Goal: Information Seeking & Learning: Check status

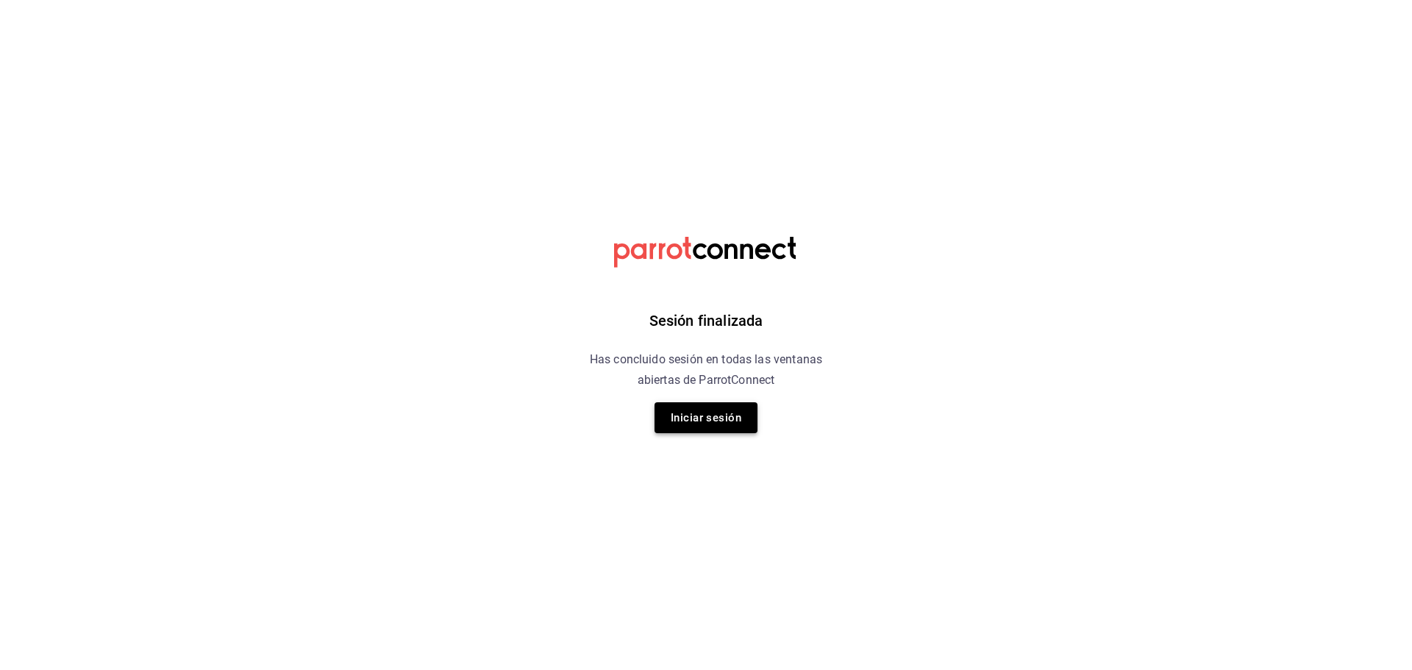
click at [711, 419] on button "Iniciar sesión" at bounding box center [706, 417] width 103 height 31
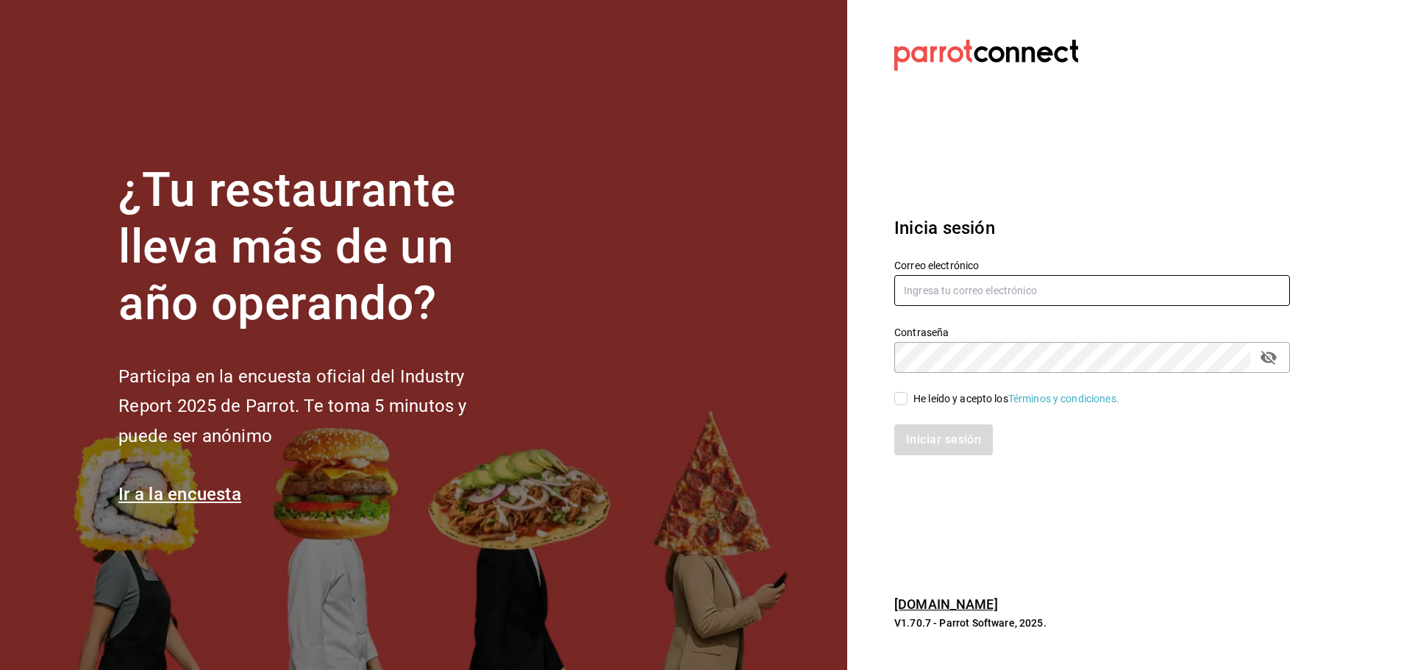
type input "[EMAIL_ADDRESS][DOMAIN_NAME]"
click at [903, 402] on input "He leído y acepto los Términos y condiciones." at bounding box center [901, 398] width 13 height 13
checkbox input "true"
click at [903, 446] on button "Iniciar sesión" at bounding box center [945, 439] width 100 height 31
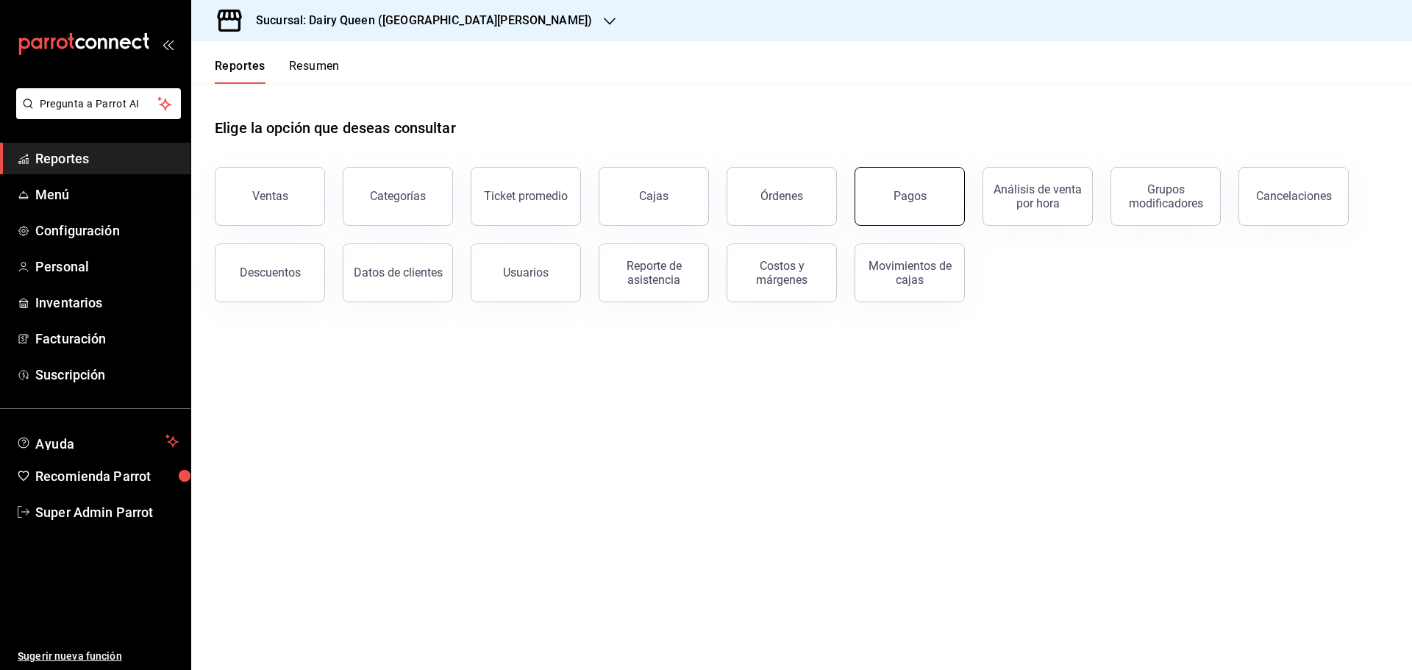
click at [920, 204] on button "Pagos" at bounding box center [910, 196] width 110 height 59
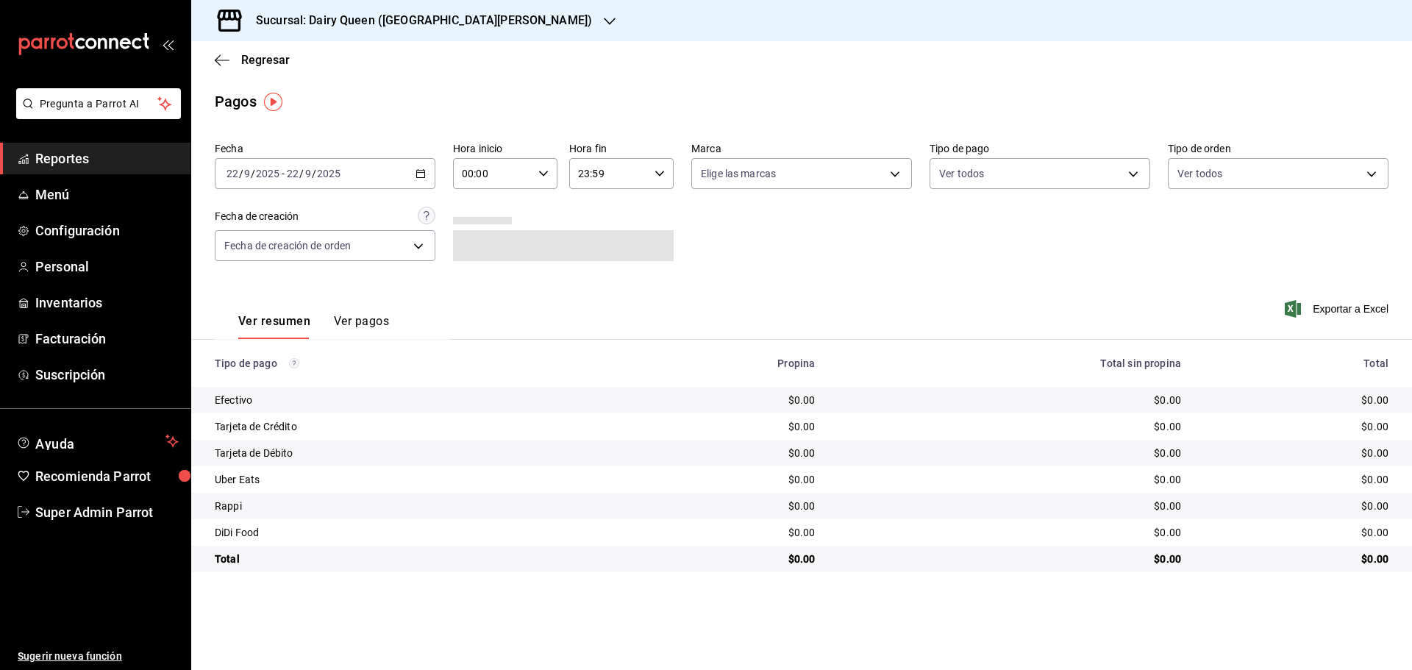
click at [380, 27] on h3 "Sucursal: Dairy Queen ([GEOGRAPHIC_DATA][PERSON_NAME])" at bounding box center [418, 21] width 348 height 18
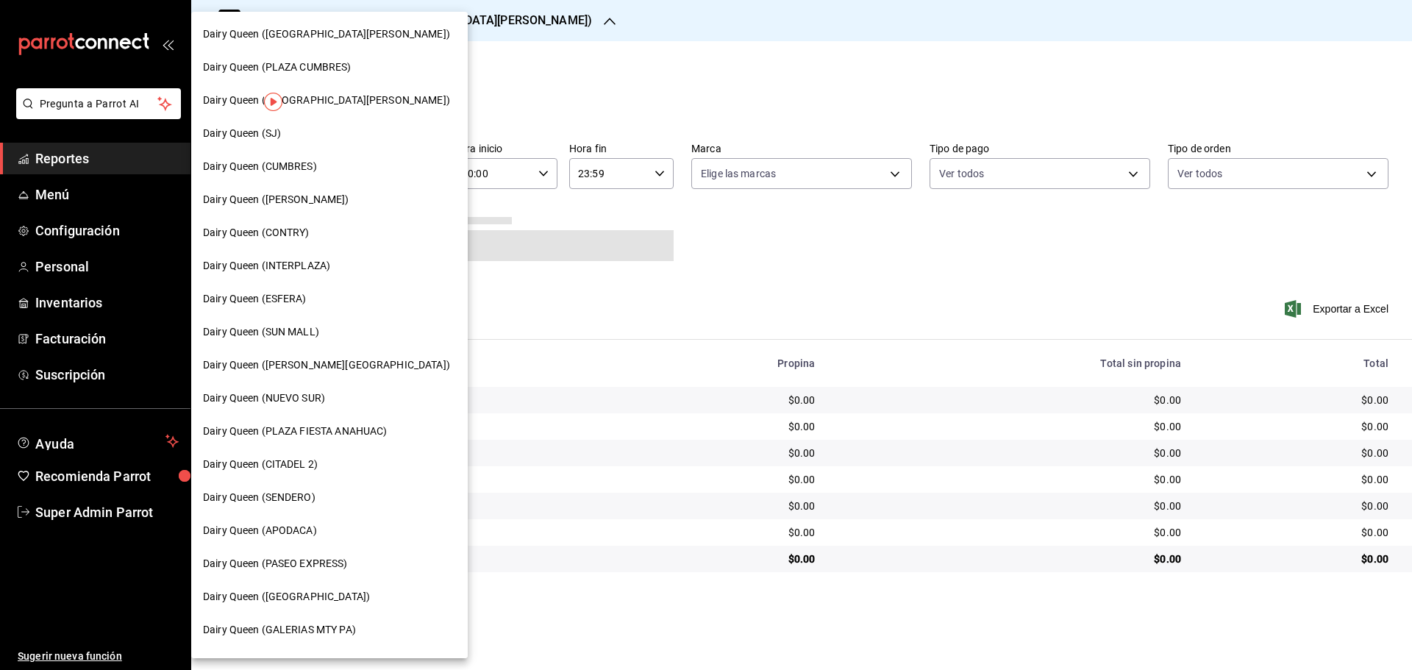
click at [299, 238] on span "Dairy Queen (CONTRY)" at bounding box center [256, 232] width 107 height 15
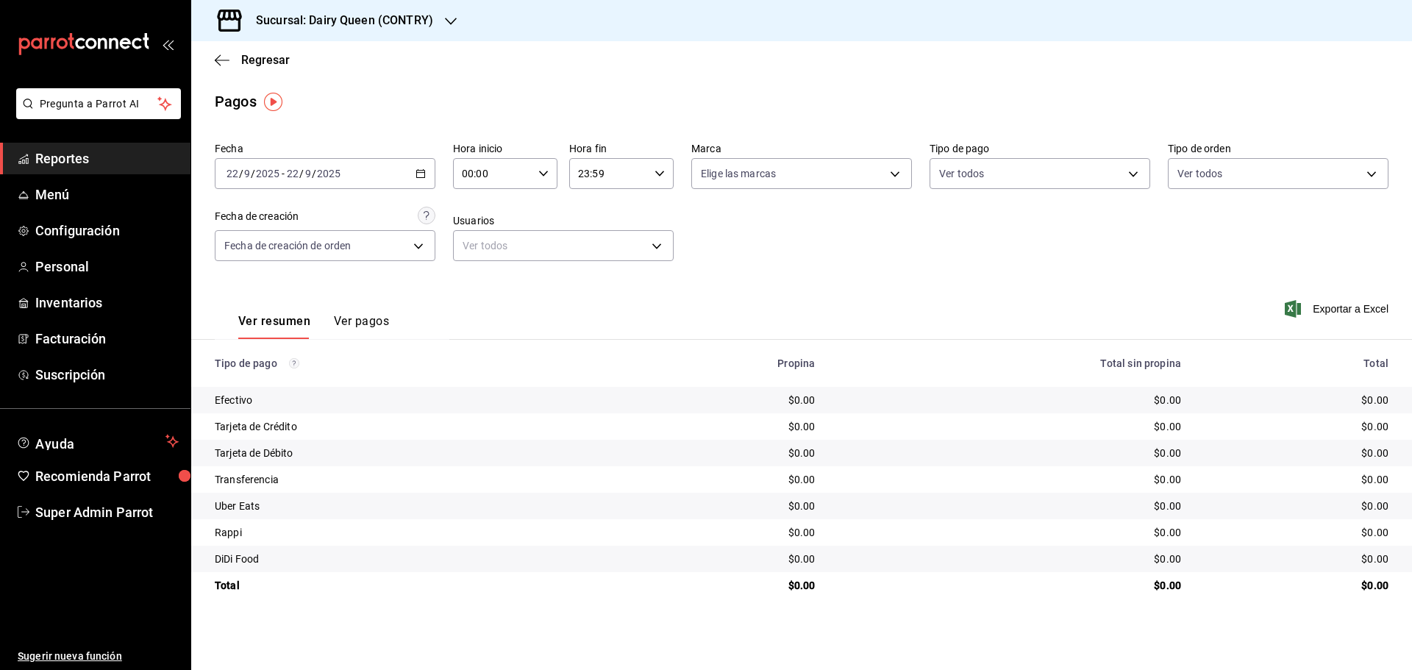
click at [418, 173] on \(Stroke\) "button" at bounding box center [421, 172] width 8 height 1
click at [281, 387] on span "Rango de fechas" at bounding box center [284, 383] width 114 height 15
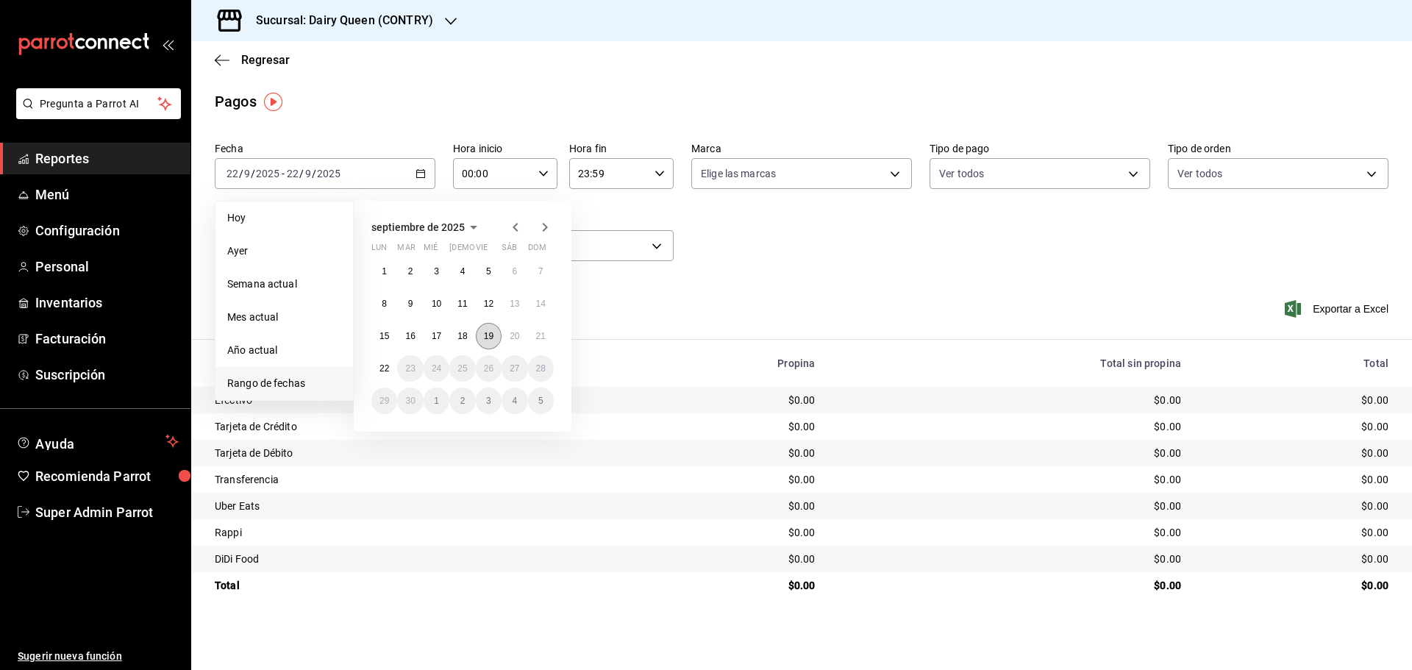
click at [487, 346] on button "19" at bounding box center [489, 336] width 26 height 26
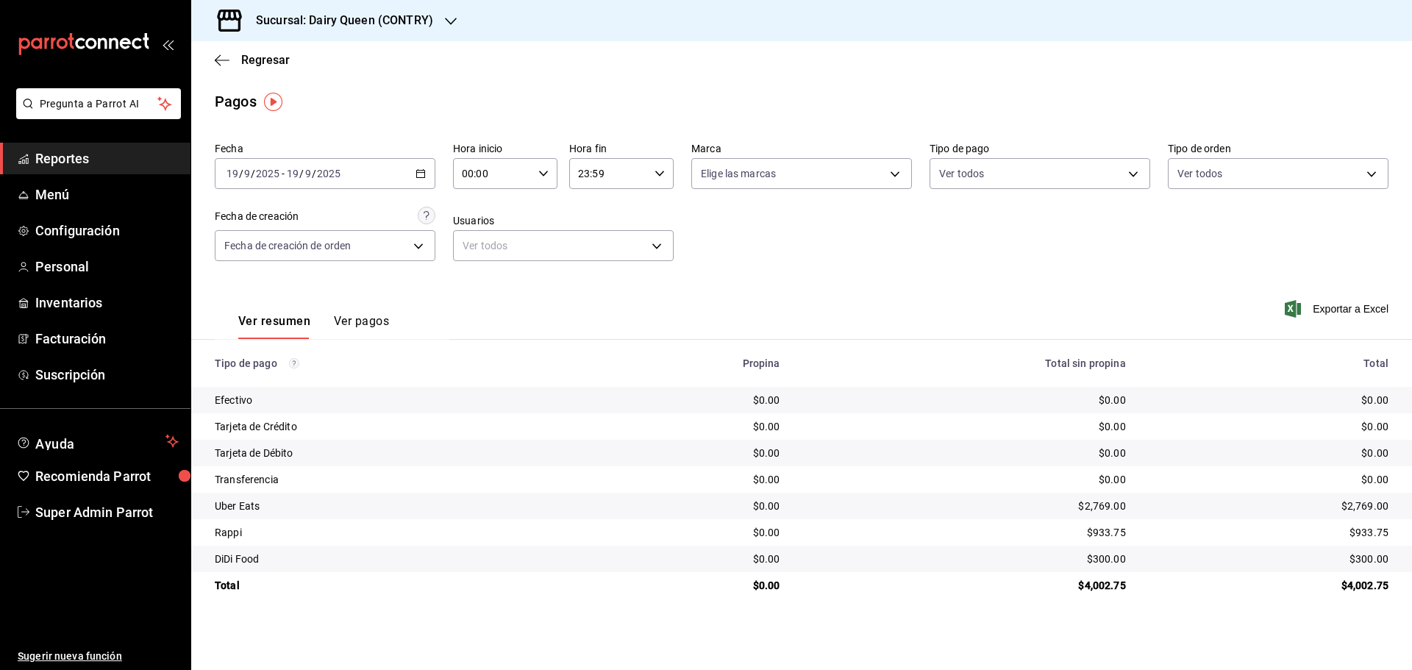
click at [323, 24] on h3 "Sucursal: Dairy Queen (CONTRY)" at bounding box center [338, 21] width 189 height 18
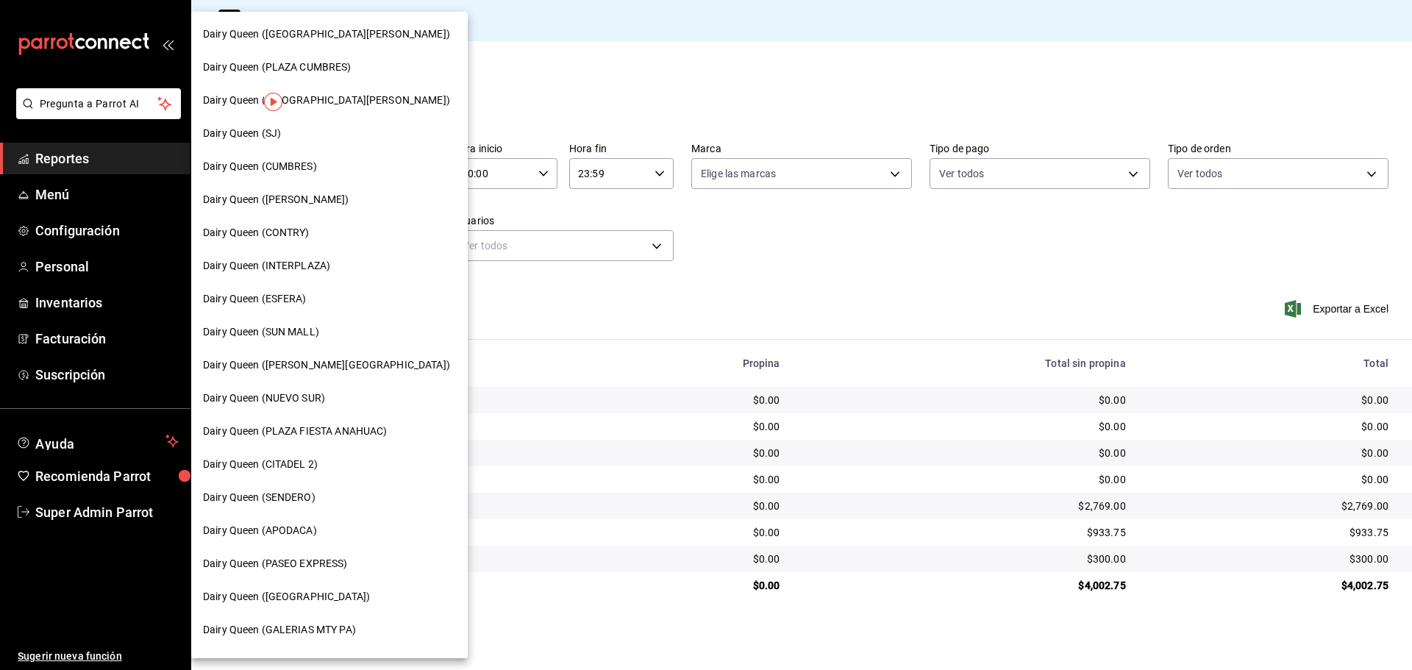
click at [296, 496] on span "Dairy Queen (SENDERO)" at bounding box center [259, 497] width 113 height 15
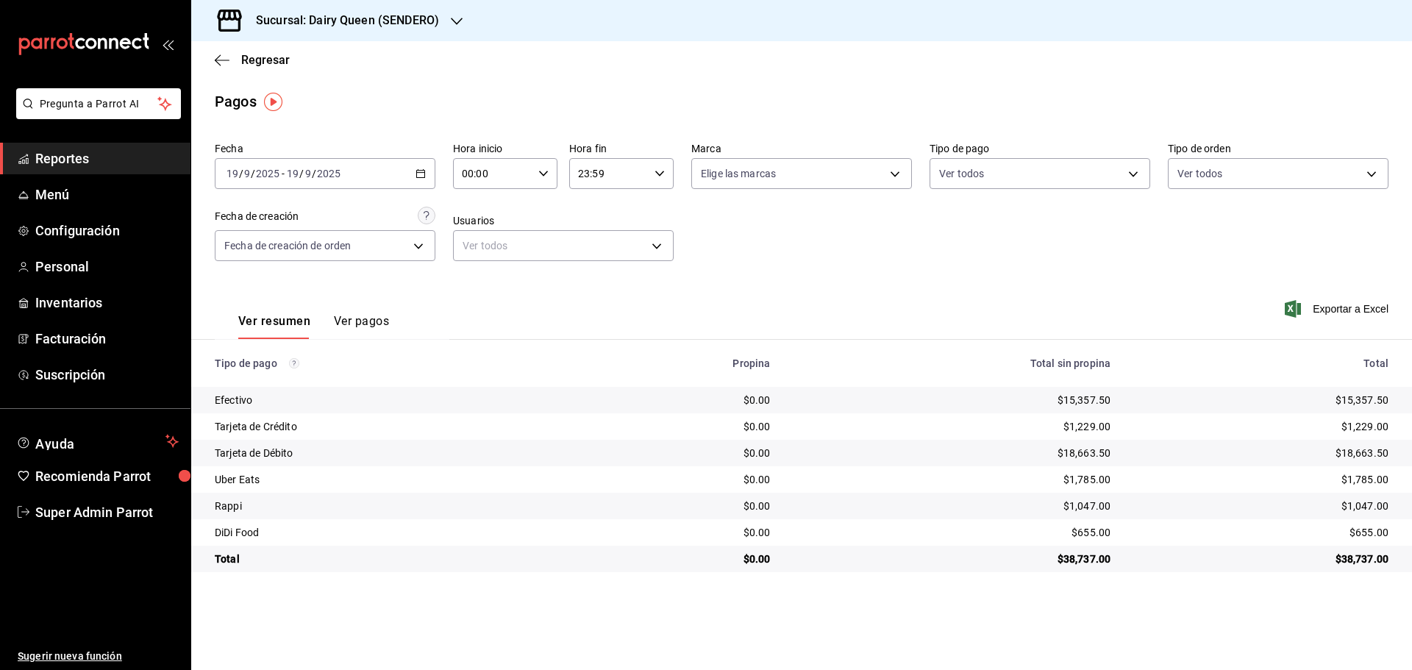
click at [301, 31] on div "Sucursal: Dairy Queen (SENDERO)" at bounding box center [336, 20] width 266 height 41
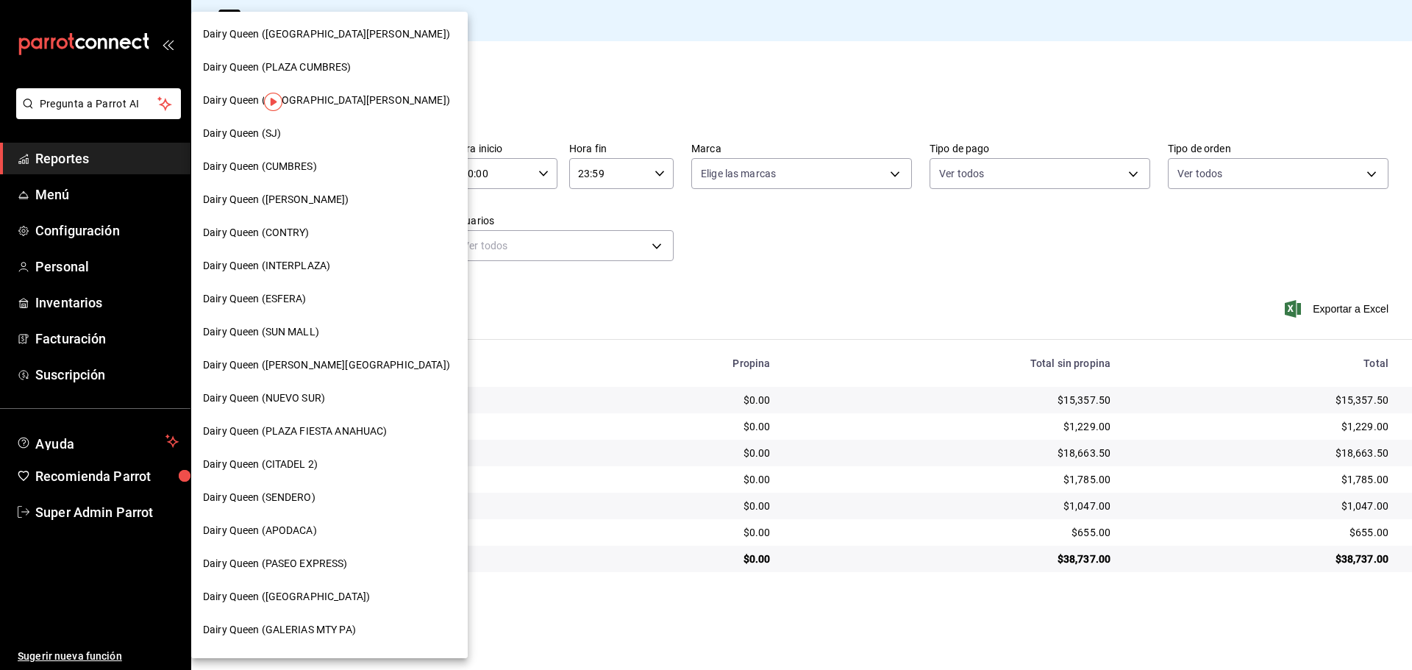
click at [302, 161] on span "Dairy Queen (CUMBRES)" at bounding box center [260, 166] width 114 height 15
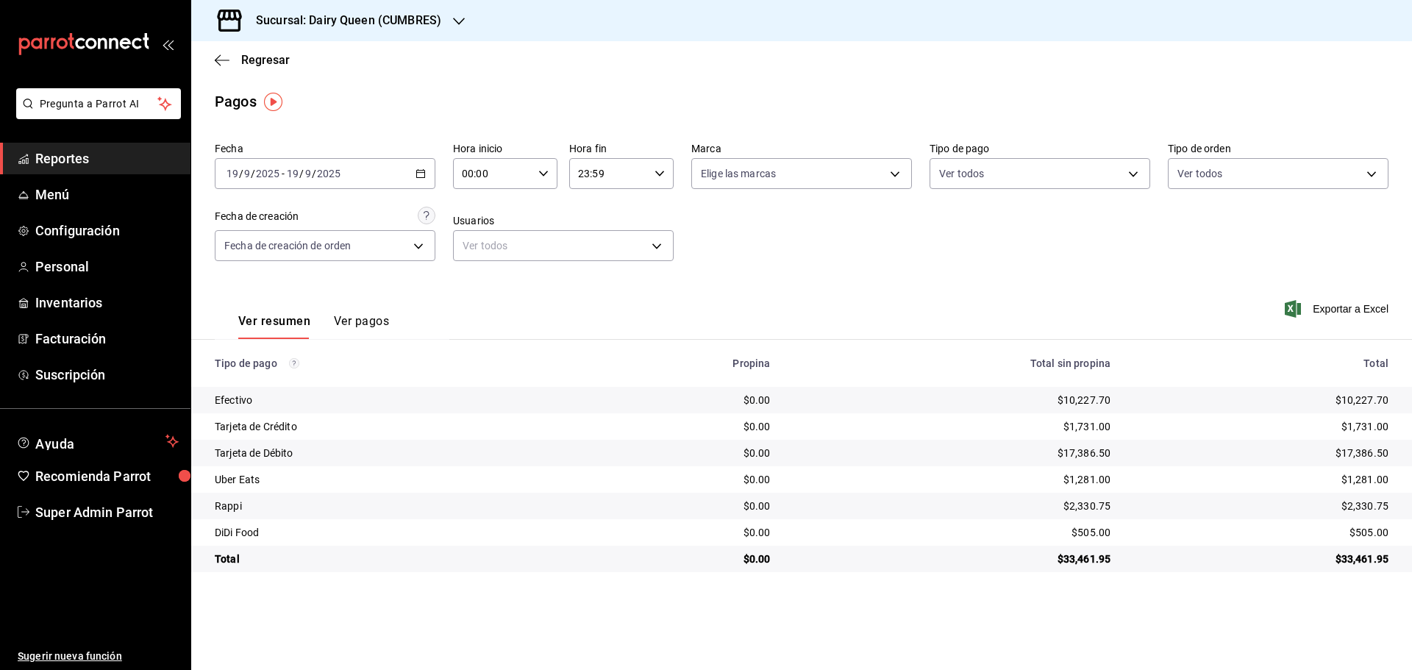
click at [262, 38] on div "Sucursal: Dairy Queen (CUMBRES)" at bounding box center [337, 20] width 268 height 41
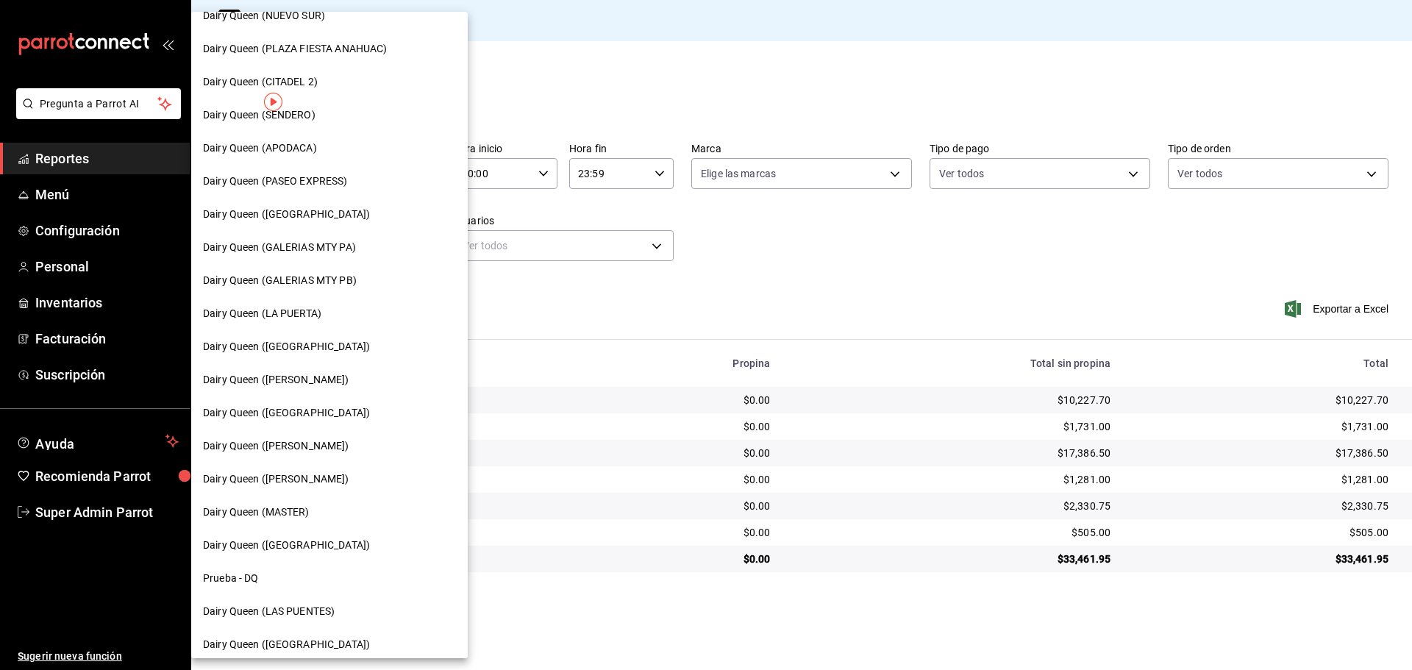
scroll to position [458, 0]
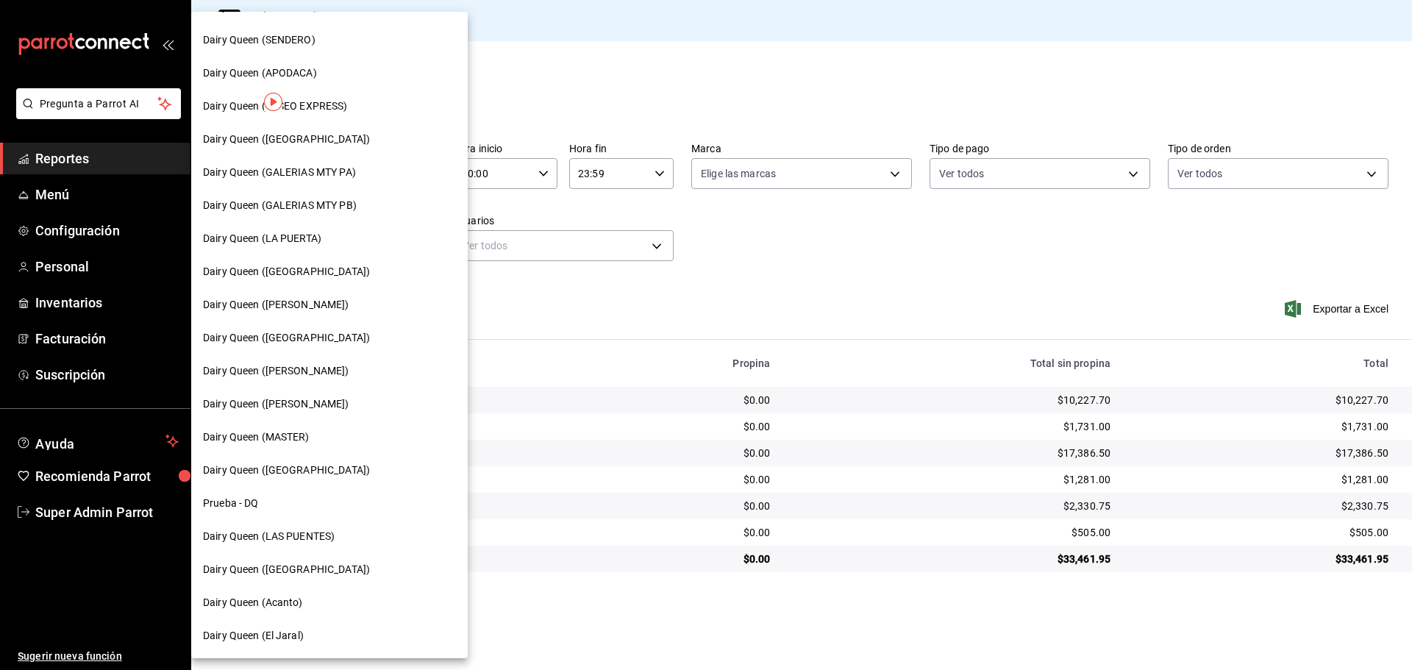
click at [329, 533] on span "Dairy Queen (LAS PUENTES)" at bounding box center [269, 536] width 132 height 15
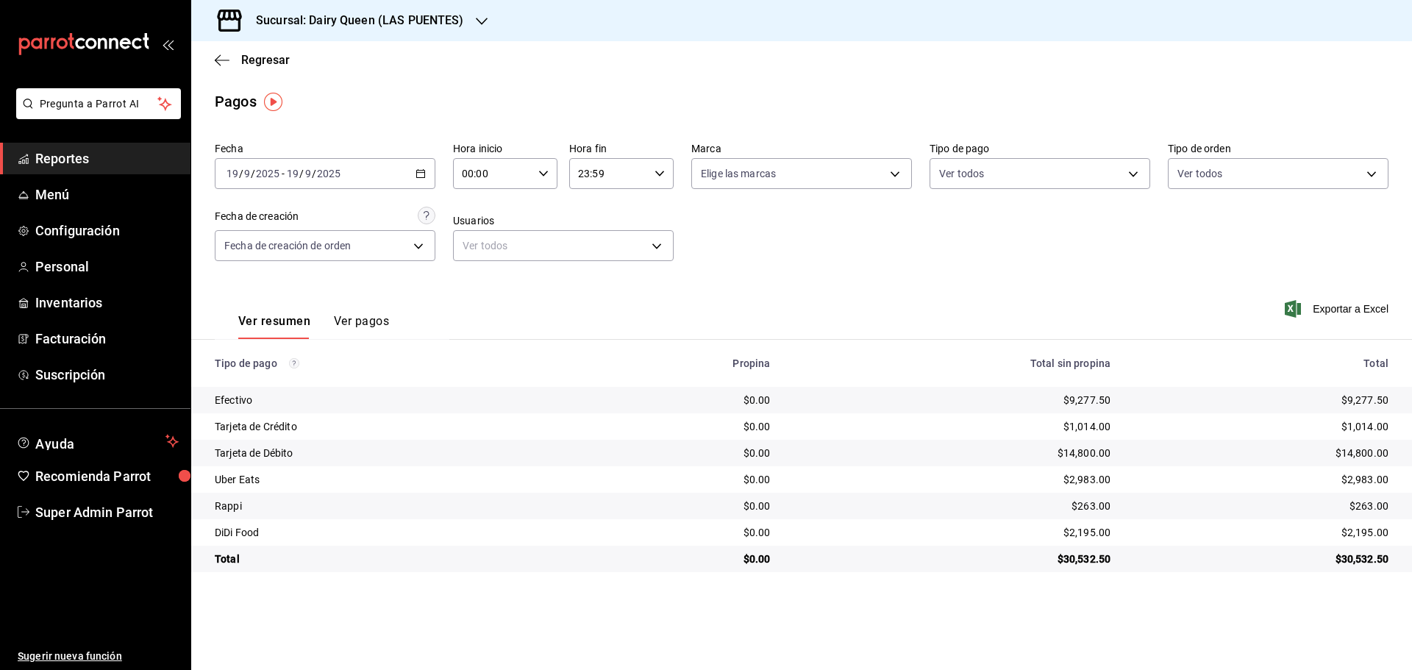
click at [412, 22] on h3 "Sucursal: Dairy Queen (LAS PUENTES)" at bounding box center [354, 21] width 220 height 18
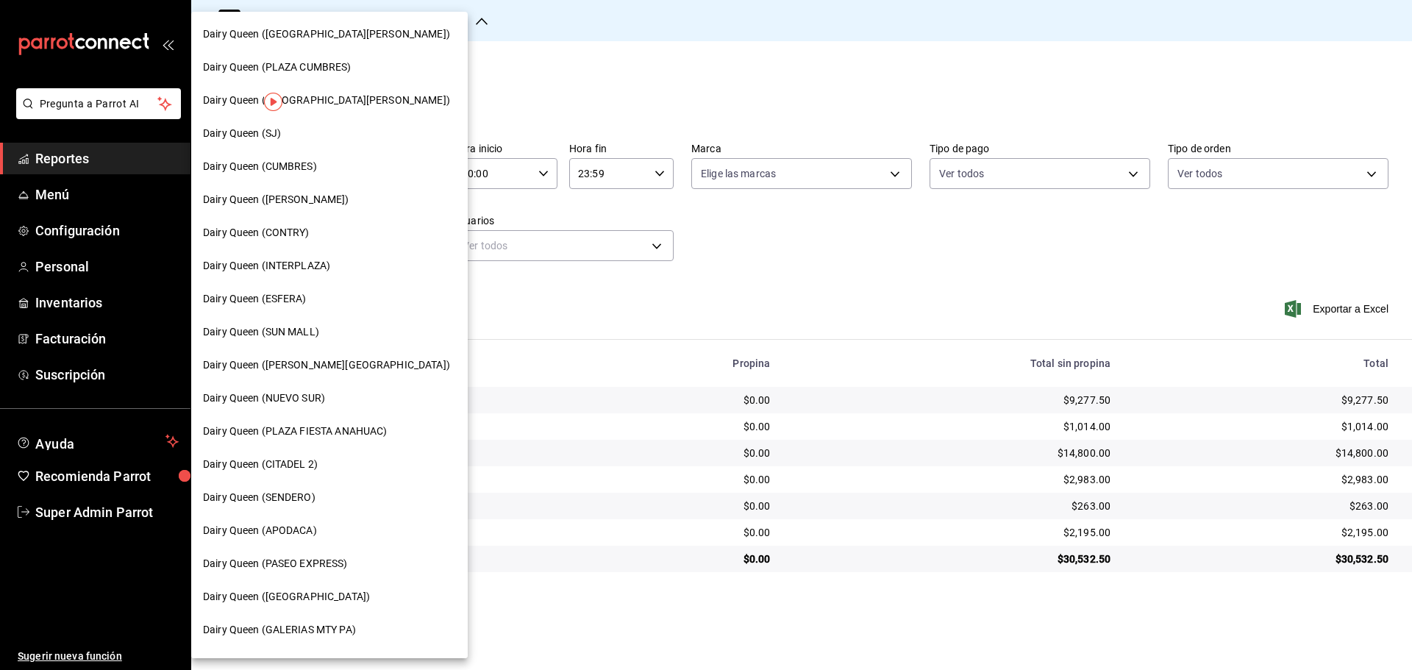
click at [328, 560] on span "Dairy Queen (PASEO EXPRESS)" at bounding box center [275, 563] width 145 height 15
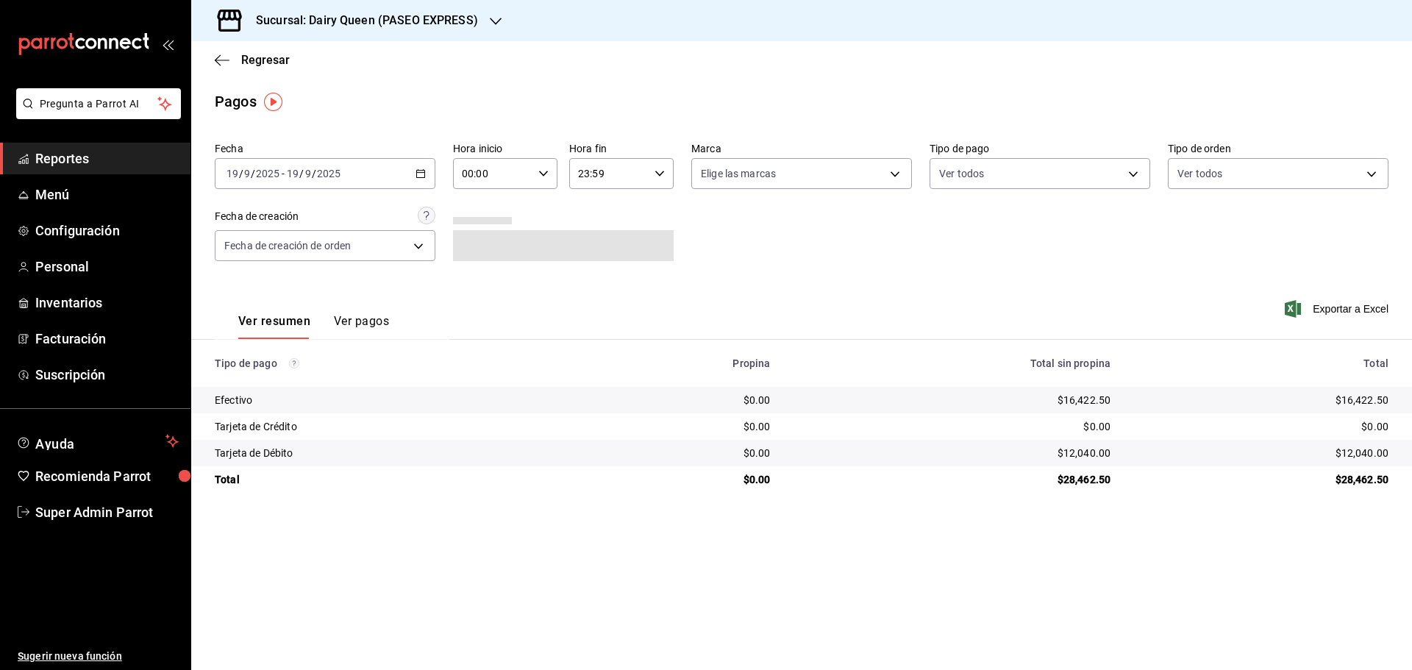
click at [400, 17] on h3 "Sucursal: Dairy Queen (PASEO EXPRESS)" at bounding box center [361, 21] width 234 height 18
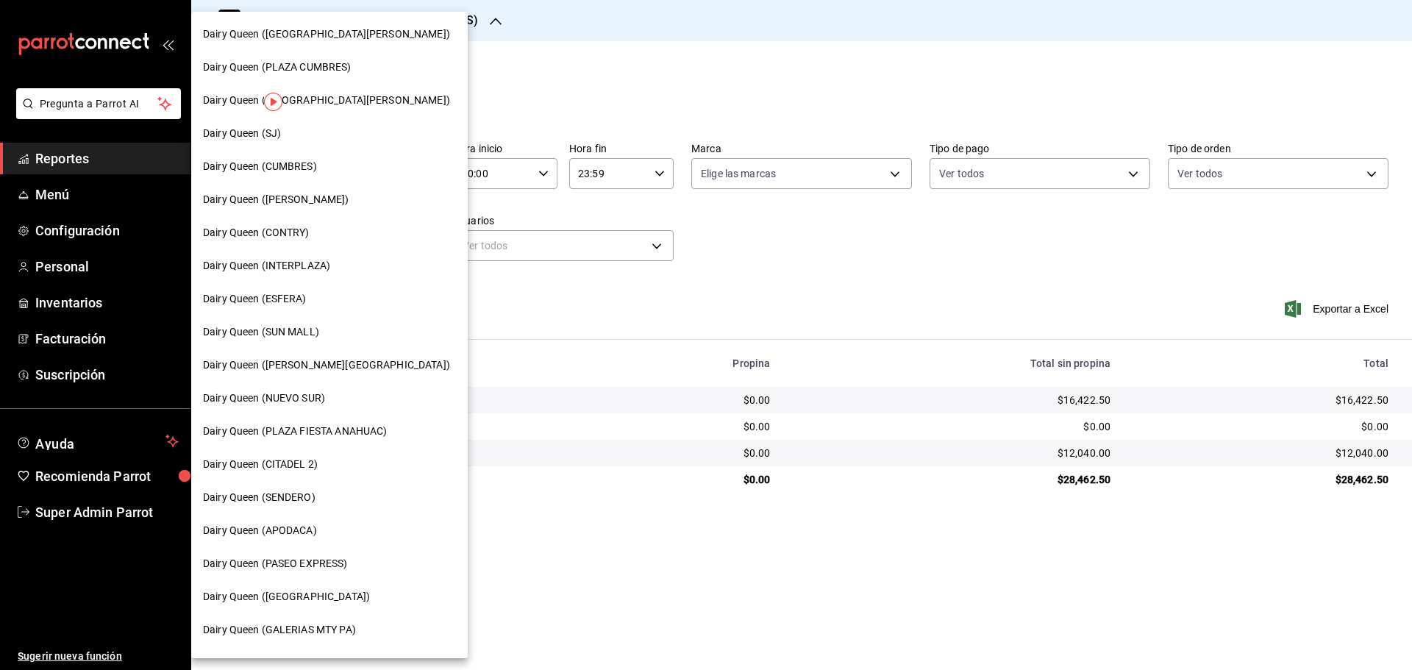
click at [310, 122] on div "Dairy Queen (SJ)" at bounding box center [329, 133] width 277 height 33
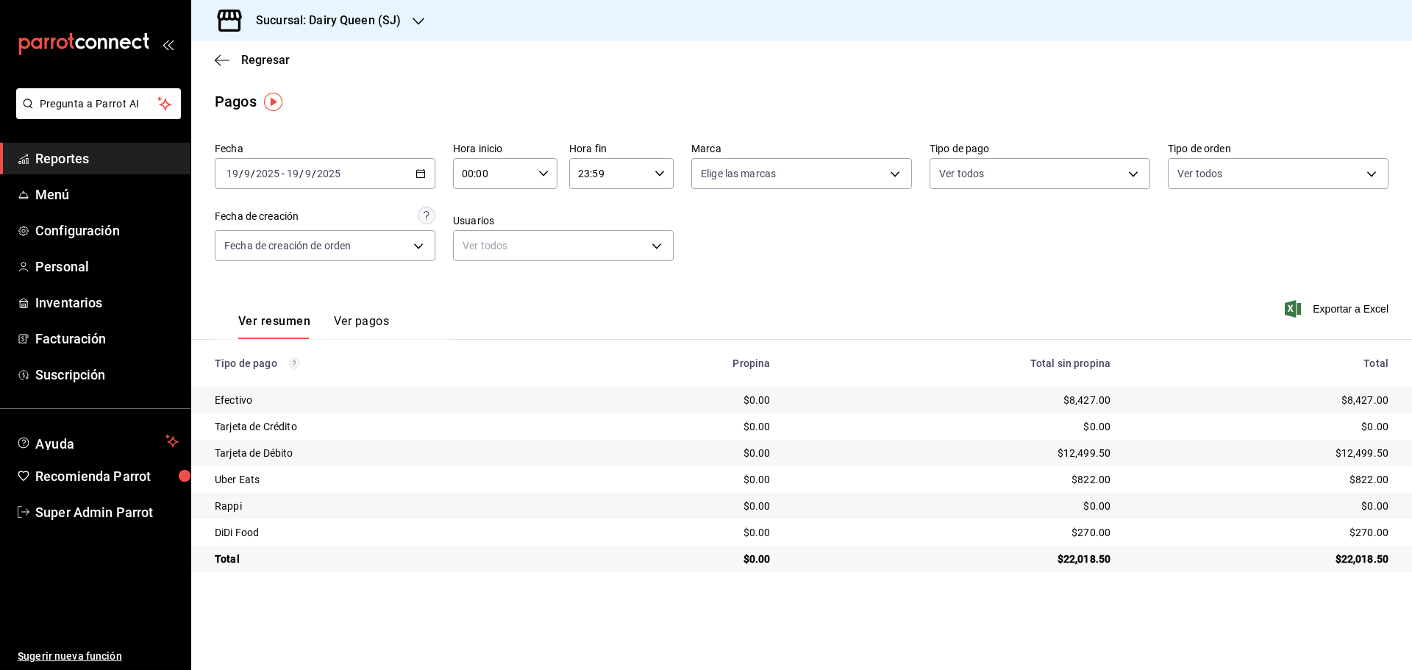
click at [296, 18] on h3 "Sucursal: Dairy Queen (SJ)" at bounding box center [322, 21] width 157 height 18
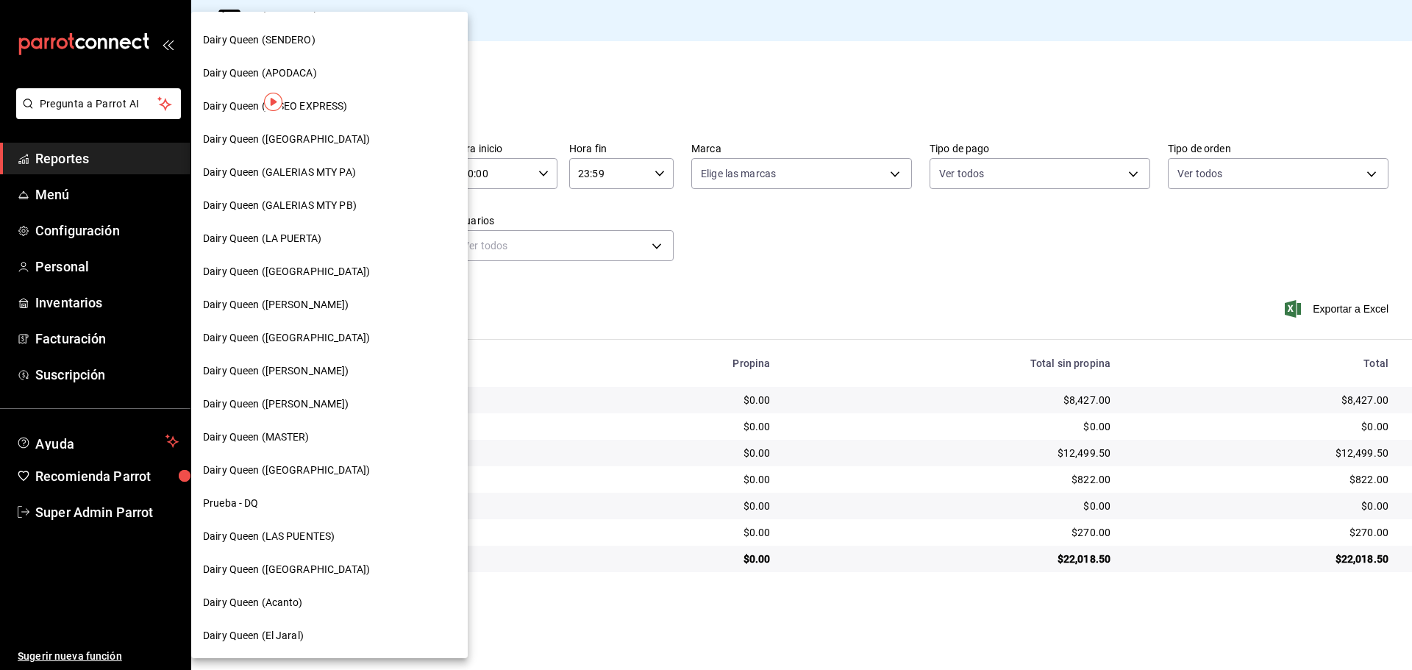
click at [288, 535] on span "Dairy Queen (LAS PUENTES)" at bounding box center [269, 536] width 132 height 15
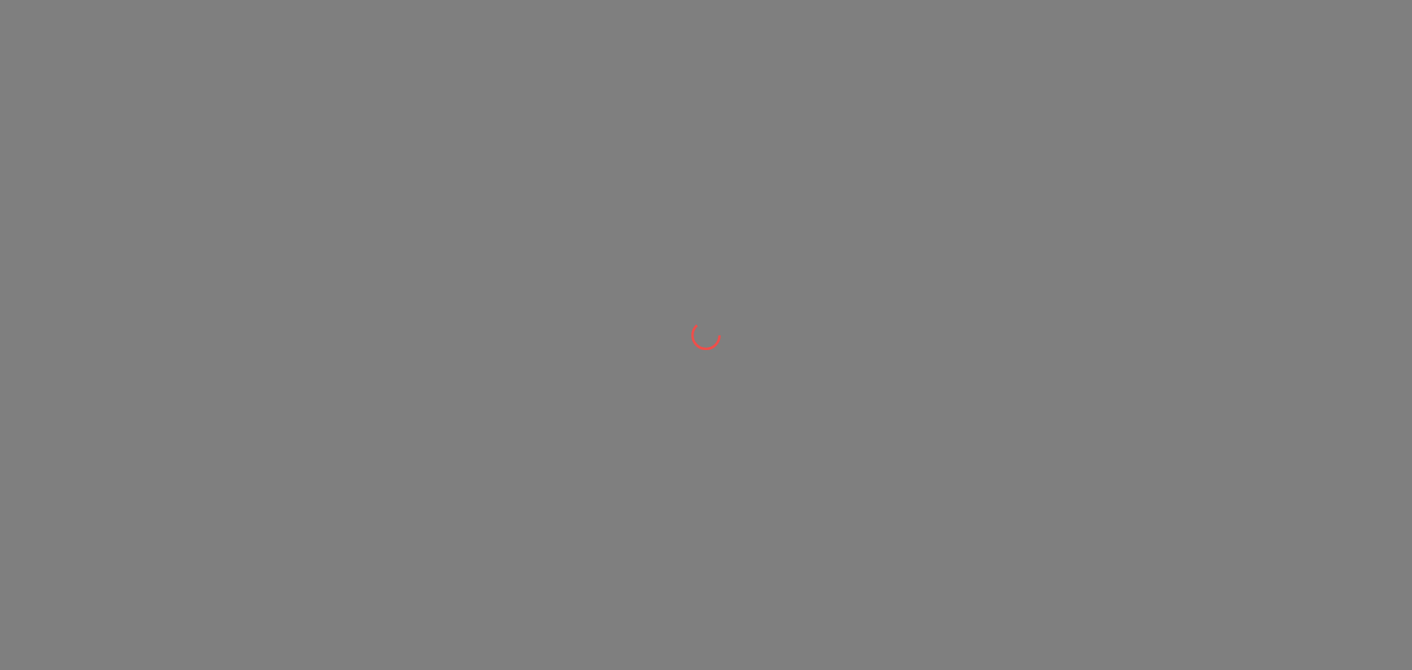
click at [256, 572] on div at bounding box center [706, 335] width 1412 height 670
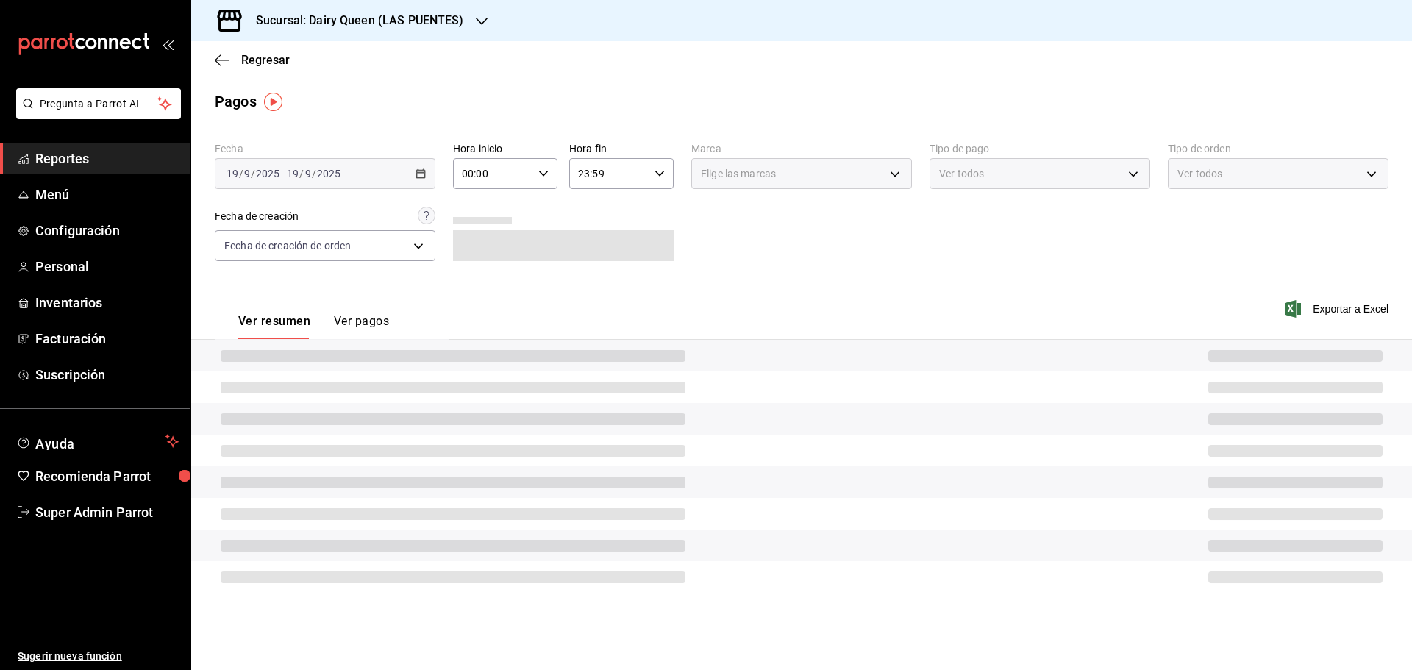
click at [368, 37] on div "Sucursal: Dairy Queen (LAS PUENTES)" at bounding box center [348, 20] width 291 height 41
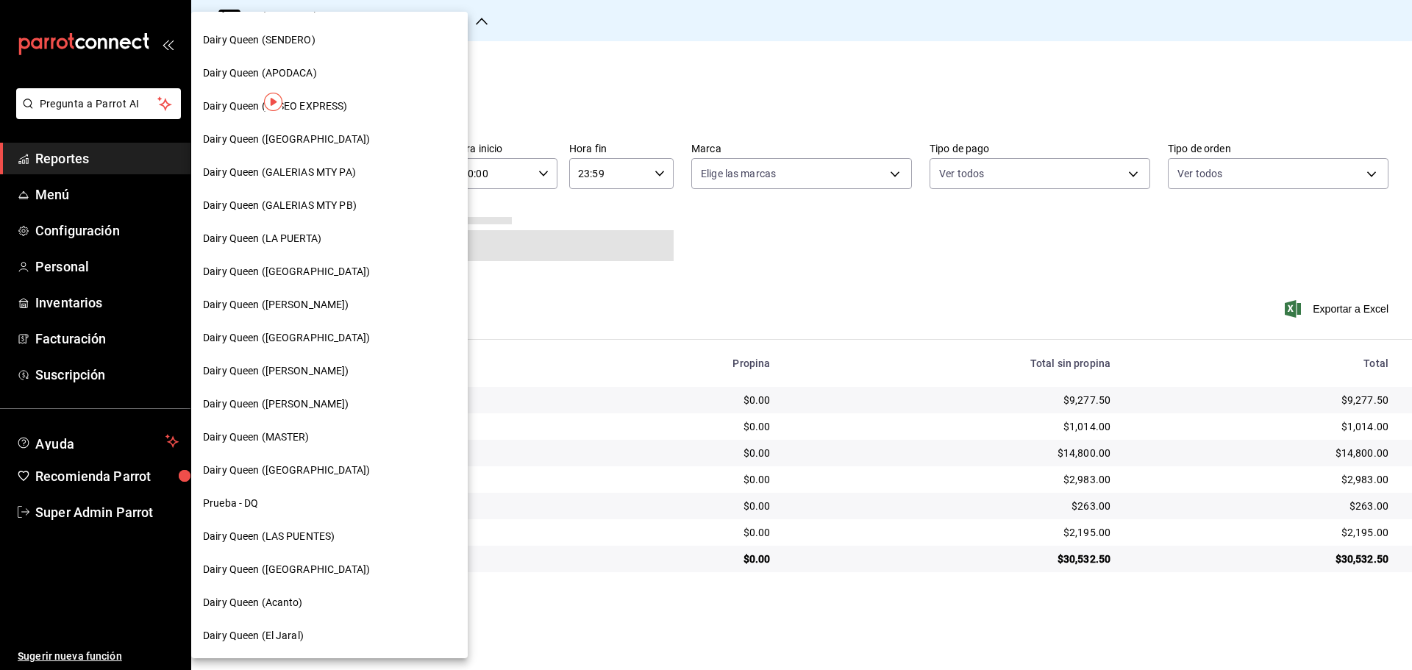
click at [323, 566] on span "Dairy Queen ([GEOGRAPHIC_DATA])" at bounding box center [286, 569] width 167 height 15
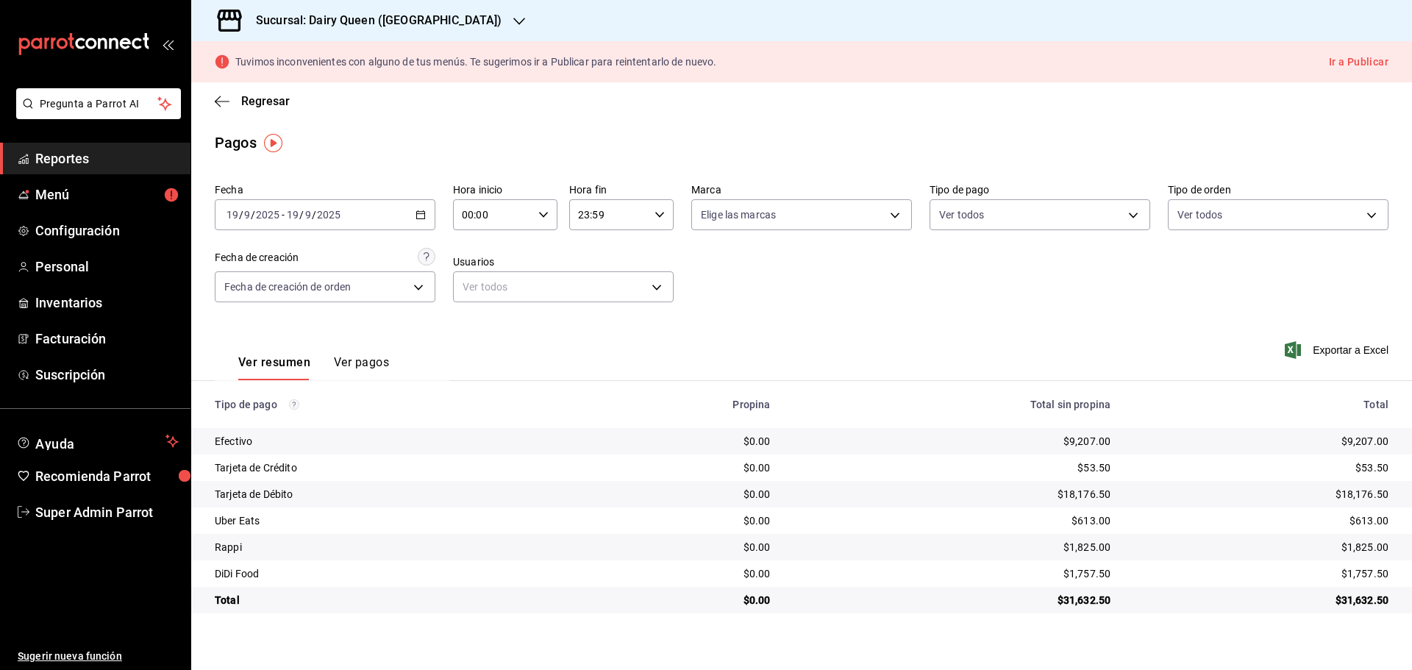
click at [377, 17] on h3 "Sucursal: Dairy Queen ([GEOGRAPHIC_DATA])" at bounding box center [372, 21] width 257 height 18
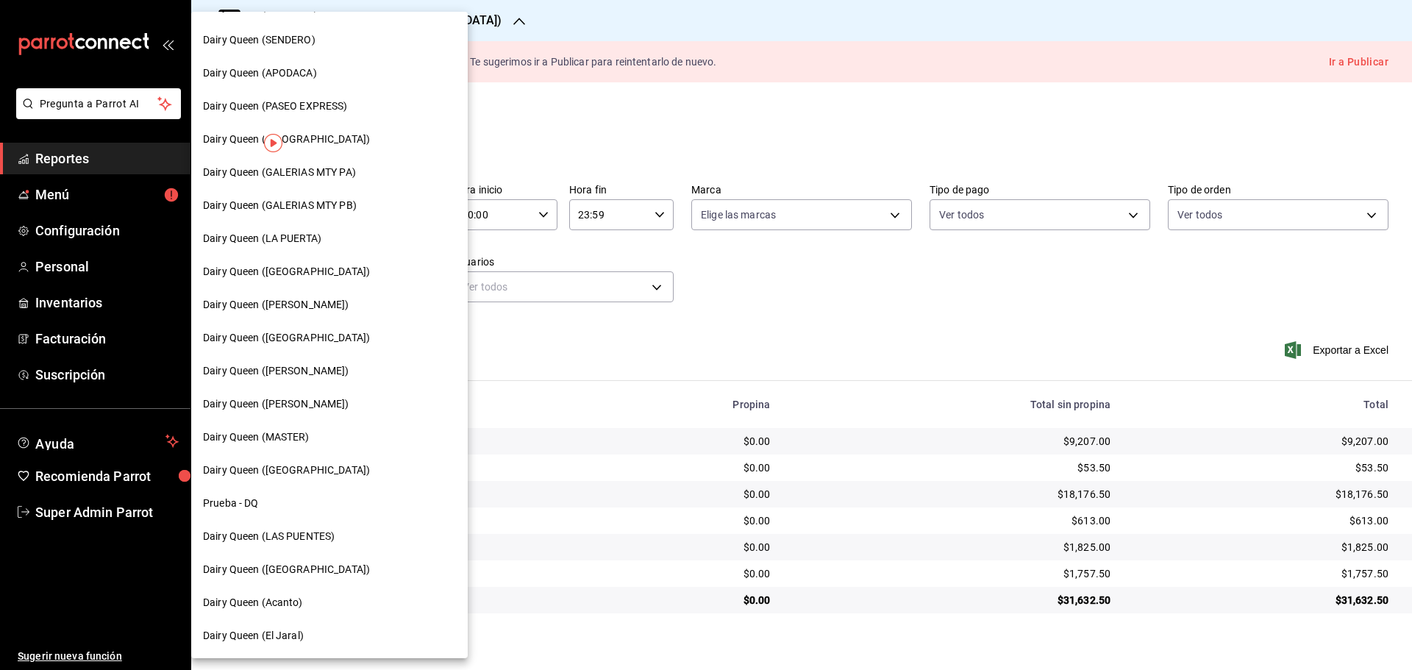
click at [321, 232] on span "Dairy Queen (LA PUERTA)" at bounding box center [262, 238] width 118 height 15
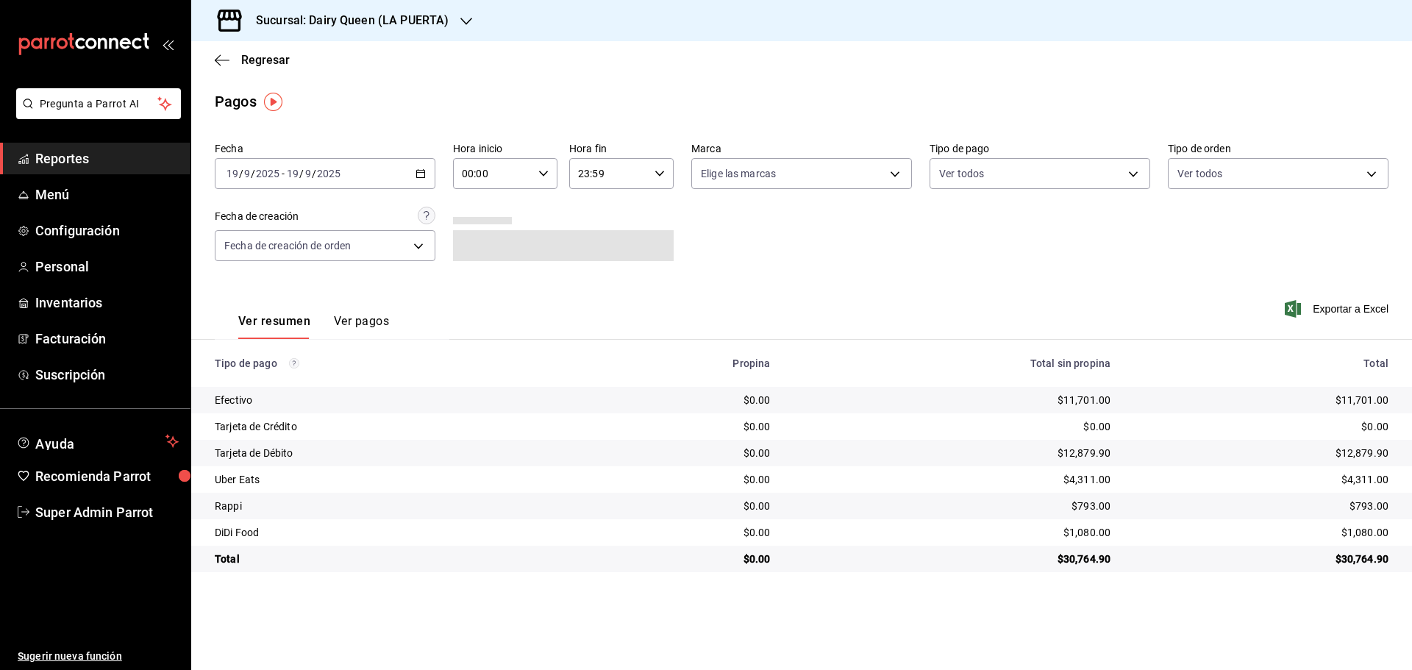
click at [320, 31] on div "Sucursal: Dairy Queen (LA PUERTA)" at bounding box center [340, 20] width 275 height 41
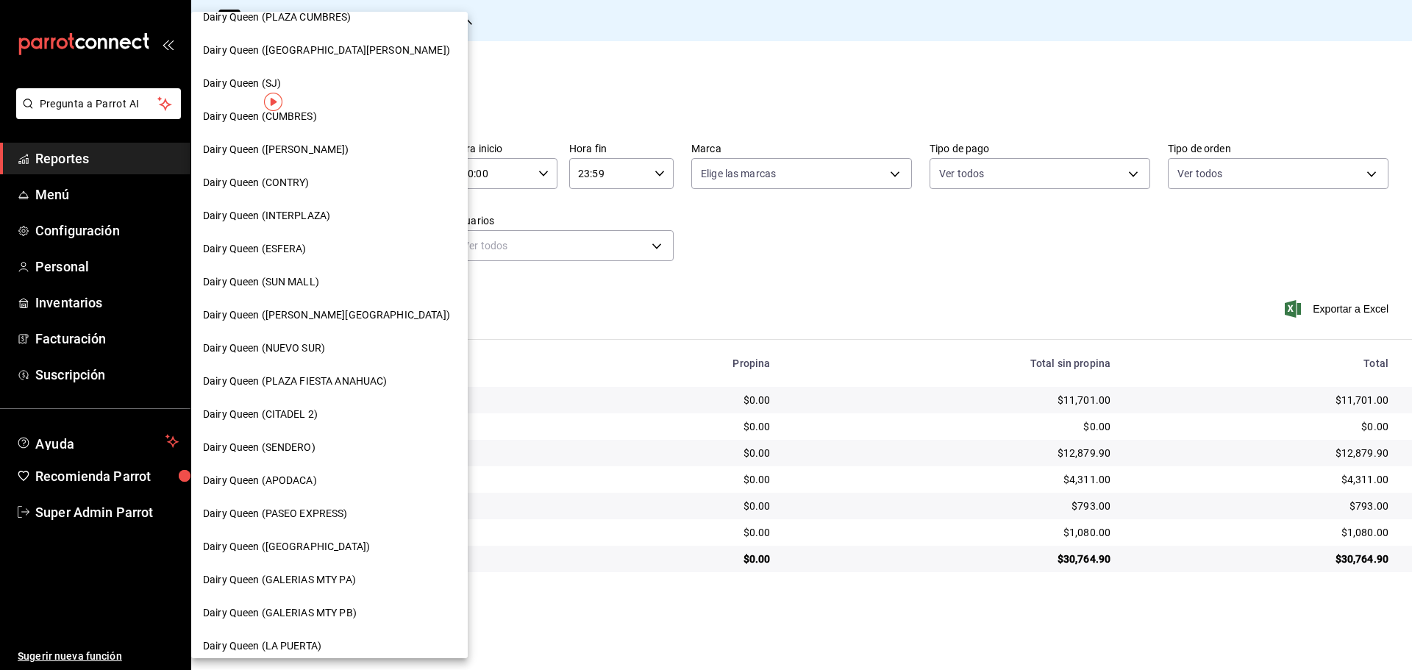
scroll to position [0, 0]
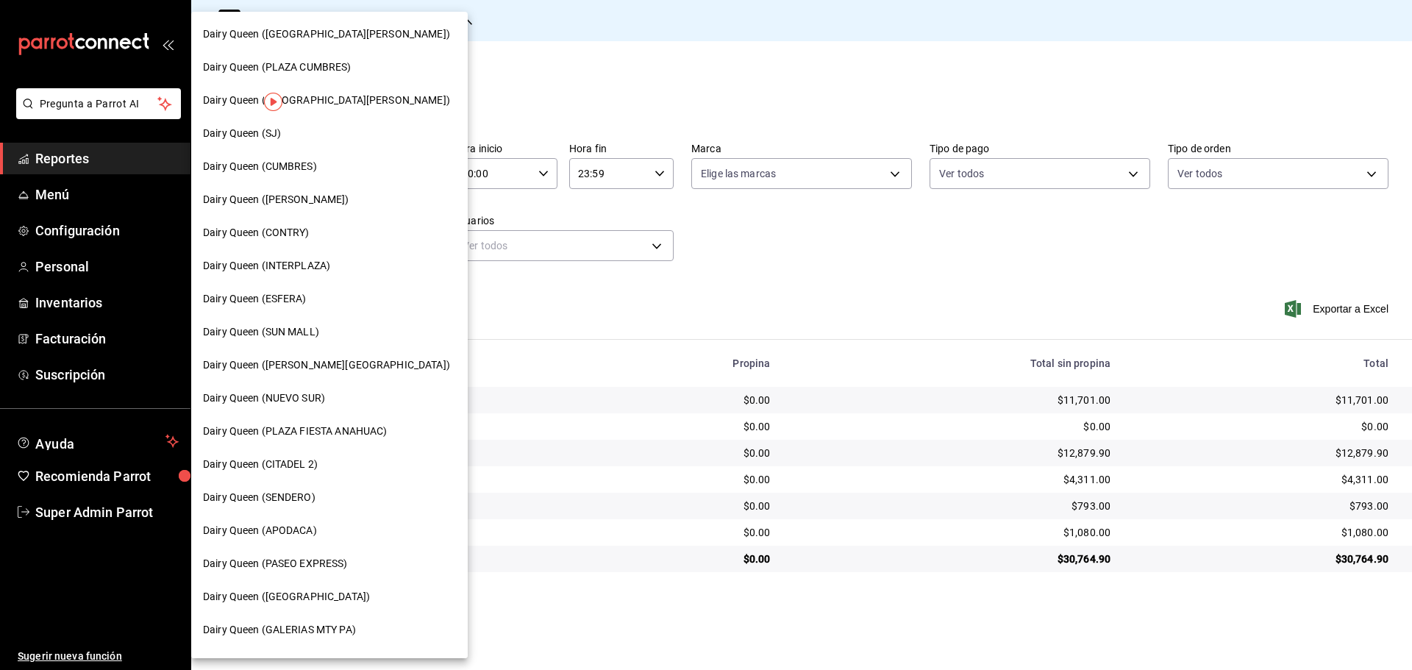
click at [294, 376] on div "Dairy Queen ([PERSON_NAME][GEOGRAPHIC_DATA])" at bounding box center [329, 365] width 277 height 33
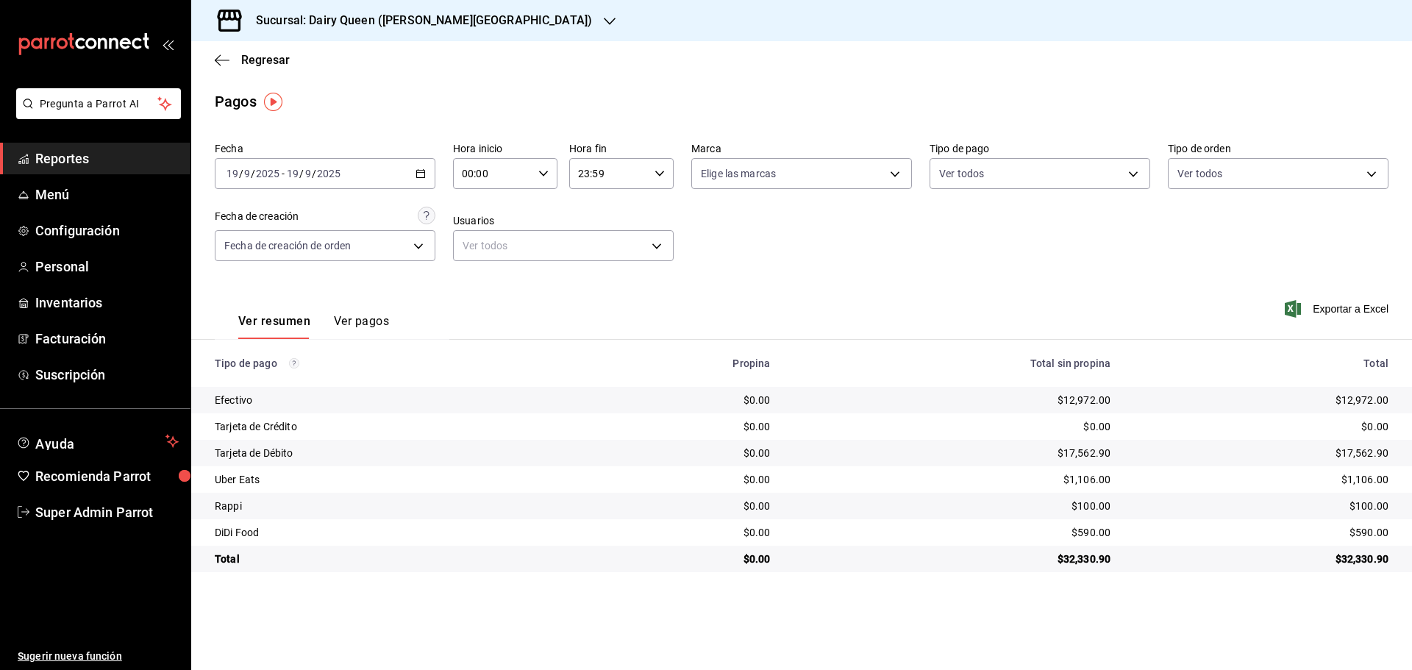
click at [405, 33] on div "Sucursal: Dairy Queen ([PERSON_NAME][GEOGRAPHIC_DATA])" at bounding box center [412, 20] width 419 height 41
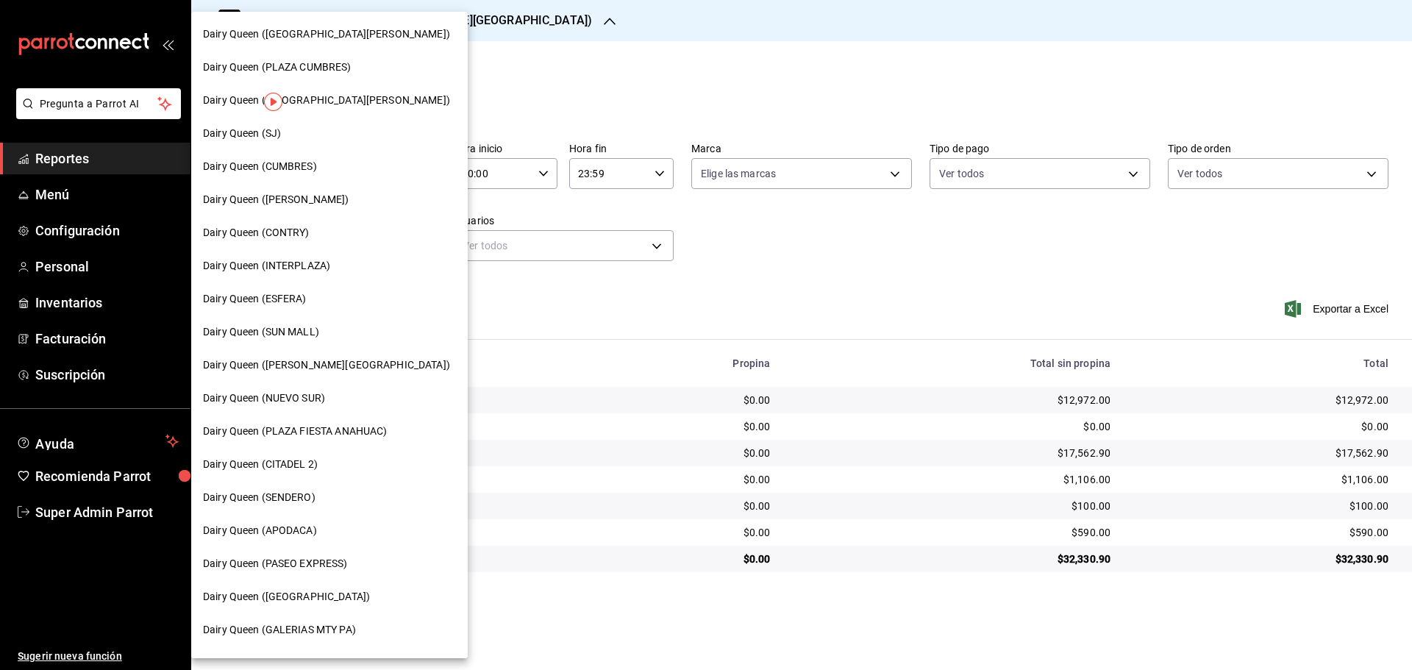
click at [295, 599] on span "Dairy Queen ([GEOGRAPHIC_DATA])" at bounding box center [286, 596] width 167 height 15
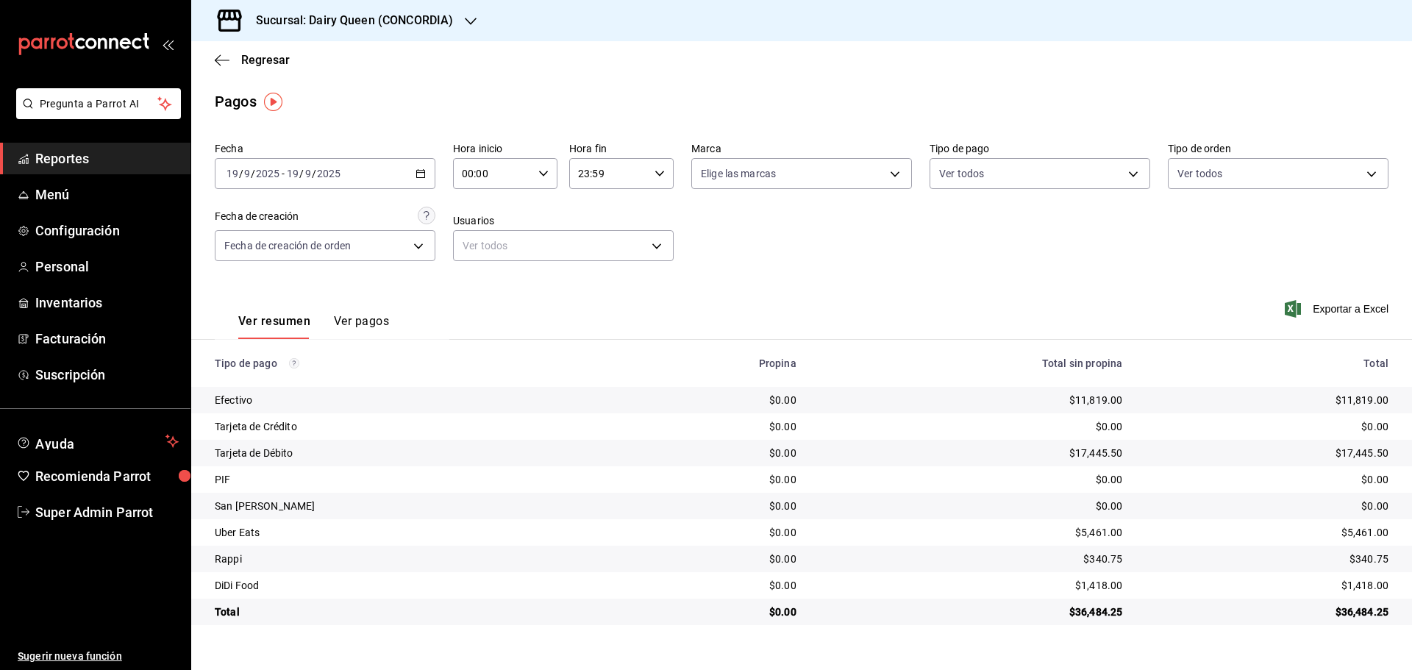
click at [308, 35] on div "Sucursal: Dairy Queen (CONCORDIA)" at bounding box center [343, 20] width 280 height 41
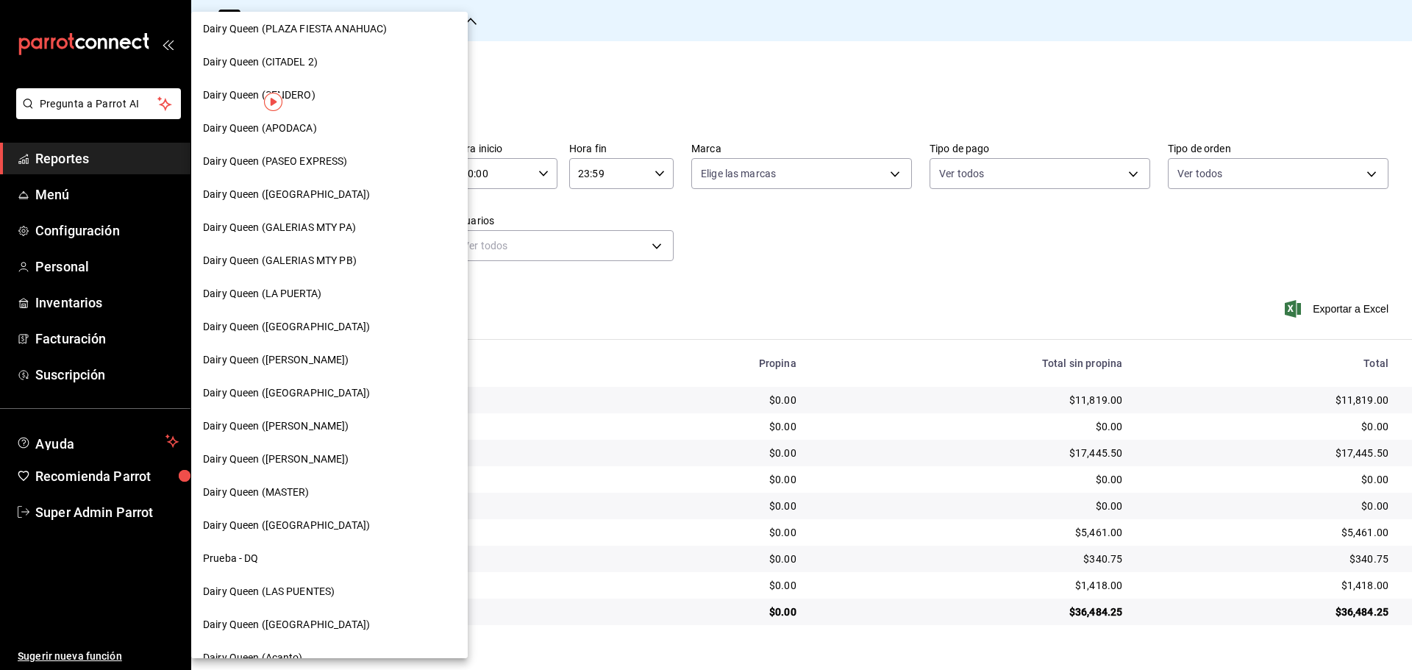
scroll to position [458, 0]
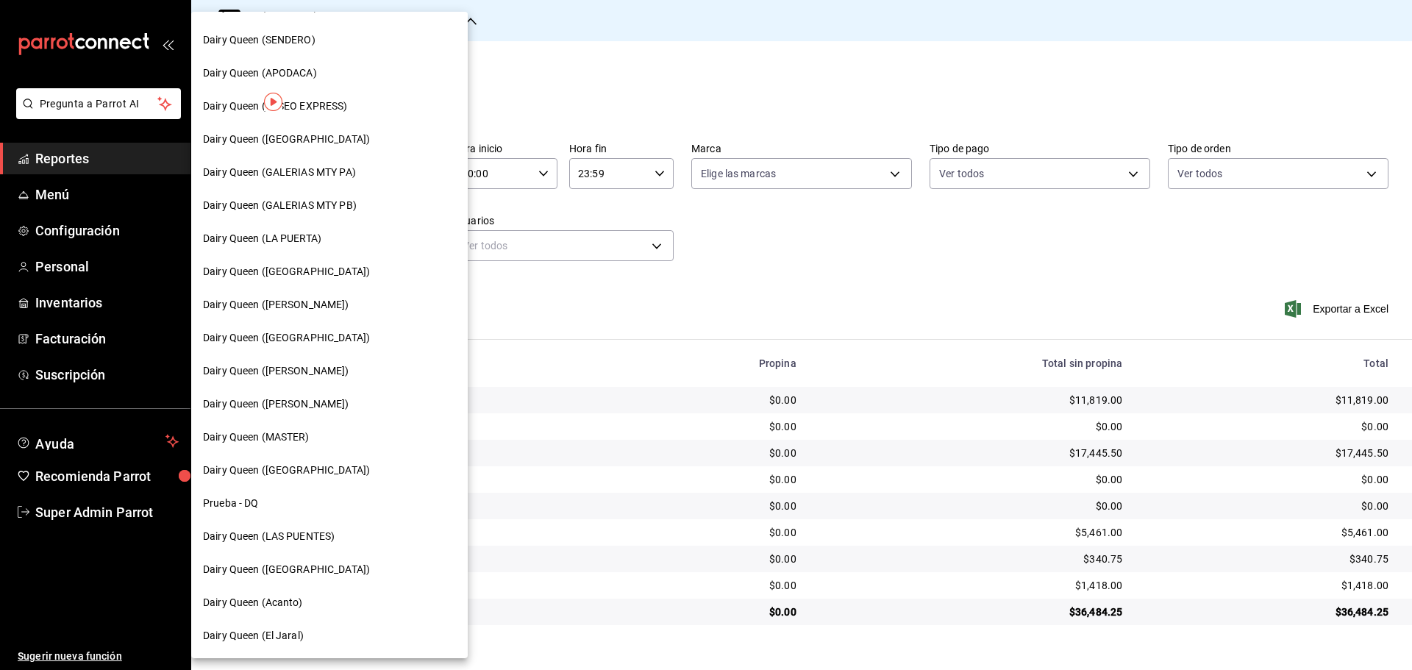
click at [319, 333] on span "Dairy Queen ([GEOGRAPHIC_DATA])" at bounding box center [286, 337] width 167 height 15
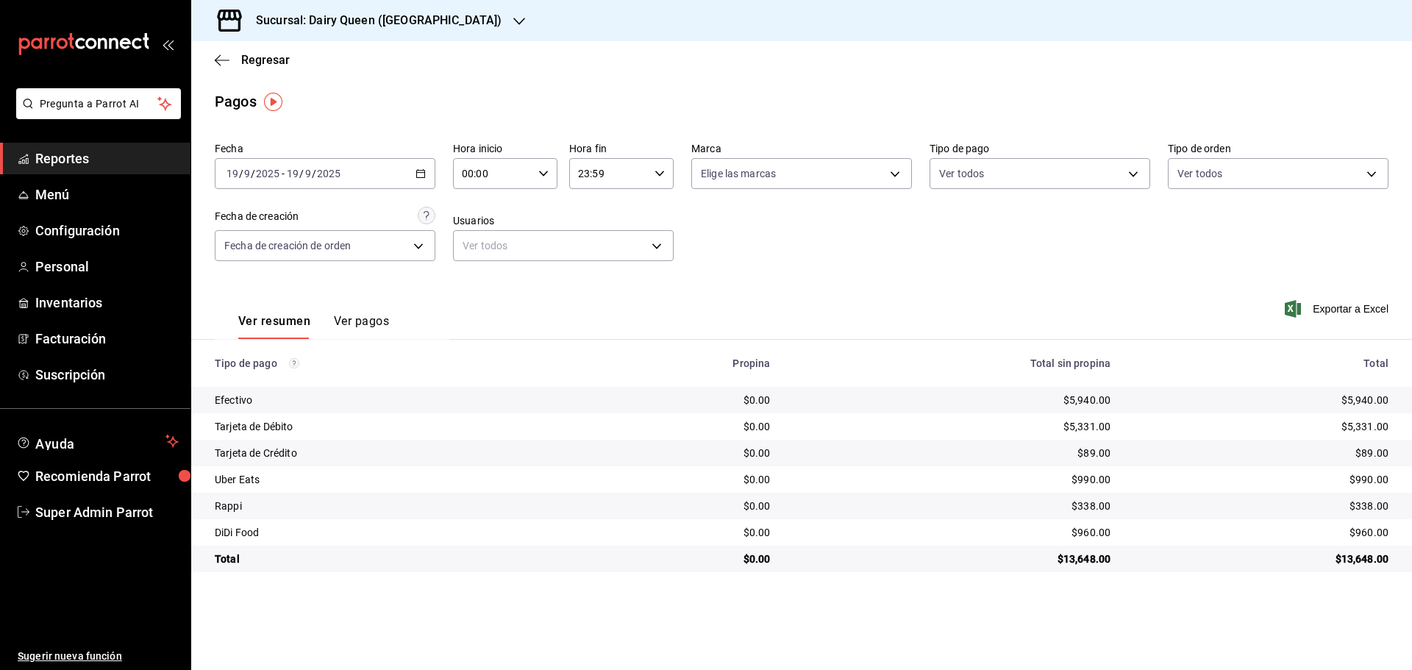
click at [302, 31] on div "Sucursal: Dairy Queen ([GEOGRAPHIC_DATA])" at bounding box center [367, 20] width 328 height 41
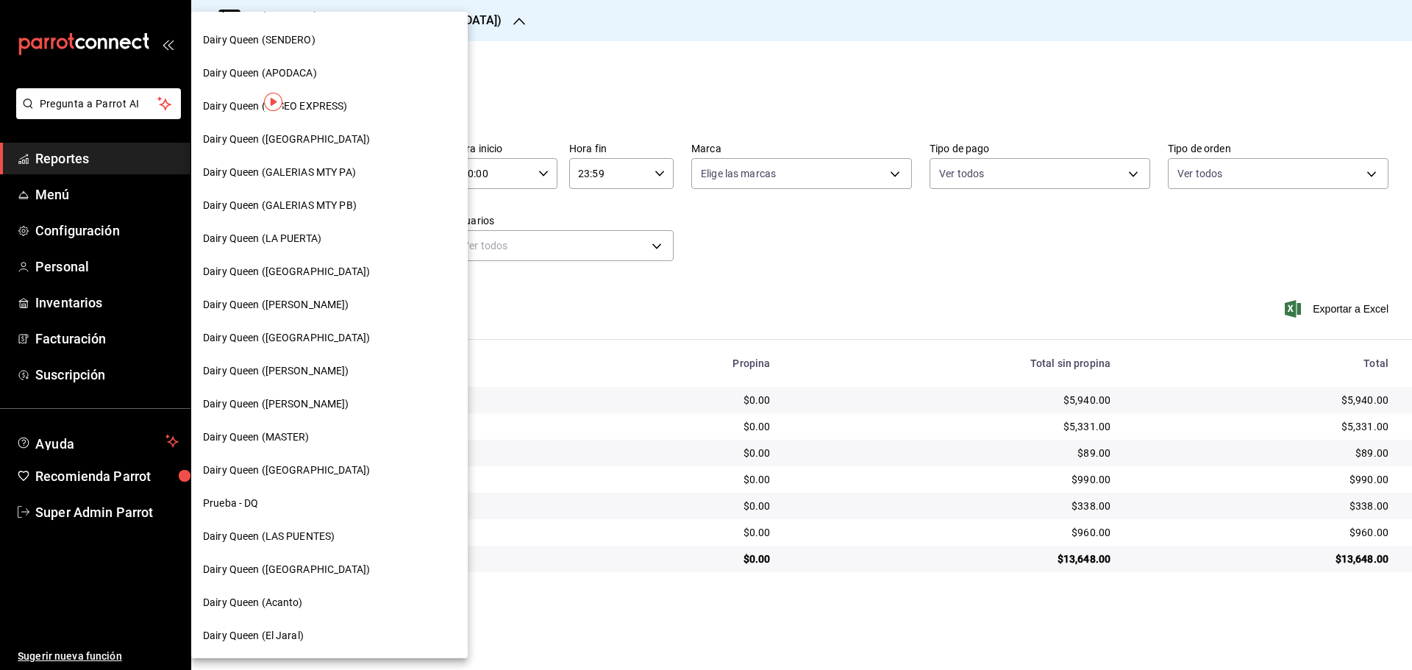
click at [318, 368] on span "Dairy Queen ([PERSON_NAME])" at bounding box center [276, 370] width 146 height 15
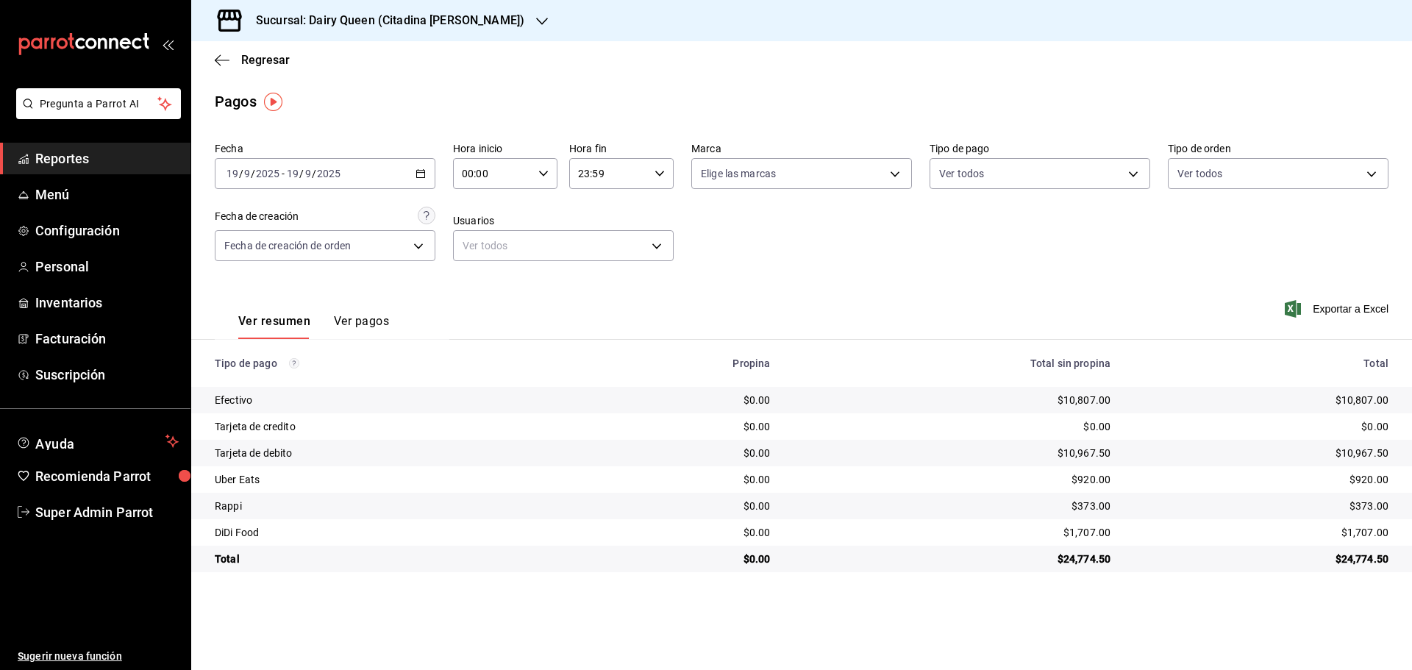
click at [446, 18] on h3 "Sucursal: Dairy Queen (Citadina [PERSON_NAME])" at bounding box center [384, 21] width 280 height 18
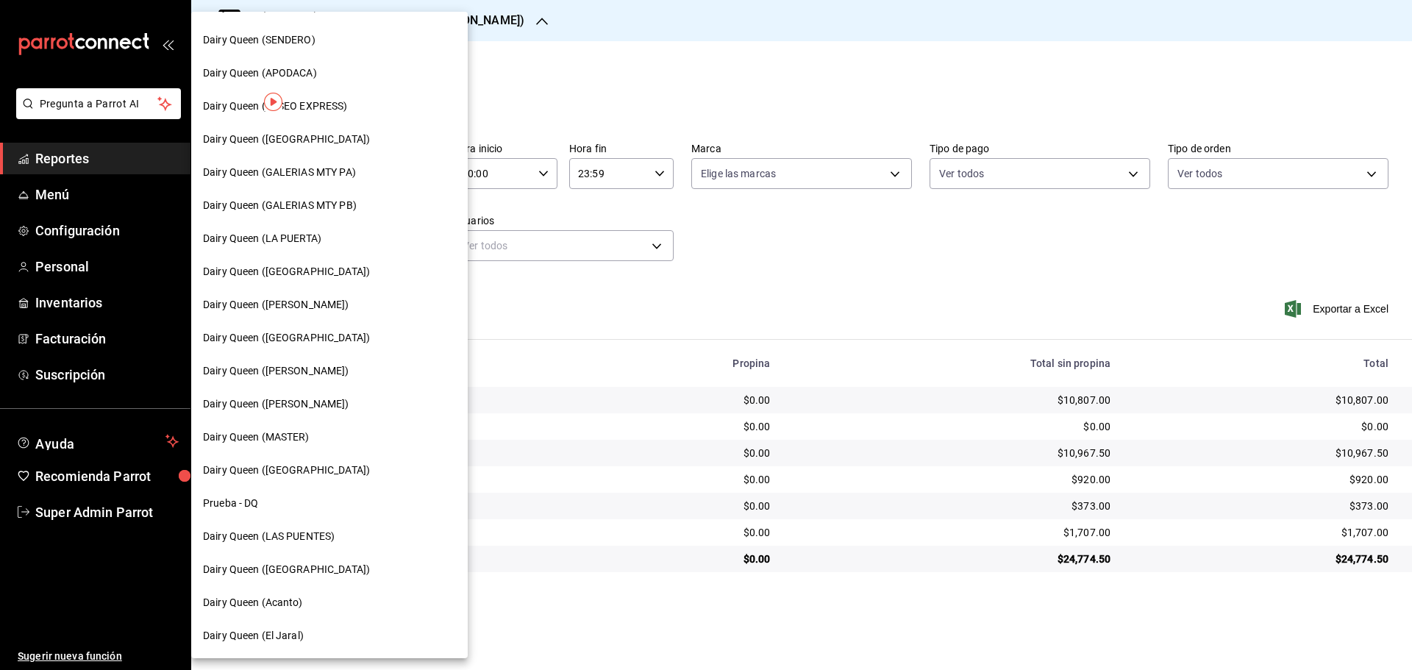
scroll to position [0, 0]
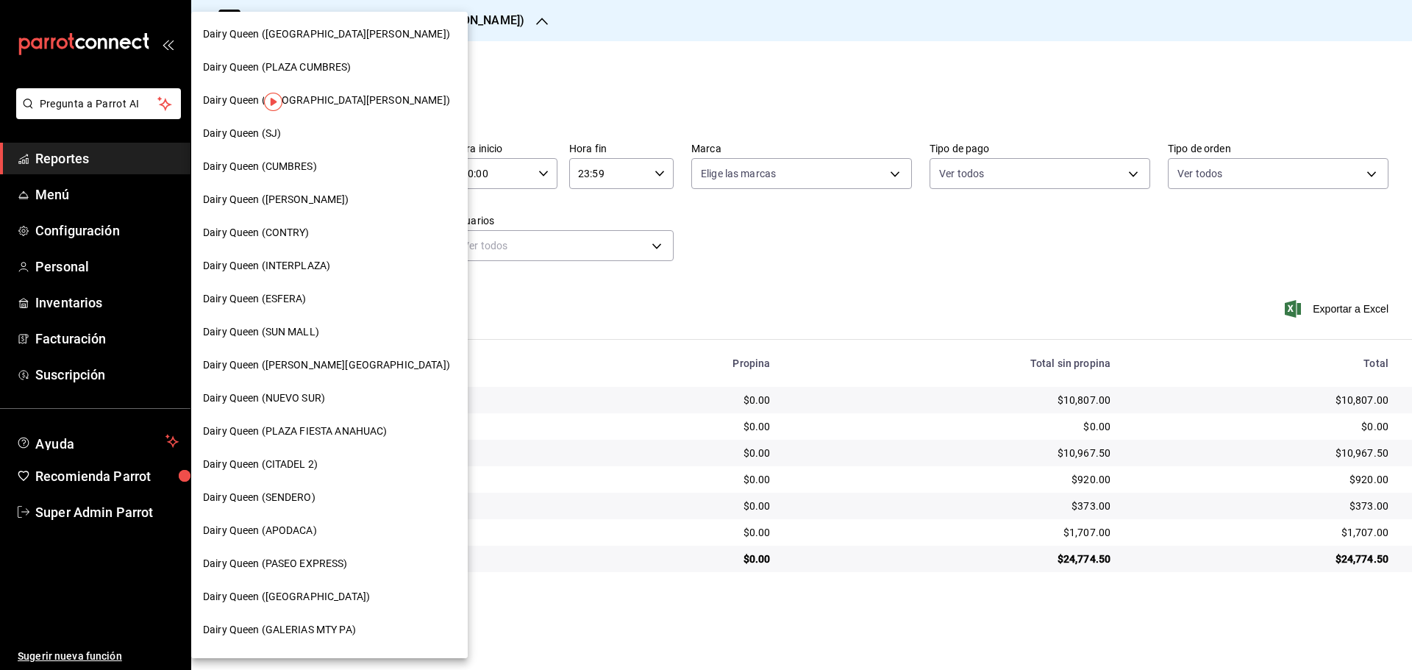
click at [349, 109] on div "Dairy Queen ([GEOGRAPHIC_DATA][PERSON_NAME])" at bounding box center [329, 100] width 277 height 33
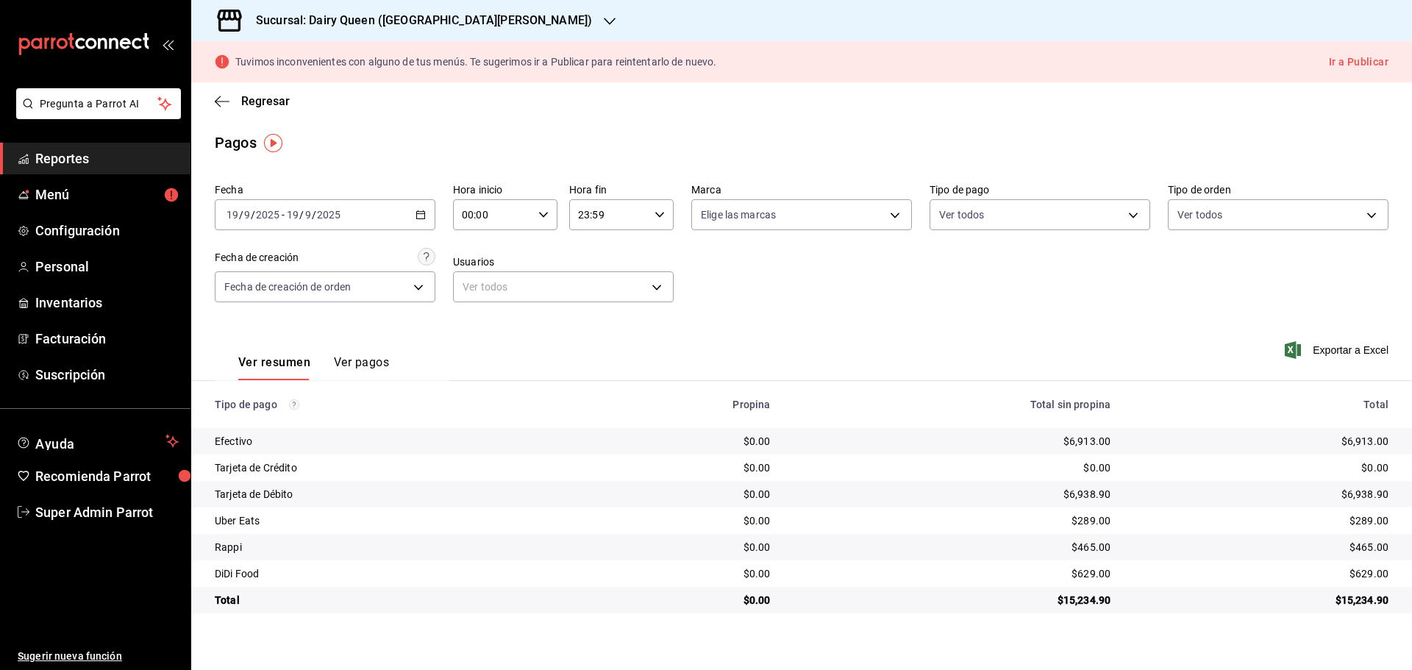
click at [455, 24] on h3 "Sucursal: Dairy Queen ([GEOGRAPHIC_DATA][PERSON_NAME])" at bounding box center [418, 21] width 348 height 18
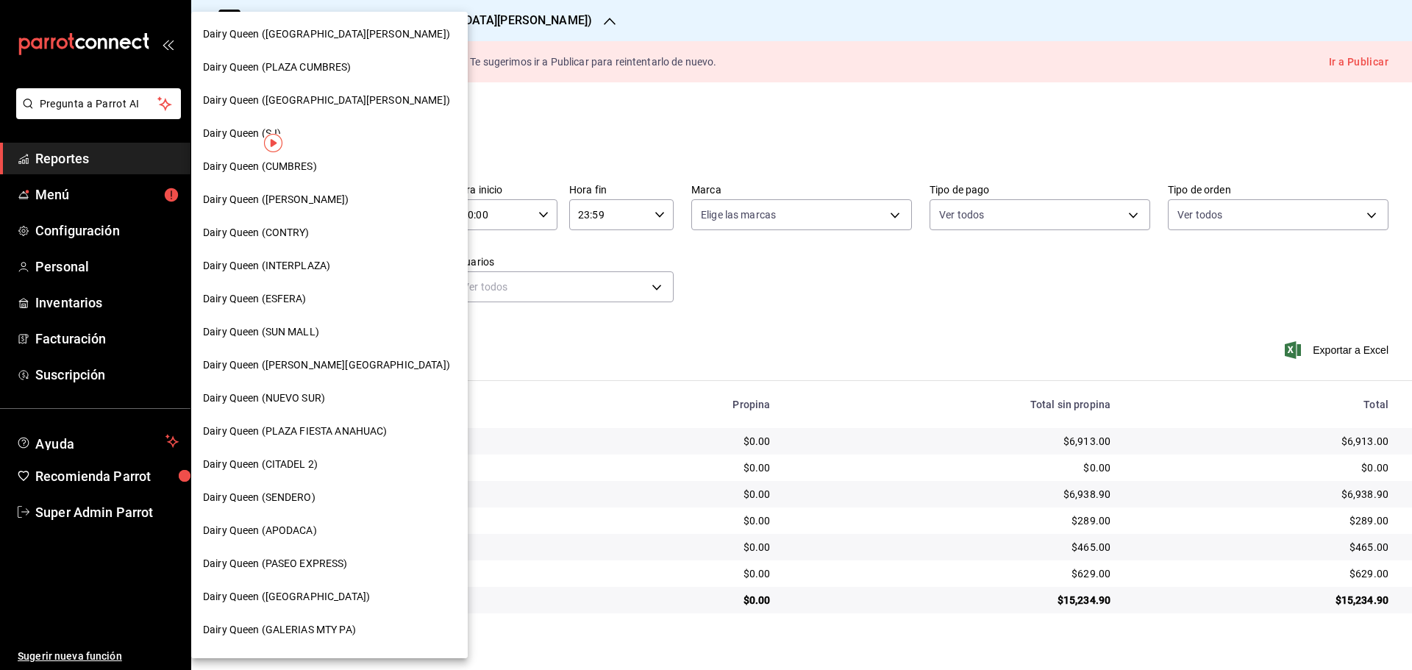
click at [263, 199] on span "Dairy Queen ([PERSON_NAME])" at bounding box center [276, 199] width 146 height 15
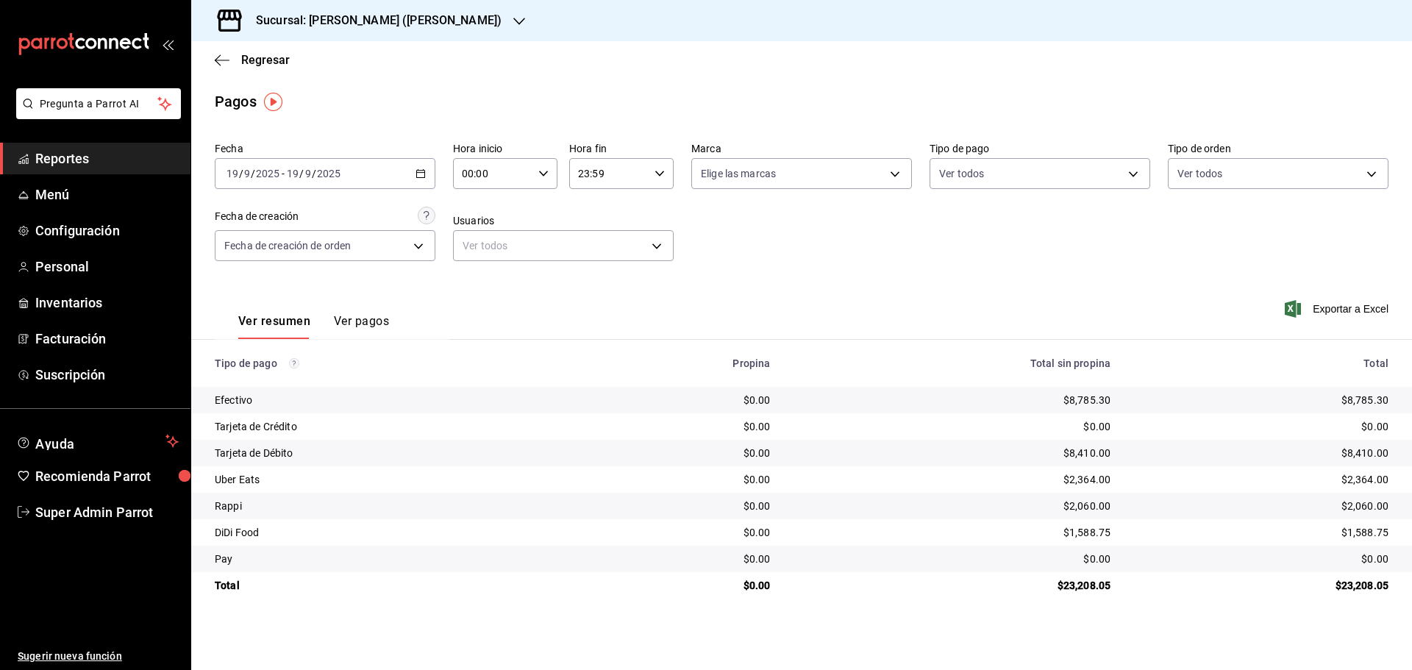
click at [294, 15] on h3 "Sucursal: [PERSON_NAME] ([PERSON_NAME])" at bounding box center [372, 21] width 257 height 18
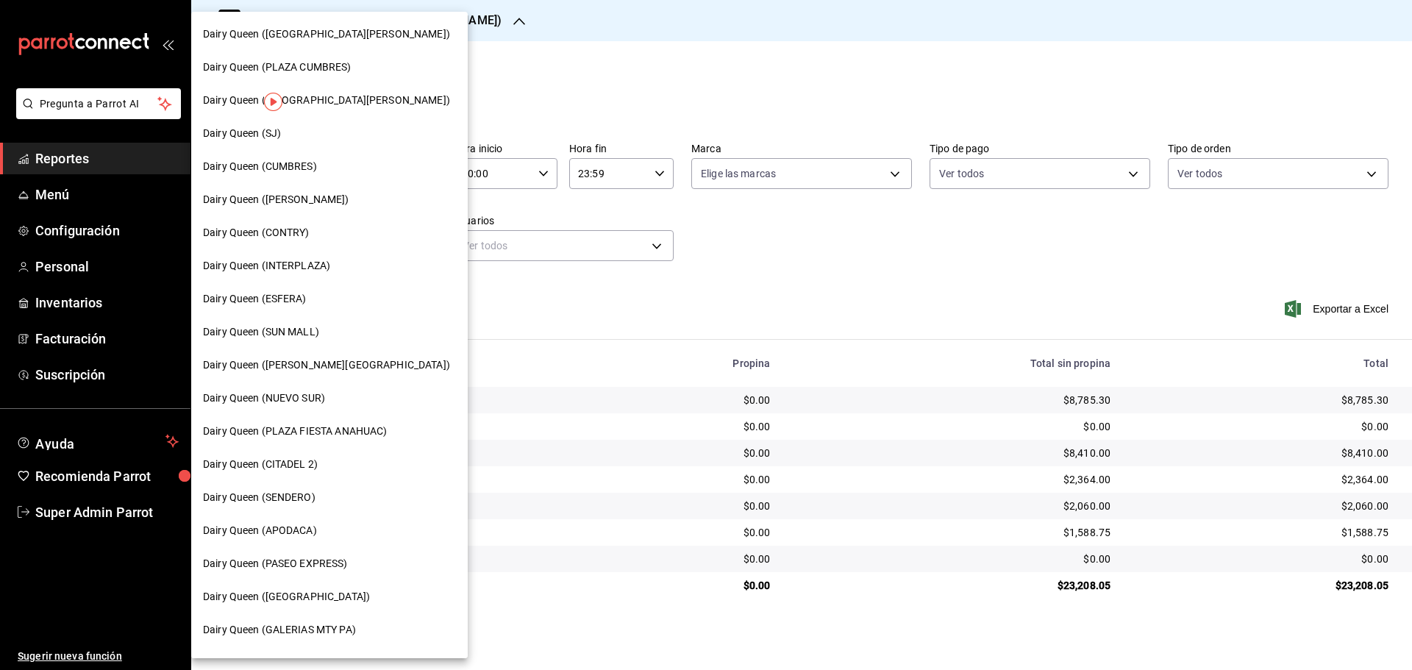
click at [298, 45] on div "Dairy Queen ([GEOGRAPHIC_DATA][PERSON_NAME])" at bounding box center [329, 34] width 277 height 33
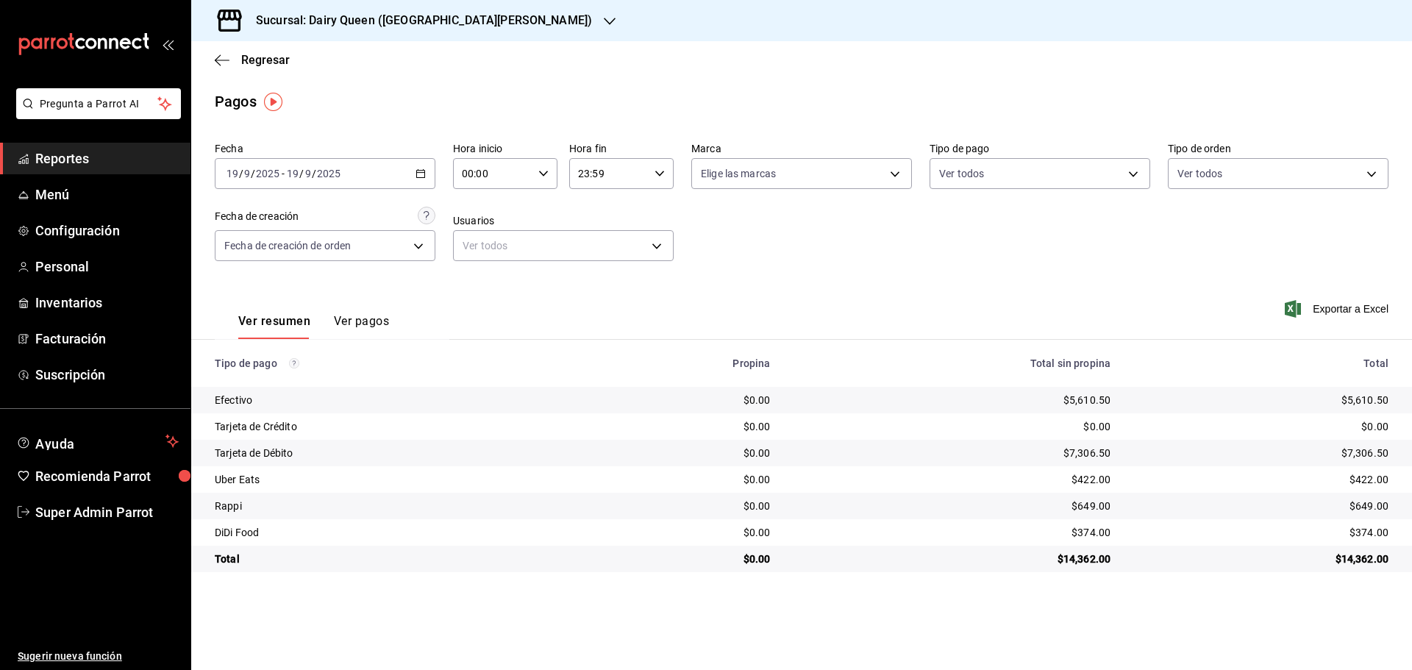
click at [377, 19] on h3 "Sucursal: Dairy Queen ([GEOGRAPHIC_DATA][PERSON_NAME])" at bounding box center [418, 21] width 348 height 18
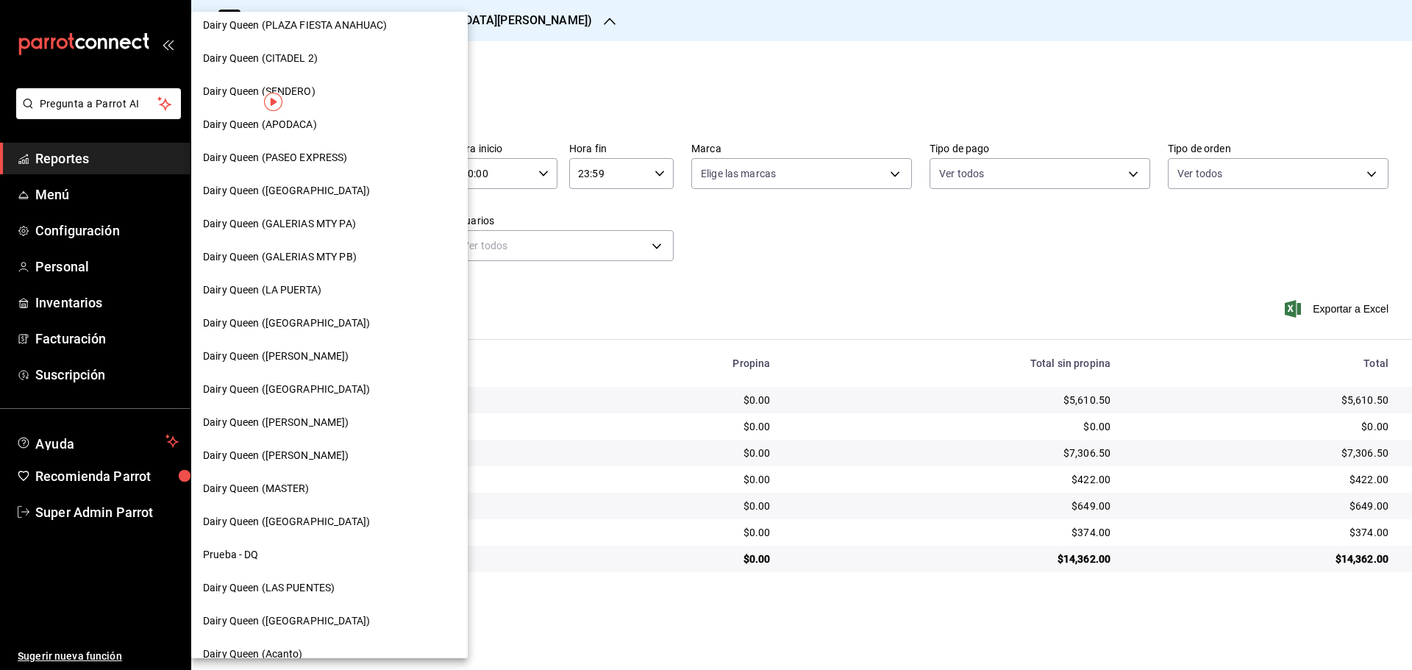
scroll to position [458, 0]
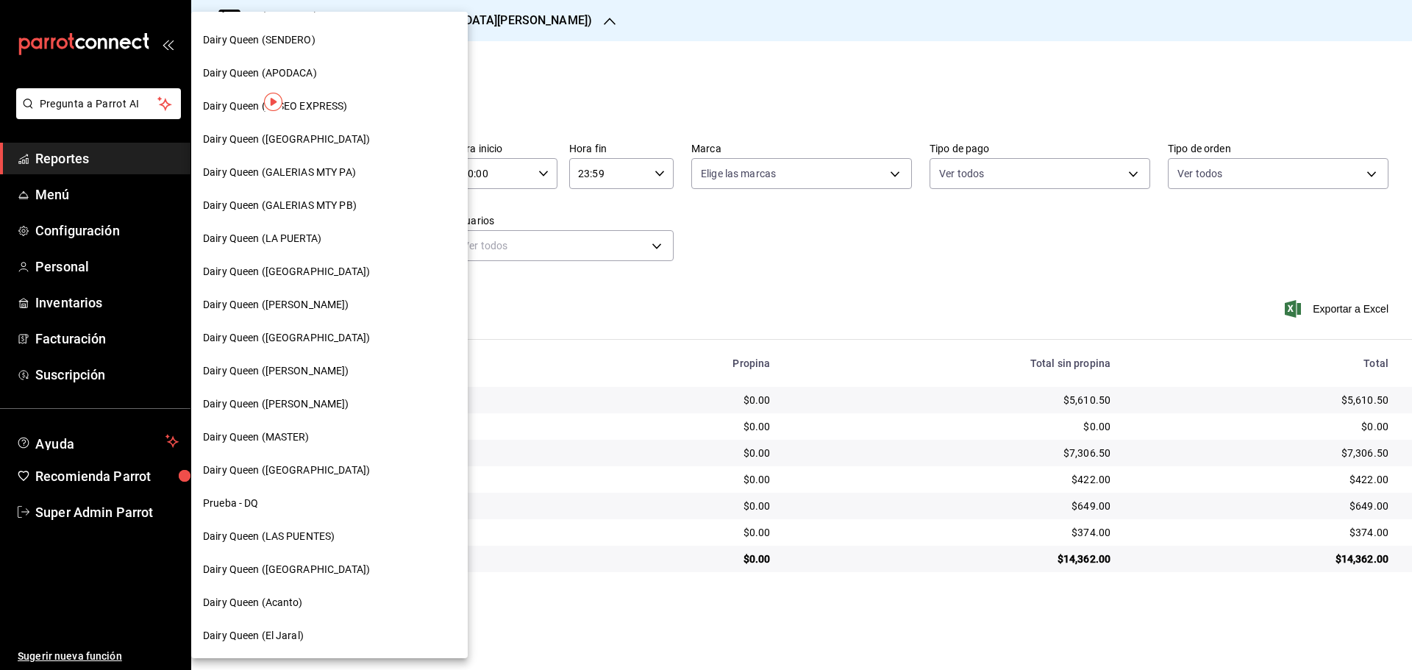
click at [363, 196] on div "Dairy Queen (GALERIAS MTY PB)" at bounding box center [329, 205] width 277 height 33
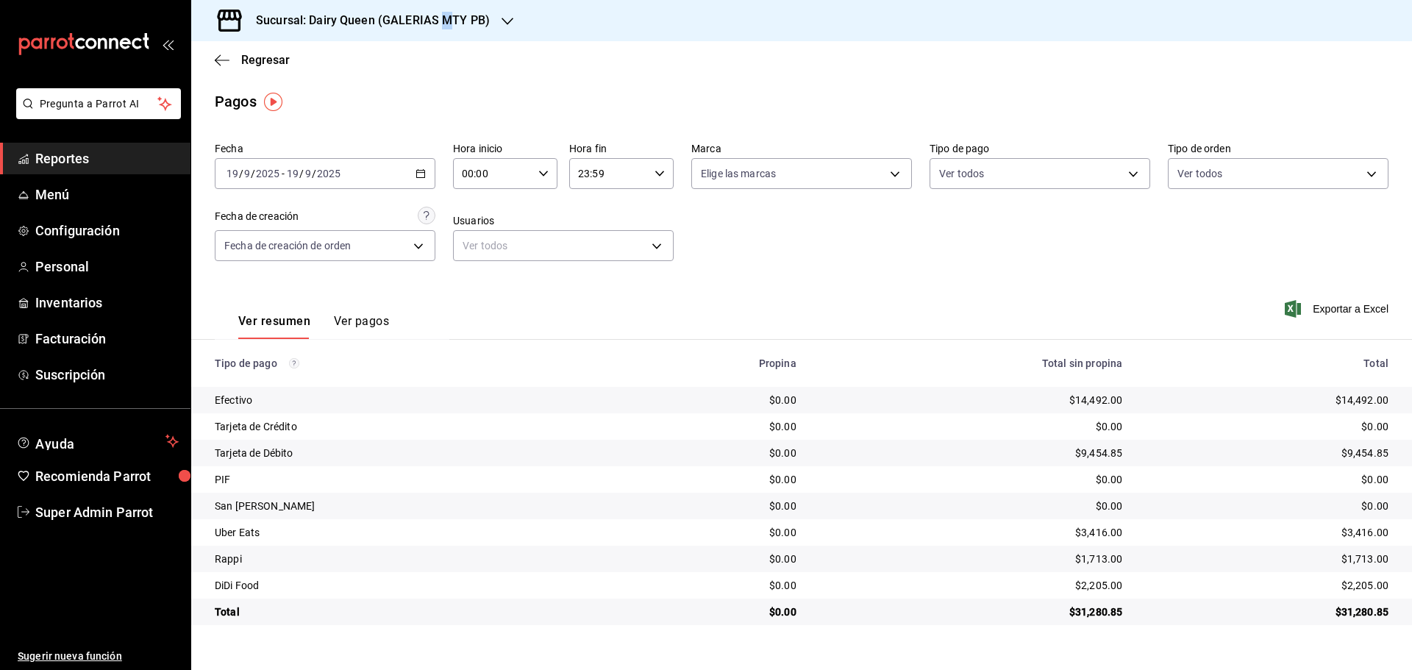
click at [444, 21] on h3 "Sucursal: Dairy Queen (GALERIAS MTY PB)" at bounding box center [367, 21] width 246 height 18
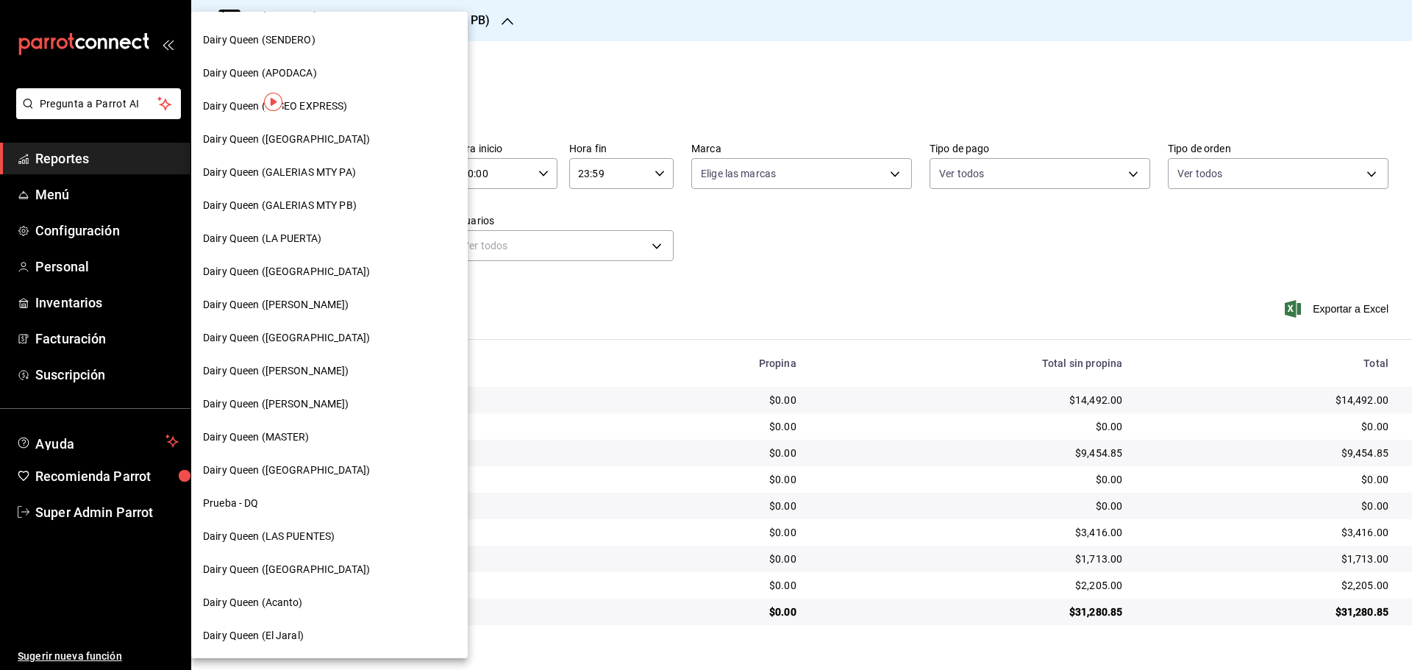
click at [327, 160] on div "Dairy Queen (GALERIAS MTY PA)" at bounding box center [329, 172] width 277 height 33
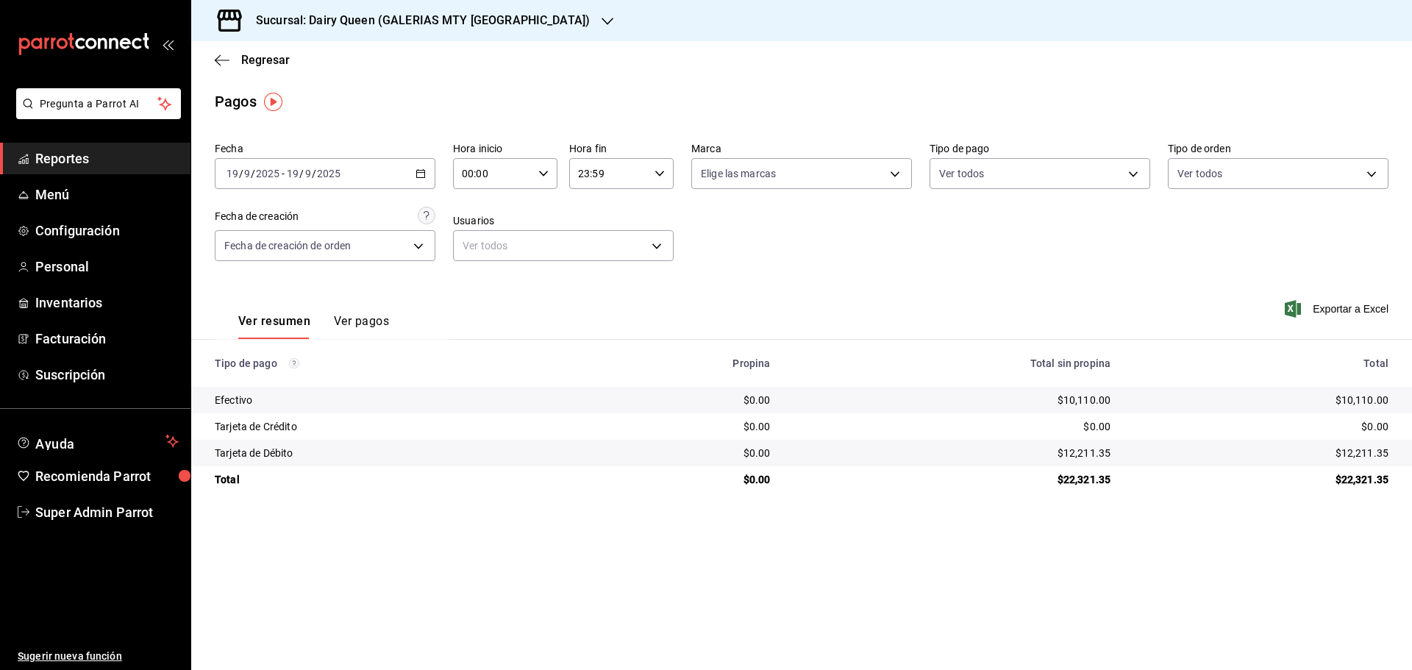
click at [445, 30] on div "Sucursal: Dairy Queen (GALERIAS MTY [GEOGRAPHIC_DATA])" at bounding box center [411, 20] width 416 height 41
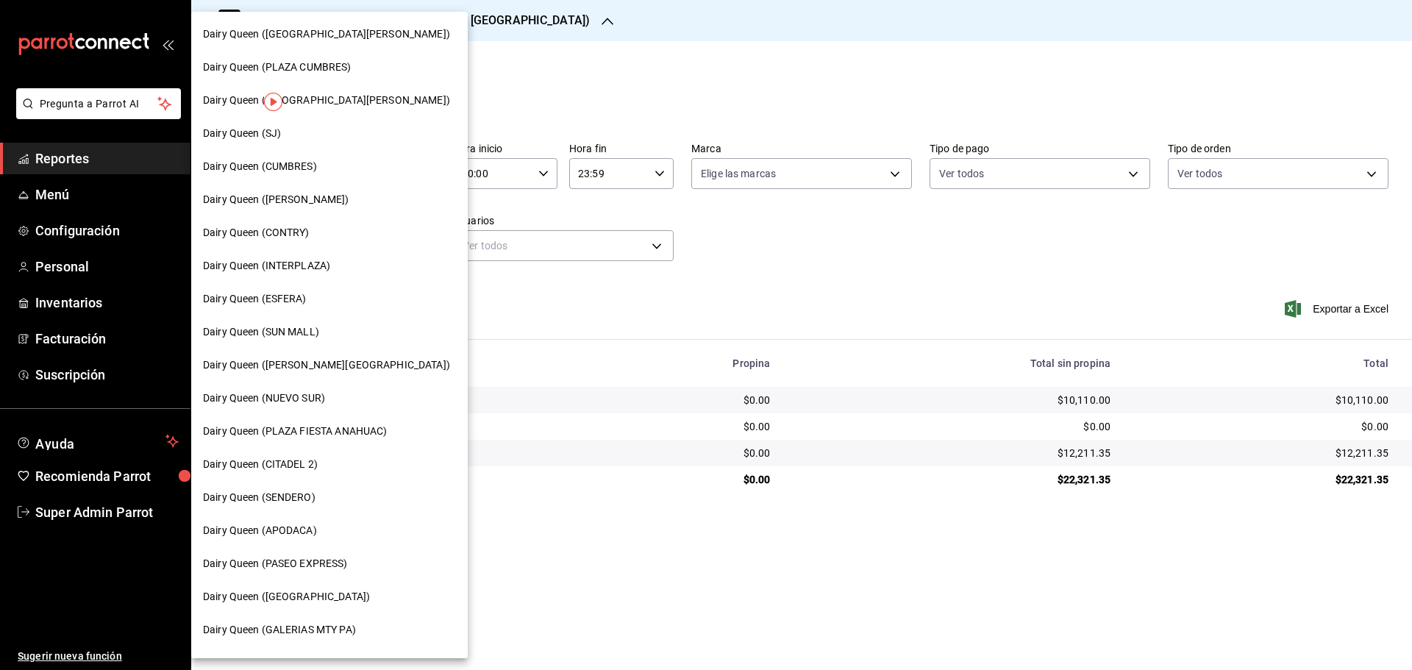
click at [271, 335] on span "Dairy Queen (SUN MALL)" at bounding box center [261, 331] width 116 height 15
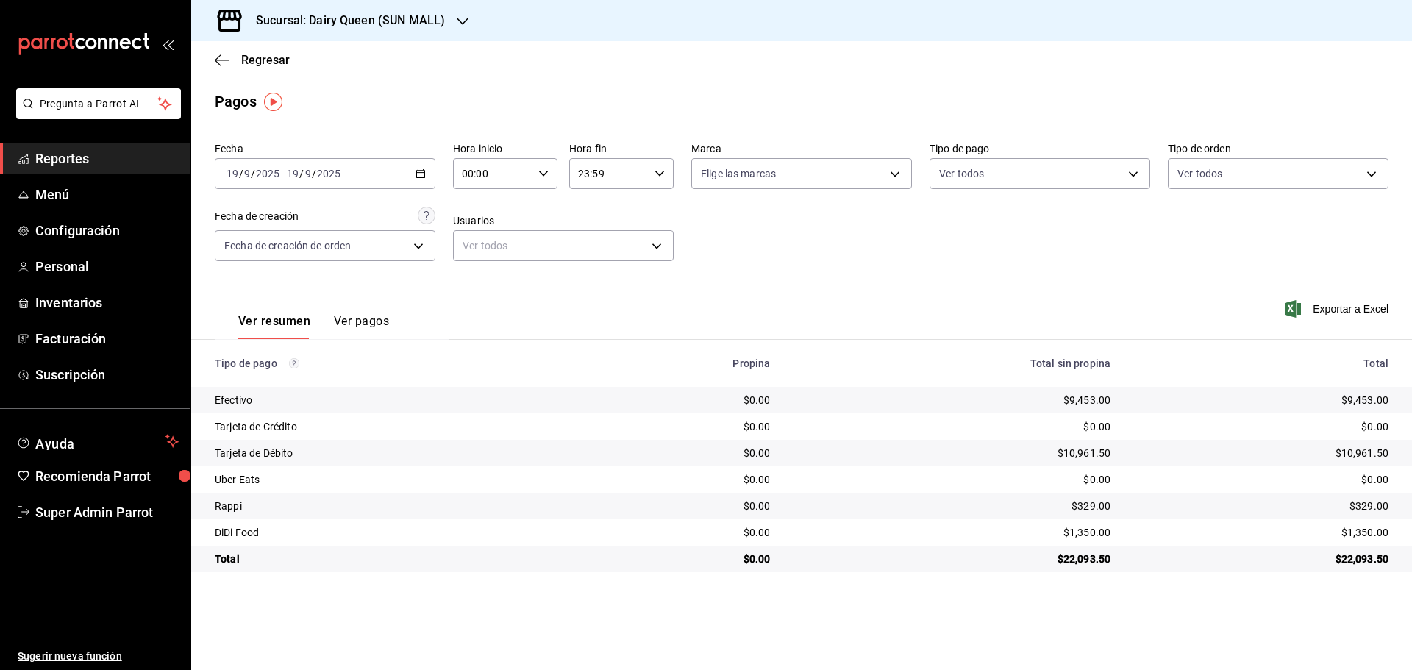
click at [389, 28] on h3 "Sucursal: Dairy Queen (SUN MALL)" at bounding box center [344, 21] width 201 height 18
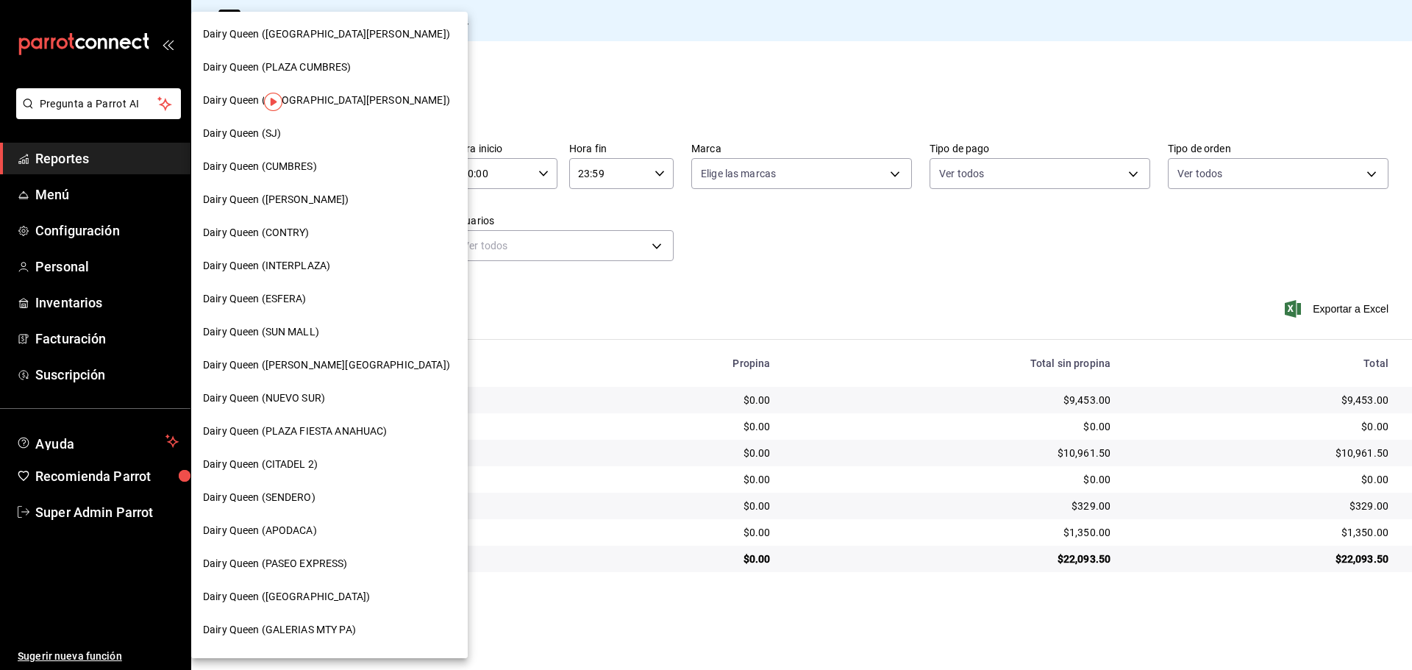
click at [297, 536] on span "Dairy Queen (APODACA)" at bounding box center [260, 530] width 114 height 15
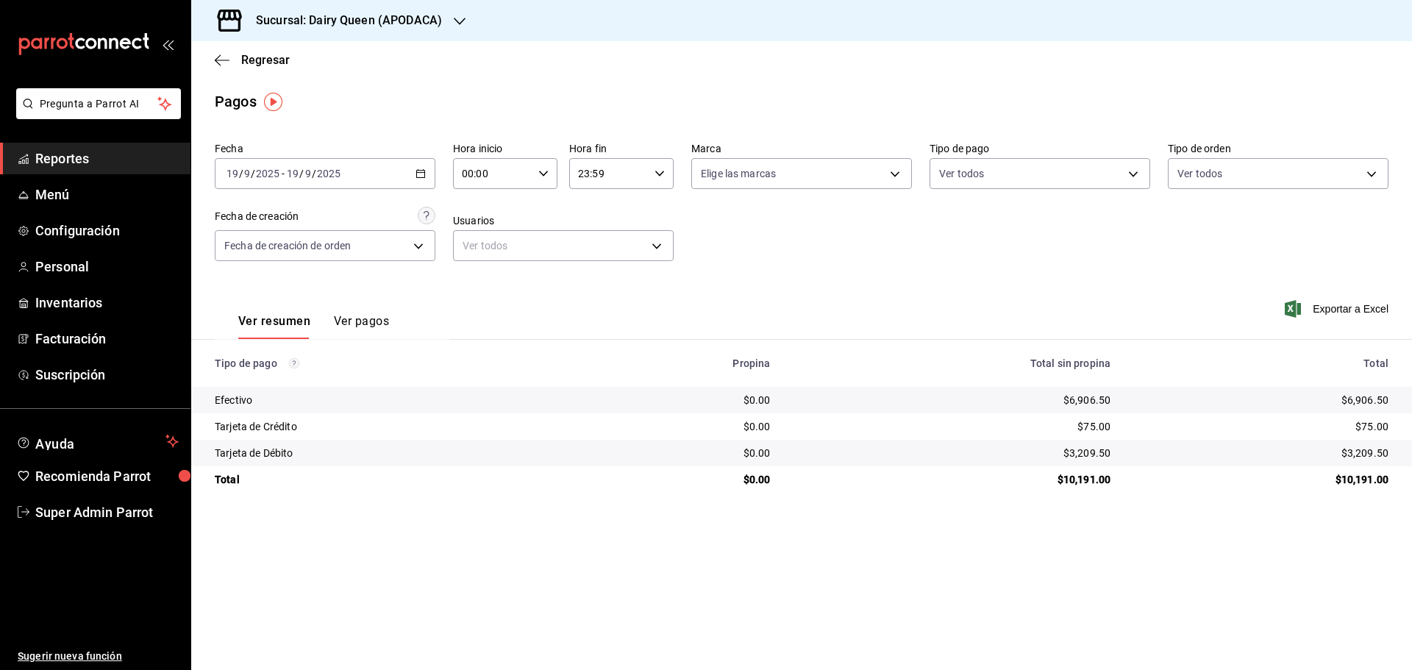
click at [425, 29] on div "Sucursal: Dairy Queen (APODACA)" at bounding box center [337, 20] width 269 height 41
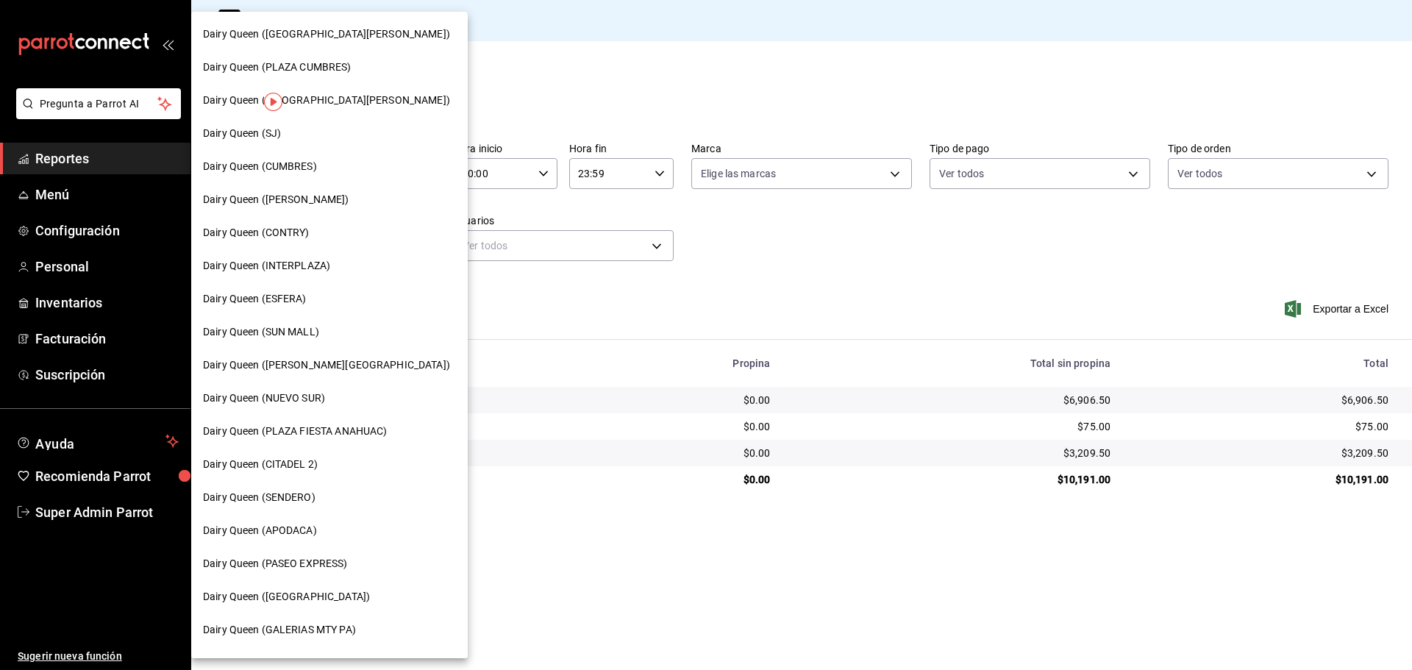
click at [305, 395] on span "Dairy Queen (NUEVO SUR)" at bounding box center [264, 398] width 122 height 15
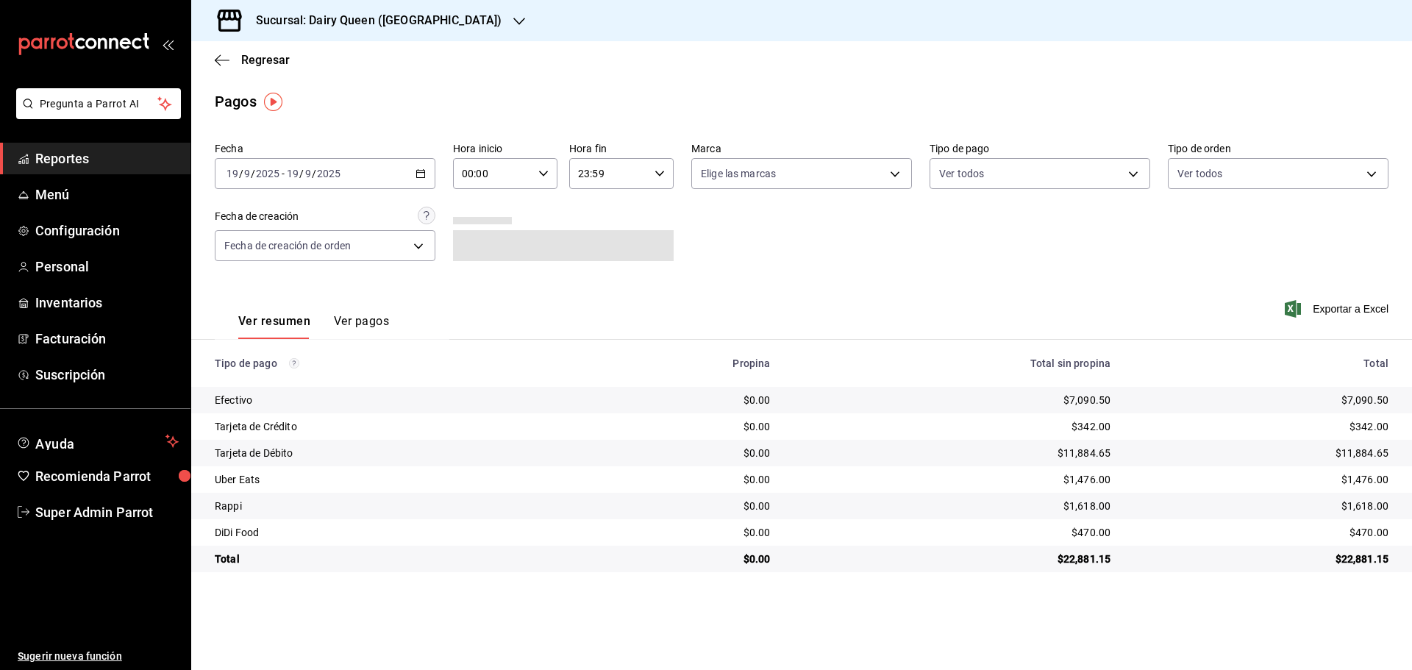
click at [410, 29] on div "Sucursal: Dairy Queen ([GEOGRAPHIC_DATA])" at bounding box center [367, 20] width 328 height 41
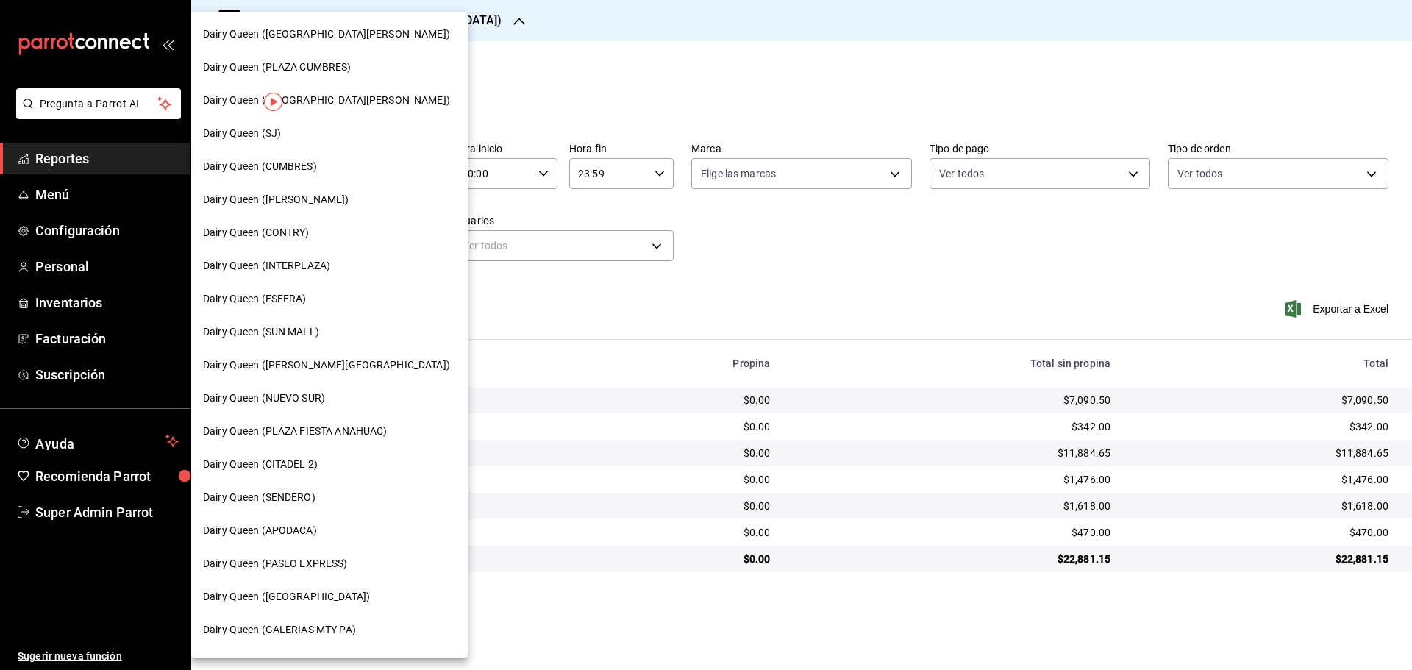
click at [305, 296] on span "Dairy Queen (ESFERA)" at bounding box center [255, 298] width 104 height 15
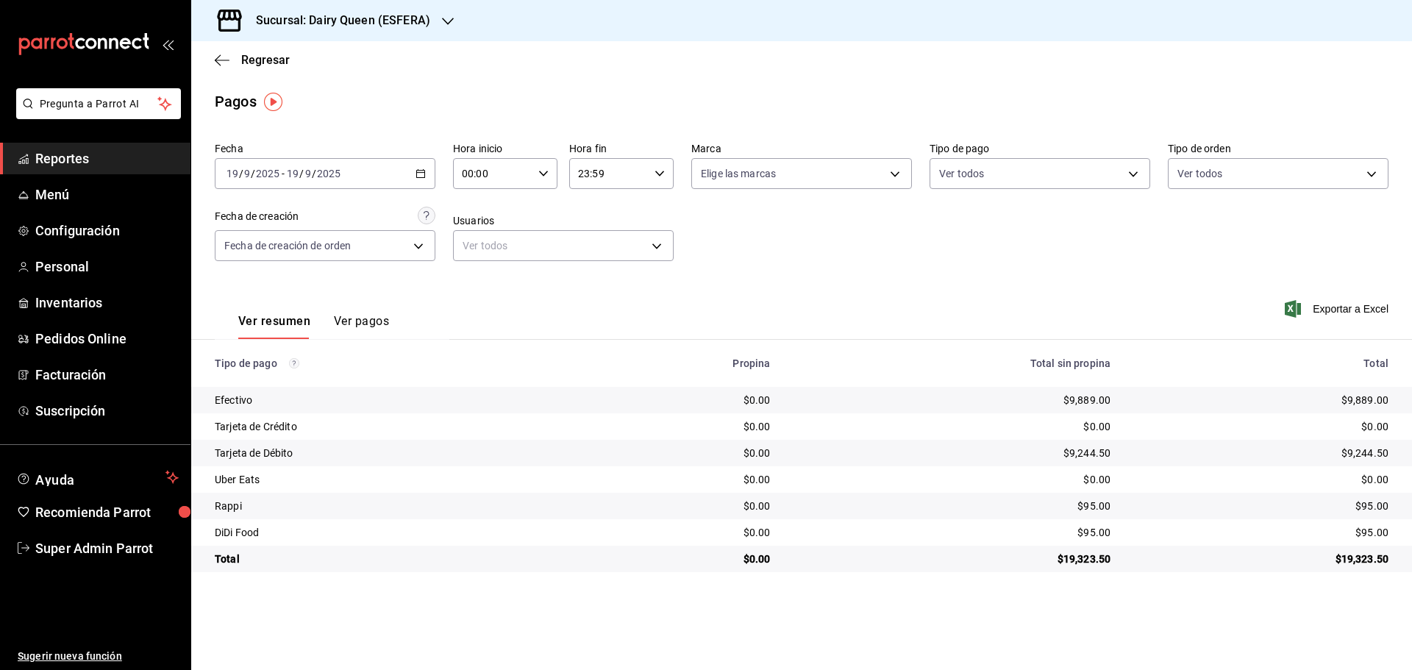
click at [347, 23] on h3 "Sucursal: Dairy Queen (ESFERA)" at bounding box center [337, 21] width 186 height 18
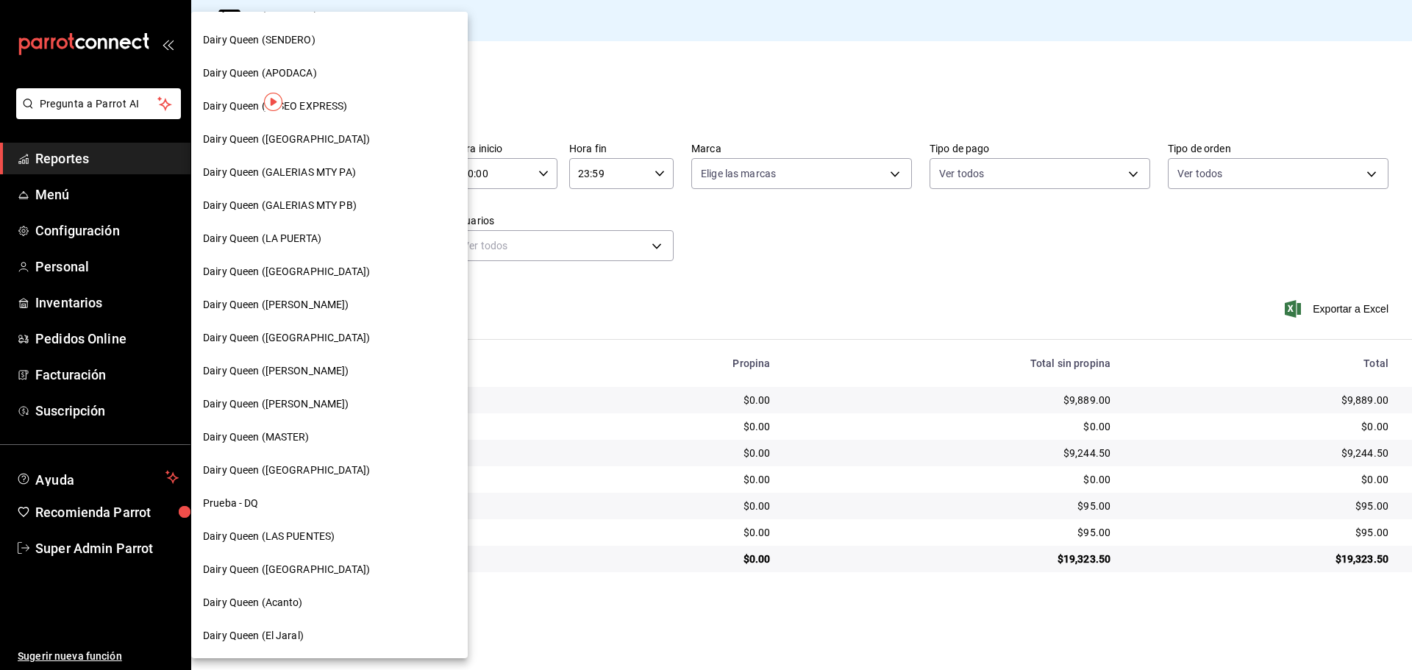
click at [298, 303] on span "Dairy Queen ([PERSON_NAME])" at bounding box center [276, 304] width 146 height 15
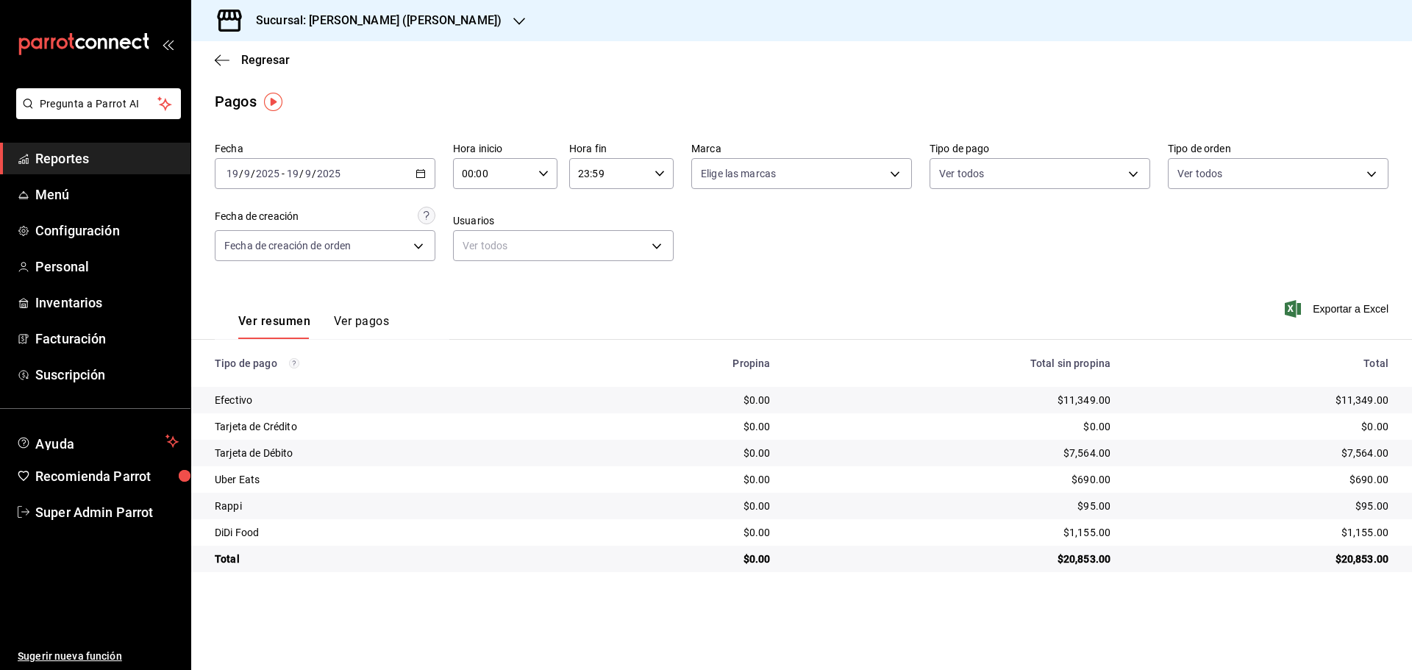
click at [376, 28] on h3 "Sucursal: [PERSON_NAME] ([PERSON_NAME])" at bounding box center [372, 21] width 257 height 18
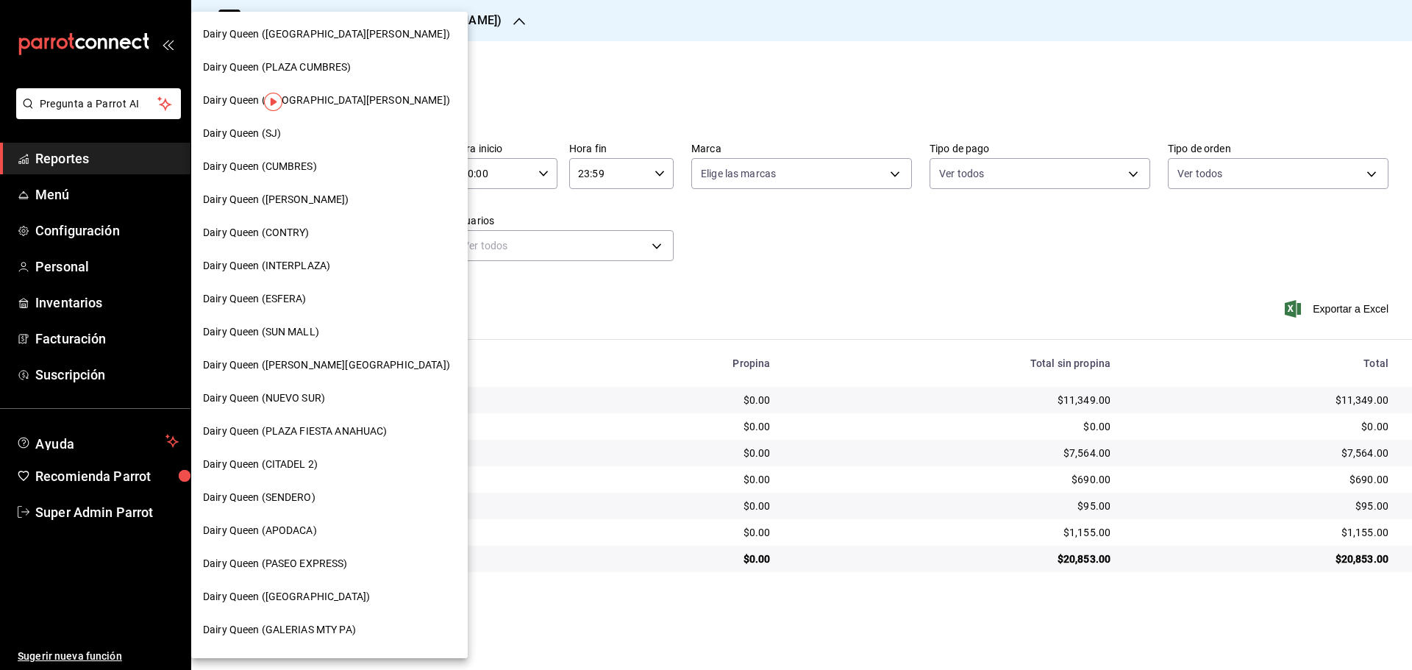
click at [310, 260] on span "Dairy Queen (INTERPLAZA)" at bounding box center [266, 265] width 127 height 15
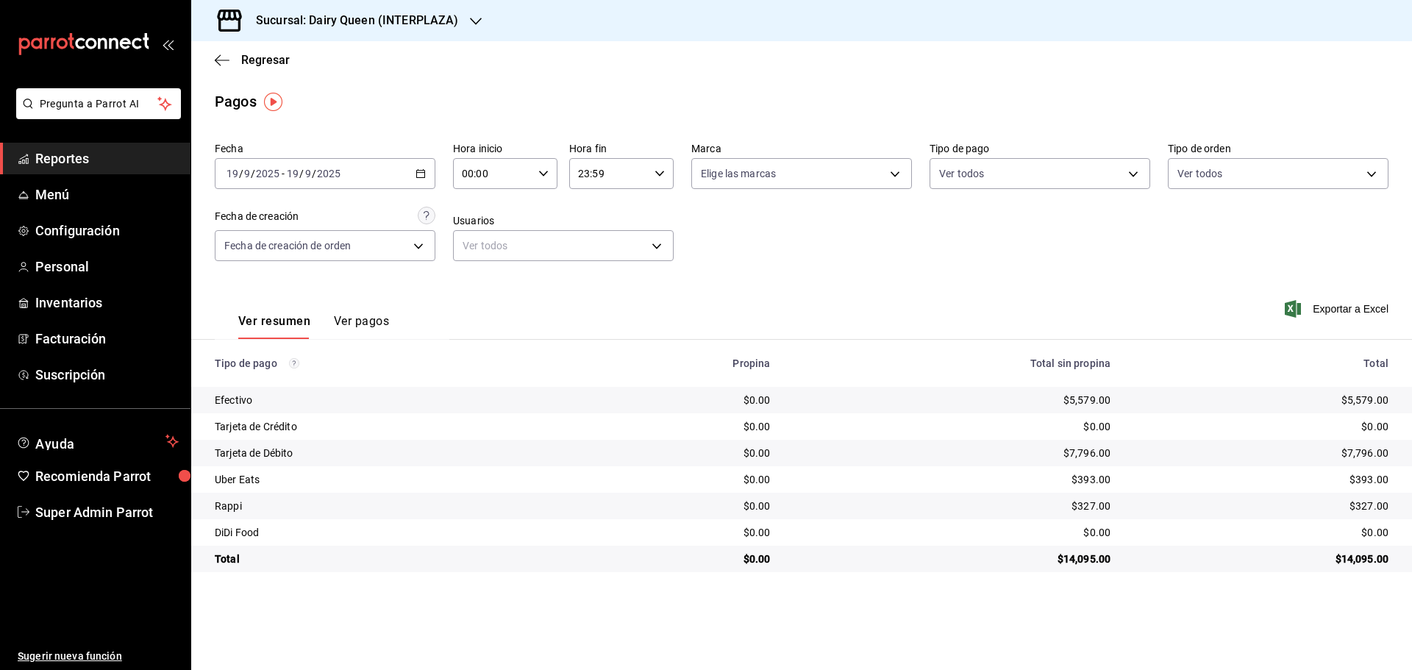
click at [430, 15] on h3 "Sucursal: Dairy Queen (INTERPLAZA)" at bounding box center [351, 21] width 214 height 18
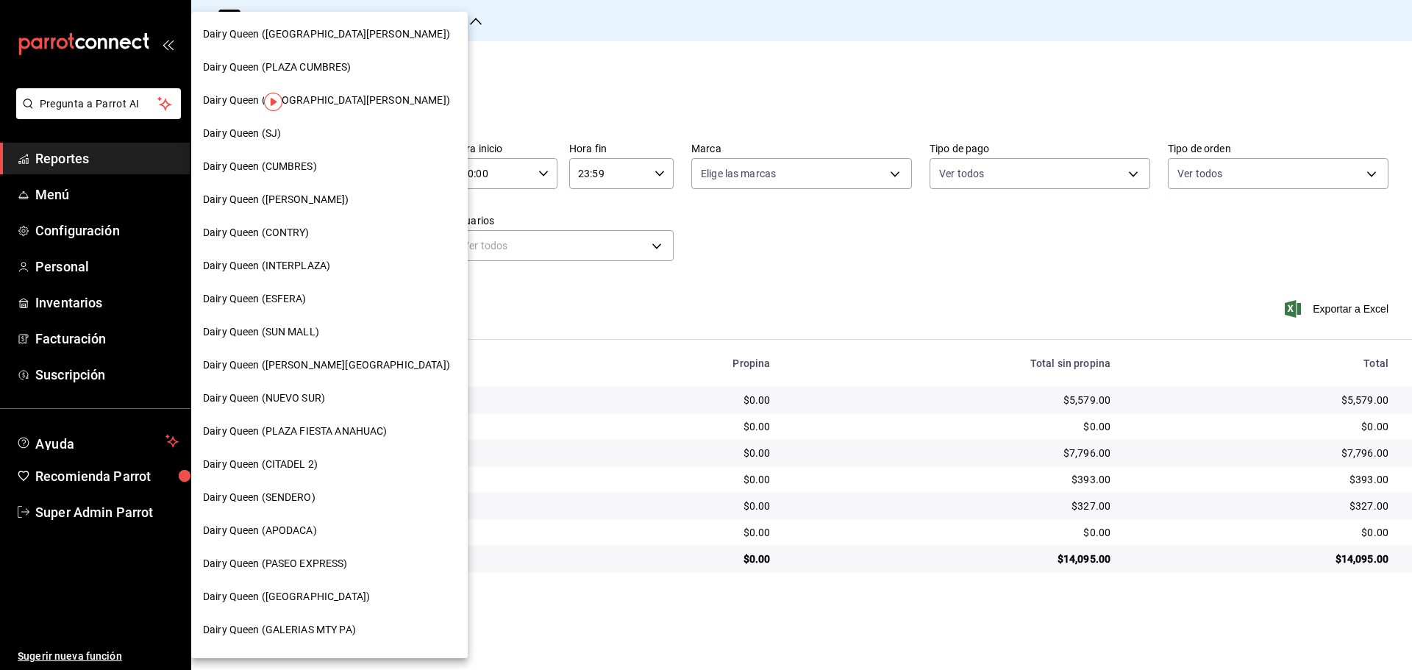
click at [290, 449] on nav "Dairy Queen ([GEOGRAPHIC_DATA][PERSON_NAME]) Dairy Queen ([GEOGRAPHIC_DATA]) Da…" at bounding box center [329, 564] width 277 height 1104
click at [282, 463] on span "Dairy Queen (CITADEL 2)" at bounding box center [260, 464] width 115 height 15
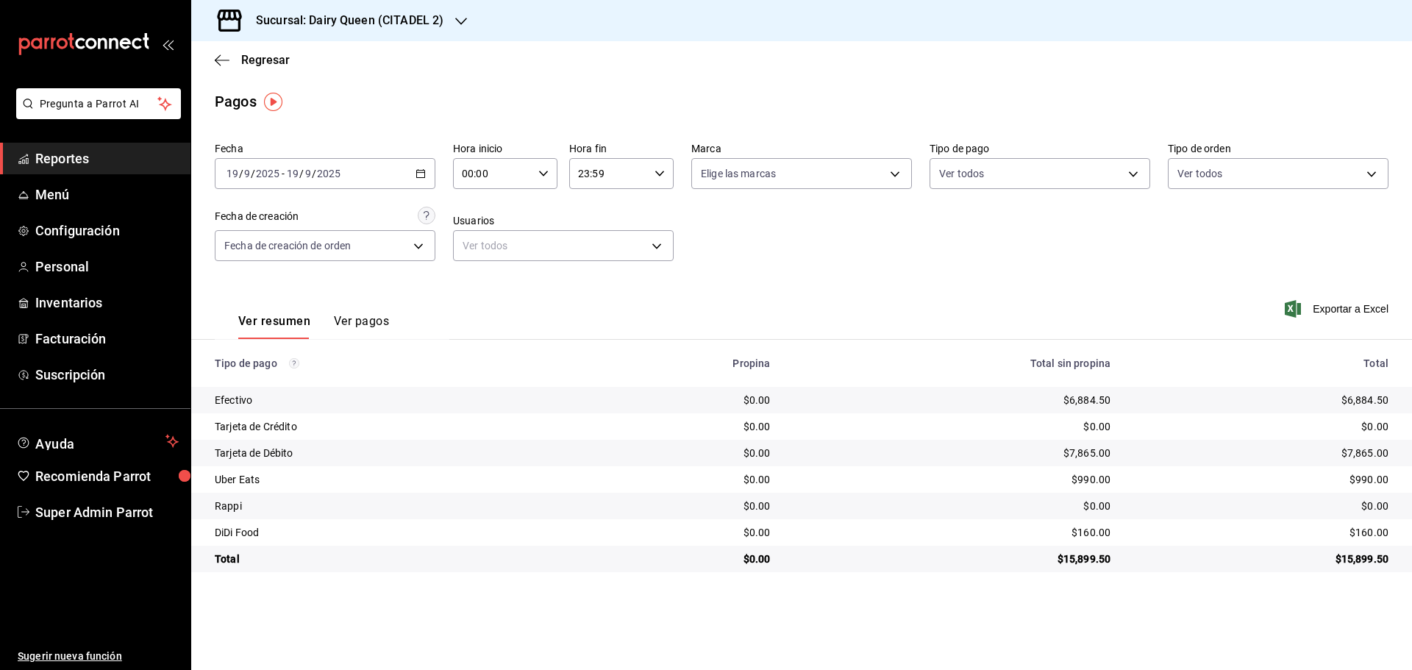
click at [342, 21] on h3 "Sucursal: Dairy Queen (CITADEL 2)" at bounding box center [343, 21] width 199 height 18
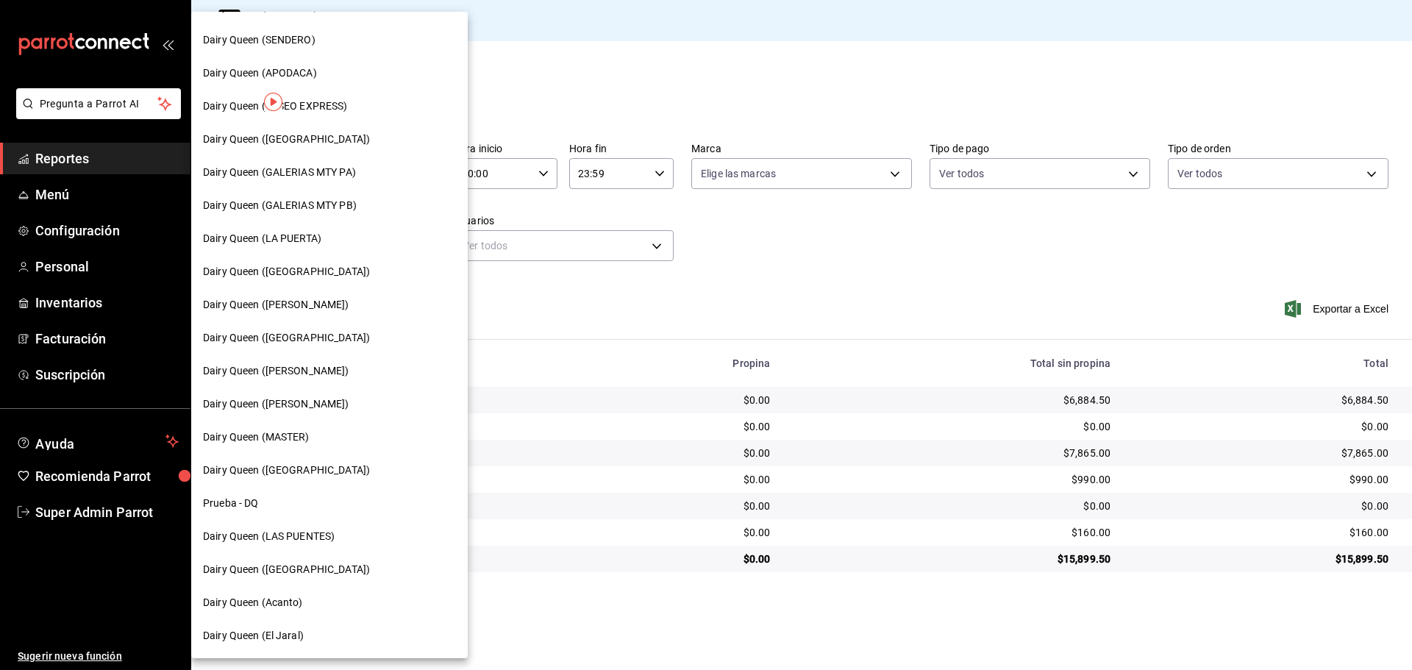
scroll to position [0, 0]
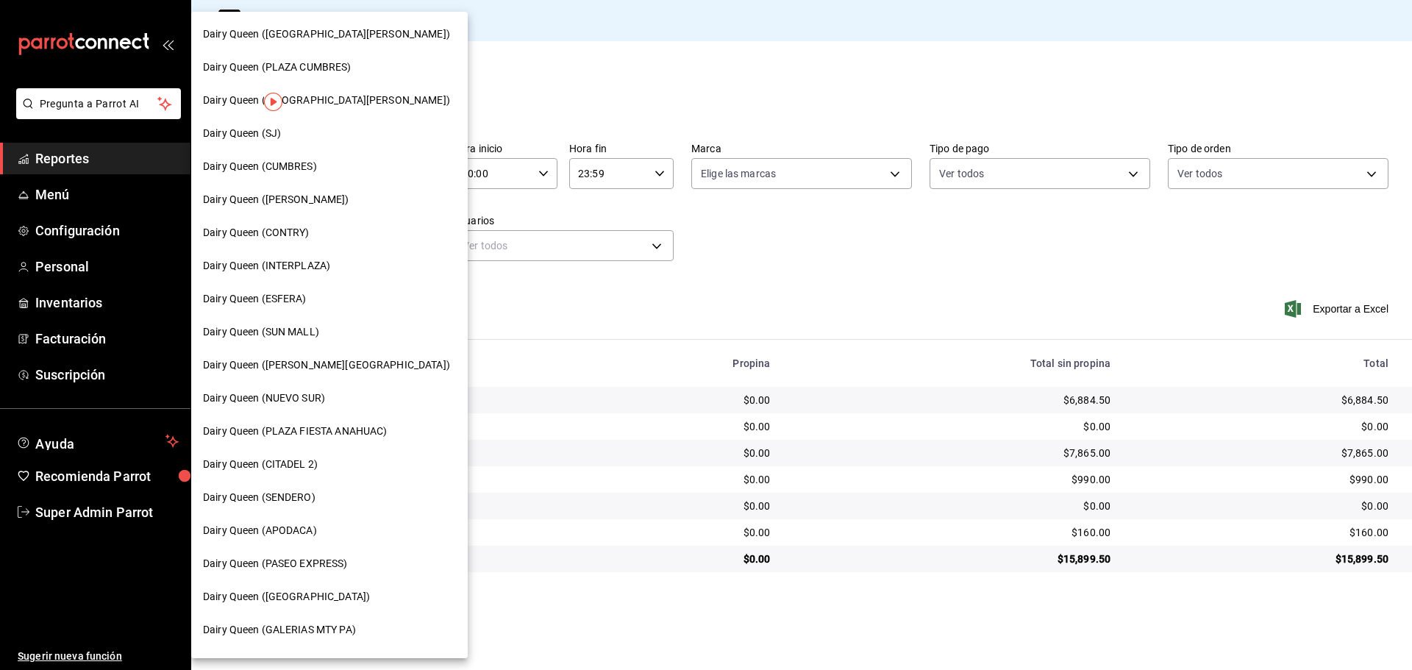
click at [345, 64] on span "Dairy Queen (PLAZA CUMBRES)" at bounding box center [277, 67] width 149 height 15
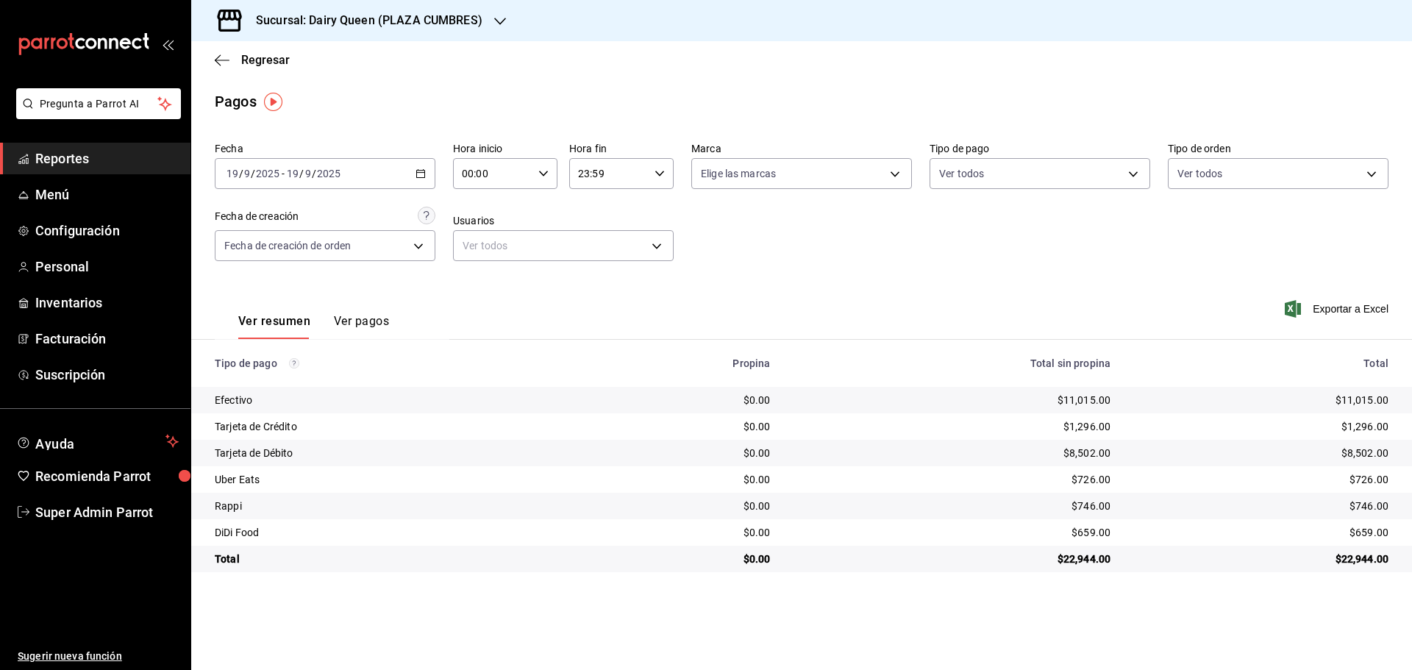
click at [359, 26] on h3 "Sucursal: Dairy Queen (PLAZA CUMBRES)" at bounding box center [363, 21] width 238 height 18
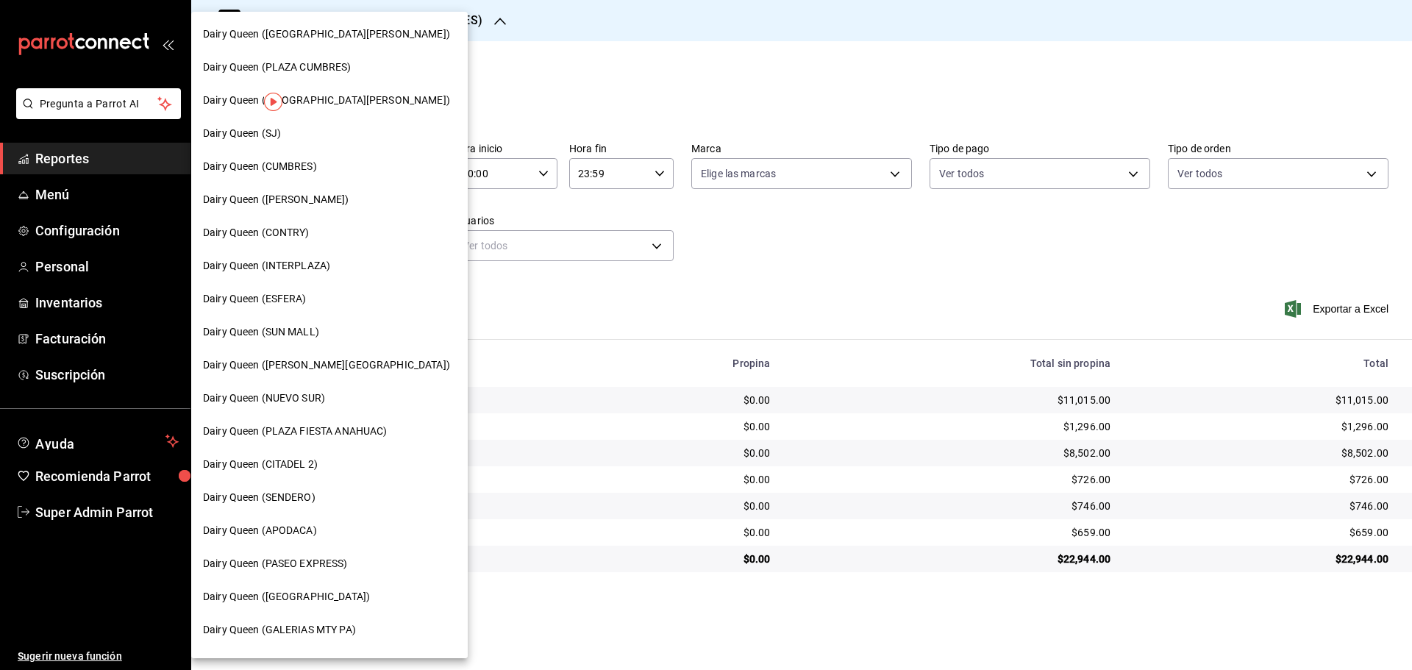
click at [345, 437] on span "Dairy Queen (PLAZA FIESTA ANAHUAC)" at bounding box center [295, 431] width 184 height 15
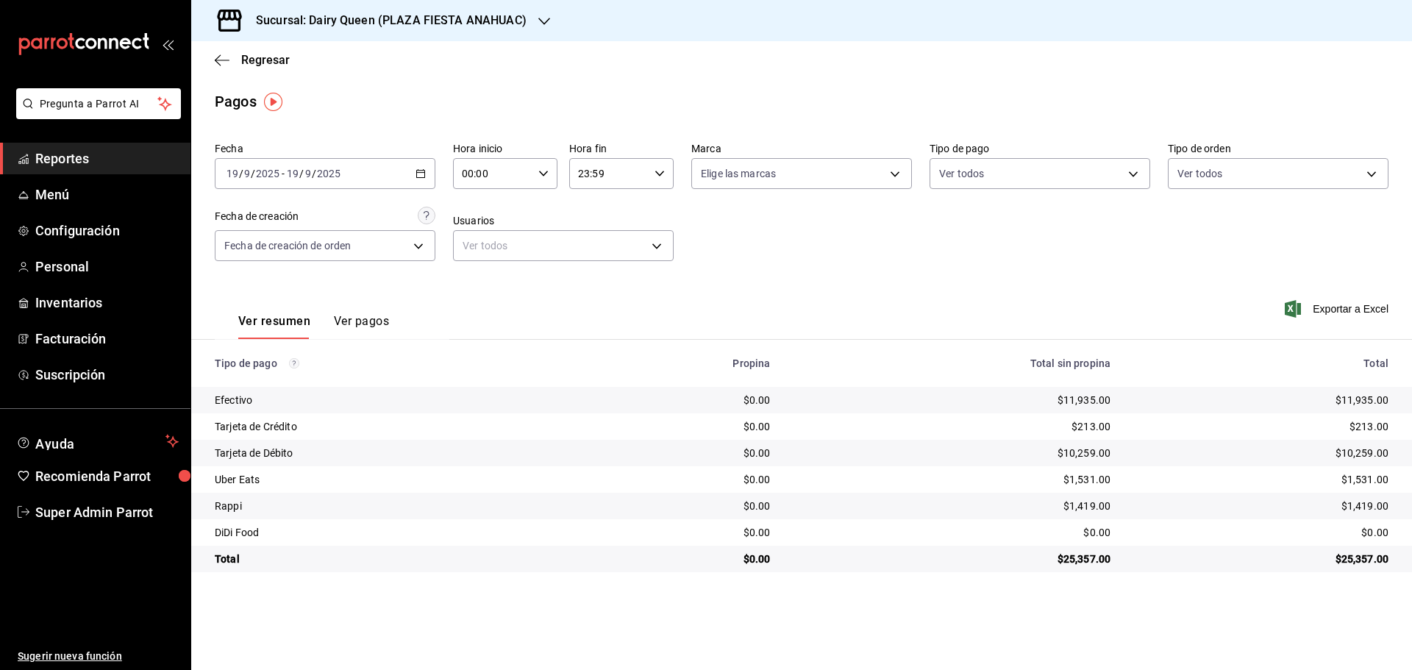
click at [452, 11] on div "Sucursal: Dairy Queen (PLAZA FIESTA ANAHUAC)" at bounding box center [379, 20] width 353 height 41
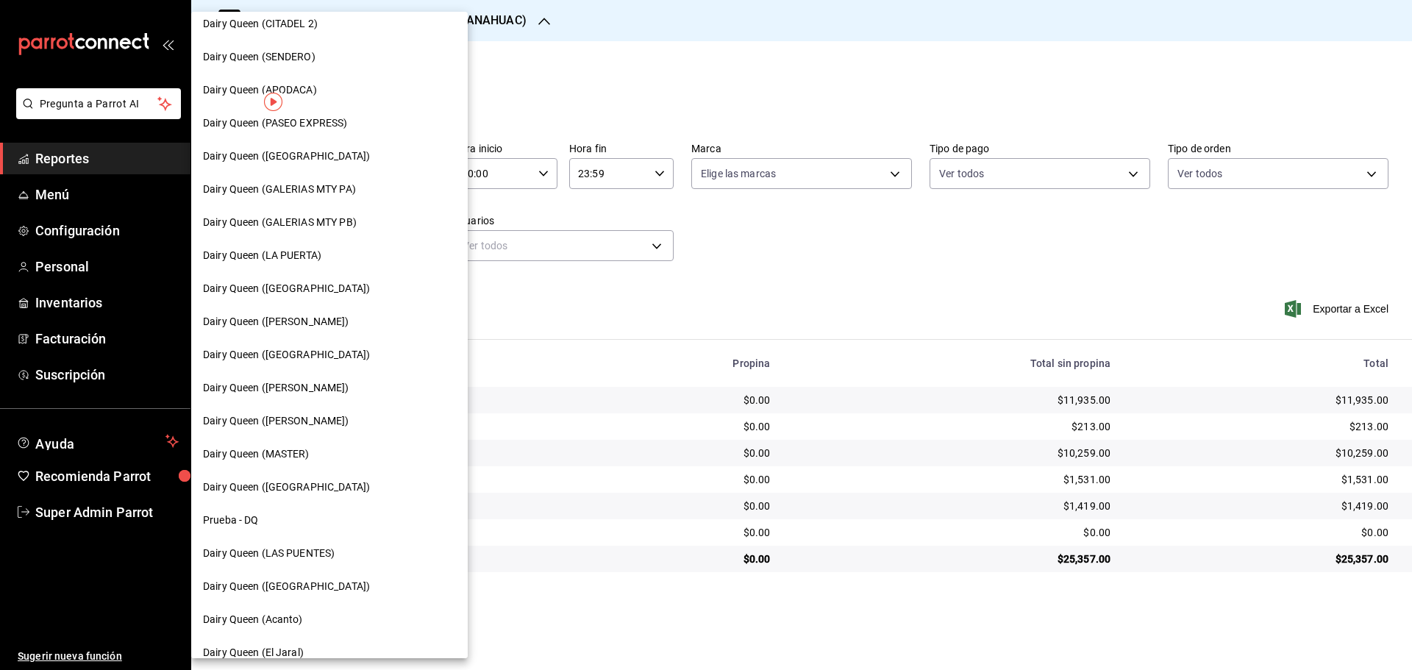
scroll to position [458, 0]
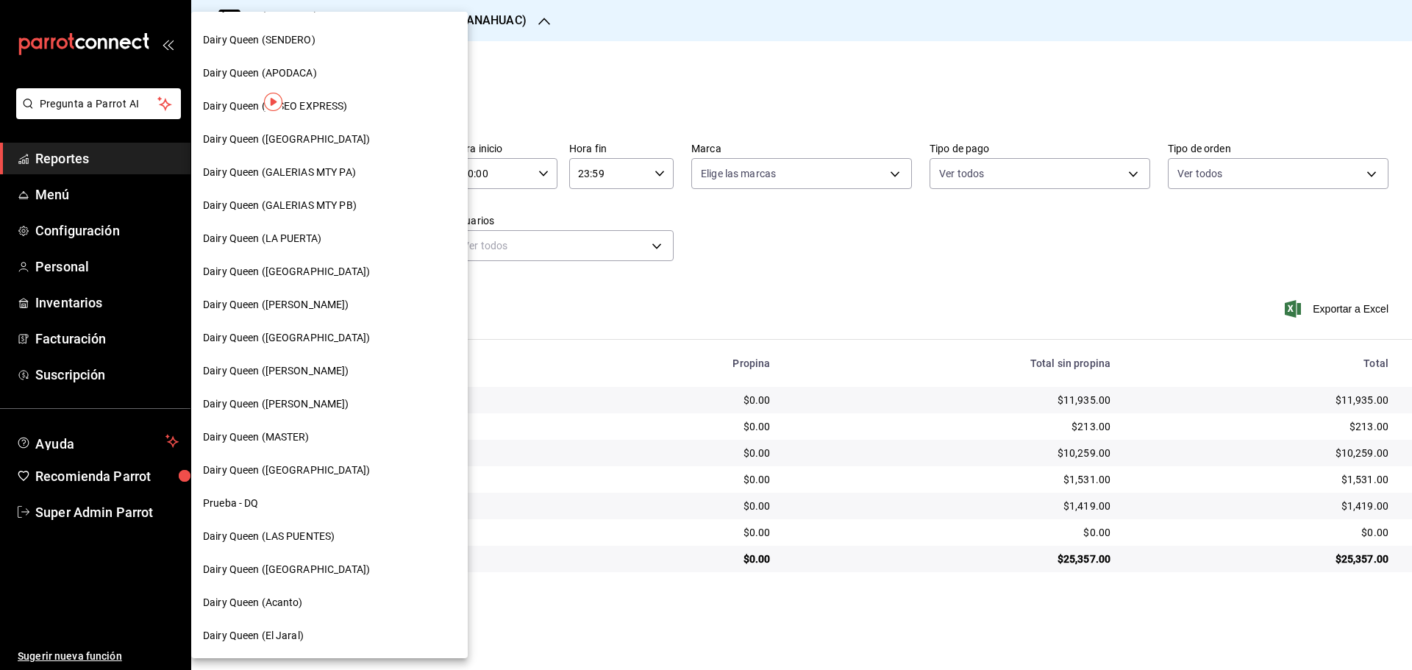
click at [294, 401] on span "Dairy Queen ([PERSON_NAME])" at bounding box center [276, 404] width 146 height 15
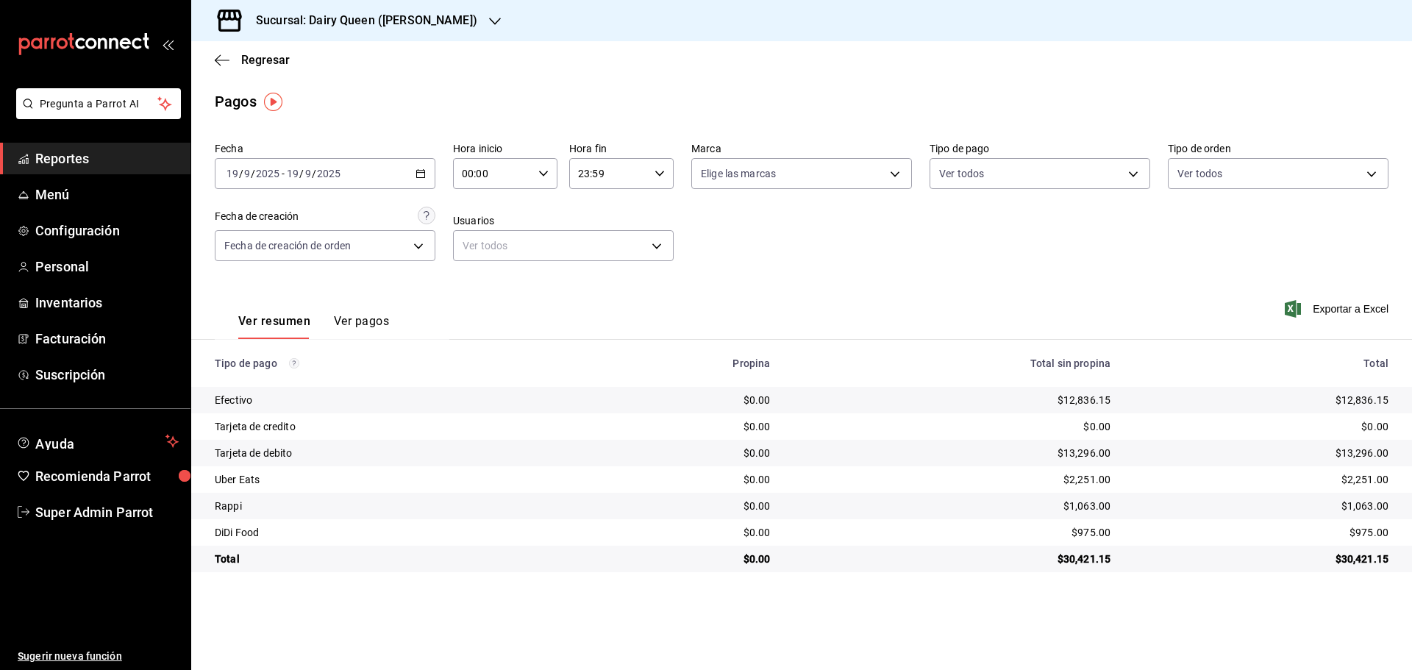
click at [391, 20] on h3 "Sucursal: Dairy Queen ([PERSON_NAME])" at bounding box center [360, 21] width 233 height 18
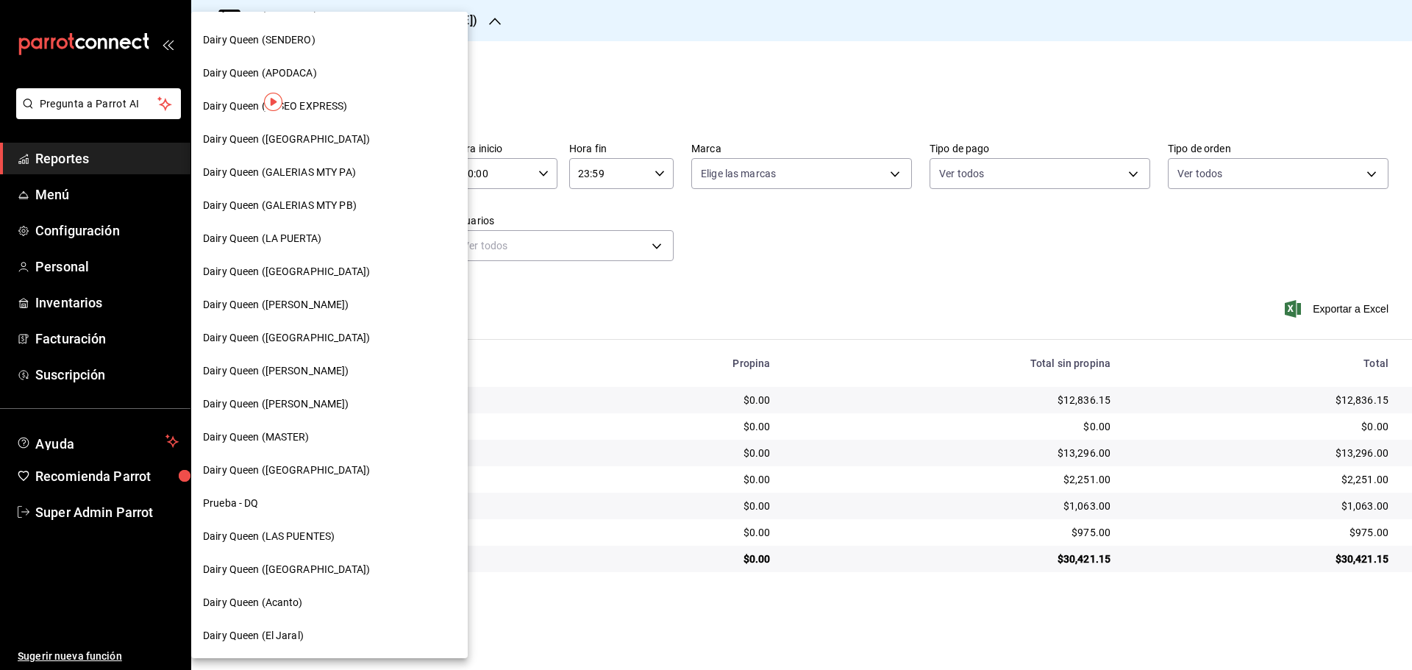
click at [277, 480] on div "Dairy Queen ([GEOGRAPHIC_DATA])" at bounding box center [329, 470] width 277 height 33
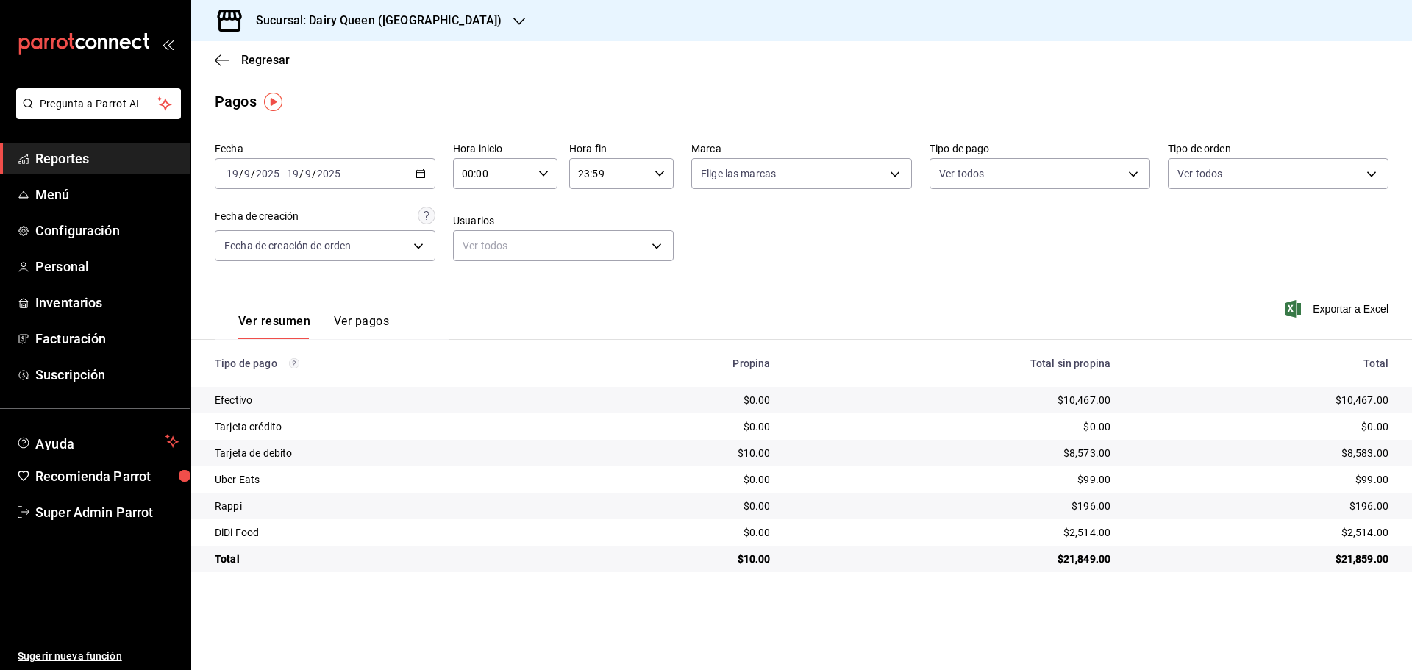
click at [334, 21] on h3 "Sucursal: Dairy Queen ([GEOGRAPHIC_DATA])" at bounding box center [372, 21] width 257 height 18
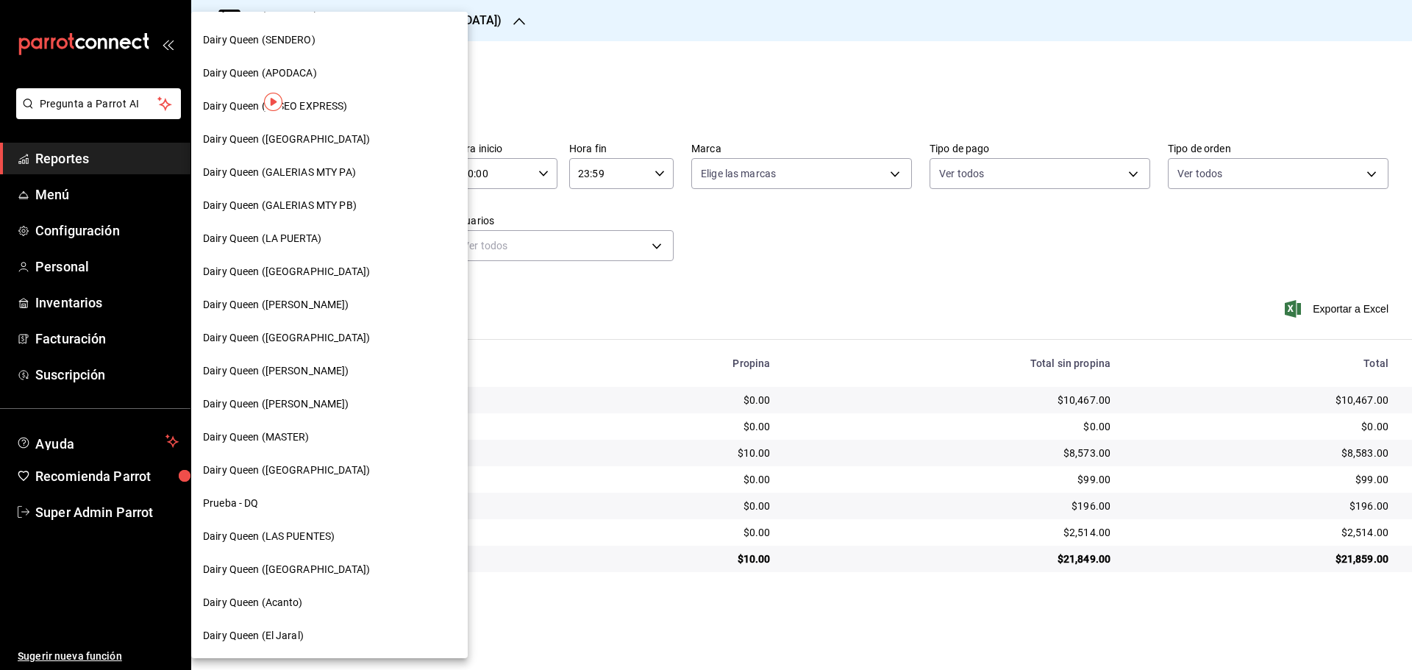
click at [304, 604] on div "Dairy Queen (Acanto)" at bounding box center [329, 602] width 253 height 15
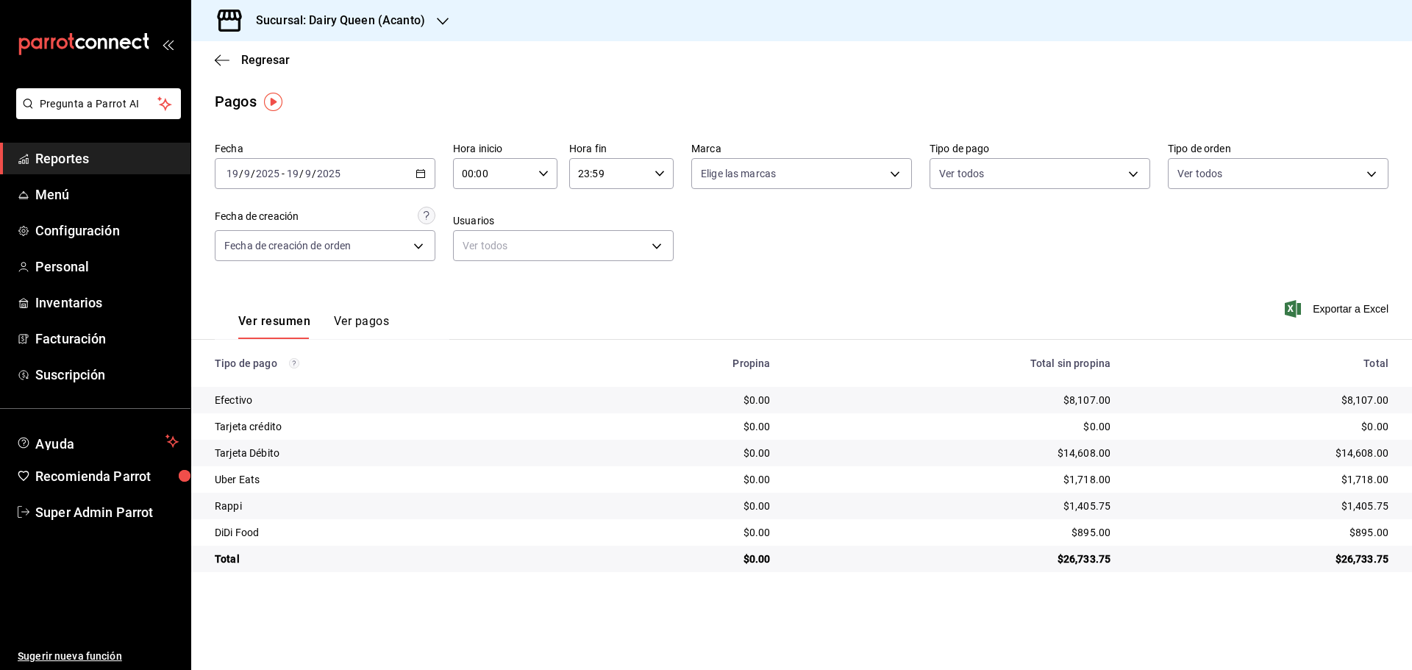
click at [339, 32] on div "Sucursal: Dairy Queen (Acanto)" at bounding box center [329, 20] width 252 height 41
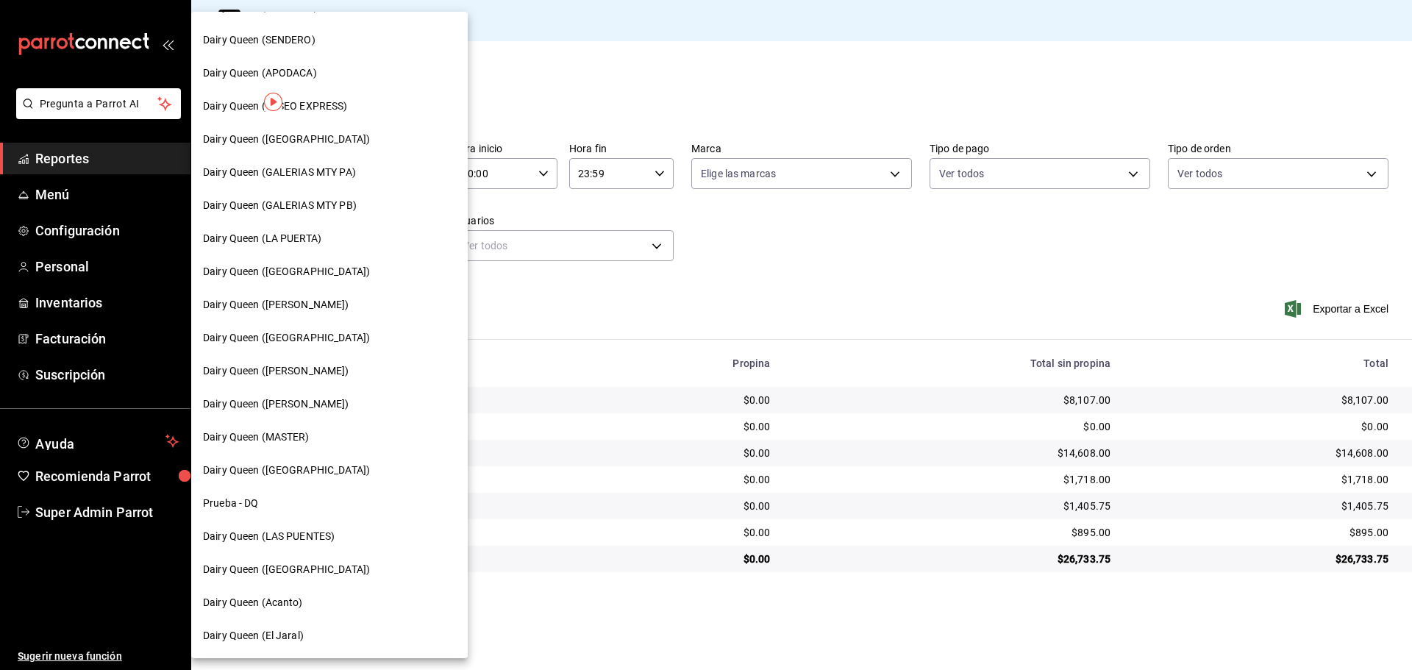
click at [282, 628] on div "Dairy Queen (El Jaral)" at bounding box center [329, 635] width 277 height 33
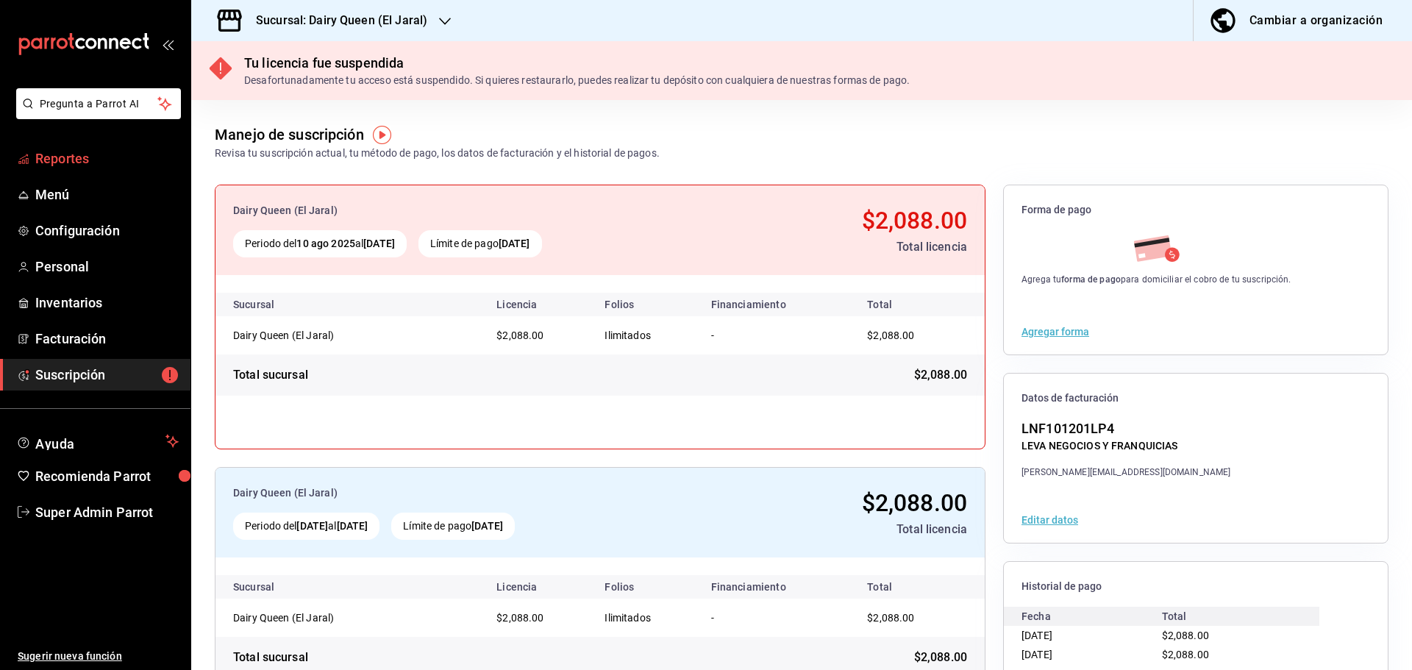
click at [34, 154] on link "Reportes" at bounding box center [95, 159] width 191 height 32
click at [360, 23] on h3 "Sucursal: Dairy Queen (El Jaral)" at bounding box center [335, 21] width 183 height 18
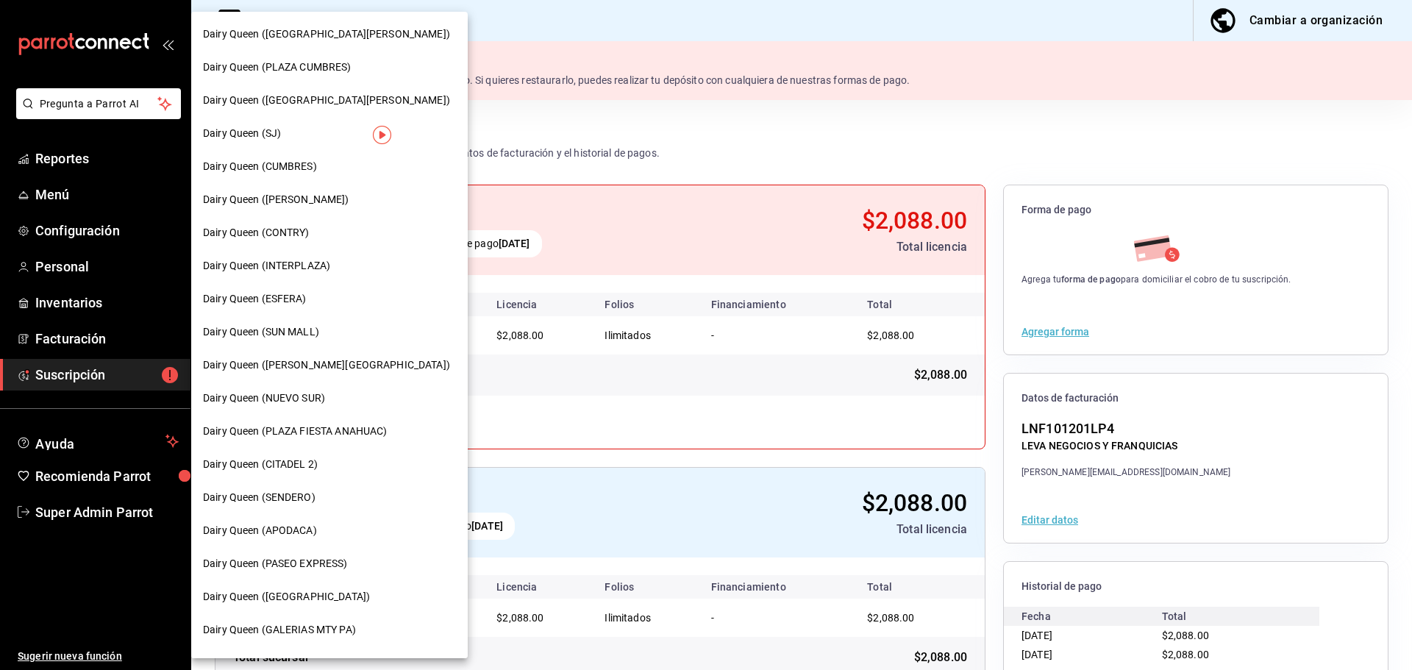
click at [337, 42] on div "Dairy Queen ([GEOGRAPHIC_DATA][PERSON_NAME])" at bounding box center [329, 34] width 277 height 33
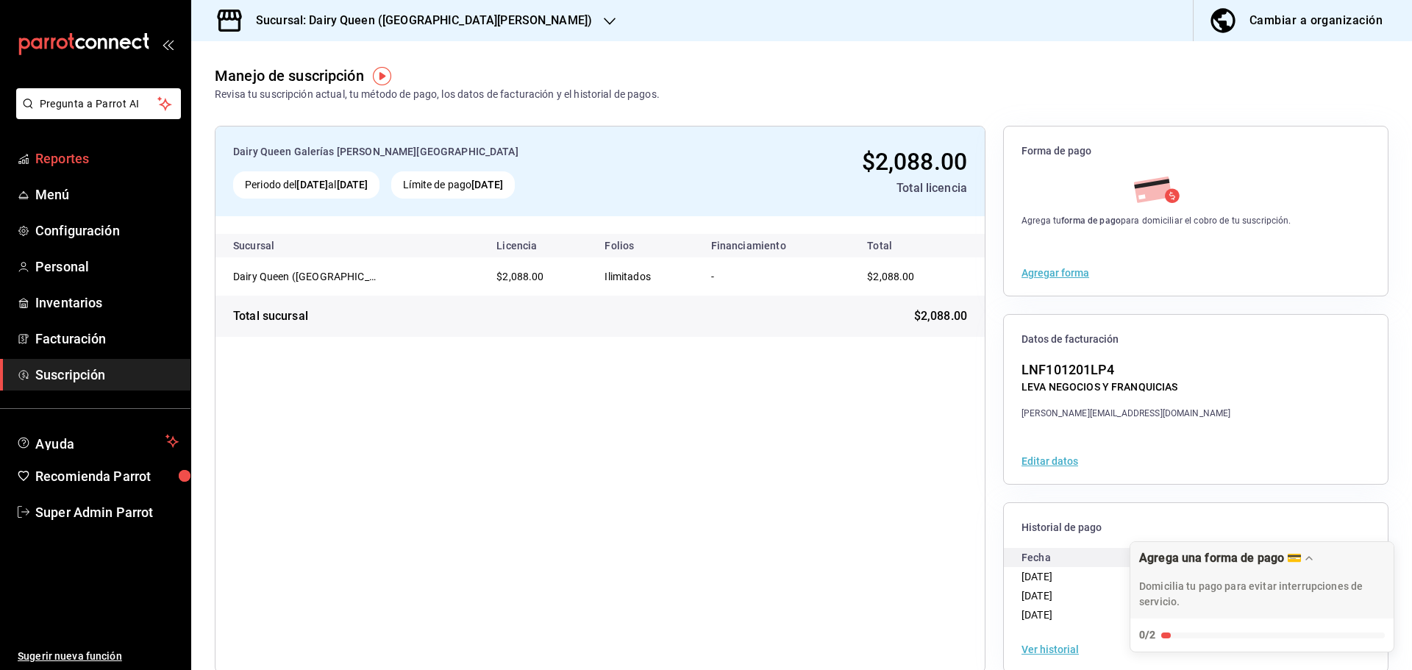
click at [65, 159] on span "Reportes" at bounding box center [106, 159] width 143 height 20
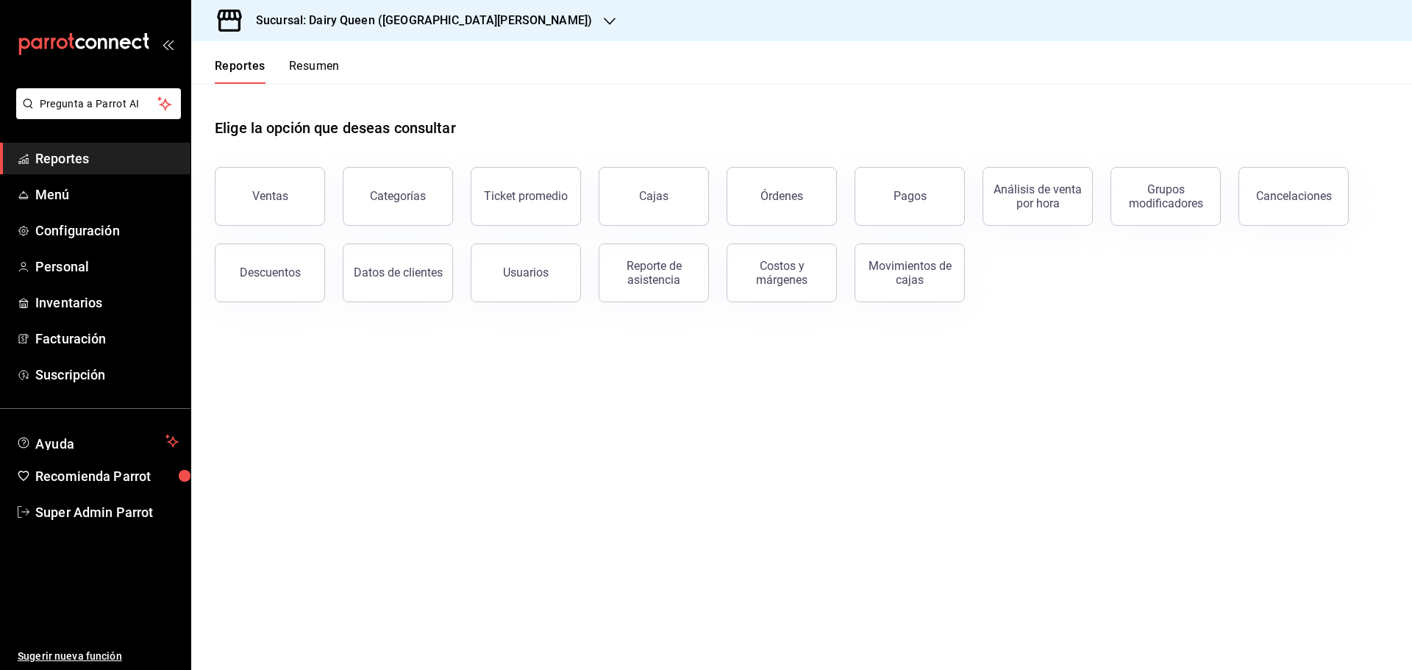
click at [62, 158] on span "Reportes" at bounding box center [106, 159] width 143 height 20
click at [343, 63] on header "Reportes Resumen" at bounding box center [801, 62] width 1221 height 43
click at [317, 67] on button "Resumen" at bounding box center [314, 71] width 51 height 25
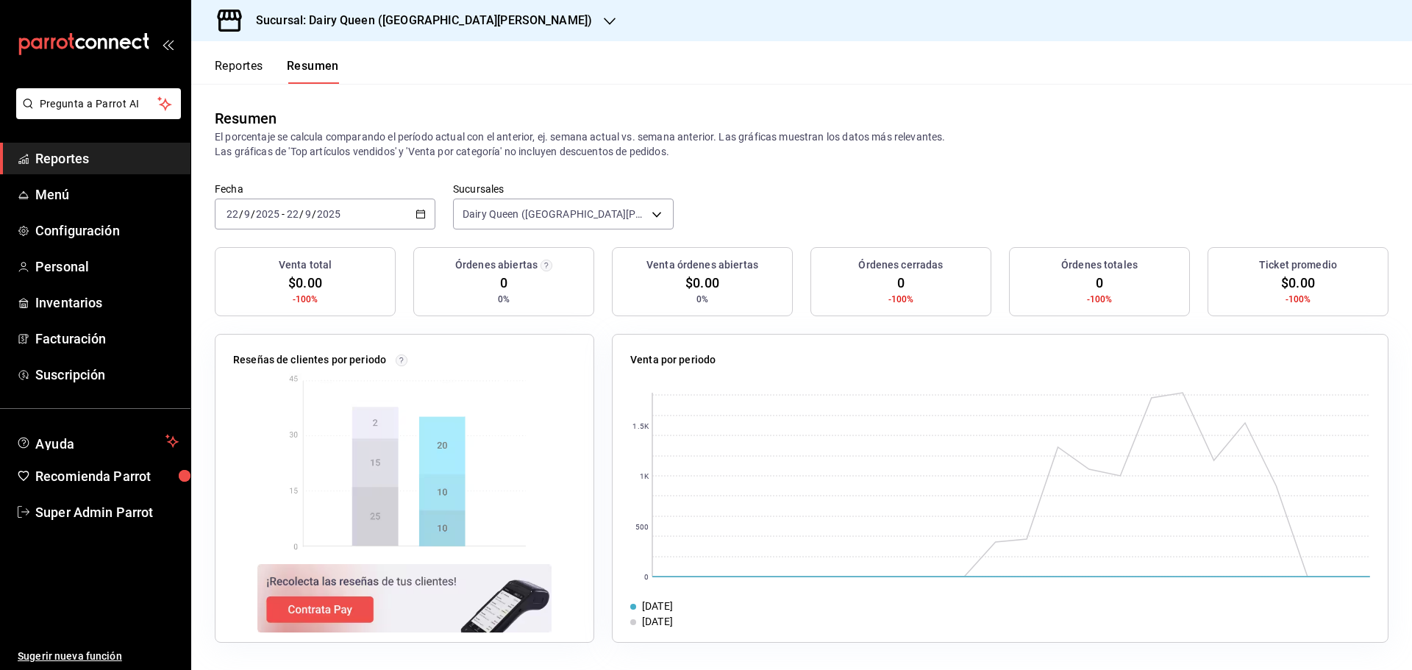
click at [305, 213] on input "9" at bounding box center [308, 214] width 7 height 12
click at [275, 419] on span "Rango de fechas" at bounding box center [284, 423] width 114 height 15
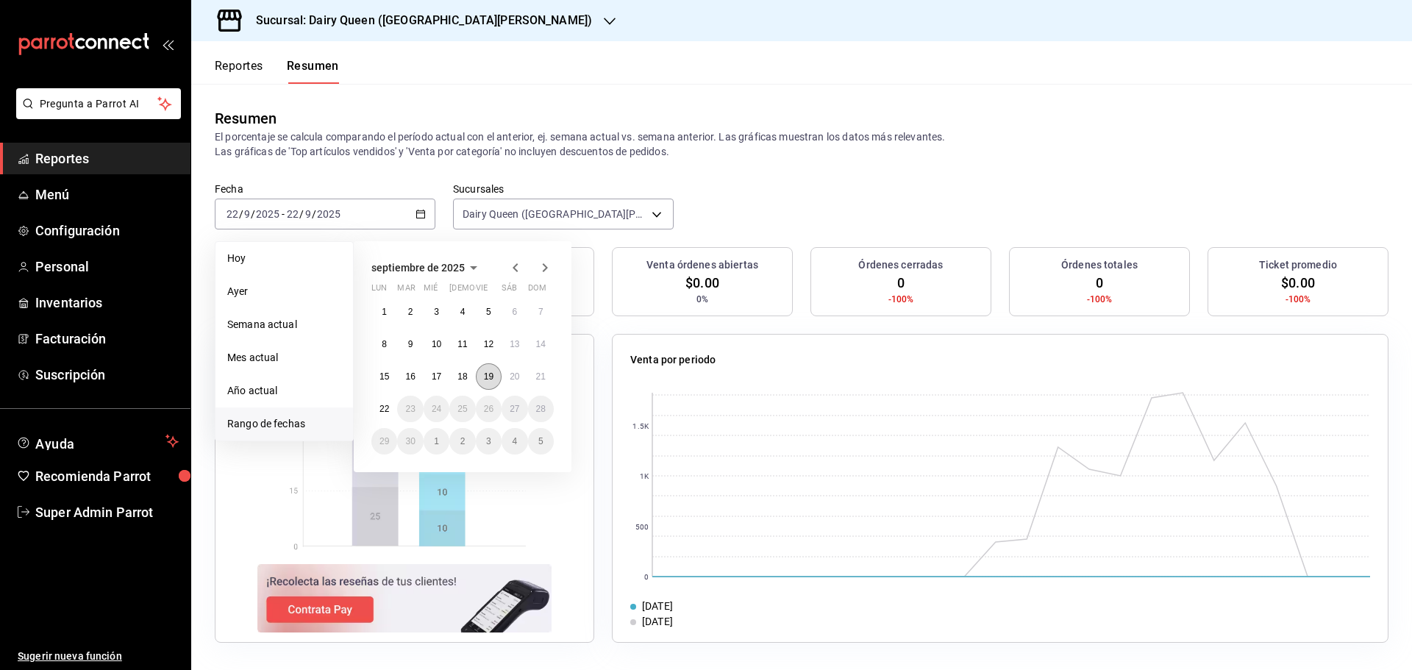
click at [491, 371] on button "19" at bounding box center [489, 376] width 26 height 26
click at [491, 372] on button "19" at bounding box center [489, 376] width 26 height 26
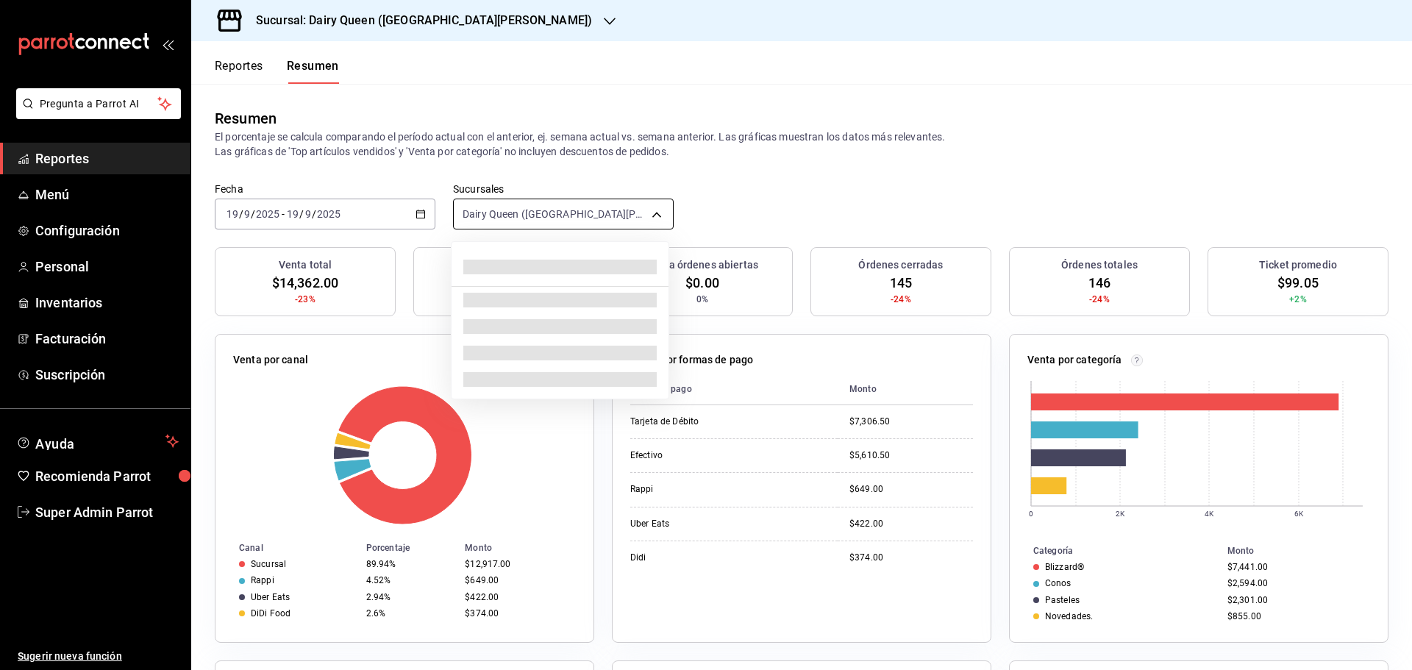
click at [539, 220] on body "Pregunta a Parrot AI Reportes Menú Configuración Personal Inventarios Facturaci…" at bounding box center [706, 335] width 1412 height 670
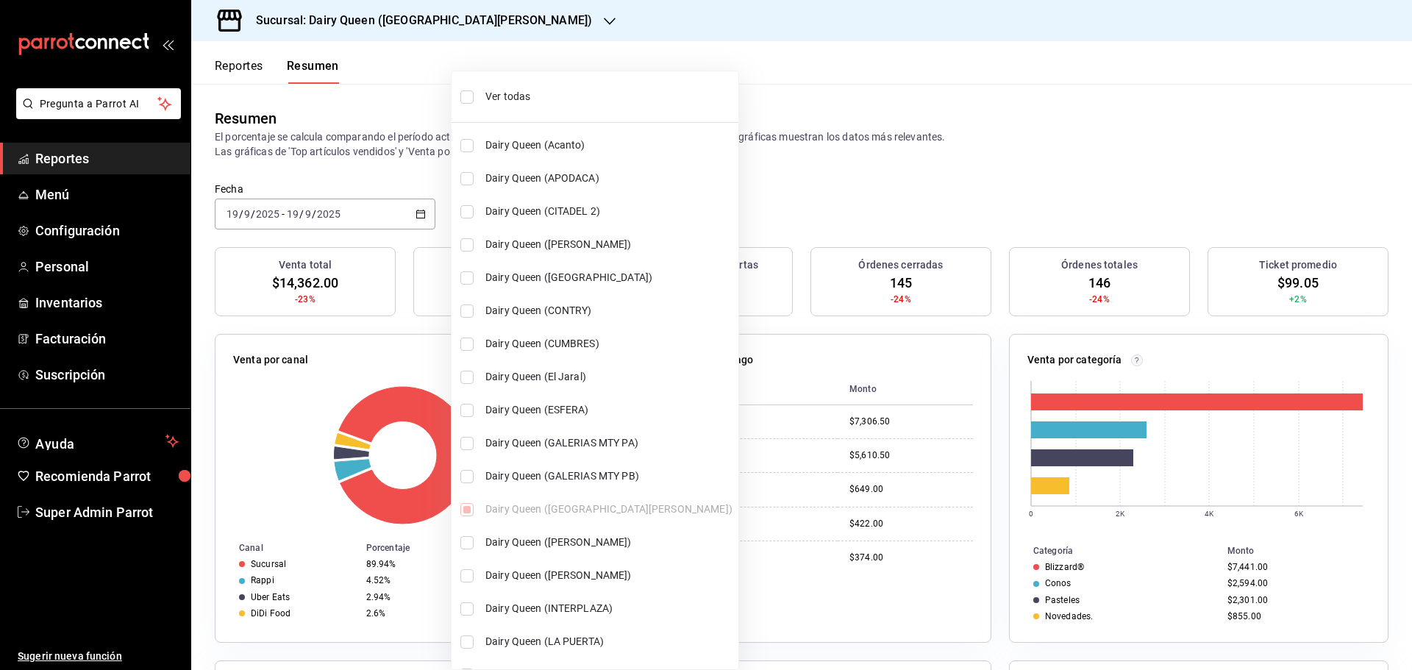
click at [538, 98] on span "Ver todas" at bounding box center [609, 96] width 247 height 15
type input "[object Object],[object Object],[object Object],[object Object],[object Object]…"
checkbox input "true"
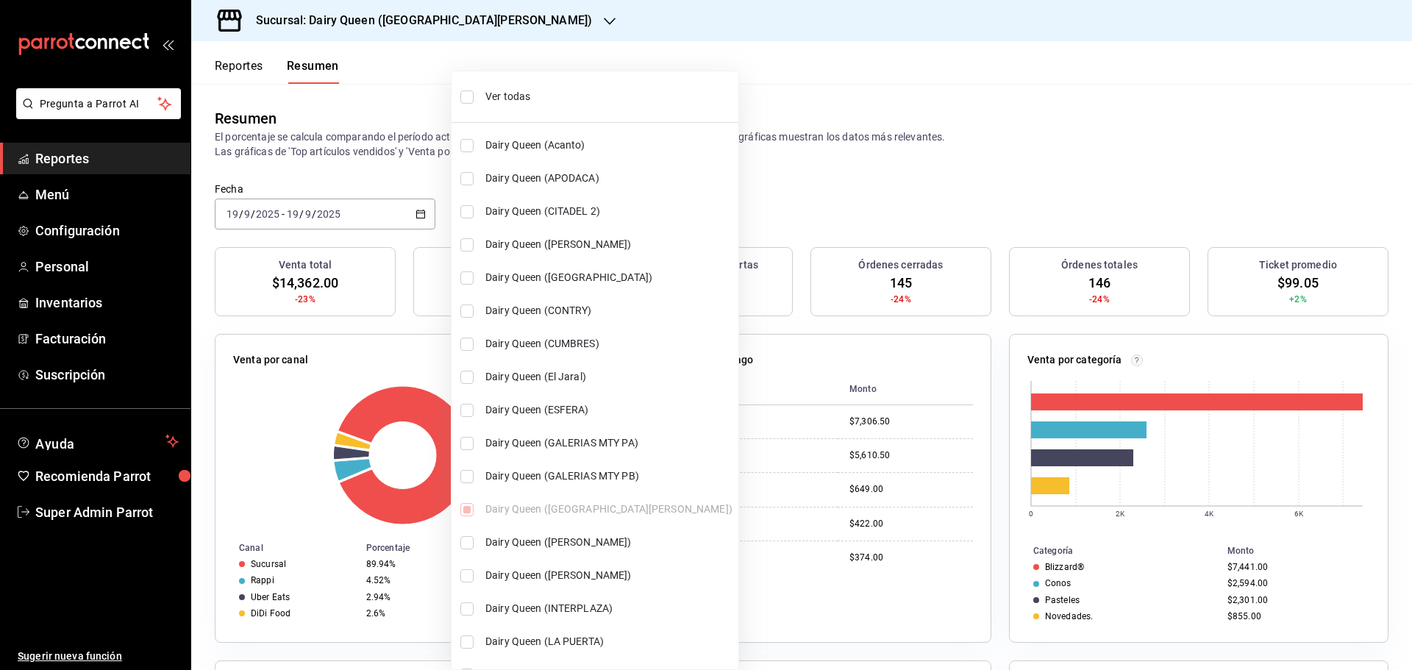
checkbox input "true"
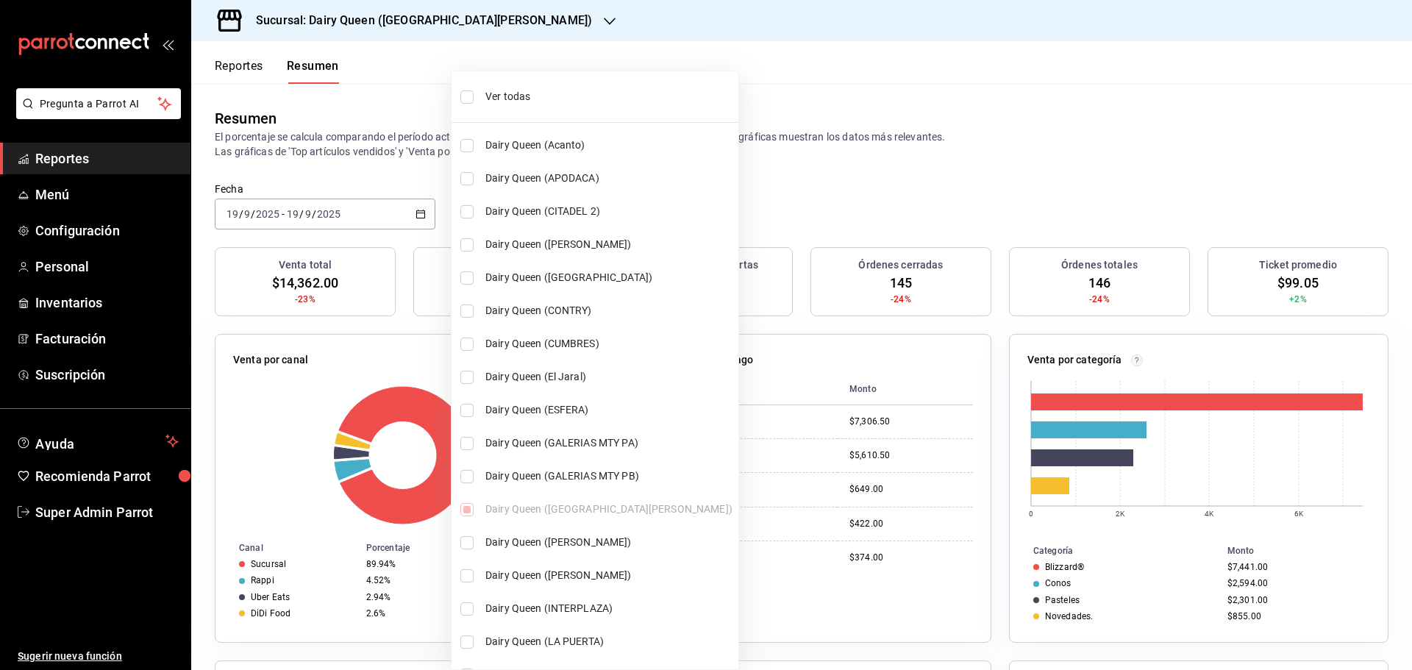
checkbox input "true"
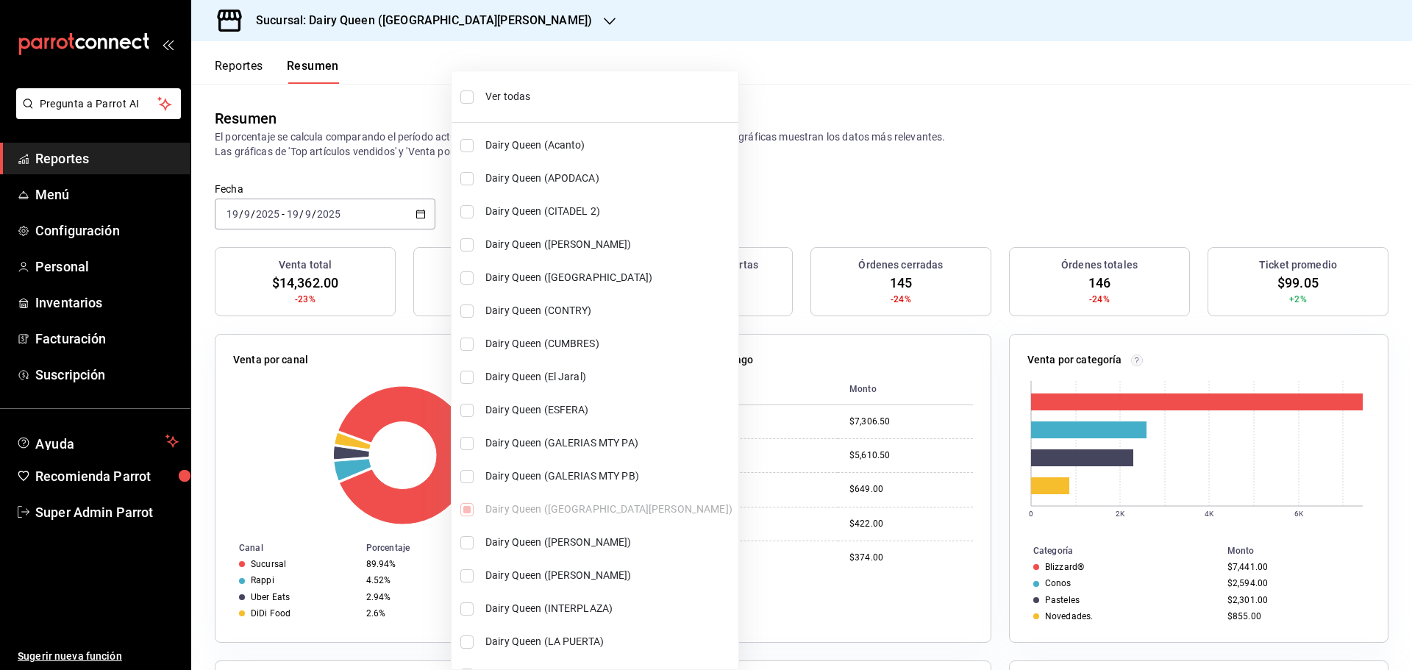
checkbox input "true"
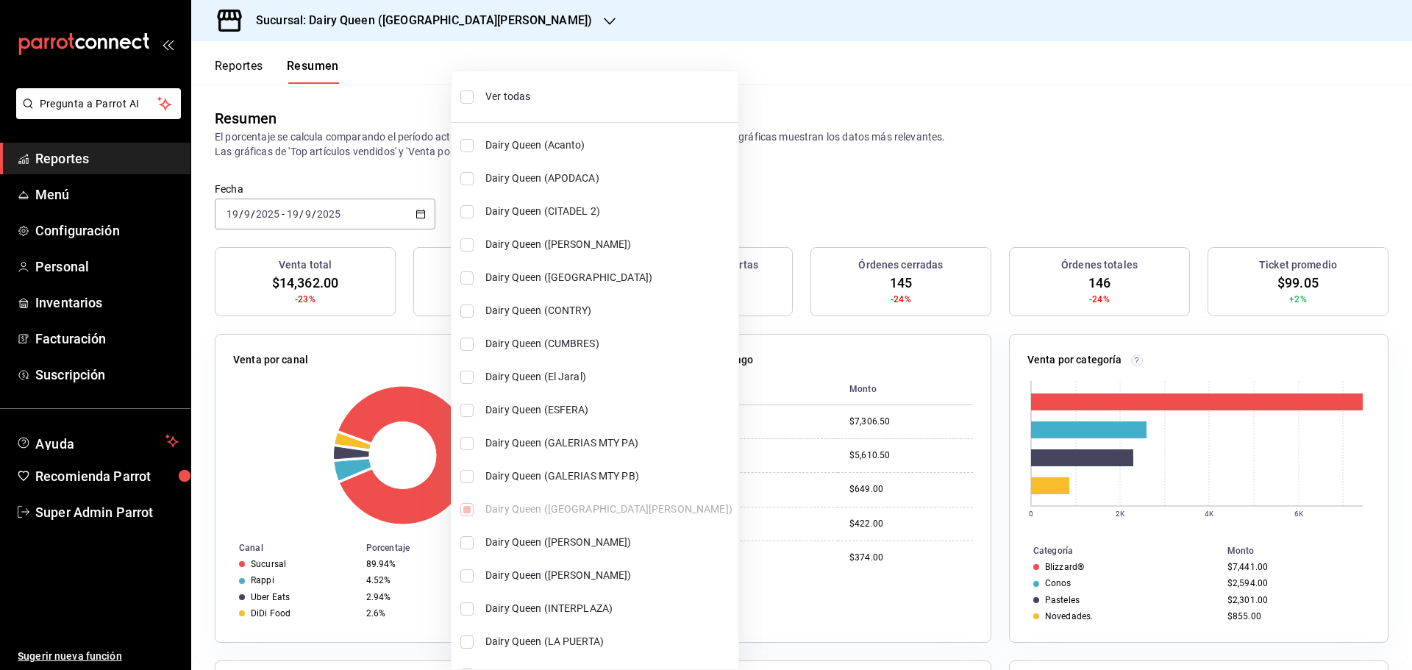
checkbox input "true"
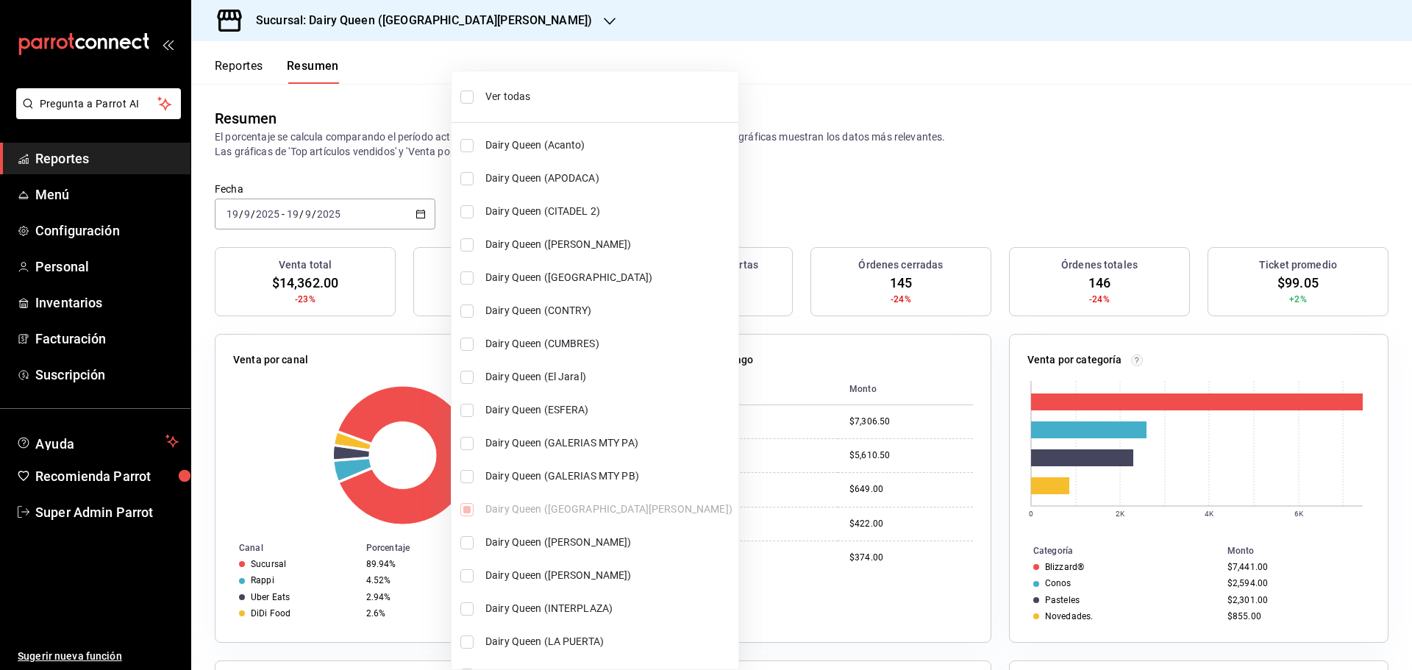
checkbox input "true"
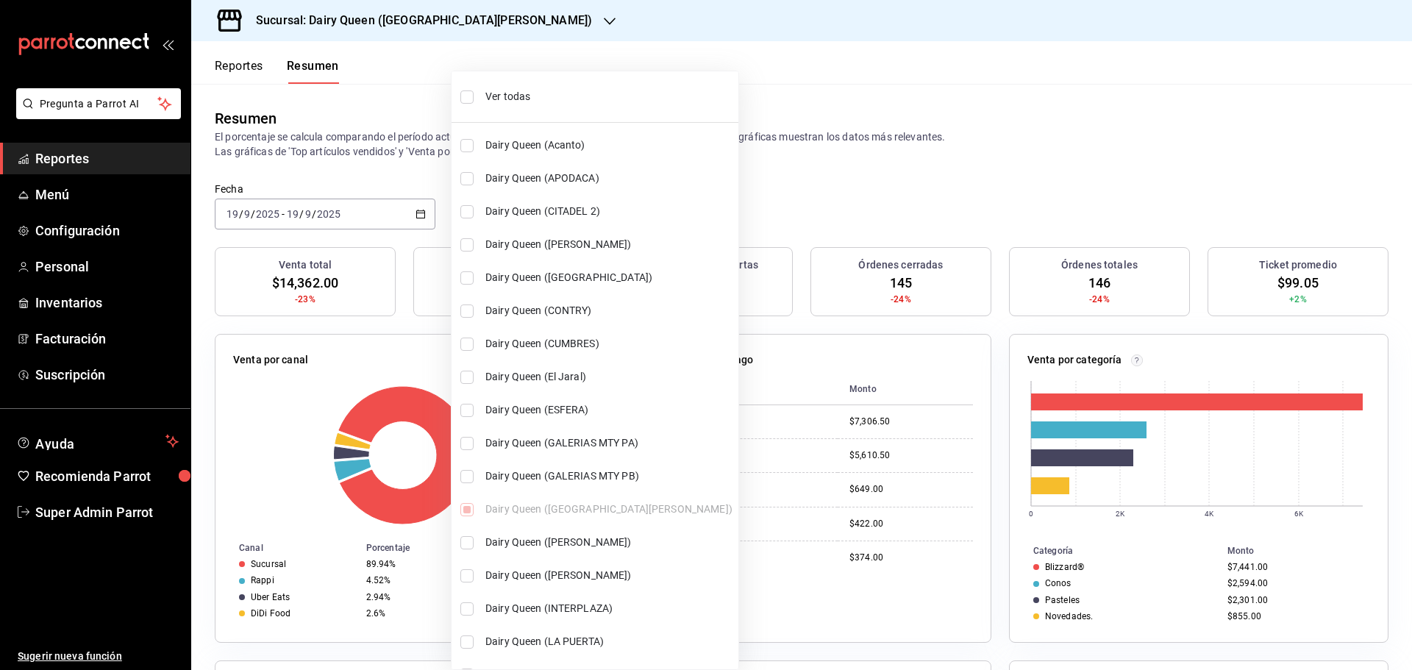
checkbox input "true"
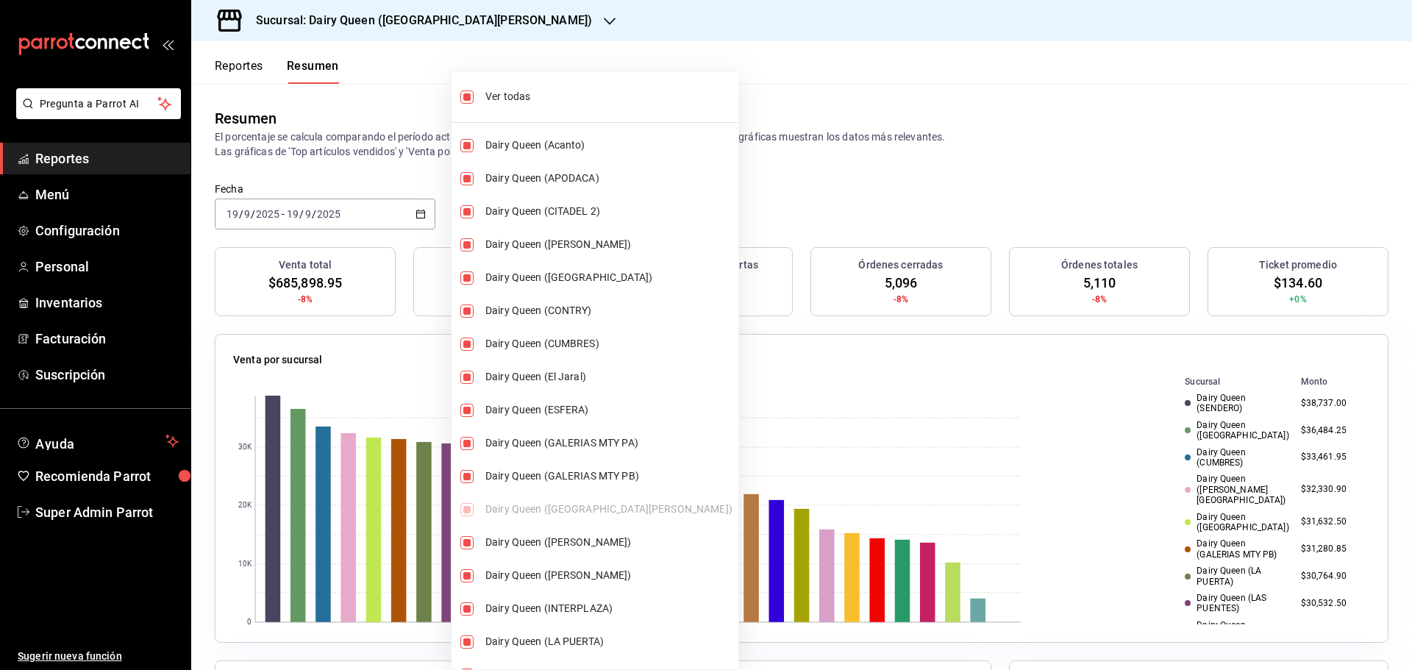
click at [859, 147] on div at bounding box center [706, 335] width 1412 height 670
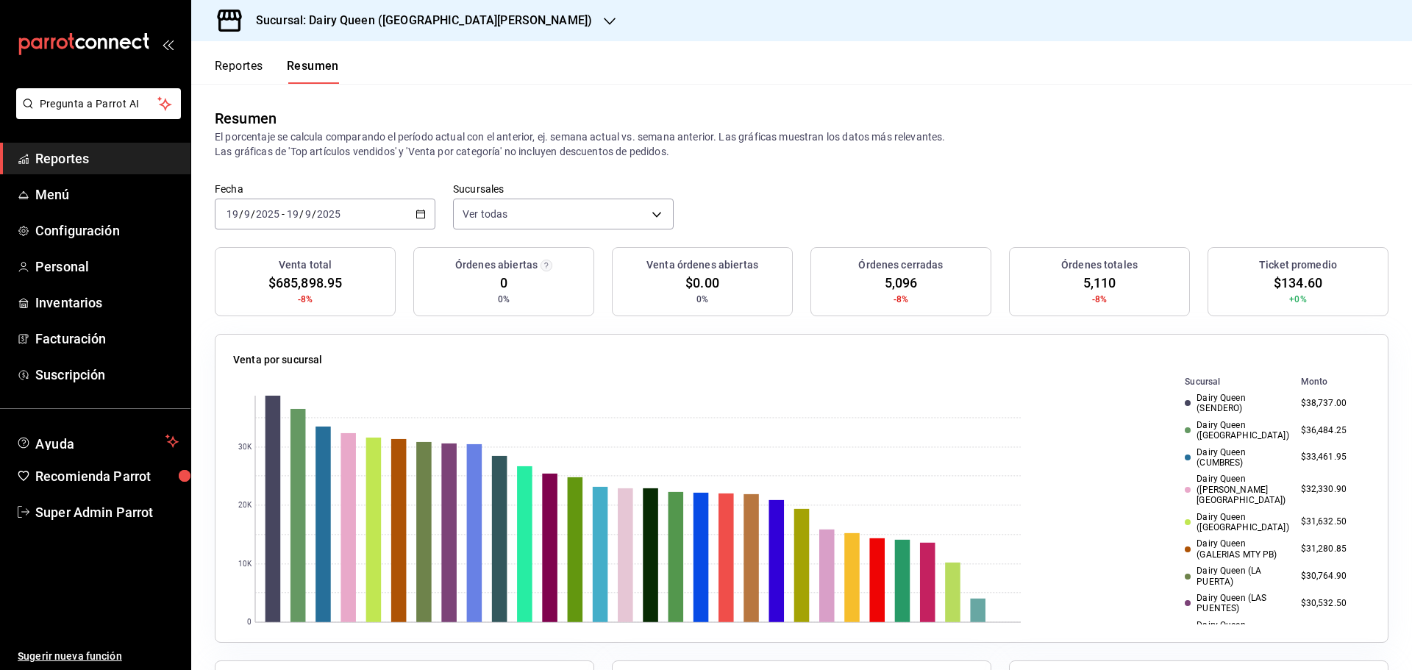
click at [249, 68] on button "Reportes" at bounding box center [239, 71] width 49 height 25
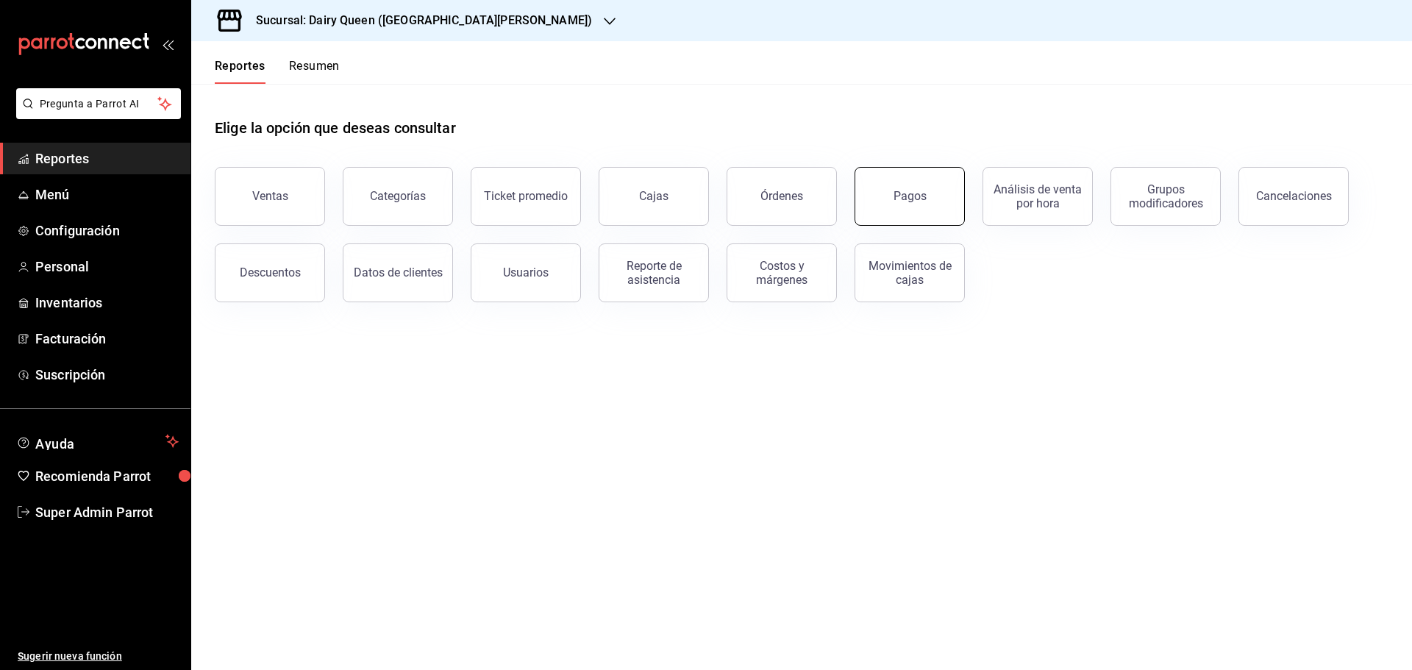
click at [906, 196] on div "Pagos" at bounding box center [910, 196] width 33 height 14
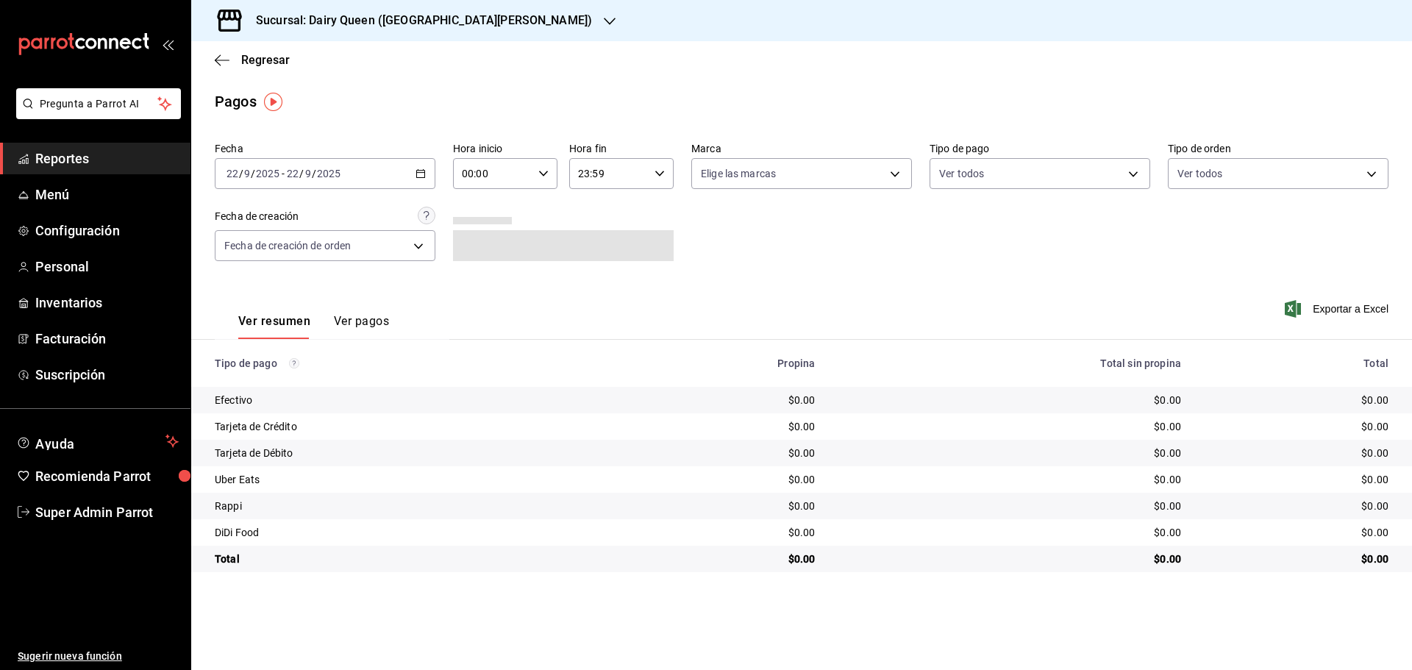
click at [305, 171] on input "9" at bounding box center [308, 174] width 7 height 12
click at [287, 383] on span "Rango de fechas" at bounding box center [284, 383] width 114 height 15
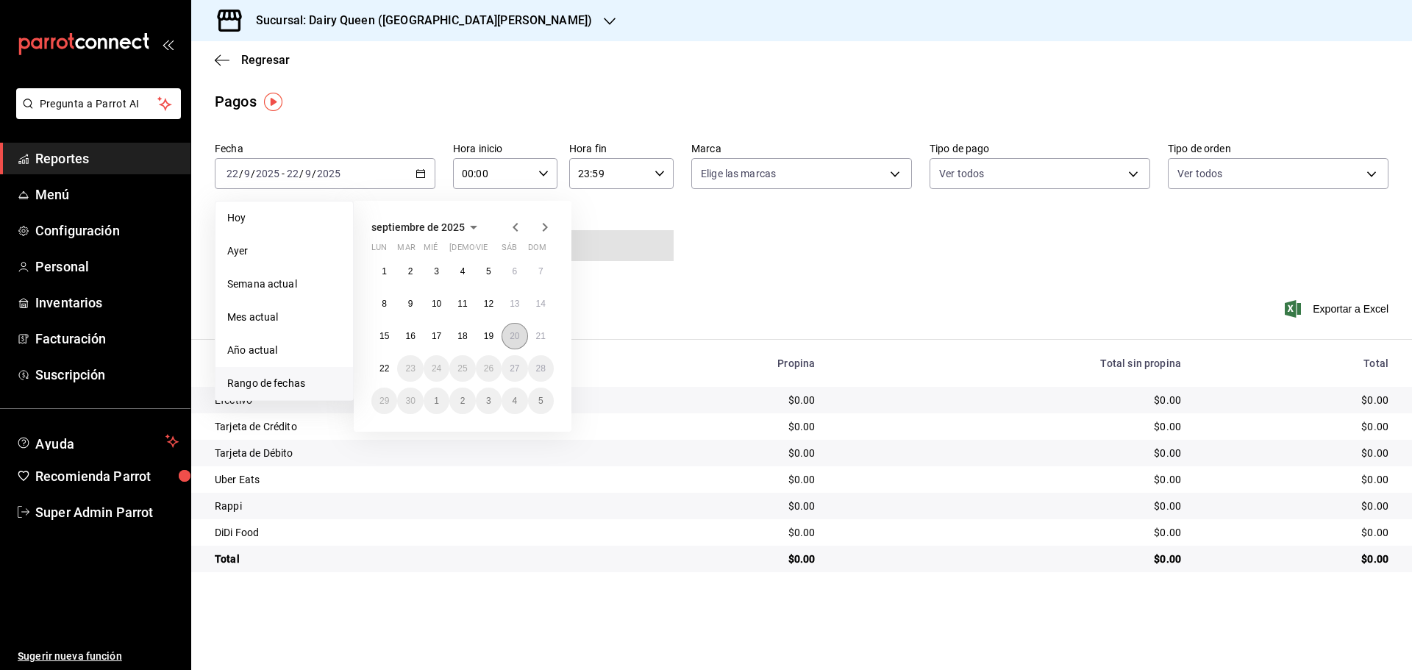
click at [516, 338] on abbr "20" at bounding box center [515, 336] width 10 height 10
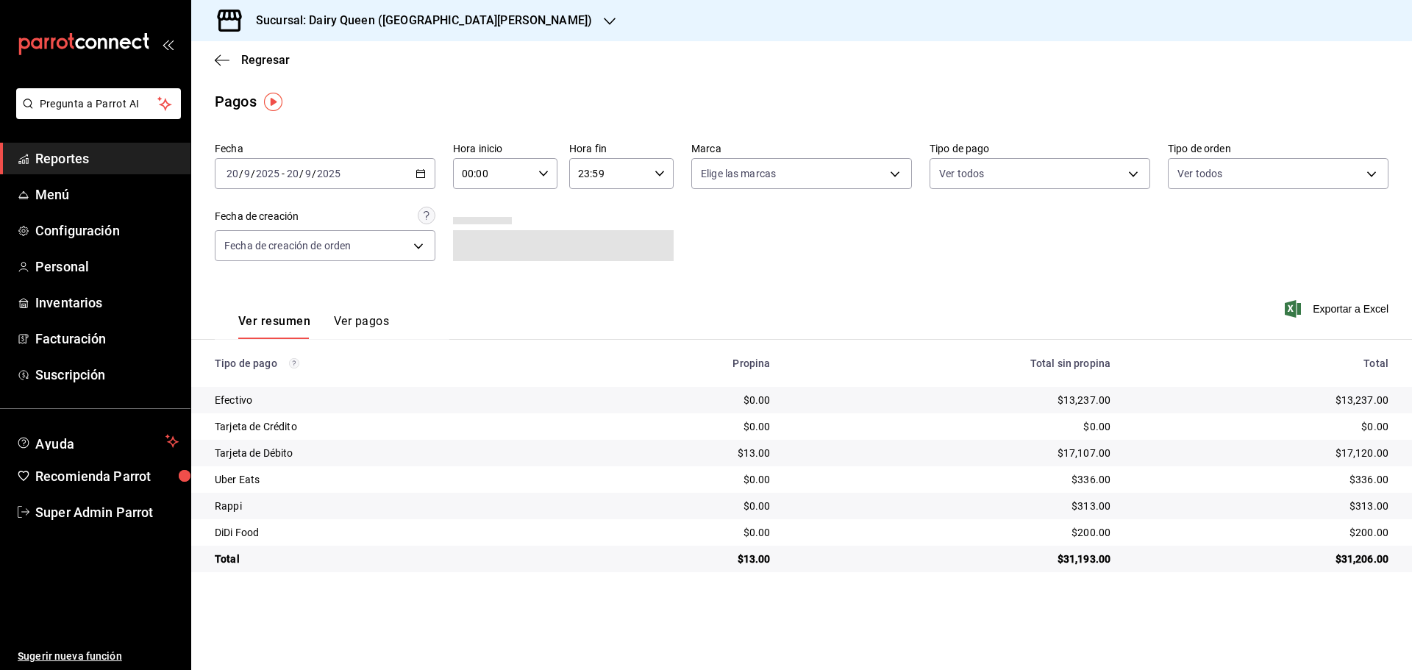
click at [436, 26] on h3 "Sucursal: Dairy Queen ([GEOGRAPHIC_DATA][PERSON_NAME])" at bounding box center [418, 21] width 348 height 18
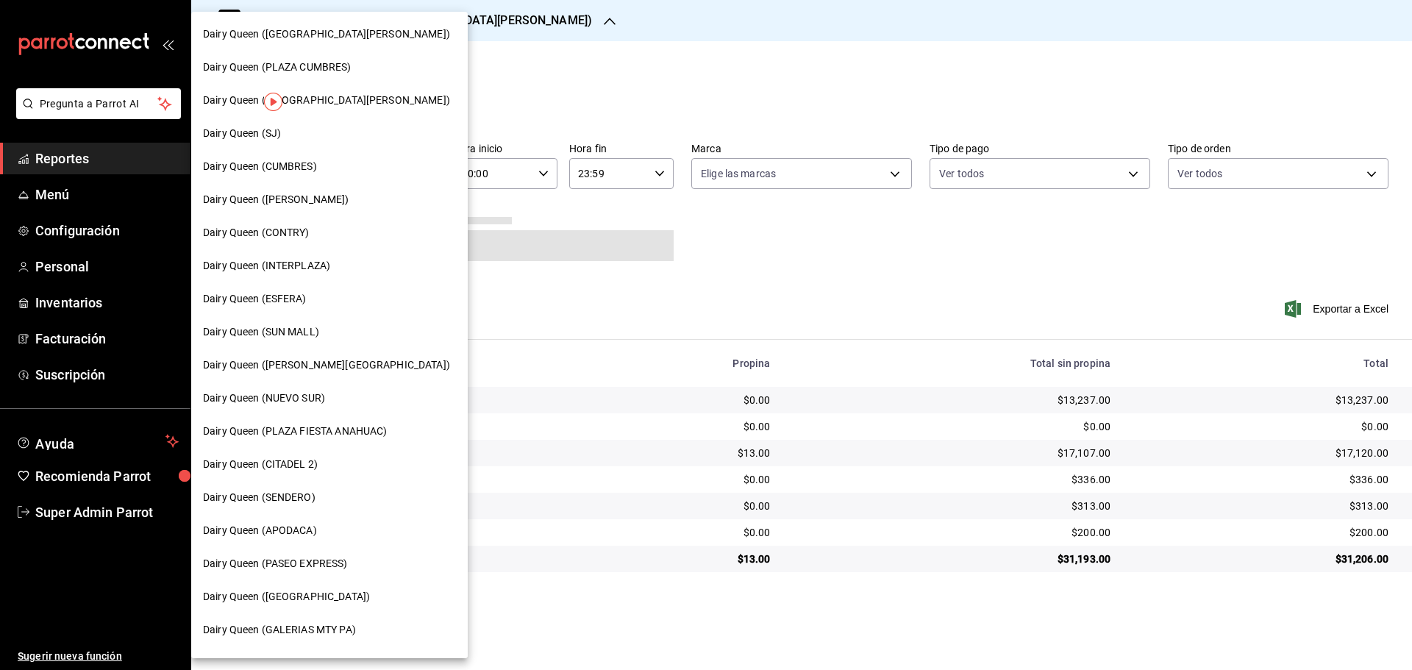
click at [286, 225] on span "Dairy Queen (CONTRY)" at bounding box center [256, 232] width 107 height 15
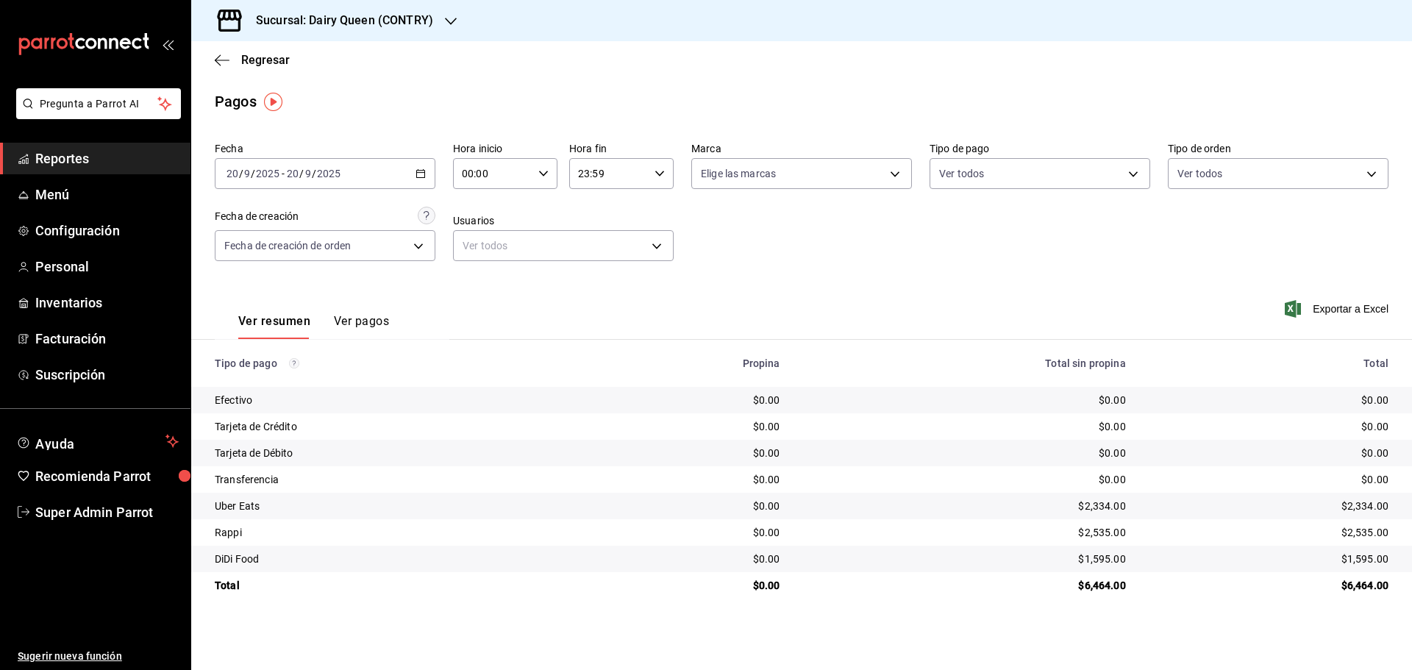
click at [400, 20] on h3 "Sucursal: Dairy Queen (CONTRY)" at bounding box center [338, 21] width 189 height 18
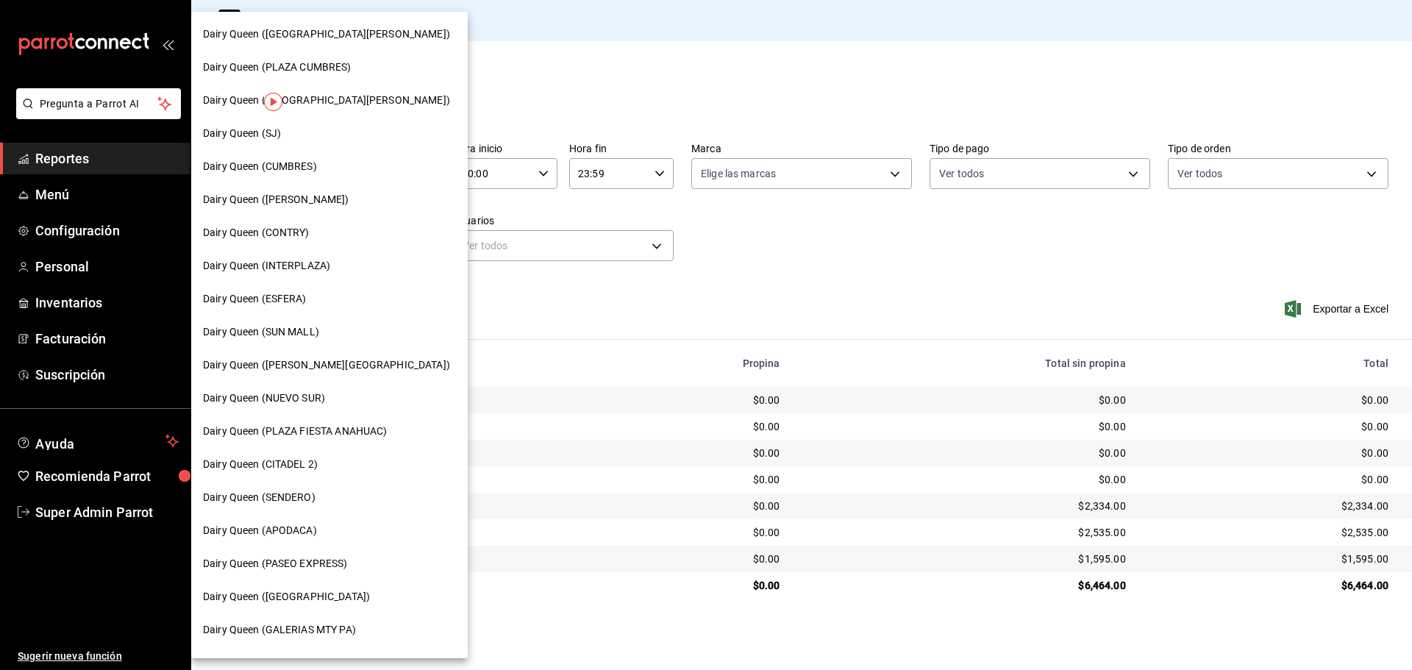
click at [284, 496] on span "Dairy Queen (SENDERO)" at bounding box center [259, 497] width 113 height 15
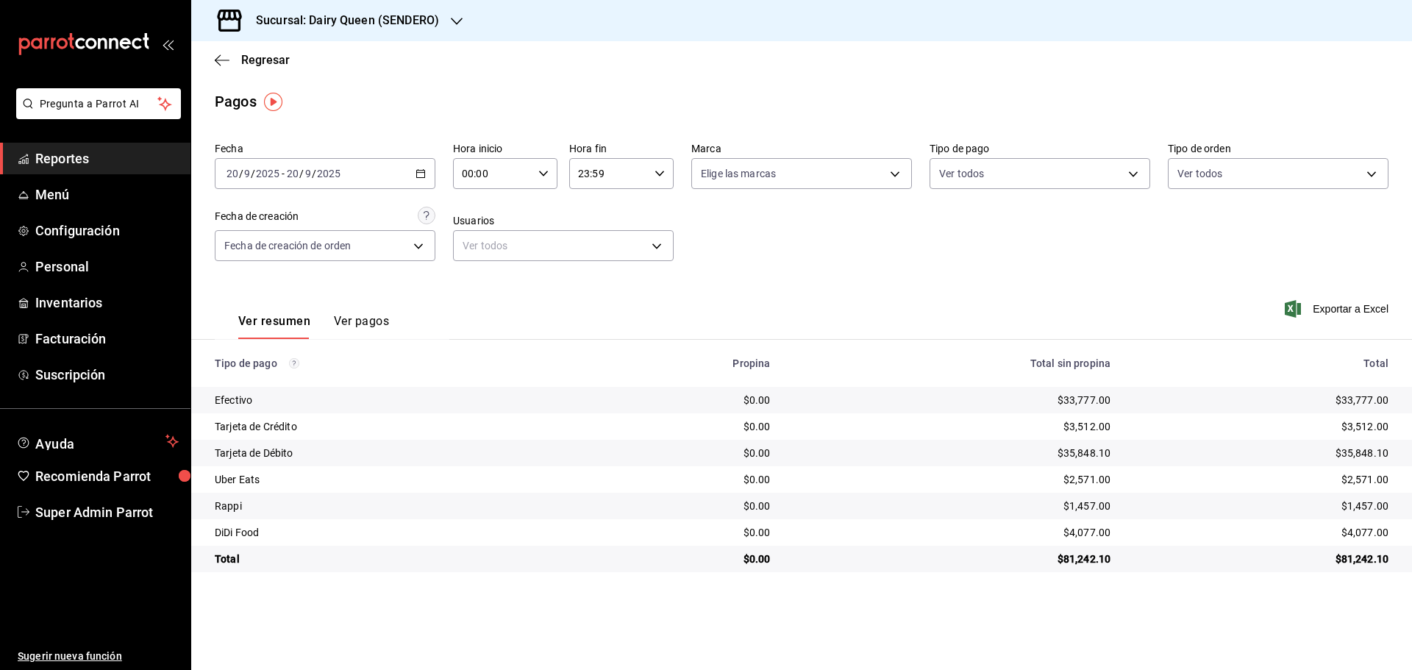
click at [396, 15] on h3 "Sucursal: Dairy Queen (SENDERO)" at bounding box center [341, 21] width 195 height 18
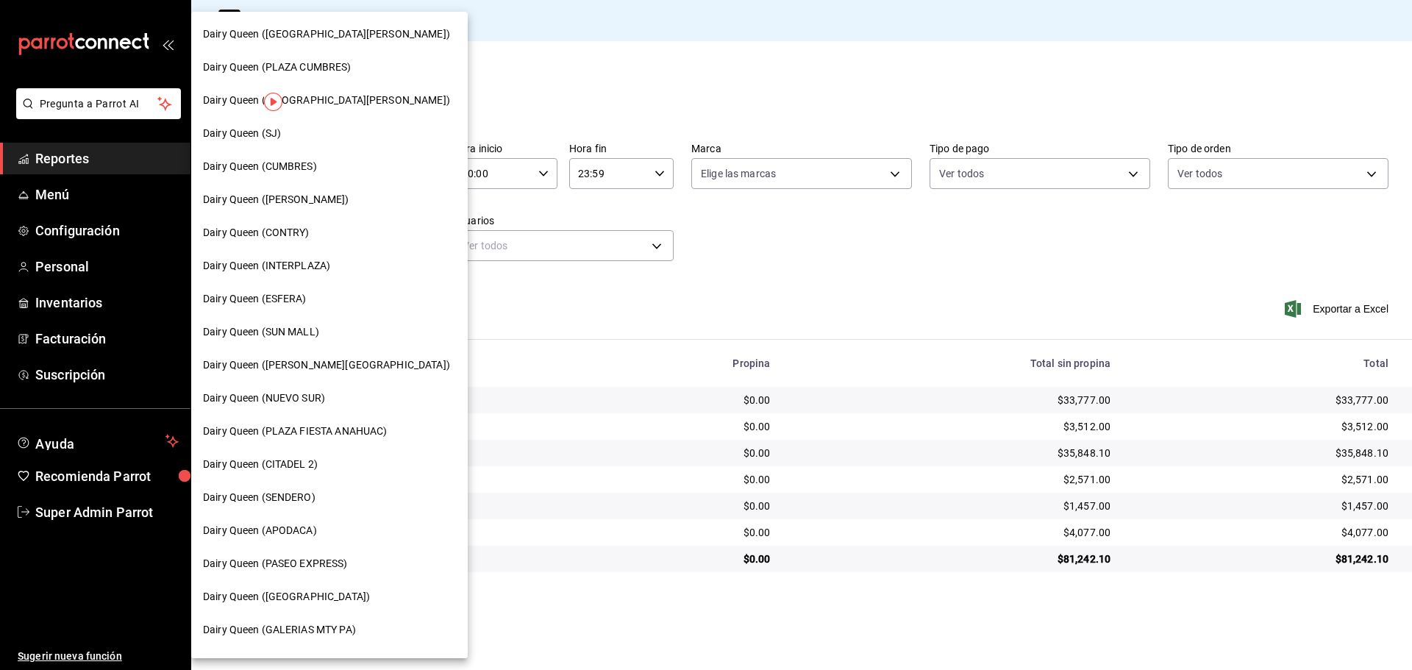
click at [317, 162] on div "Dairy Queen (CUMBRES)" at bounding box center [329, 166] width 253 height 15
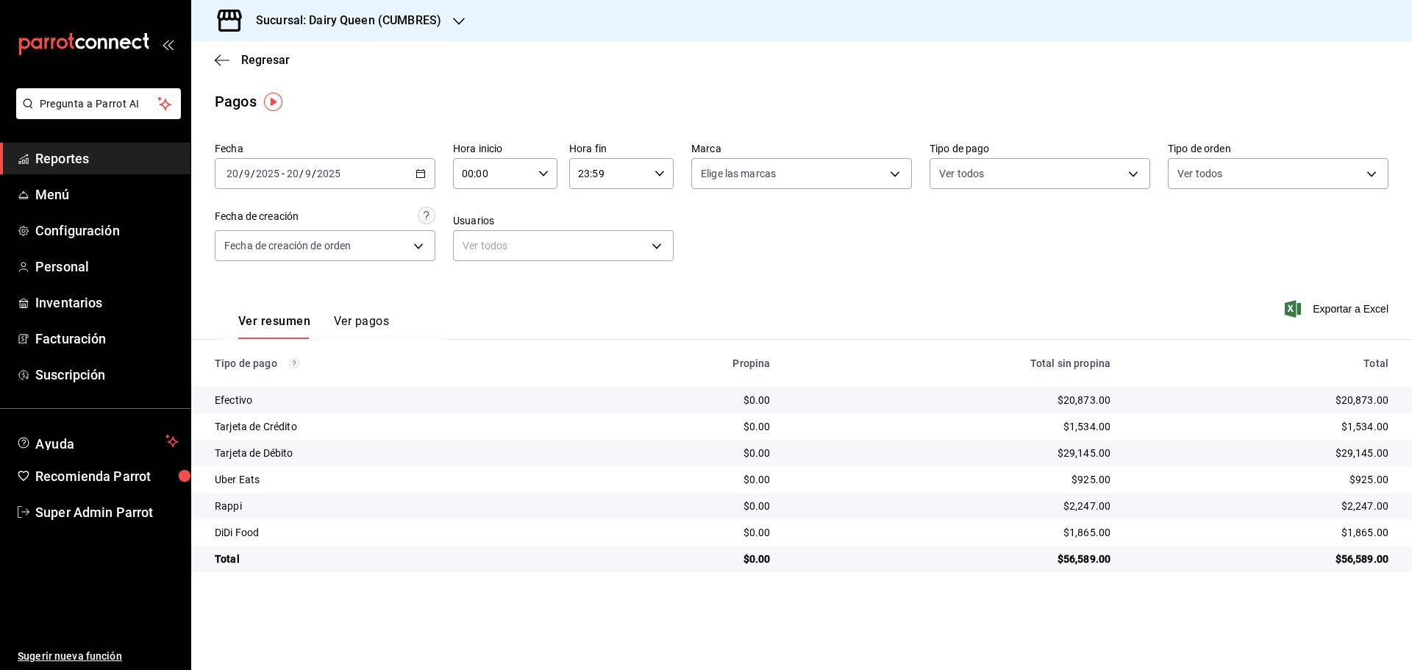
click at [364, 25] on h3 "Sucursal: Dairy Queen (CUMBRES)" at bounding box center [342, 21] width 197 height 18
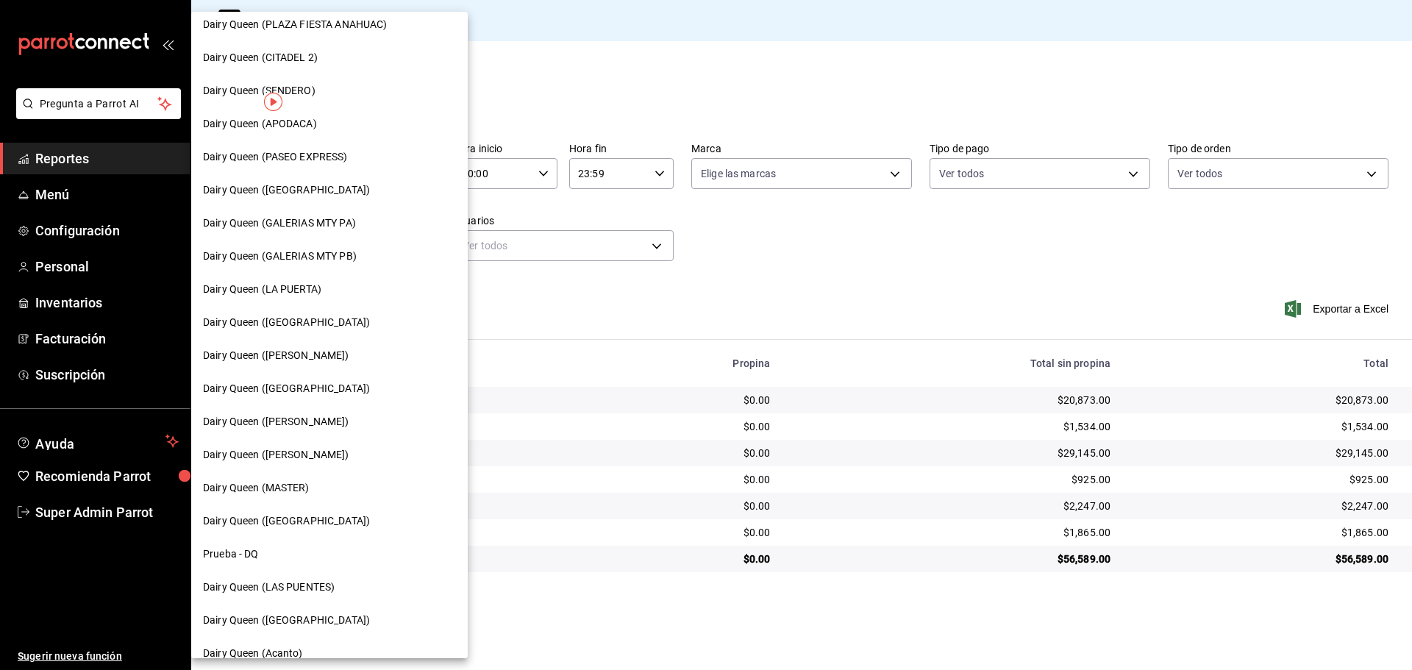
scroll to position [458, 0]
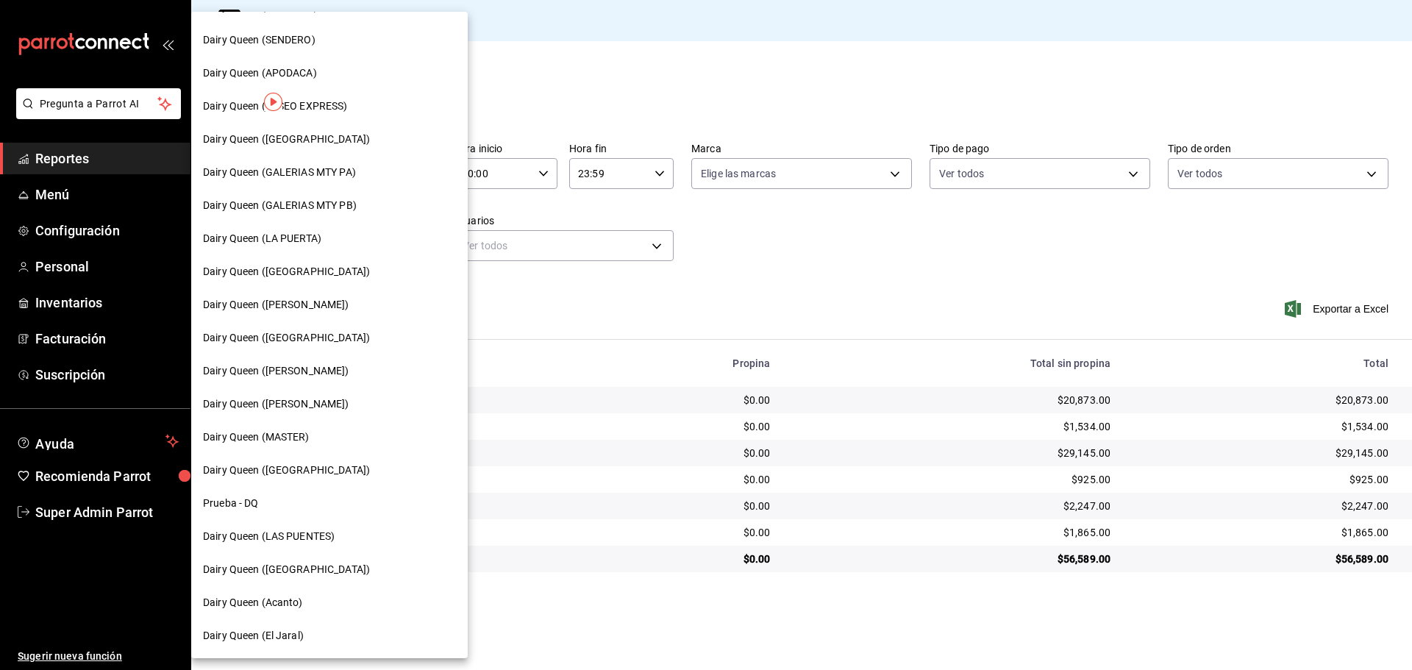
click at [315, 531] on span "Dairy Queen (LAS PUENTES)" at bounding box center [269, 536] width 132 height 15
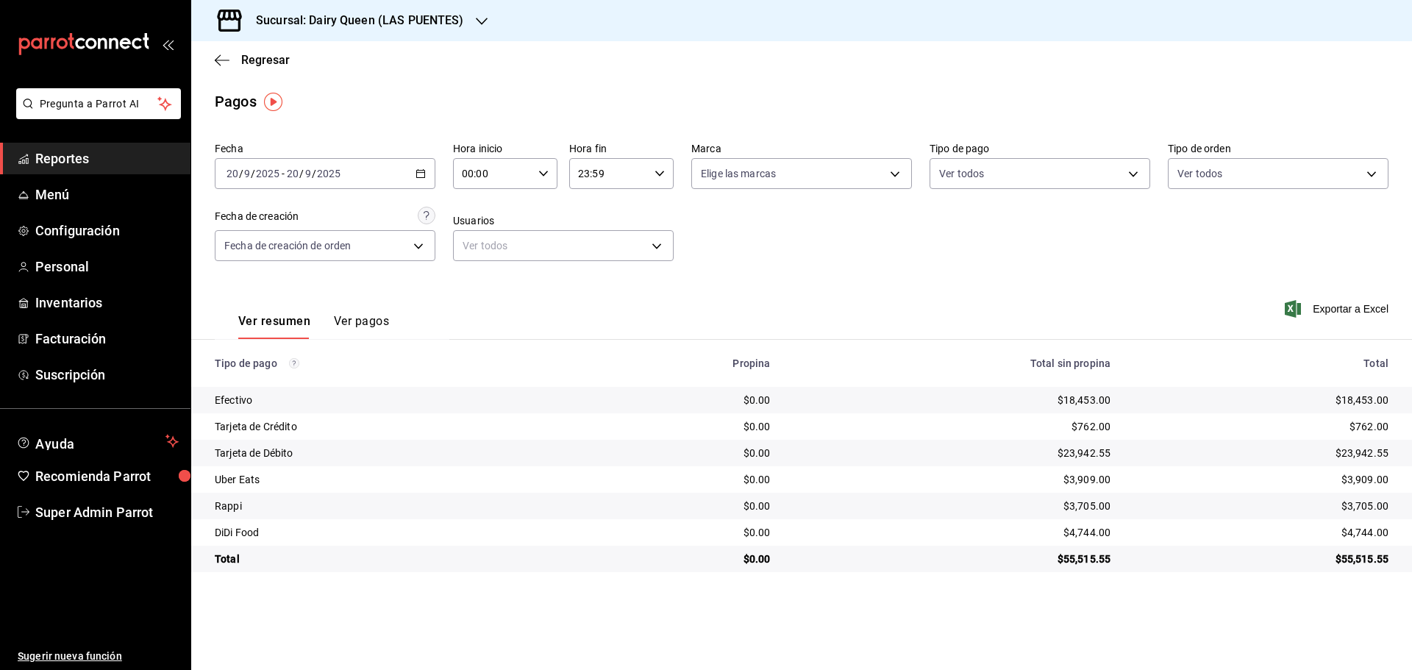
click at [334, 35] on div "Sucursal: Dairy Queen (LAS PUENTES)" at bounding box center [348, 20] width 291 height 41
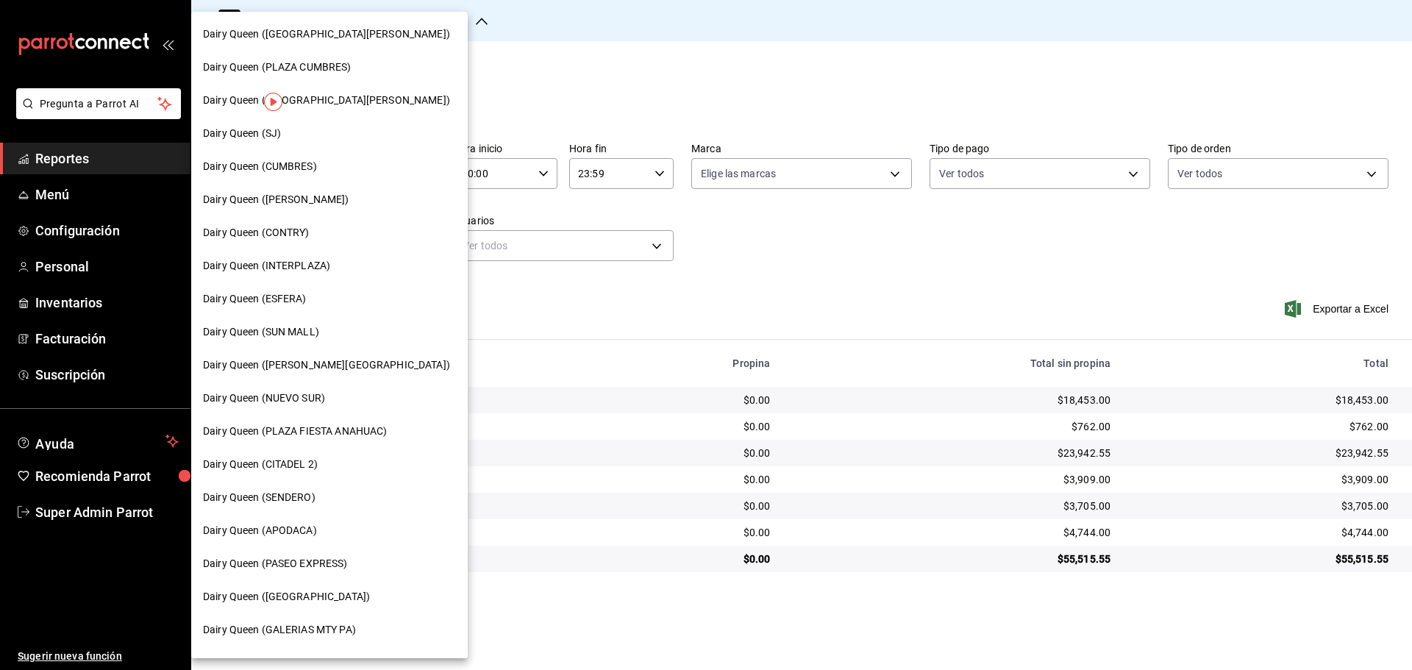
click at [363, 561] on div "Dairy Queen (PASEO EXPRESS)" at bounding box center [329, 563] width 253 height 15
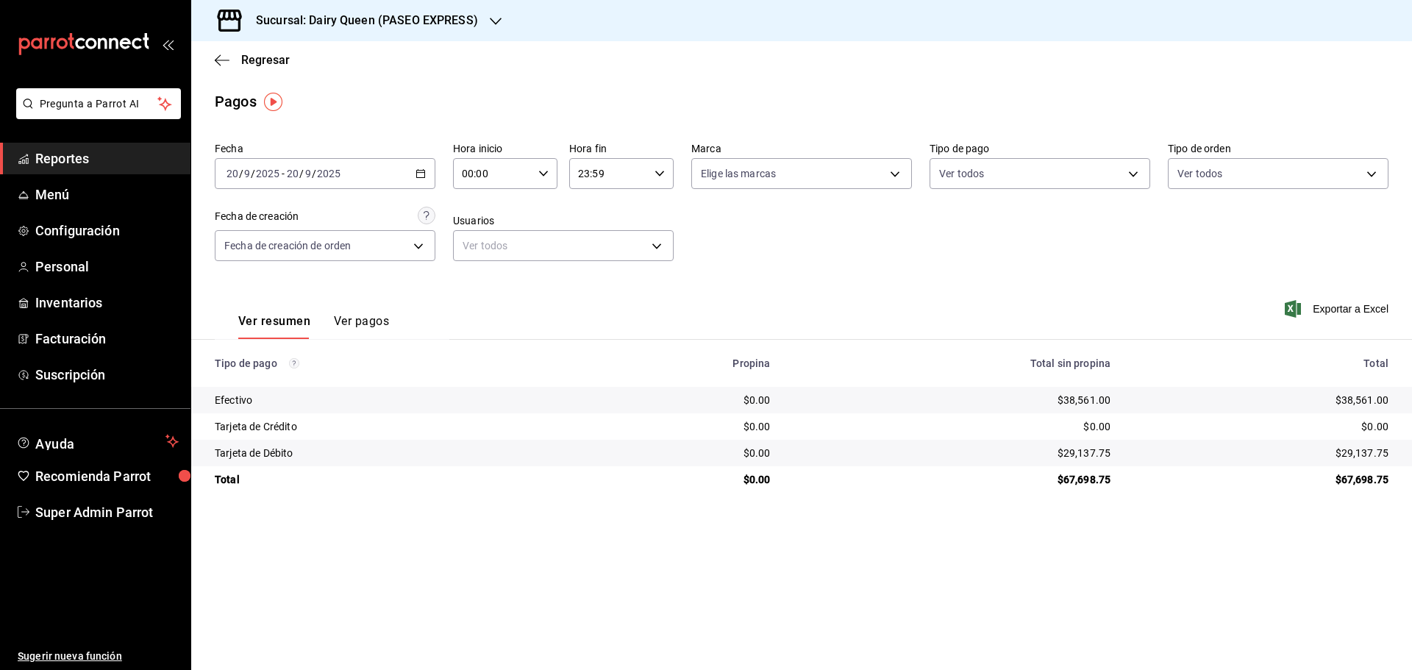
click at [308, 14] on h3 "Sucursal: Dairy Queen (PASEO EXPRESS)" at bounding box center [361, 21] width 234 height 18
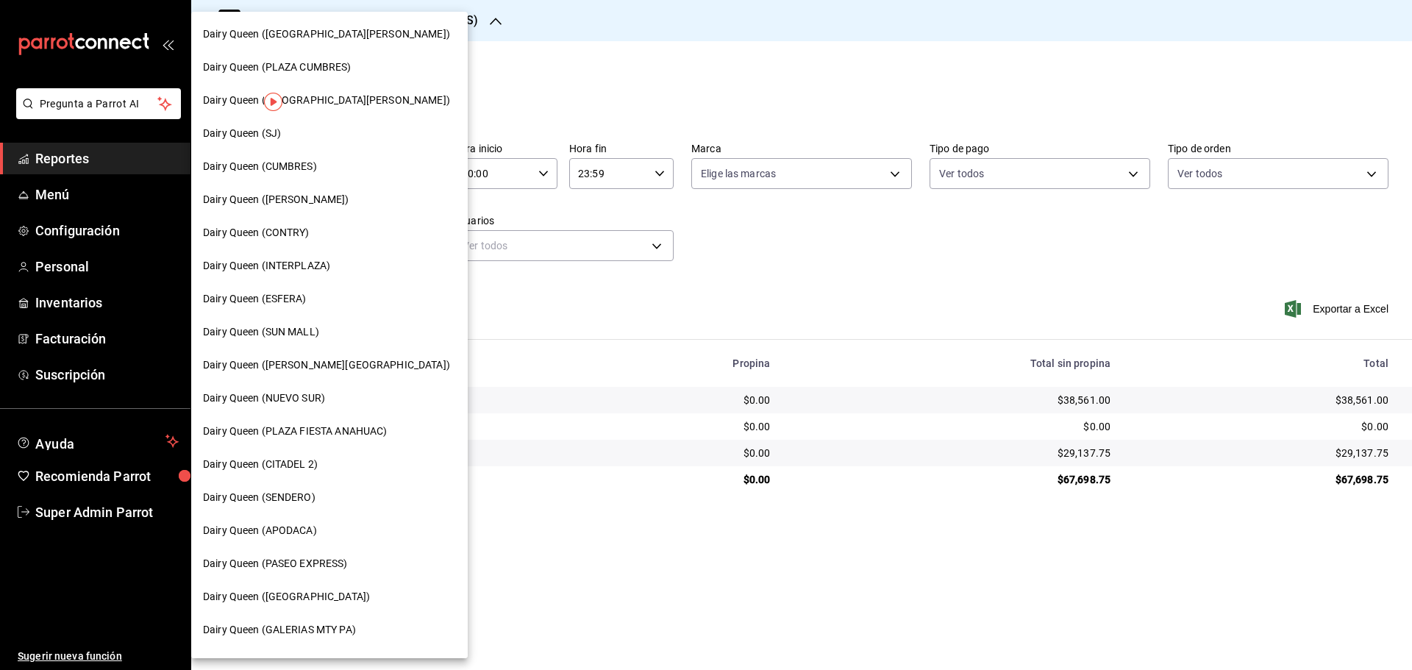
click at [299, 137] on div "Dairy Queen (SJ)" at bounding box center [329, 133] width 253 height 15
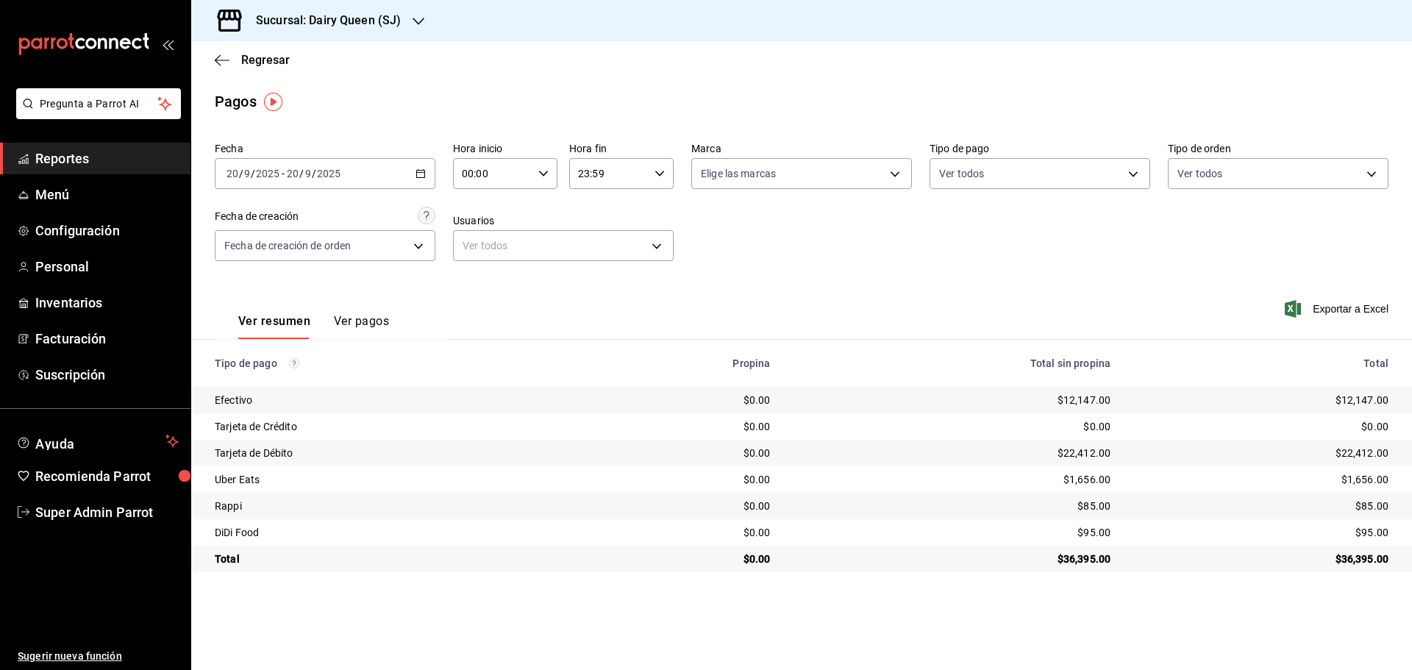
click at [282, 16] on h3 "Sucursal: Dairy Queen (SJ)" at bounding box center [322, 21] width 157 height 18
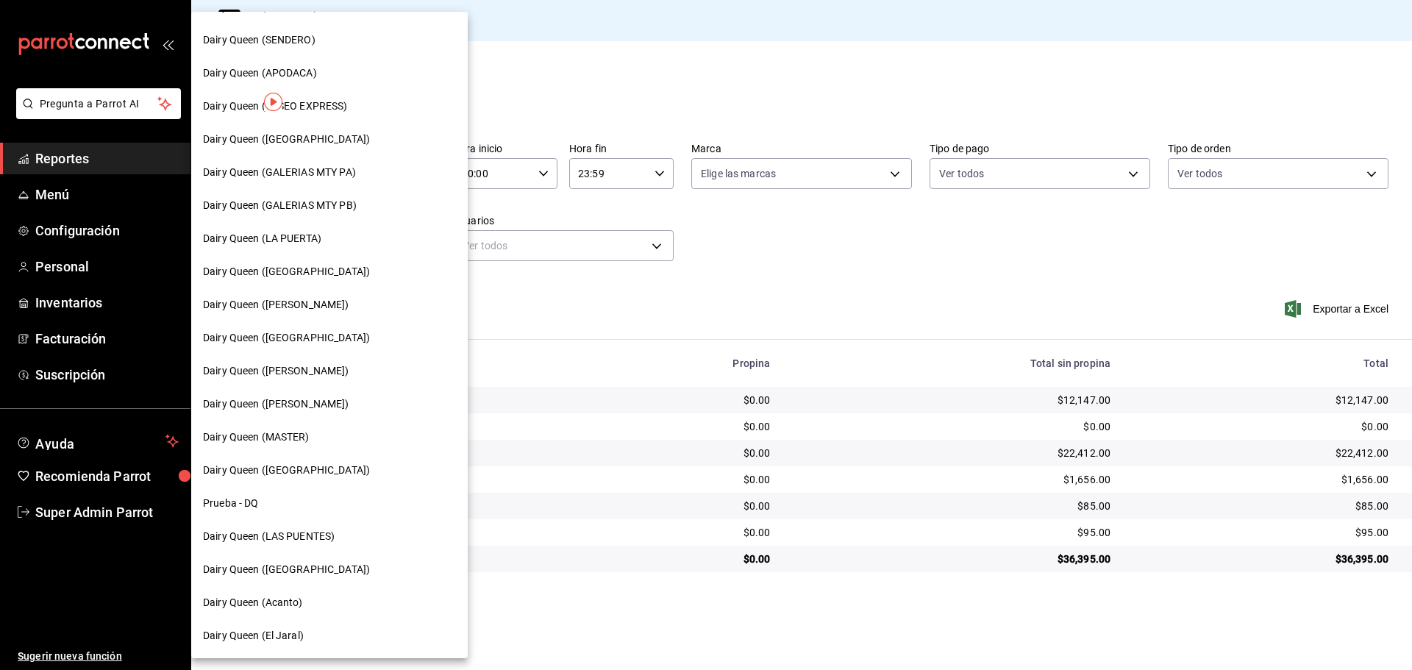
click at [271, 569] on span "Dairy Queen ([GEOGRAPHIC_DATA])" at bounding box center [286, 569] width 167 height 15
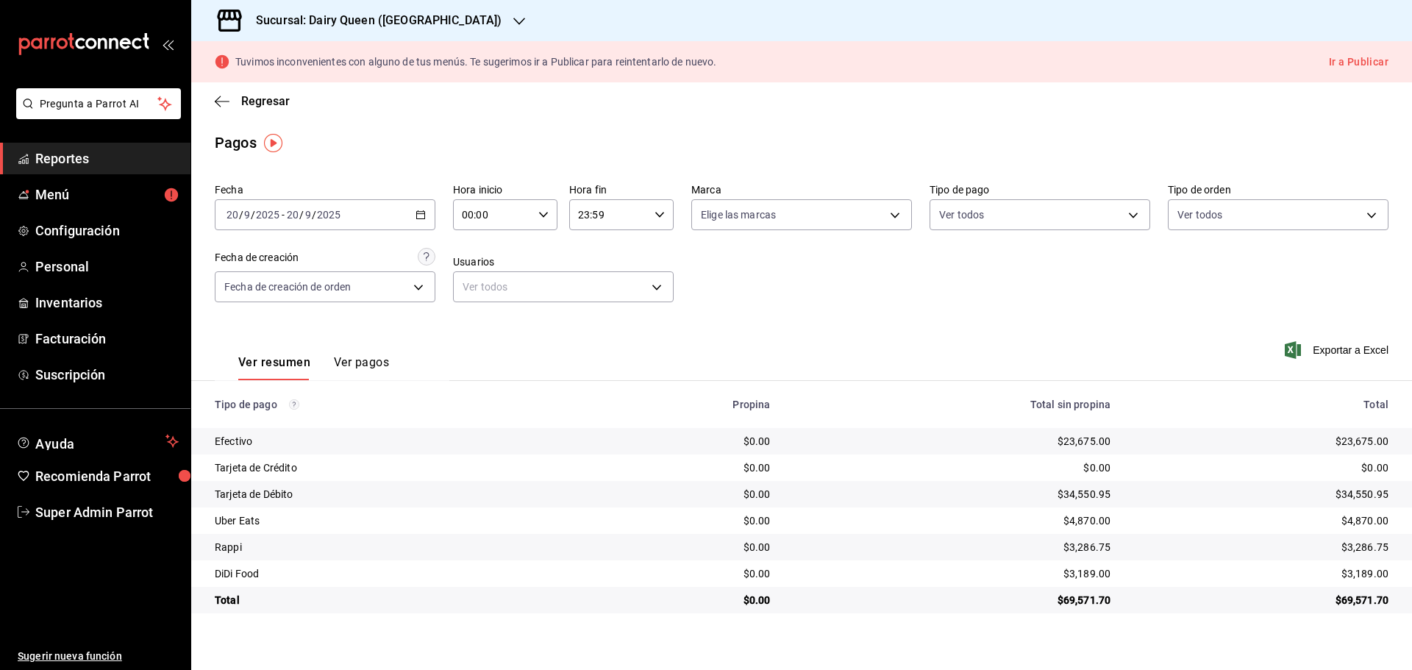
click at [309, 26] on h3 "Sucursal: Dairy Queen ([GEOGRAPHIC_DATA])" at bounding box center [372, 21] width 257 height 18
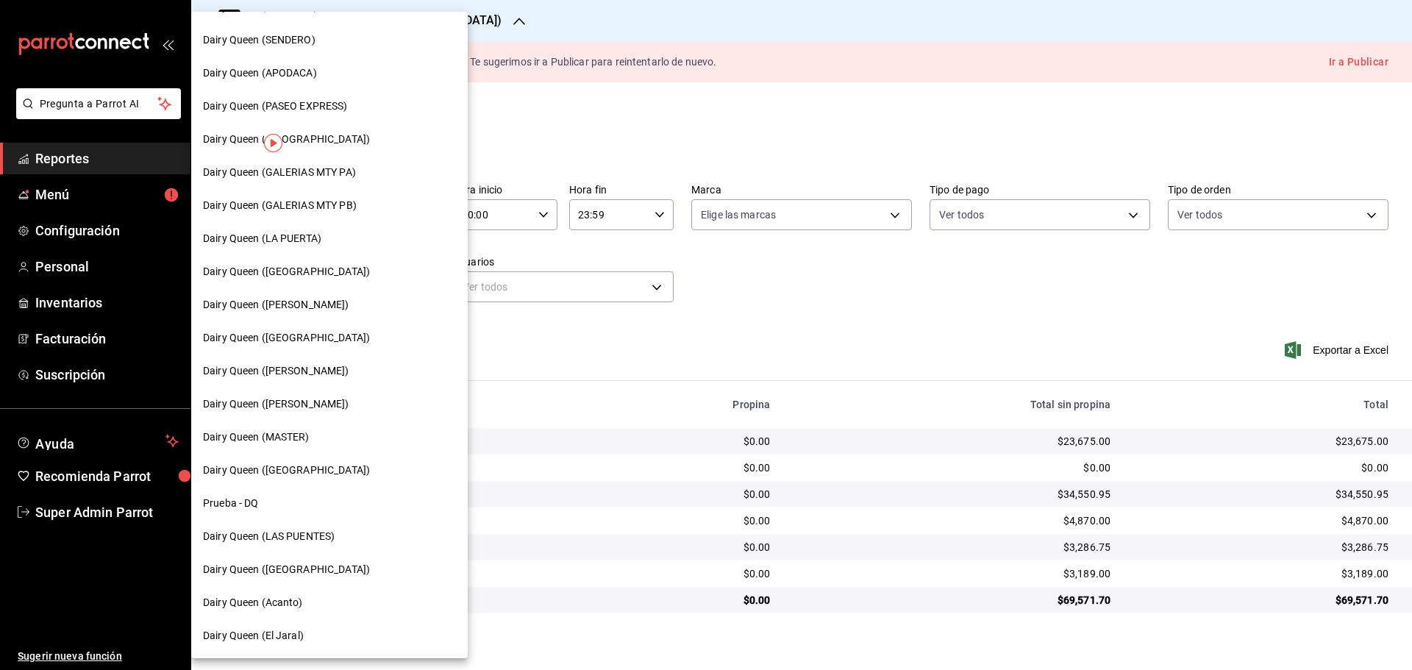
click at [318, 234] on span "Dairy Queen (LA PUERTA)" at bounding box center [262, 238] width 118 height 15
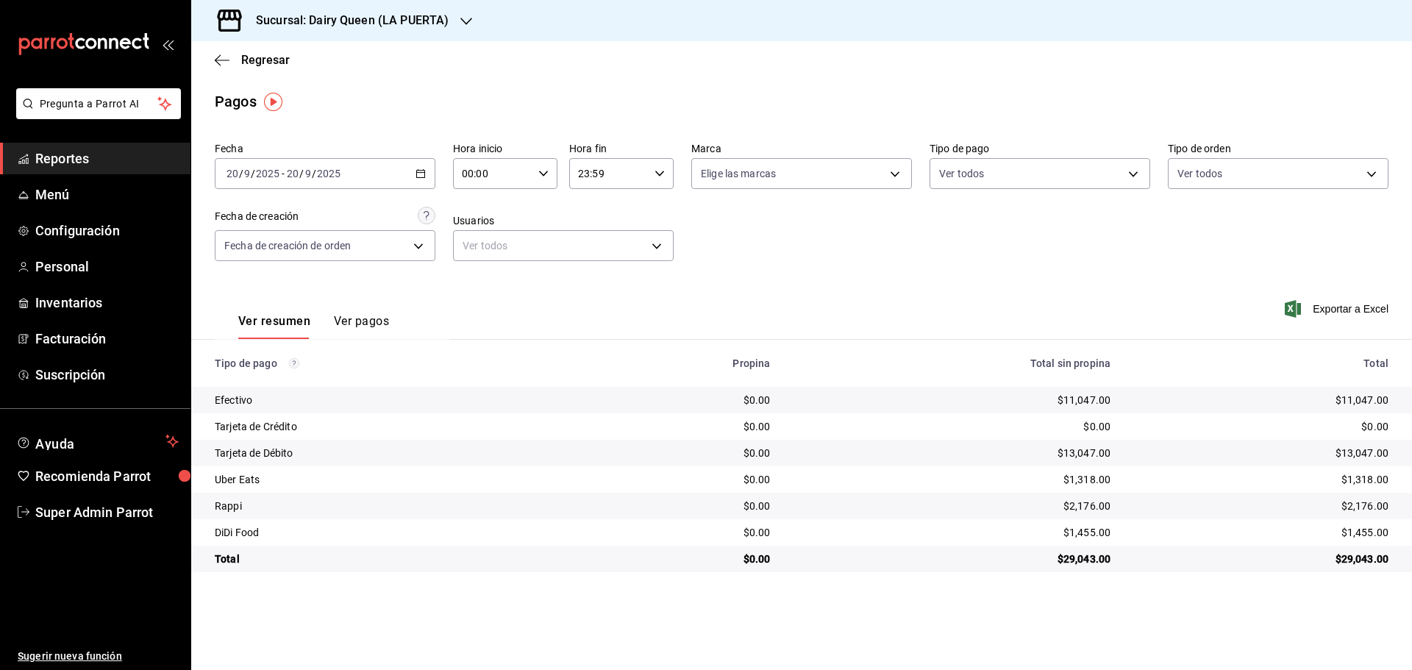
click at [321, 26] on h3 "Sucursal: Dairy Queen (LA PUERTA)" at bounding box center [346, 21] width 205 height 18
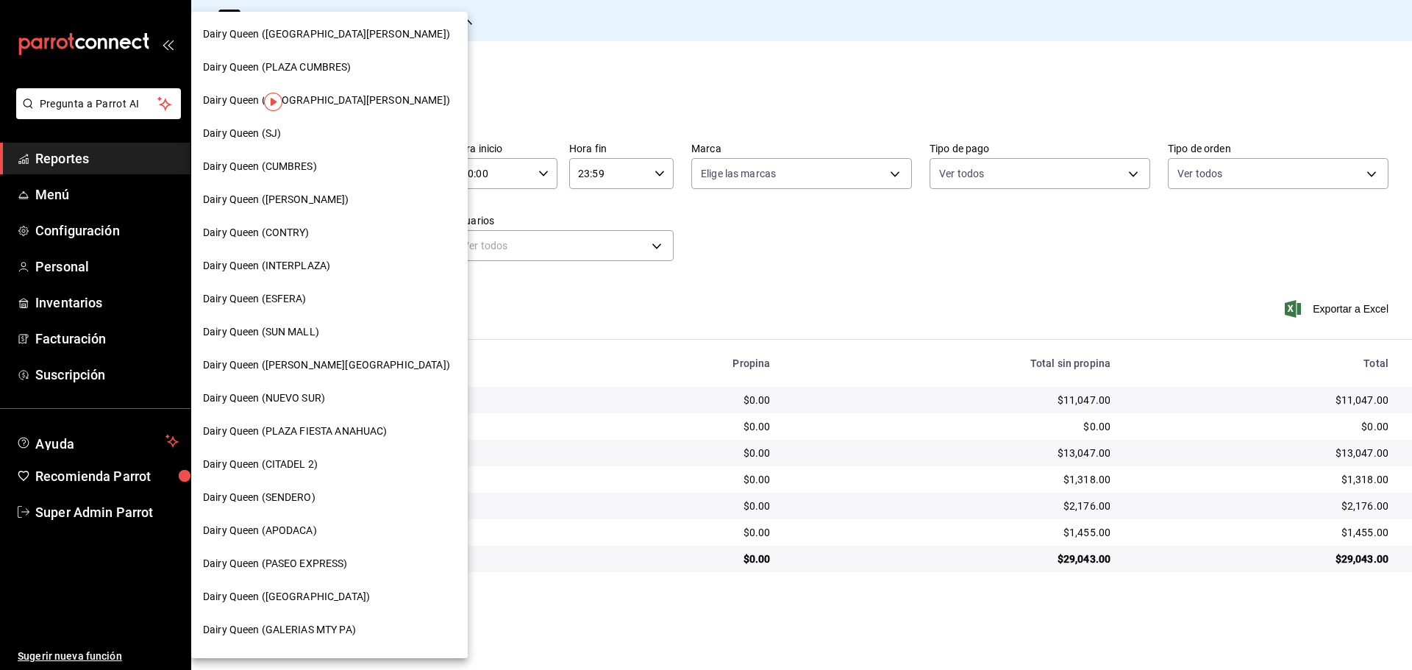
click at [324, 359] on span "Dairy Queen ([PERSON_NAME][GEOGRAPHIC_DATA])" at bounding box center [326, 365] width 247 height 15
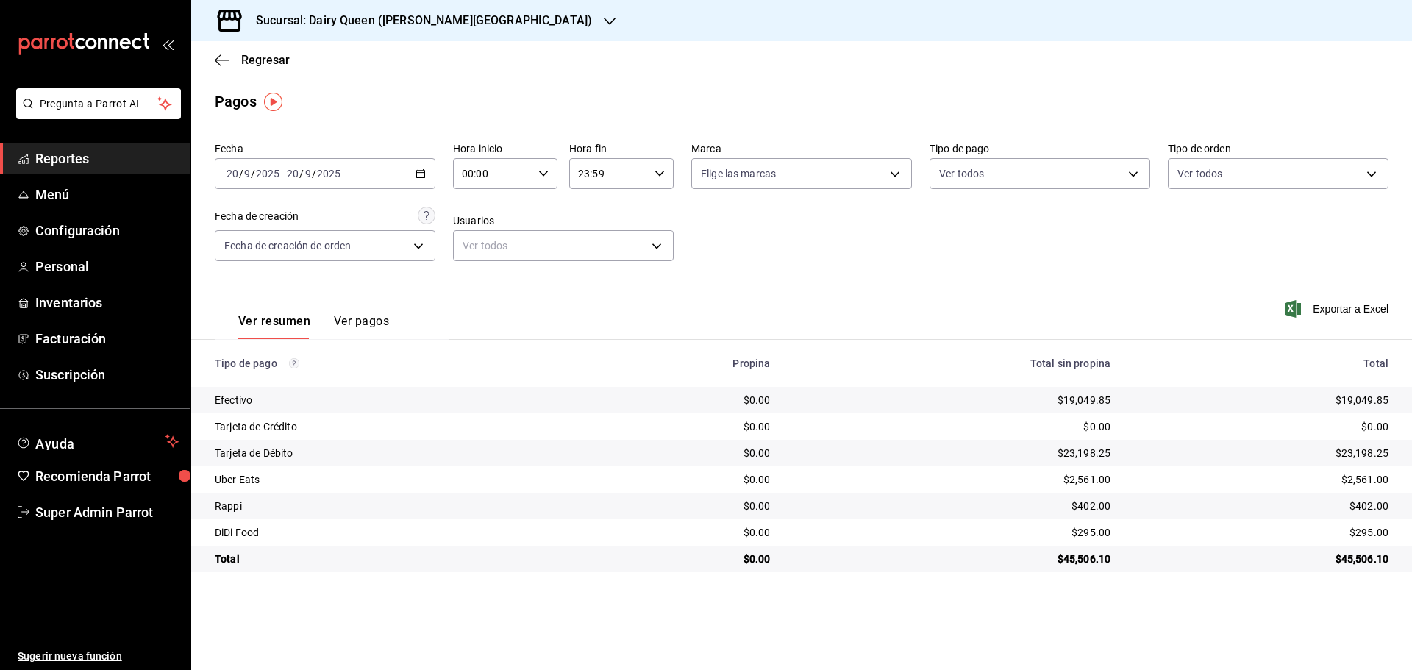
click at [371, 24] on h3 "Sucursal: Dairy Queen ([PERSON_NAME][GEOGRAPHIC_DATA])" at bounding box center [418, 21] width 348 height 18
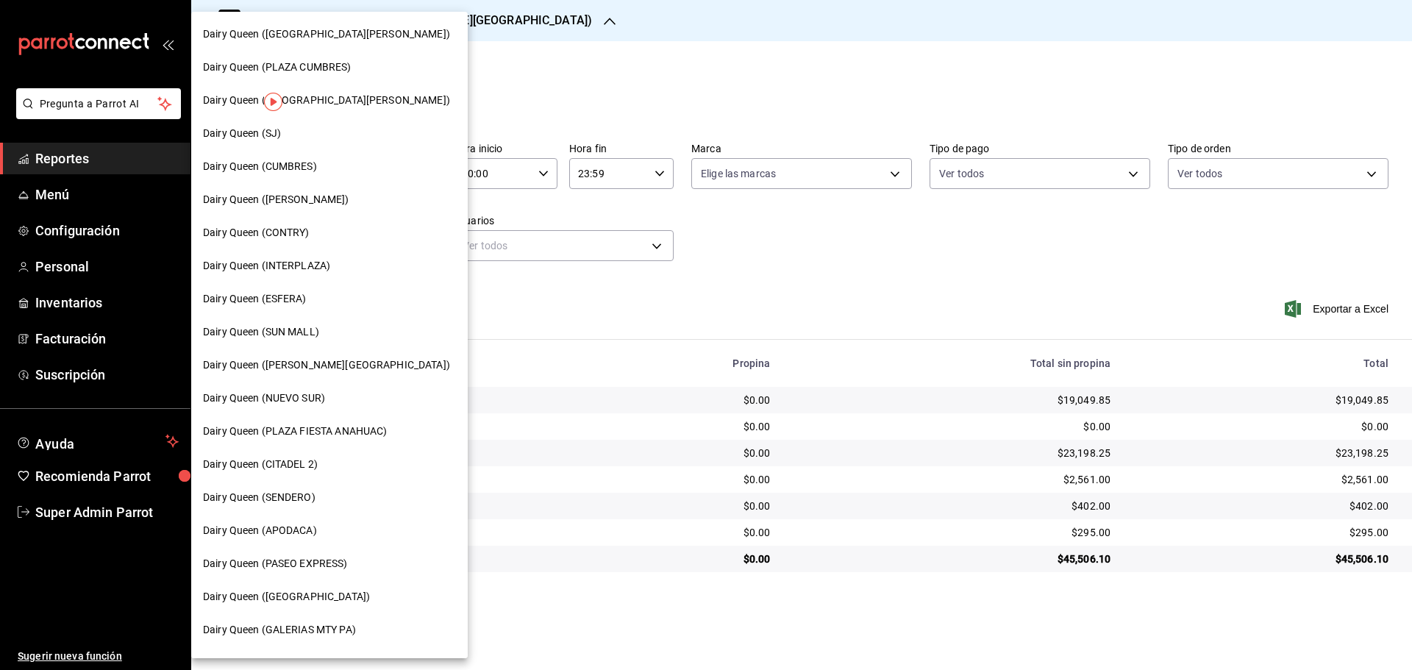
click at [294, 600] on span "Dairy Queen ([GEOGRAPHIC_DATA])" at bounding box center [286, 596] width 167 height 15
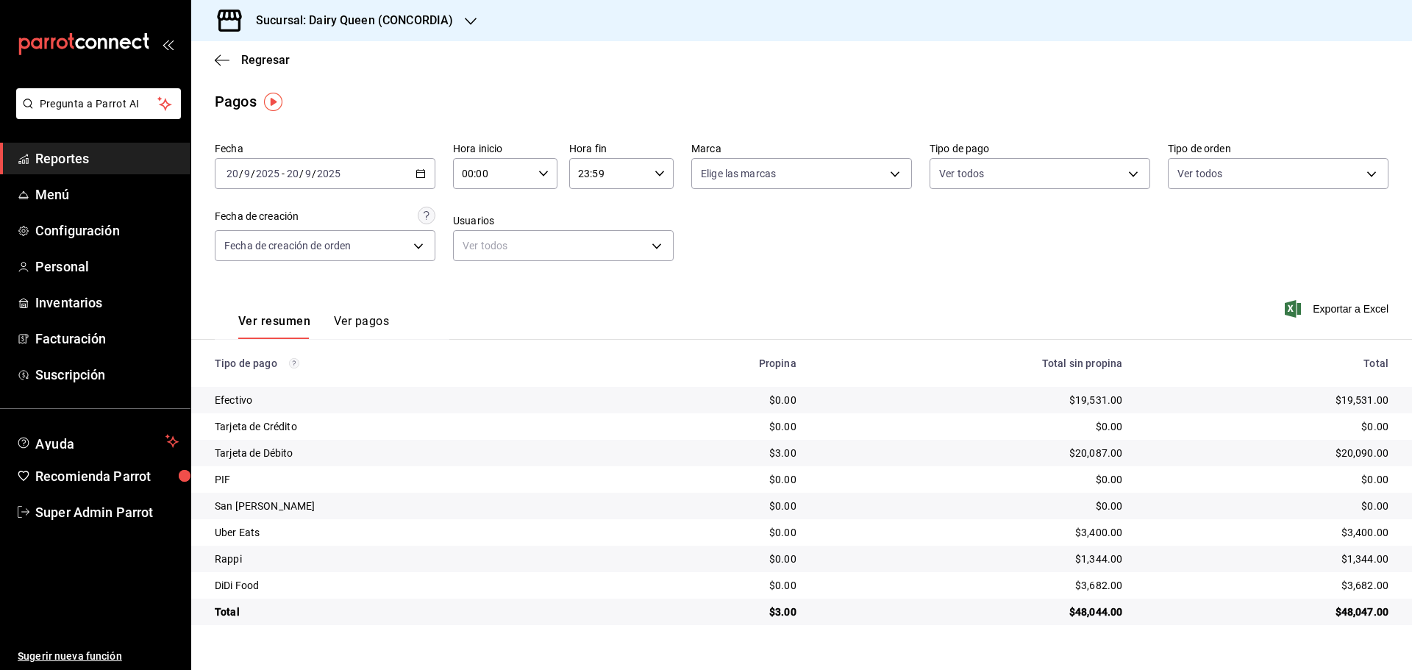
click at [363, 12] on h3 "Sucursal: Dairy Queen (CONCORDIA)" at bounding box center [348, 21] width 209 height 18
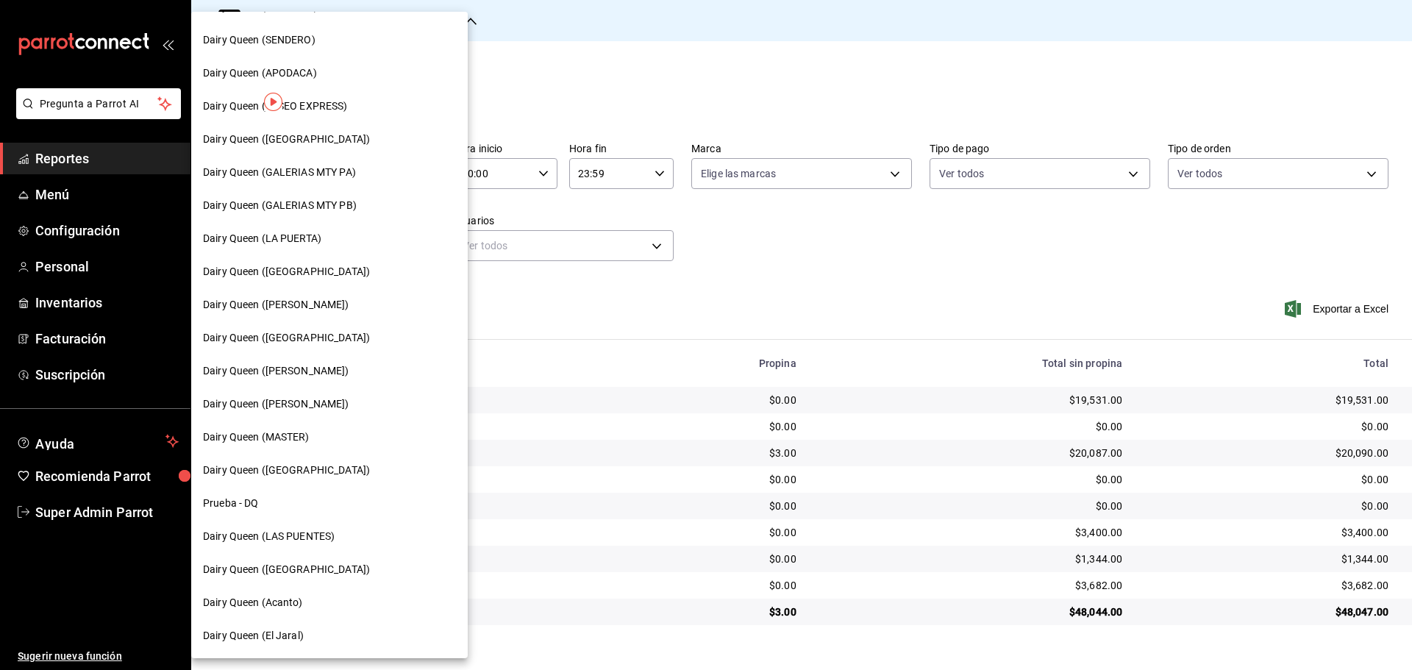
click at [306, 333] on span "Dairy Queen ([GEOGRAPHIC_DATA])" at bounding box center [286, 337] width 167 height 15
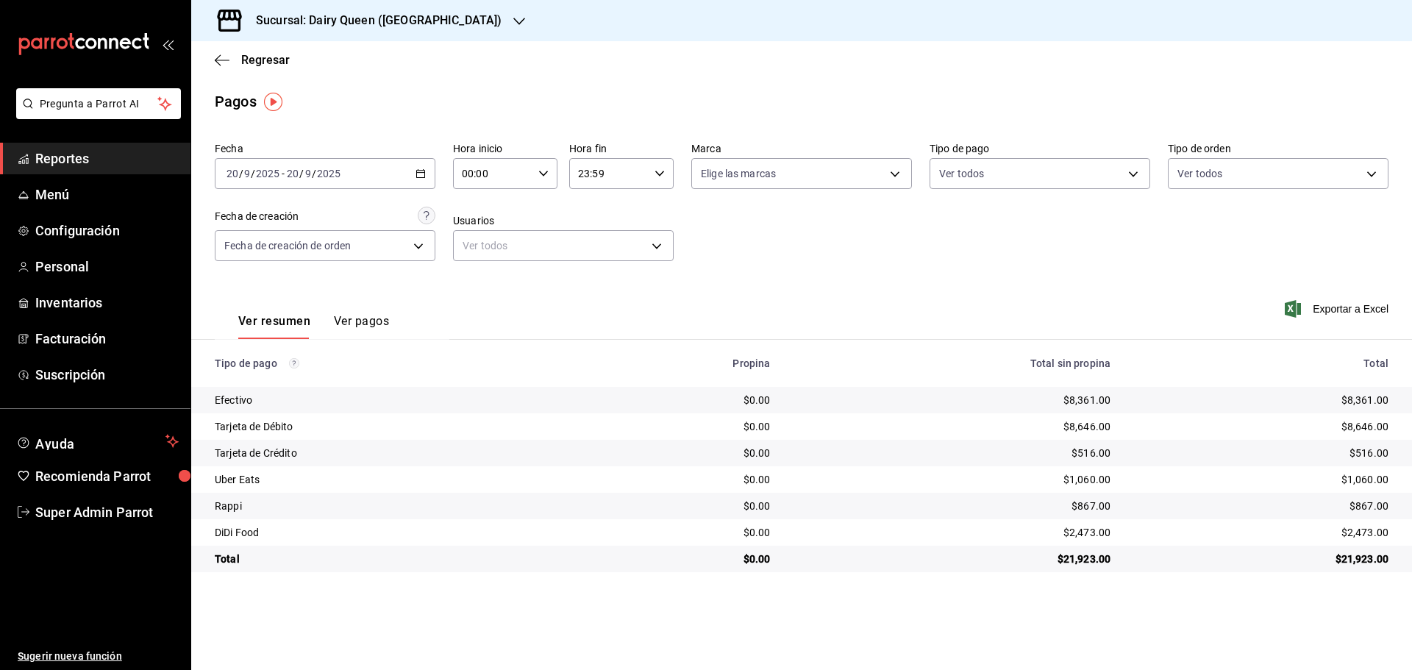
click at [437, 33] on div "Sucursal: Dairy Queen ([GEOGRAPHIC_DATA])" at bounding box center [367, 20] width 328 height 41
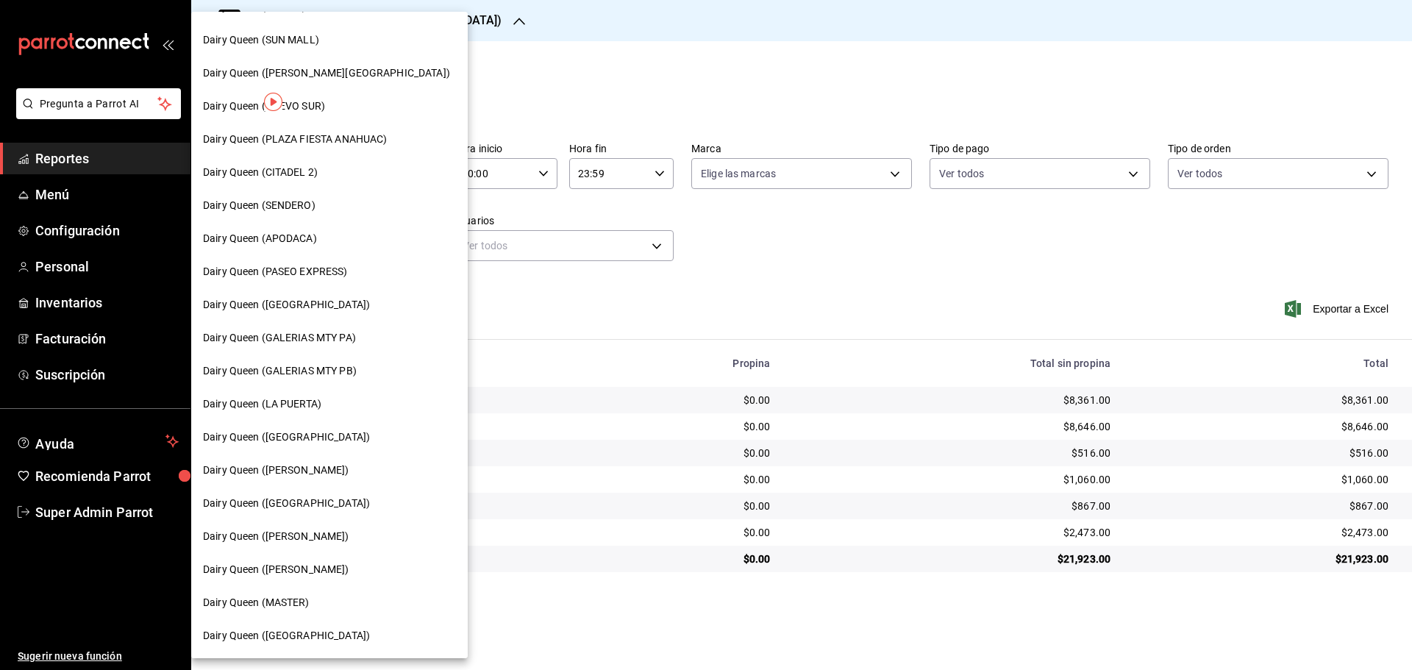
scroll to position [368, 0]
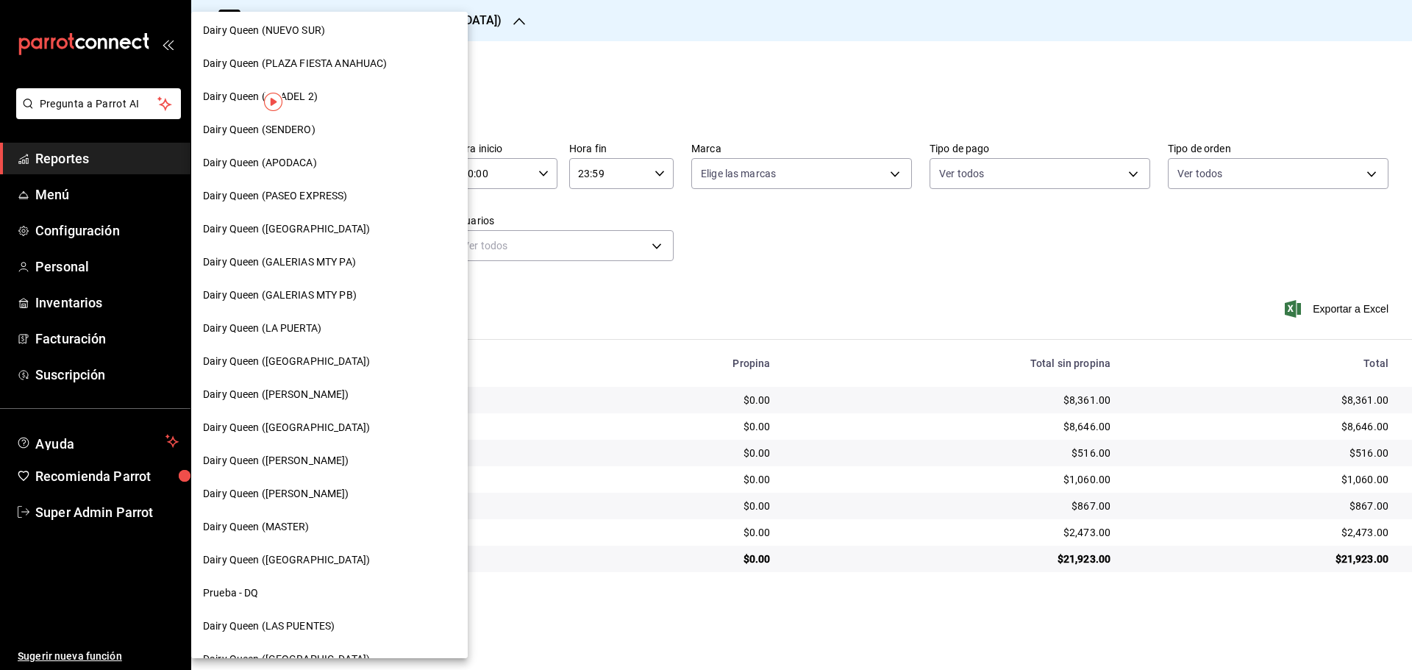
click at [312, 461] on span "Dairy Queen ([PERSON_NAME])" at bounding box center [276, 460] width 146 height 15
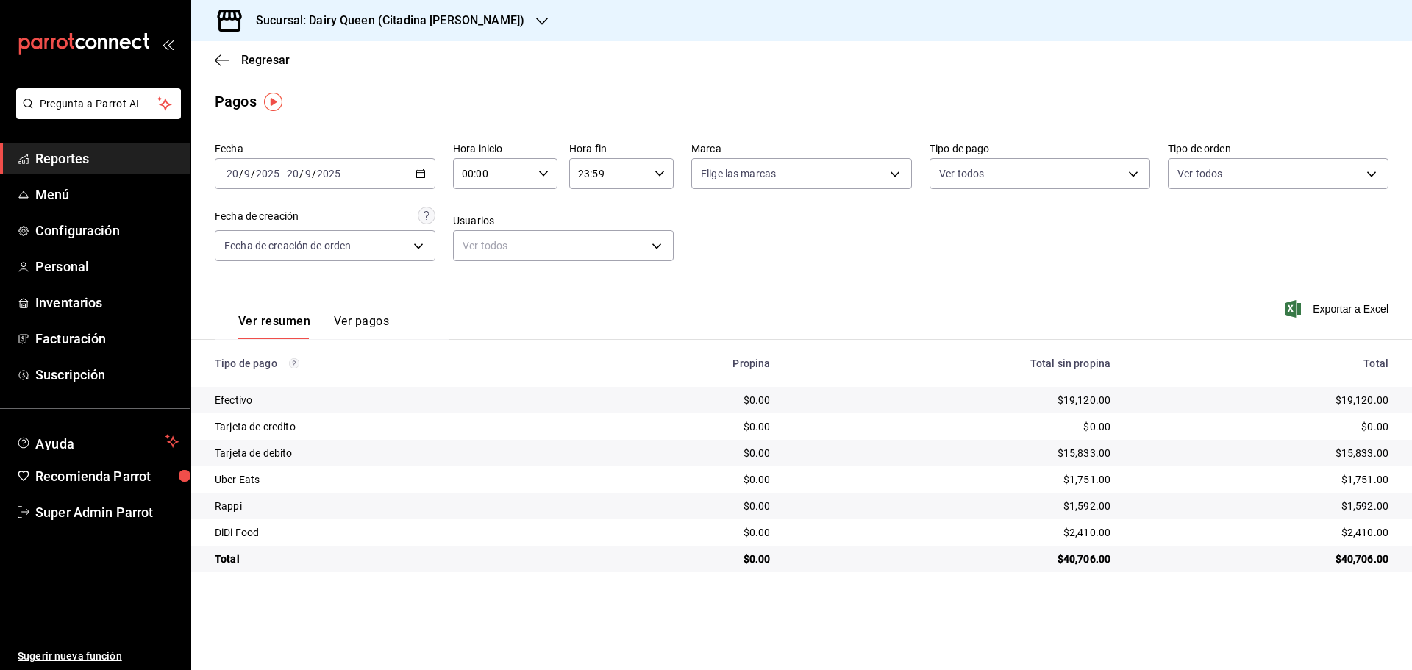
click at [364, 37] on div "Sucursal: Dairy Queen (Citadina [PERSON_NAME])" at bounding box center [378, 20] width 351 height 41
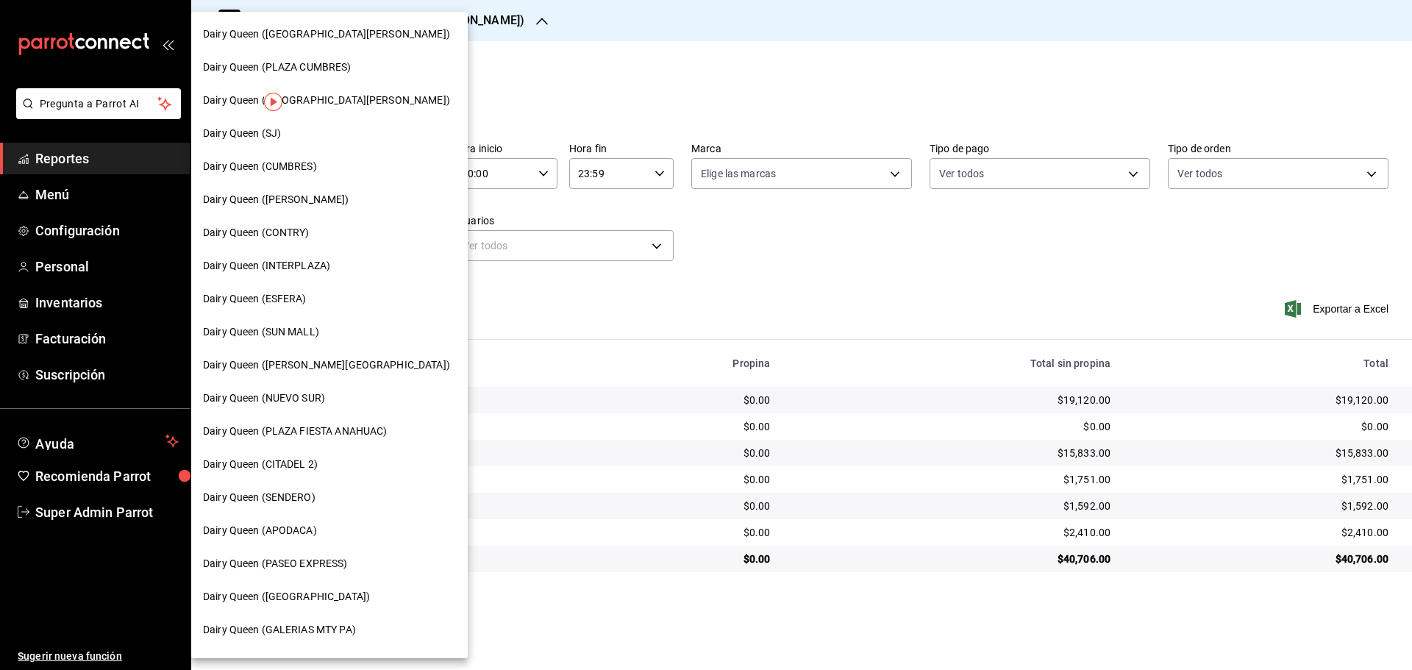
click at [341, 96] on span "Dairy Queen ([GEOGRAPHIC_DATA][PERSON_NAME])" at bounding box center [326, 100] width 247 height 15
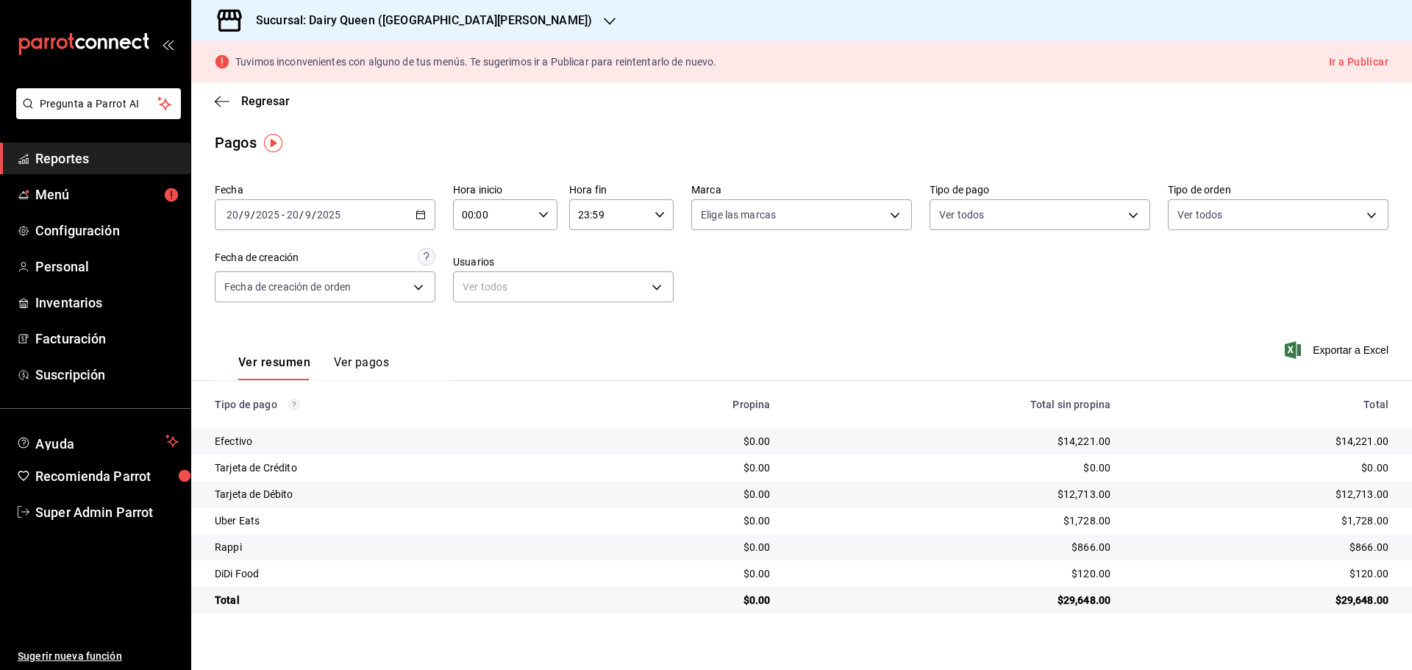
click at [299, 15] on h3 "Sucursal: Dairy Queen ([GEOGRAPHIC_DATA][PERSON_NAME])" at bounding box center [418, 21] width 348 height 18
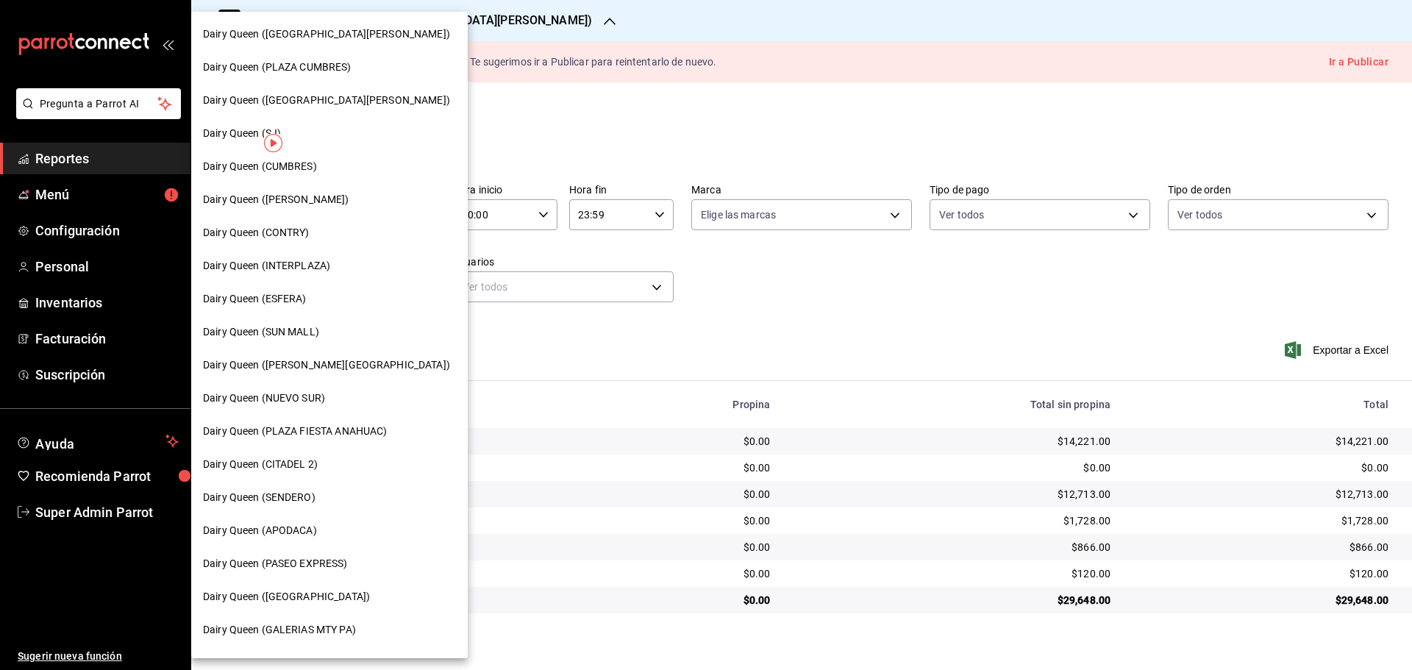
click at [324, 199] on div "Dairy Queen ([PERSON_NAME])" at bounding box center [329, 199] width 253 height 15
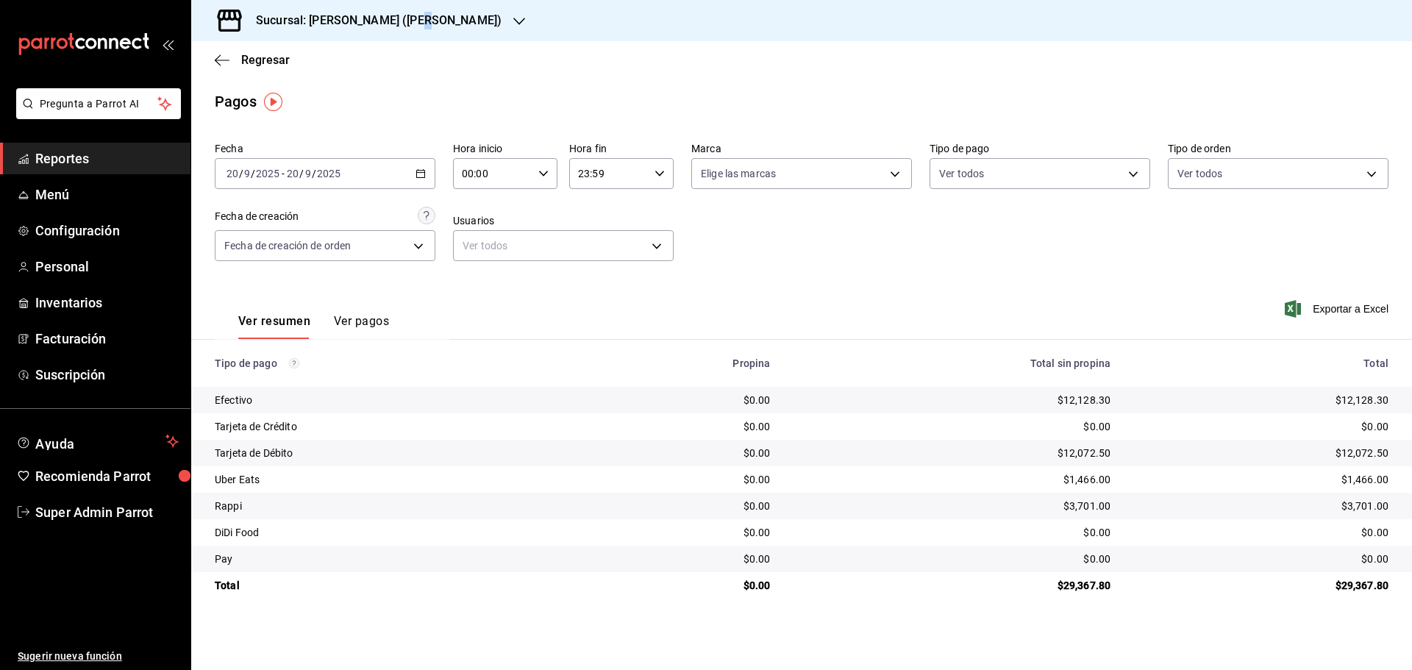
click at [425, 23] on h3 "Sucursal: [PERSON_NAME] ([PERSON_NAME])" at bounding box center [372, 21] width 257 height 18
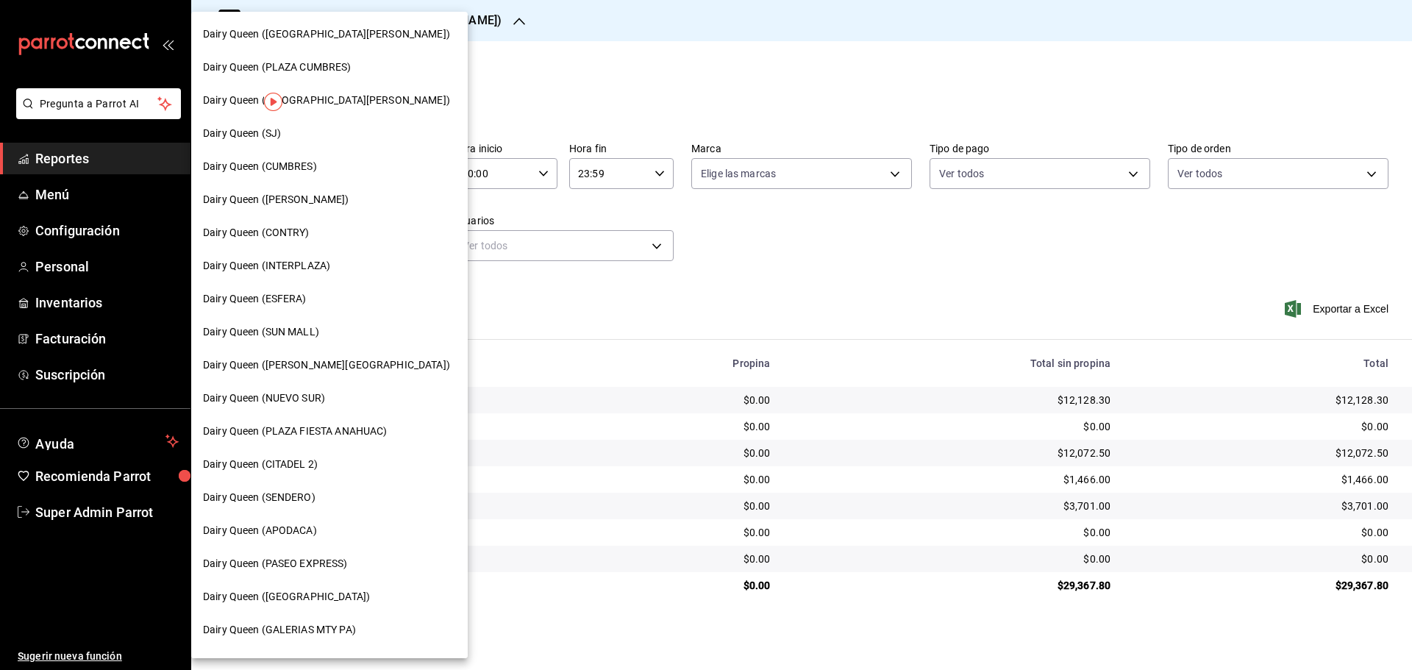
click at [348, 32] on span "Dairy Queen ([GEOGRAPHIC_DATA][PERSON_NAME])" at bounding box center [326, 33] width 247 height 15
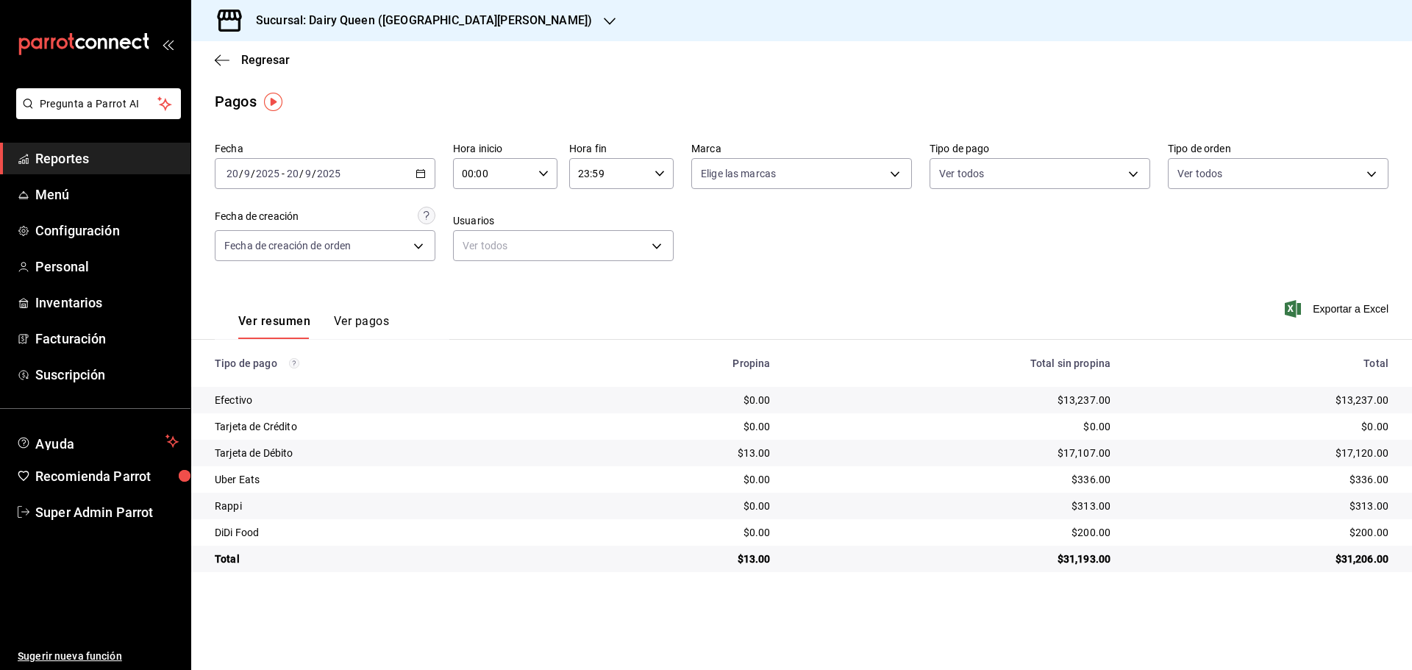
click at [426, 15] on h3 "Sucursal: Dairy Queen ([GEOGRAPHIC_DATA][PERSON_NAME])" at bounding box center [418, 21] width 348 height 18
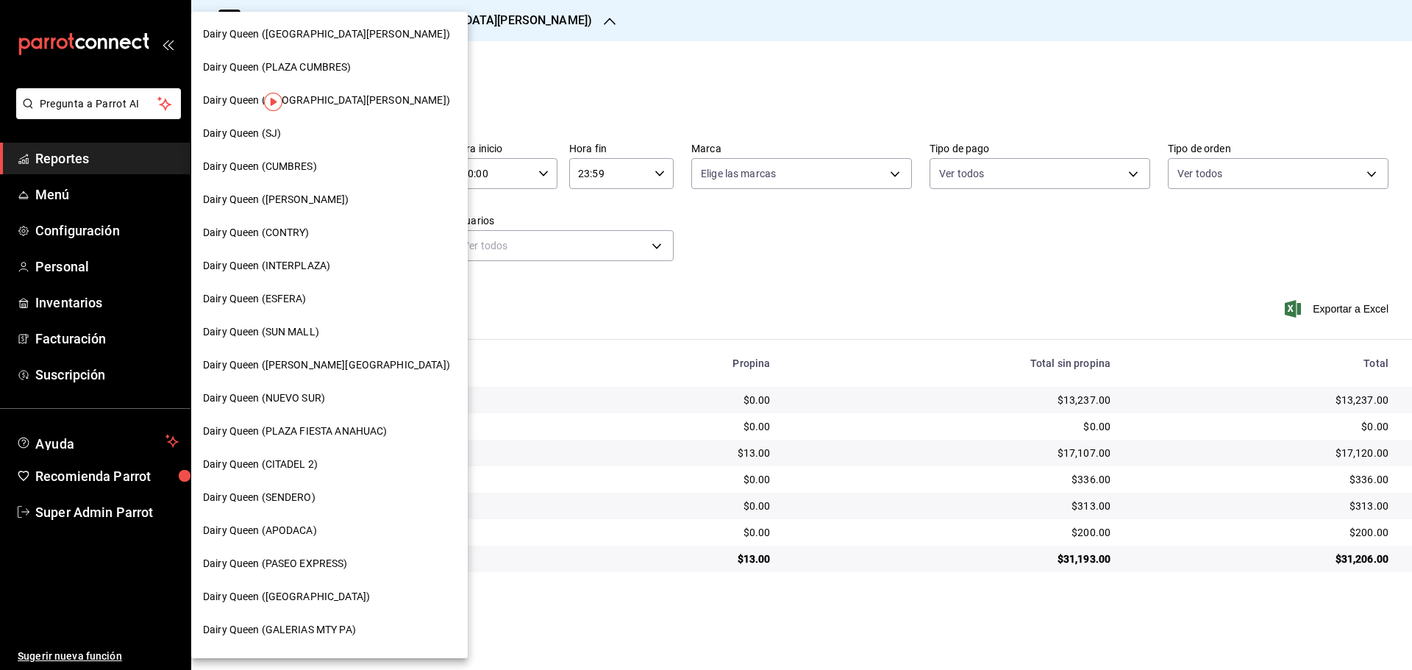
scroll to position [458, 0]
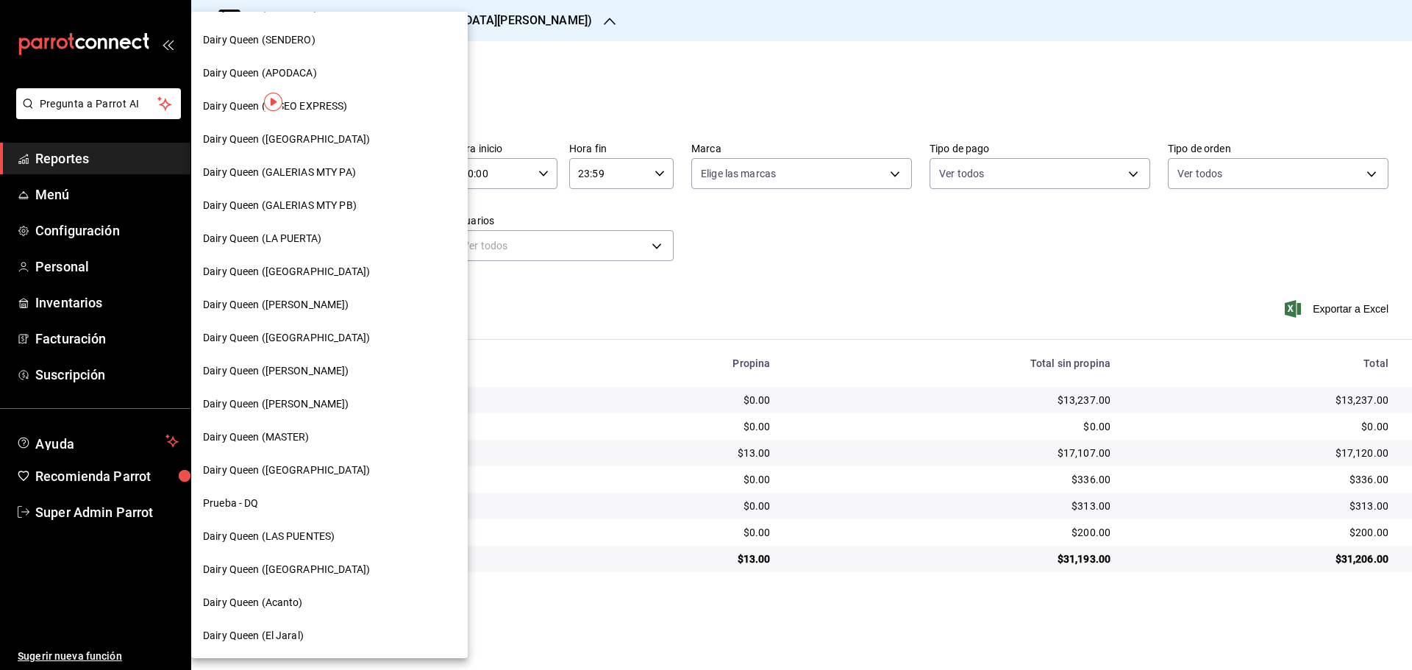
click at [338, 200] on span "Dairy Queen (GALERIAS MTY PB)" at bounding box center [280, 205] width 154 height 15
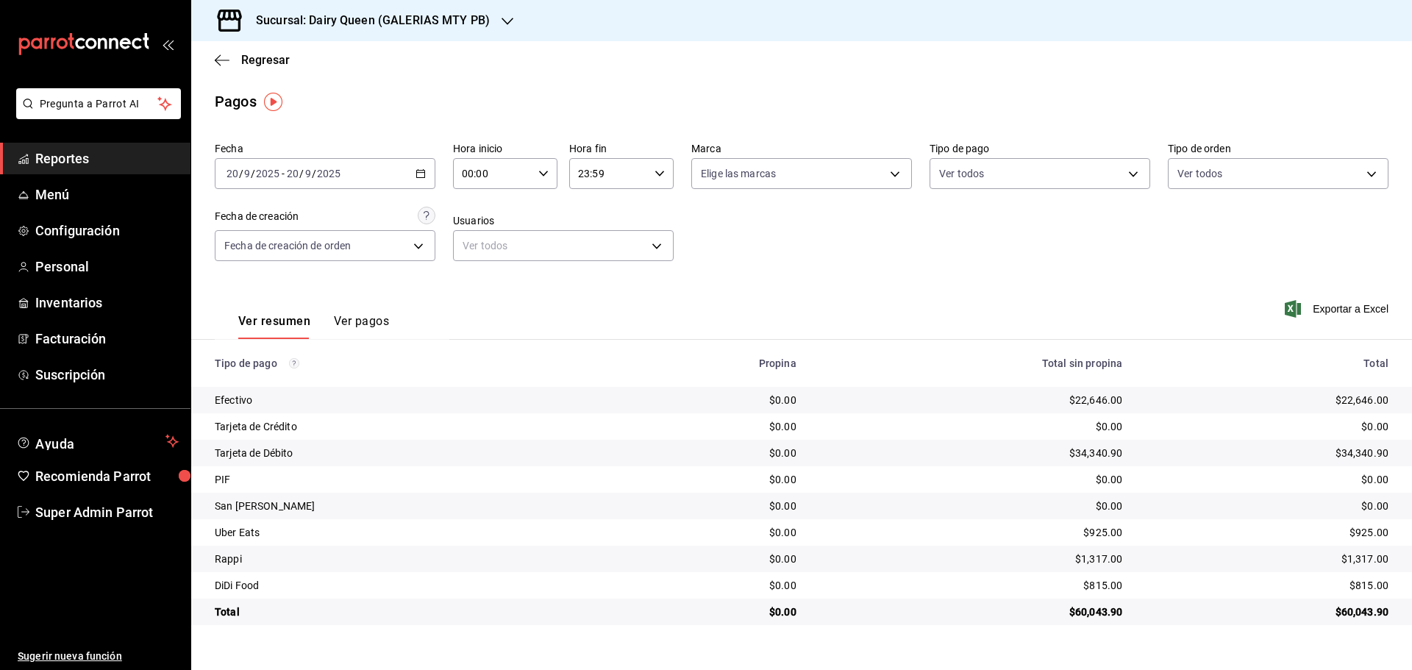
click at [489, 30] on div "Sucursal: Dairy Queen (GALERIAS MTY PB)" at bounding box center [361, 20] width 316 height 41
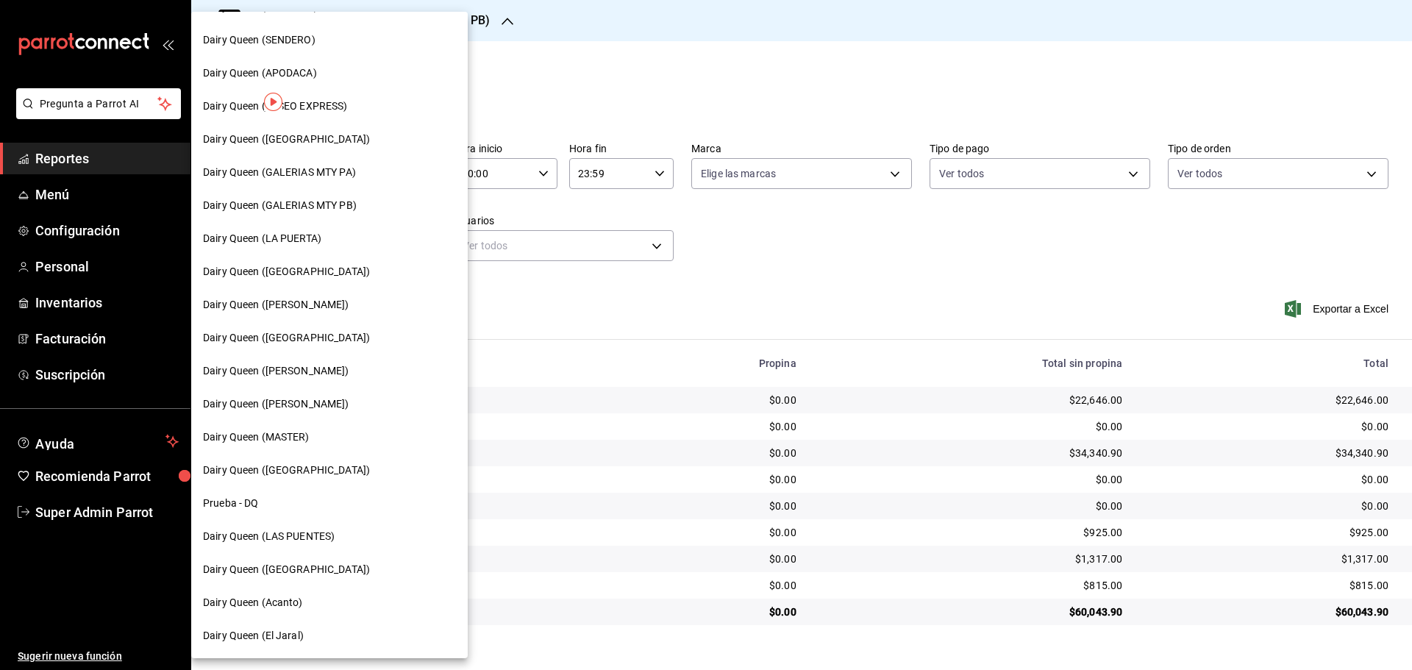
click at [342, 166] on span "Dairy Queen (GALERIAS MTY PA)" at bounding box center [279, 172] width 153 height 15
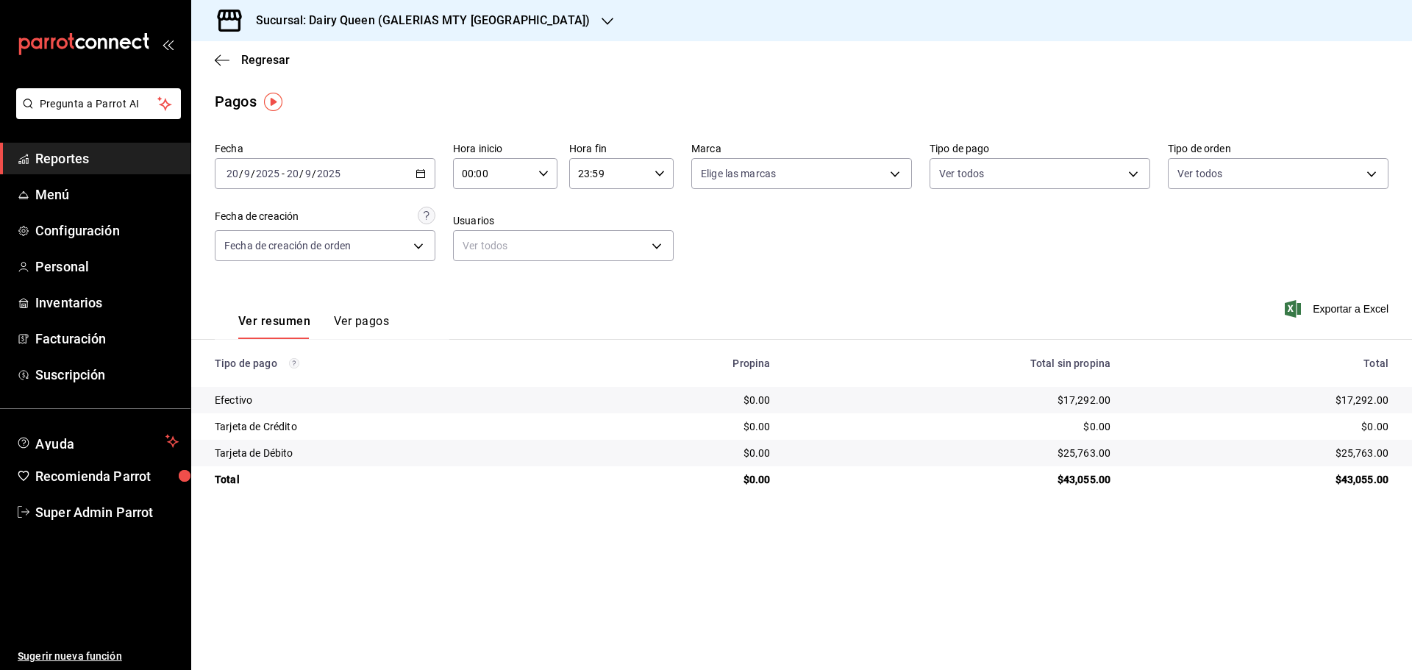
click at [465, 40] on div "Sucursal: Dairy Queen (GALERIAS MTY [GEOGRAPHIC_DATA])" at bounding box center [411, 20] width 416 height 41
click at [378, 27] on h3 "Sucursal: Dairy Queen (GALERIAS MTY [GEOGRAPHIC_DATA])" at bounding box center [417, 21] width 346 height 18
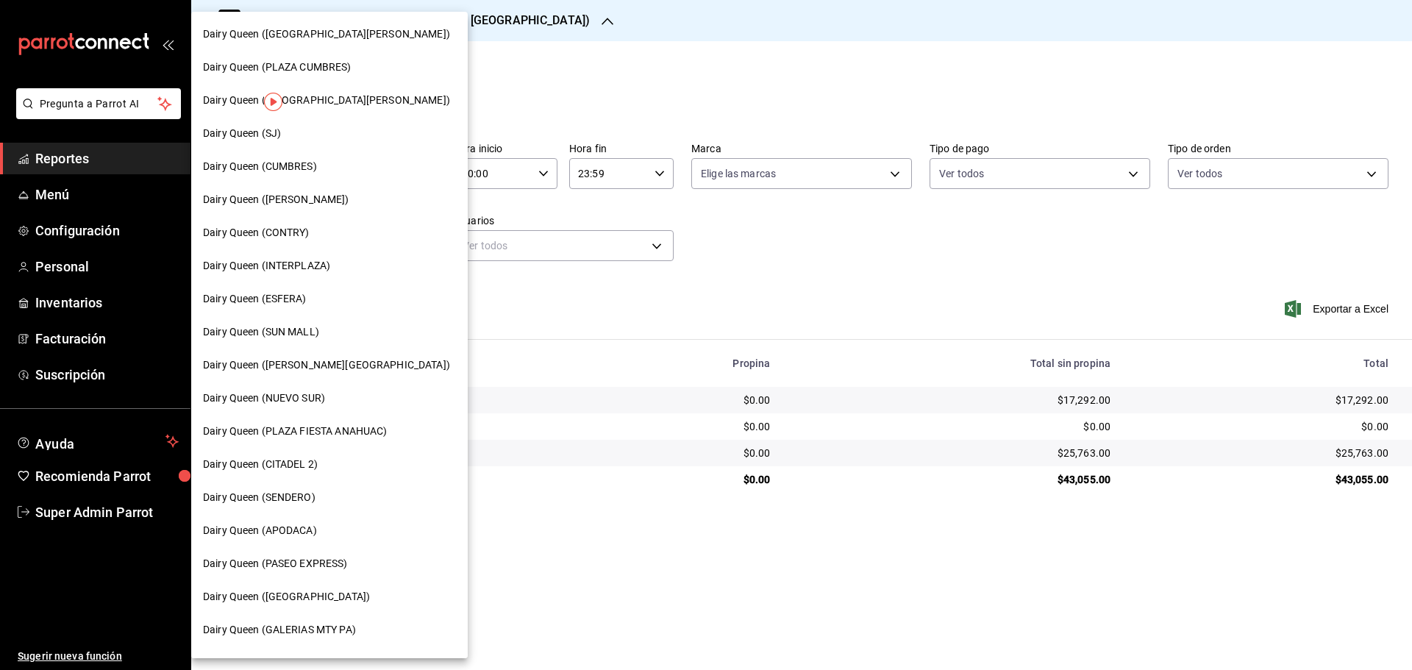
click at [285, 328] on span "Dairy Queen (SUN MALL)" at bounding box center [261, 331] width 116 height 15
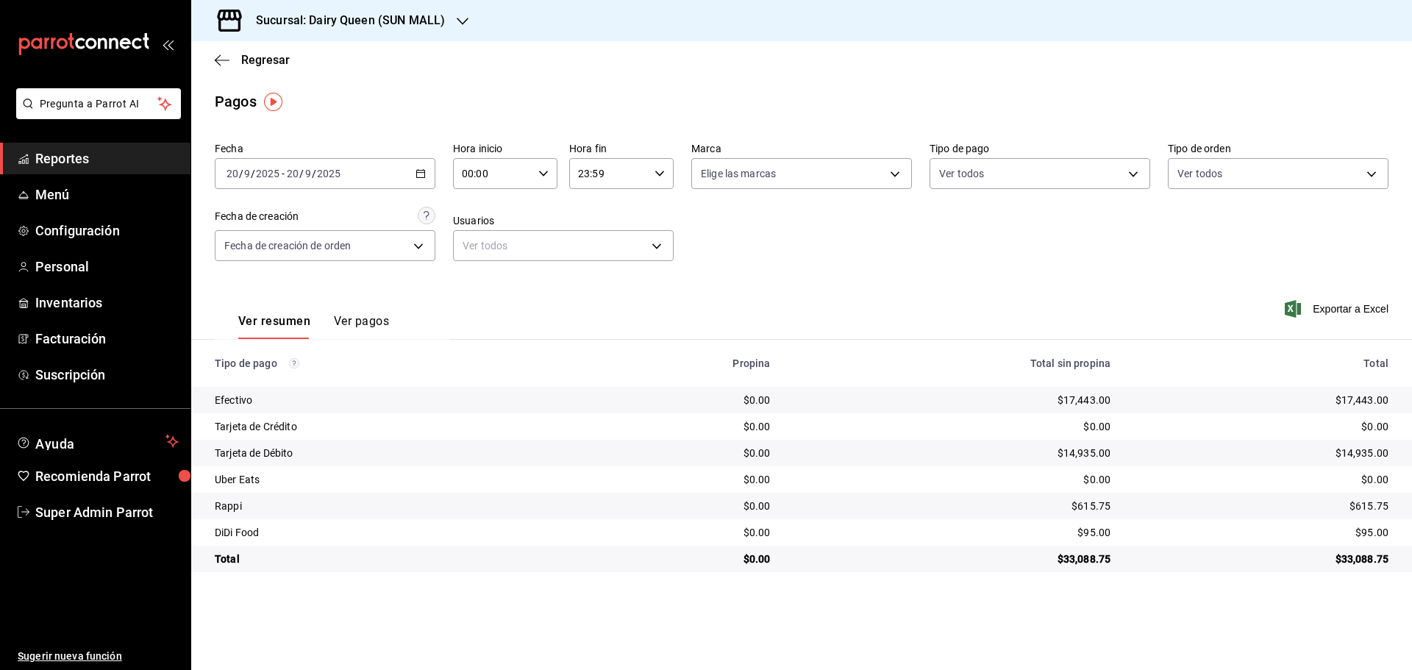
click at [316, 18] on h3 "Sucursal: Dairy Queen (SUN MALL)" at bounding box center [344, 21] width 201 height 18
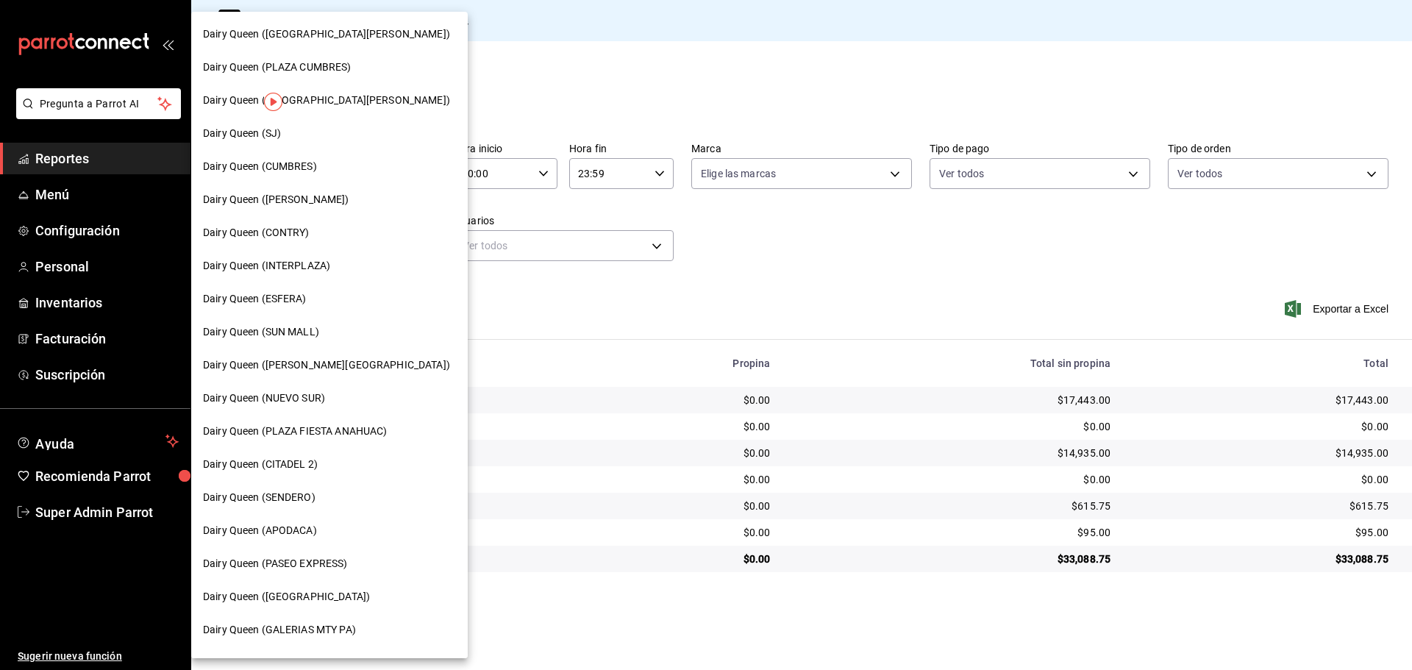
click at [267, 532] on span "Dairy Queen (APODACA)" at bounding box center [260, 530] width 114 height 15
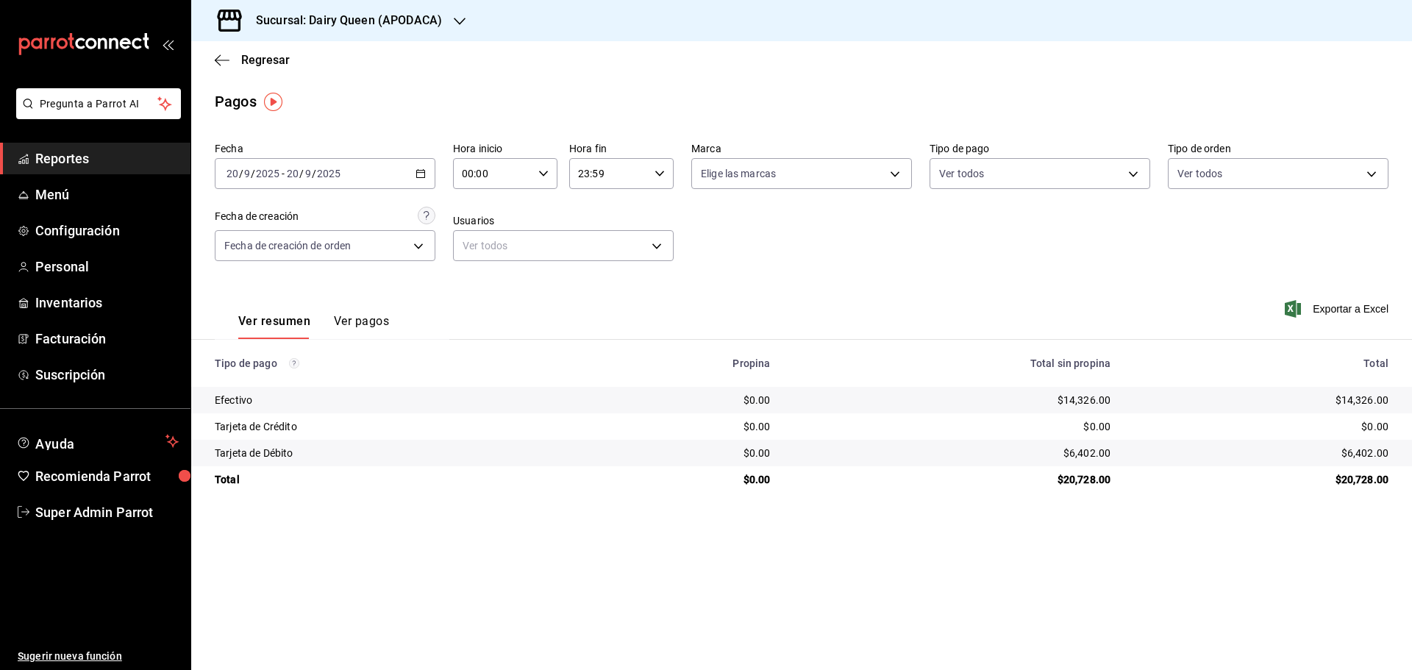
click at [373, 23] on h3 "Sucursal: Dairy Queen (APODACA)" at bounding box center [343, 21] width 198 height 18
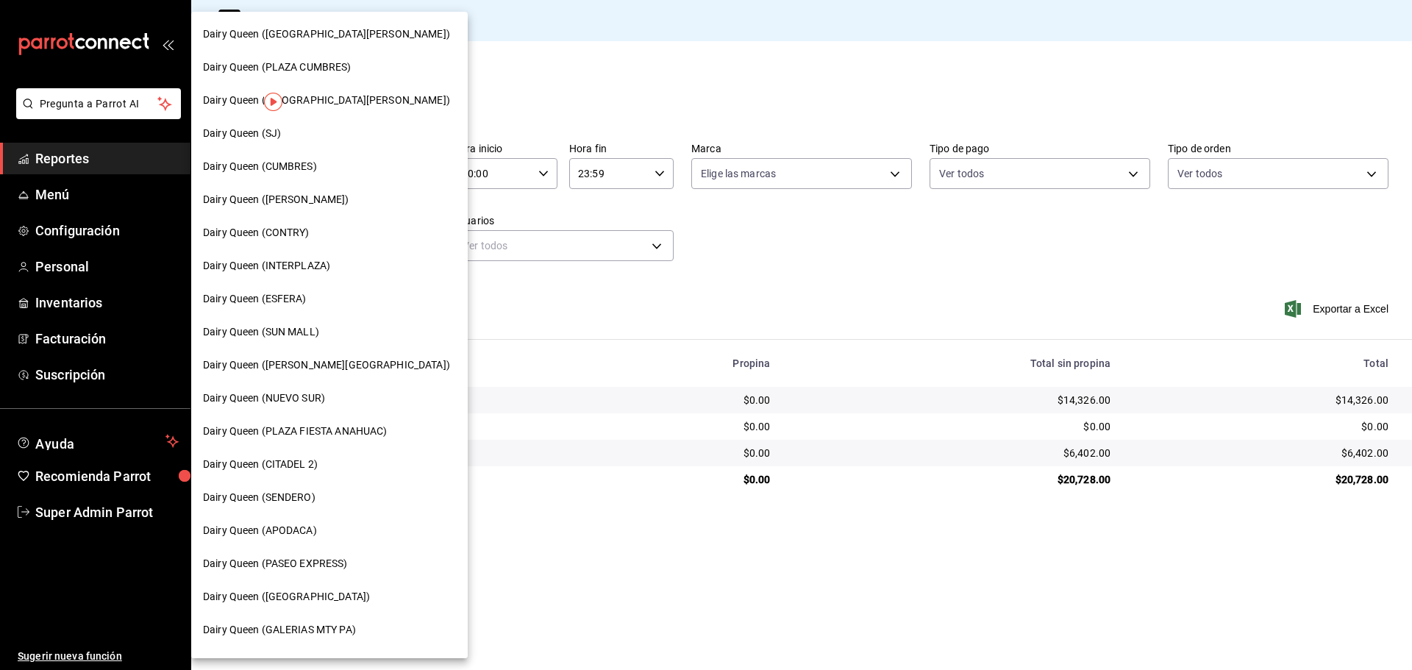
click at [312, 403] on span "Dairy Queen (NUEVO SUR)" at bounding box center [264, 398] width 122 height 15
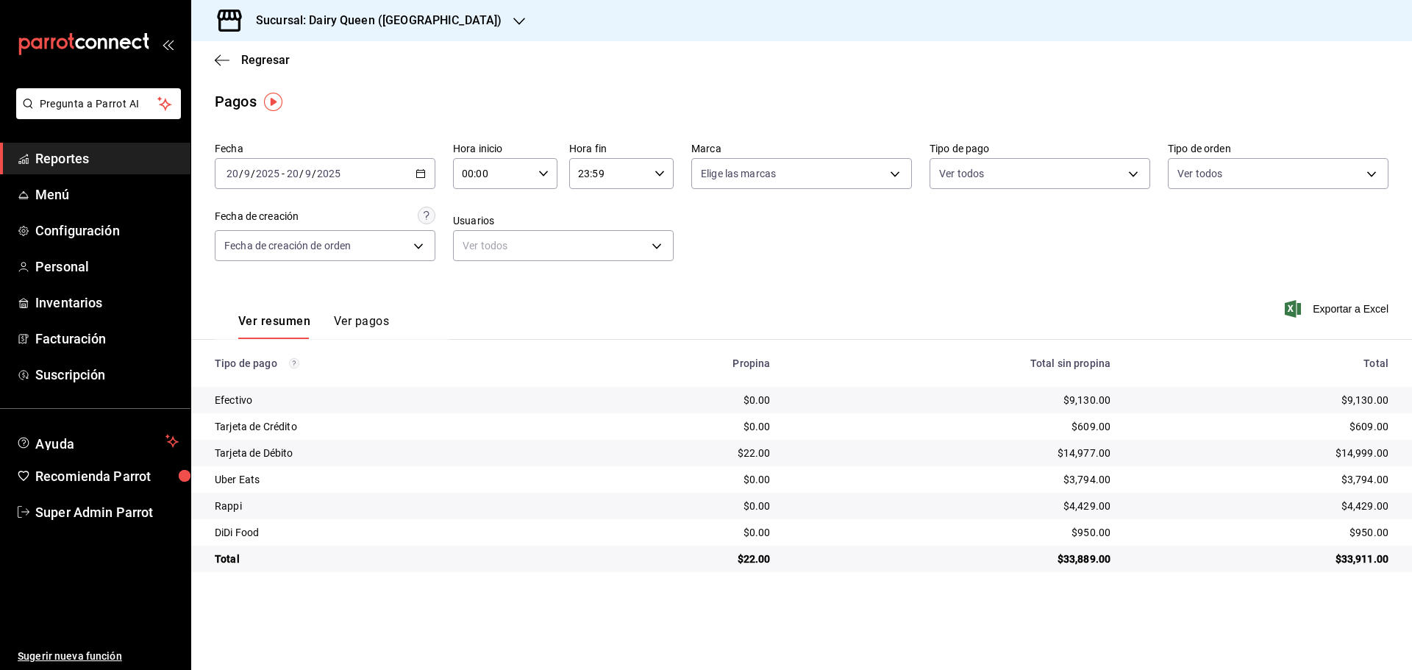
click at [305, 19] on h3 "Sucursal: Dairy Queen ([GEOGRAPHIC_DATA])" at bounding box center [372, 21] width 257 height 18
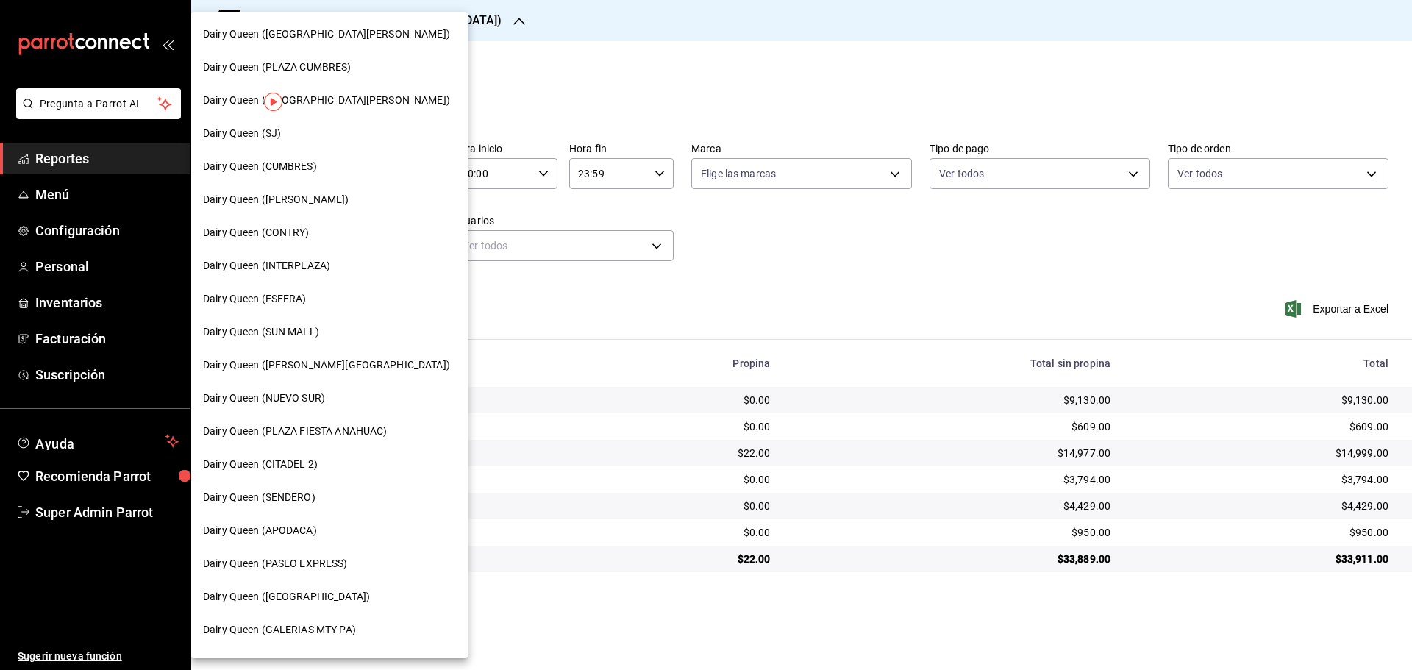
click at [292, 291] on span "Dairy Queen (ESFERA)" at bounding box center [255, 298] width 104 height 15
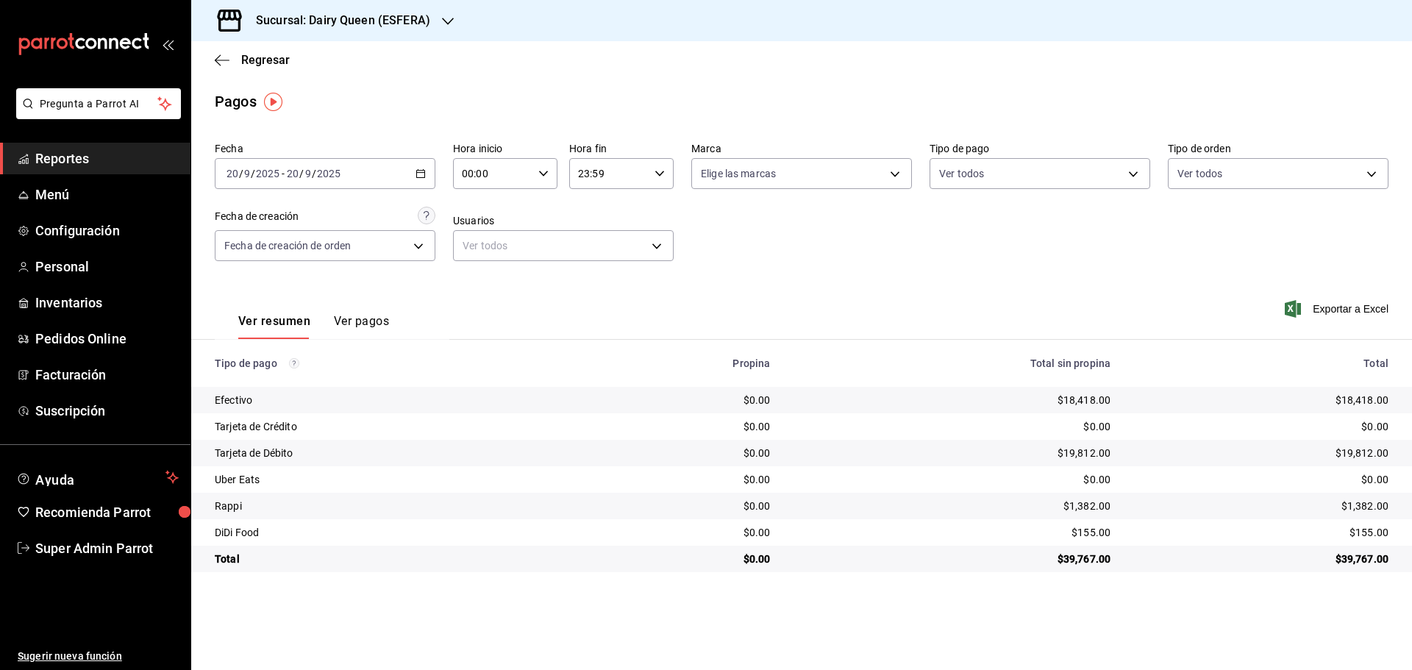
click at [322, 18] on h3 "Sucursal: Dairy Queen (ESFERA)" at bounding box center [337, 21] width 186 height 18
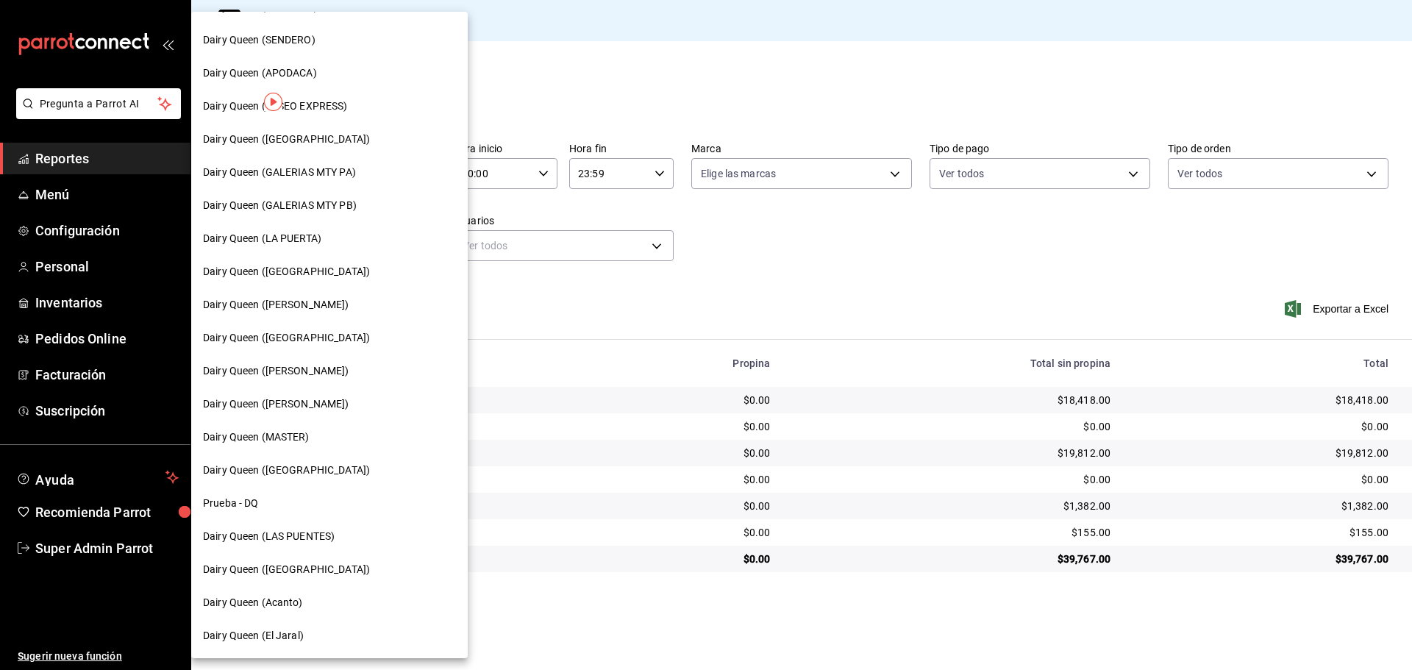
click at [306, 317] on div "Dairy Queen ([PERSON_NAME])" at bounding box center [329, 304] width 277 height 33
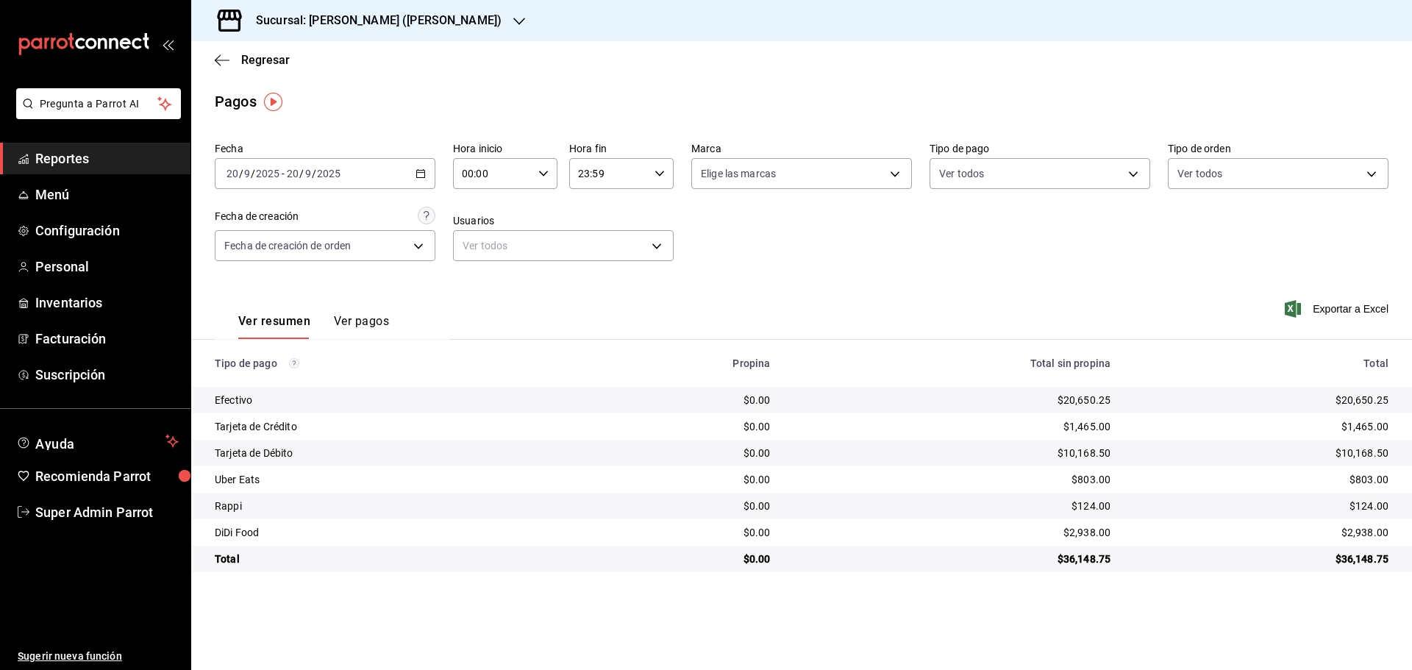
click at [340, 24] on h3 "Sucursal: [PERSON_NAME] ([PERSON_NAME])" at bounding box center [372, 21] width 257 height 18
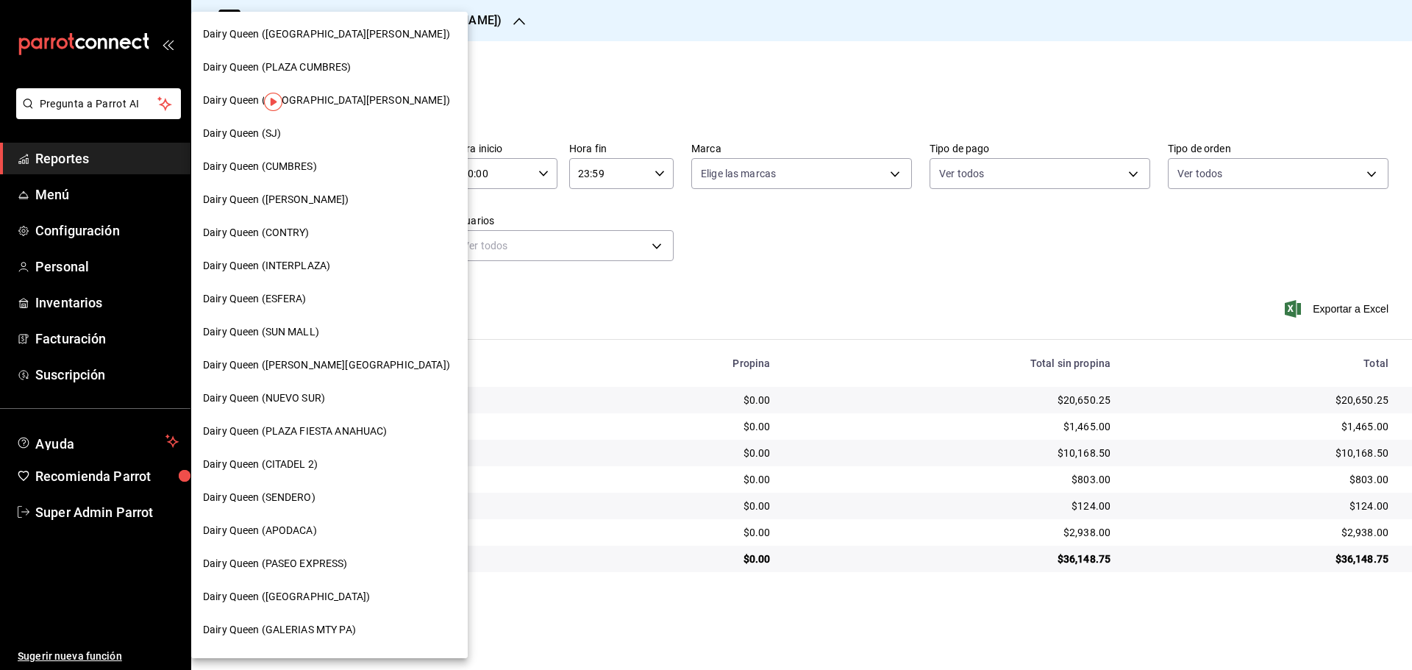
click at [298, 196] on span "Dairy Queen ([PERSON_NAME])" at bounding box center [276, 199] width 146 height 15
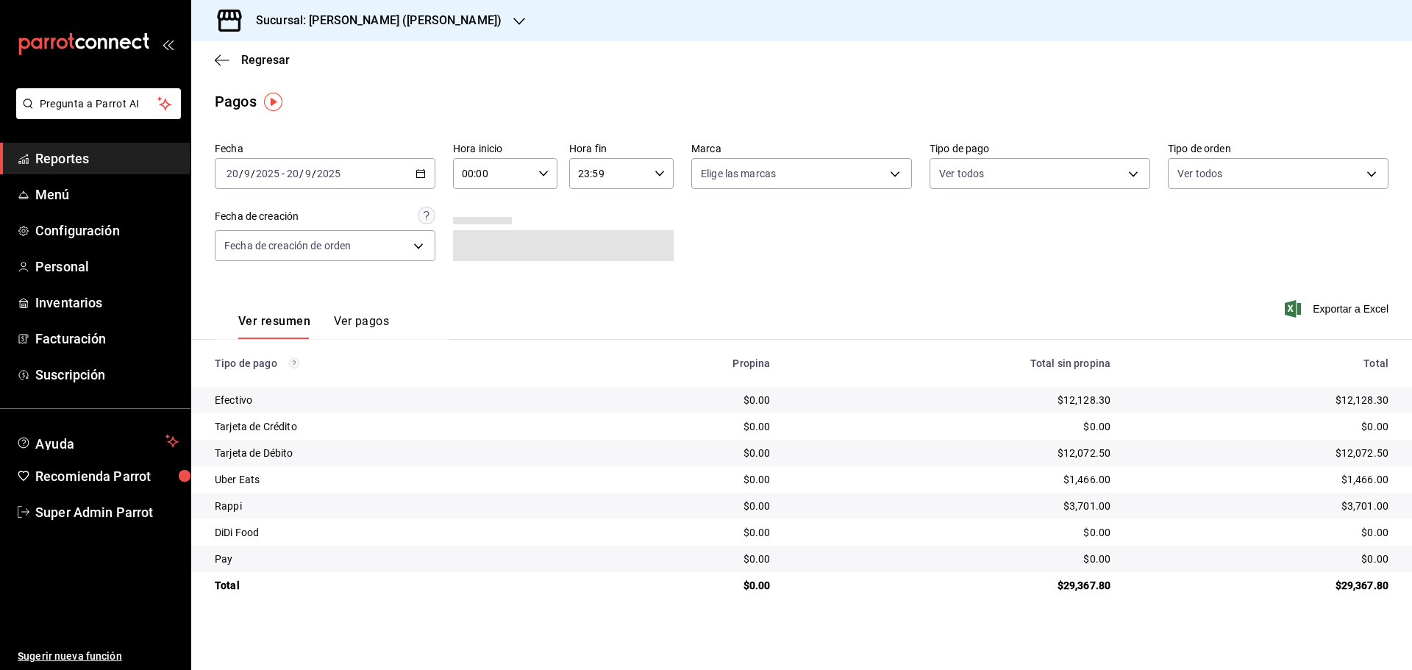
click at [344, 21] on h3 "Sucursal: [PERSON_NAME] ([PERSON_NAME])" at bounding box center [372, 21] width 257 height 18
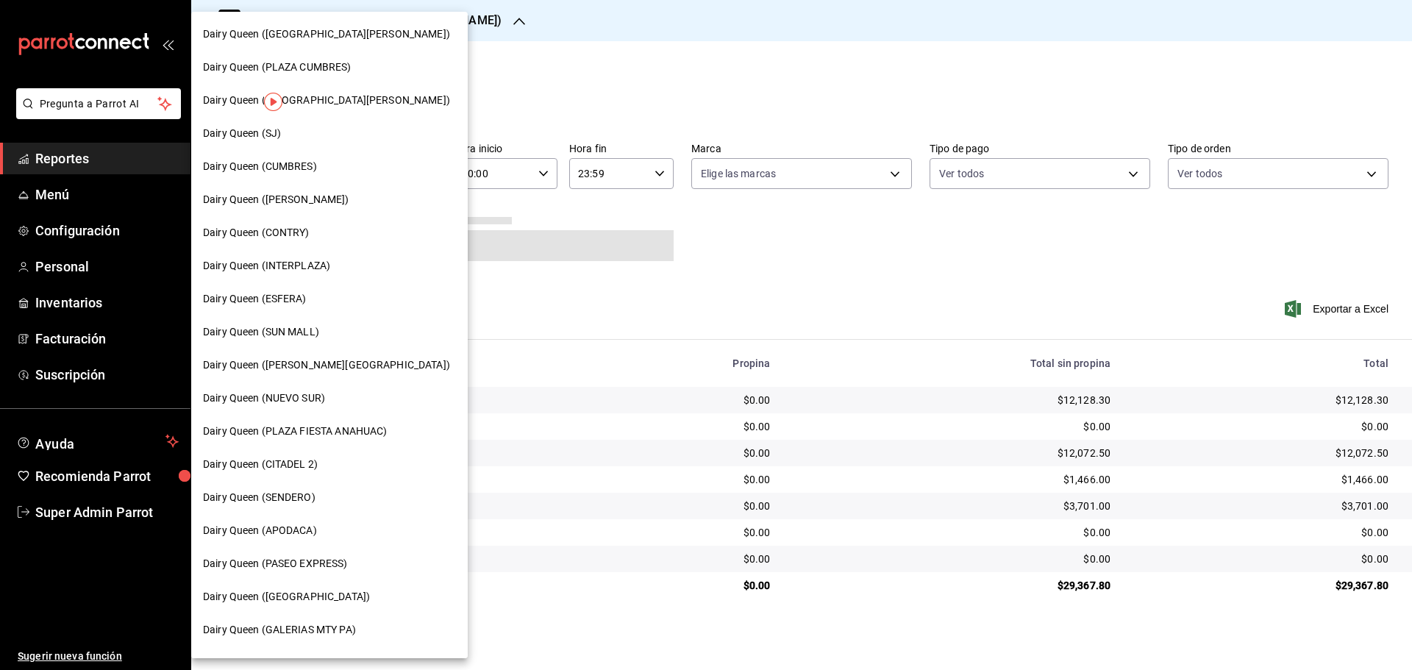
click at [299, 260] on span "Dairy Queen (INTERPLAZA)" at bounding box center [266, 265] width 127 height 15
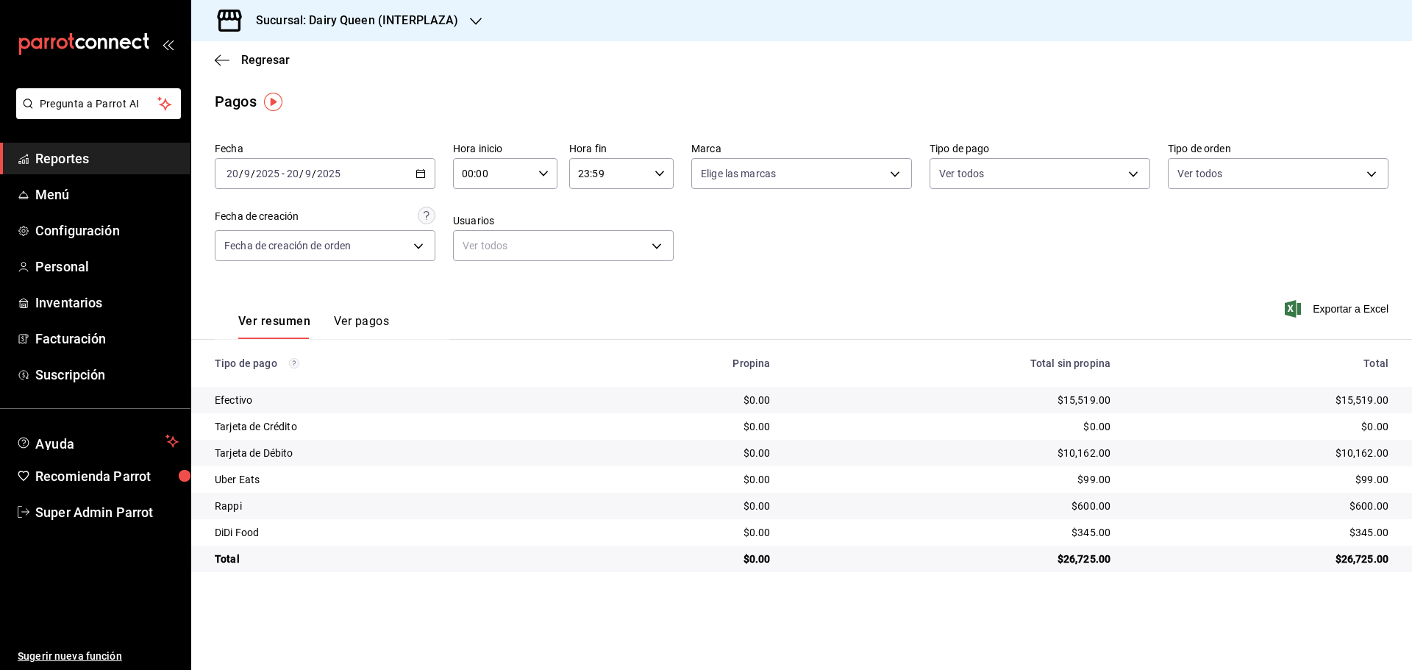
click at [300, 28] on h3 "Sucursal: Dairy Queen (INTERPLAZA)" at bounding box center [351, 21] width 214 height 18
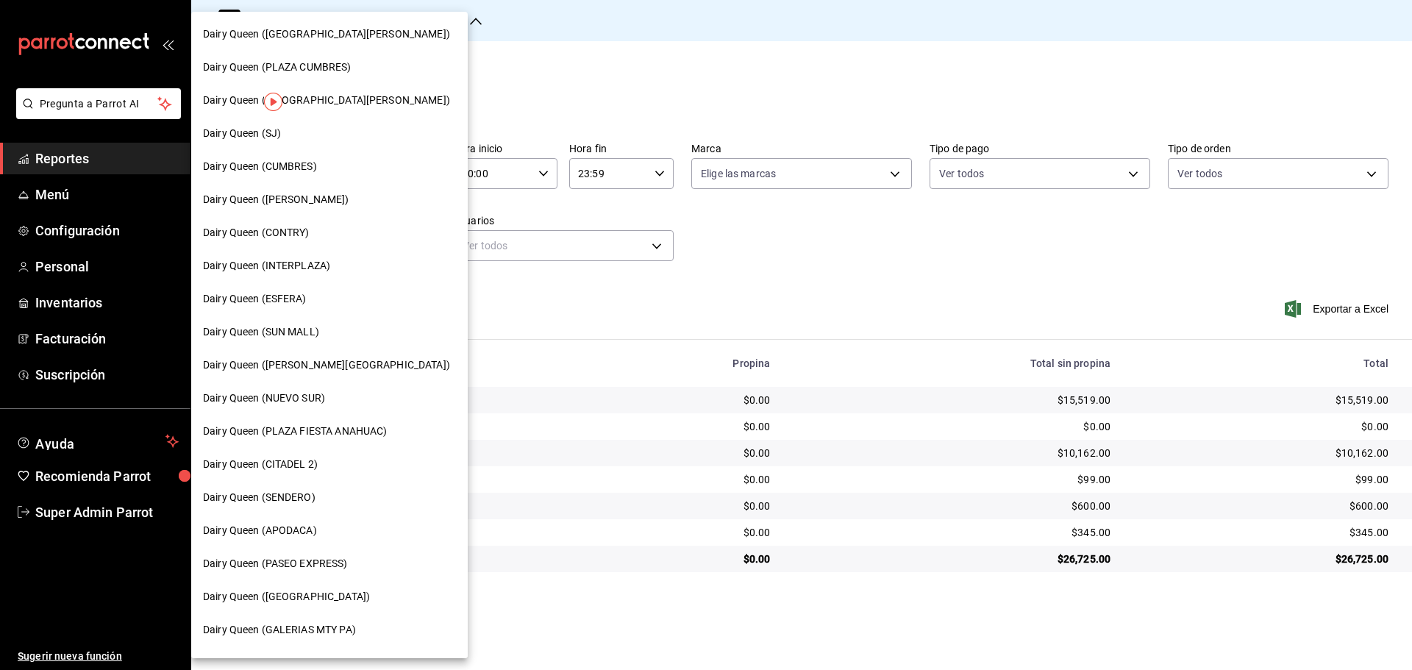
click at [312, 463] on span "Dairy Queen (CITADEL 2)" at bounding box center [260, 464] width 115 height 15
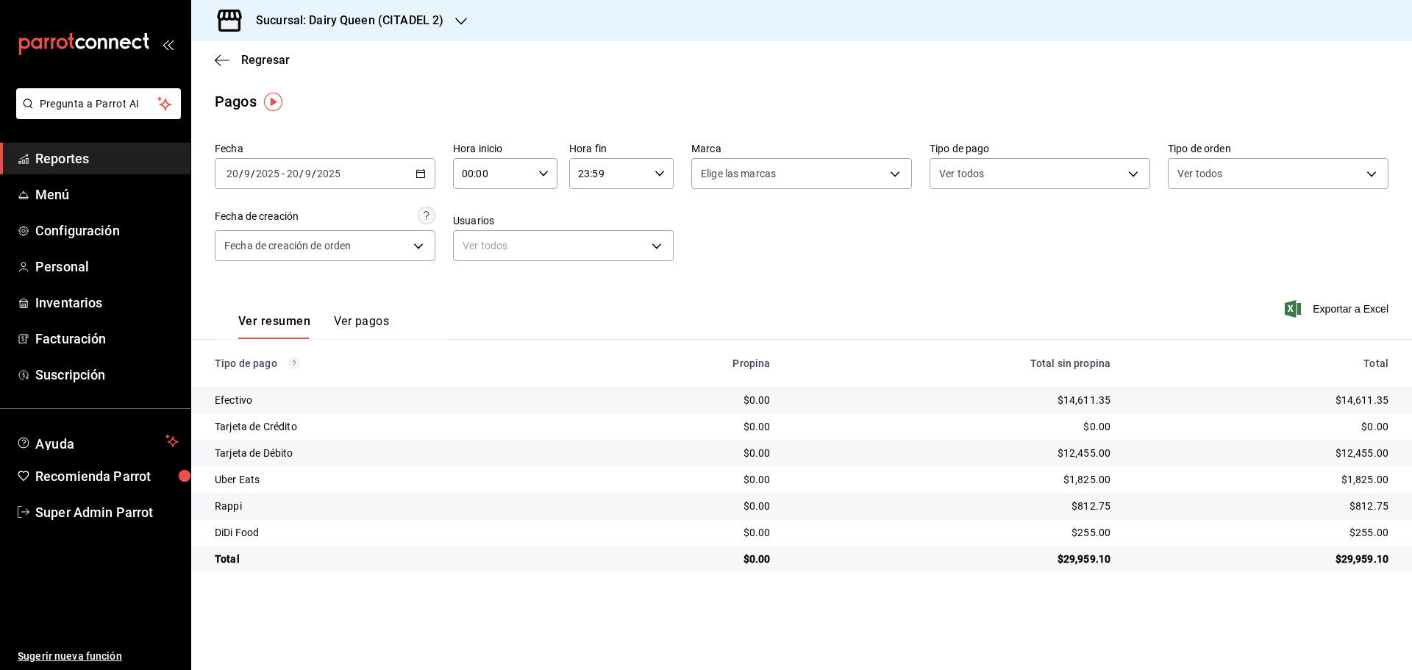
click at [261, 21] on h3 "Sucursal: Dairy Queen (CITADEL 2)" at bounding box center [343, 21] width 199 height 18
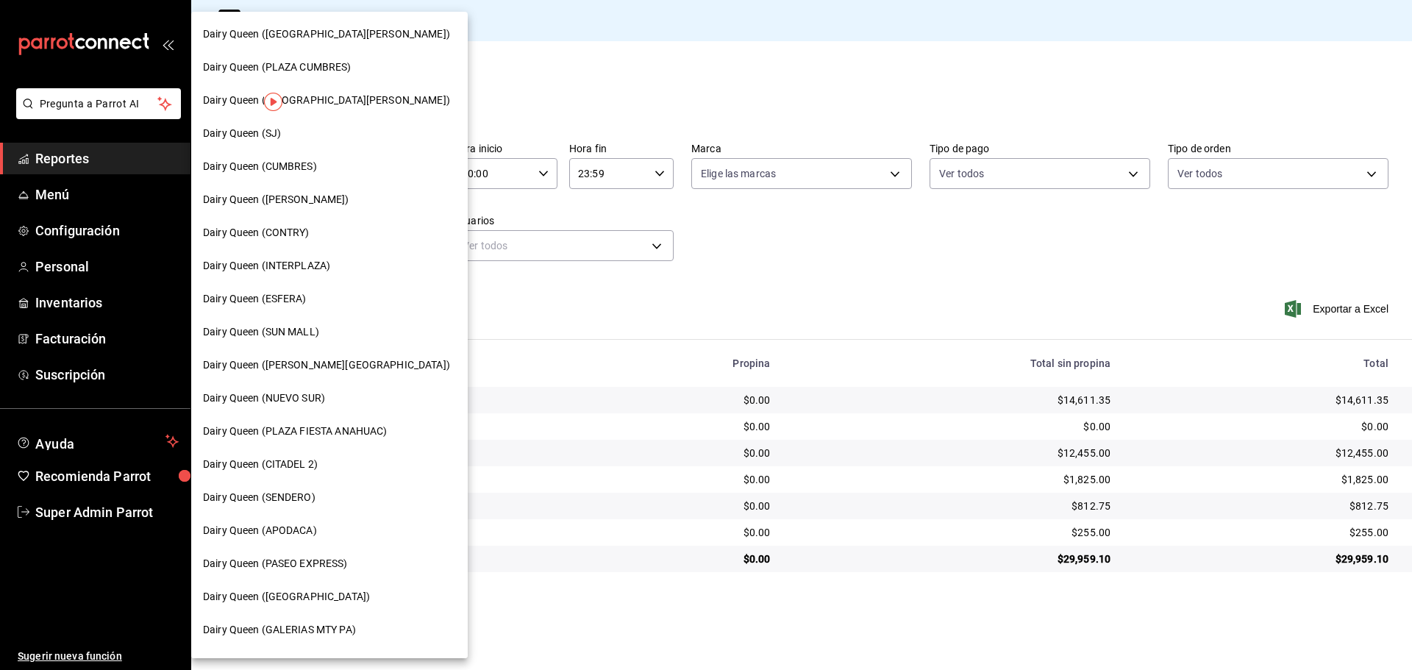
click at [344, 73] on span "Dairy Queen (PLAZA CUMBRES)" at bounding box center [277, 67] width 149 height 15
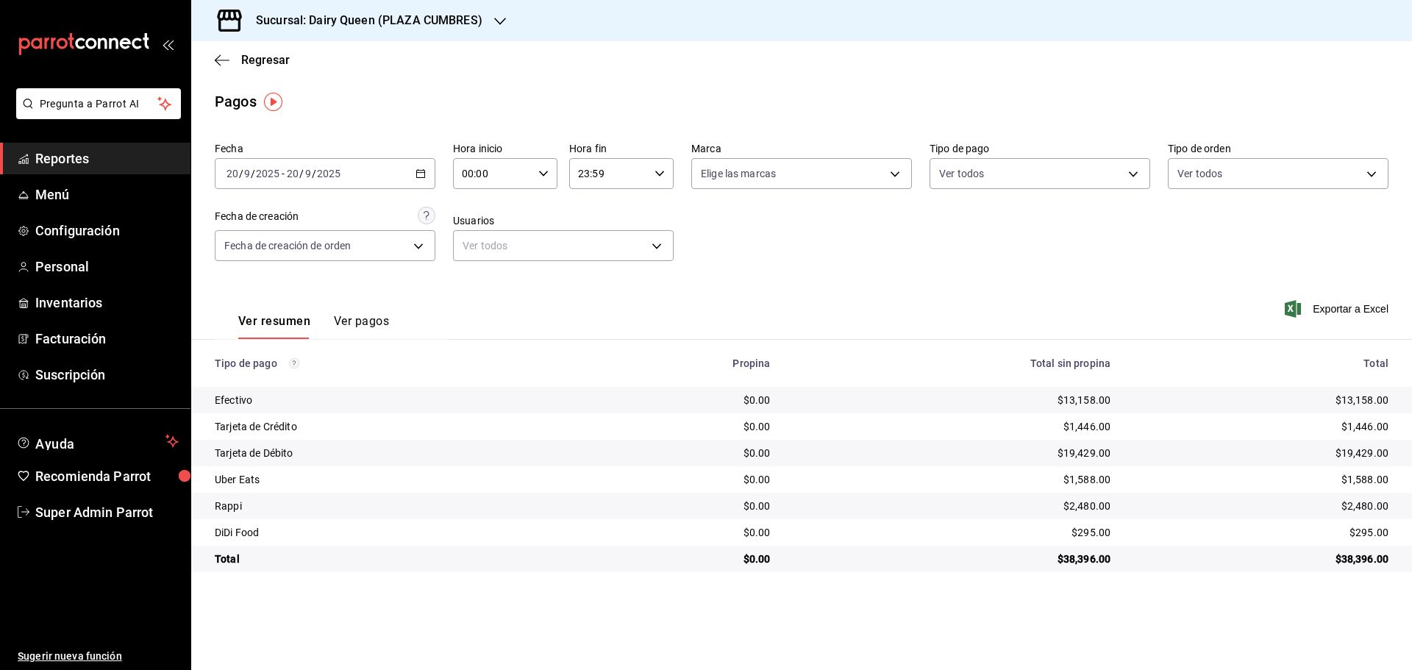
click at [352, 22] on h3 "Sucursal: Dairy Queen (PLAZA CUMBRES)" at bounding box center [363, 21] width 238 height 18
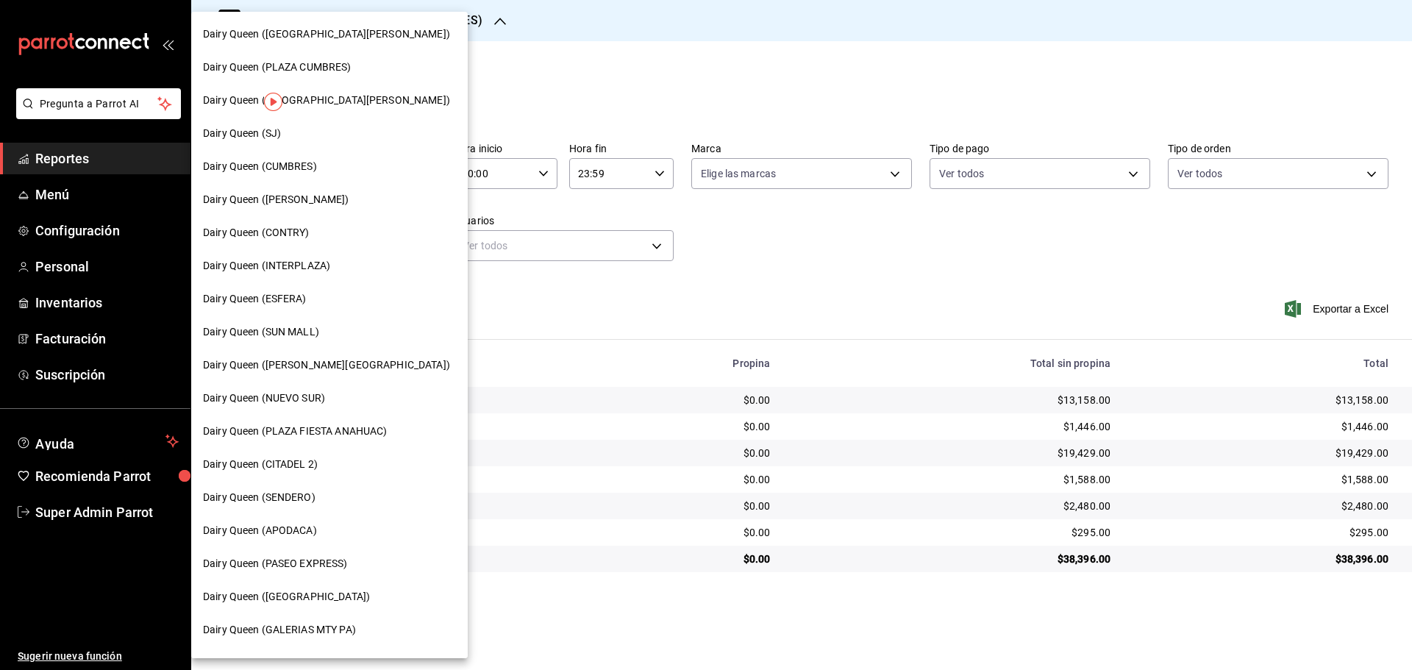
click at [355, 430] on span "Dairy Queen (PLAZA FIESTA ANAHUAC)" at bounding box center [295, 431] width 184 height 15
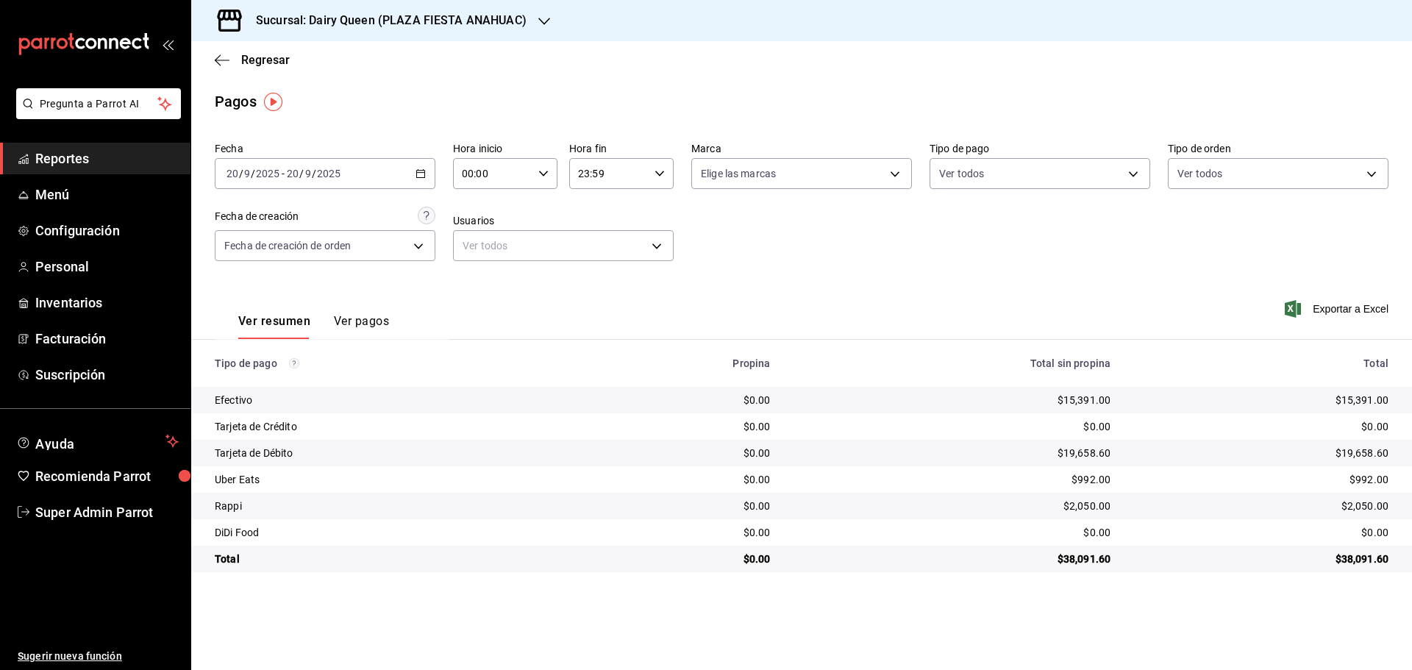
click at [372, 23] on h3 "Sucursal: Dairy Queen (PLAZA FIESTA ANAHUAC)" at bounding box center [385, 21] width 282 height 18
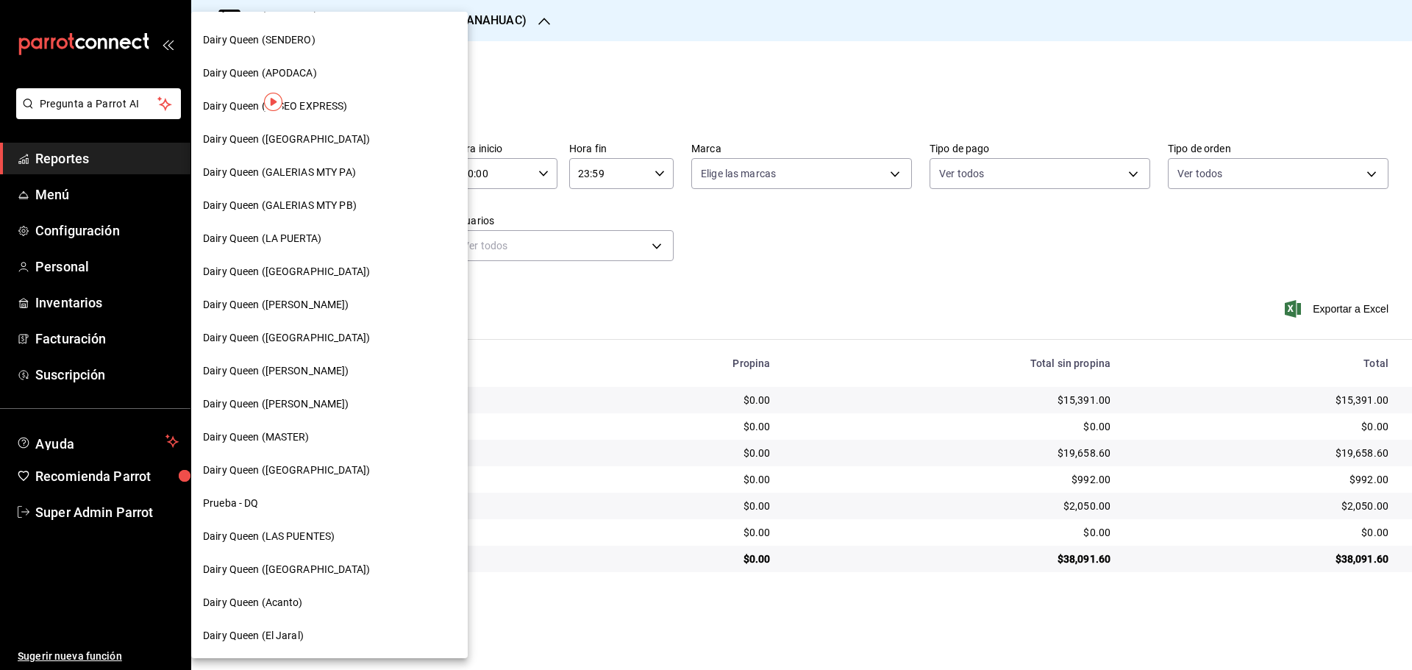
click at [288, 405] on span "Dairy Queen ([PERSON_NAME])" at bounding box center [276, 404] width 146 height 15
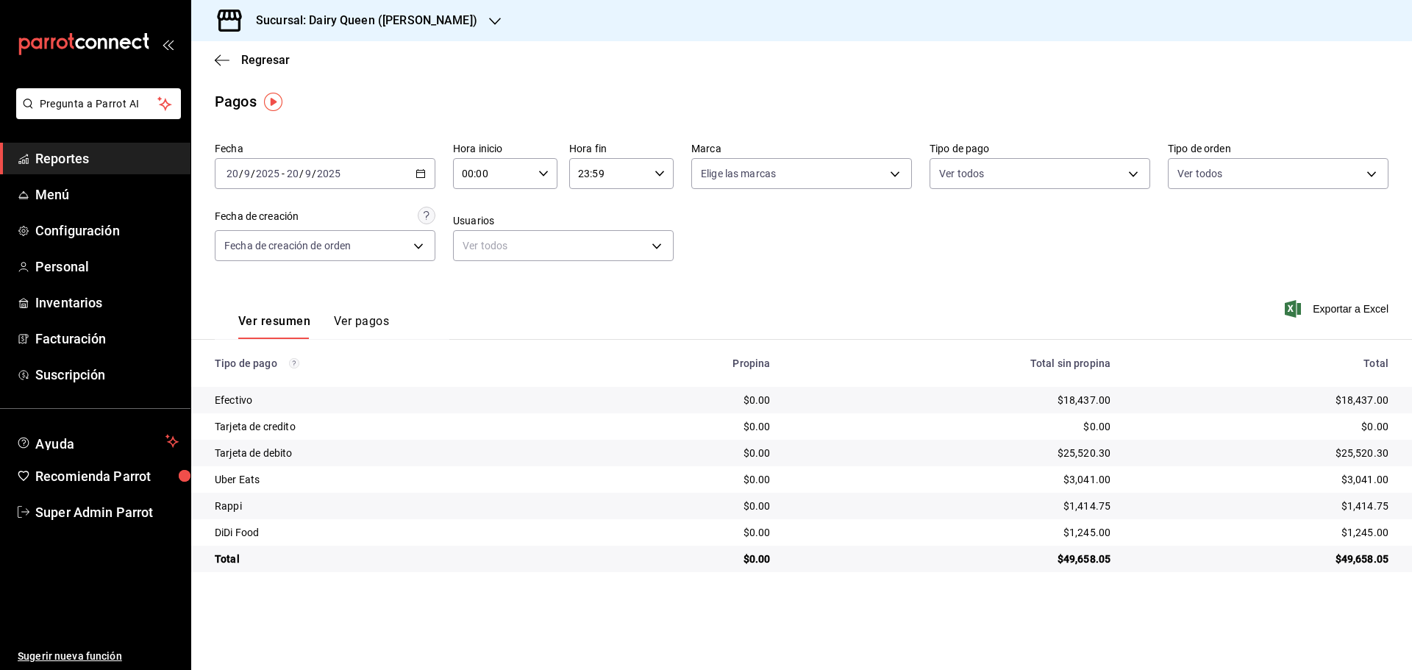
click at [433, 26] on h3 "Sucursal: Dairy Queen ([PERSON_NAME])" at bounding box center [360, 21] width 233 height 18
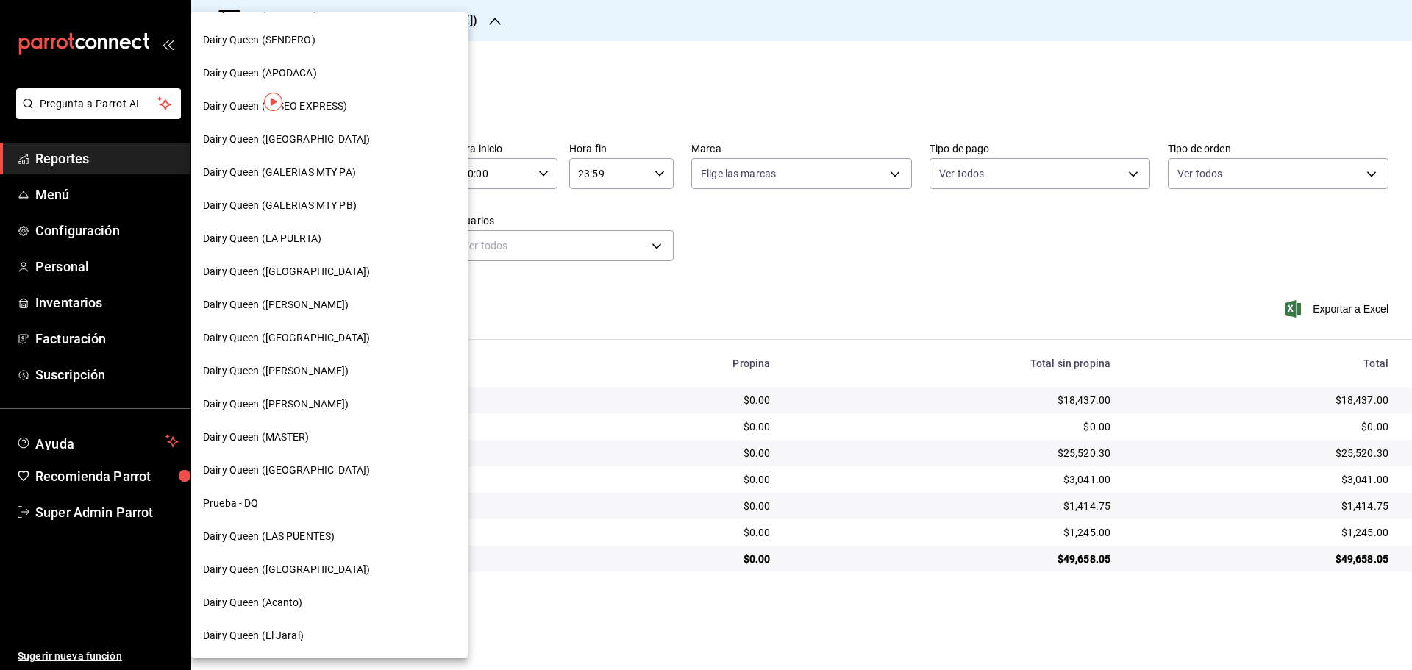
click at [282, 472] on span "Dairy Queen ([GEOGRAPHIC_DATA])" at bounding box center [286, 470] width 167 height 15
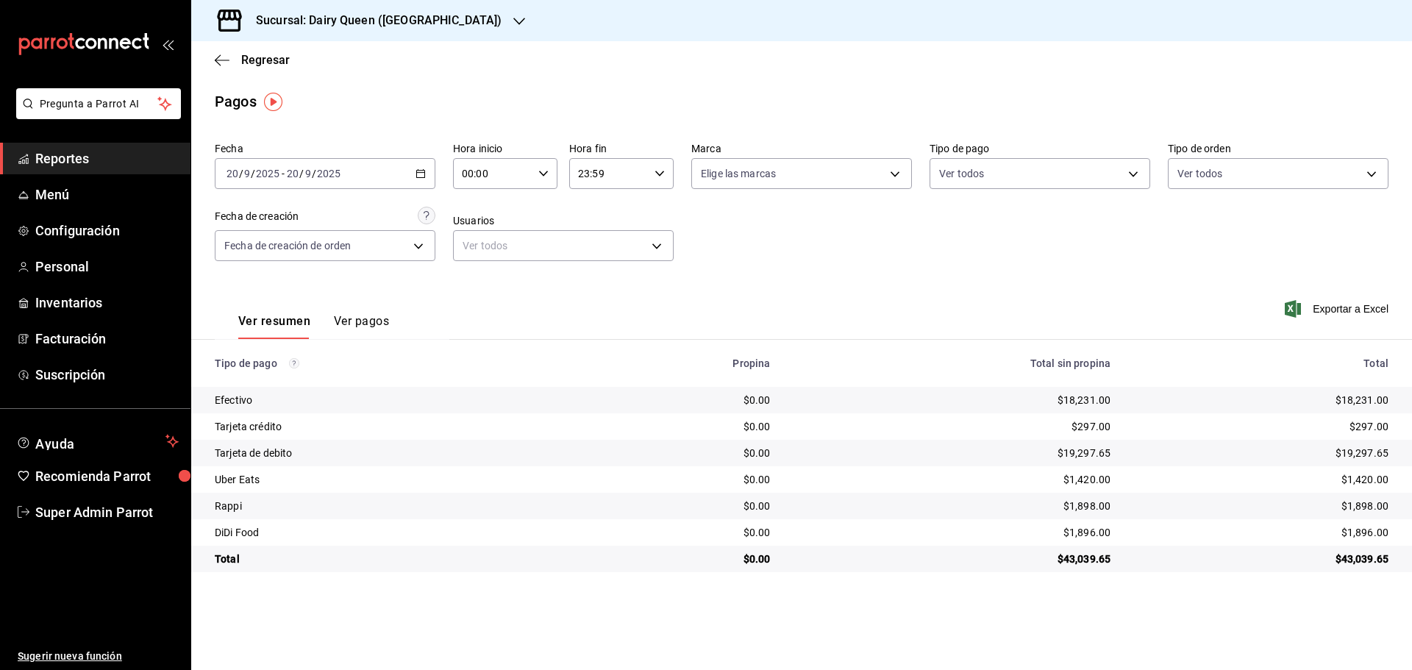
click at [384, 15] on h3 "Sucursal: Dairy Queen ([GEOGRAPHIC_DATA])" at bounding box center [372, 21] width 257 height 18
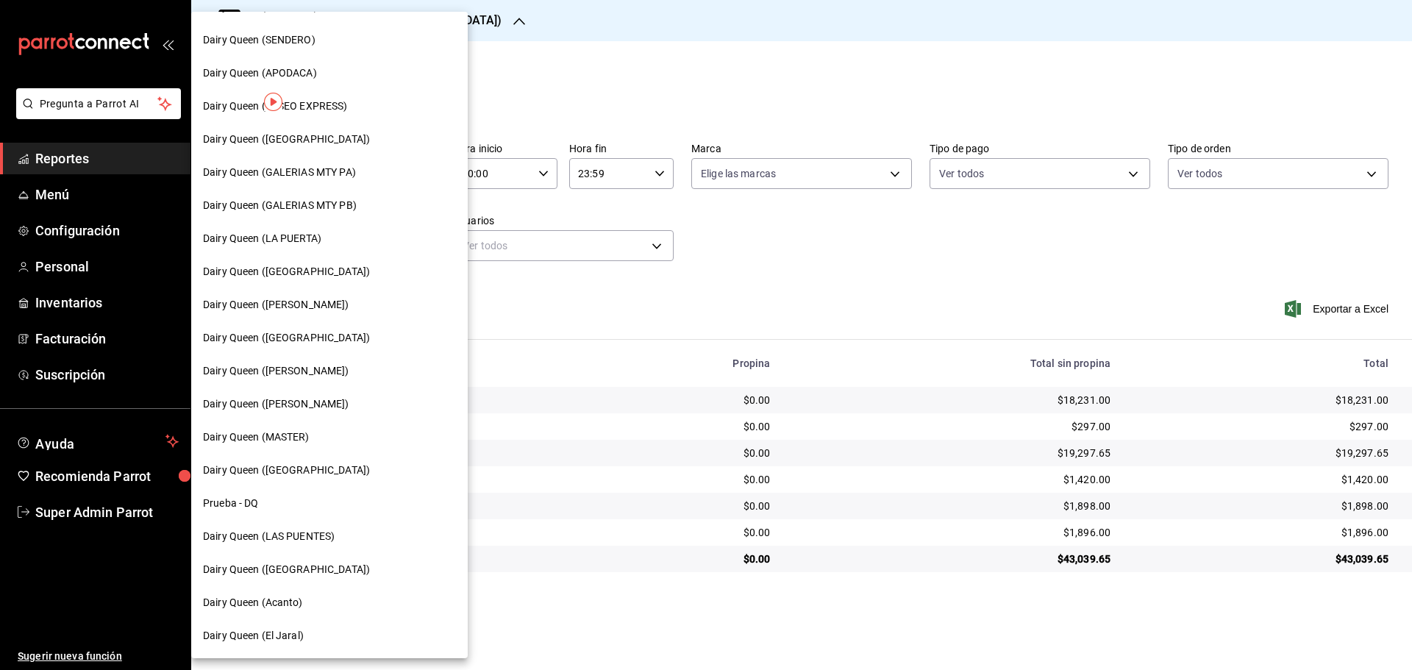
click at [282, 597] on span "Dairy Queen (Acanto)" at bounding box center [253, 602] width 100 height 15
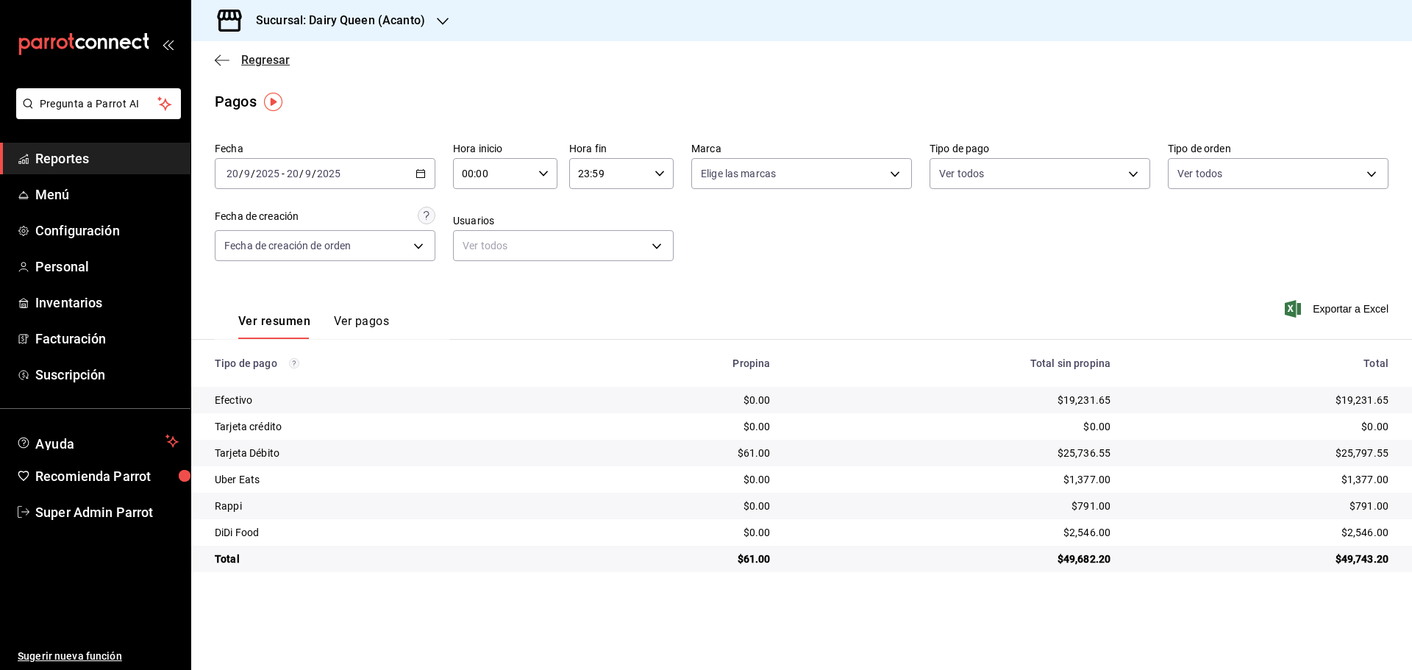
click at [226, 62] on icon "button" at bounding box center [222, 60] width 15 height 13
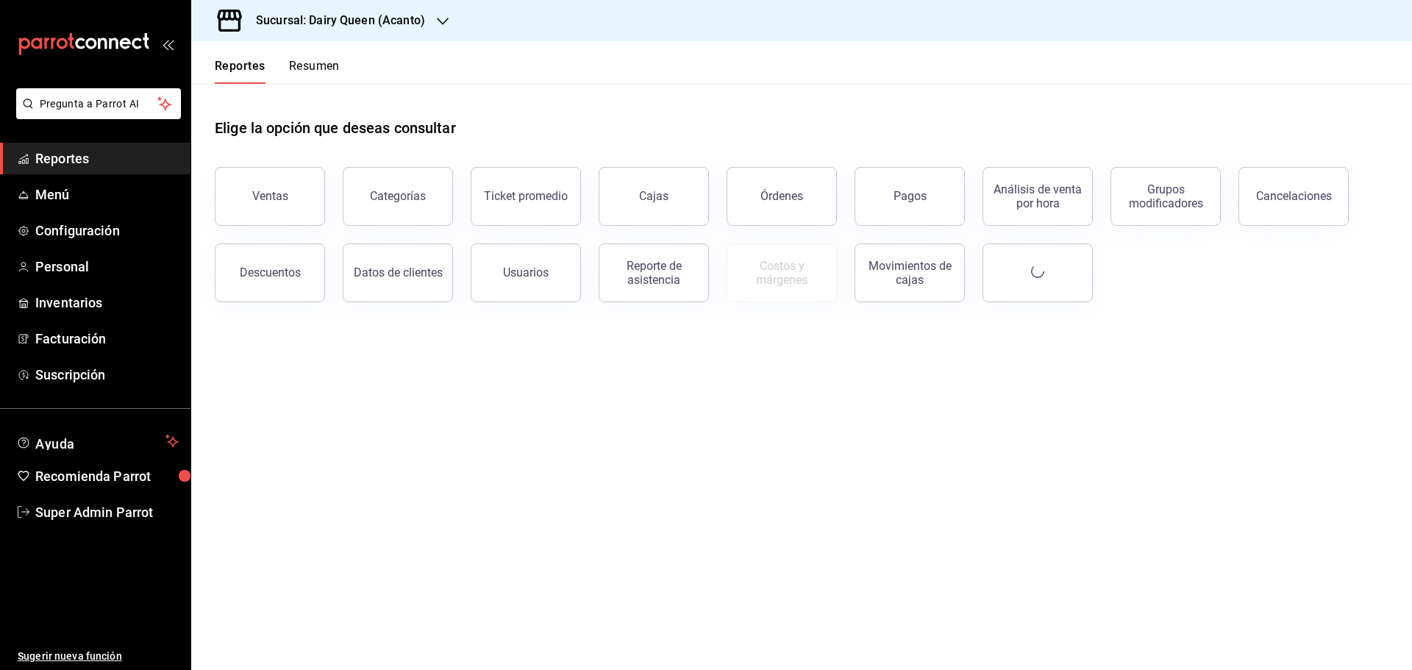
click at [316, 76] on button "Resumen" at bounding box center [314, 71] width 51 height 25
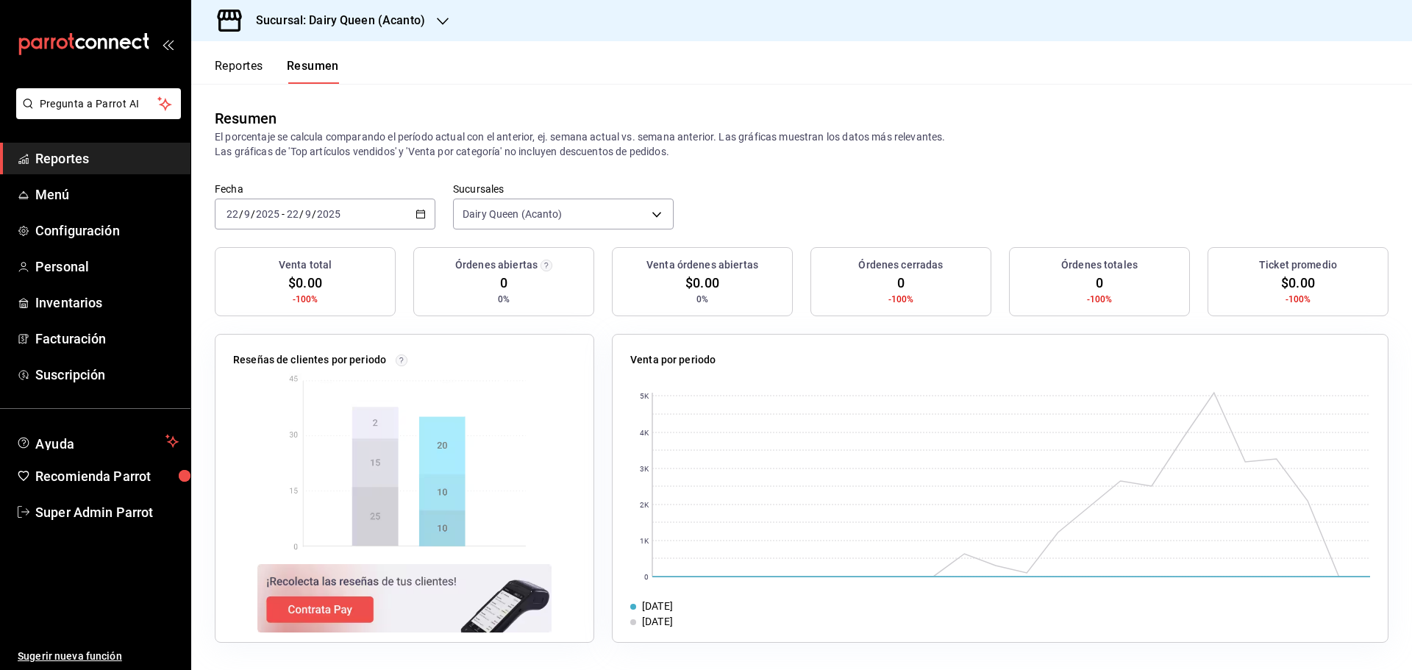
click at [320, 216] on input "2025" at bounding box center [328, 214] width 25 height 12
click at [261, 427] on span "Rango de fechas" at bounding box center [284, 423] width 114 height 15
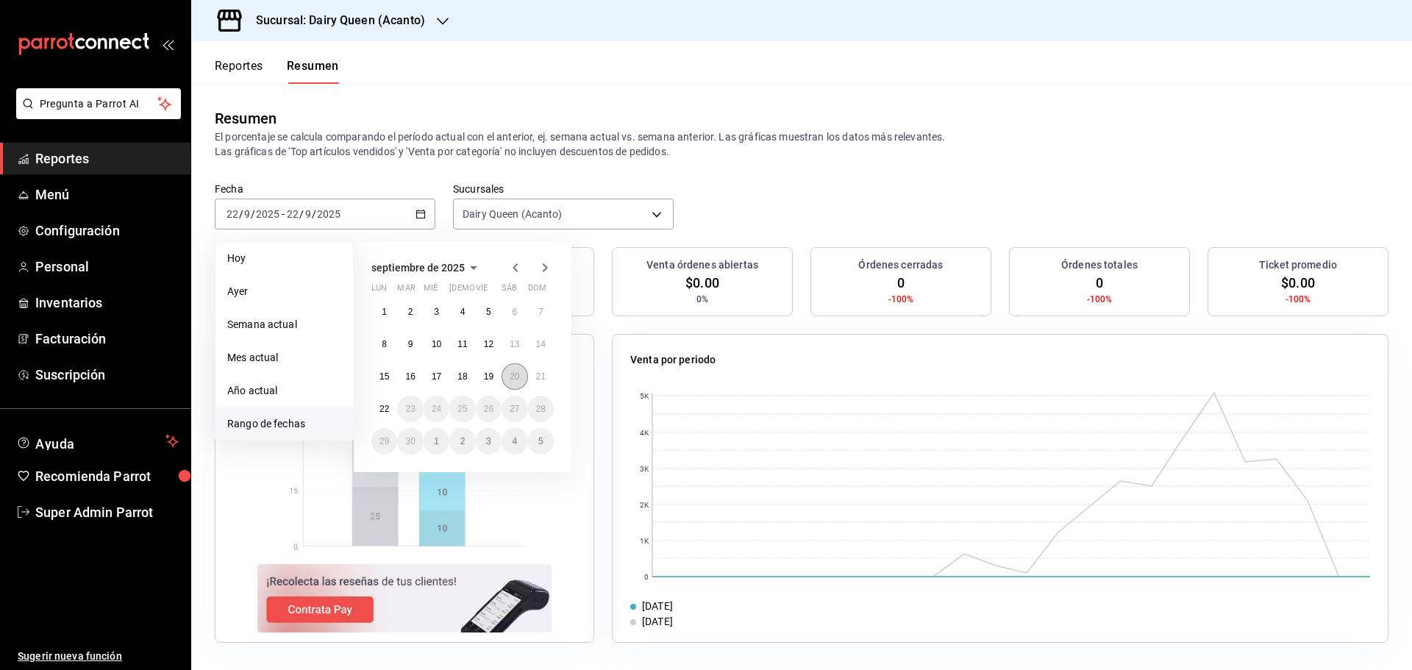
click at [515, 381] on abbr "20" at bounding box center [515, 377] width 10 height 10
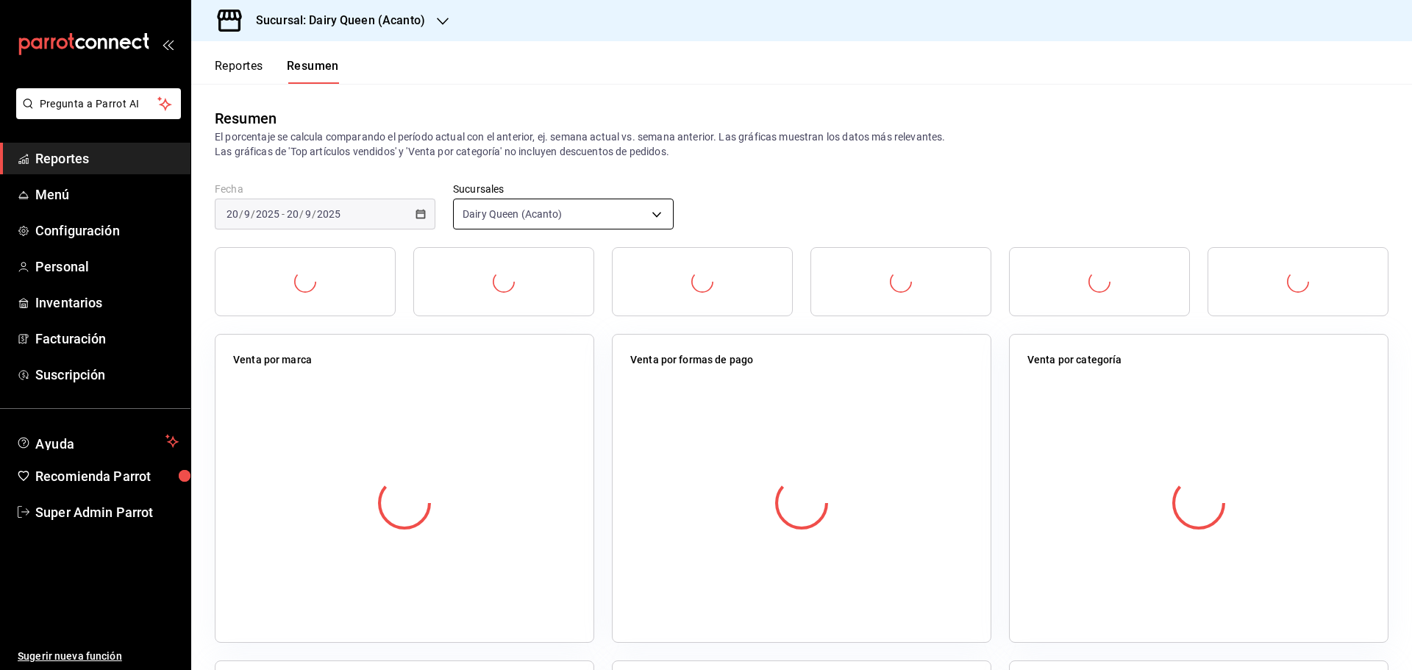
click at [525, 217] on body "Pregunta a Parrot AI Reportes Menú Configuración Personal Inventarios Facturaci…" at bounding box center [706, 335] width 1412 height 670
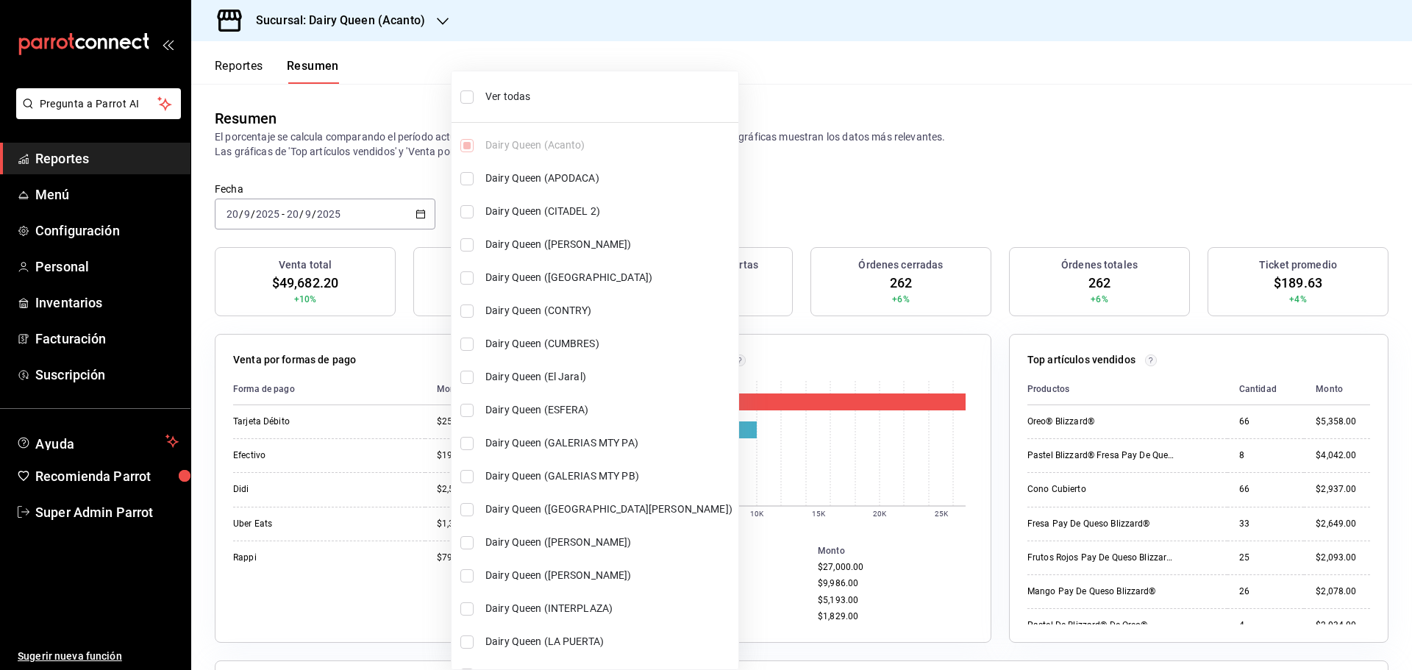
click at [504, 88] on li "Ver todas" at bounding box center [595, 96] width 287 height 39
type input "[object Object],[object Object],[object Object],[object Object],[object Object]…"
checkbox input "true"
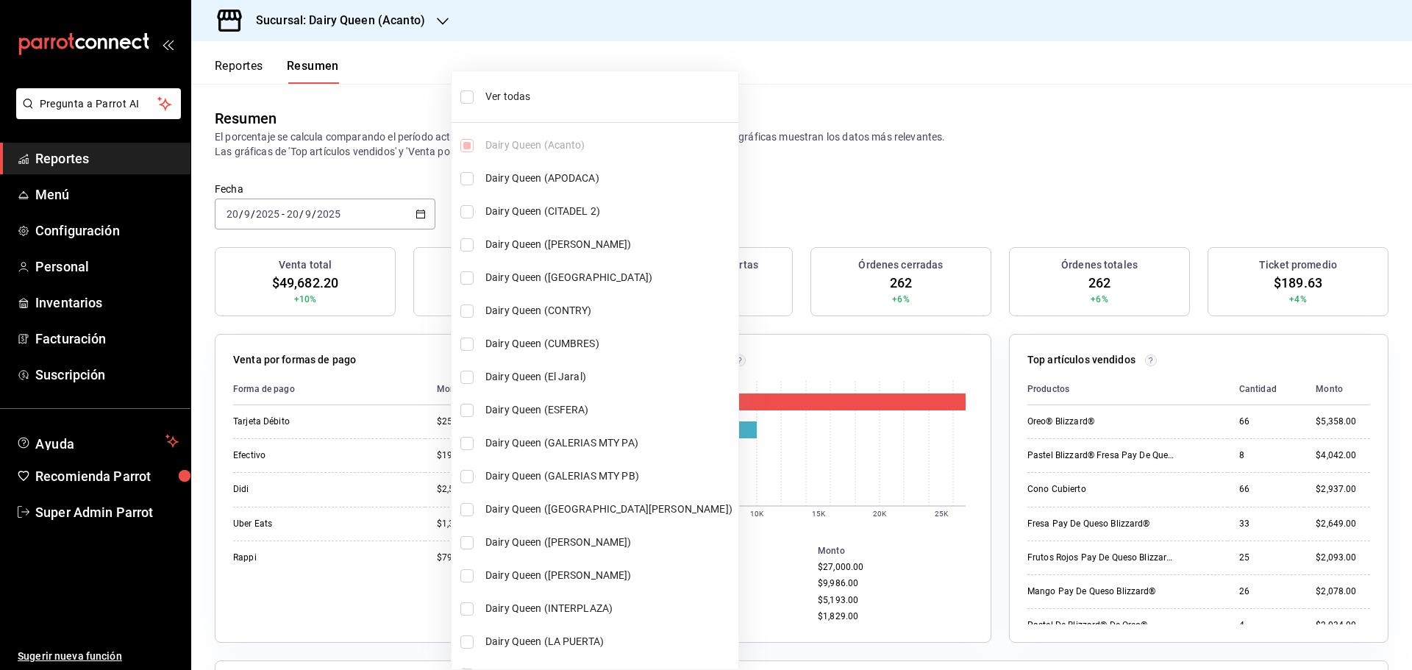
checkbox input "true"
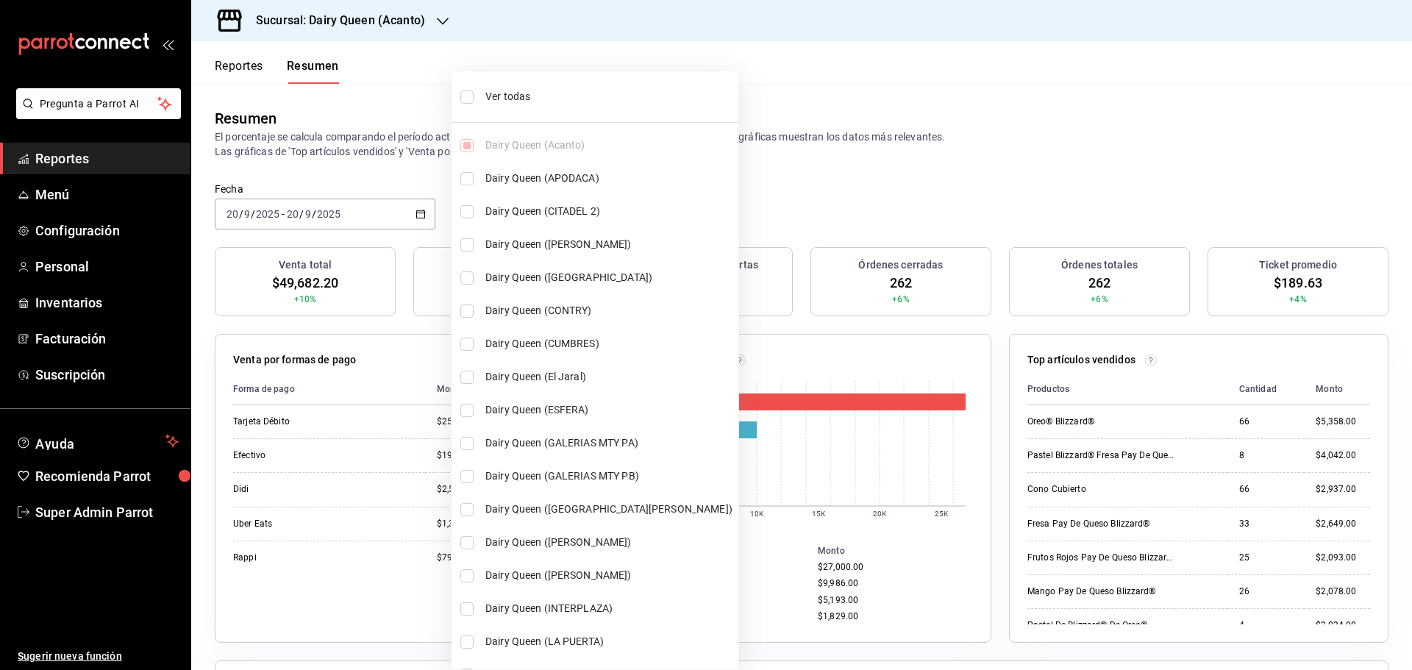
checkbox input "true"
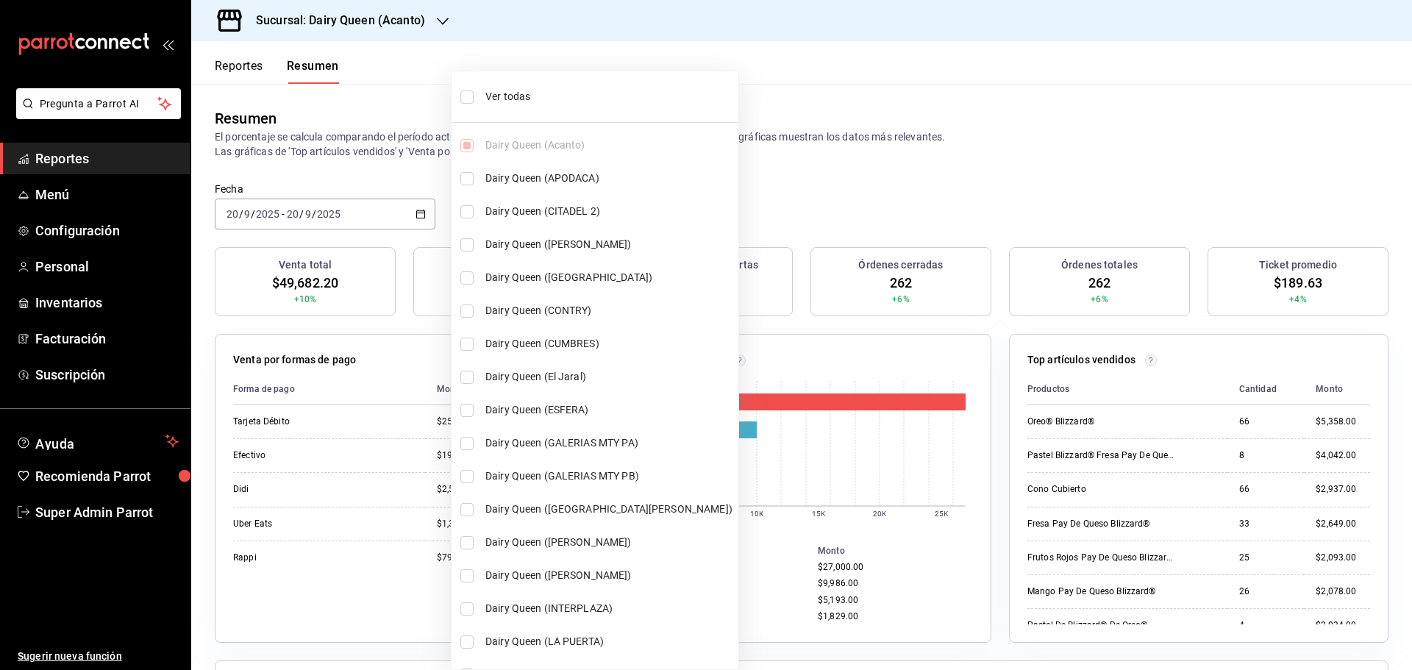
checkbox input "true"
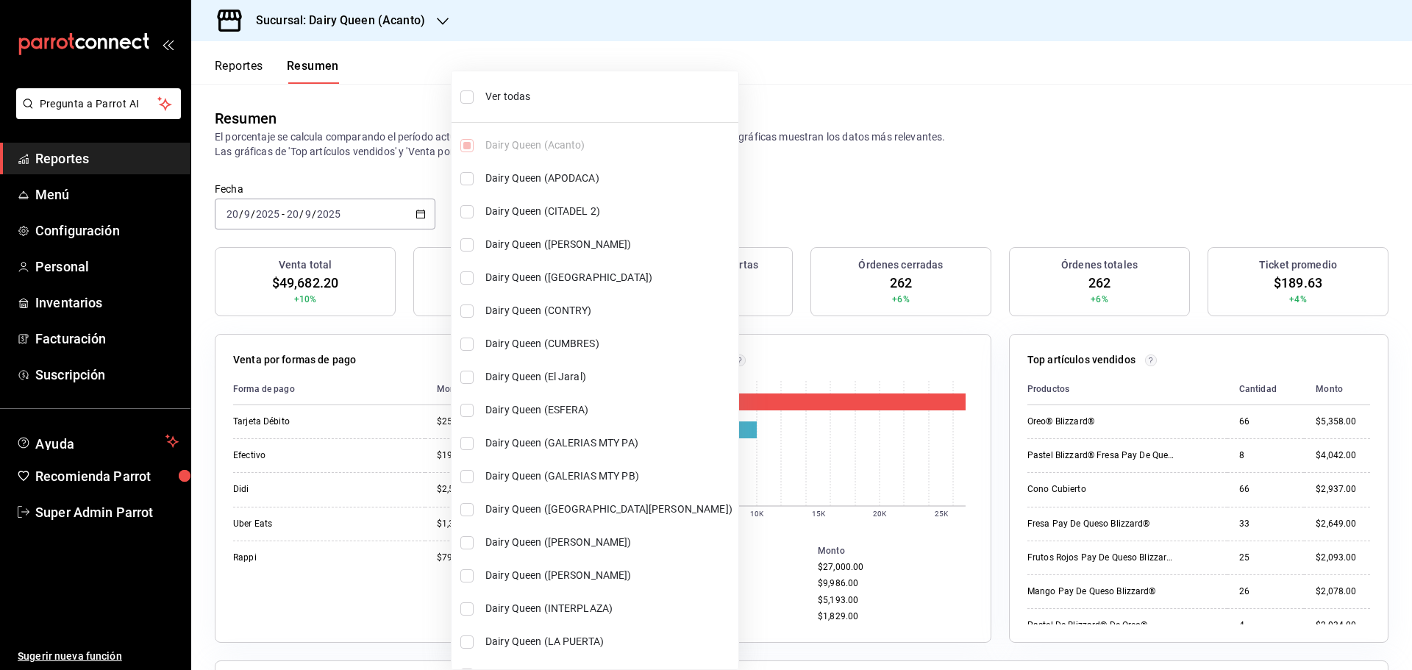
checkbox input "true"
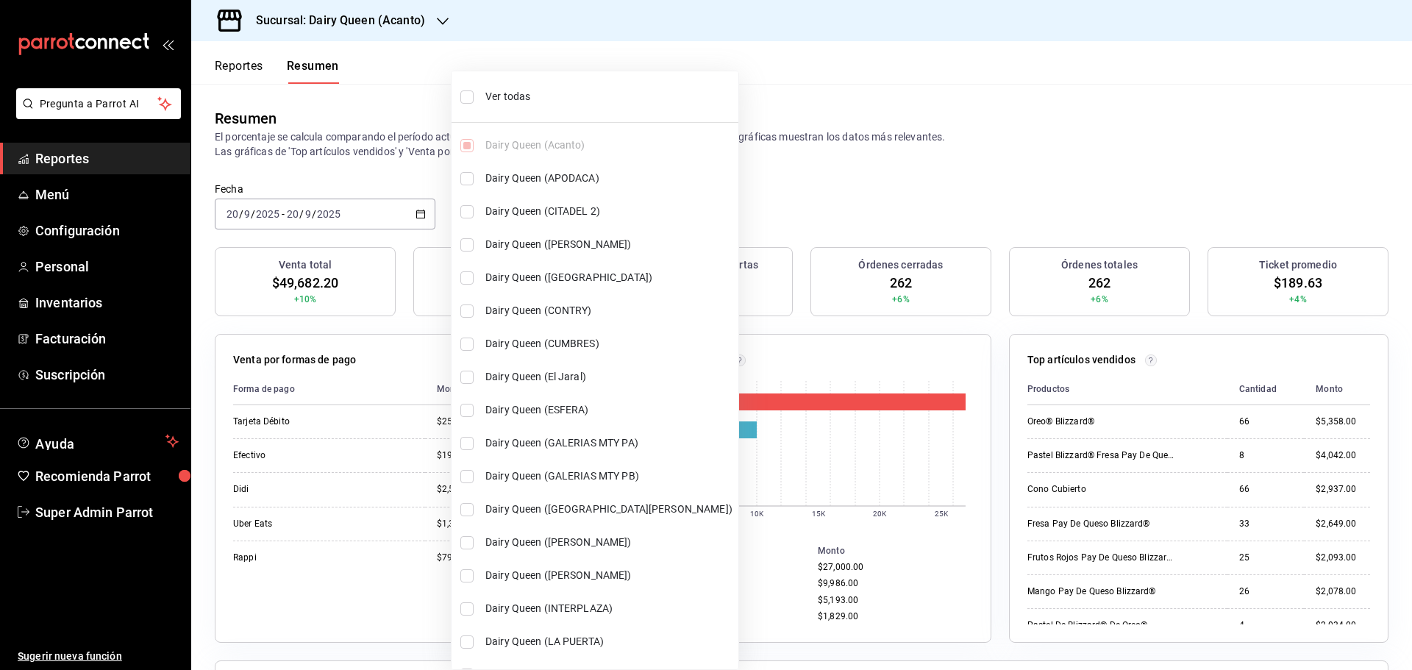
checkbox input "true"
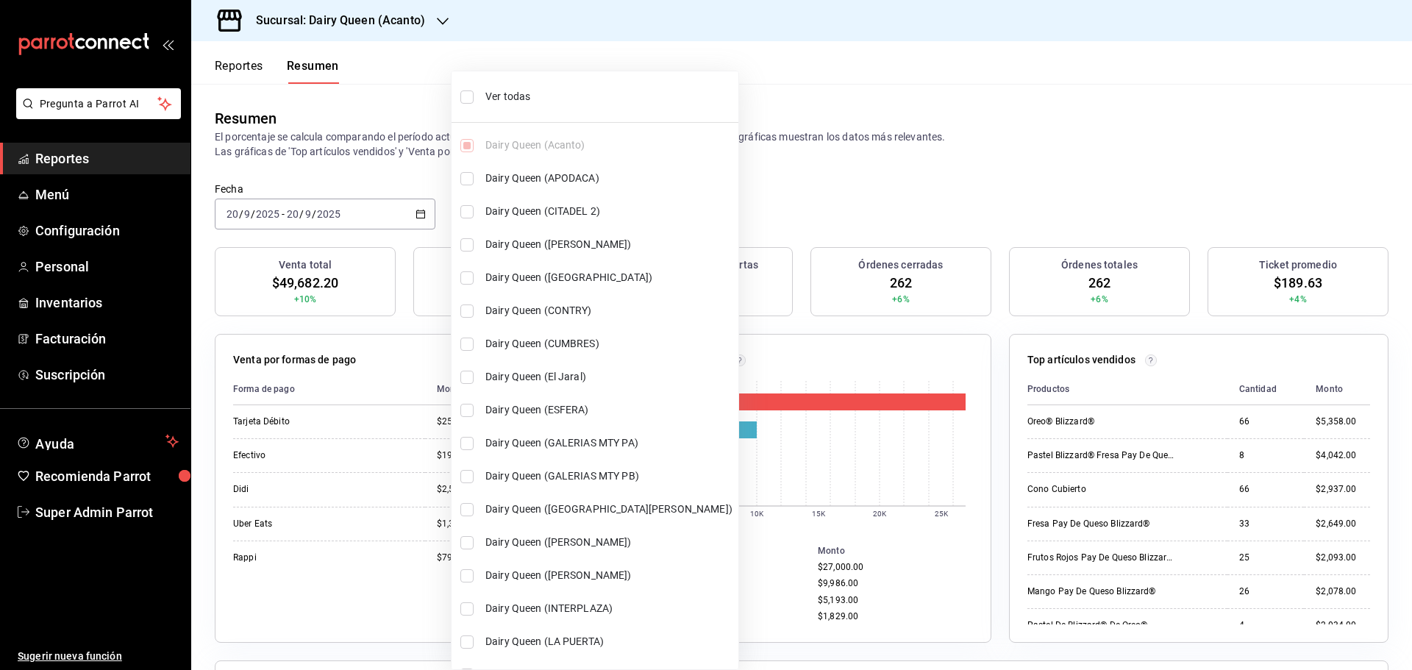
checkbox input "true"
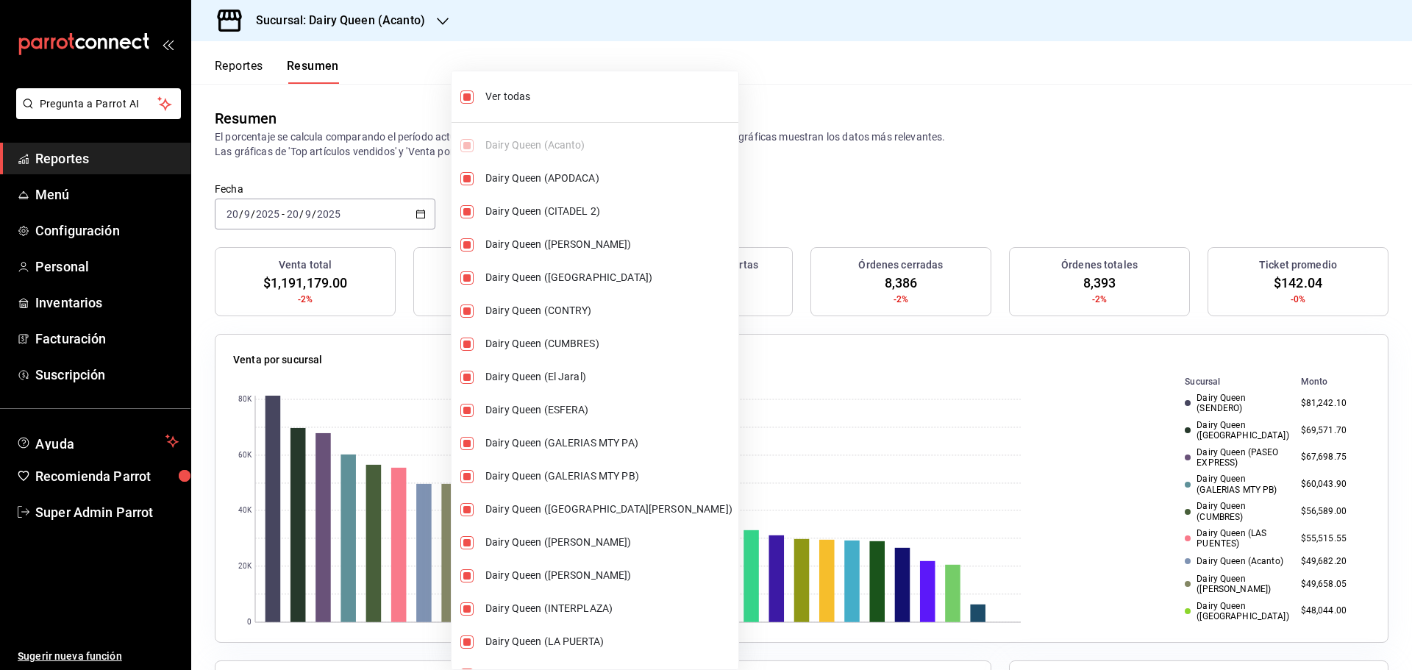
click at [380, 147] on div at bounding box center [706, 335] width 1412 height 670
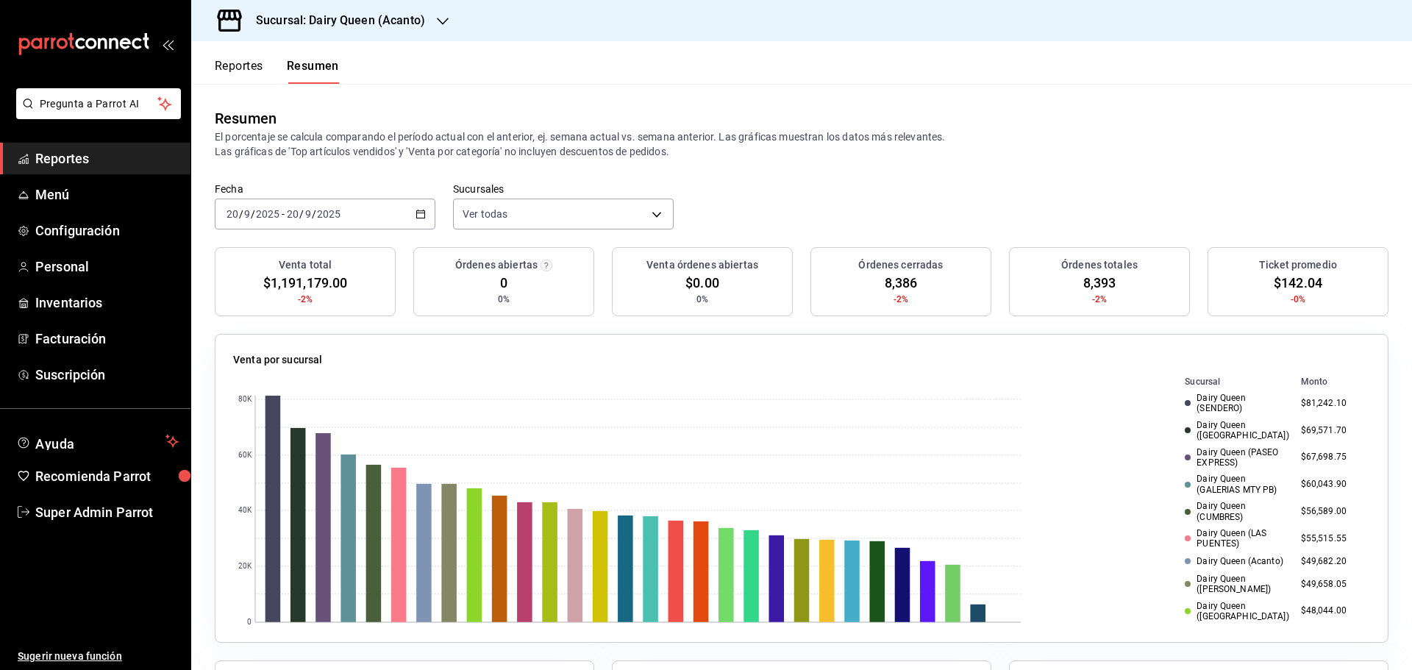
click at [252, 67] on button "Reportes" at bounding box center [239, 71] width 49 height 25
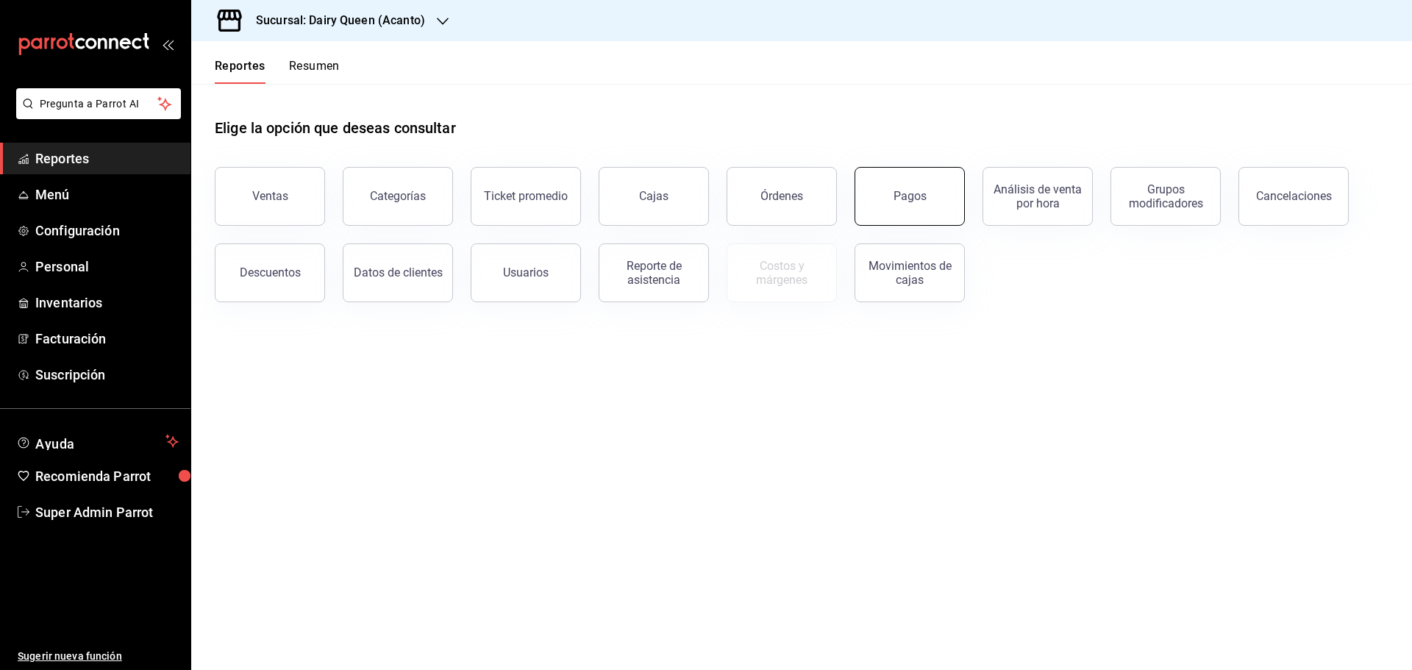
click at [896, 193] on div "Pagos" at bounding box center [910, 196] width 33 height 14
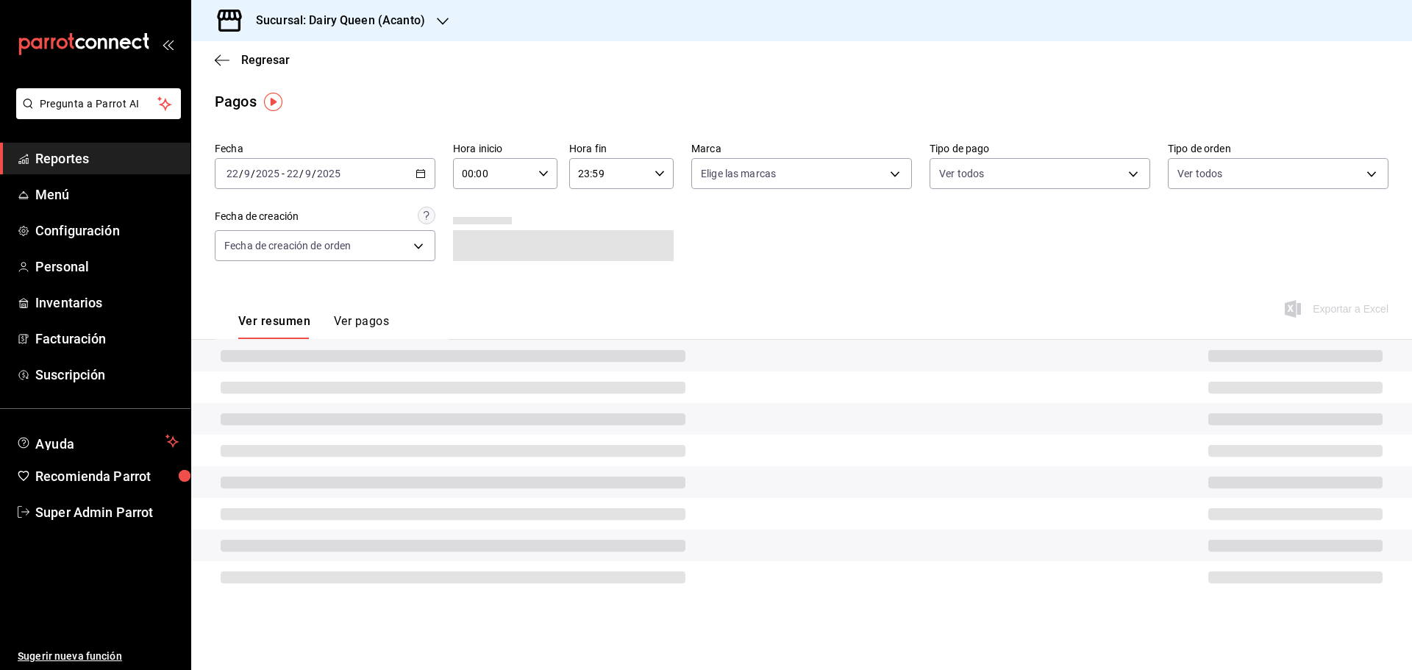
click at [347, 170] on div "[DATE] [DATE] - [DATE] [DATE]" at bounding box center [325, 173] width 221 height 31
click at [272, 385] on span "Rango de fechas" at bounding box center [284, 383] width 114 height 15
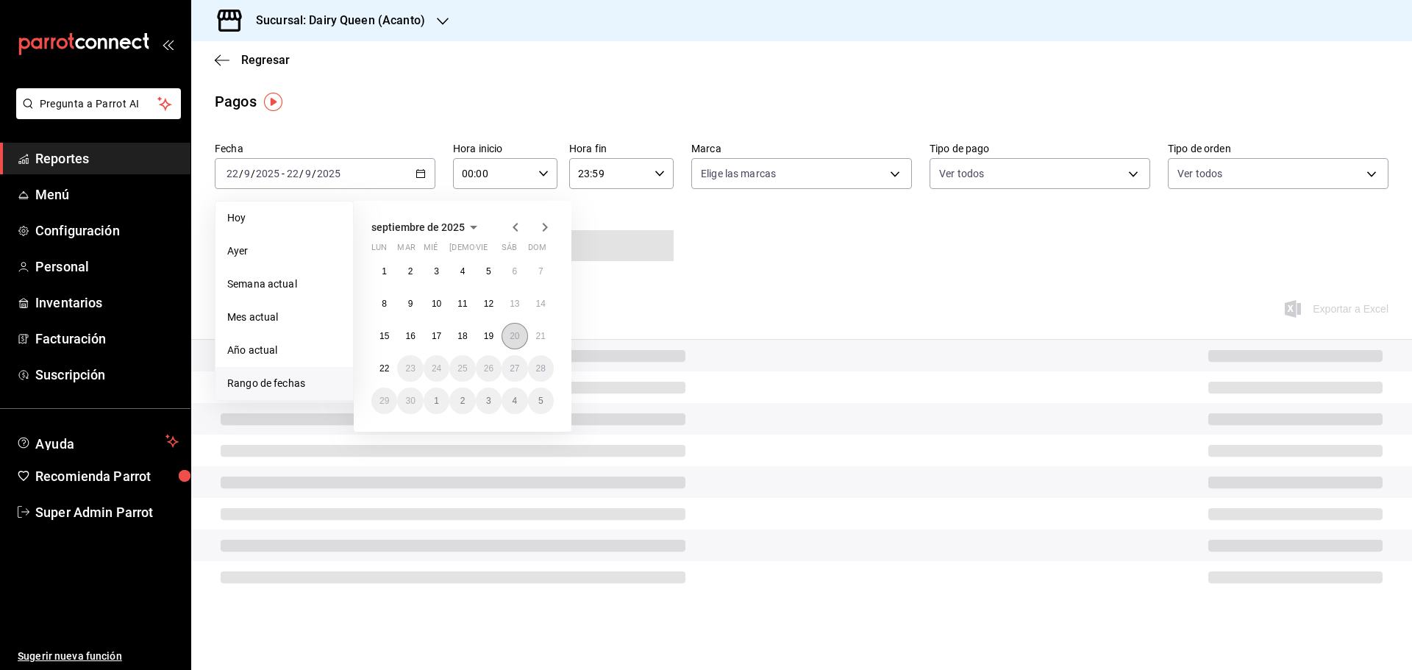
click at [513, 334] on abbr "20" at bounding box center [515, 336] width 10 height 10
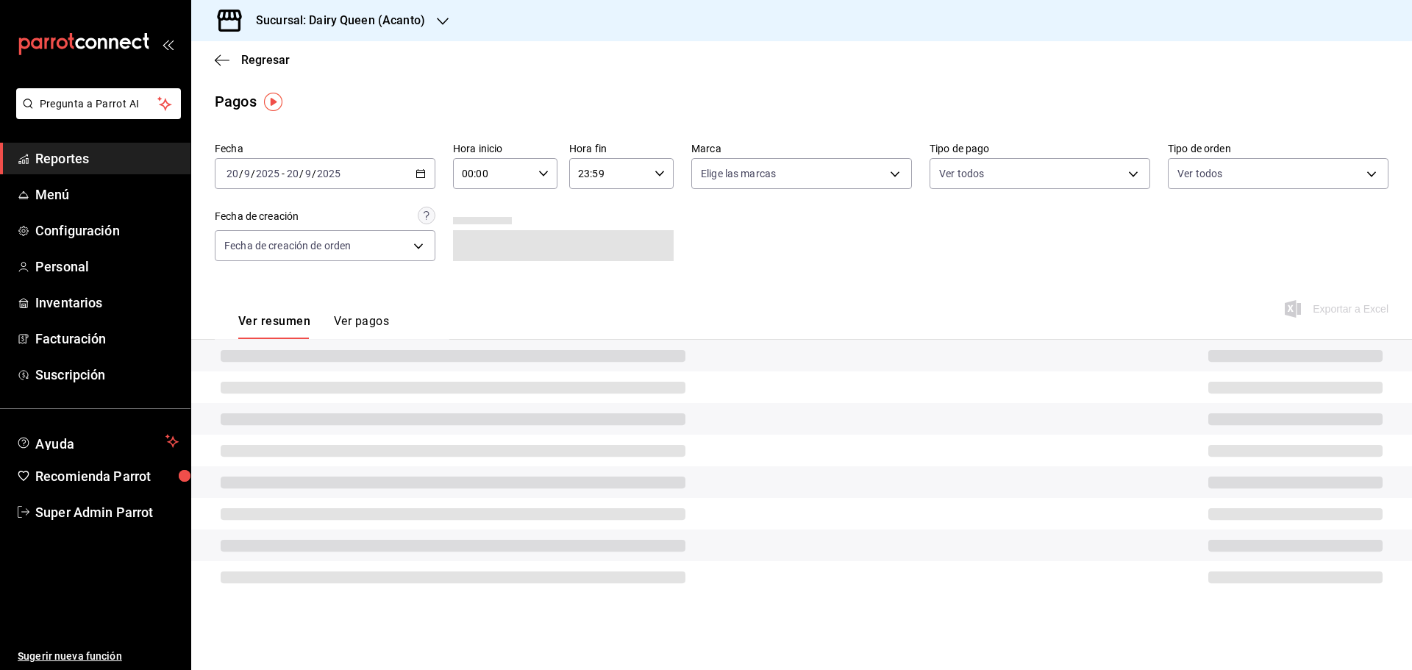
click at [394, 15] on h3 "Sucursal: Dairy Queen (Acanto)" at bounding box center [334, 21] width 181 height 18
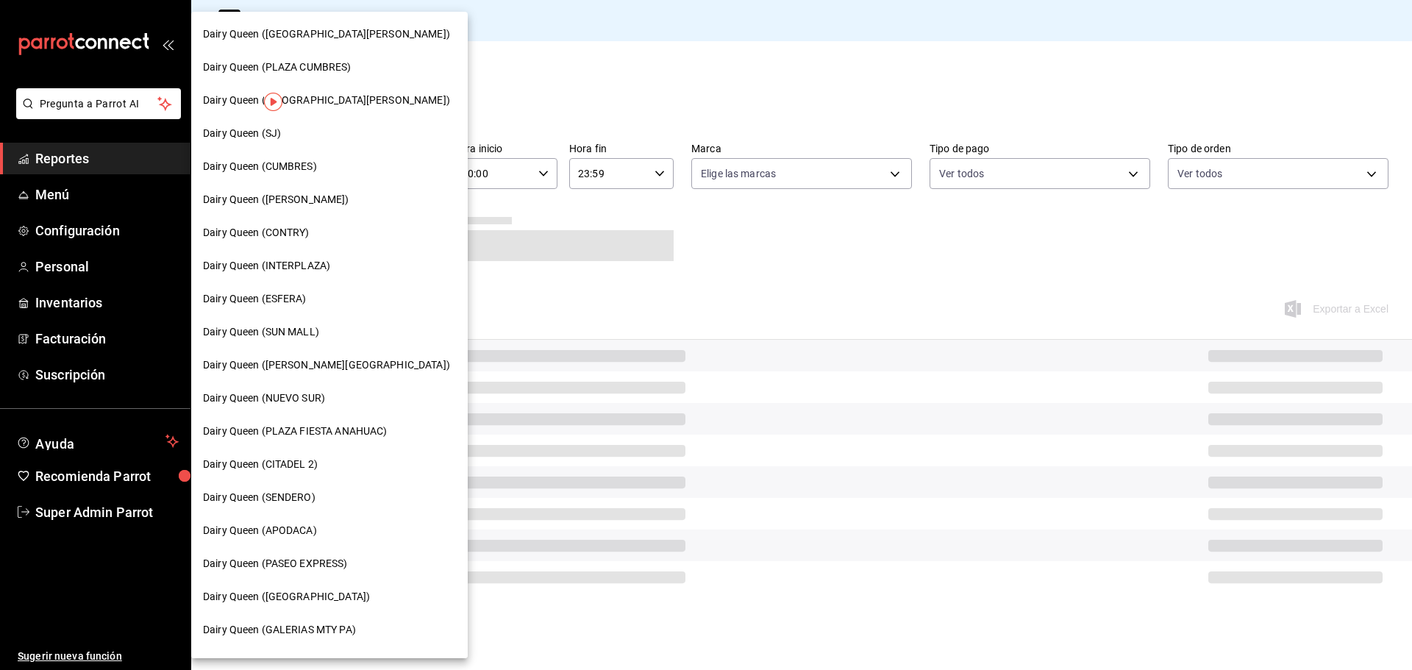
click at [285, 503] on span "Dairy Queen (SENDERO)" at bounding box center [259, 497] width 113 height 15
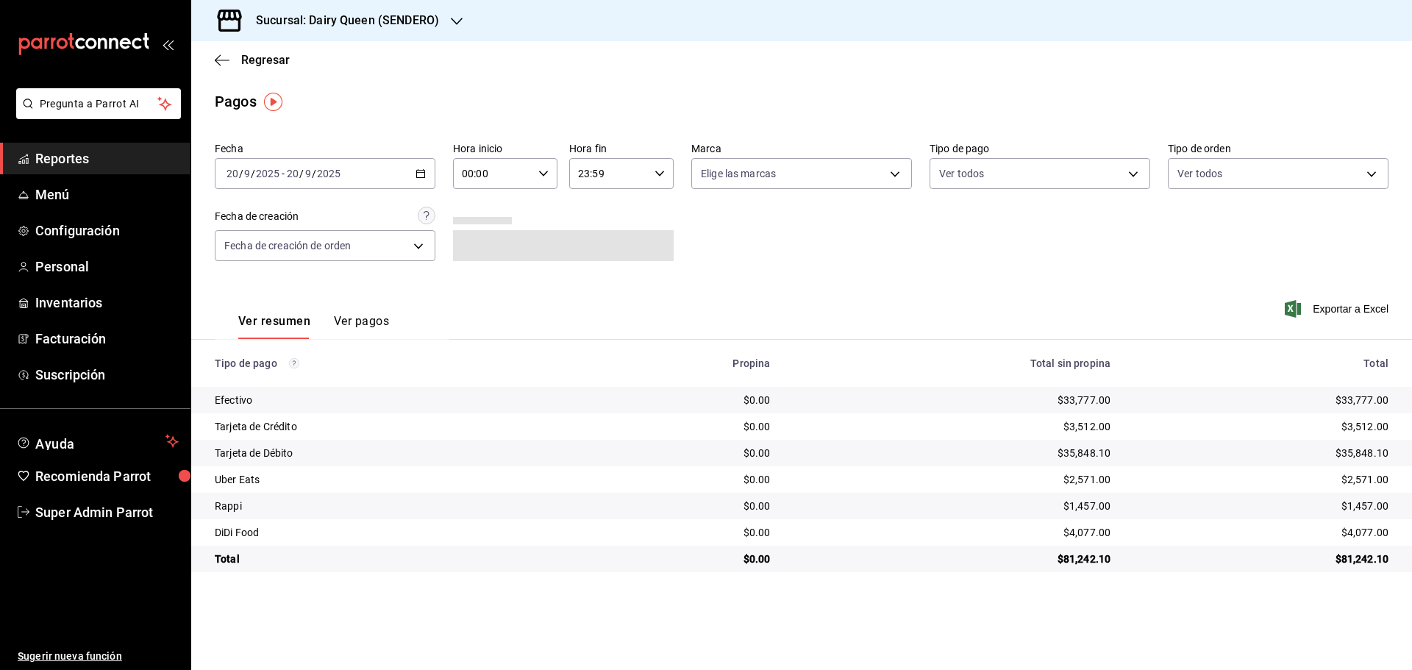
click at [380, 26] on h3 "Sucursal: Dairy Queen (SENDERO)" at bounding box center [341, 21] width 195 height 18
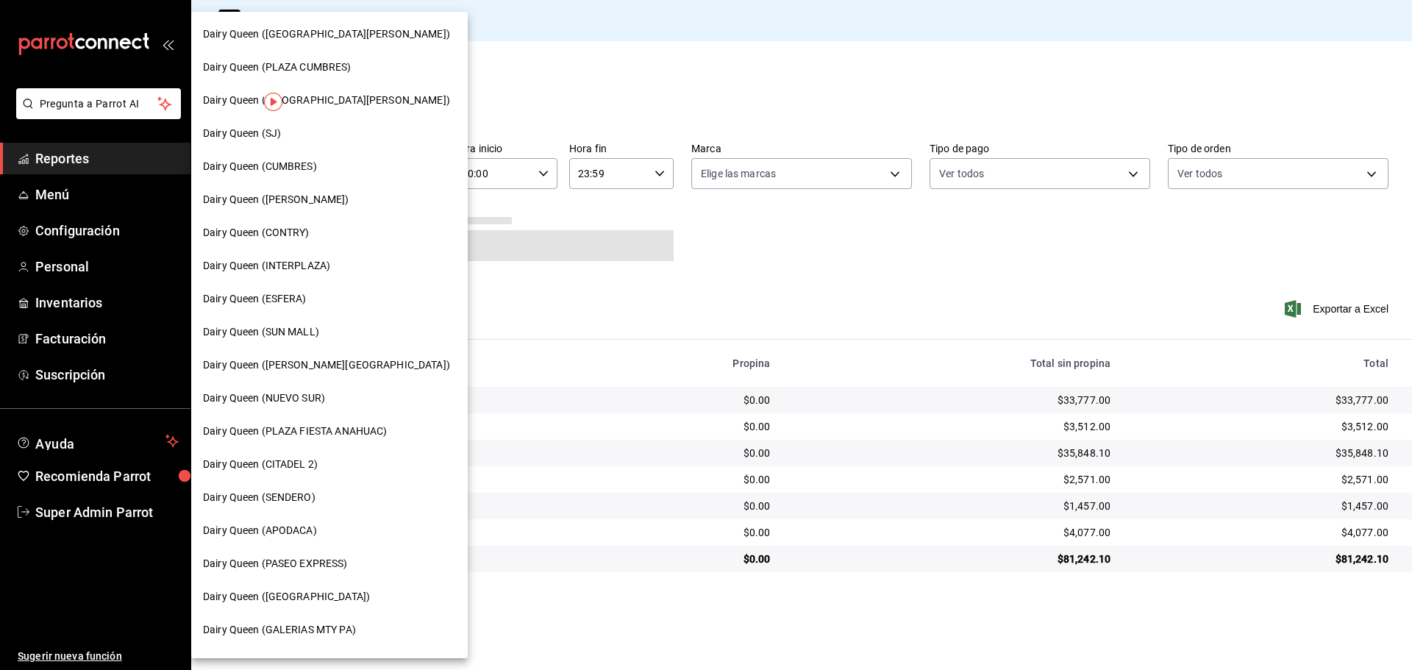
click at [308, 163] on span "Dairy Queen (CUMBRES)" at bounding box center [260, 166] width 114 height 15
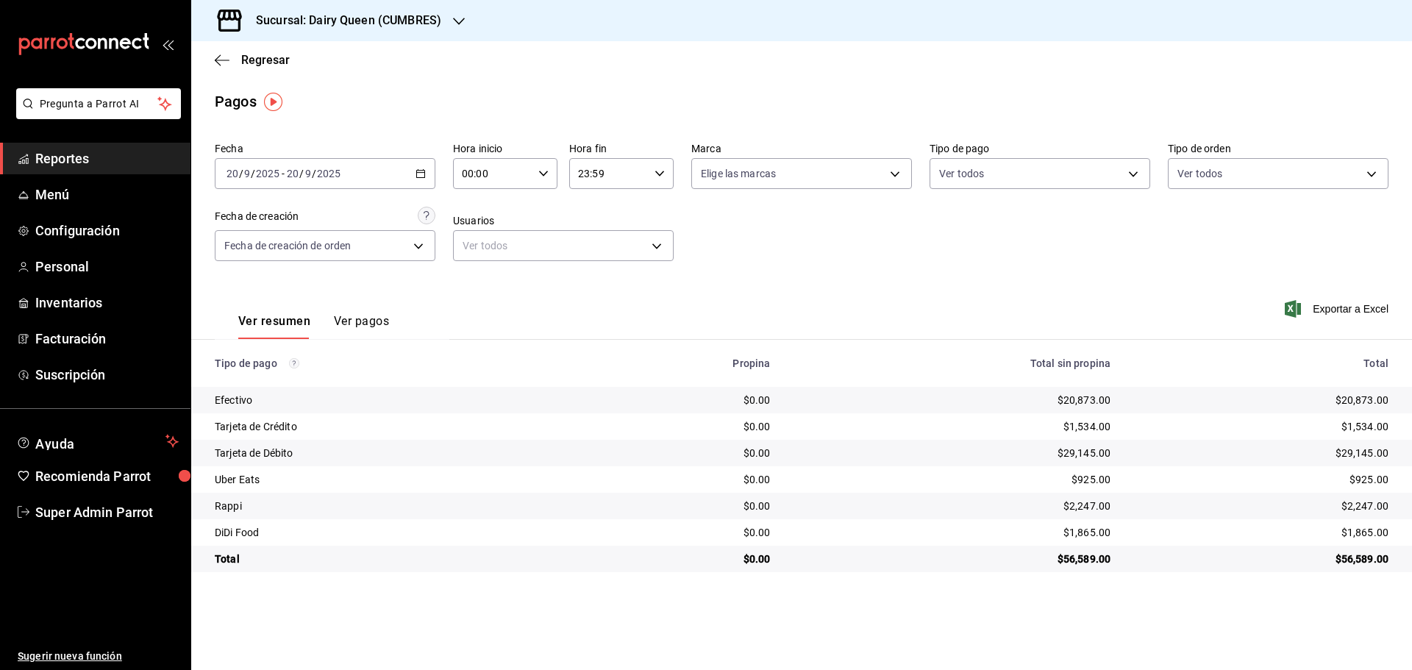
click at [377, 22] on h3 "Sucursal: Dairy Queen (CUMBRES)" at bounding box center [342, 21] width 197 height 18
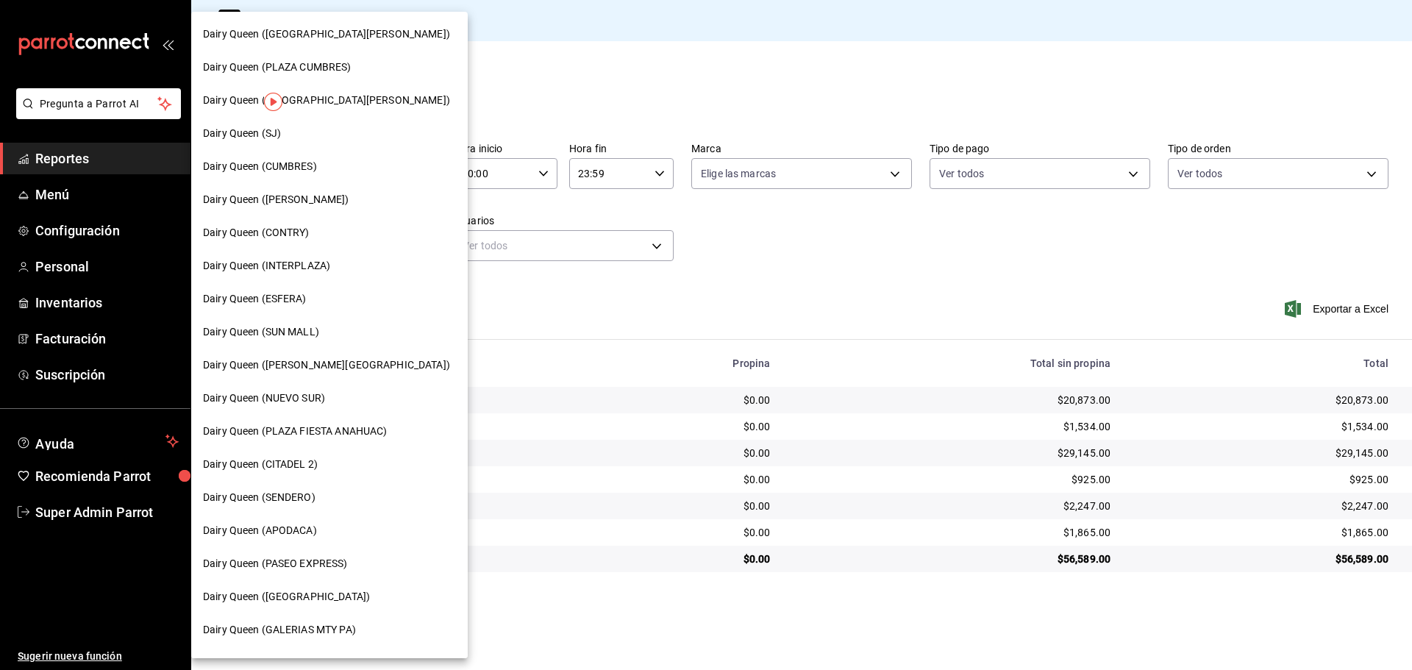
scroll to position [458, 0]
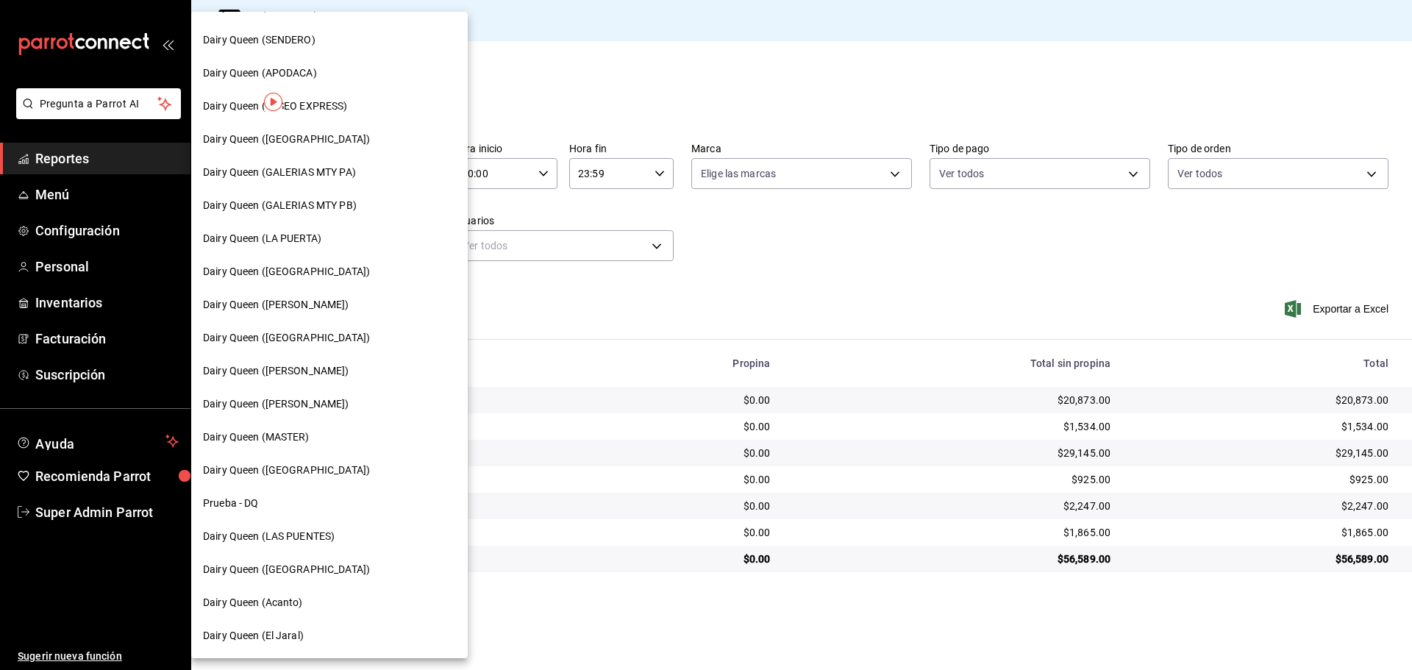
click at [308, 535] on span "Dairy Queen (LAS PUENTES)" at bounding box center [269, 536] width 132 height 15
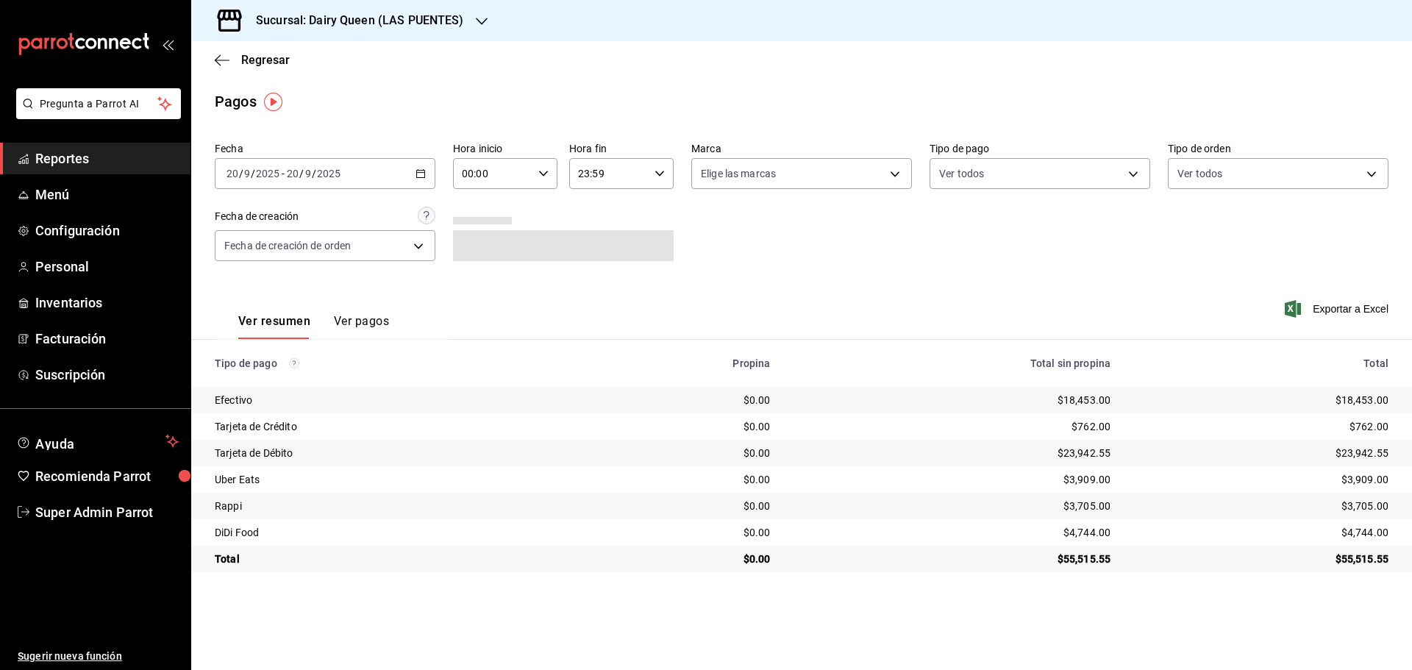
click at [292, 14] on h3 "Sucursal: Dairy Queen (LAS PUENTES)" at bounding box center [354, 21] width 220 height 18
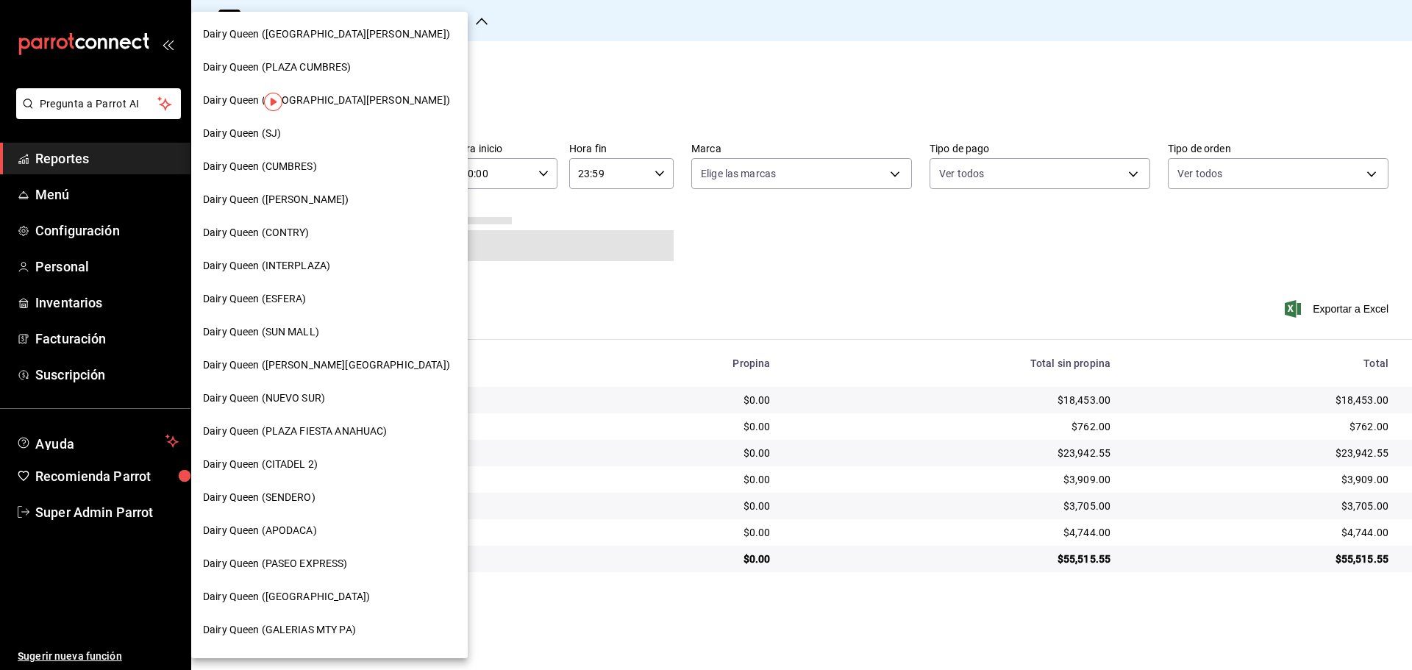
click at [312, 570] on span "Dairy Queen (PASEO EXPRESS)" at bounding box center [275, 563] width 145 height 15
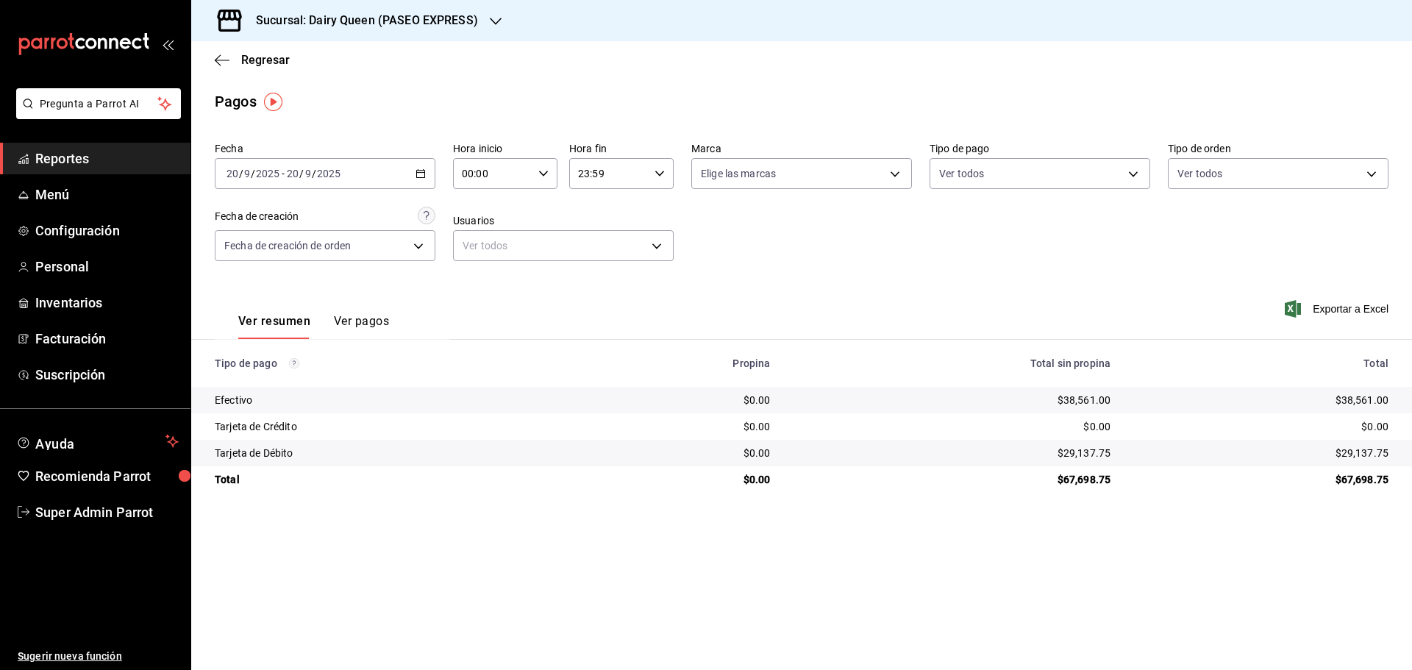
click at [326, 19] on h3 "Sucursal: Dairy Queen (PASEO EXPRESS)" at bounding box center [361, 21] width 234 height 18
click at [340, 25] on h3 "Sucursal: Dairy Queen (PASEO EXPRESS)" at bounding box center [361, 21] width 234 height 18
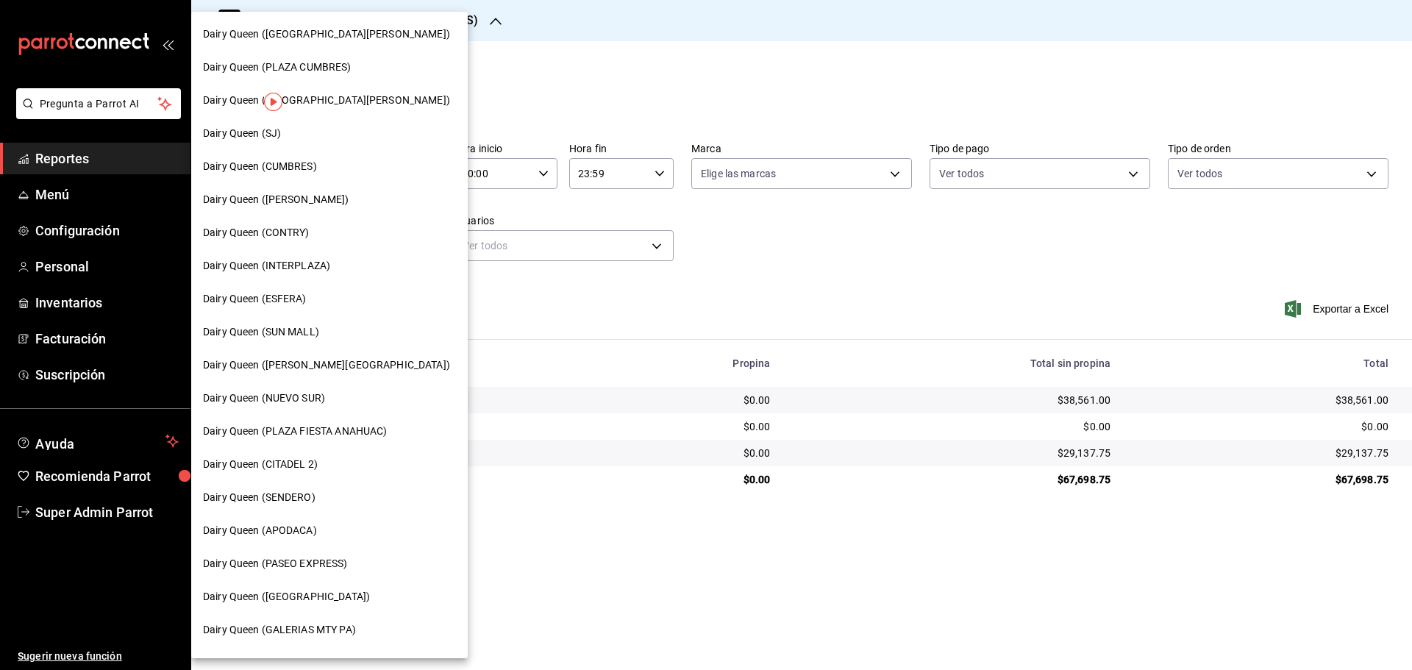
click at [269, 133] on span "Dairy Queen (SJ)" at bounding box center [242, 133] width 78 height 15
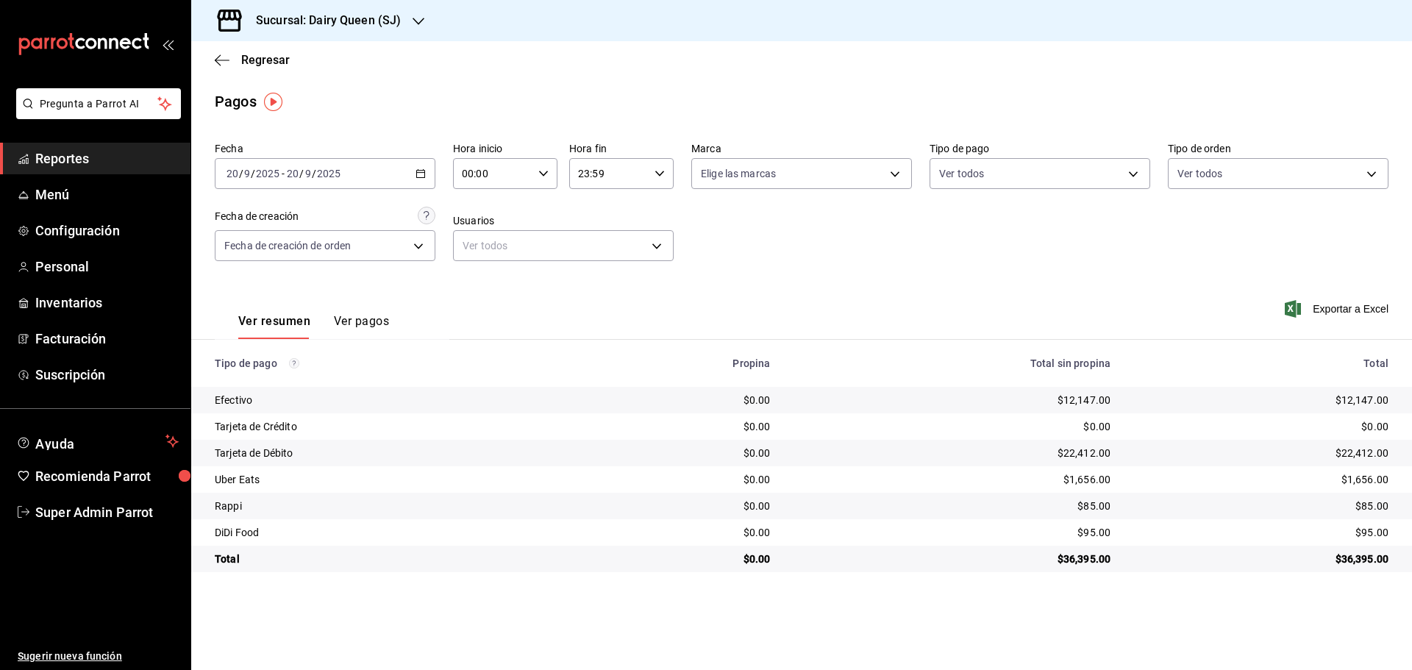
click at [367, 25] on h3 "Sucursal: Dairy Queen (SJ)" at bounding box center [322, 21] width 157 height 18
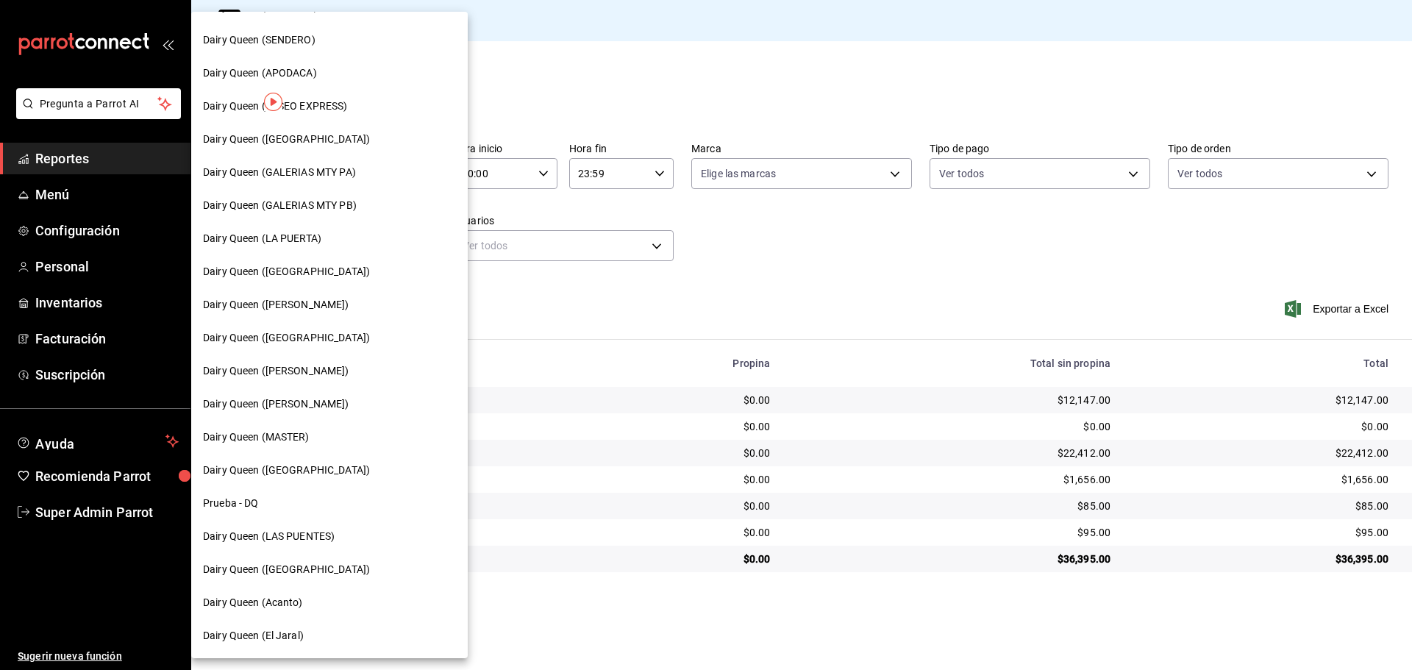
click at [310, 573] on span "Dairy Queen ([GEOGRAPHIC_DATA])" at bounding box center [286, 569] width 167 height 15
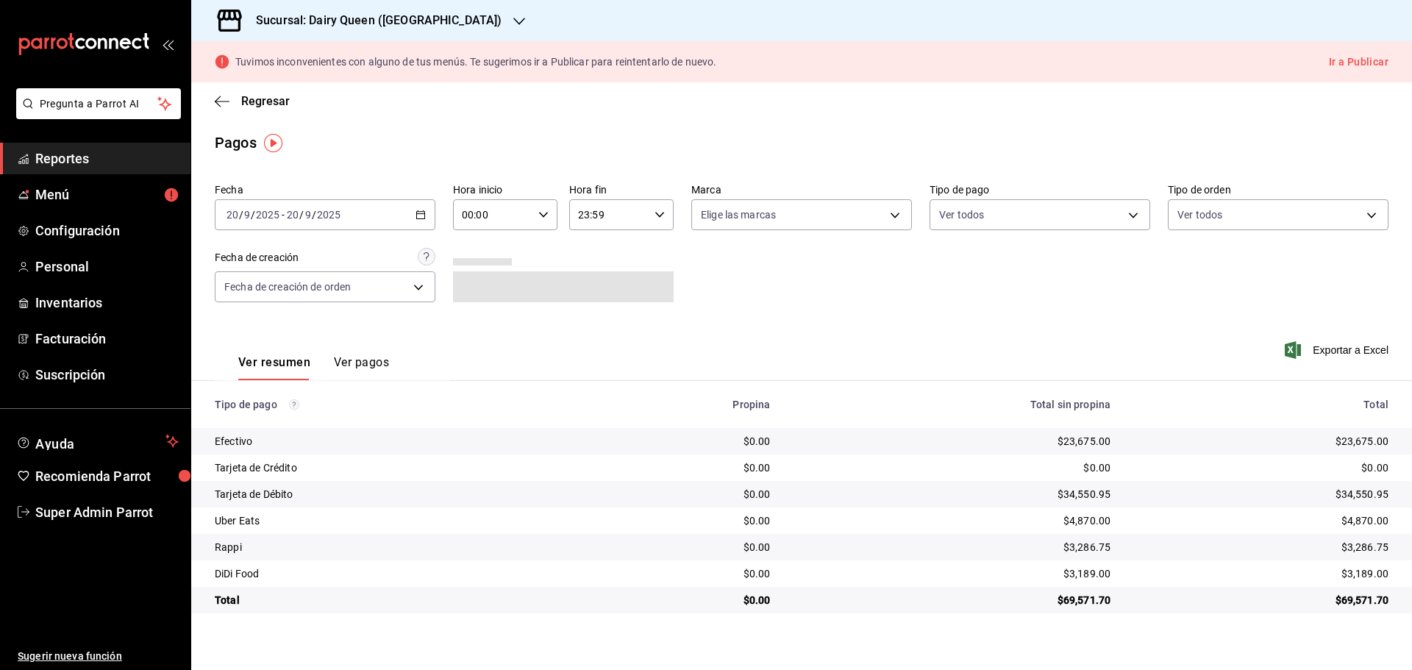
click at [379, 22] on h3 "Sucursal: Dairy Queen ([GEOGRAPHIC_DATA])" at bounding box center [372, 21] width 257 height 18
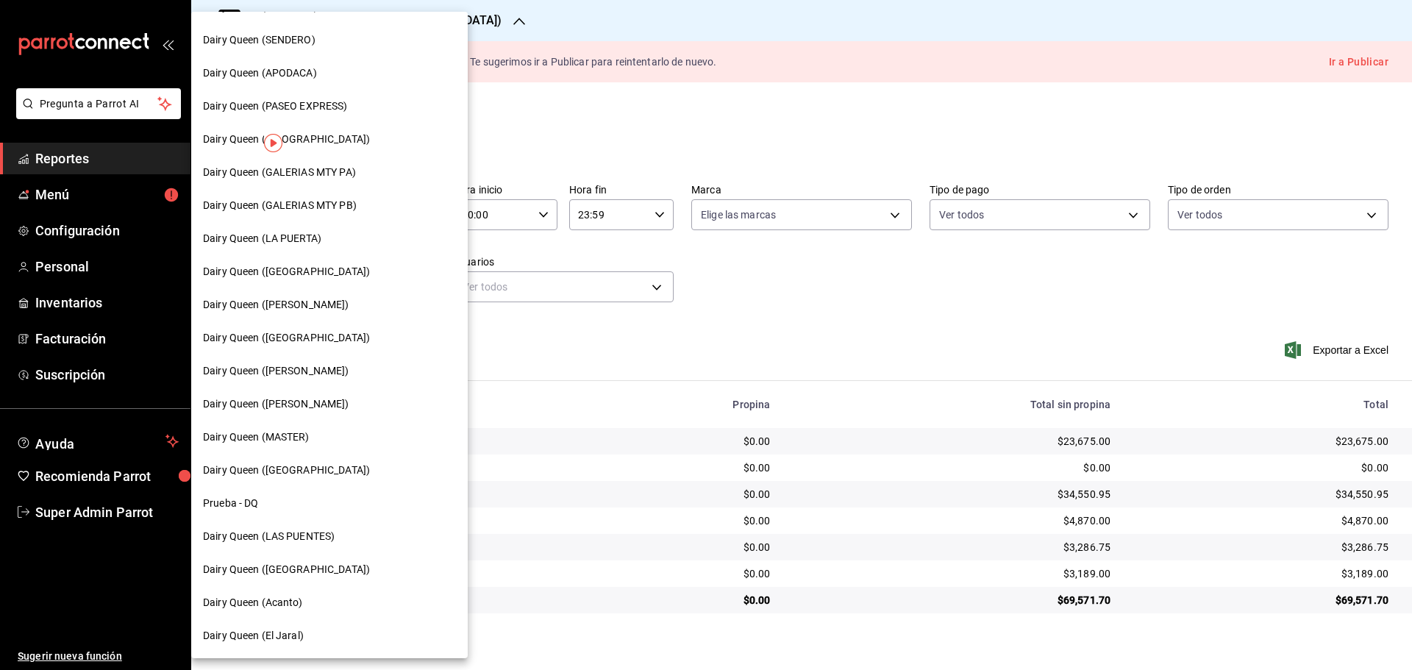
click at [305, 236] on span "Dairy Queen (LA PUERTA)" at bounding box center [262, 238] width 118 height 15
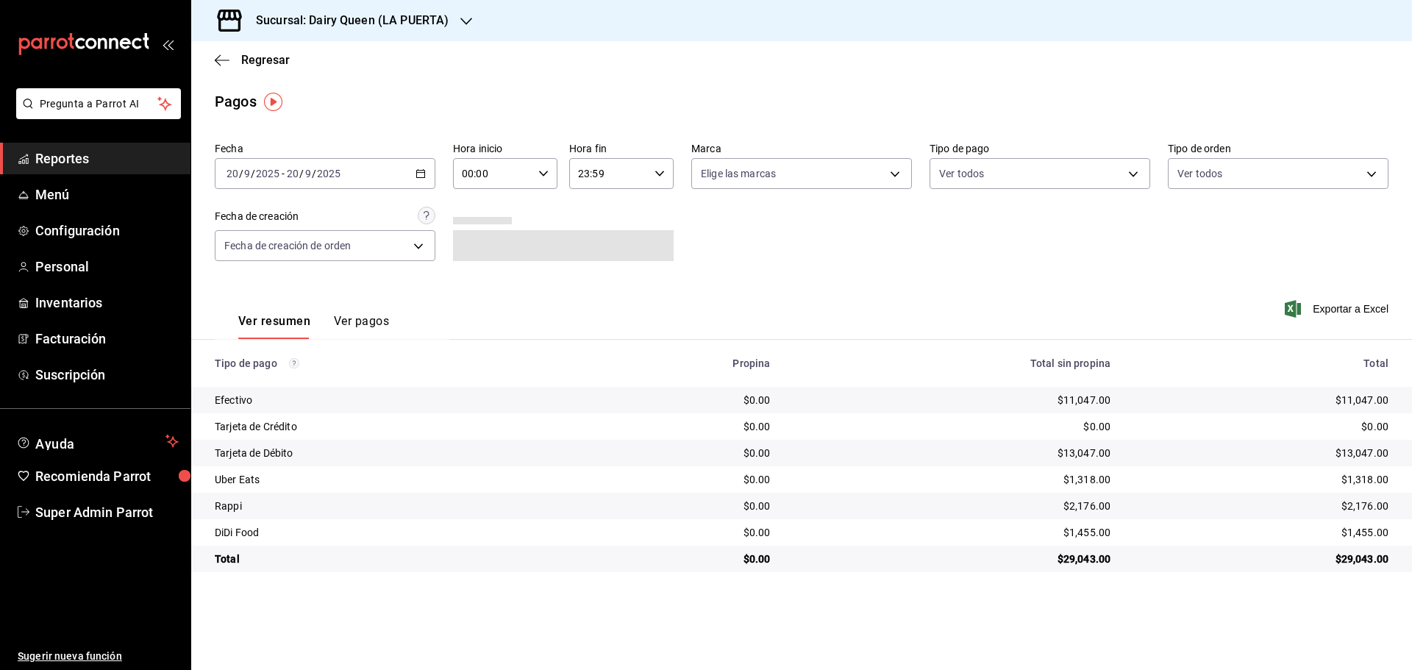
click at [288, 29] on div "Sucursal: Dairy Queen (LA PUERTA)" at bounding box center [340, 20] width 275 height 41
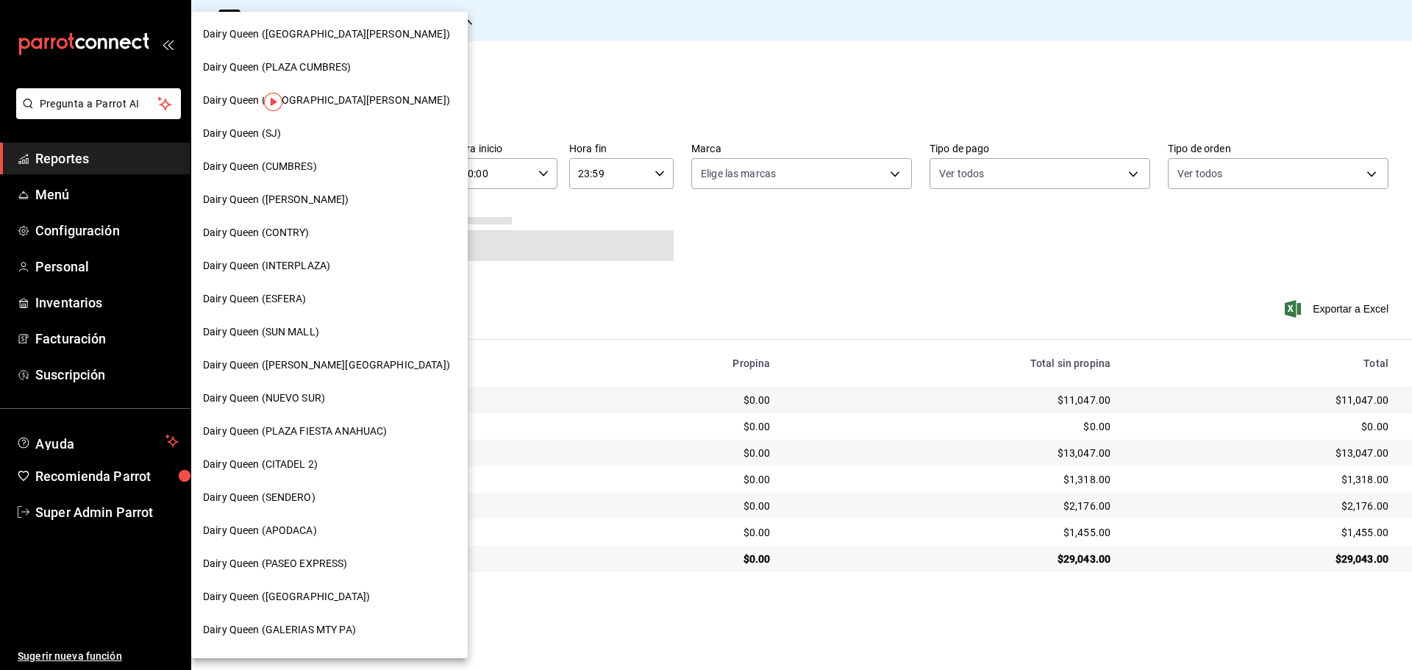
click at [308, 368] on span "Dairy Queen ([PERSON_NAME][GEOGRAPHIC_DATA])" at bounding box center [326, 365] width 247 height 15
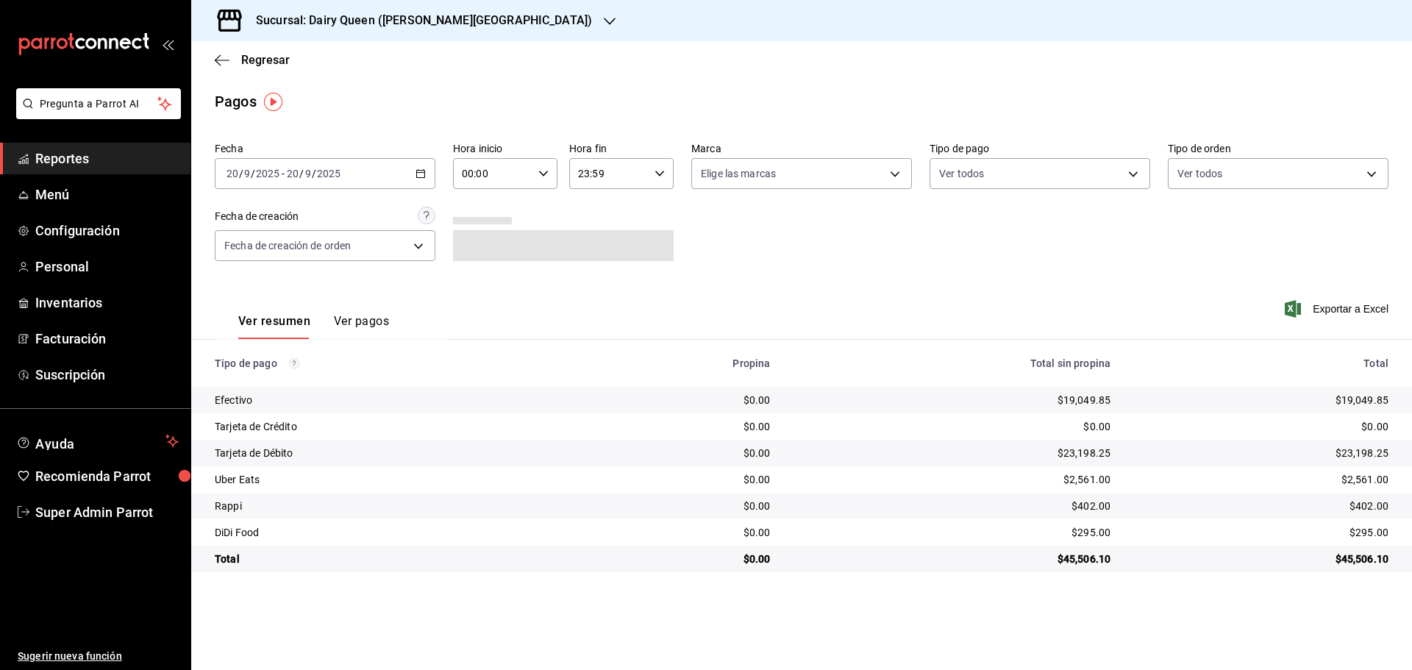
click at [365, 26] on h3 "Sucursal: Dairy Queen ([PERSON_NAME][GEOGRAPHIC_DATA])" at bounding box center [418, 21] width 348 height 18
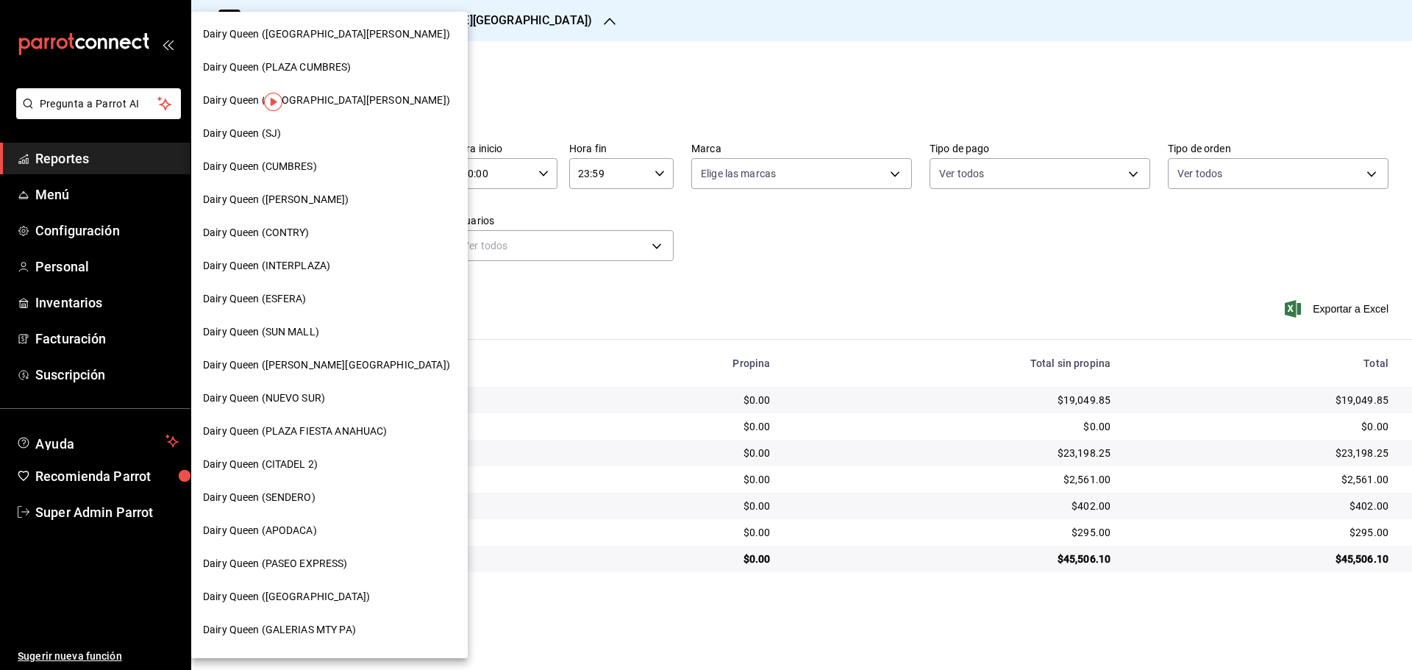
click at [318, 604] on span "Dairy Queen ([GEOGRAPHIC_DATA])" at bounding box center [286, 596] width 167 height 15
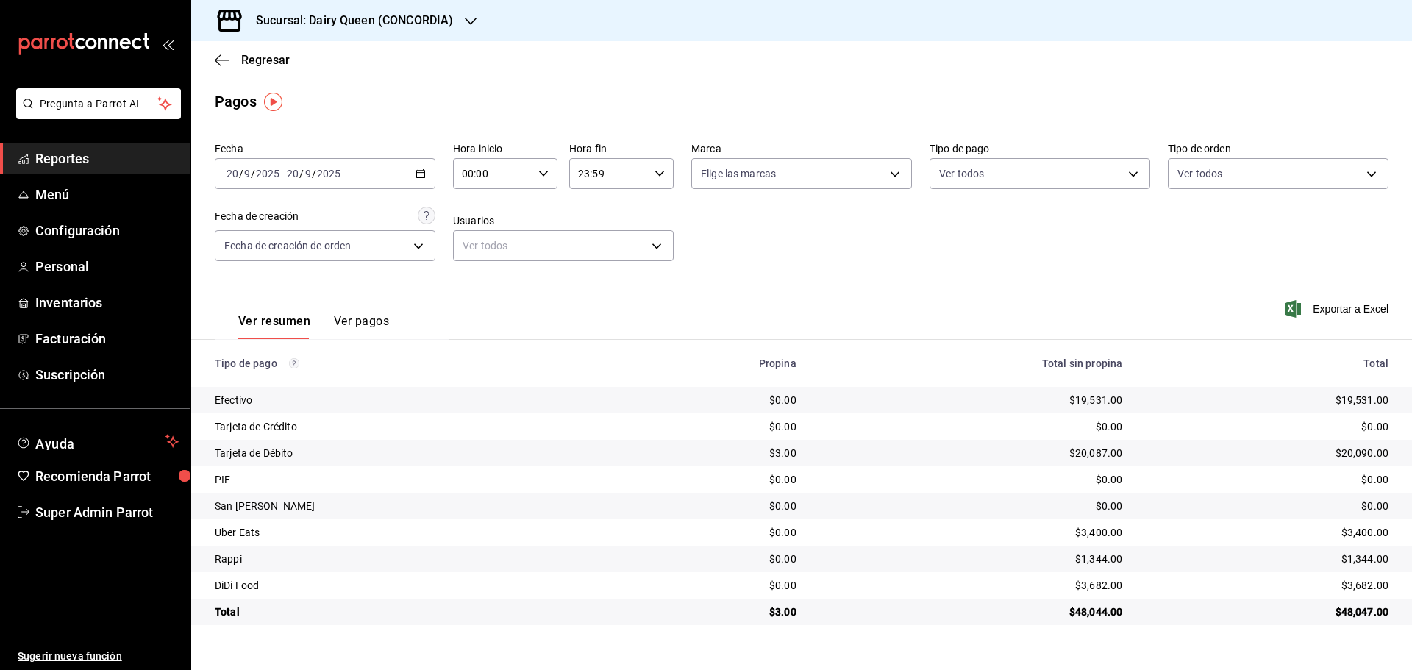
click at [380, 18] on h3 "Sucursal: Dairy Queen (CONCORDIA)" at bounding box center [348, 21] width 209 height 18
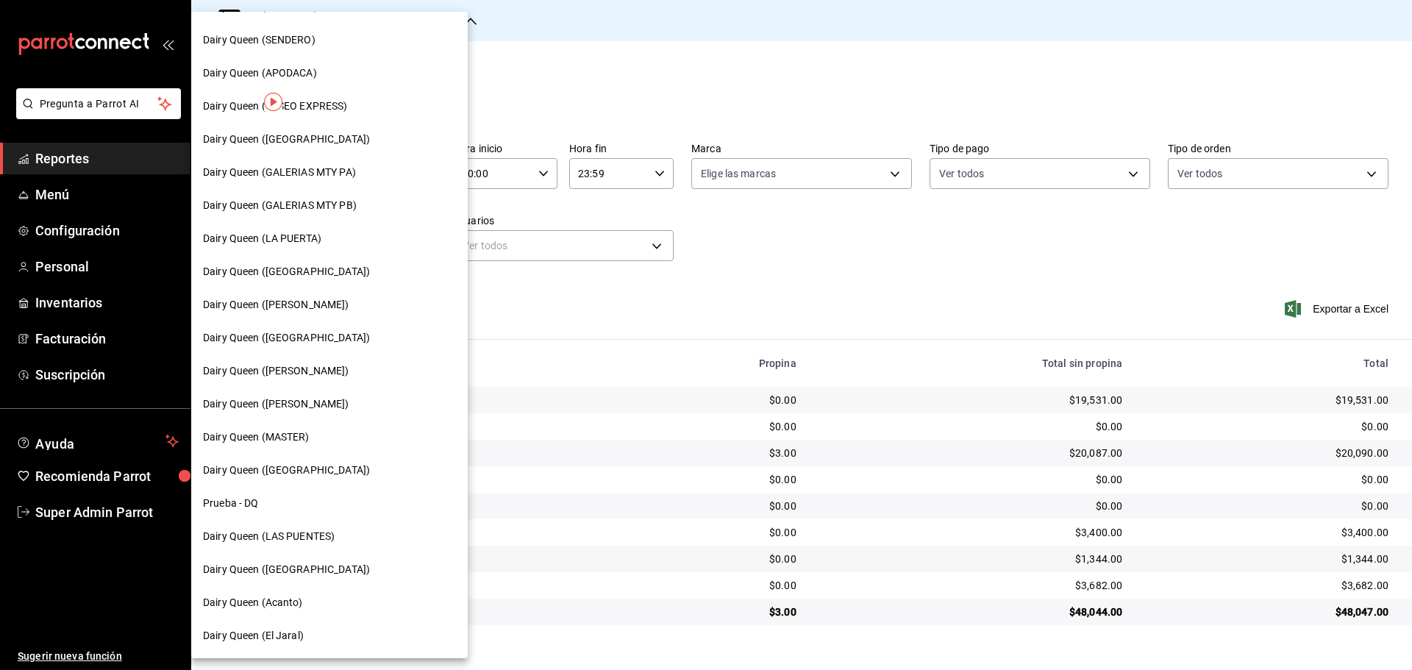
click at [332, 328] on div "Dairy Queen ([GEOGRAPHIC_DATA])" at bounding box center [329, 337] width 277 height 33
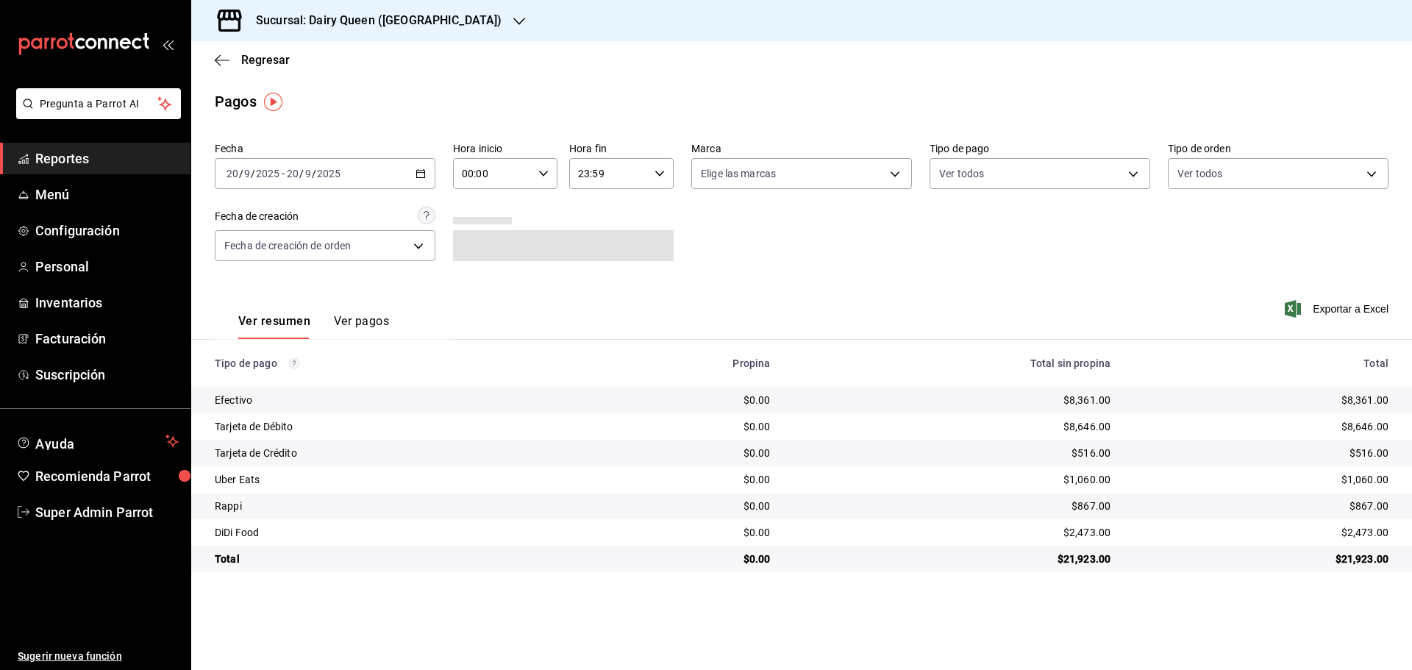
click at [299, 21] on h3 "Sucursal: Dairy Queen ([GEOGRAPHIC_DATA])" at bounding box center [372, 21] width 257 height 18
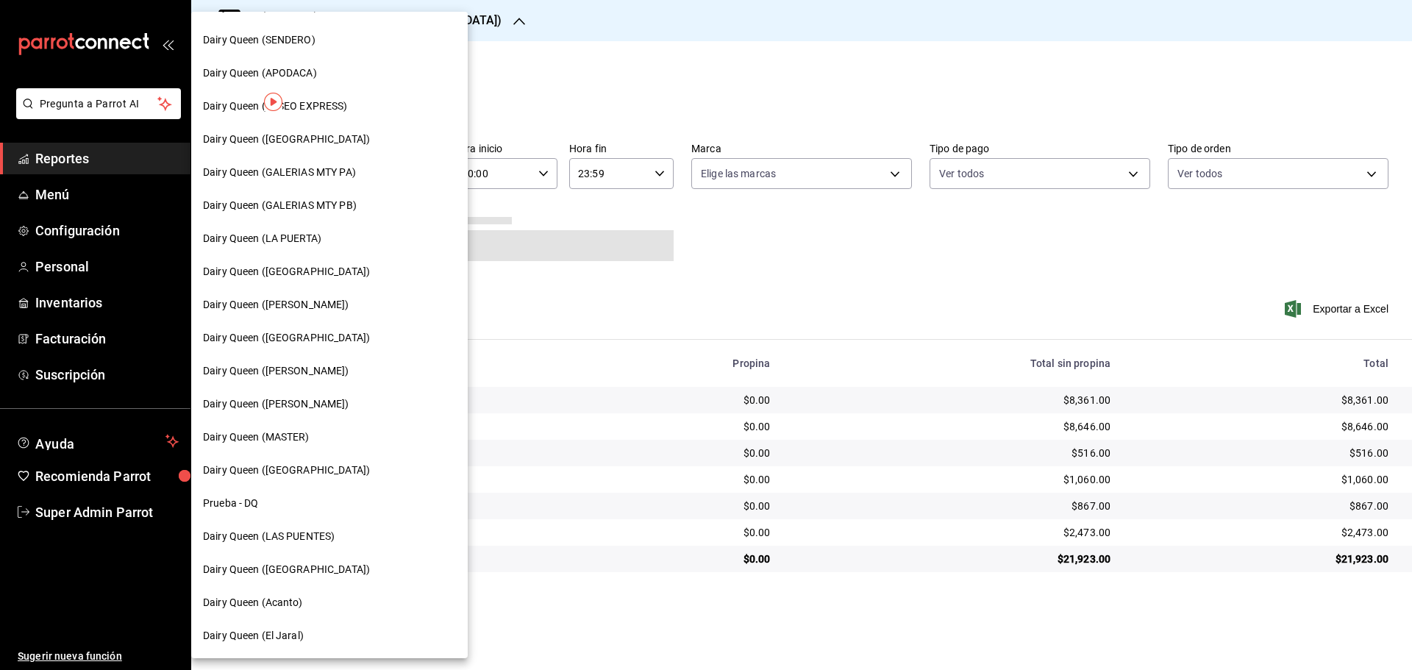
click at [349, 370] on span "Dairy Queen ([PERSON_NAME])" at bounding box center [276, 370] width 146 height 15
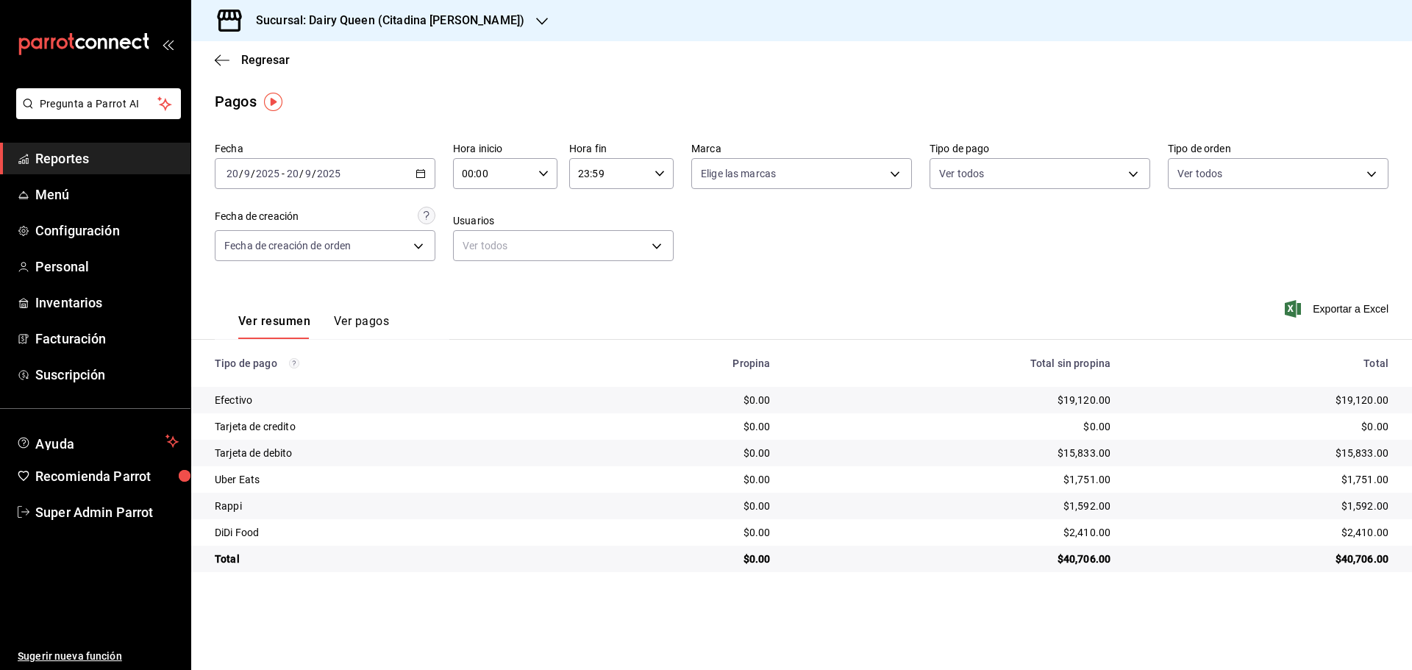
click at [424, 15] on h3 "Sucursal: Dairy Queen (Citadina [PERSON_NAME])" at bounding box center [384, 21] width 280 height 18
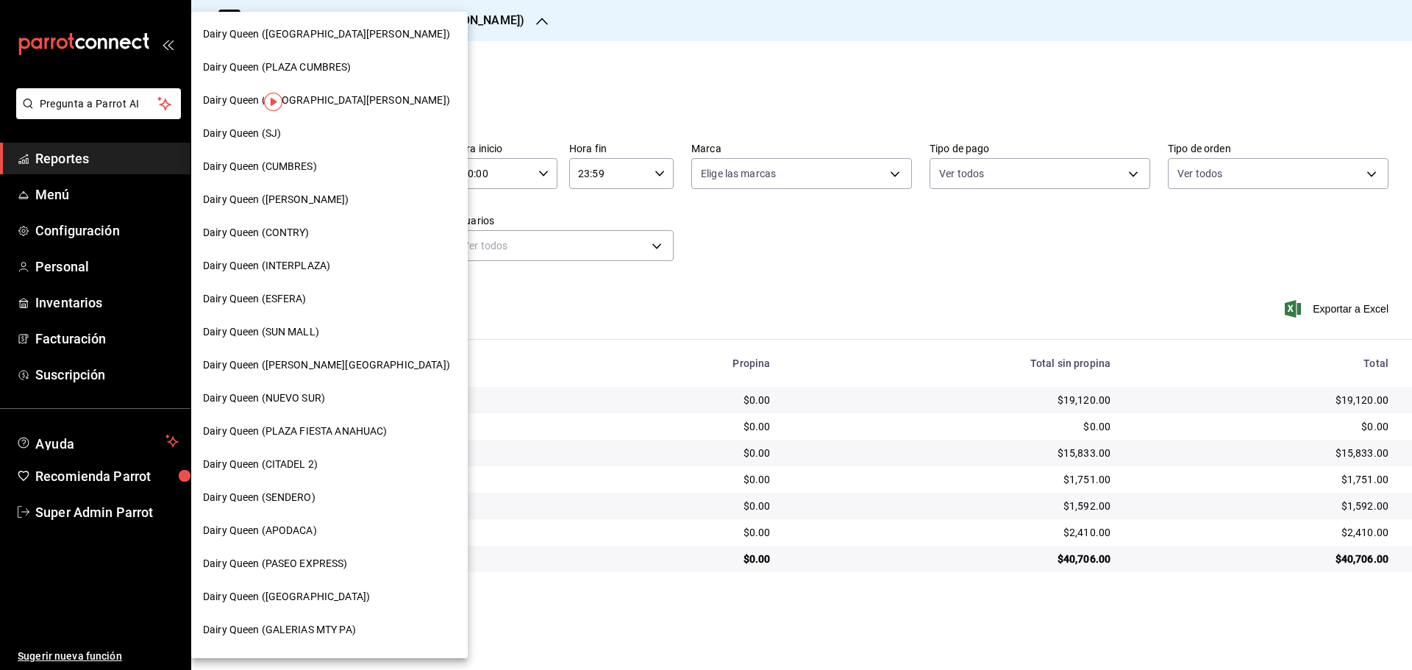
click at [328, 102] on span "Dairy Queen ([GEOGRAPHIC_DATA][PERSON_NAME])" at bounding box center [326, 100] width 247 height 15
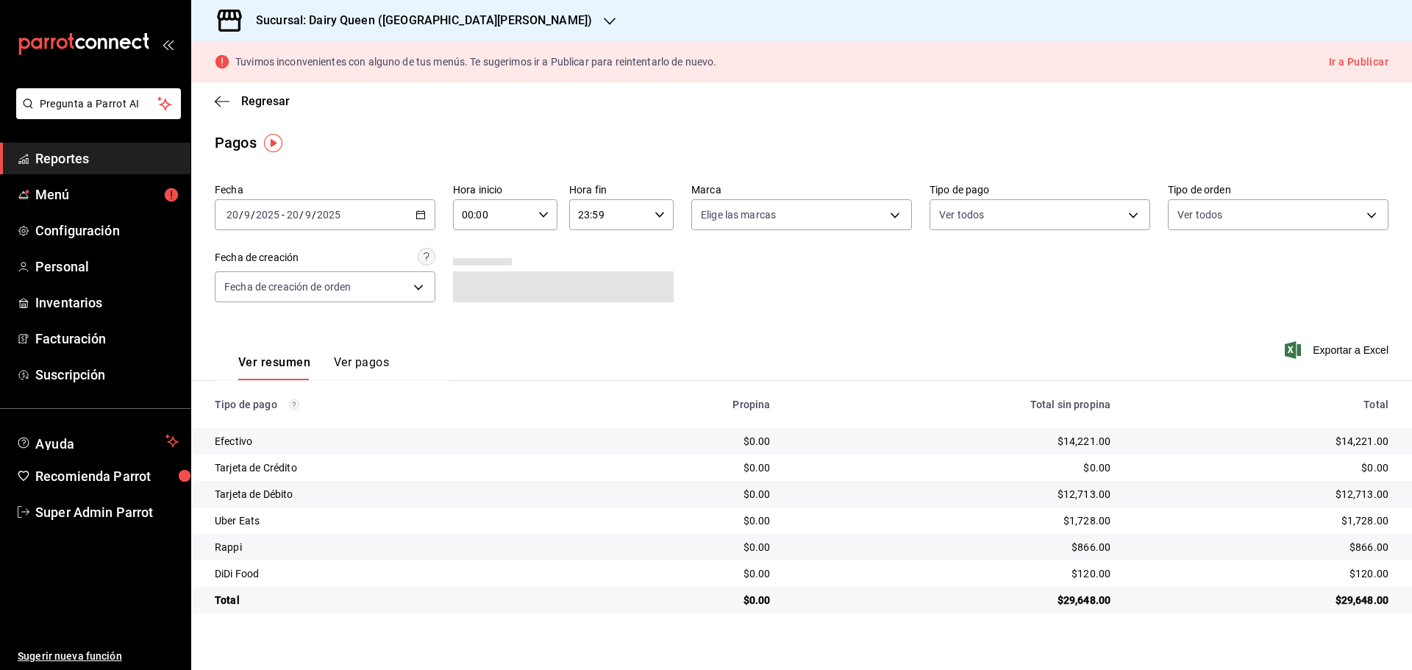
click at [513, 28] on h3 "Sucursal: Dairy Queen ([GEOGRAPHIC_DATA][PERSON_NAME])" at bounding box center [418, 21] width 348 height 18
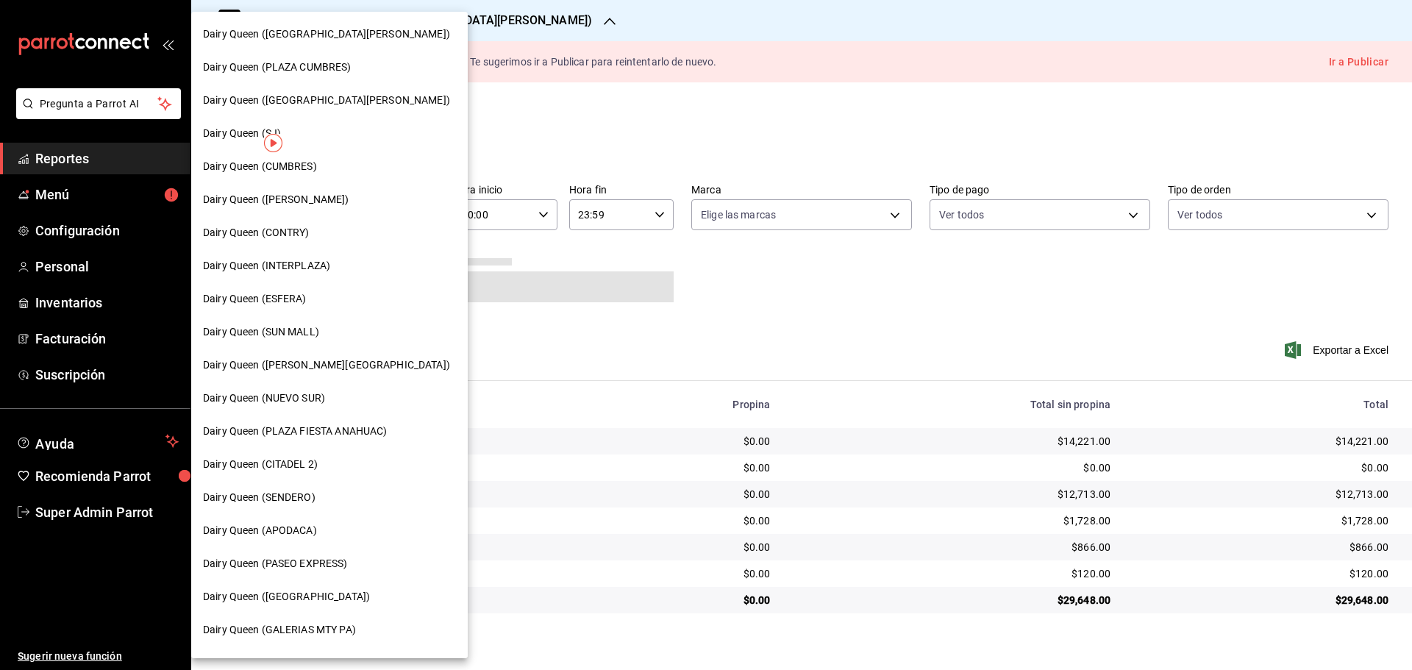
click at [277, 200] on span "Dairy Queen ([PERSON_NAME])" at bounding box center [276, 199] width 146 height 15
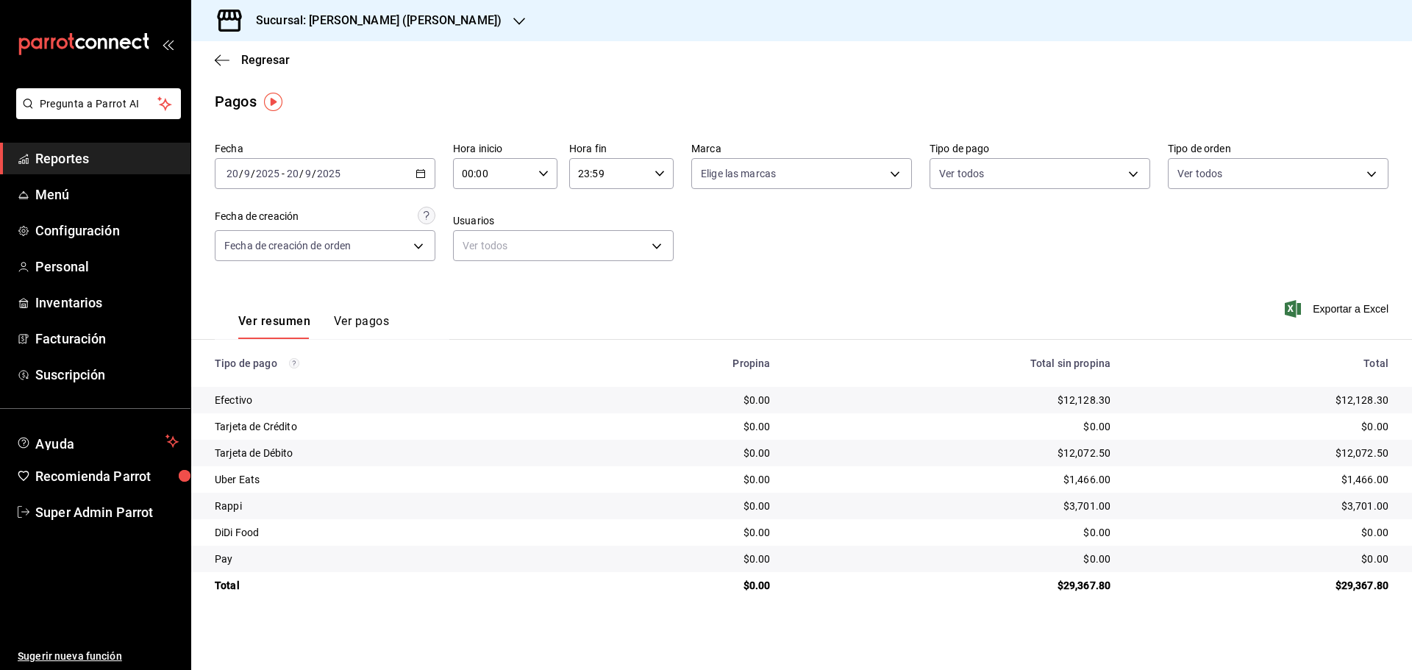
click at [376, 29] on h3 "Sucursal: [PERSON_NAME] ([PERSON_NAME])" at bounding box center [372, 21] width 257 height 18
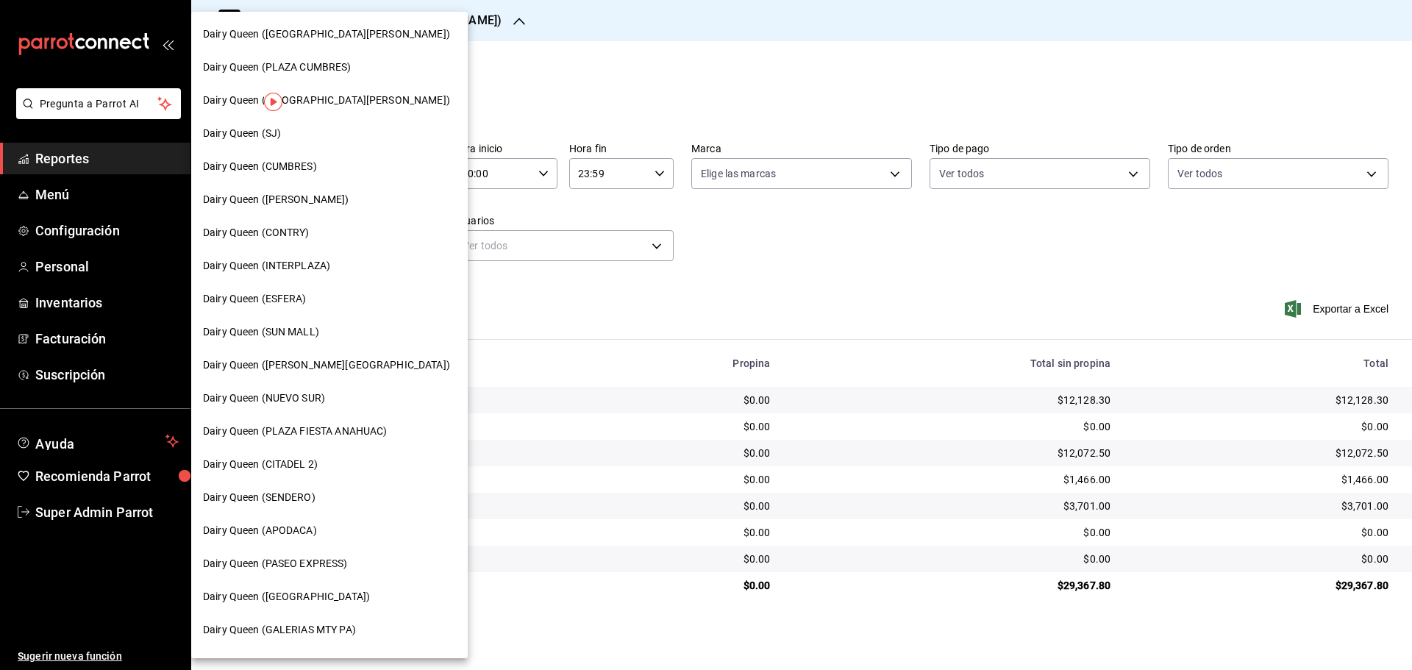
click at [365, 35] on span "Dairy Queen ([GEOGRAPHIC_DATA][PERSON_NAME])" at bounding box center [326, 33] width 247 height 15
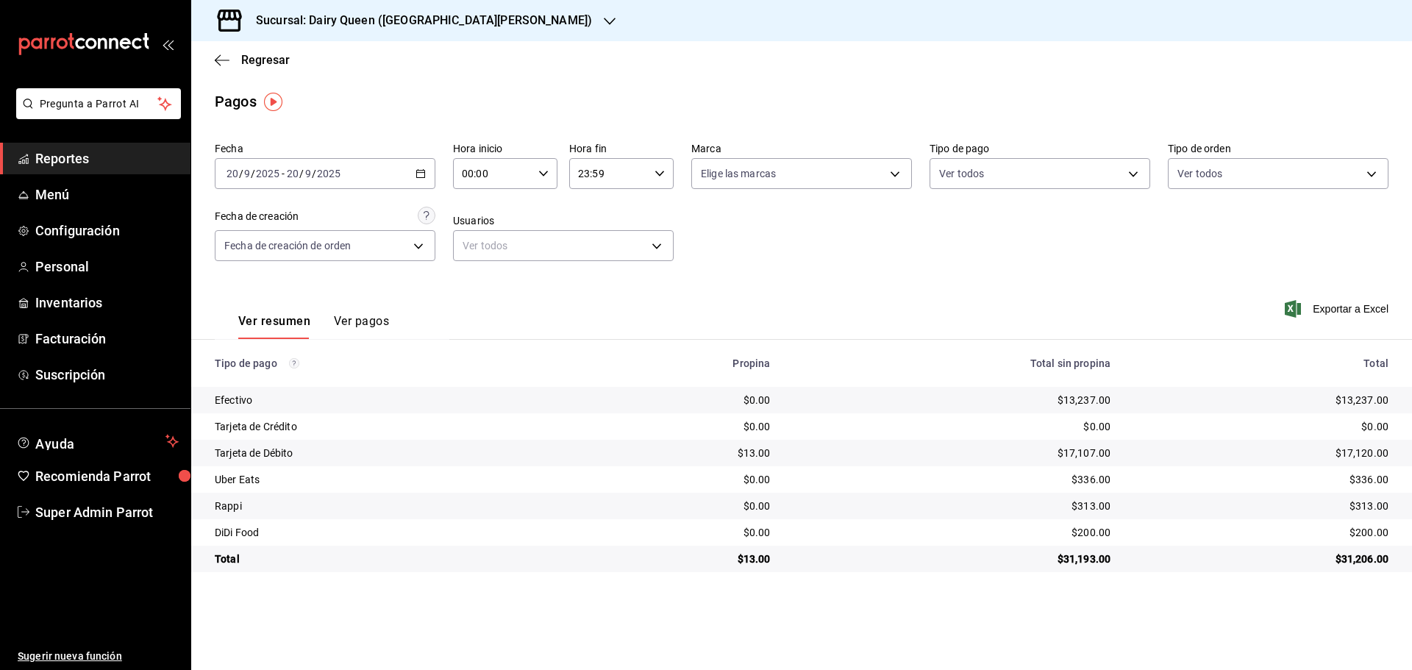
click at [519, 27] on h3 "Sucursal: Dairy Queen ([GEOGRAPHIC_DATA][PERSON_NAME])" at bounding box center [418, 21] width 348 height 18
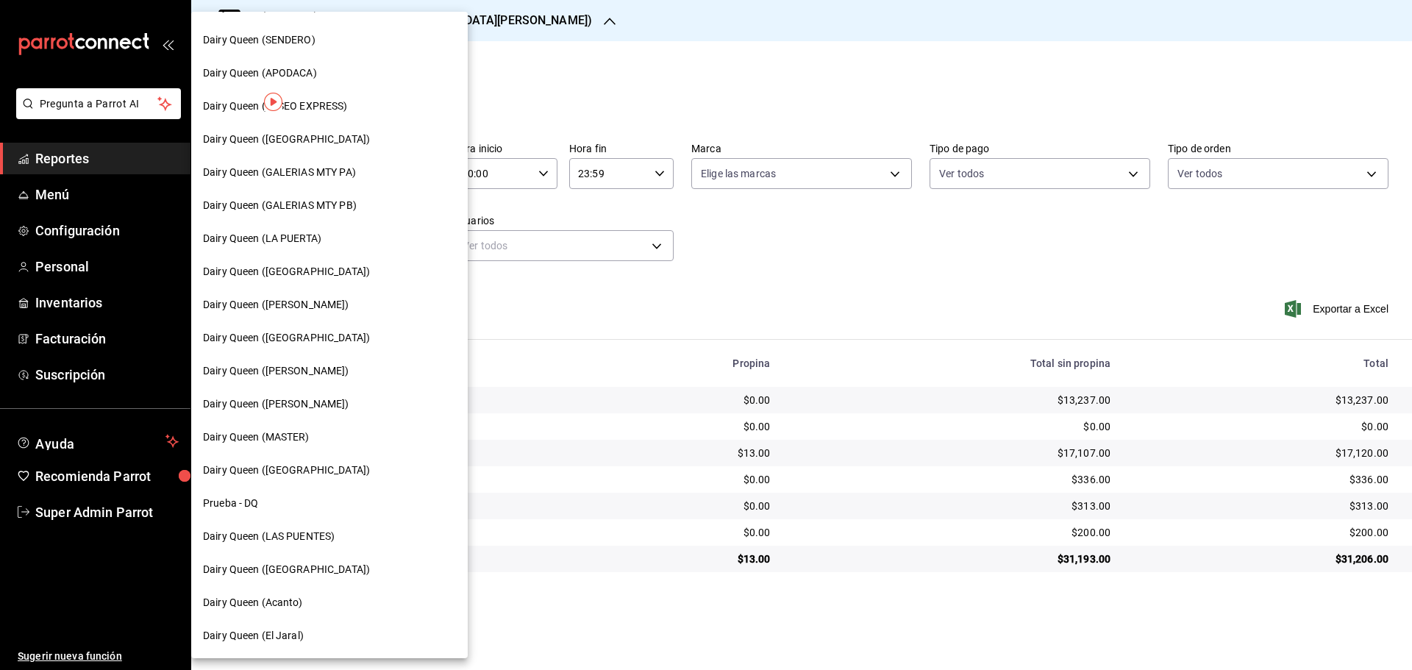
click at [346, 211] on span "Dairy Queen (GALERIAS MTY PB)" at bounding box center [280, 205] width 154 height 15
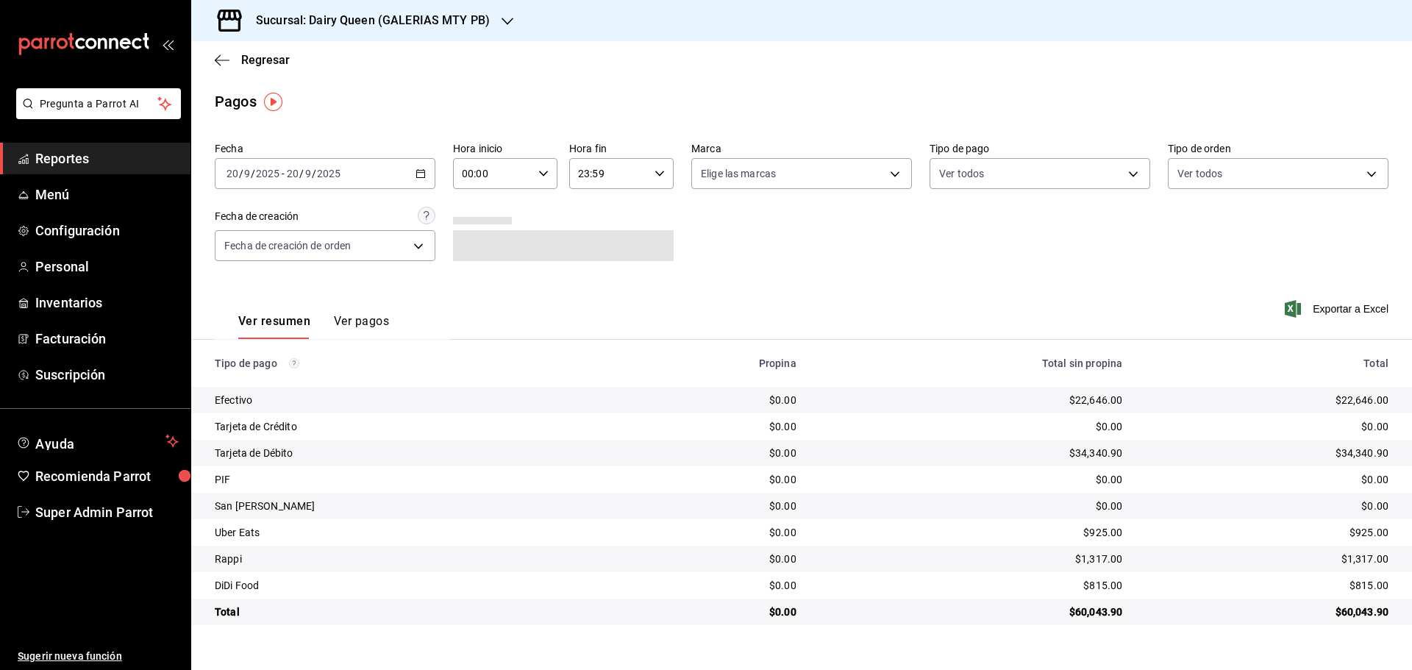
click at [462, 19] on h3 "Sucursal: Dairy Queen (GALERIAS MTY PB)" at bounding box center [367, 21] width 246 height 18
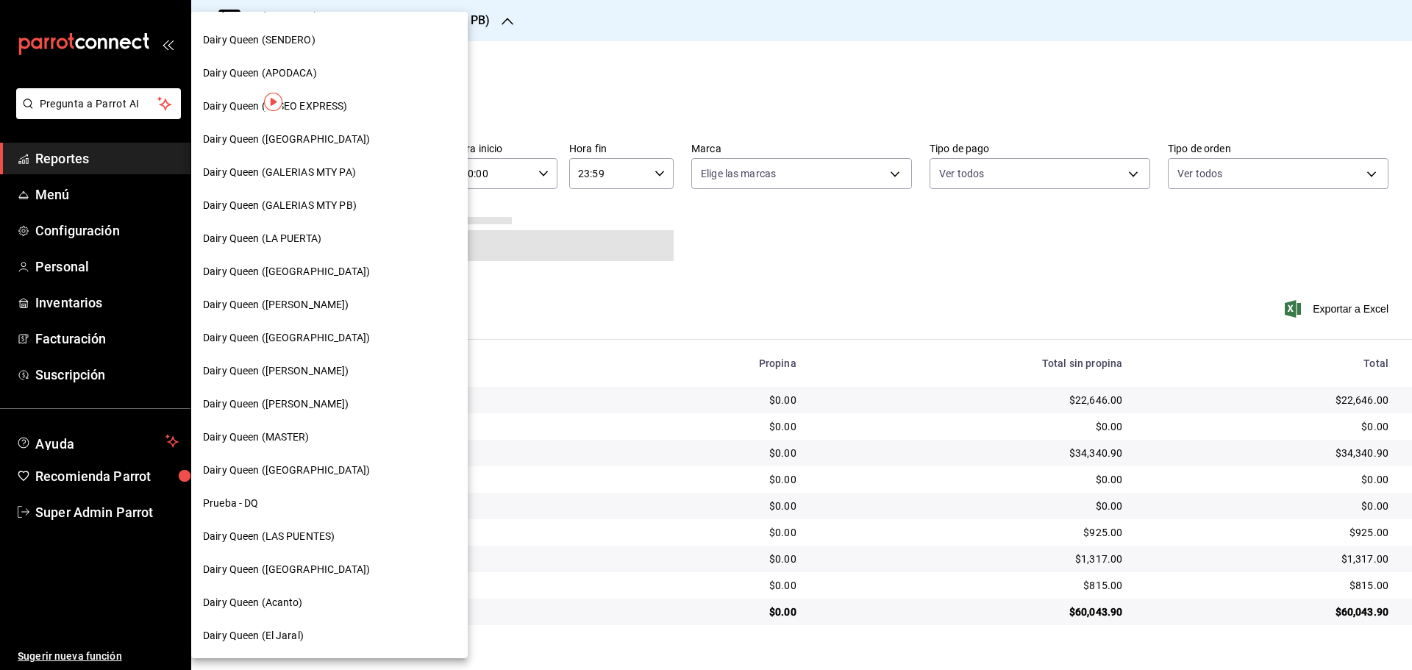
click at [349, 171] on span "Dairy Queen (GALERIAS MTY PA)" at bounding box center [279, 172] width 153 height 15
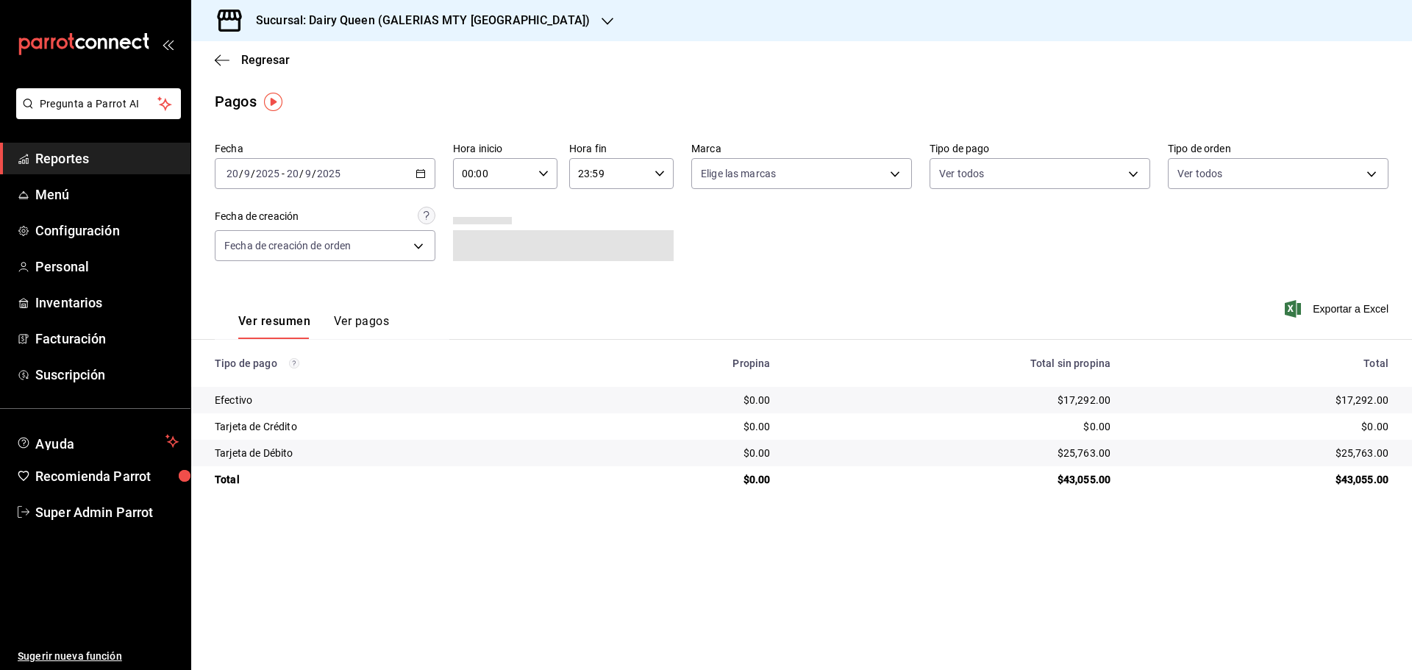
click at [358, 18] on h3 "Sucursal: Dairy Queen (GALERIAS MTY [GEOGRAPHIC_DATA])" at bounding box center [417, 21] width 346 height 18
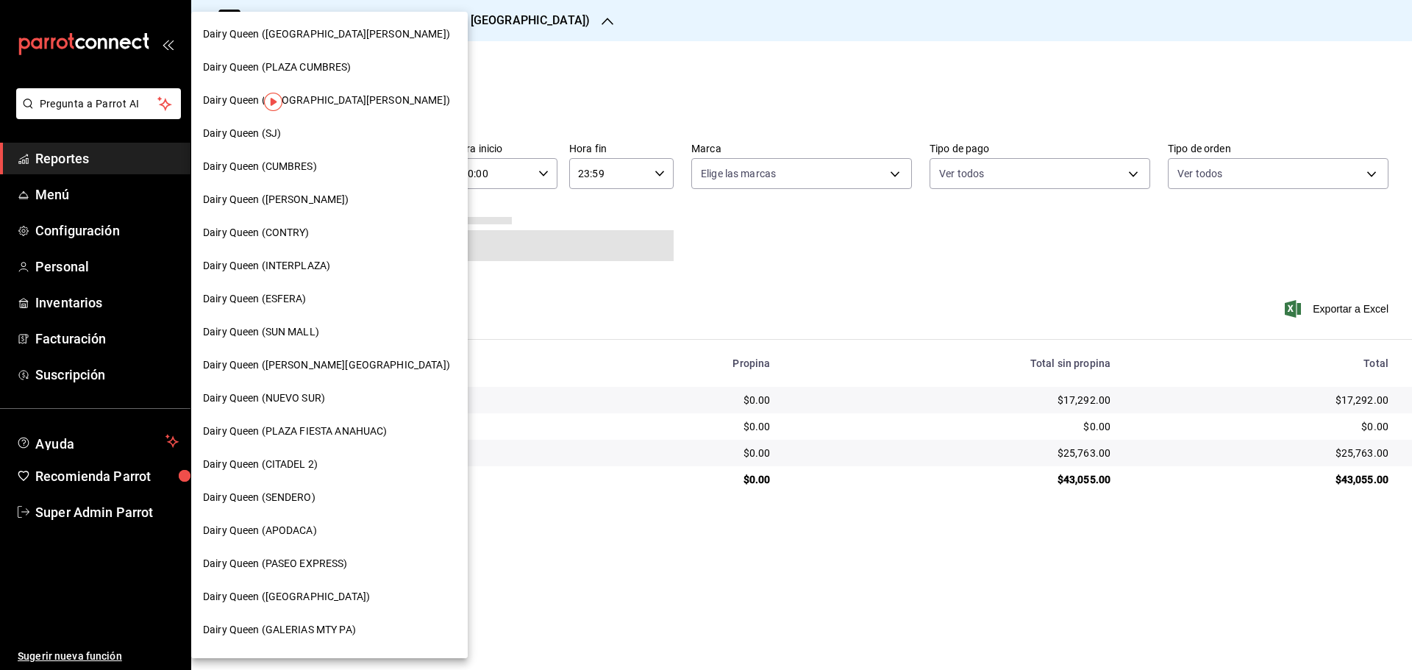
click at [324, 334] on div "Dairy Queen (SUN MALL)" at bounding box center [329, 331] width 253 height 15
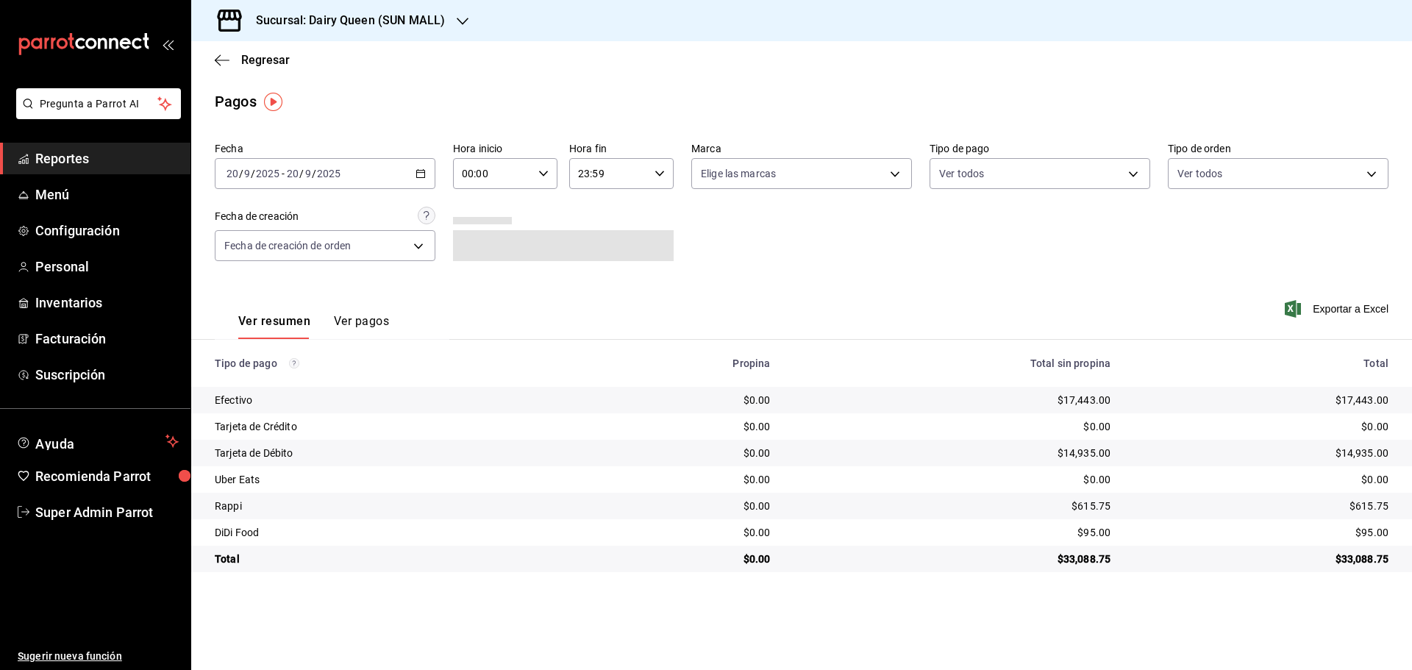
click at [386, 24] on h3 "Sucursal: Dairy Queen (SUN MALL)" at bounding box center [344, 21] width 201 height 18
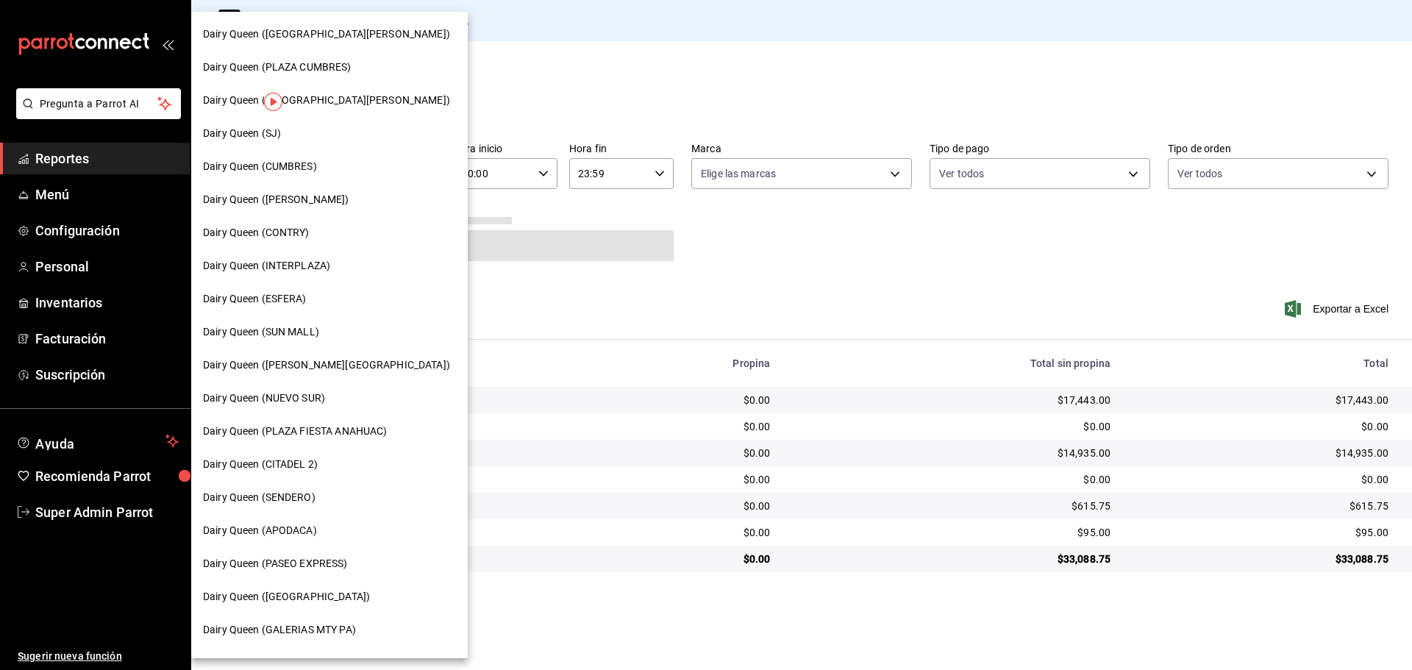
click at [316, 533] on span "Dairy Queen (APODACA)" at bounding box center [260, 530] width 114 height 15
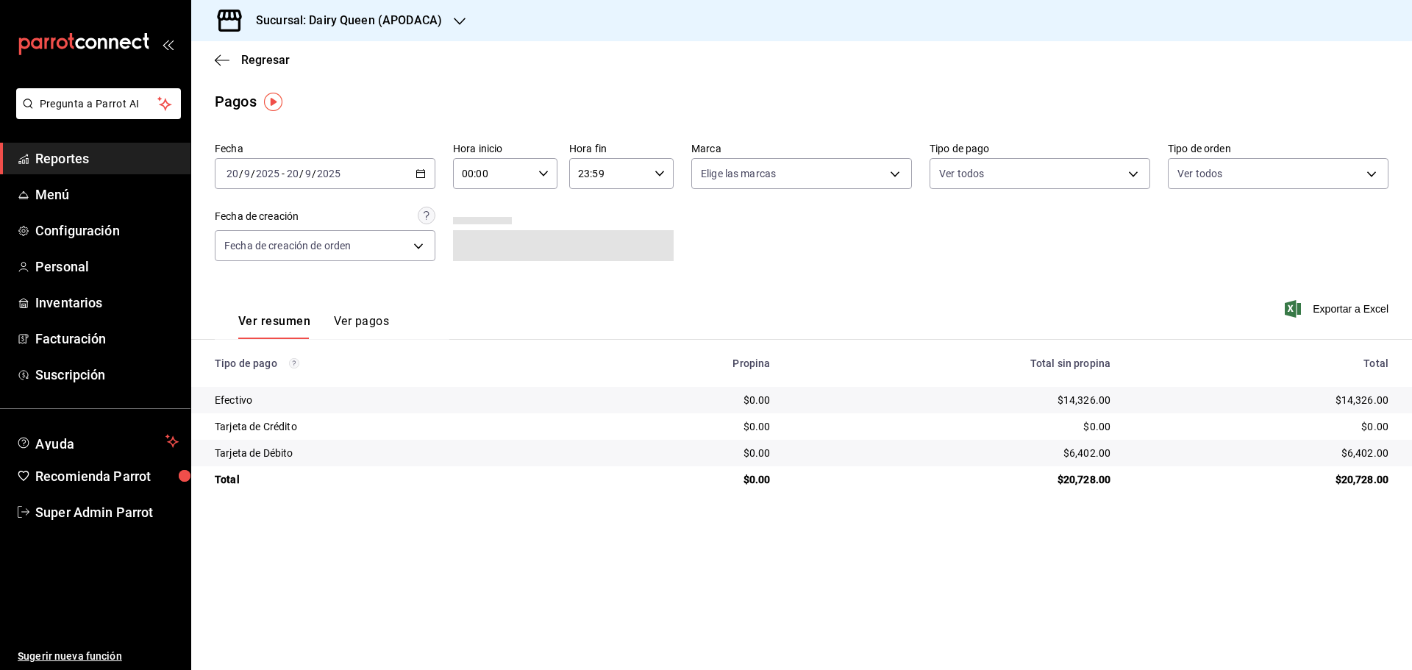
click at [398, 22] on h3 "Sucursal: Dairy Queen (APODACA)" at bounding box center [343, 21] width 198 height 18
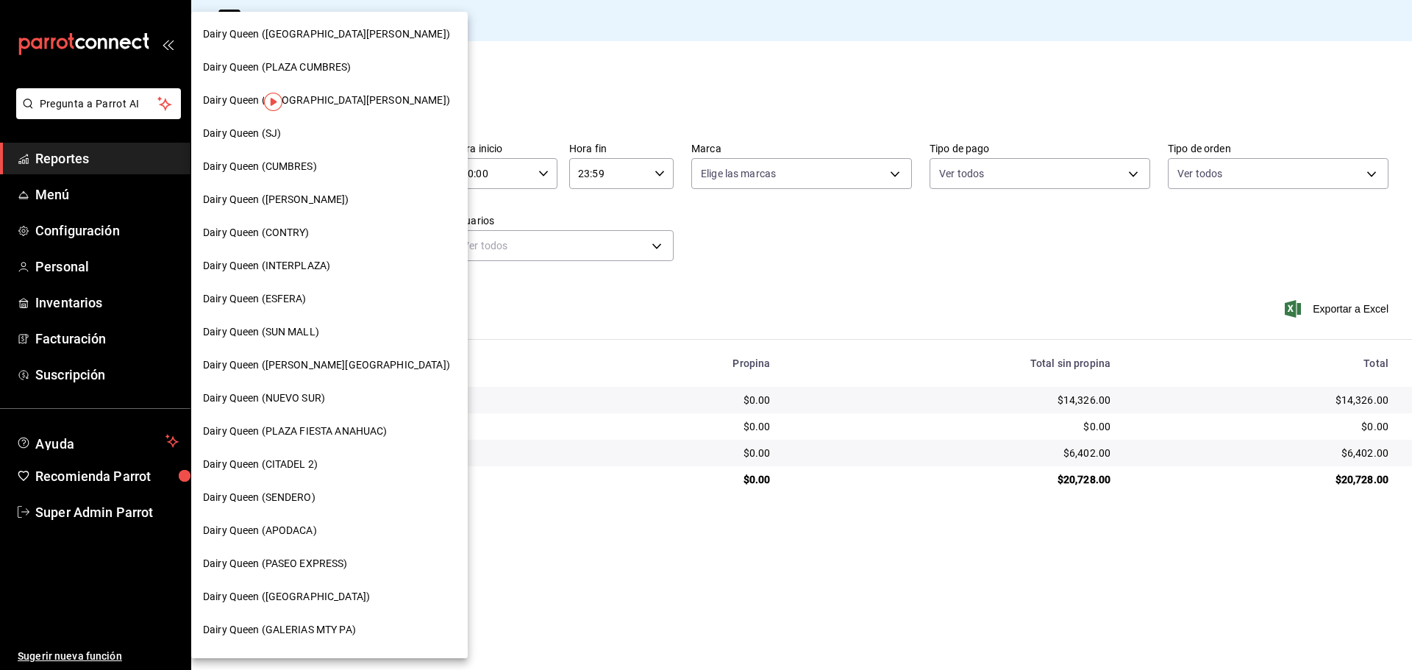
click at [307, 402] on span "Dairy Queen (NUEVO SUR)" at bounding box center [264, 398] width 122 height 15
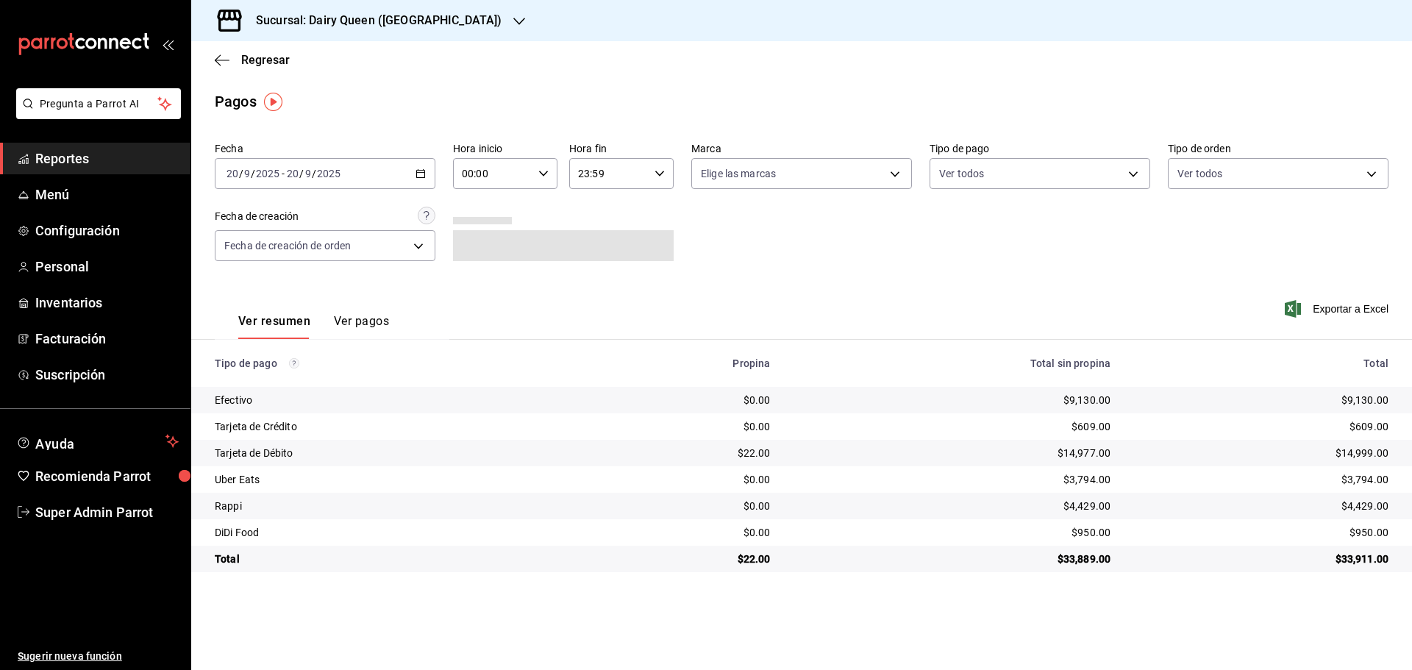
click at [350, 19] on h3 "Sucursal: Dairy Queen ([GEOGRAPHIC_DATA])" at bounding box center [372, 21] width 257 height 18
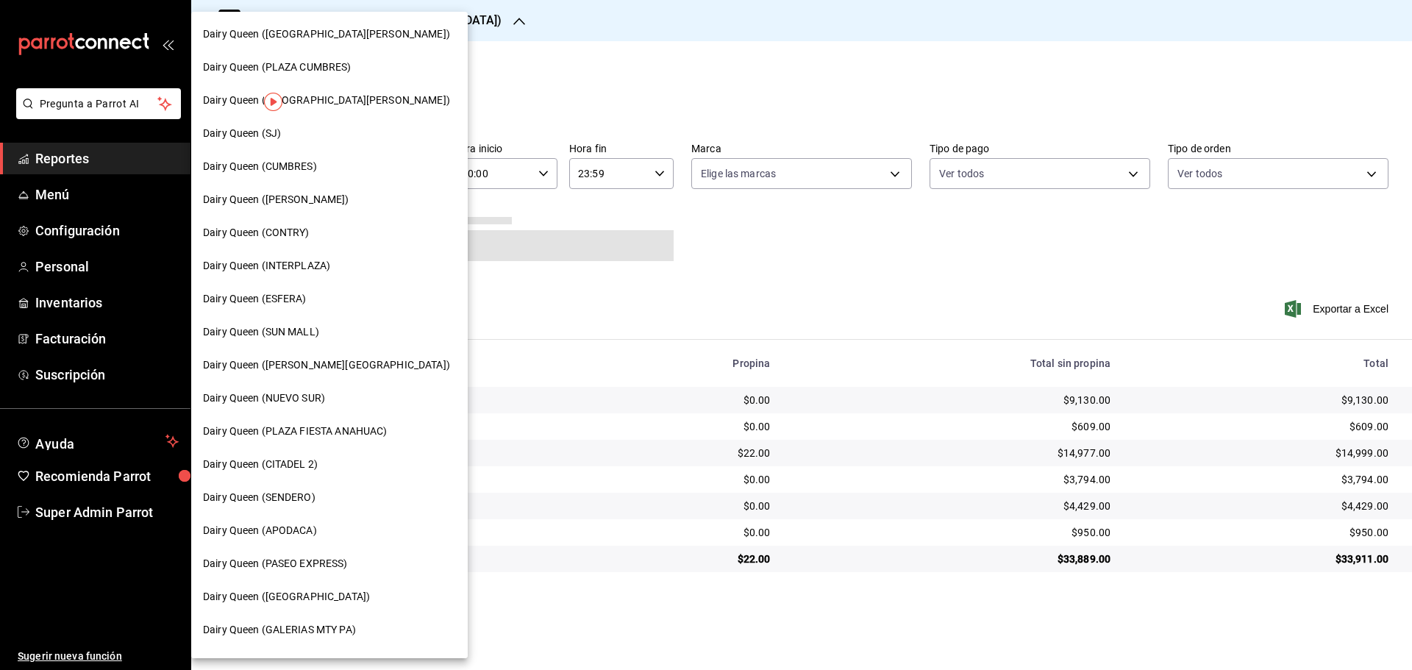
click at [301, 294] on span "Dairy Queen (ESFERA)" at bounding box center [255, 298] width 104 height 15
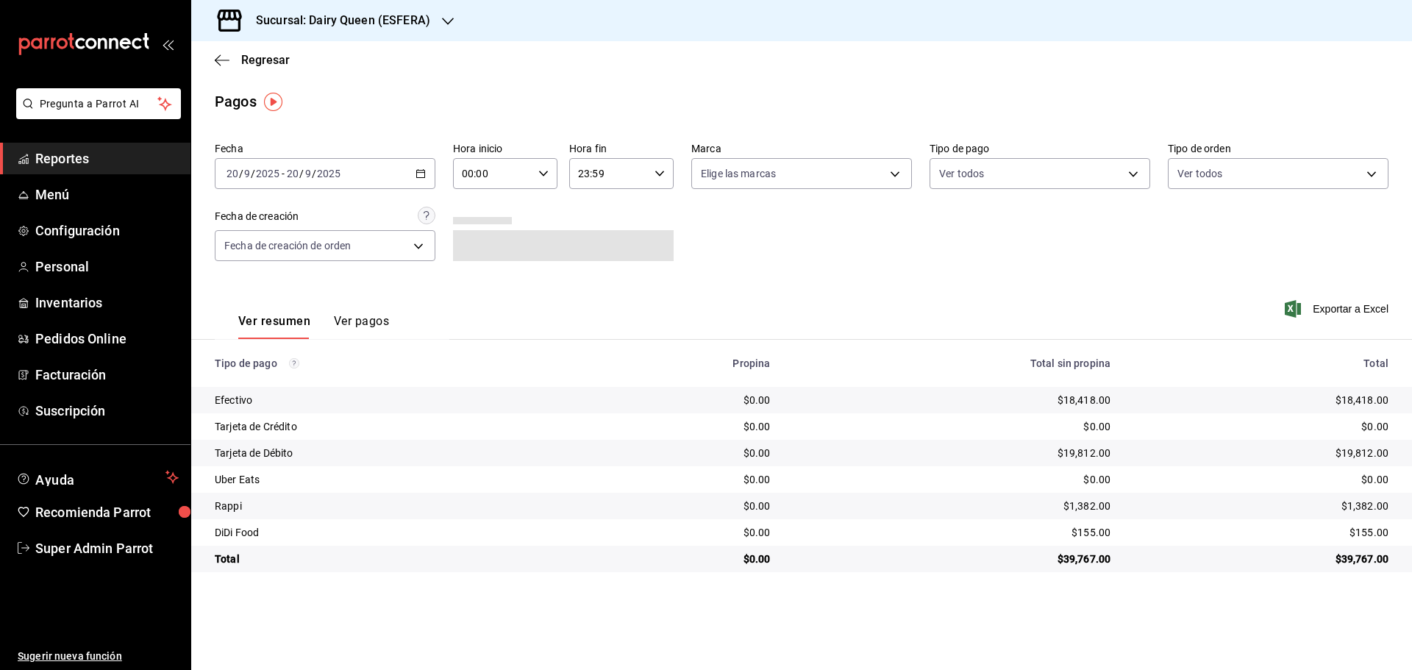
click at [353, 18] on h3 "Sucursal: Dairy Queen (ESFERA)" at bounding box center [337, 21] width 186 height 18
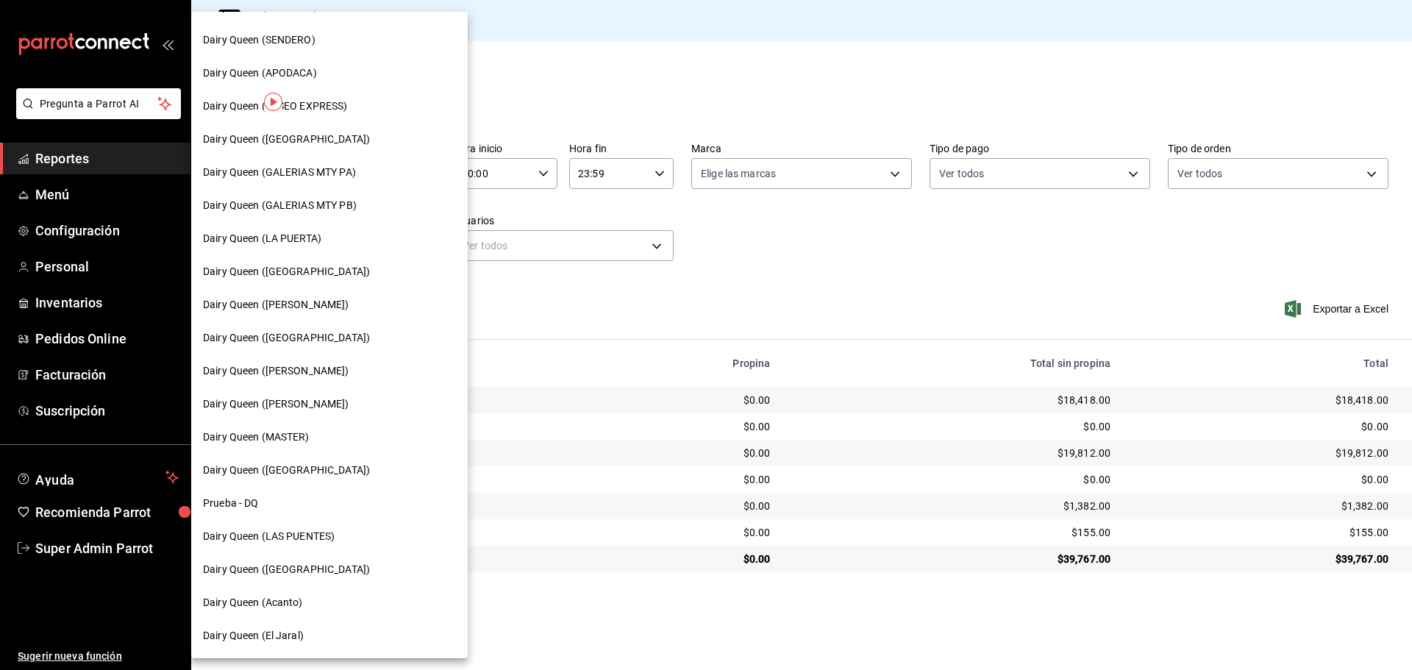
click at [295, 303] on span "Dairy Queen ([PERSON_NAME])" at bounding box center [276, 304] width 146 height 15
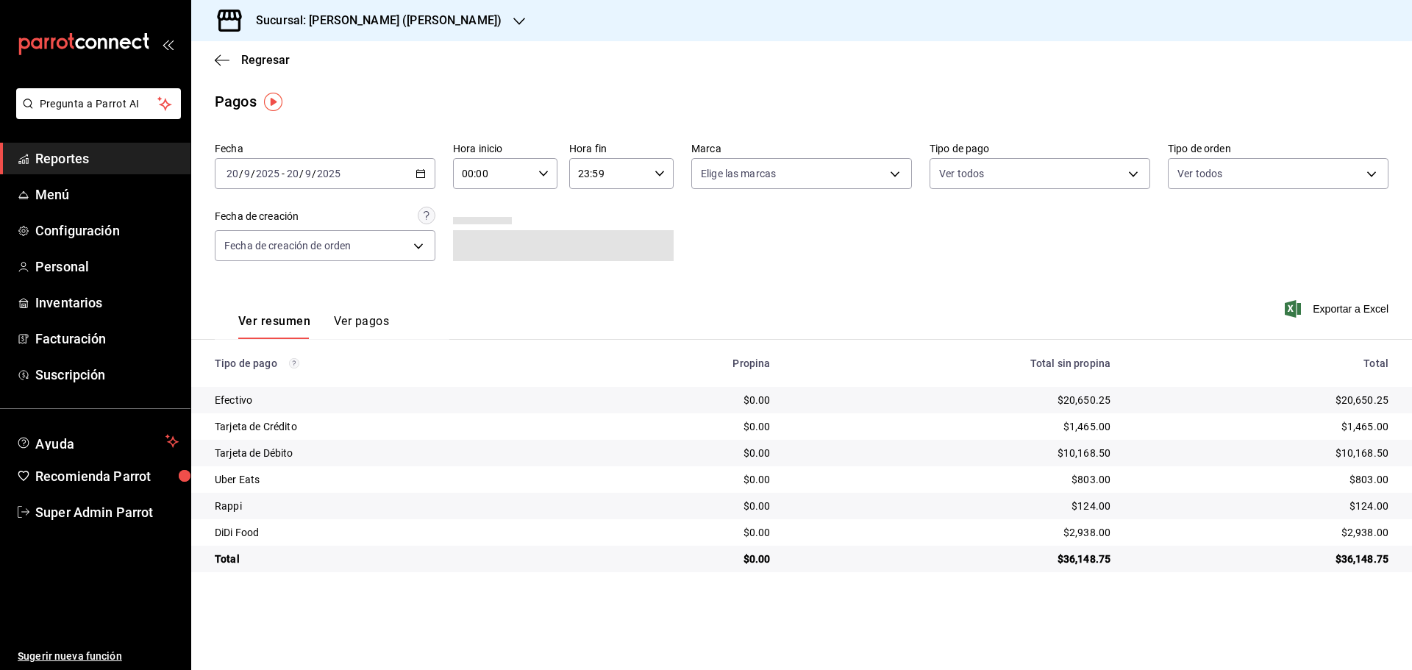
click at [310, 21] on h3 "Sucursal: [PERSON_NAME] ([PERSON_NAME])" at bounding box center [372, 21] width 257 height 18
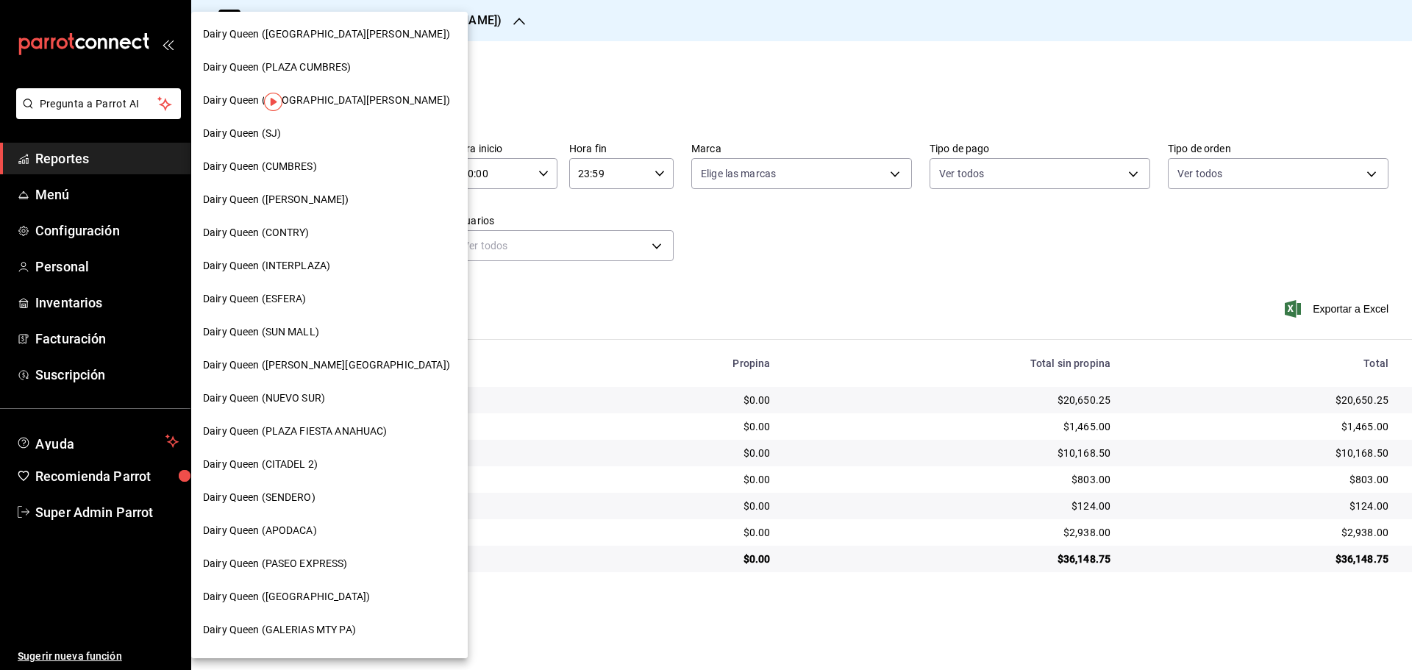
click at [294, 271] on span "Dairy Queen (INTERPLAZA)" at bounding box center [266, 265] width 127 height 15
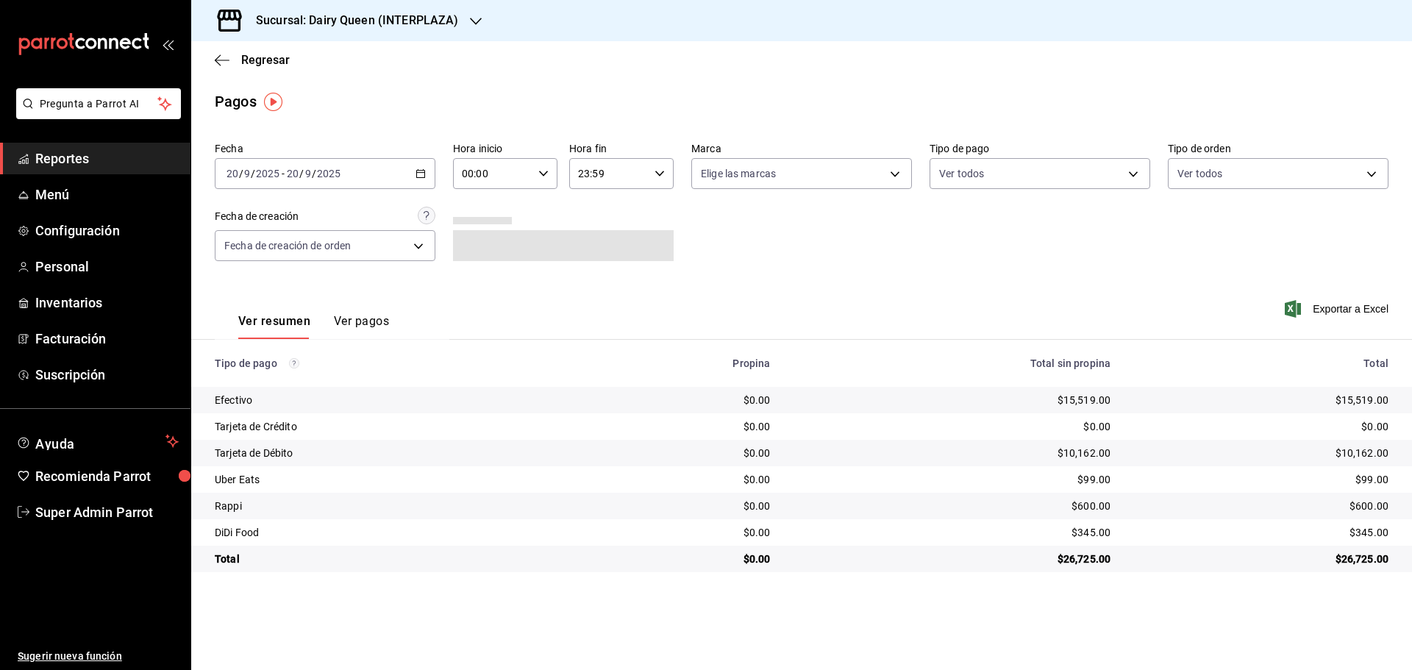
click at [363, 18] on h3 "Sucursal: Dairy Queen (INTERPLAZA)" at bounding box center [351, 21] width 214 height 18
click at [463, 23] on div "Dairy Queen ([GEOGRAPHIC_DATA][PERSON_NAME]) Dairy Queen ([GEOGRAPHIC_DATA]) Da…" at bounding box center [706, 335] width 1412 height 670
click at [470, 21] on icon "button" at bounding box center [476, 21] width 12 height 12
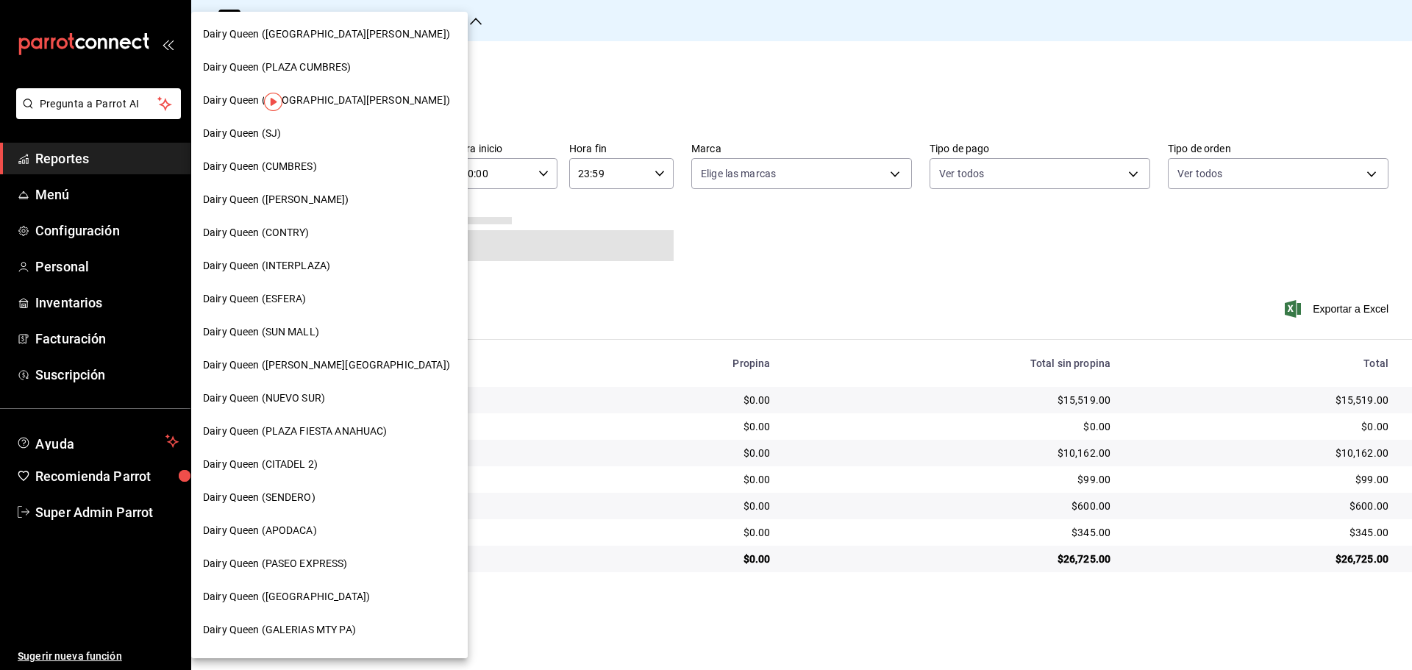
click at [263, 468] on span "Dairy Queen (CITADEL 2)" at bounding box center [260, 464] width 115 height 15
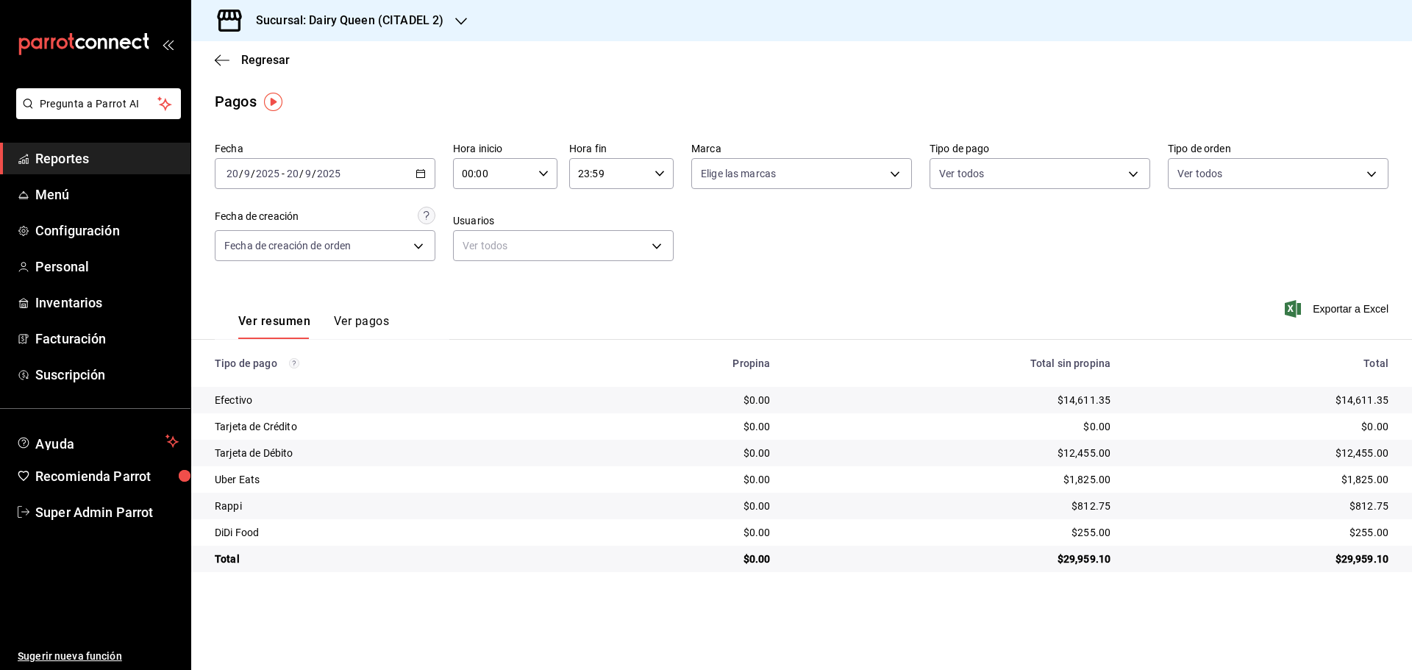
click at [399, 24] on h3 "Sucursal: Dairy Queen (CITADEL 2)" at bounding box center [343, 21] width 199 height 18
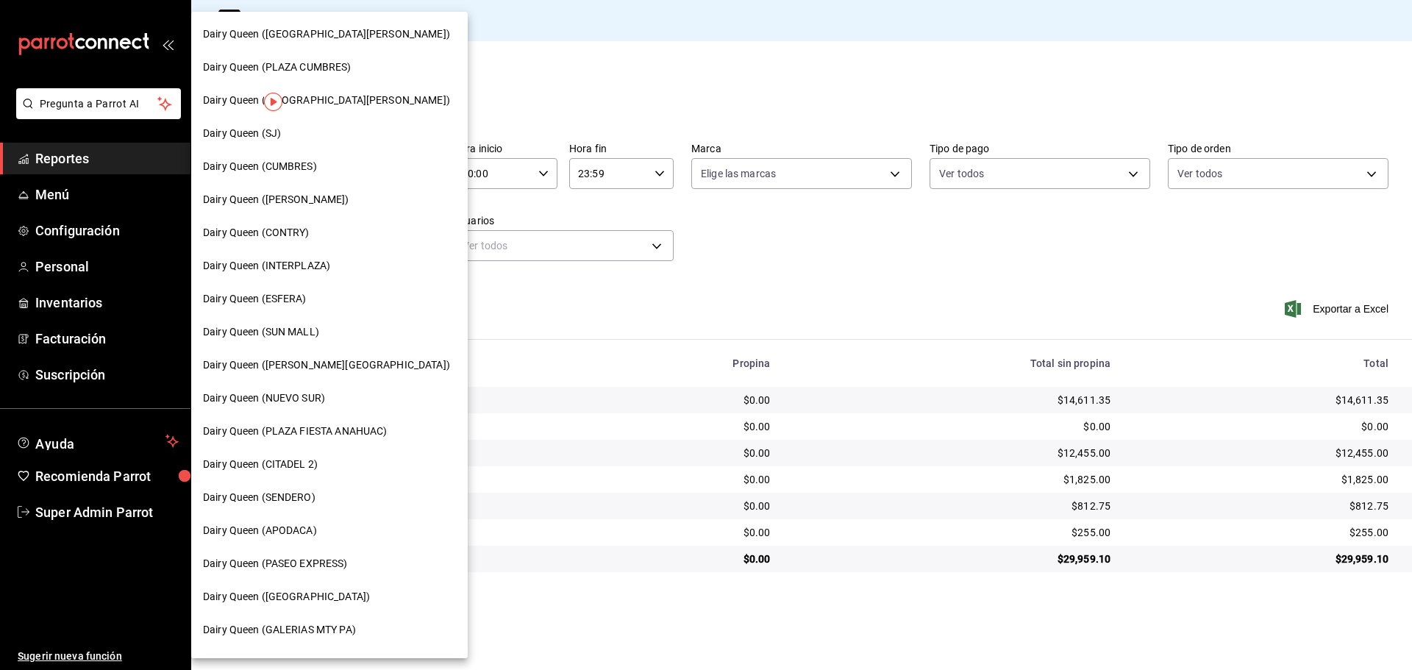
click at [355, 77] on div "Dairy Queen (PLAZA CUMBRES)" at bounding box center [329, 67] width 277 height 33
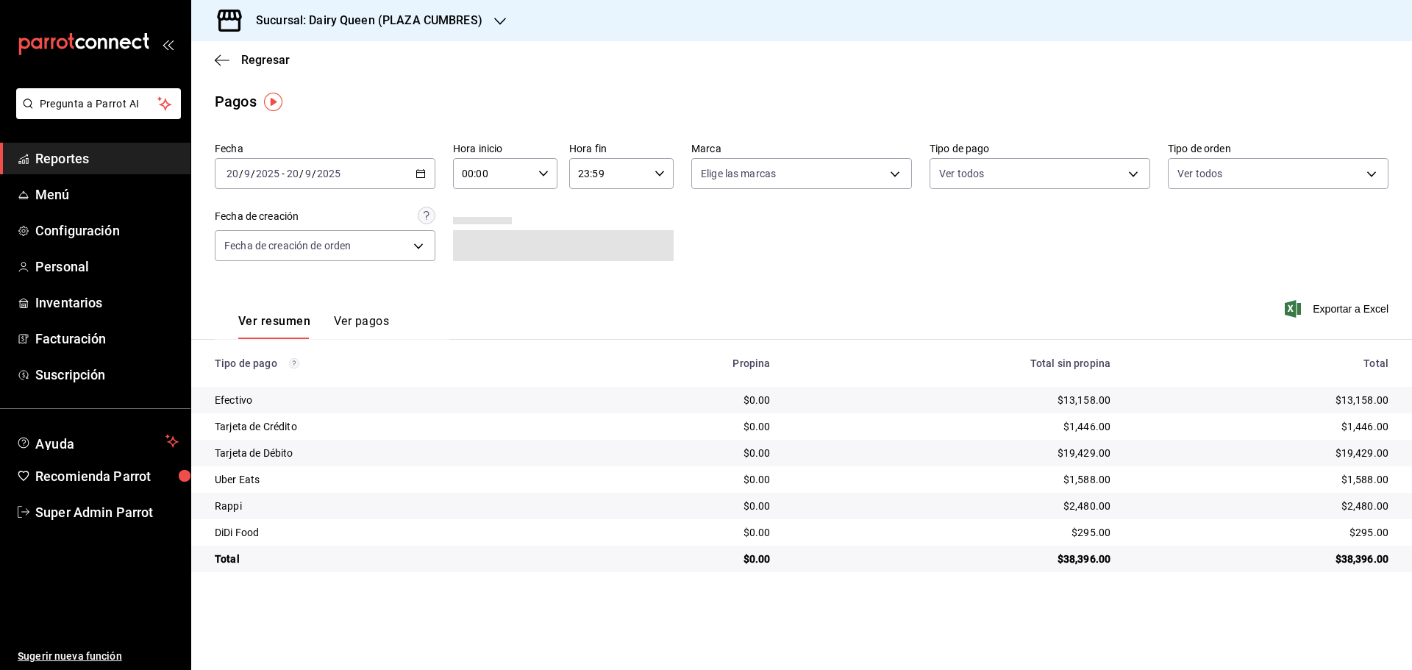
click at [444, 24] on h3 "Sucursal: Dairy Queen (PLAZA CUMBRES)" at bounding box center [363, 21] width 238 height 18
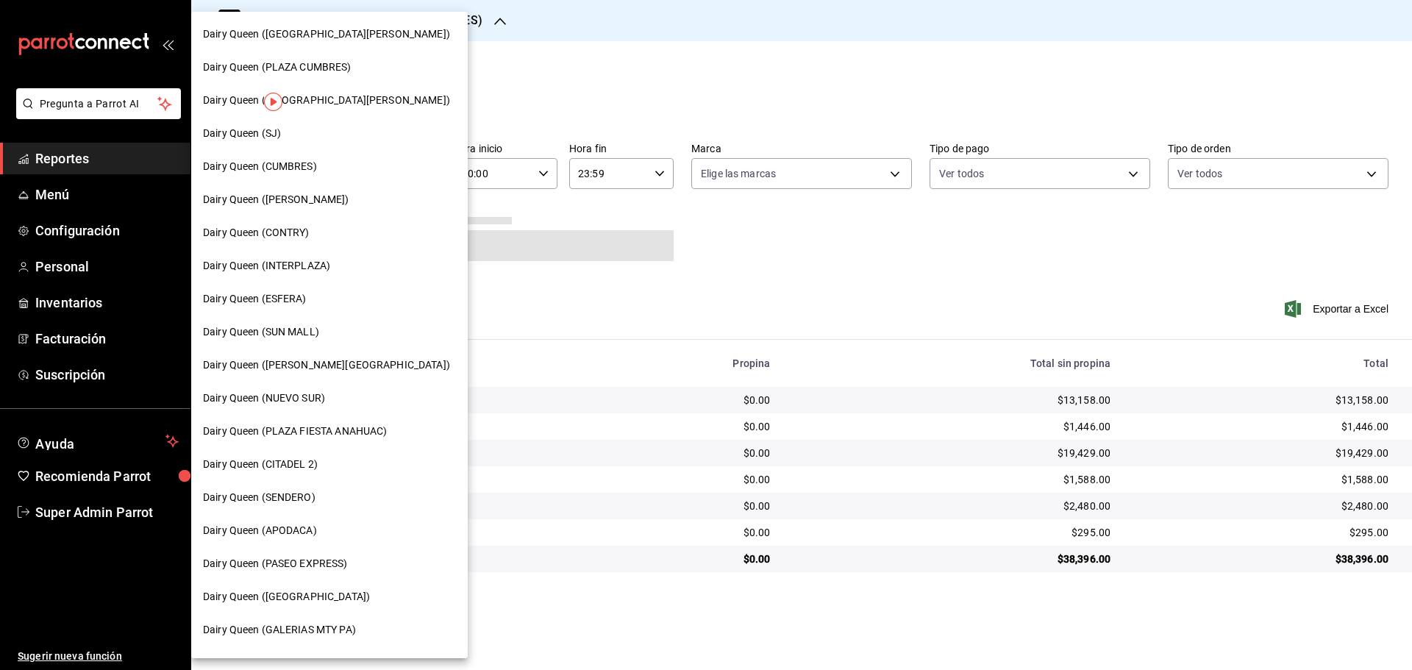
click at [350, 433] on span "Dairy Queen (PLAZA FIESTA ANAHUAC)" at bounding box center [295, 431] width 184 height 15
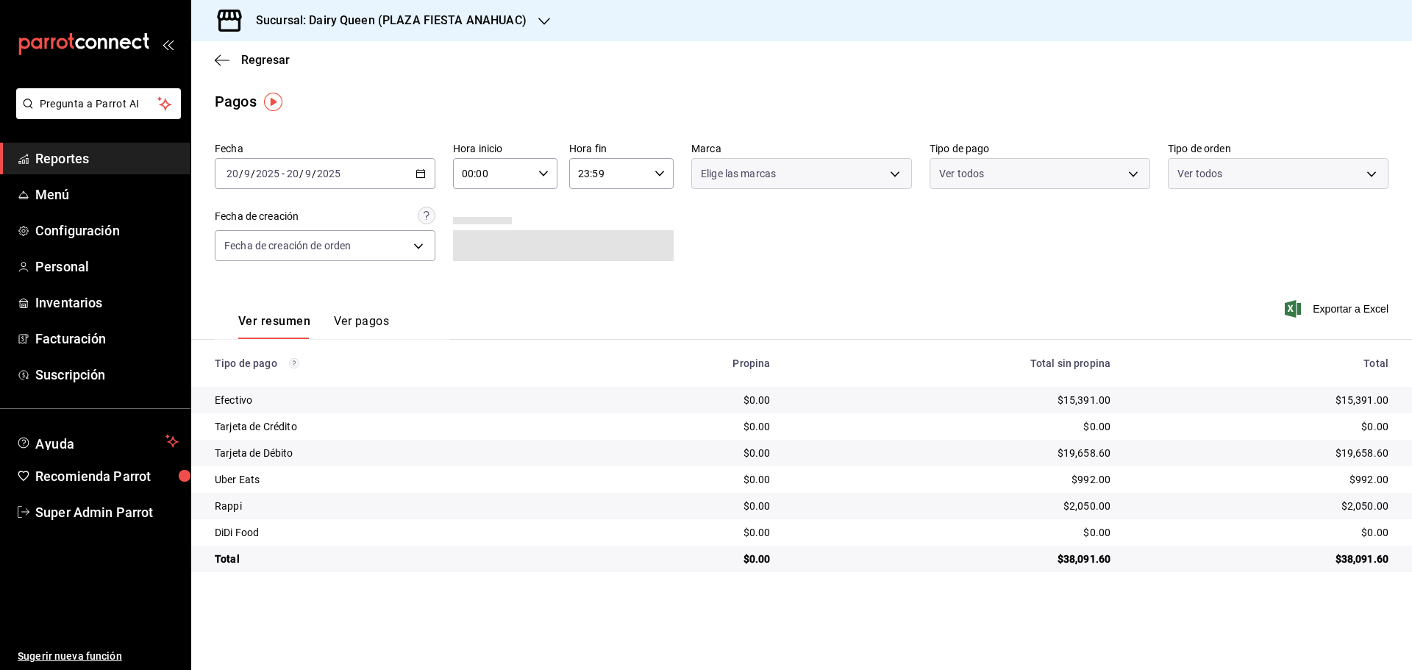
click at [385, 19] on h3 "Sucursal: Dairy Queen (PLAZA FIESTA ANAHUAC)" at bounding box center [385, 21] width 282 height 18
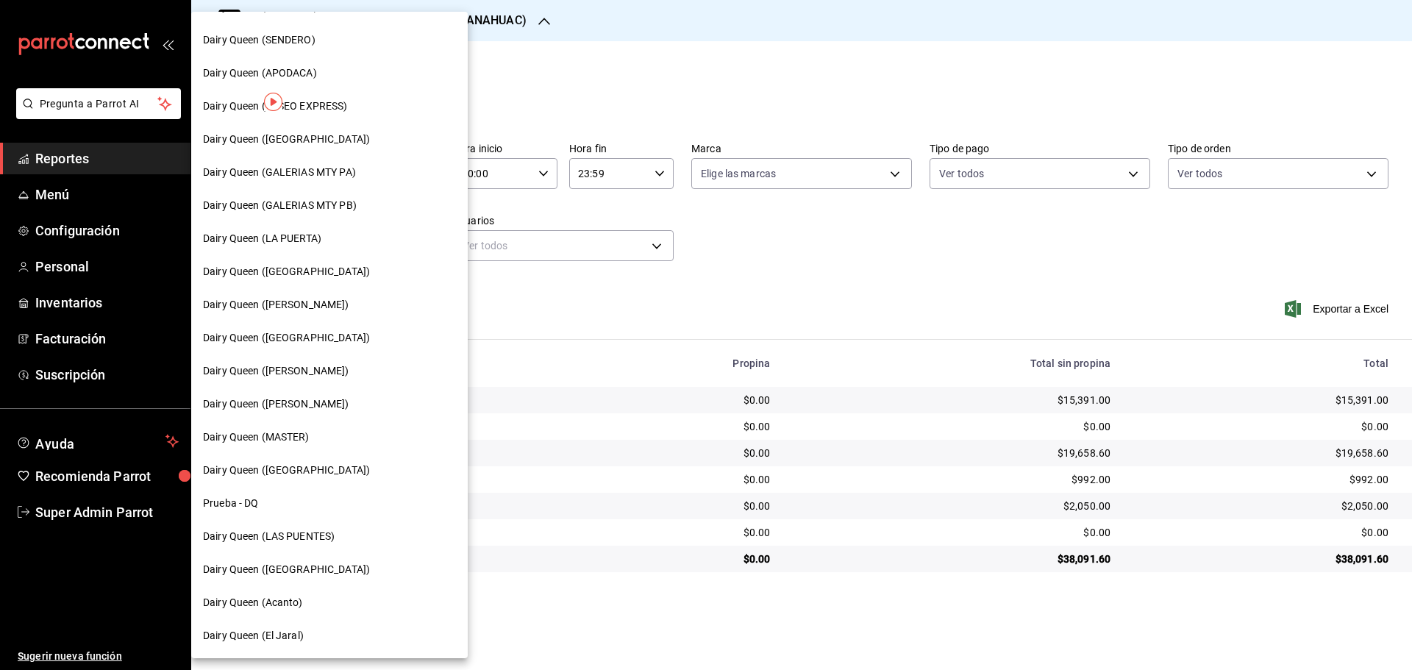
click at [319, 403] on span "Dairy Queen ([PERSON_NAME])" at bounding box center [276, 404] width 146 height 15
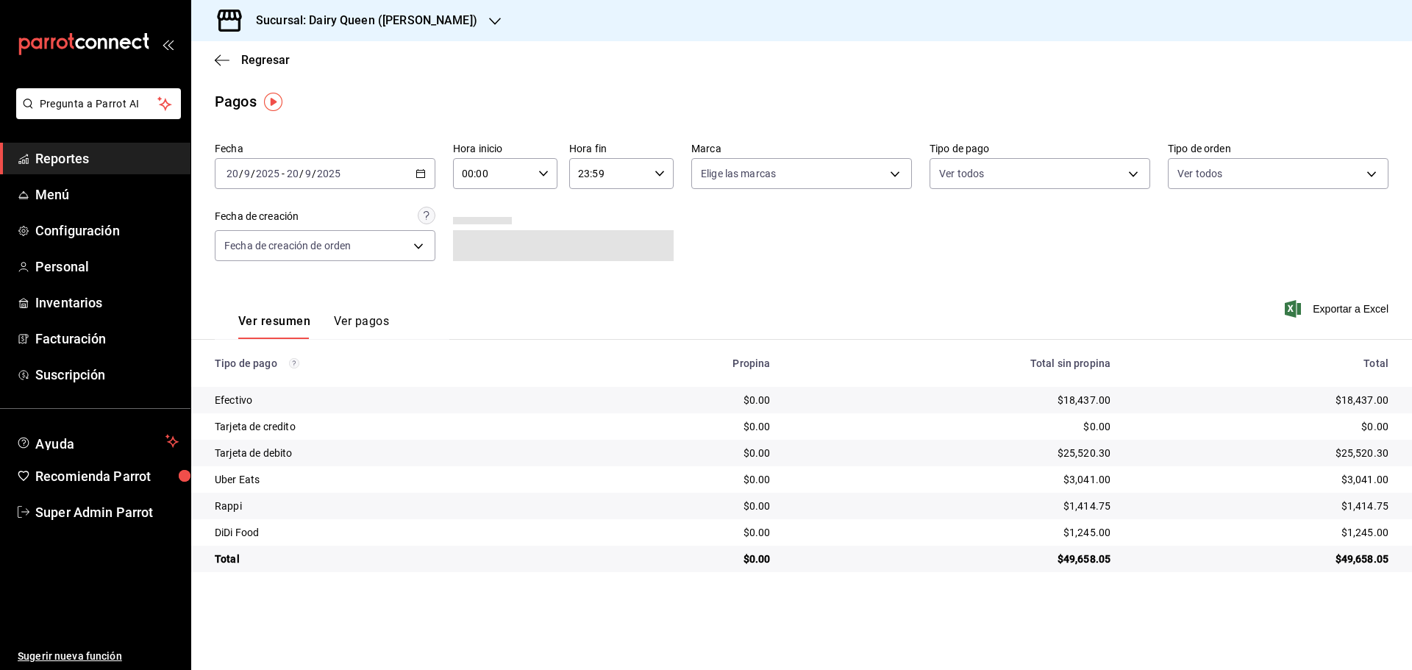
click at [355, 20] on h3 "Sucursal: Dairy Queen ([PERSON_NAME])" at bounding box center [360, 21] width 233 height 18
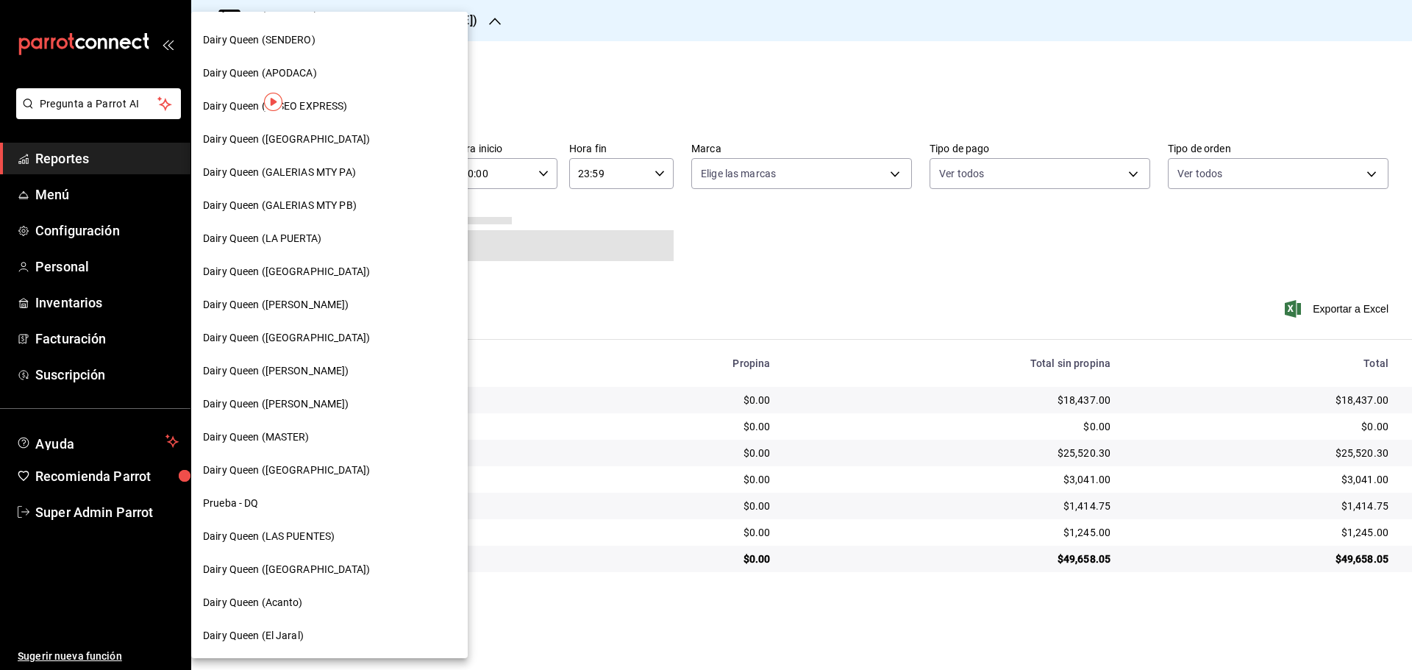
click at [324, 470] on span "Dairy Queen ([GEOGRAPHIC_DATA])" at bounding box center [286, 470] width 167 height 15
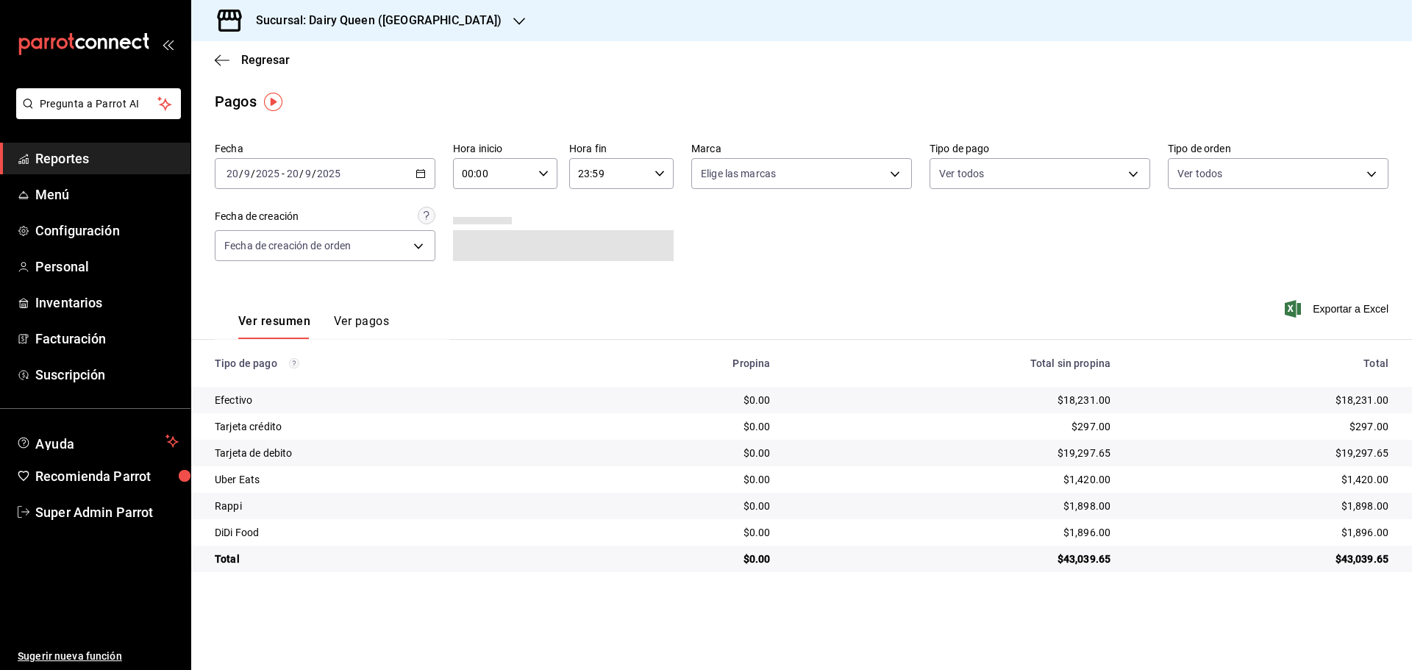
click at [342, 23] on h3 "Sucursal: Dairy Queen ([GEOGRAPHIC_DATA])" at bounding box center [372, 21] width 257 height 18
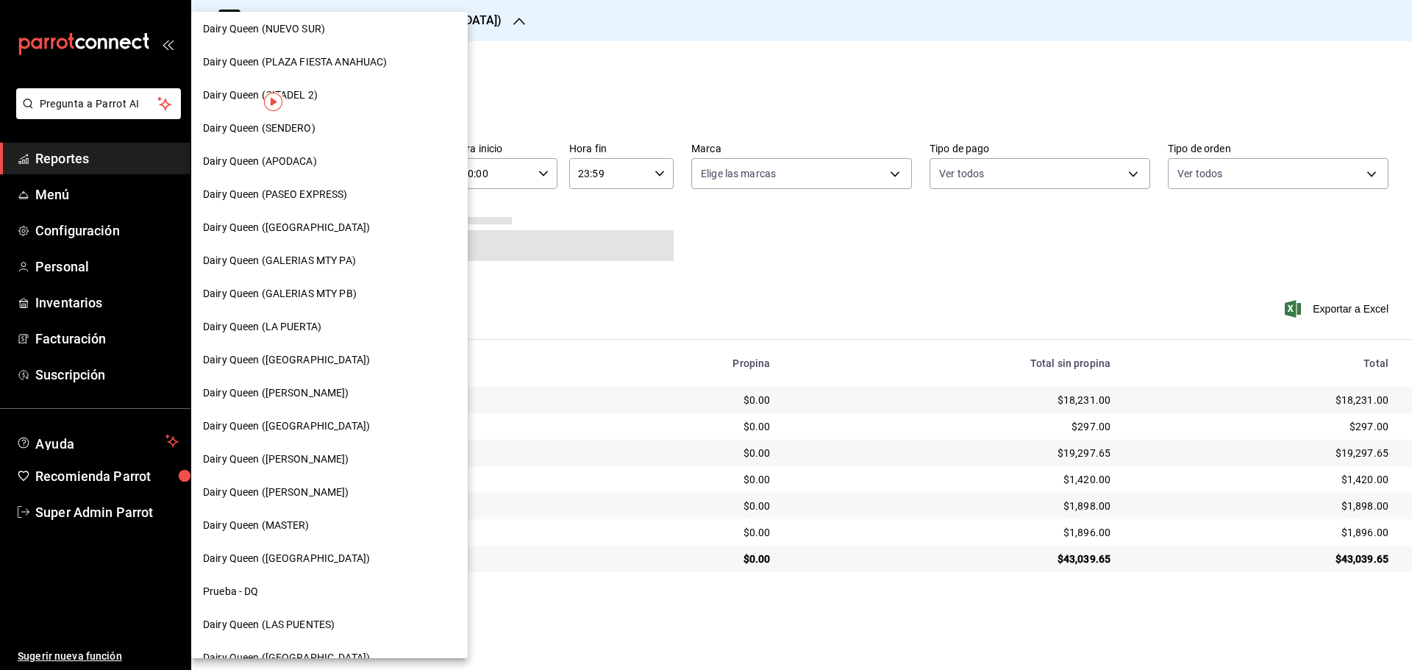
scroll to position [458, 0]
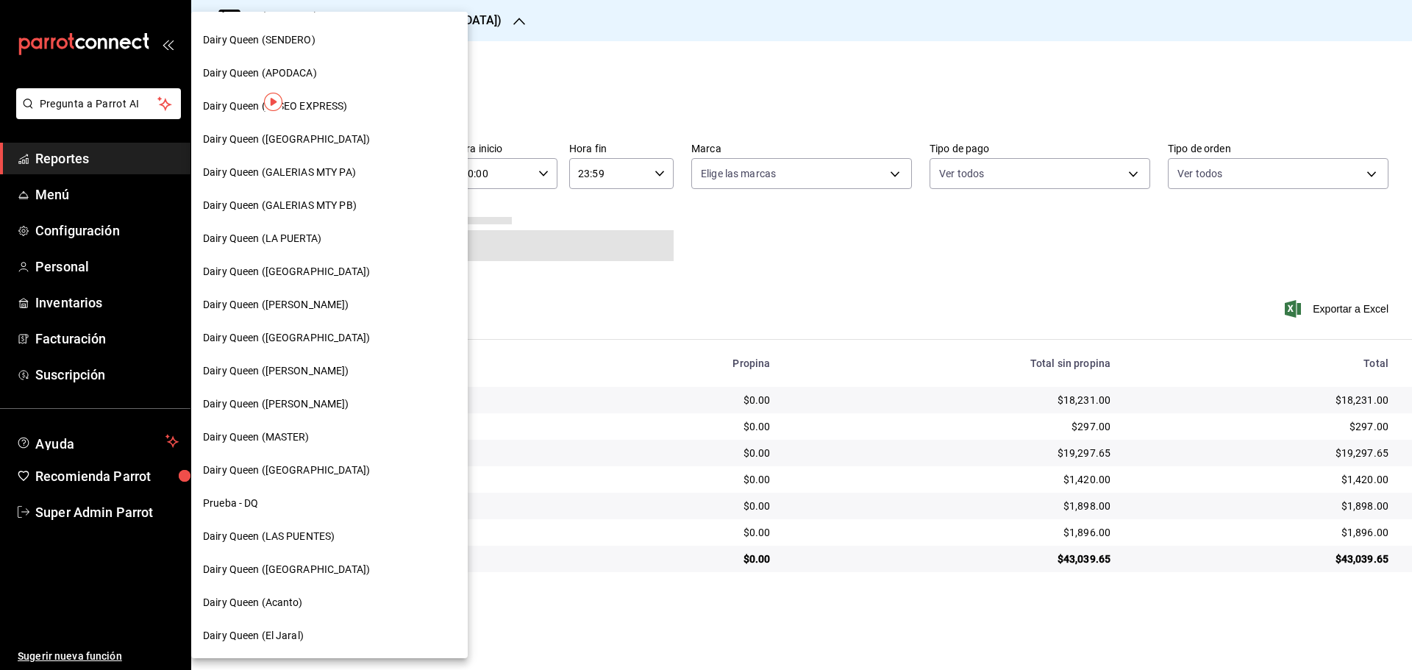
click at [275, 597] on span "Dairy Queen (Acanto)" at bounding box center [253, 602] width 100 height 15
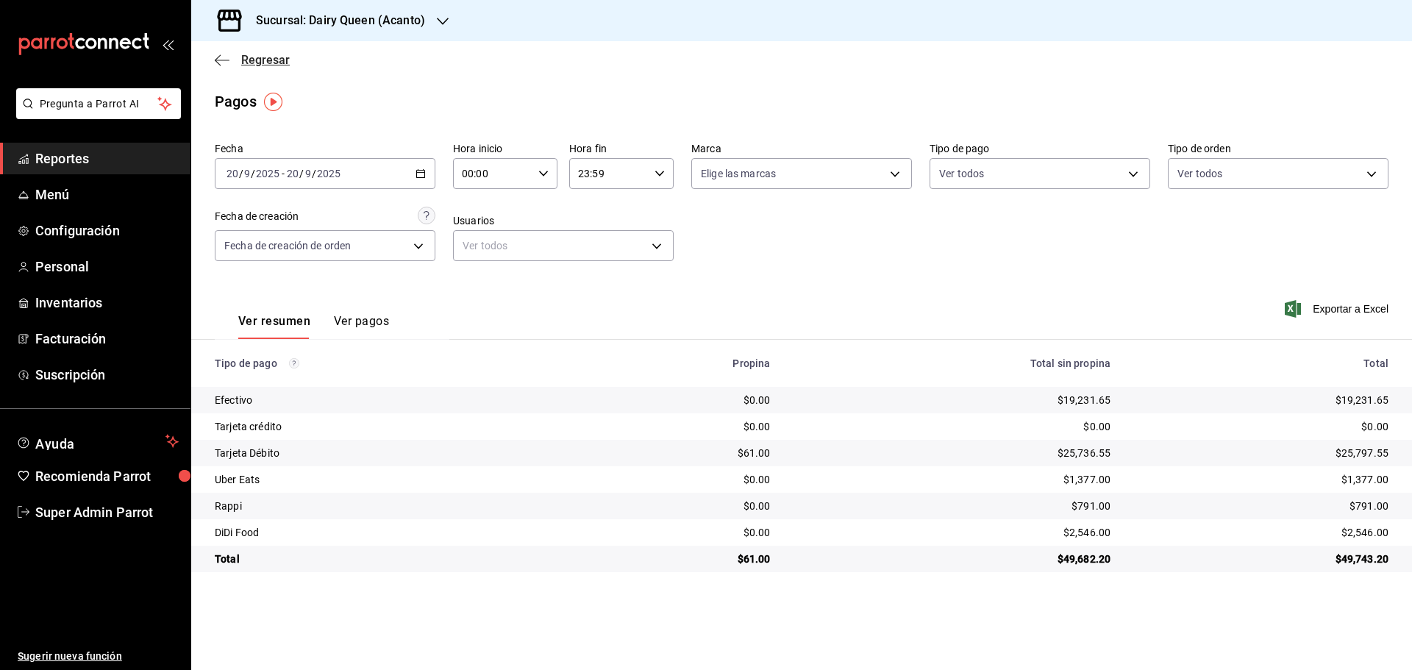
click at [266, 54] on span "Regresar" at bounding box center [265, 60] width 49 height 14
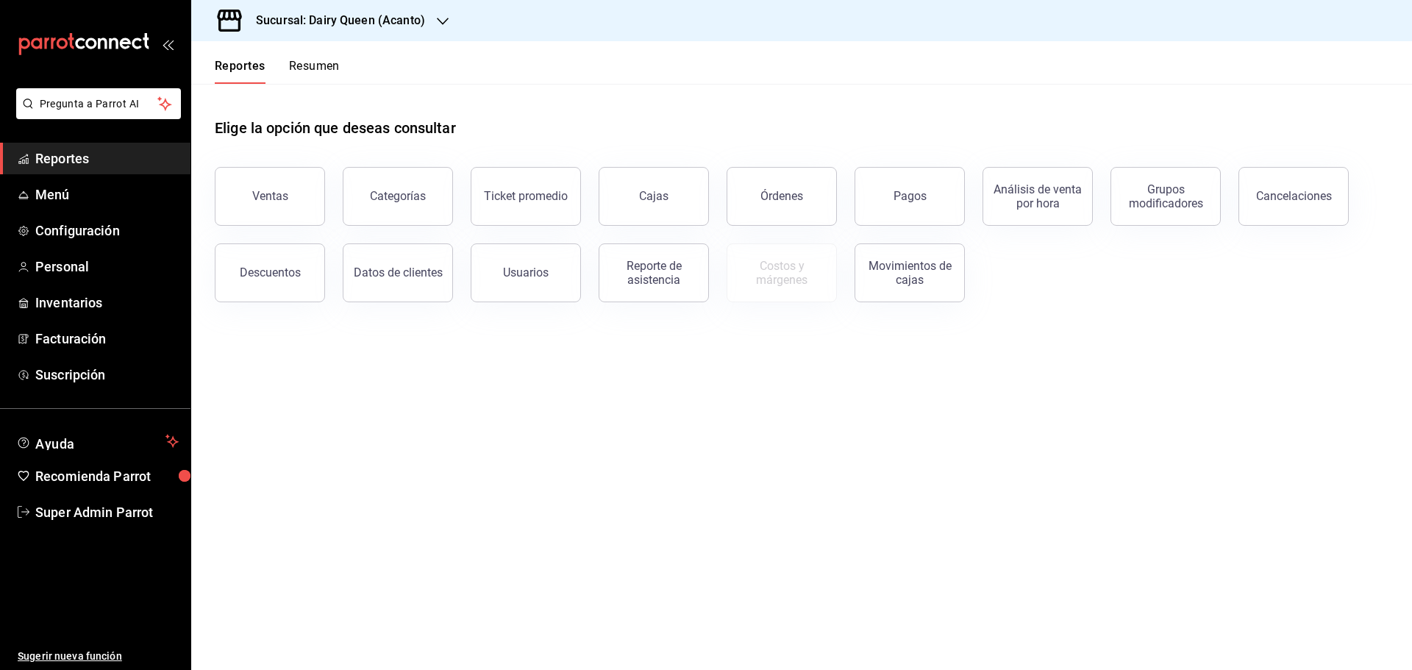
click at [310, 68] on button "Resumen" at bounding box center [314, 71] width 51 height 25
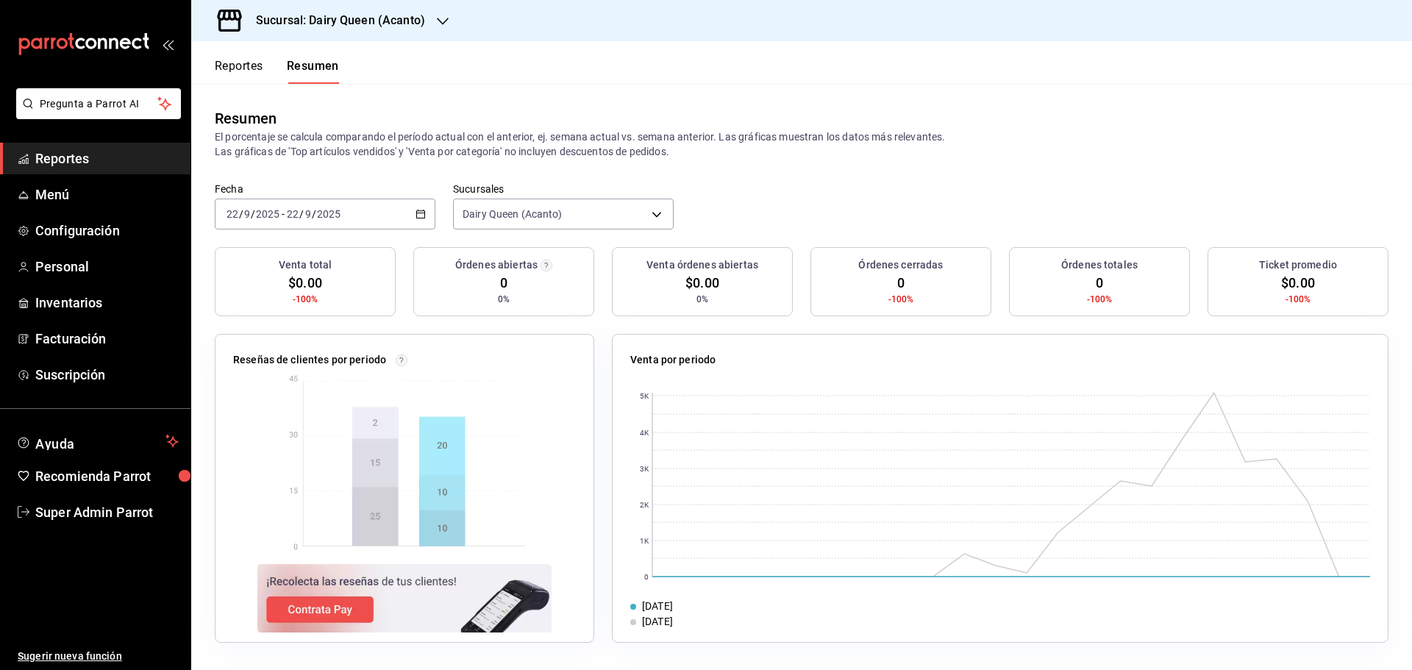
click at [350, 214] on div "[DATE] [DATE] - [DATE] [DATE]" at bounding box center [325, 214] width 221 height 31
click at [280, 421] on span "Rango de fechas" at bounding box center [284, 423] width 114 height 15
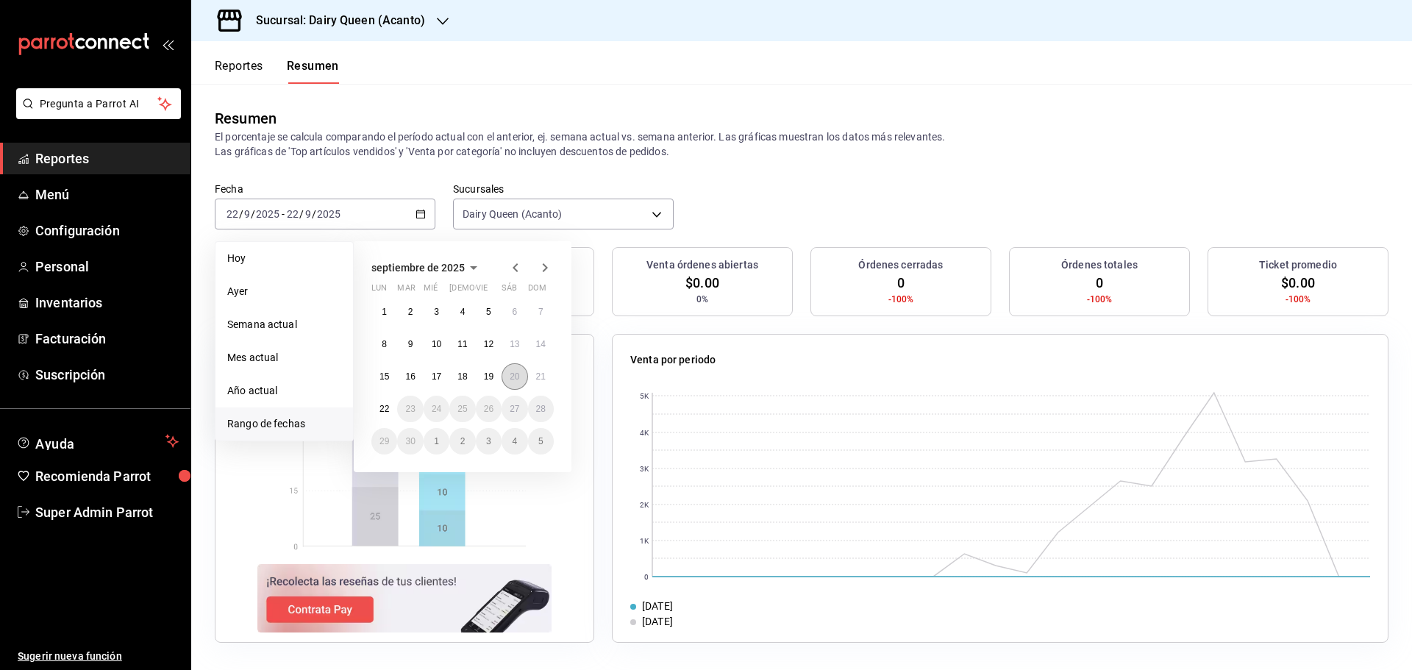
click at [519, 384] on button "20" at bounding box center [515, 376] width 26 height 26
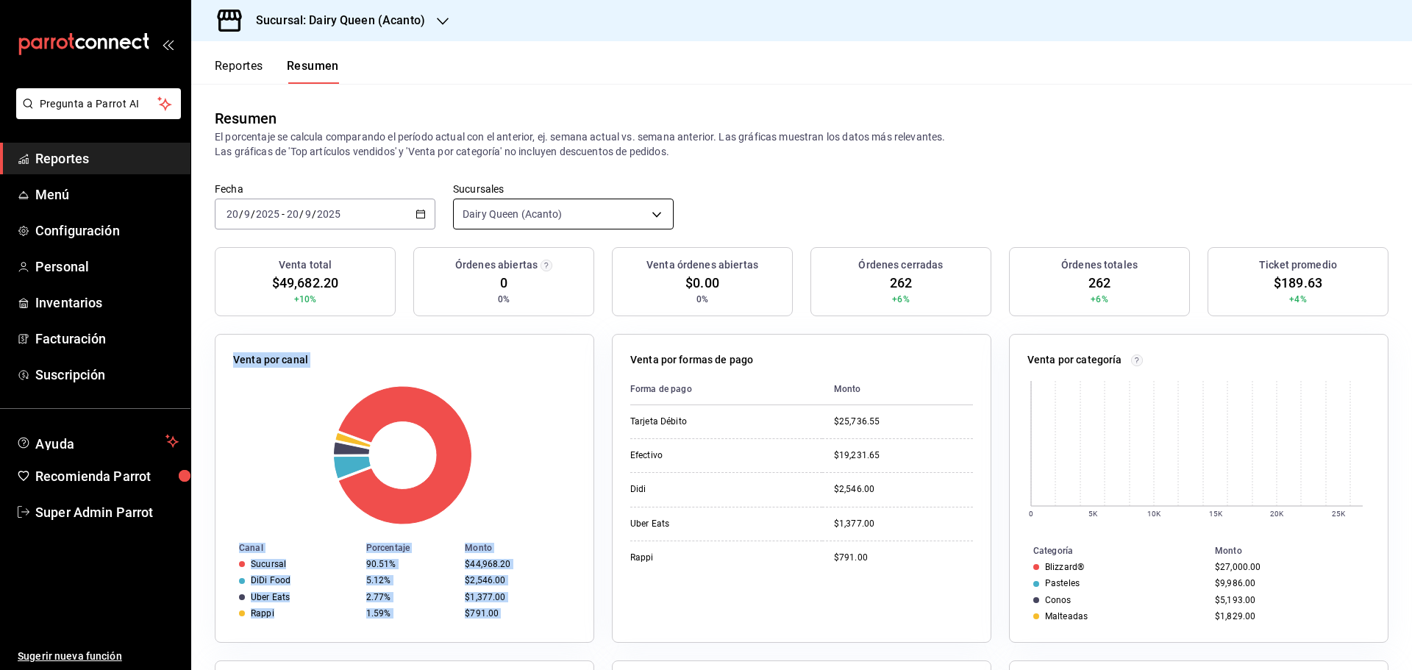
click at [516, 230] on body "Pregunta a Parrot AI Reportes Menú Configuración Personal Inventarios Facturaci…" at bounding box center [706, 335] width 1412 height 670
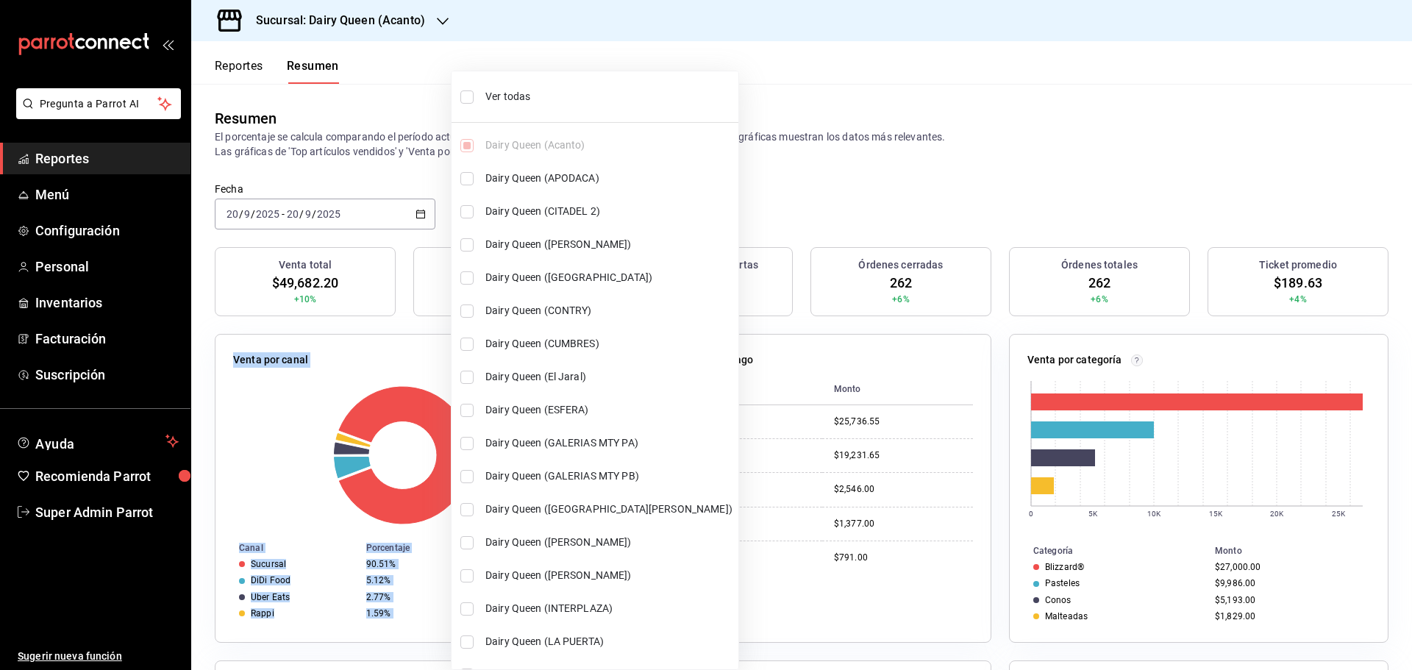
click at [514, 100] on span "Ver todas" at bounding box center [609, 96] width 247 height 15
type input "[object Object],[object Object],[object Object],[object Object],[object Object]…"
checkbox input "true"
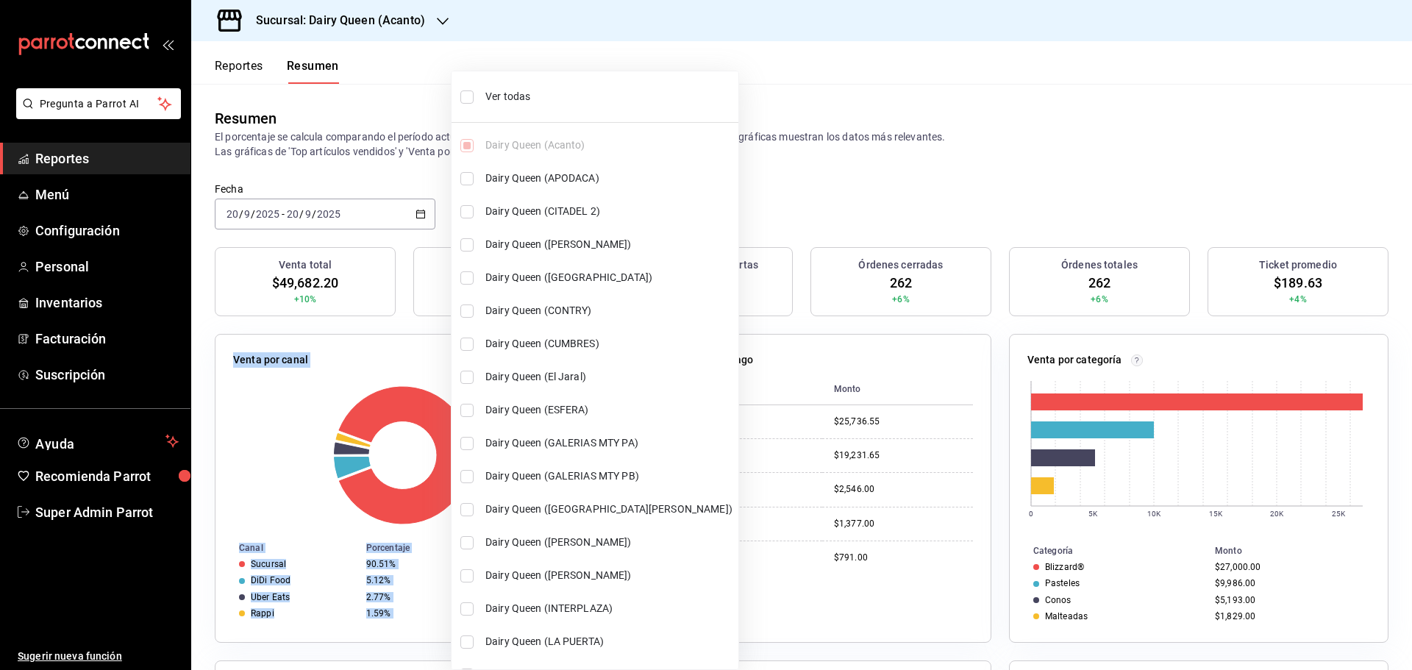
checkbox input "true"
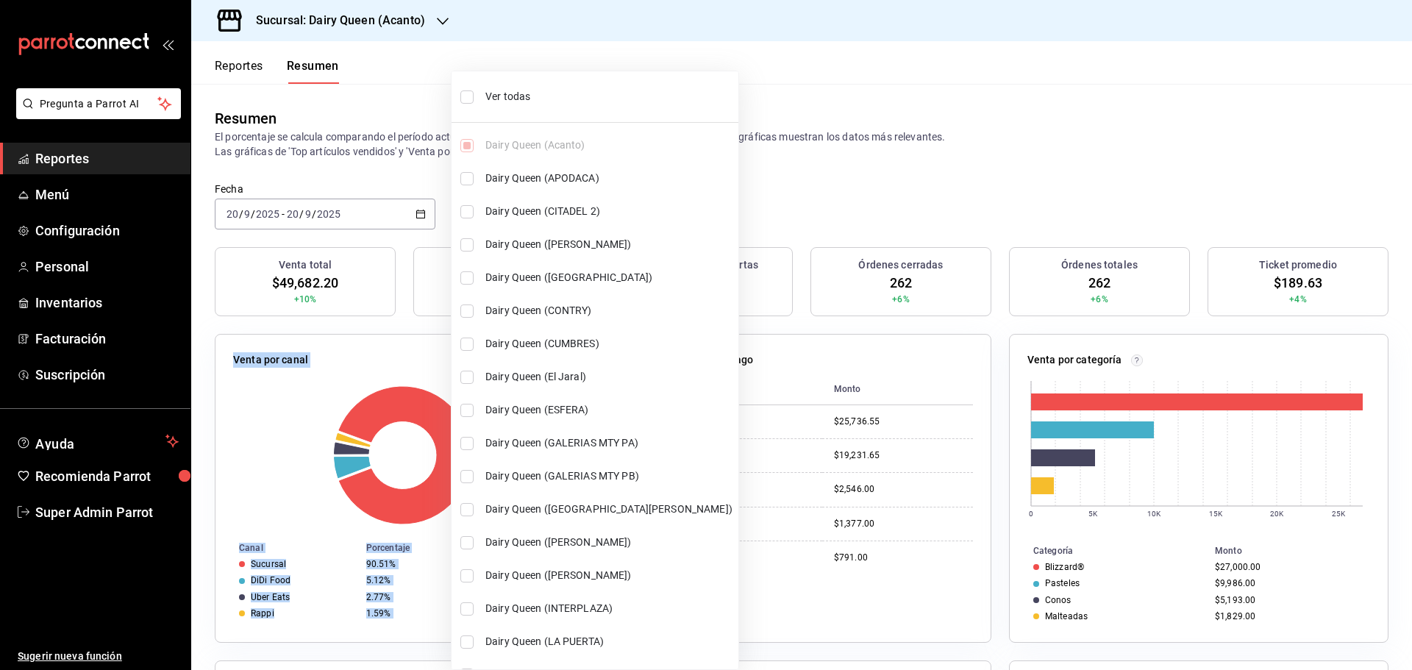
checkbox input "true"
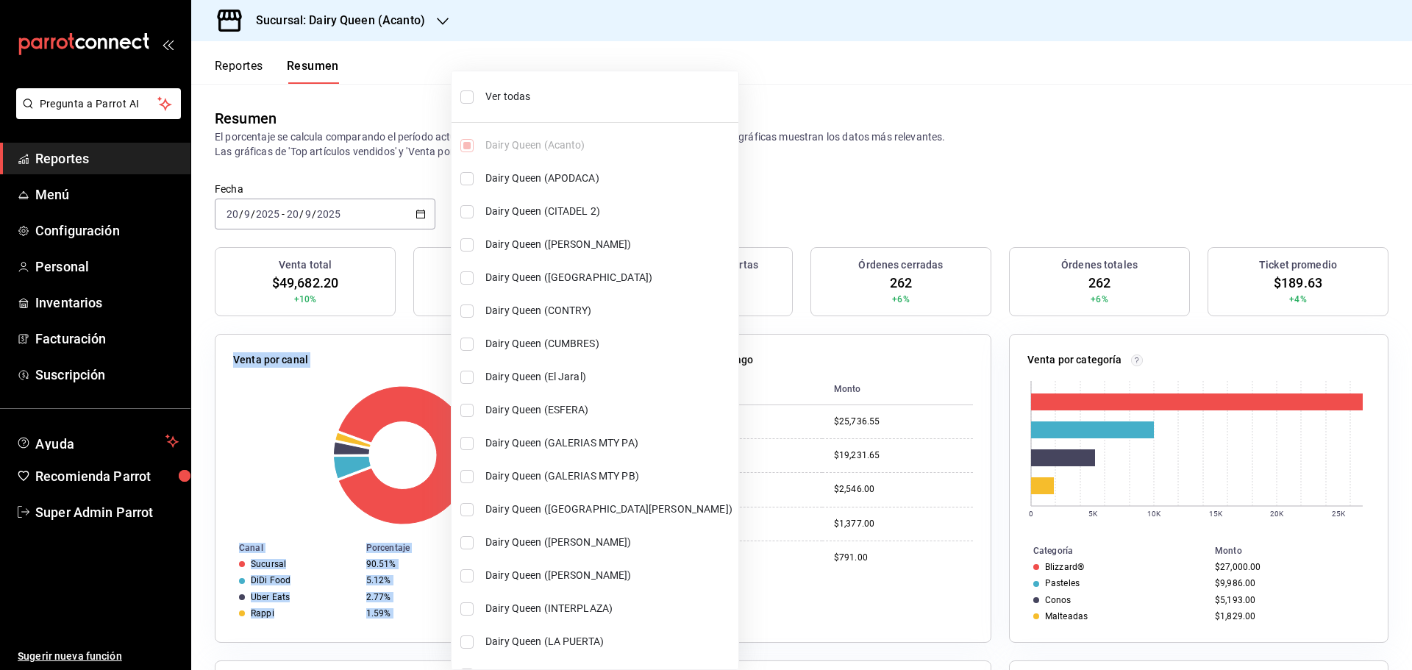
checkbox input "true"
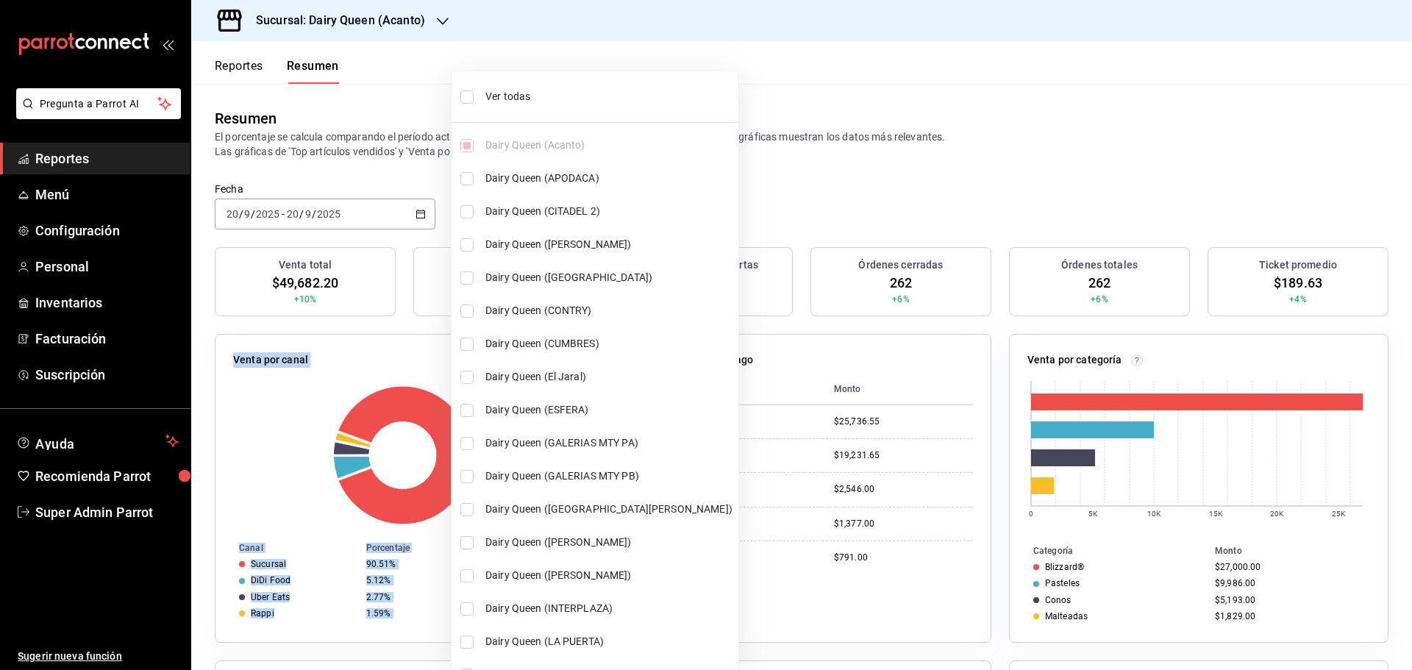
checkbox input "true"
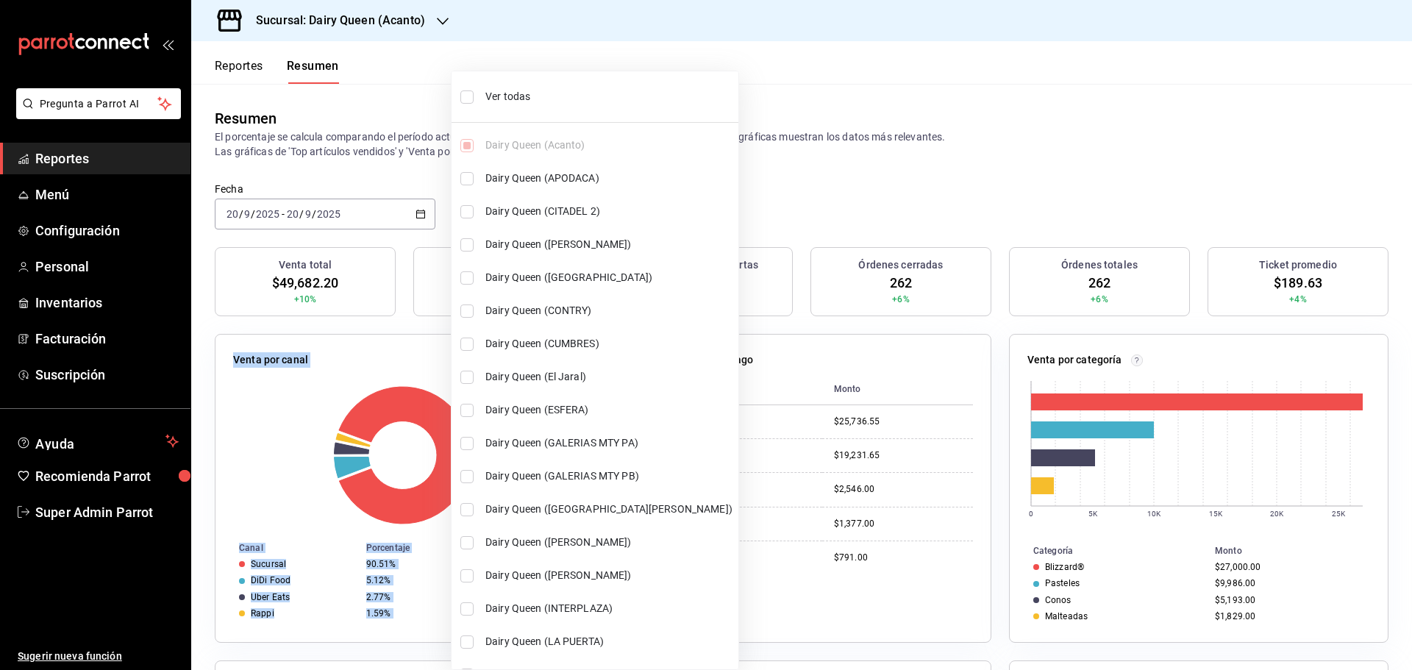
checkbox input "true"
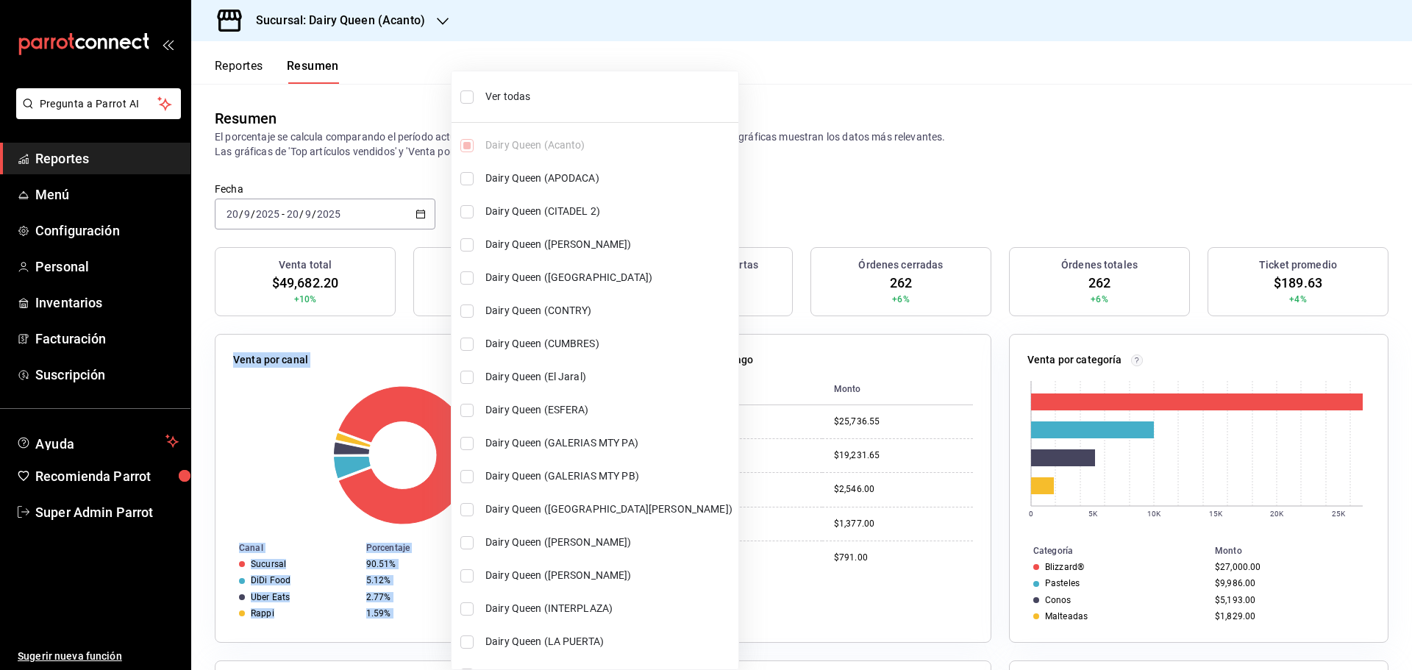
checkbox input "true"
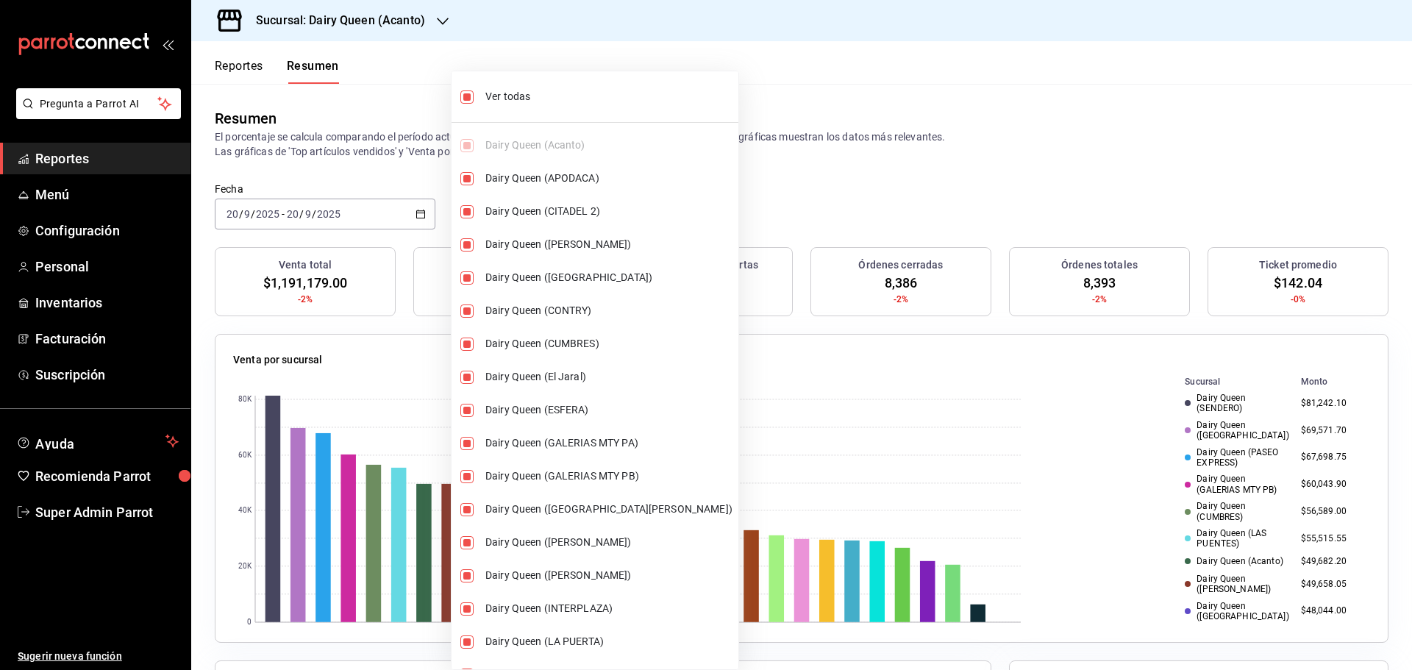
click at [853, 157] on div at bounding box center [706, 335] width 1412 height 670
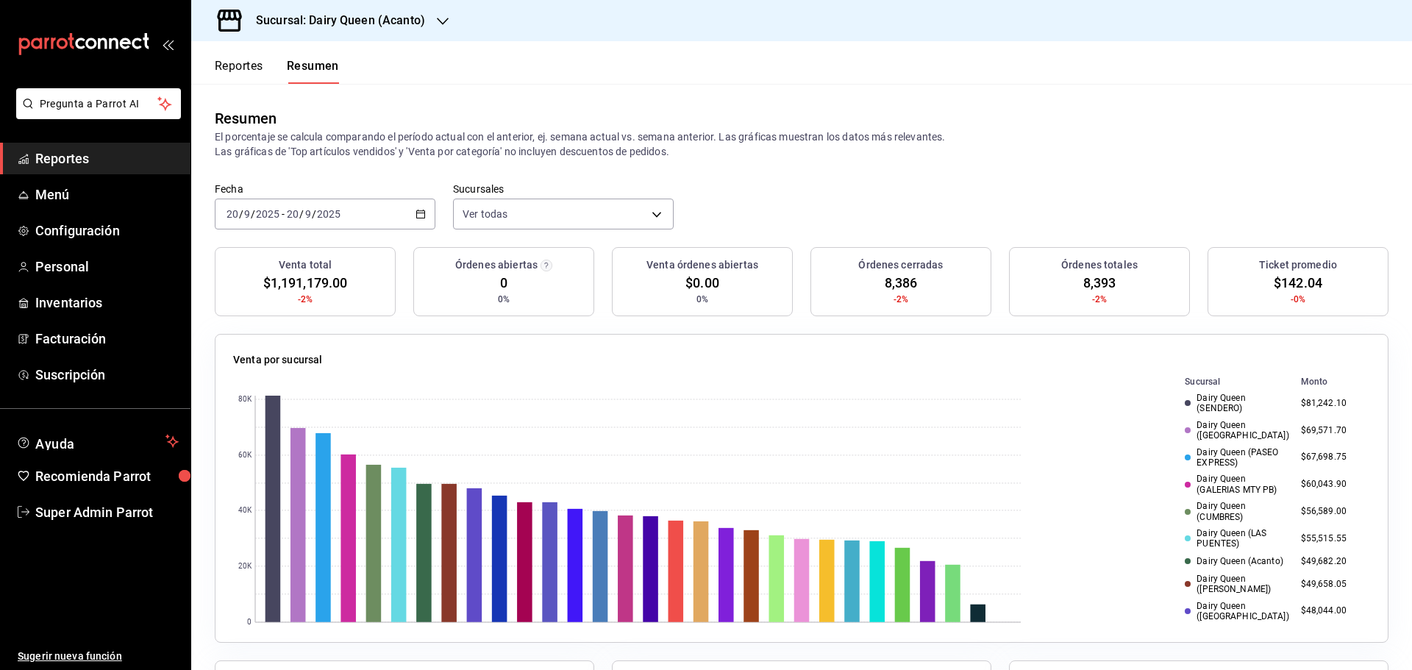
click at [313, 202] on div "[DATE] [DATE] - [DATE] [DATE]" at bounding box center [325, 214] width 221 height 31
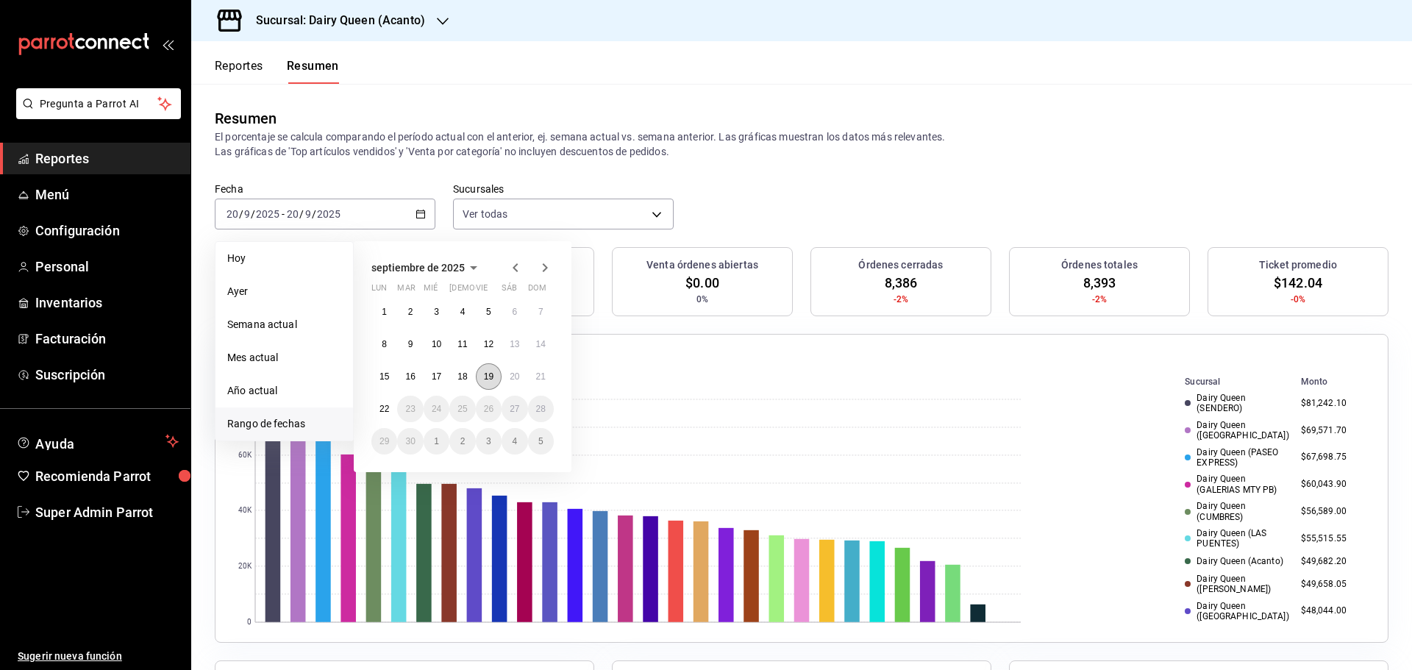
click at [494, 371] on button "19" at bounding box center [489, 376] width 26 height 26
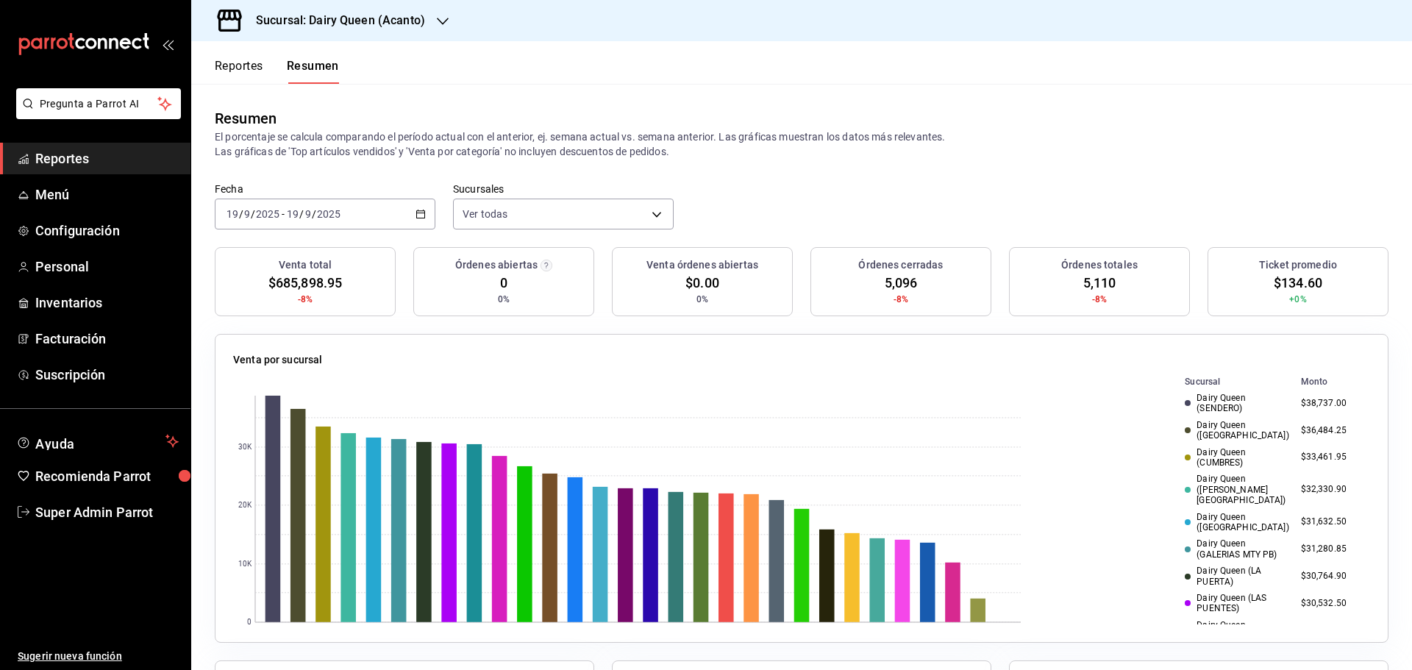
click at [243, 71] on button "Reportes" at bounding box center [239, 71] width 49 height 25
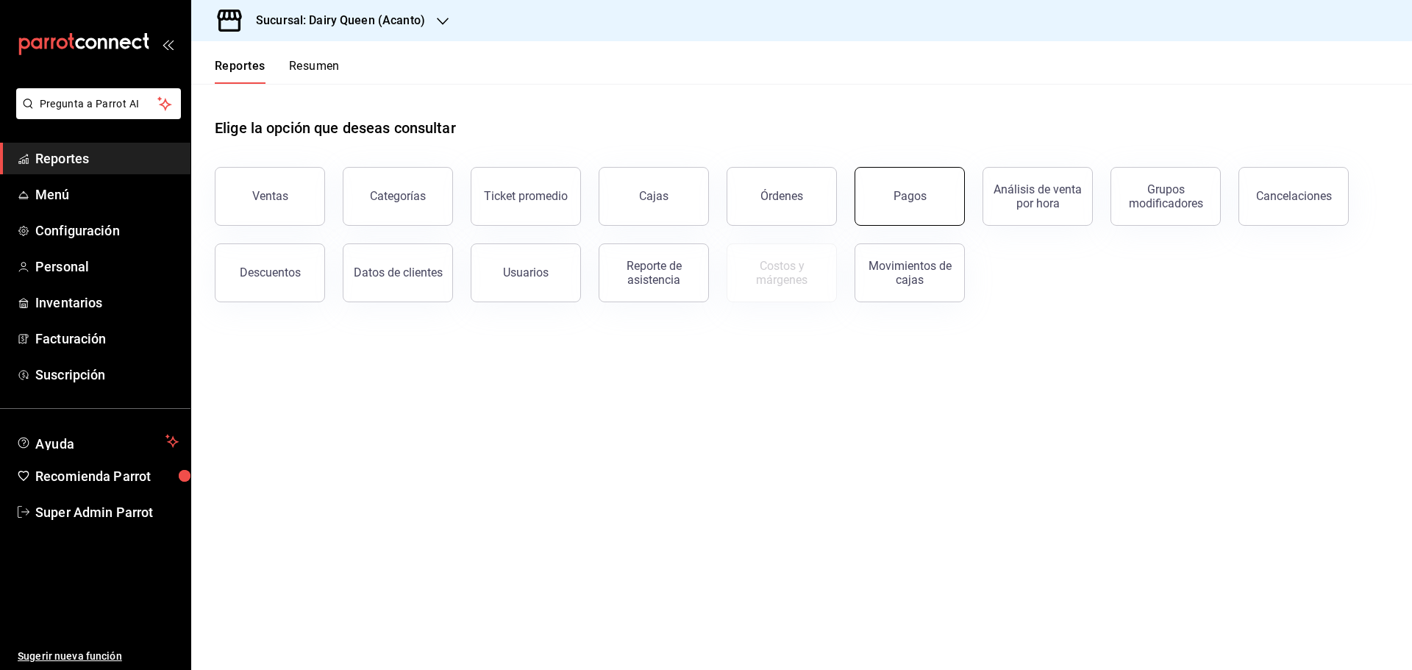
click at [932, 200] on button "Pagos" at bounding box center [910, 196] width 110 height 59
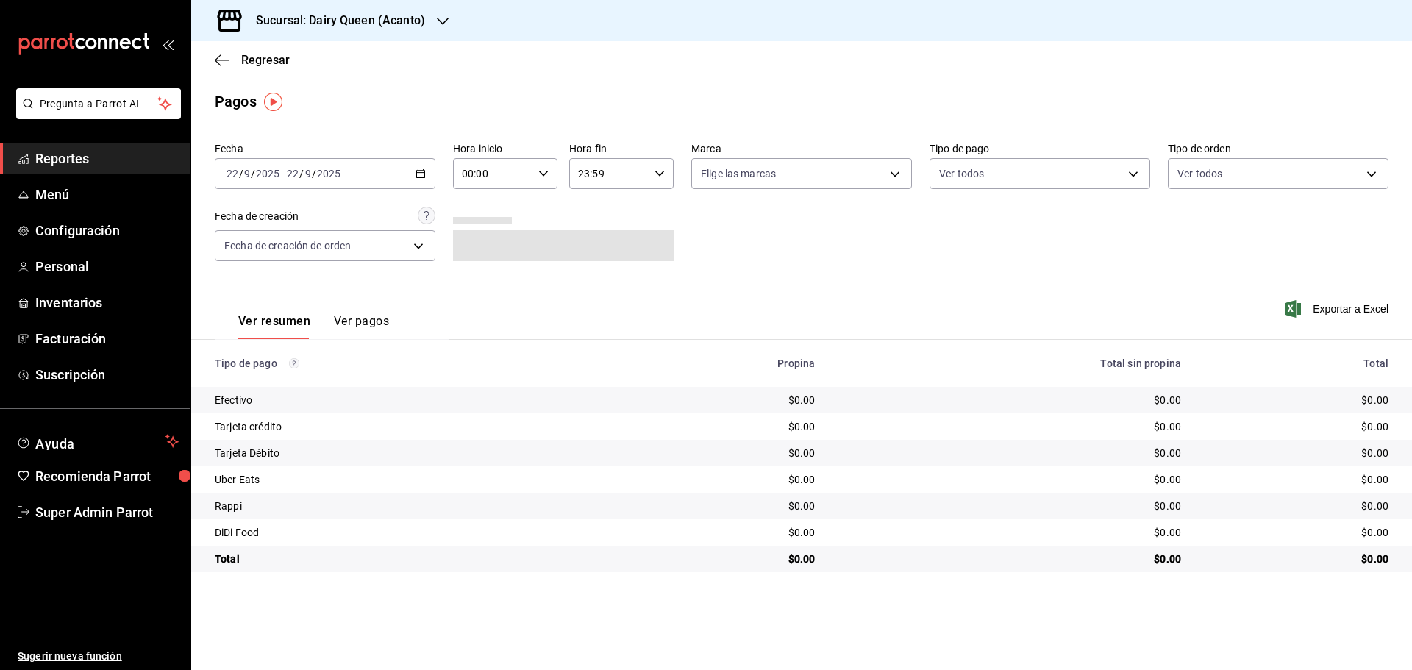
click at [338, 174] on input "2025" at bounding box center [328, 174] width 25 height 12
click at [310, 392] on li "Rango de fechas" at bounding box center [285, 383] width 138 height 33
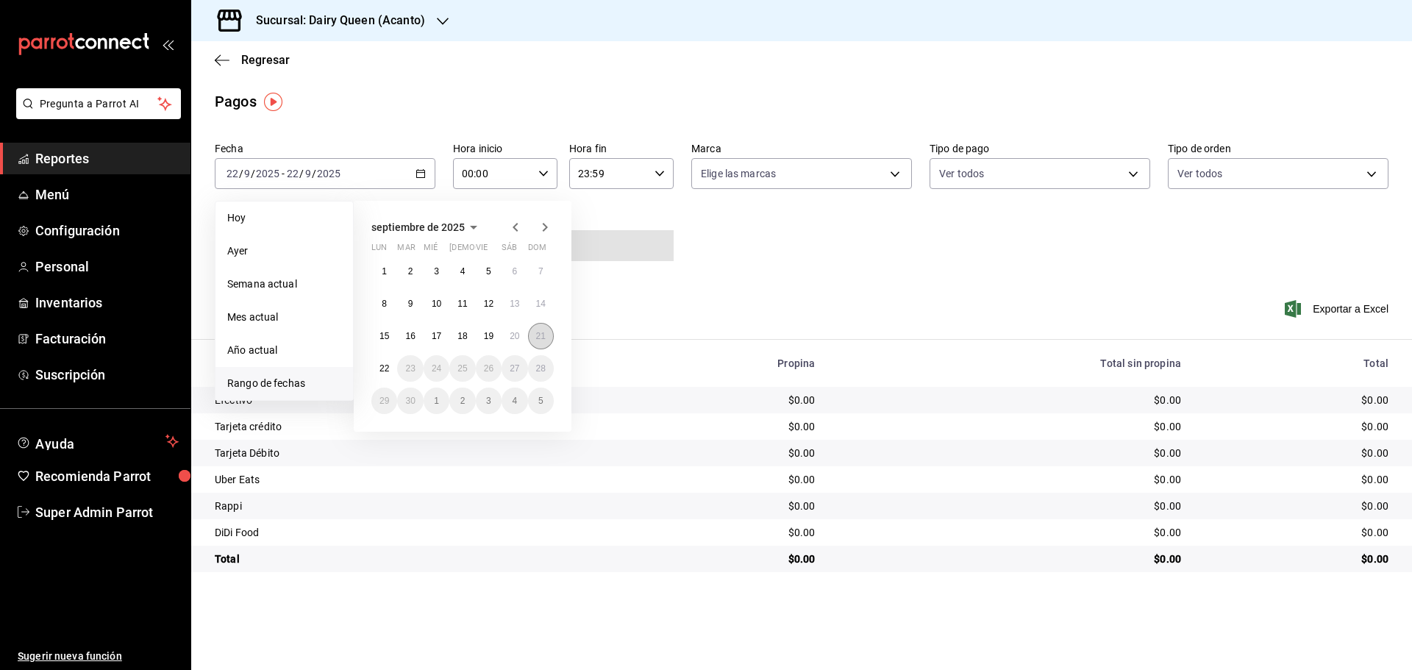
click at [538, 337] on abbr "21" at bounding box center [541, 336] width 10 height 10
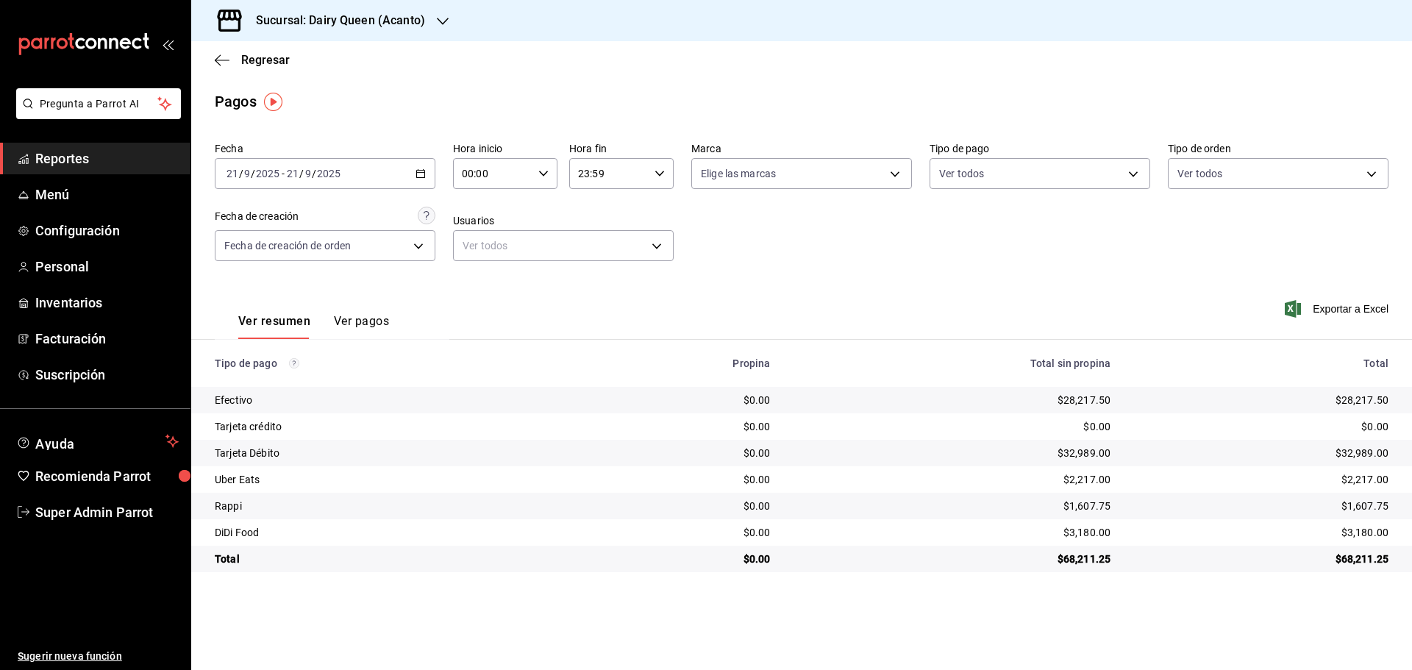
click at [340, 4] on div "Sucursal: Dairy Queen (Acanto)" at bounding box center [329, 20] width 252 height 41
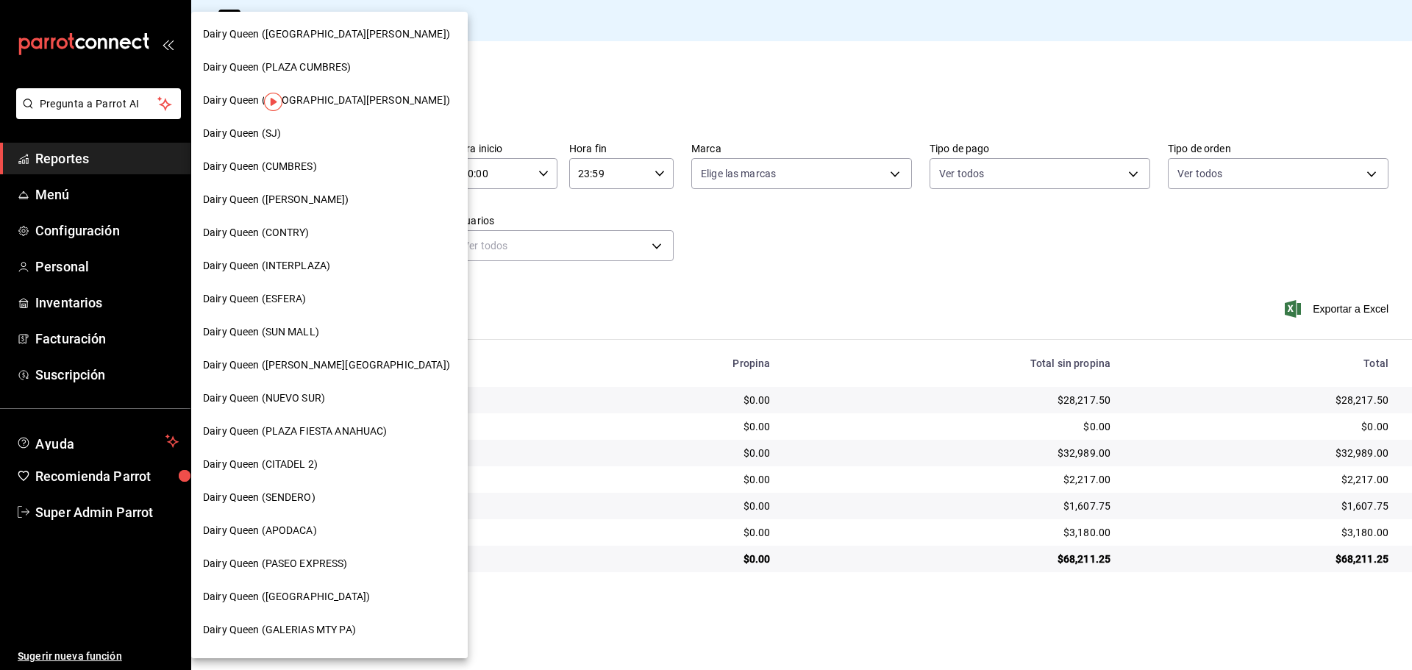
click at [303, 222] on div "Dairy Queen (CONTRY)" at bounding box center [329, 232] width 277 height 33
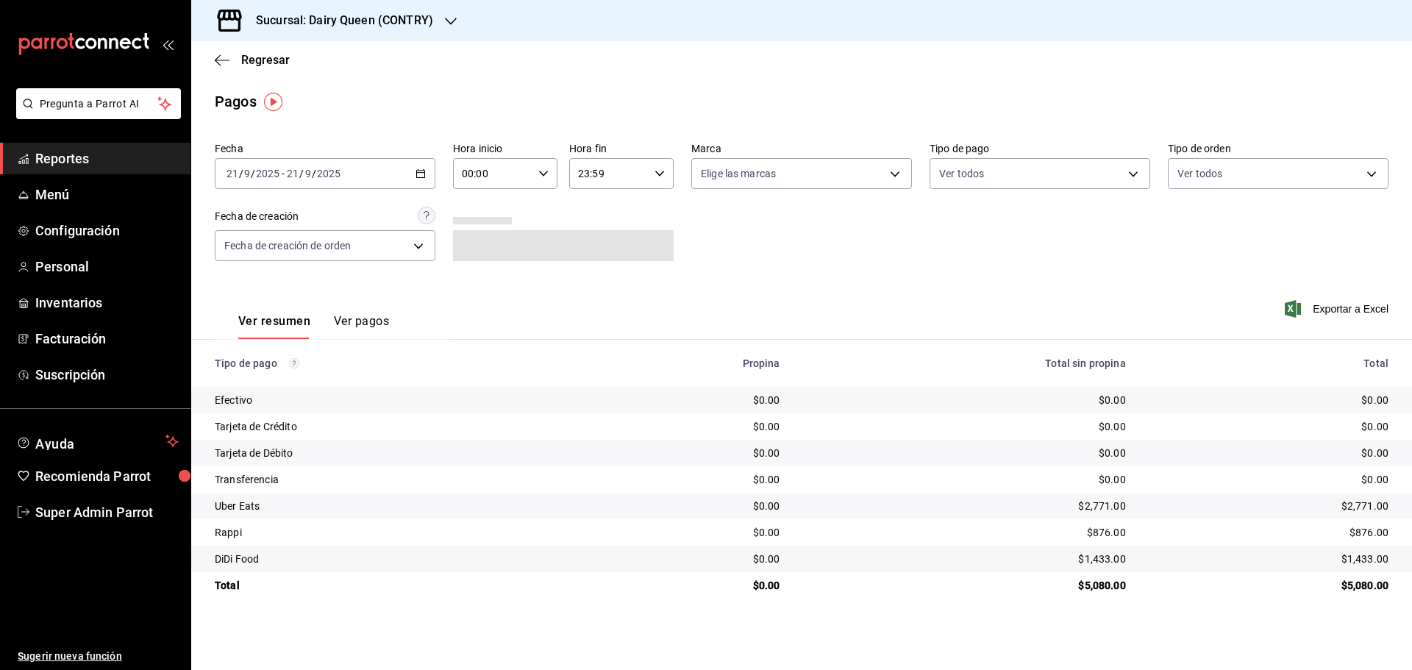
click at [340, 23] on h3 "Sucursal: Dairy Queen (CONTRY)" at bounding box center [338, 21] width 189 height 18
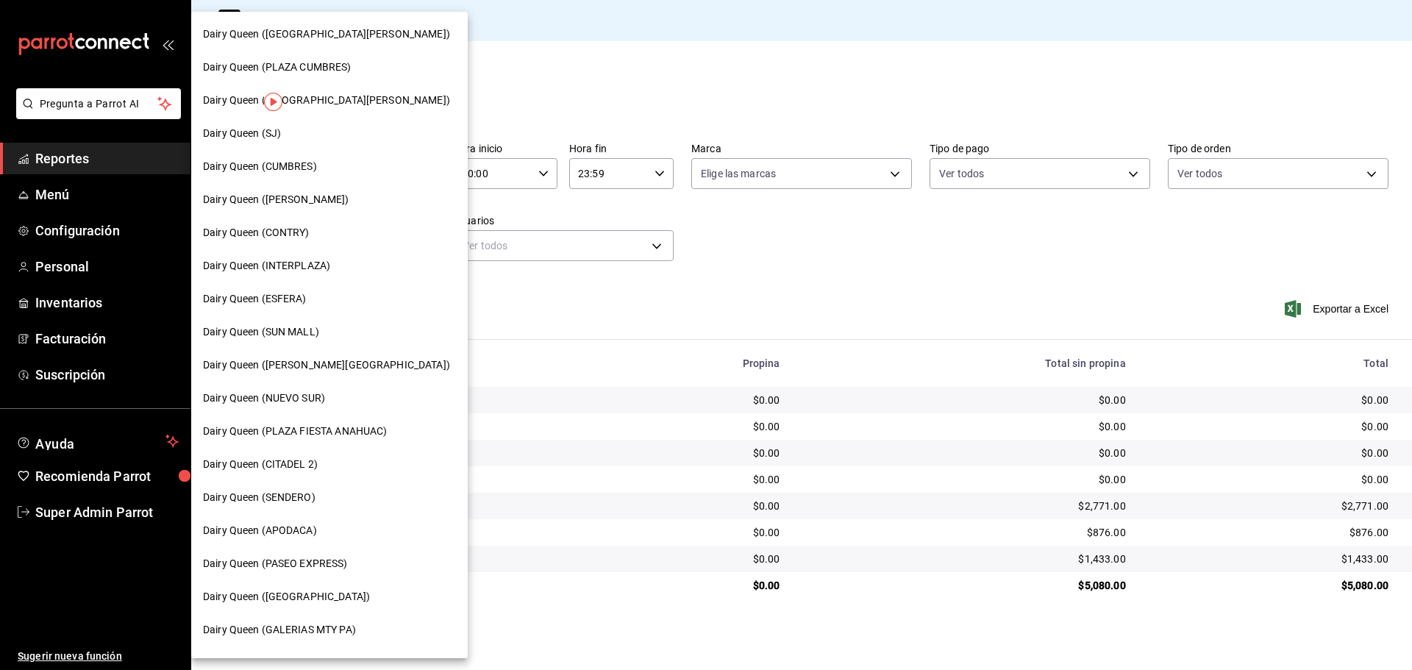
click at [313, 502] on span "Dairy Queen (SENDERO)" at bounding box center [259, 497] width 113 height 15
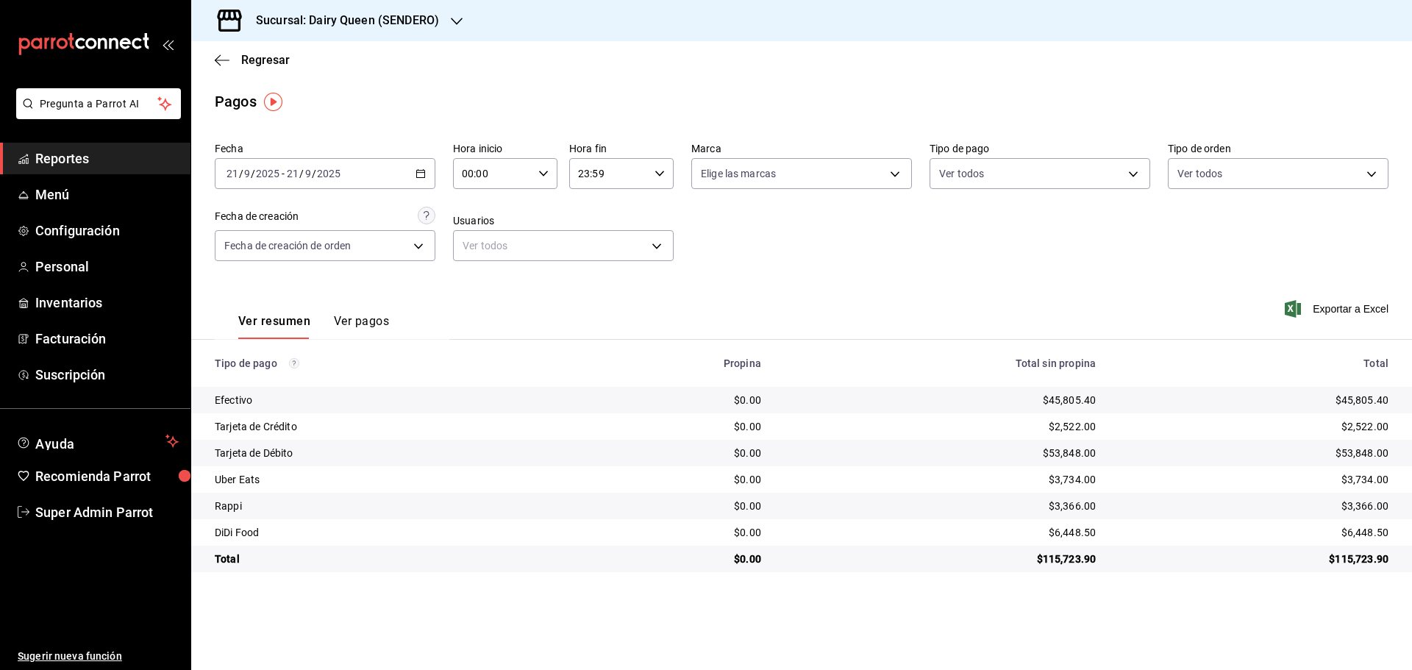
click at [319, 21] on h3 "Sucursal: Dairy Queen (SENDERO)" at bounding box center [341, 21] width 195 height 18
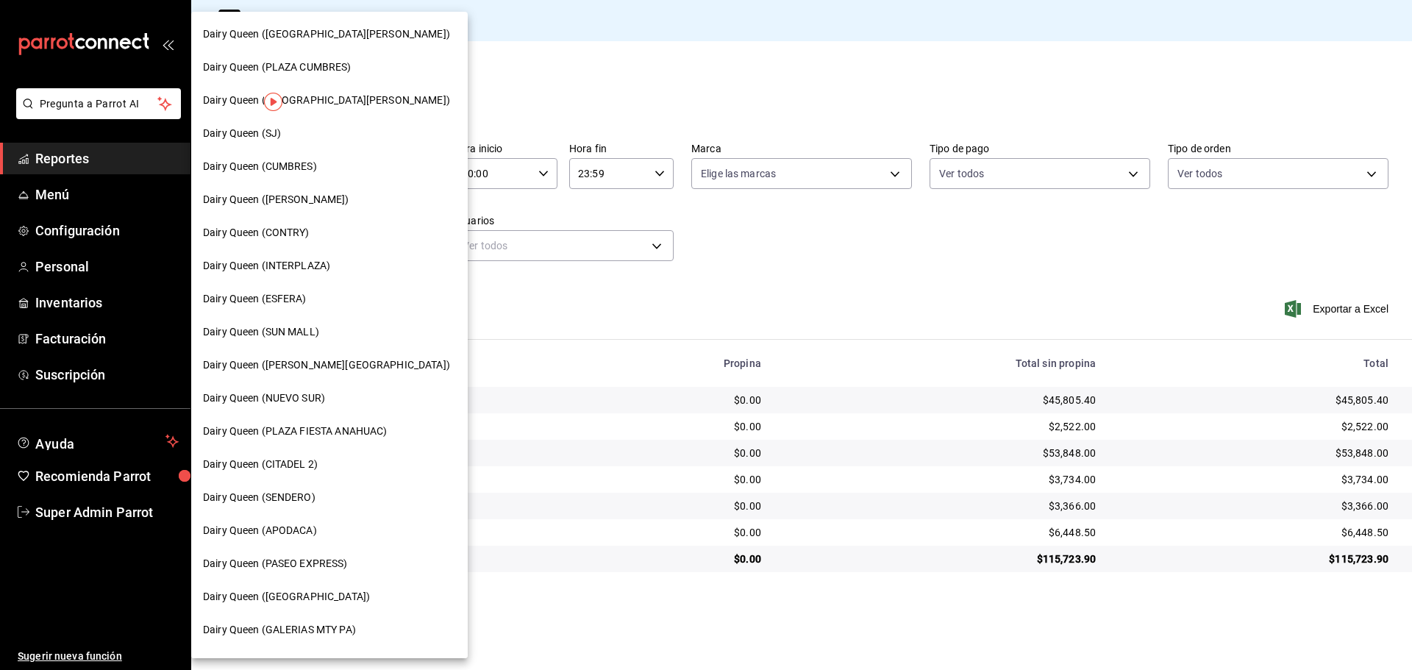
click at [300, 168] on span "Dairy Queen (CUMBRES)" at bounding box center [260, 166] width 114 height 15
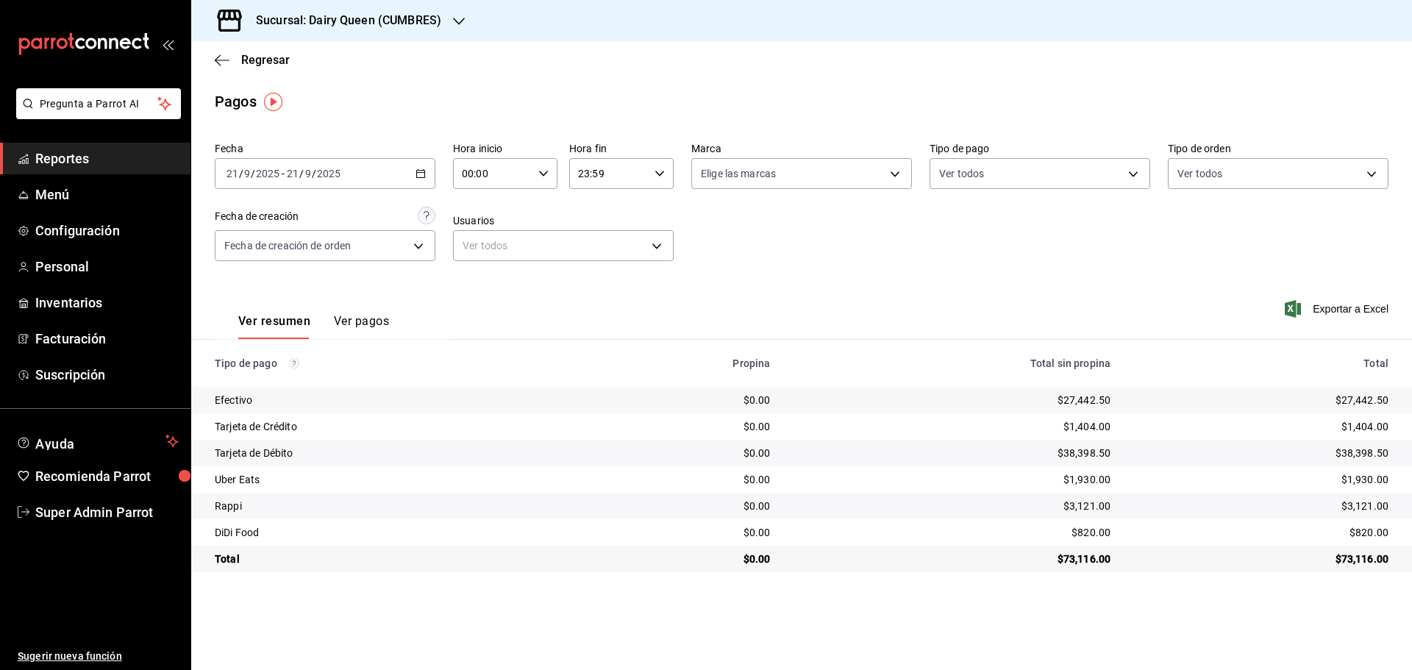
click at [322, 13] on h3 "Sucursal: Dairy Queen (CUMBRES)" at bounding box center [342, 21] width 197 height 18
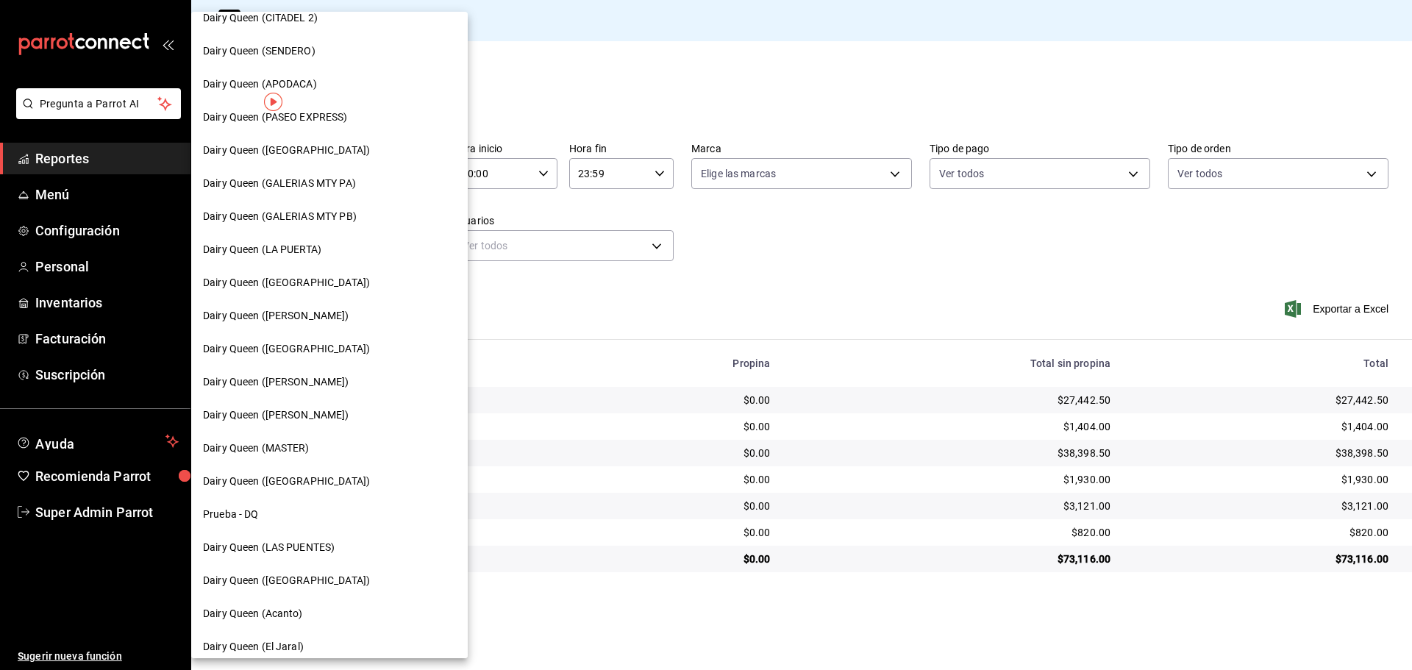
scroll to position [458, 0]
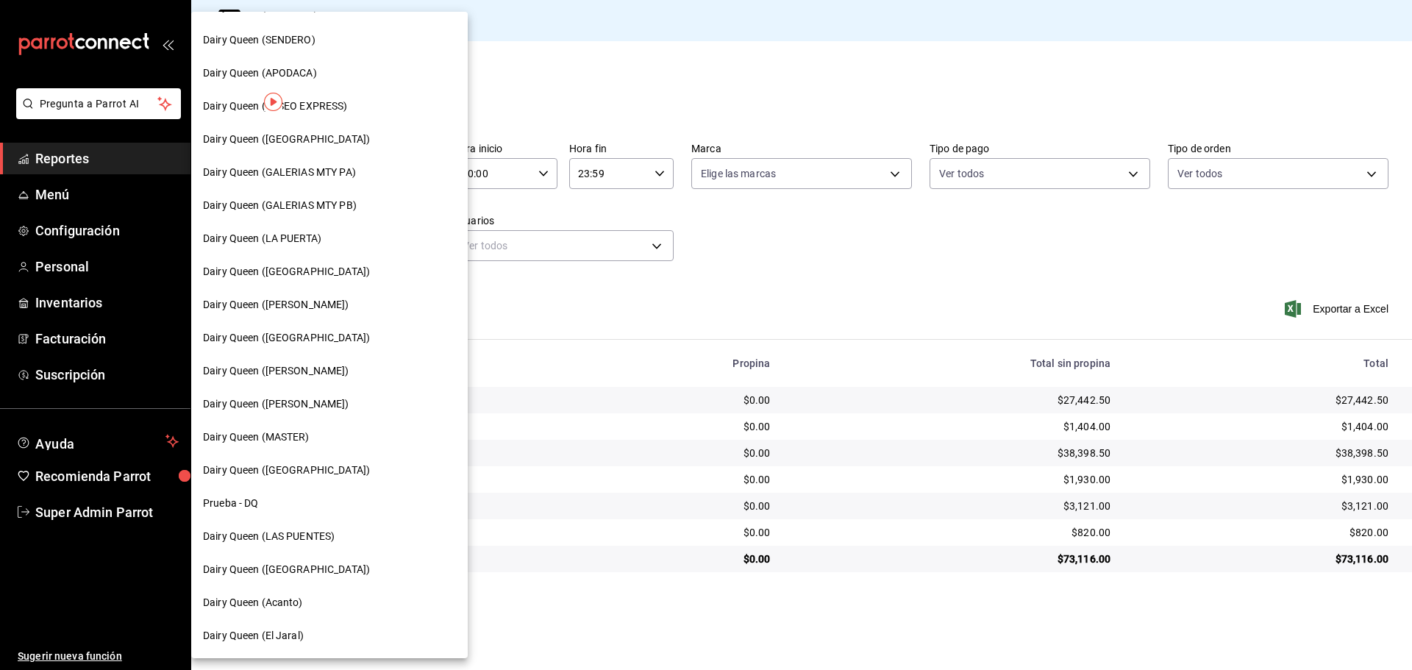
click at [300, 531] on span "Dairy Queen (LAS PUENTES)" at bounding box center [269, 536] width 132 height 15
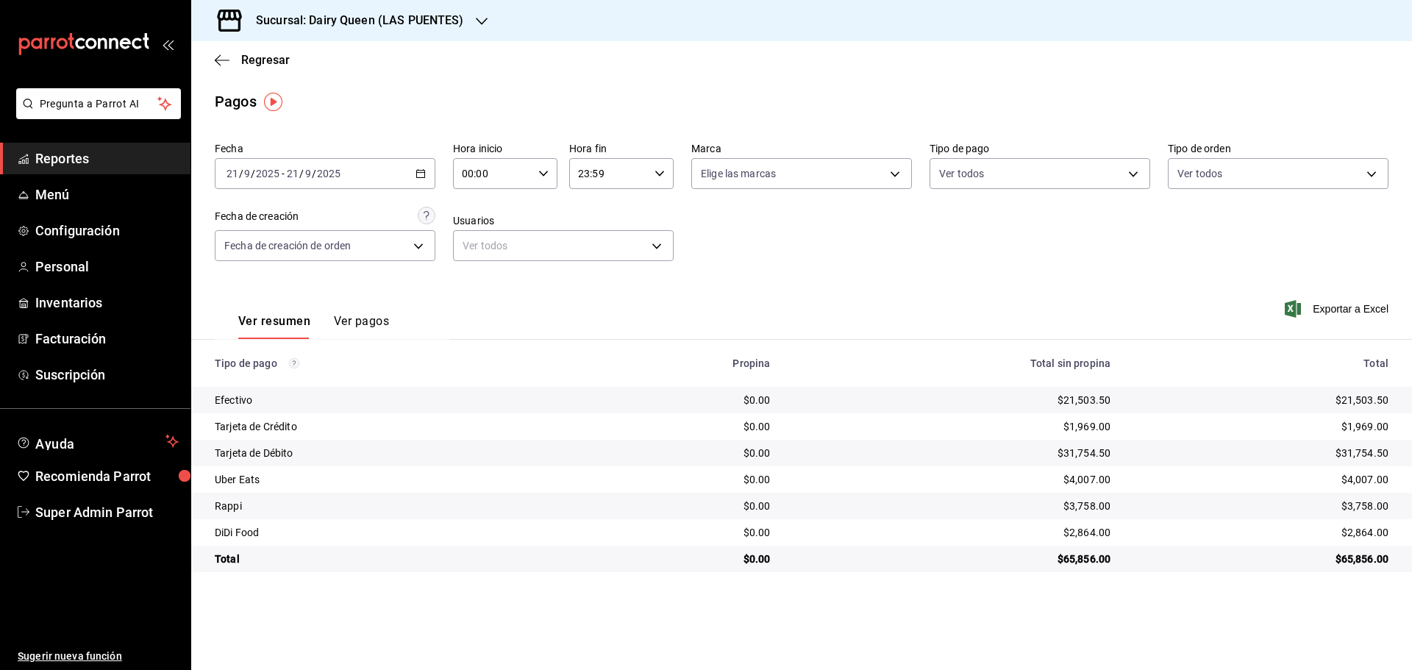
click at [366, 18] on h3 "Sucursal: Dairy Queen (LAS PUENTES)" at bounding box center [354, 21] width 220 height 18
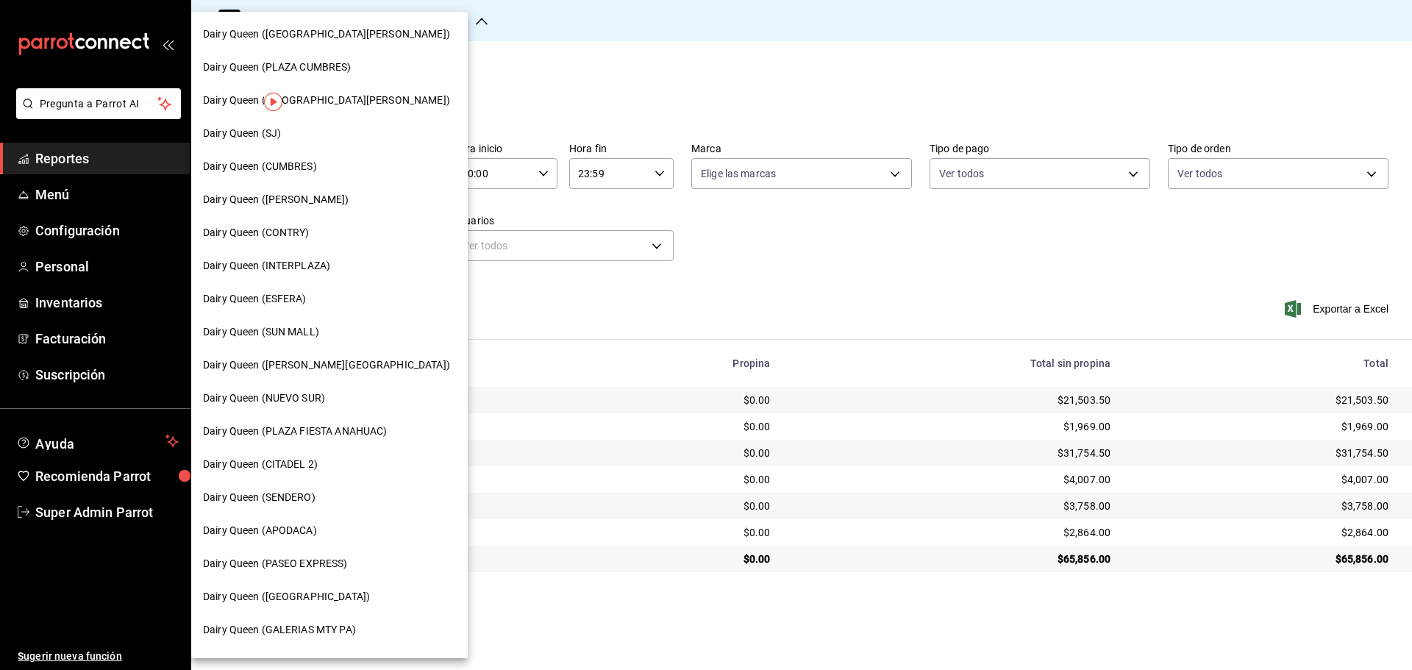
click at [344, 556] on div "Dairy Queen (PASEO EXPRESS)" at bounding box center [329, 563] width 277 height 33
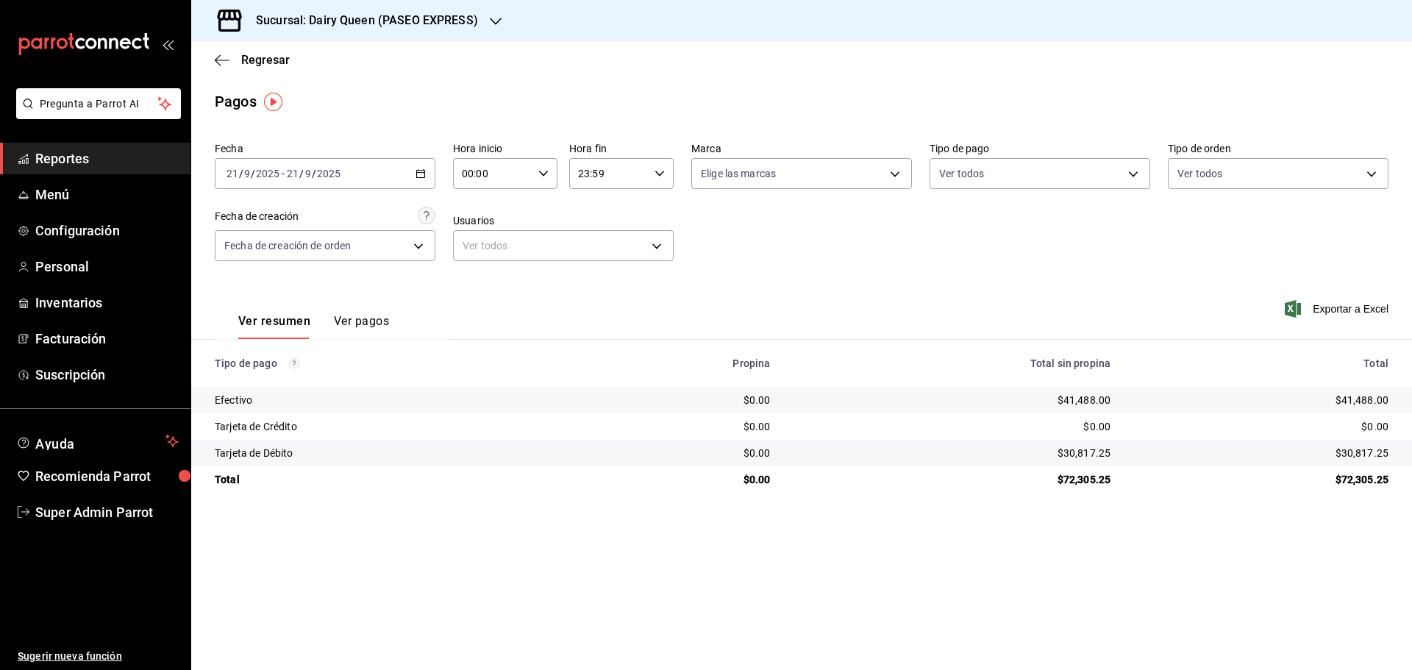
click at [325, 19] on h3 "Sucursal: Dairy Queen (PASEO EXPRESS)" at bounding box center [361, 21] width 234 height 18
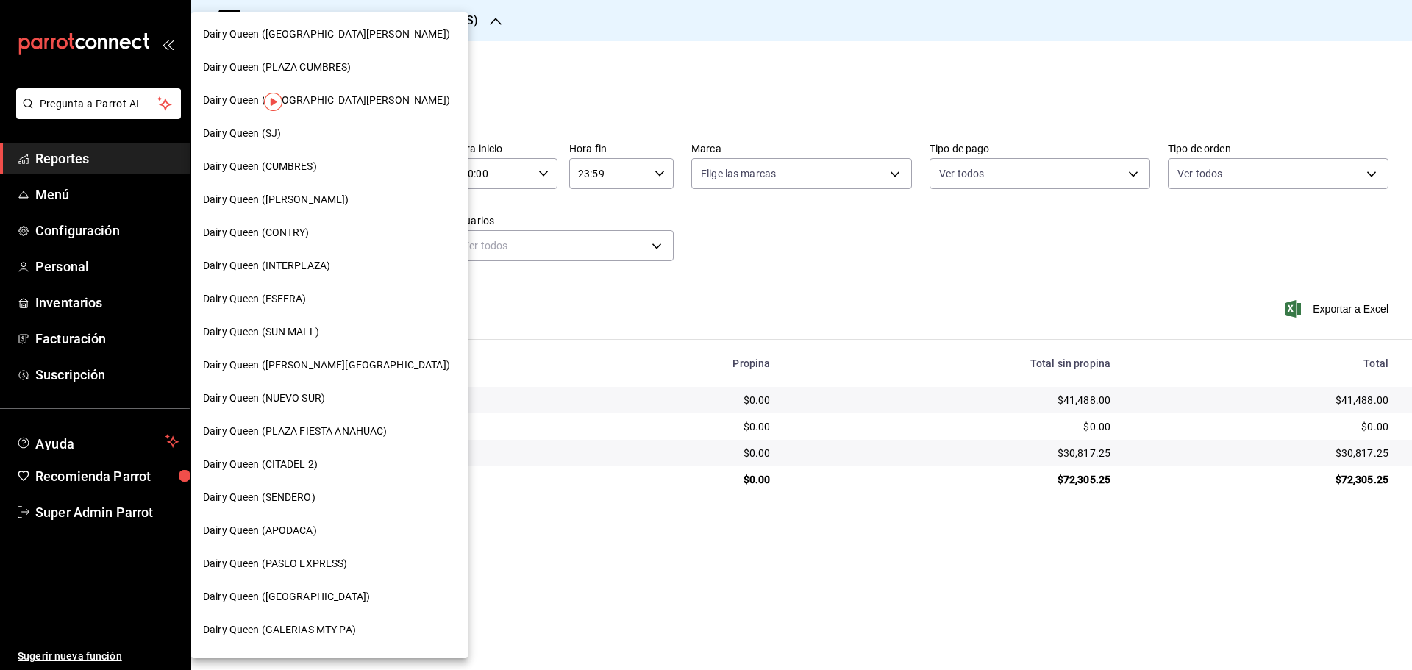
click at [271, 151] on div "Dairy Queen (CUMBRES)" at bounding box center [329, 166] width 277 height 33
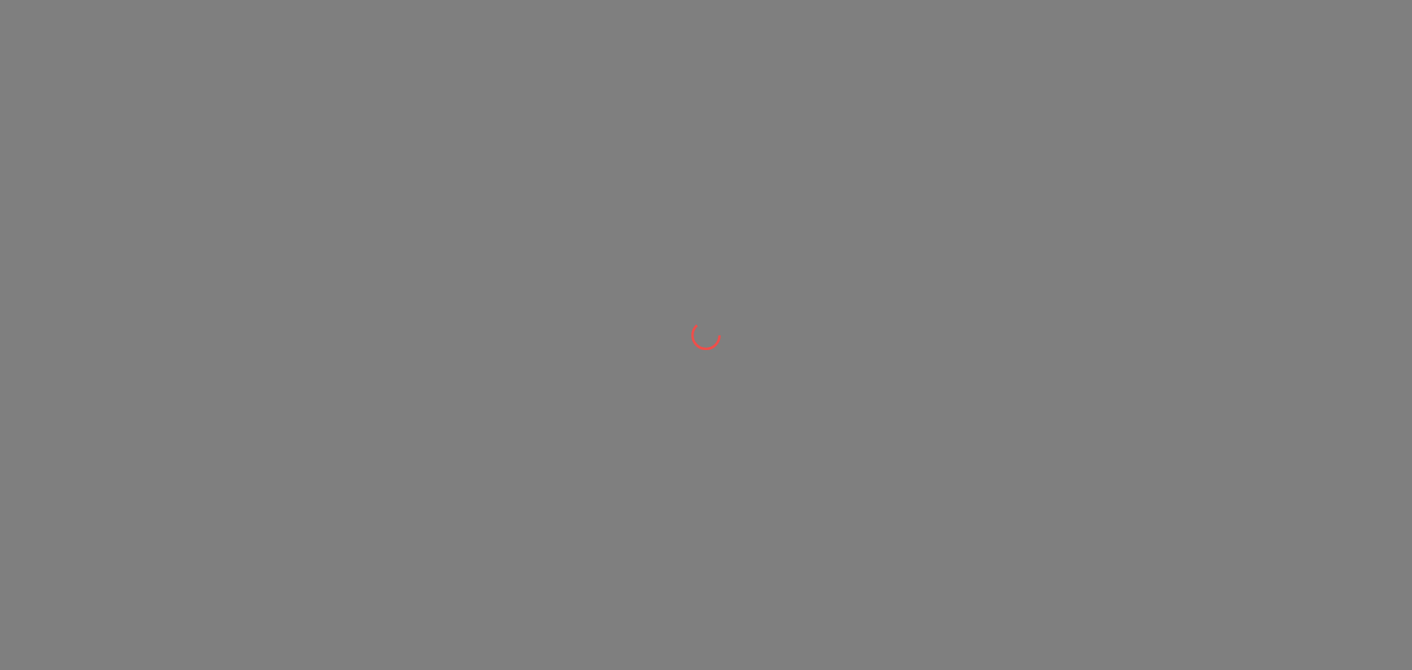
click at [265, 129] on div at bounding box center [706, 335] width 1412 height 670
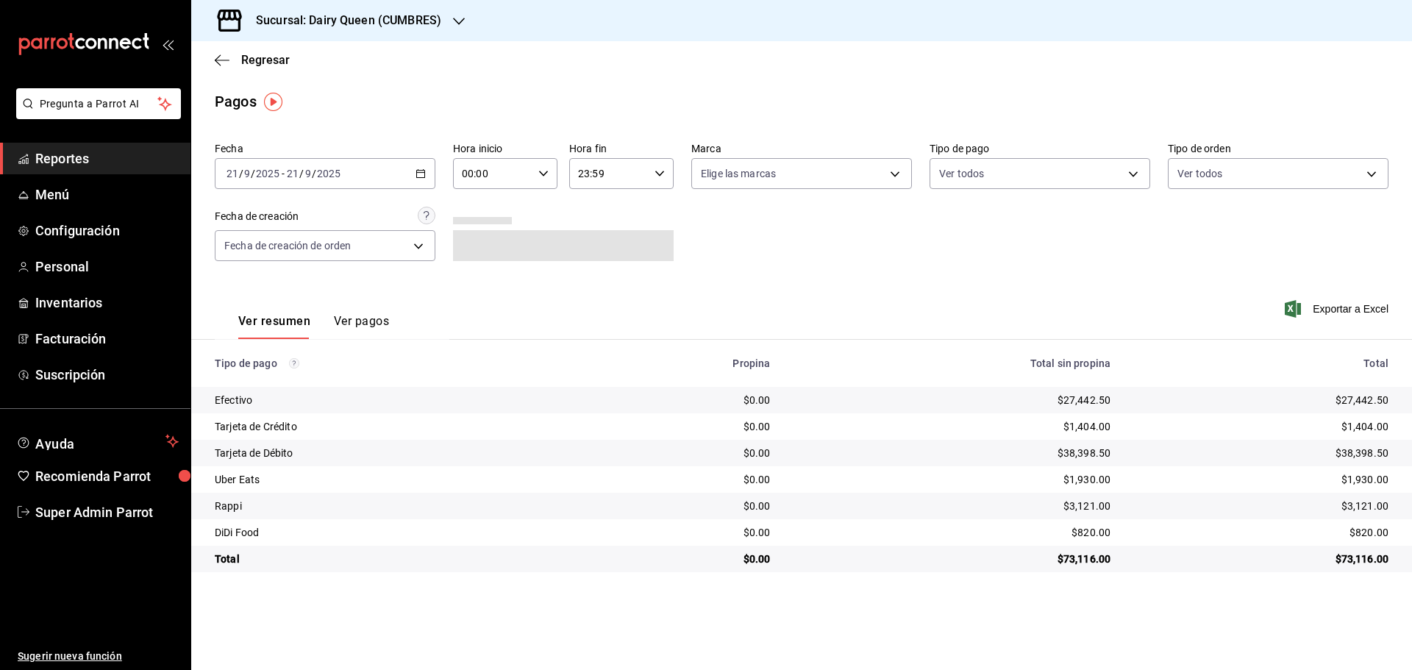
click at [336, 14] on h3 "Sucursal: Dairy Queen (CUMBRES)" at bounding box center [342, 21] width 197 height 18
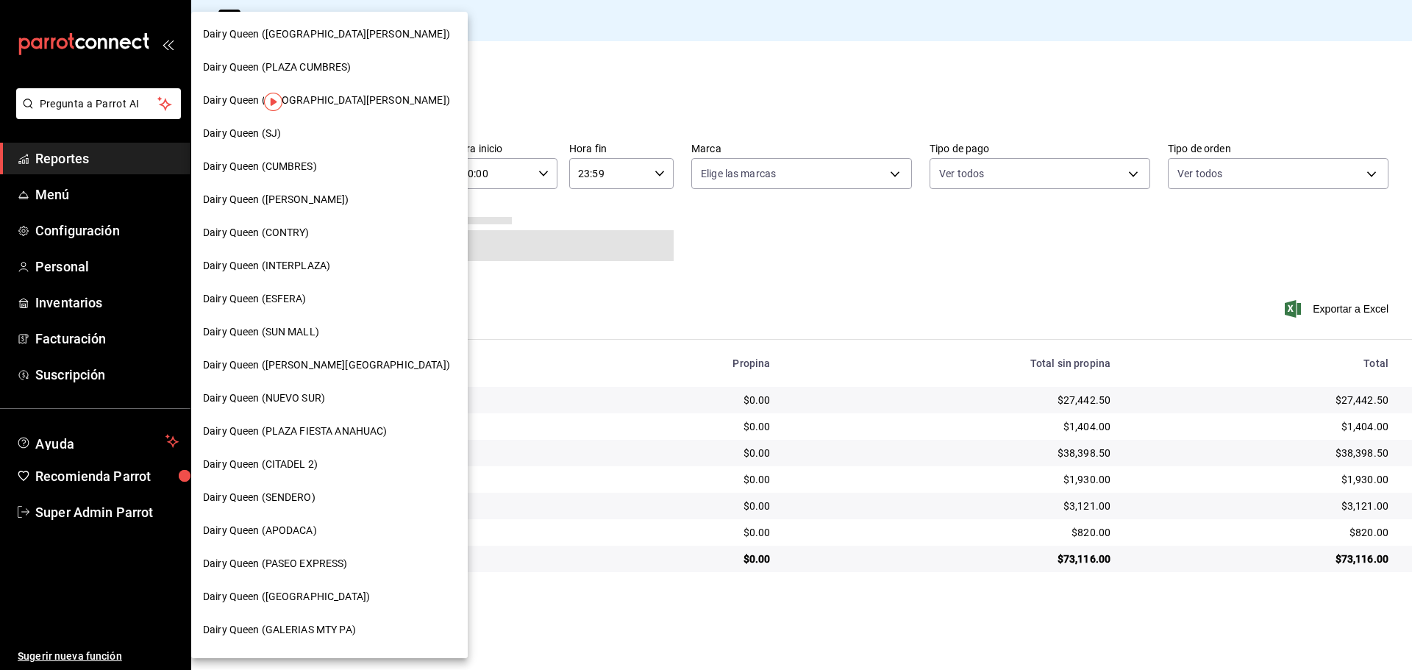
click at [277, 125] on div "Dairy Queen (SJ)" at bounding box center [329, 133] width 277 height 33
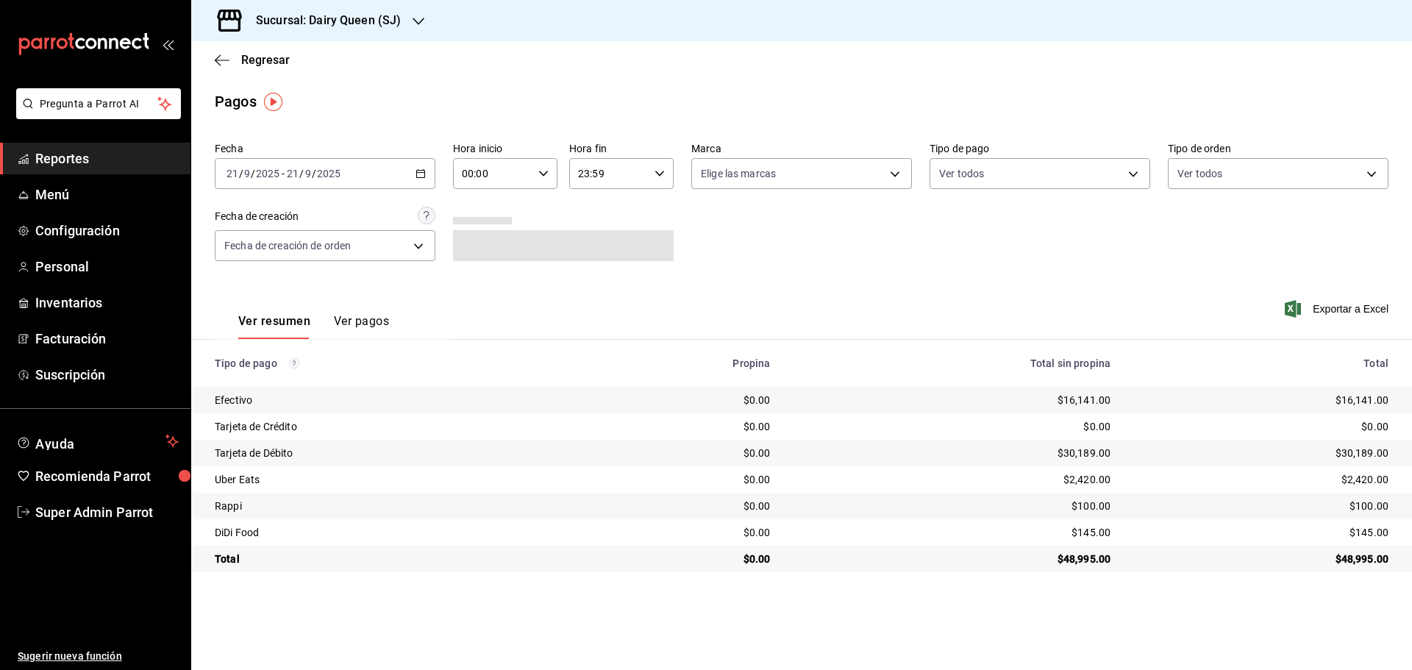
click at [311, 21] on h3 "Sucursal: Dairy Queen (SJ)" at bounding box center [322, 21] width 157 height 18
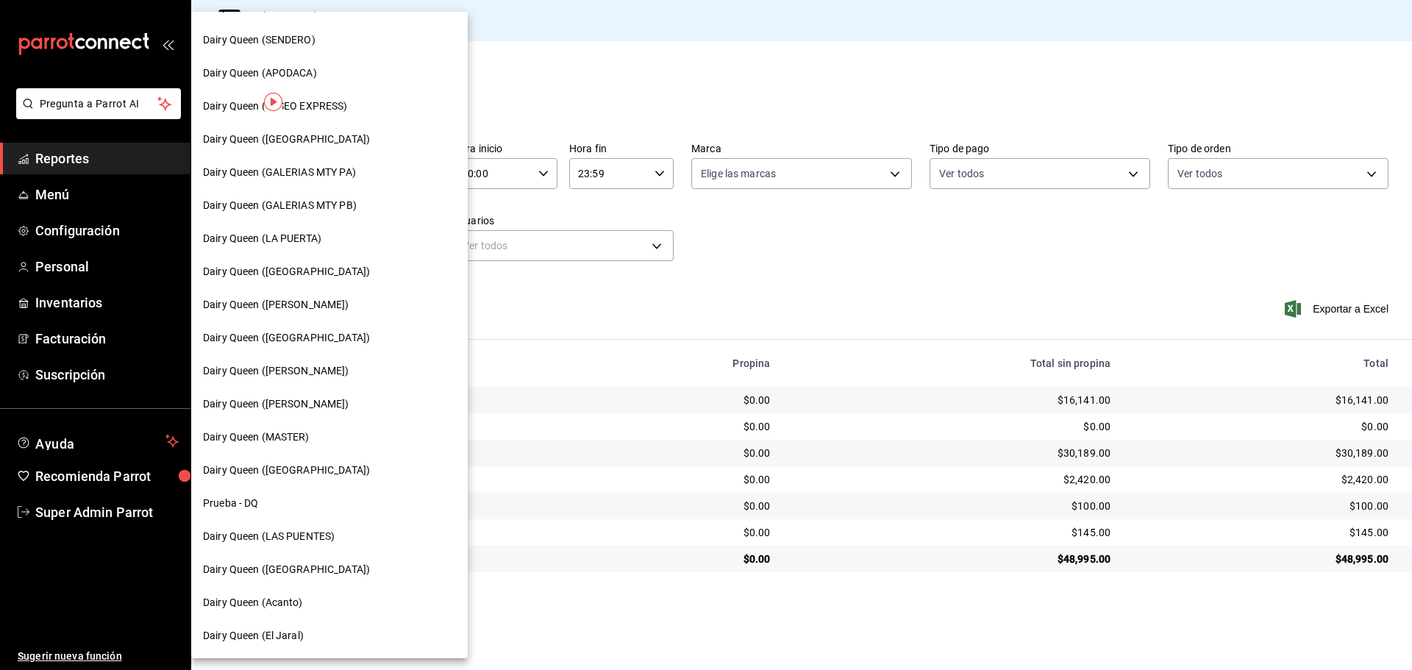
click at [263, 561] on div "Dairy Queen ([GEOGRAPHIC_DATA])" at bounding box center [329, 569] width 277 height 33
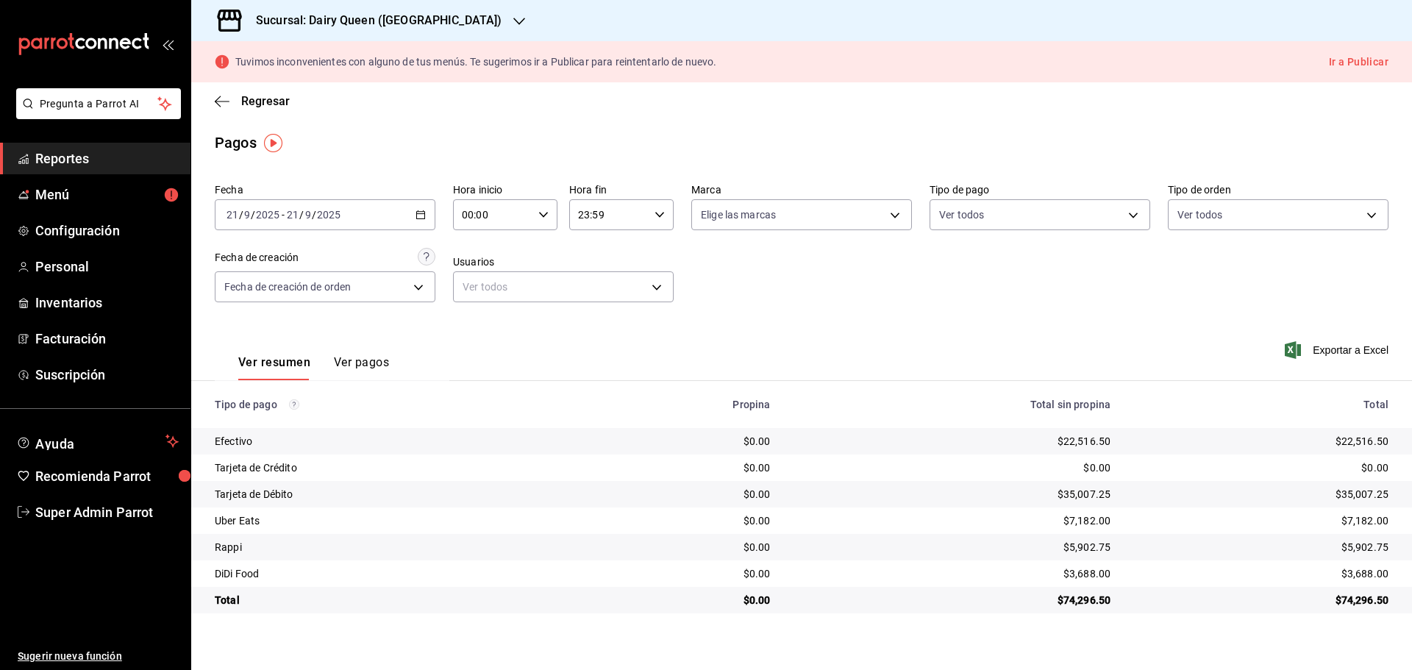
click at [380, 7] on div "Sucursal: Dairy Queen ([GEOGRAPHIC_DATA])" at bounding box center [367, 20] width 328 height 41
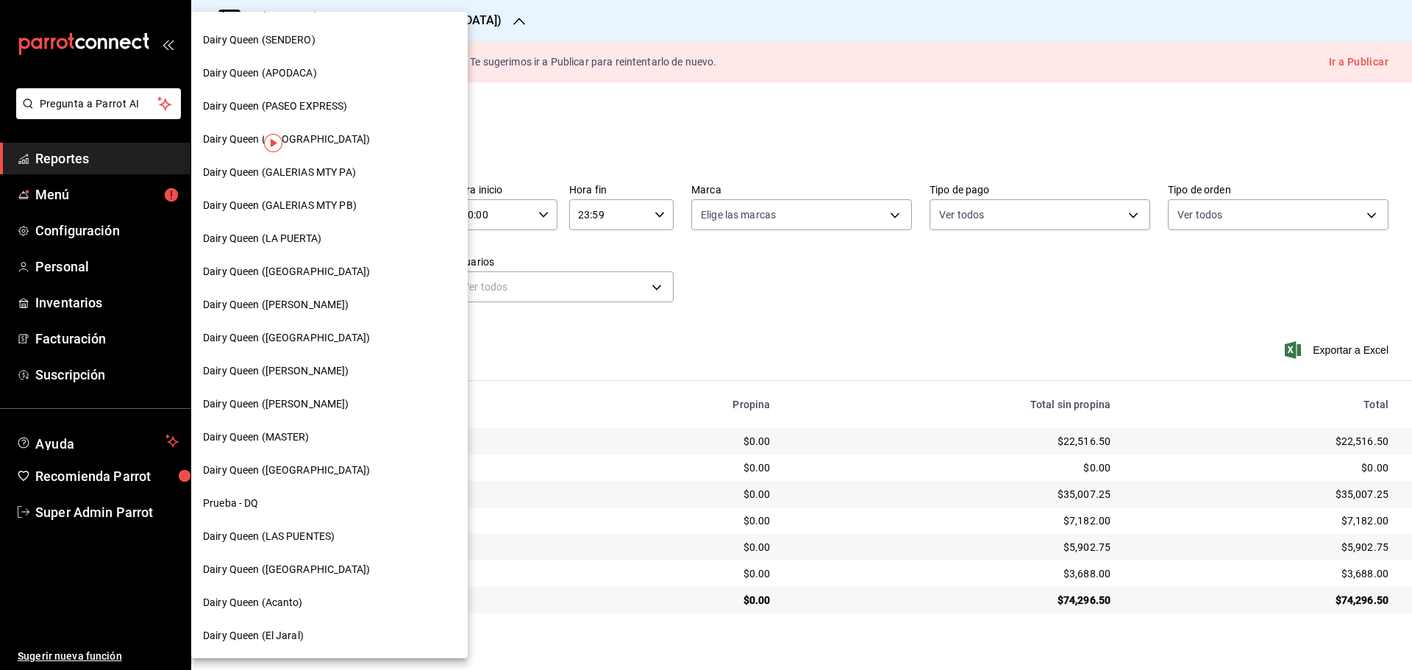
click at [321, 235] on span "Dairy Queen (LA PUERTA)" at bounding box center [262, 238] width 118 height 15
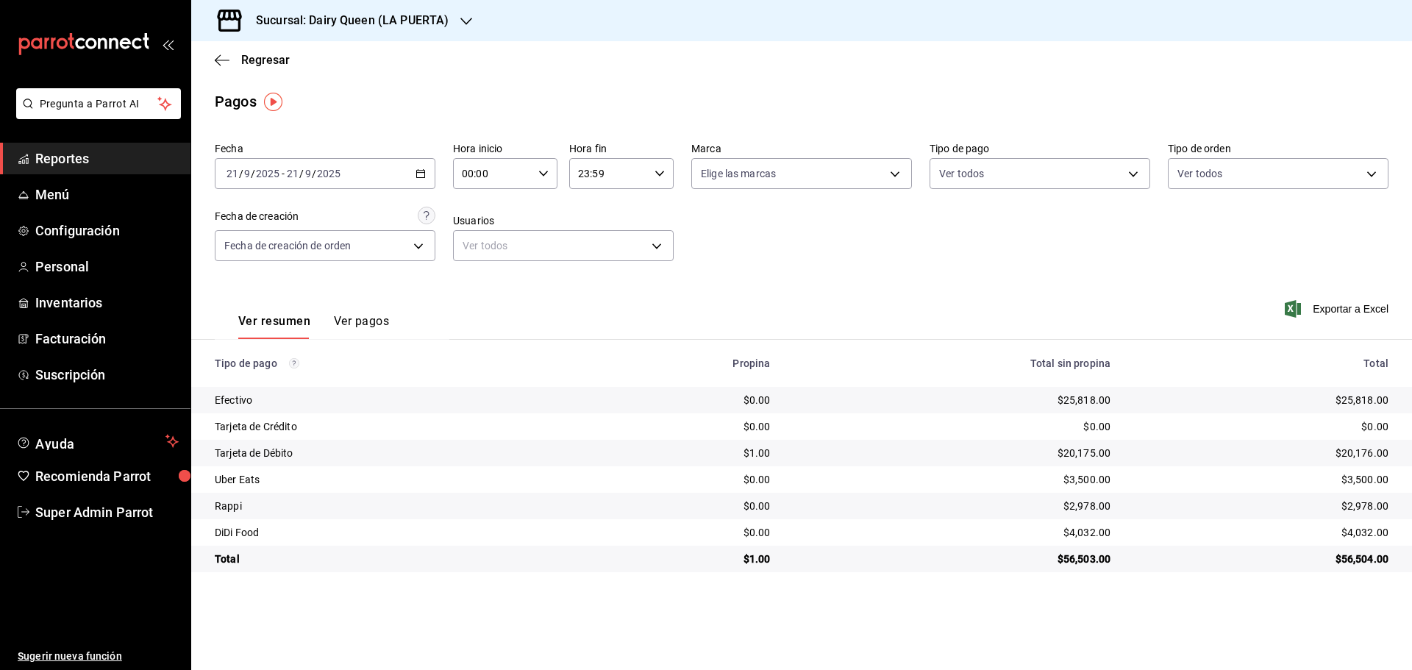
click at [377, 19] on h3 "Sucursal: Dairy Queen (LA PUERTA)" at bounding box center [346, 21] width 205 height 18
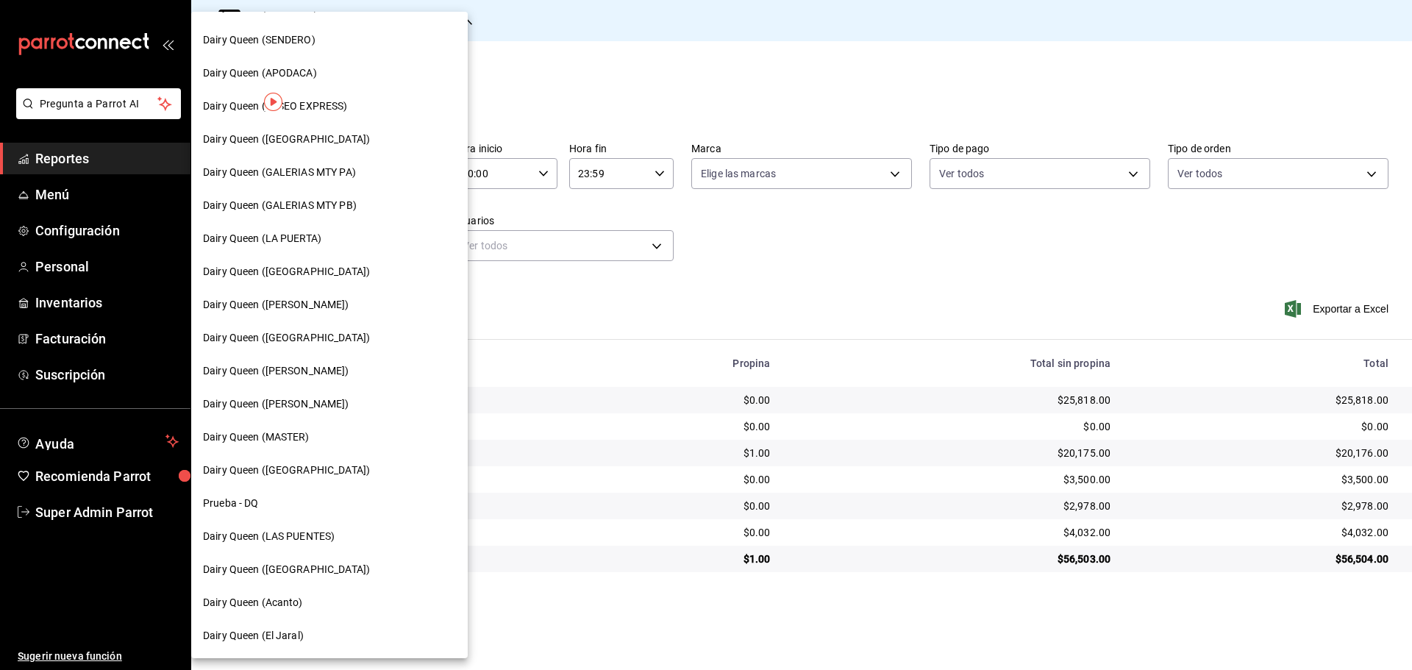
scroll to position [0, 0]
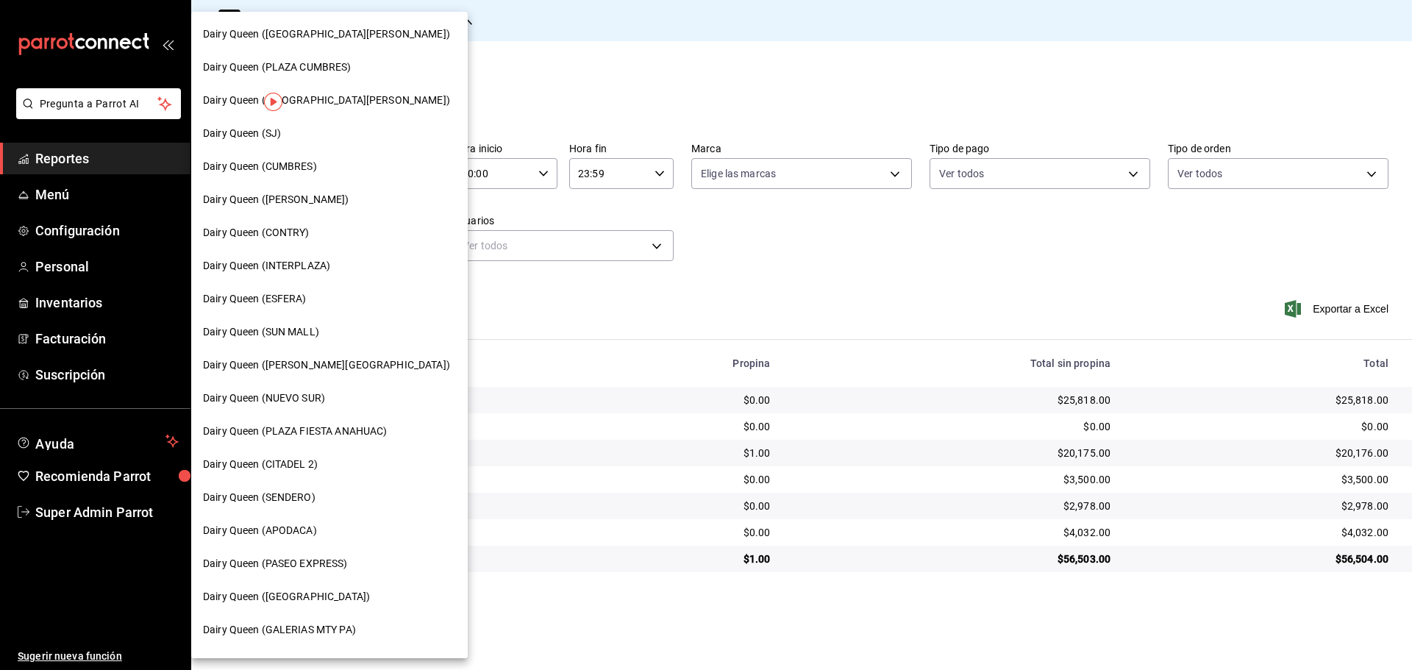
click at [313, 374] on div "Dairy Queen ([PERSON_NAME][GEOGRAPHIC_DATA])" at bounding box center [329, 365] width 277 height 33
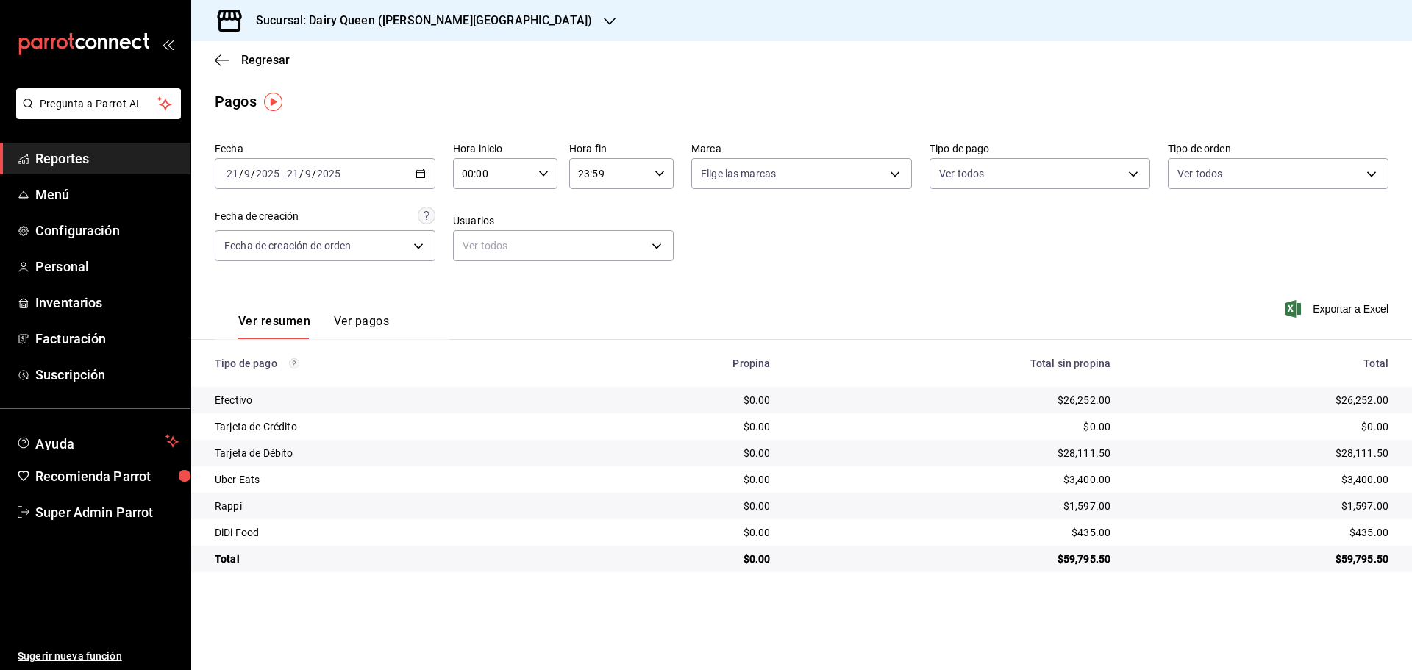
click at [436, 23] on h3 "Sucursal: Dairy Queen ([PERSON_NAME][GEOGRAPHIC_DATA])" at bounding box center [418, 21] width 348 height 18
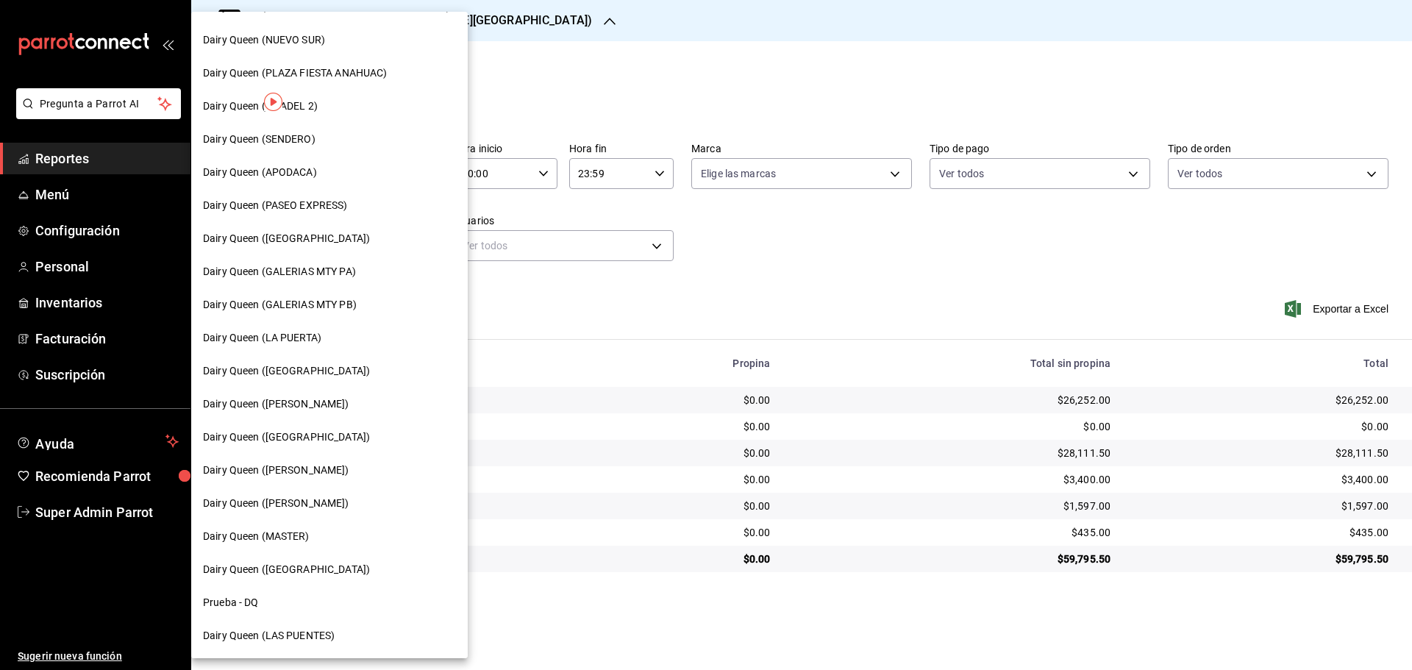
scroll to position [458, 0]
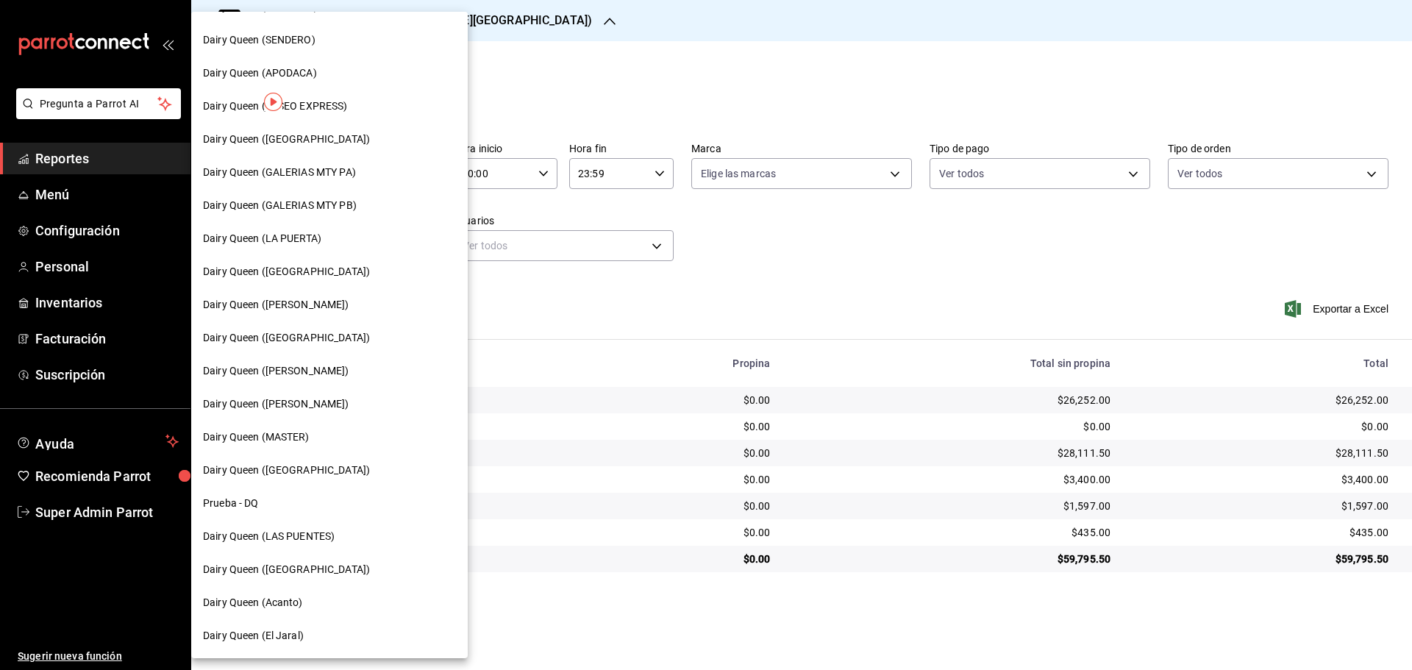
click at [316, 136] on span "Dairy Queen ([GEOGRAPHIC_DATA])" at bounding box center [286, 139] width 167 height 15
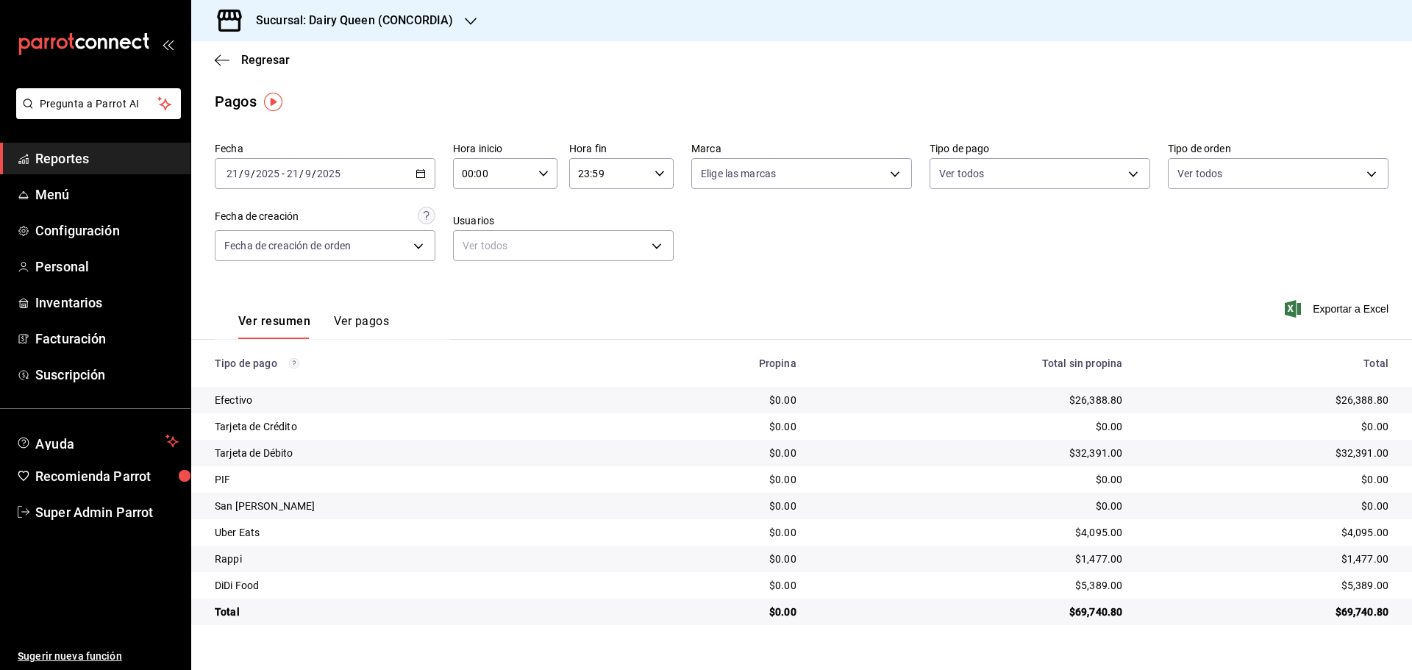
click at [382, 20] on h3 "Sucursal: Dairy Queen (CONCORDIA)" at bounding box center [348, 21] width 209 height 18
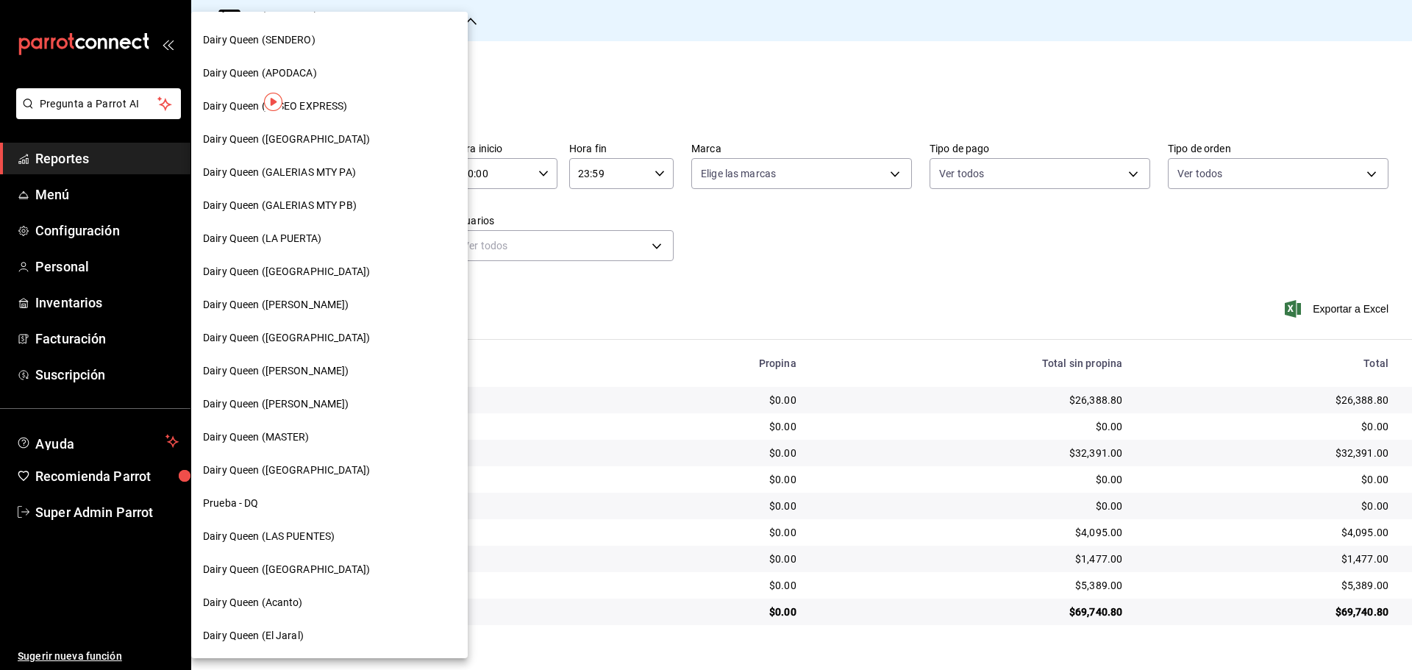
click at [308, 337] on span "Dairy Queen ([GEOGRAPHIC_DATA])" at bounding box center [286, 337] width 167 height 15
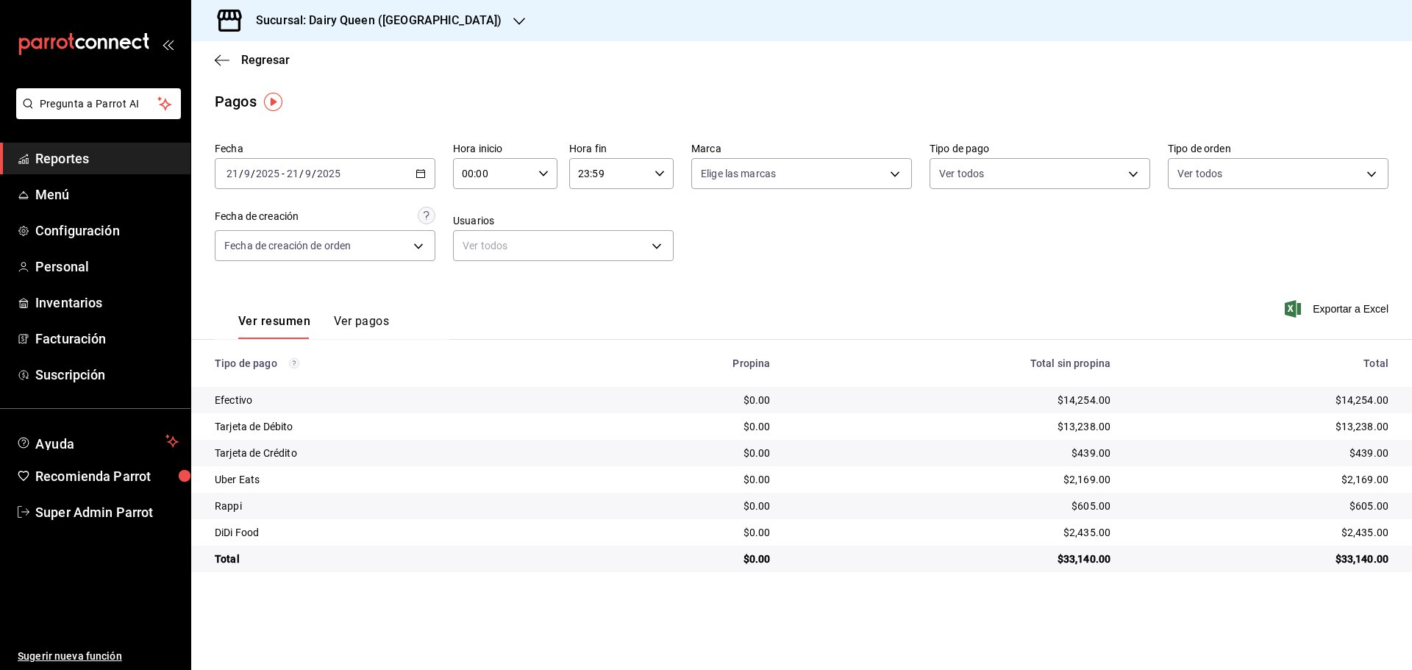
click at [402, 25] on h3 "Sucursal: Dairy Queen ([GEOGRAPHIC_DATA])" at bounding box center [372, 21] width 257 height 18
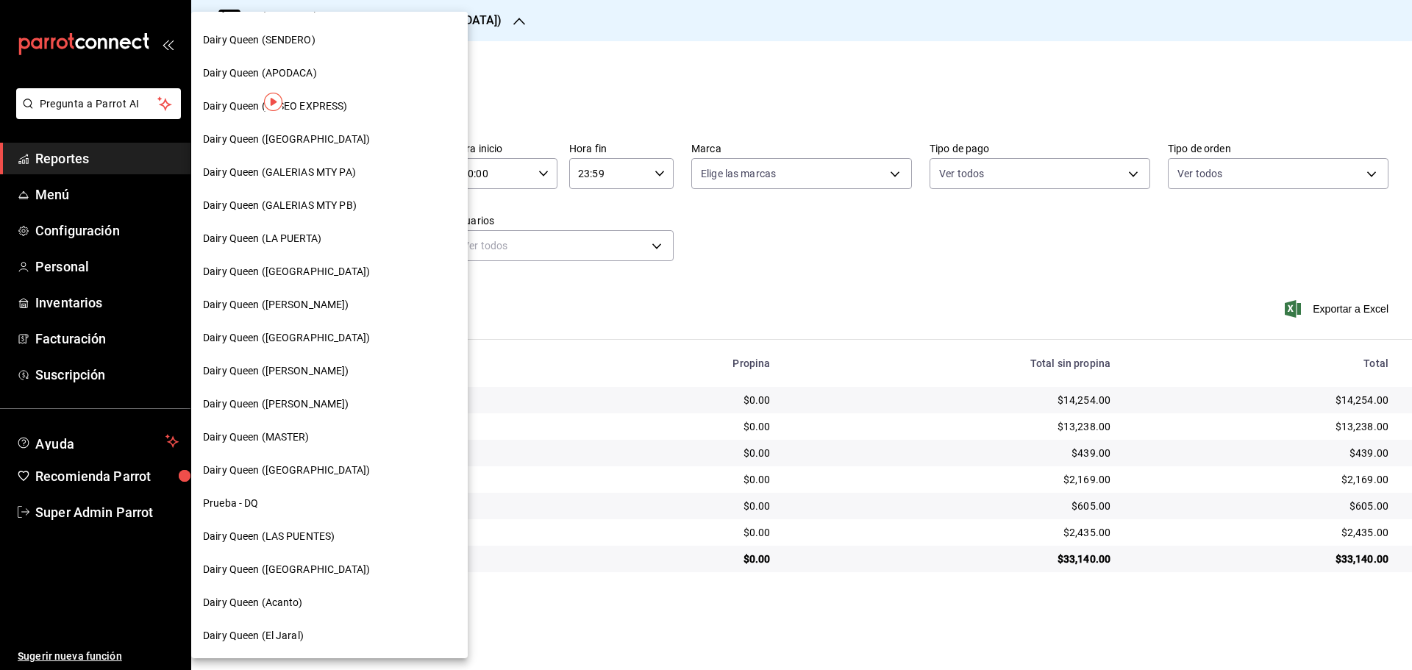
click at [296, 380] on div "Dairy Queen ([PERSON_NAME])" at bounding box center [329, 371] width 277 height 33
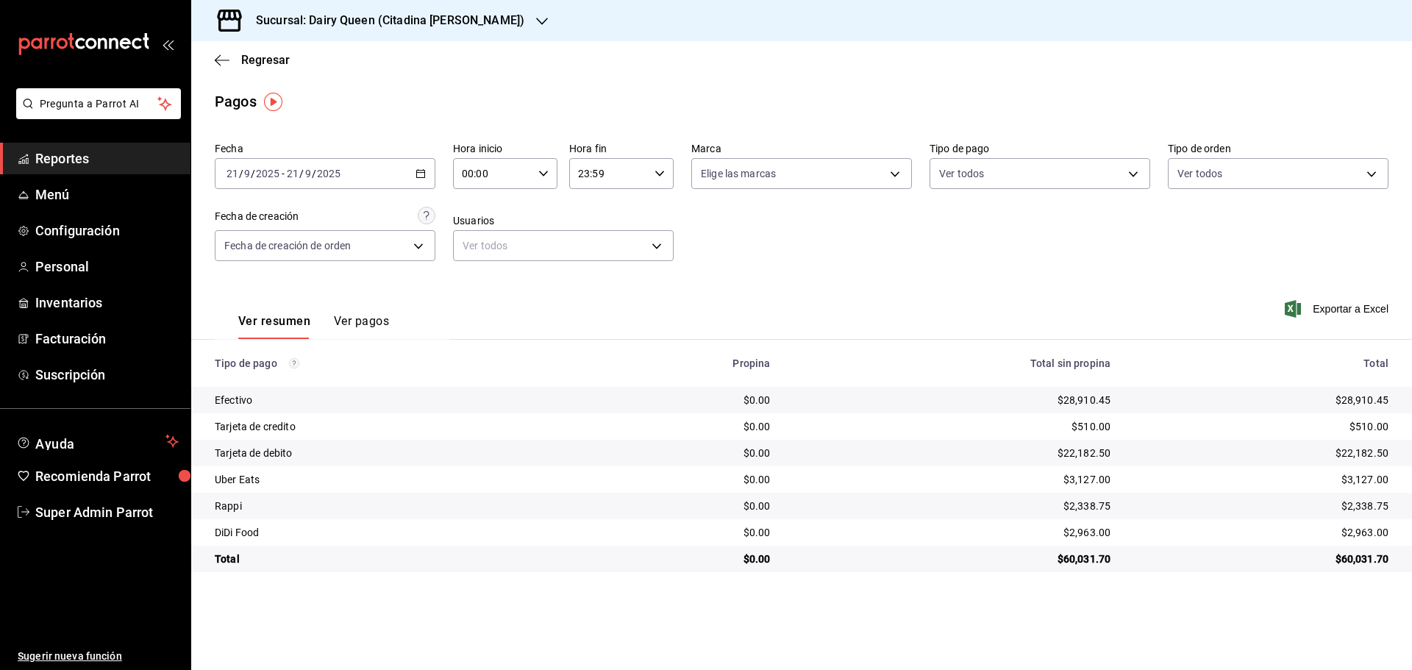
click at [370, 20] on h3 "Sucursal: Dairy Queen (Citadina [PERSON_NAME])" at bounding box center [384, 21] width 280 height 18
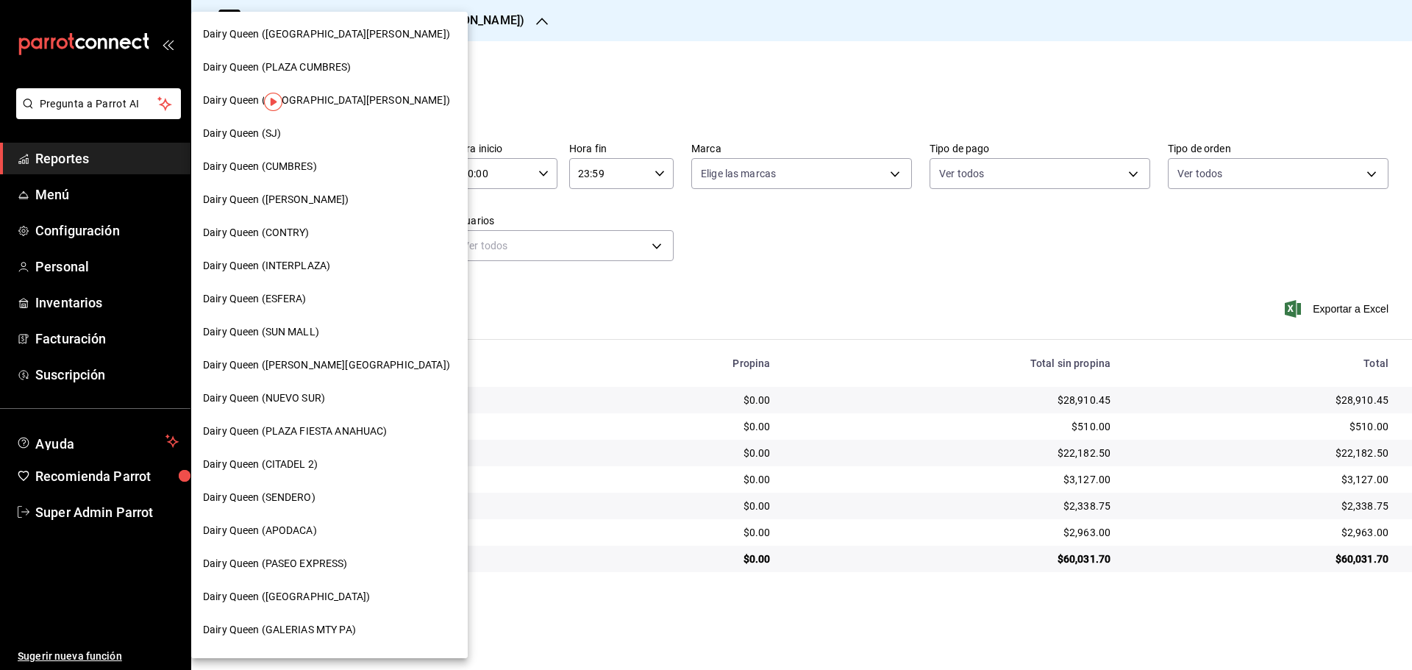
click at [319, 102] on span "Dairy Queen ([GEOGRAPHIC_DATA][PERSON_NAME])" at bounding box center [326, 100] width 247 height 15
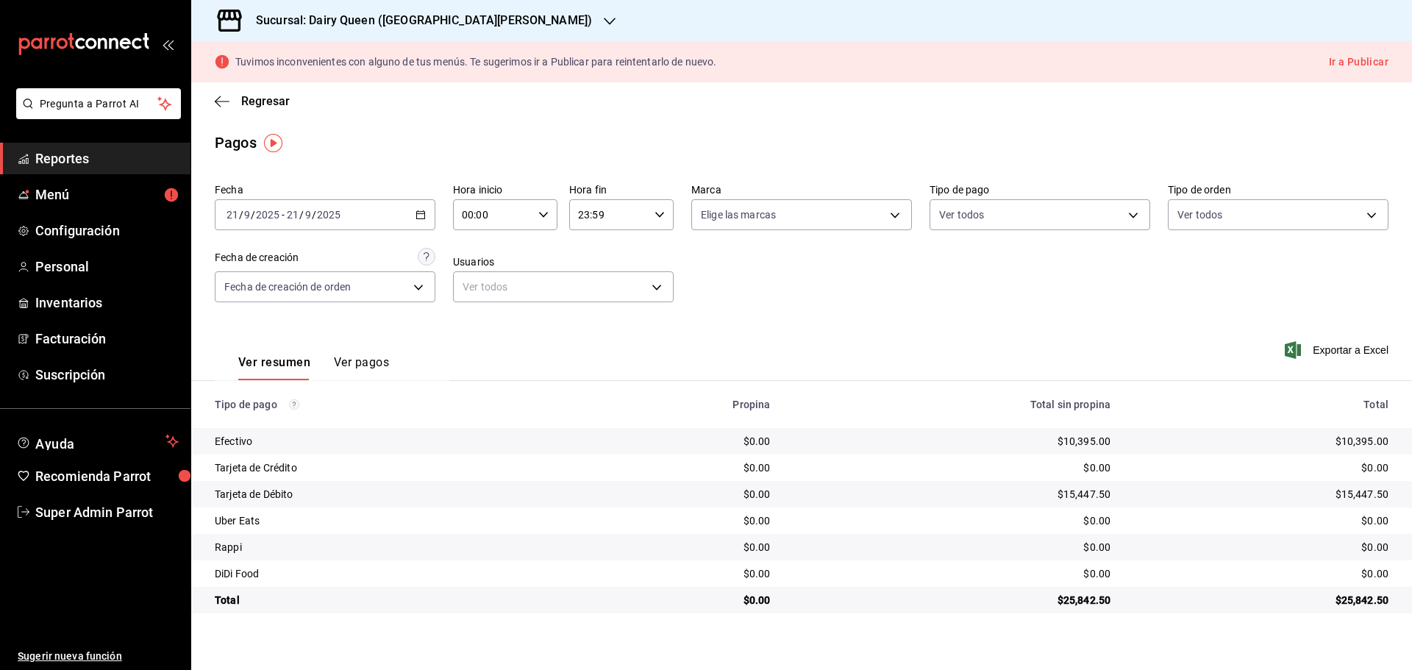
click at [335, 22] on h3 "Sucursal: Dairy Queen ([GEOGRAPHIC_DATA][PERSON_NAME])" at bounding box center [418, 21] width 348 height 18
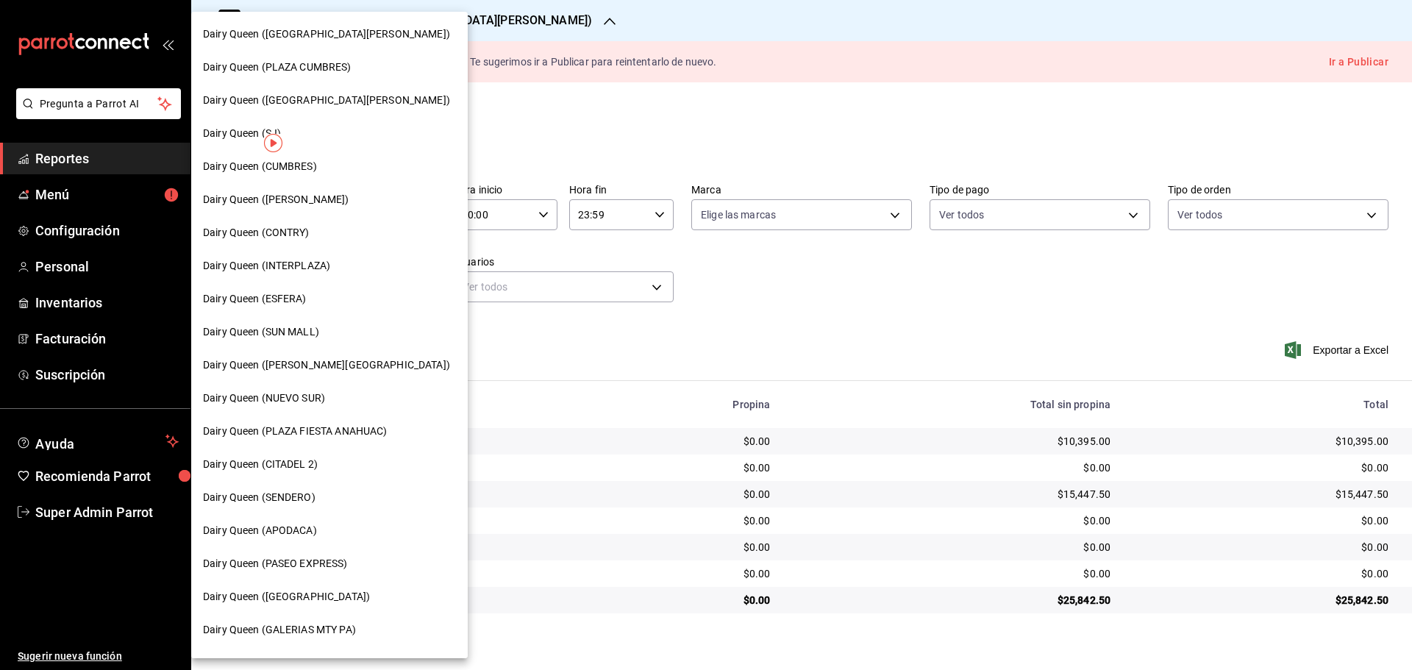
click at [308, 200] on span "Dairy Queen ([PERSON_NAME])" at bounding box center [276, 199] width 146 height 15
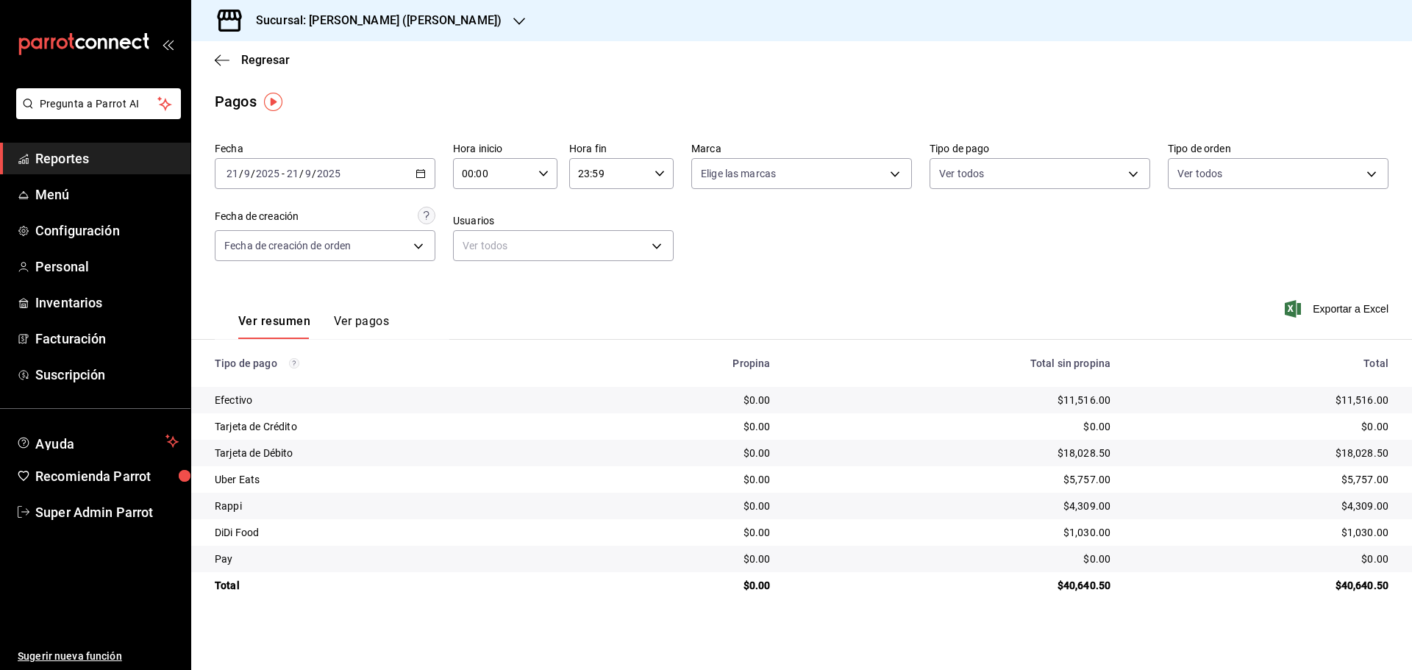
click at [308, 24] on h3 "Sucursal: [PERSON_NAME] ([PERSON_NAME])" at bounding box center [372, 21] width 257 height 18
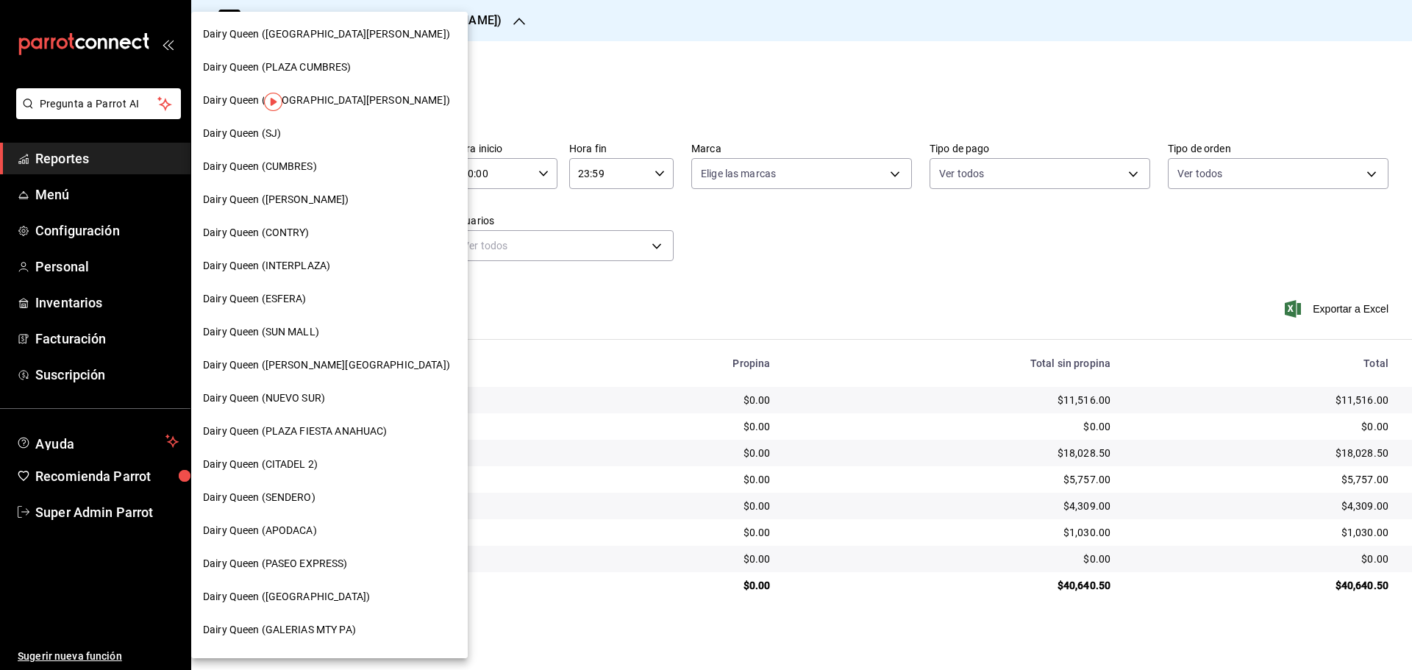
click at [344, 29] on span "Dairy Queen ([GEOGRAPHIC_DATA][PERSON_NAME])" at bounding box center [326, 33] width 247 height 15
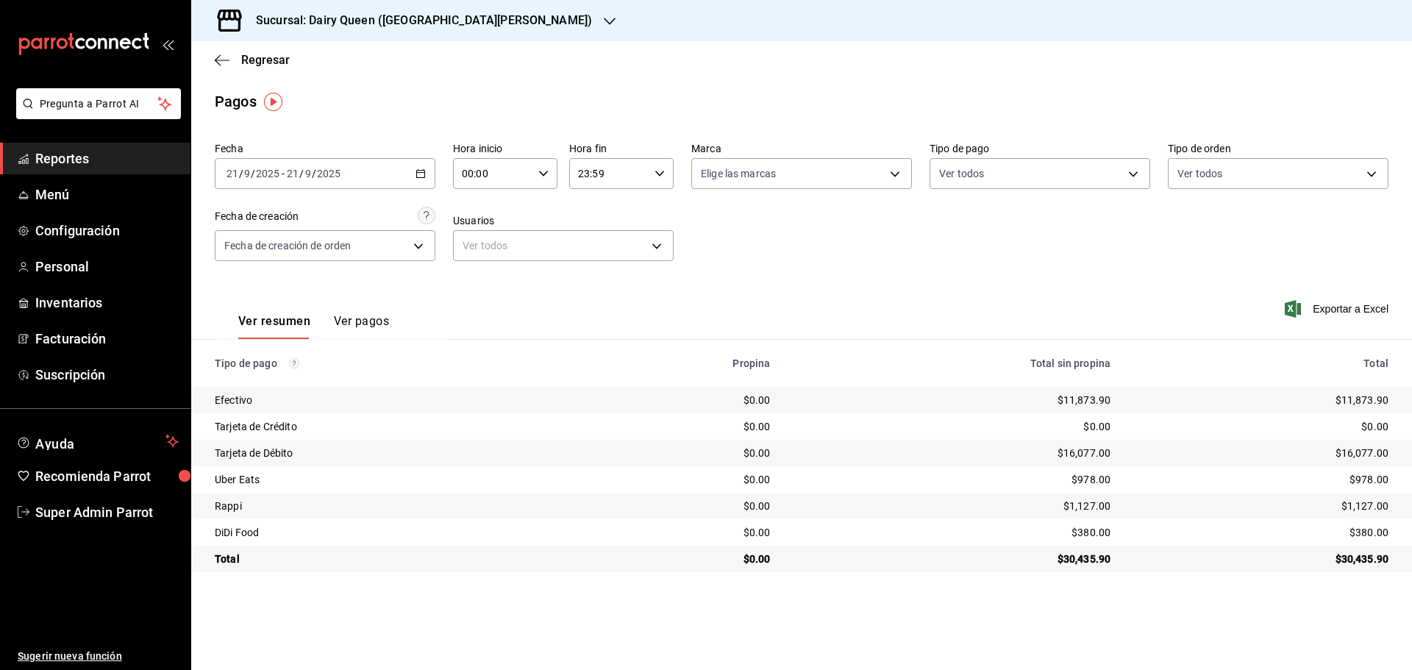
click at [432, 30] on div "Sucursal: Dairy Queen ([GEOGRAPHIC_DATA][PERSON_NAME])" at bounding box center [412, 20] width 419 height 41
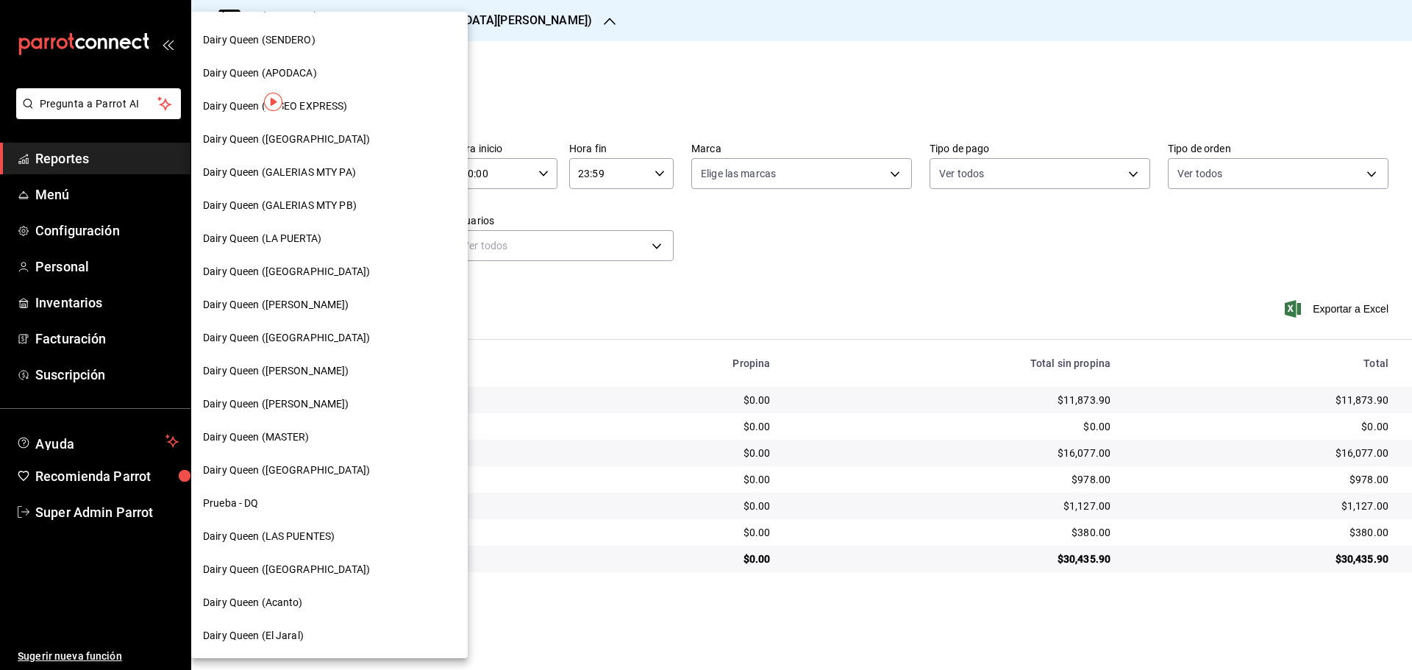
click at [344, 216] on div "Dairy Queen (GALERIAS MTY PB)" at bounding box center [329, 205] width 277 height 33
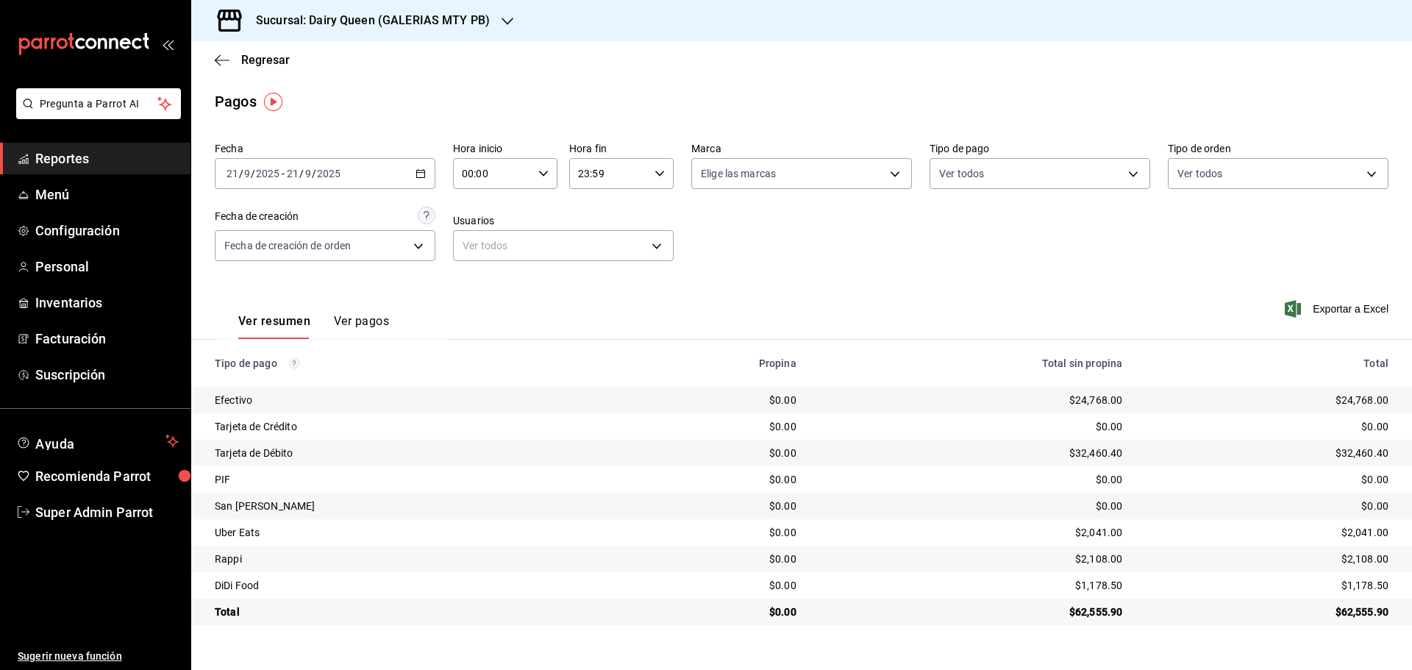
click at [392, 30] on div "Sucursal: Dairy Queen (GALERIAS MTY PB)" at bounding box center [361, 20] width 316 height 41
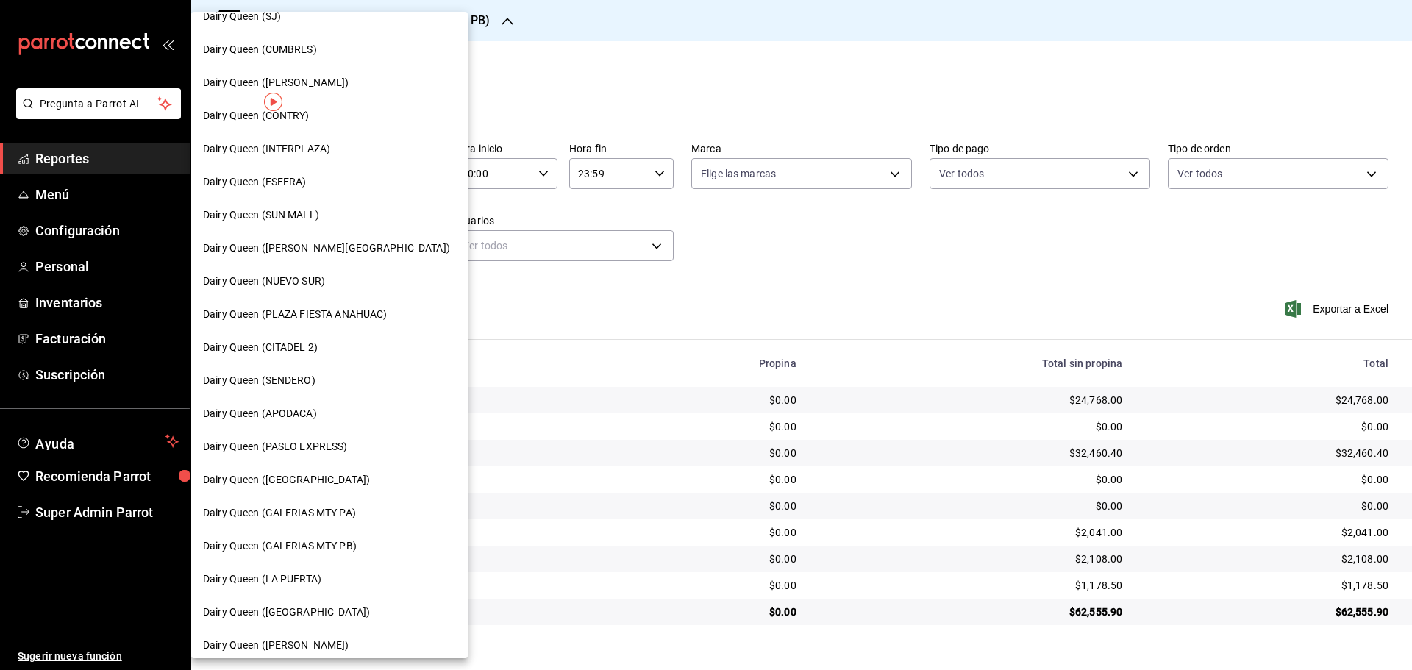
scroll to position [245, 0]
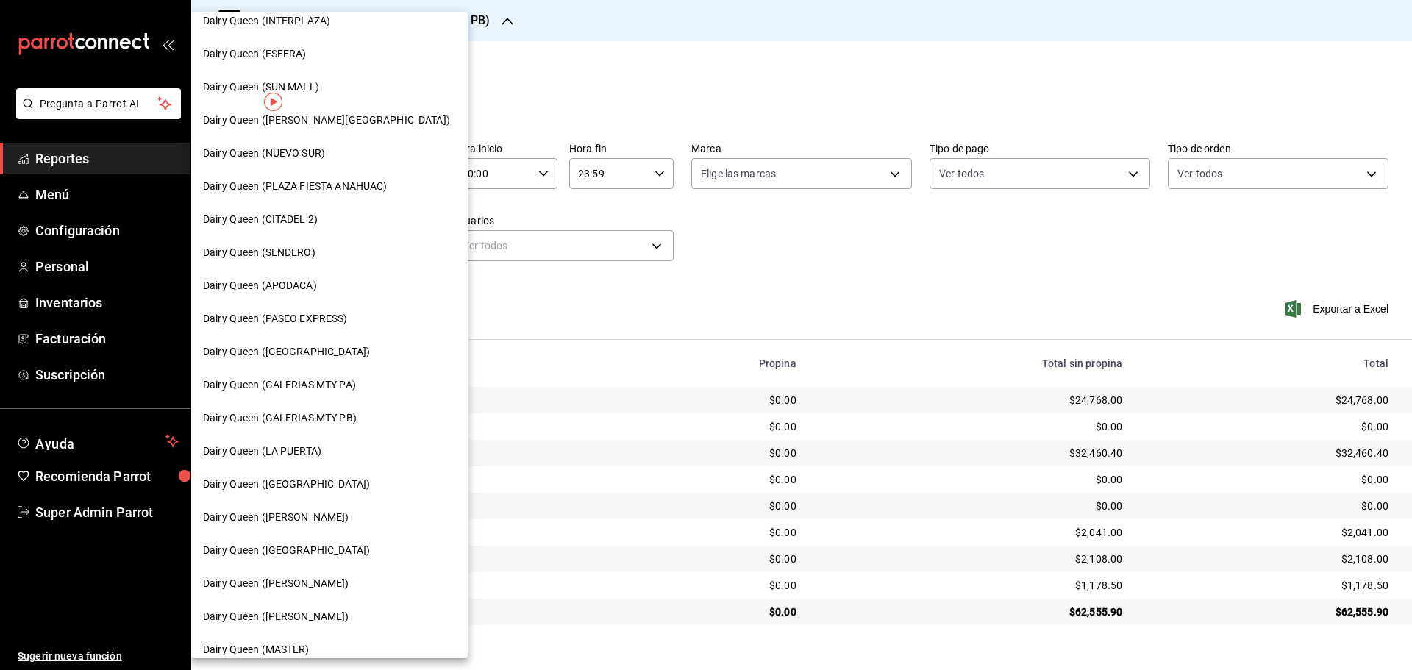
click at [339, 382] on span "Dairy Queen (GALERIAS MTY PA)" at bounding box center [279, 384] width 153 height 15
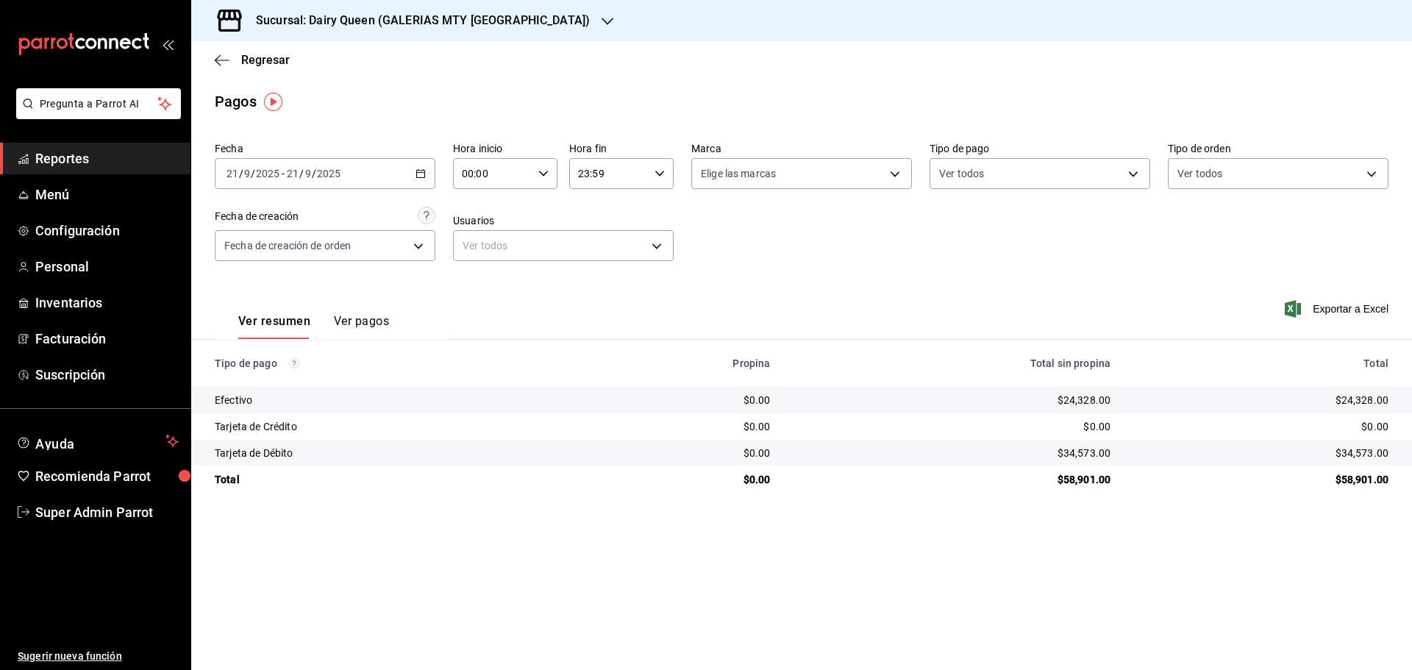
click at [400, 14] on h3 "Sucursal: Dairy Queen (GALERIAS MTY [GEOGRAPHIC_DATA])" at bounding box center [417, 21] width 346 height 18
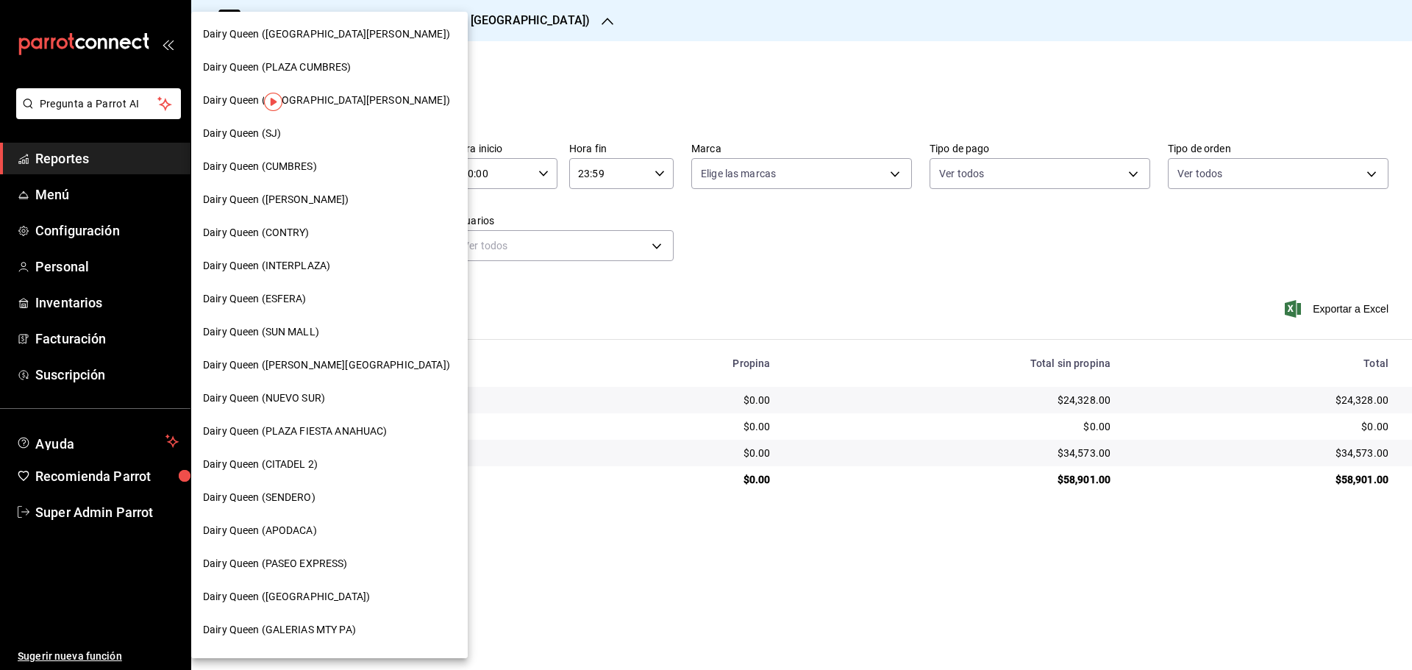
click at [294, 331] on span "Dairy Queen (SUN MALL)" at bounding box center [261, 331] width 116 height 15
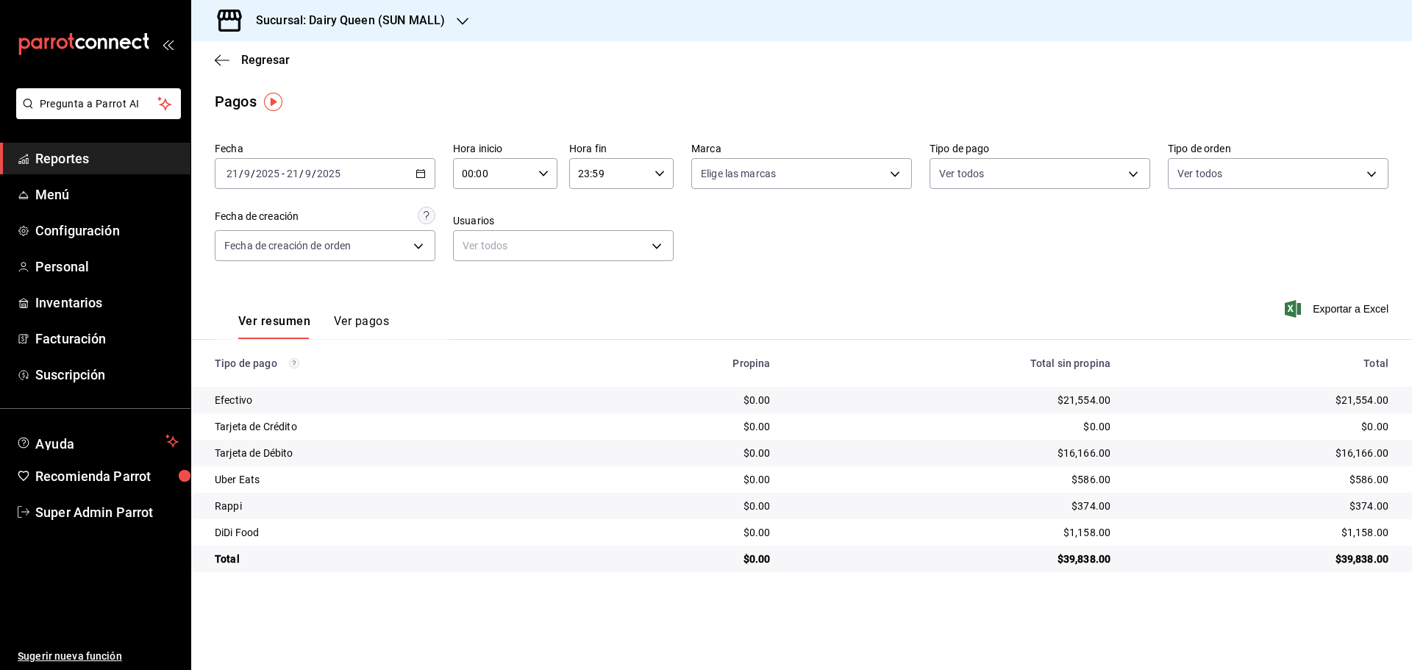
click at [333, 13] on h3 "Sucursal: Dairy Queen (SUN MALL)" at bounding box center [344, 21] width 201 height 18
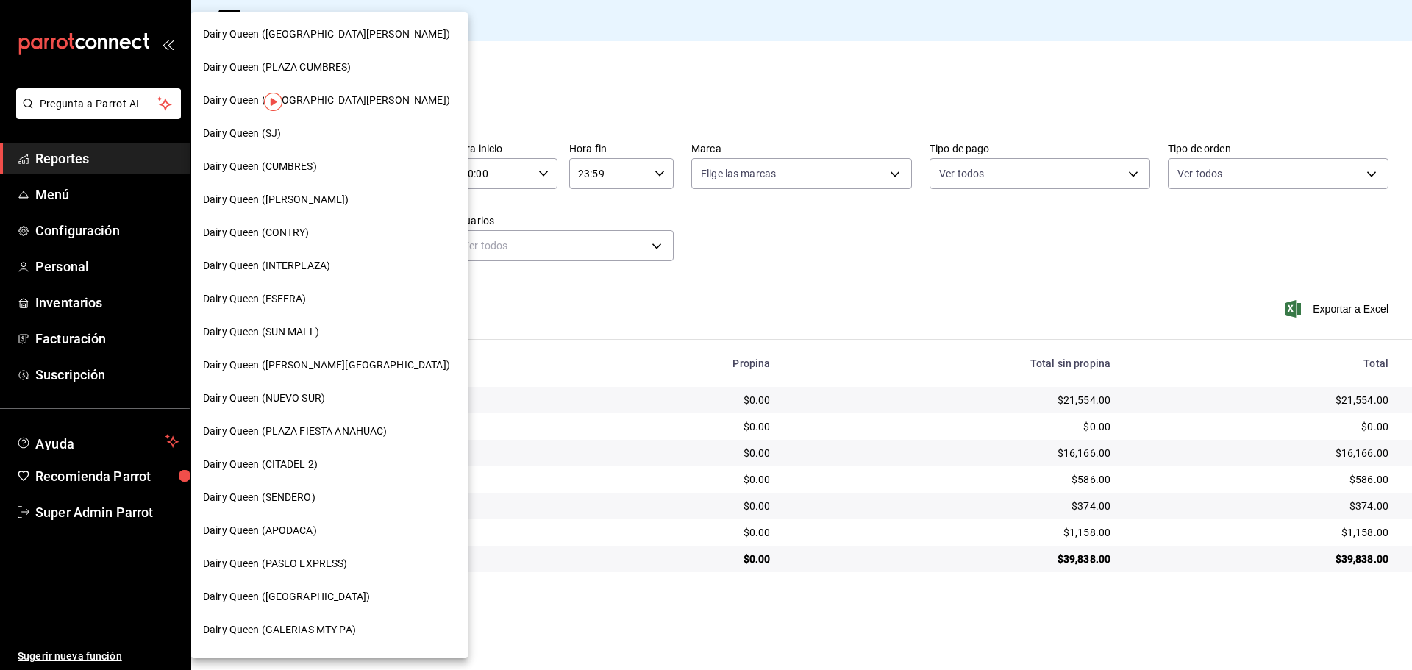
click at [289, 532] on span "Dairy Queen (APODACA)" at bounding box center [260, 530] width 114 height 15
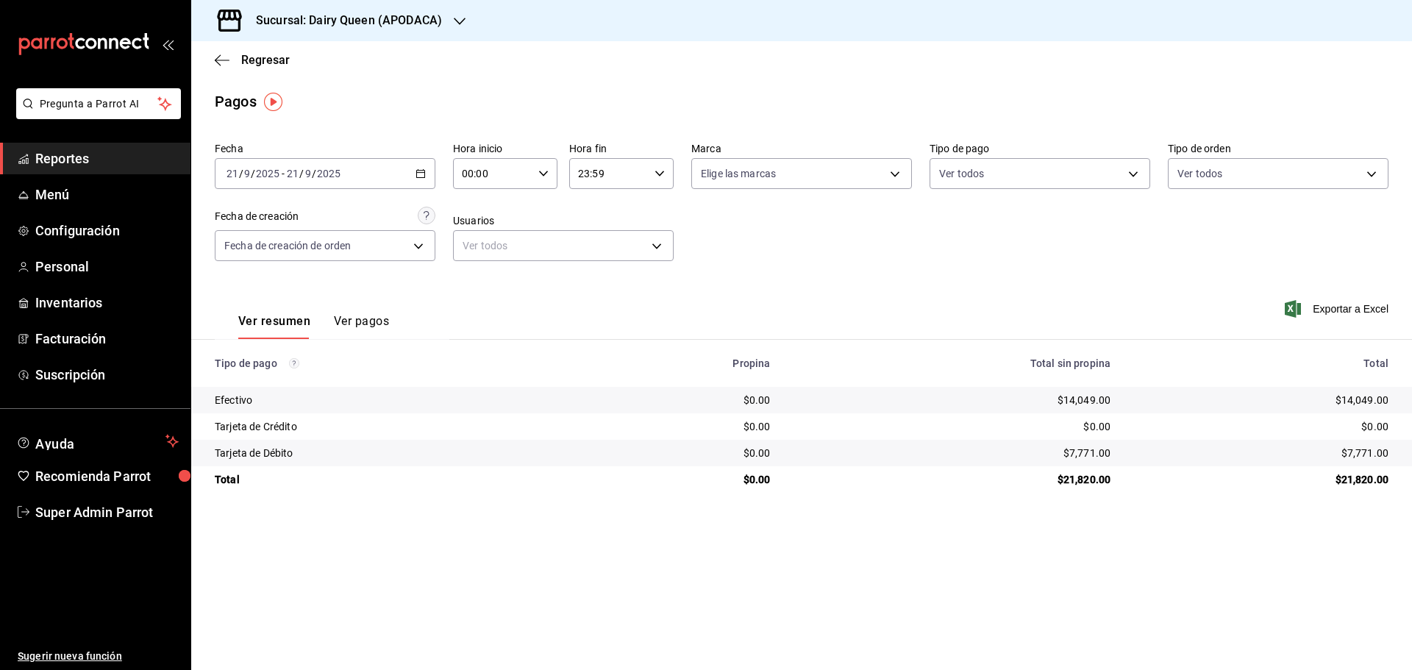
click at [346, 21] on h3 "Sucursal: Dairy Queen (APODACA)" at bounding box center [343, 21] width 198 height 18
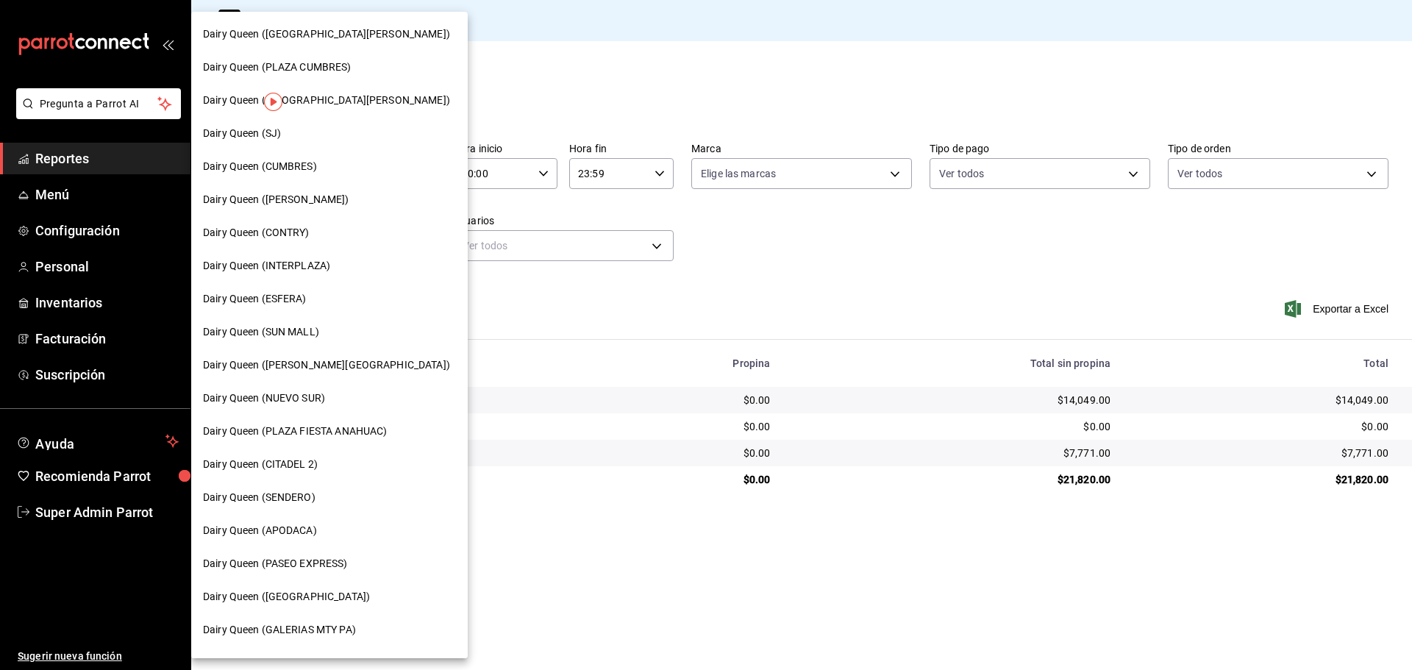
click at [316, 391] on span "Dairy Queen (NUEVO SUR)" at bounding box center [264, 398] width 122 height 15
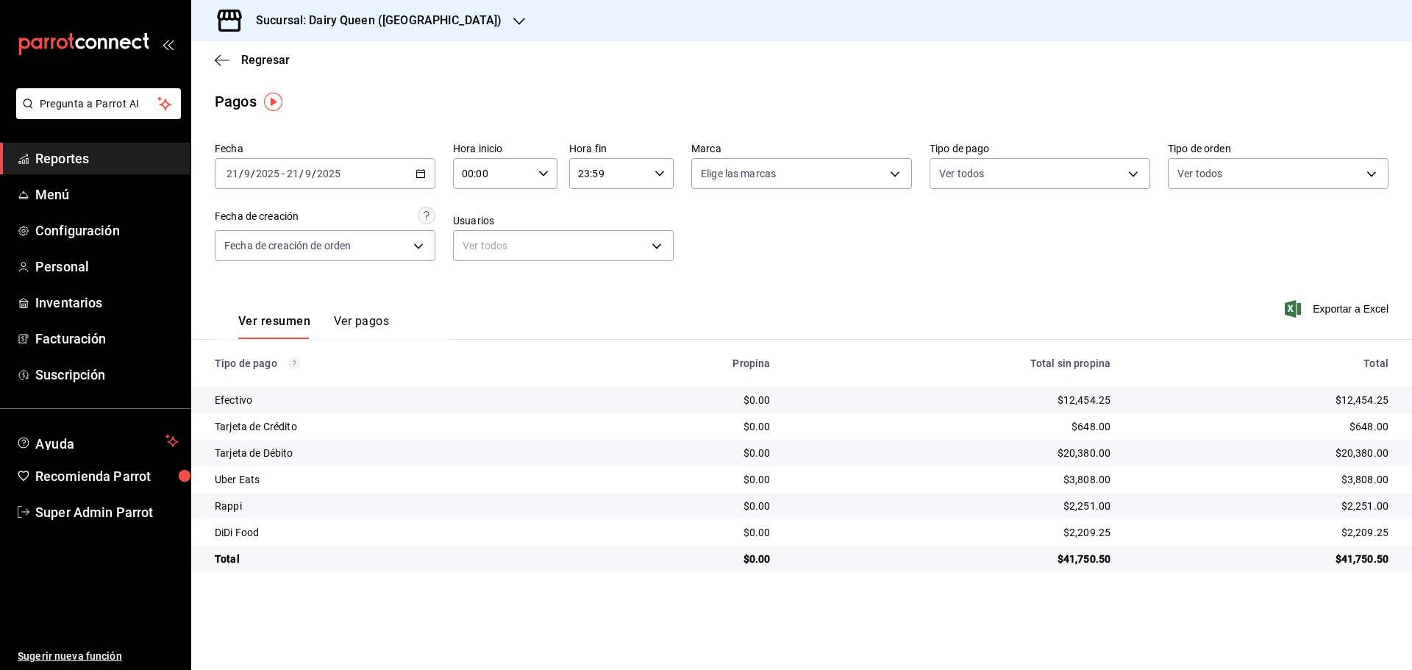
click at [441, 20] on h3 "Sucursal: Dairy Queen ([GEOGRAPHIC_DATA])" at bounding box center [372, 21] width 257 height 18
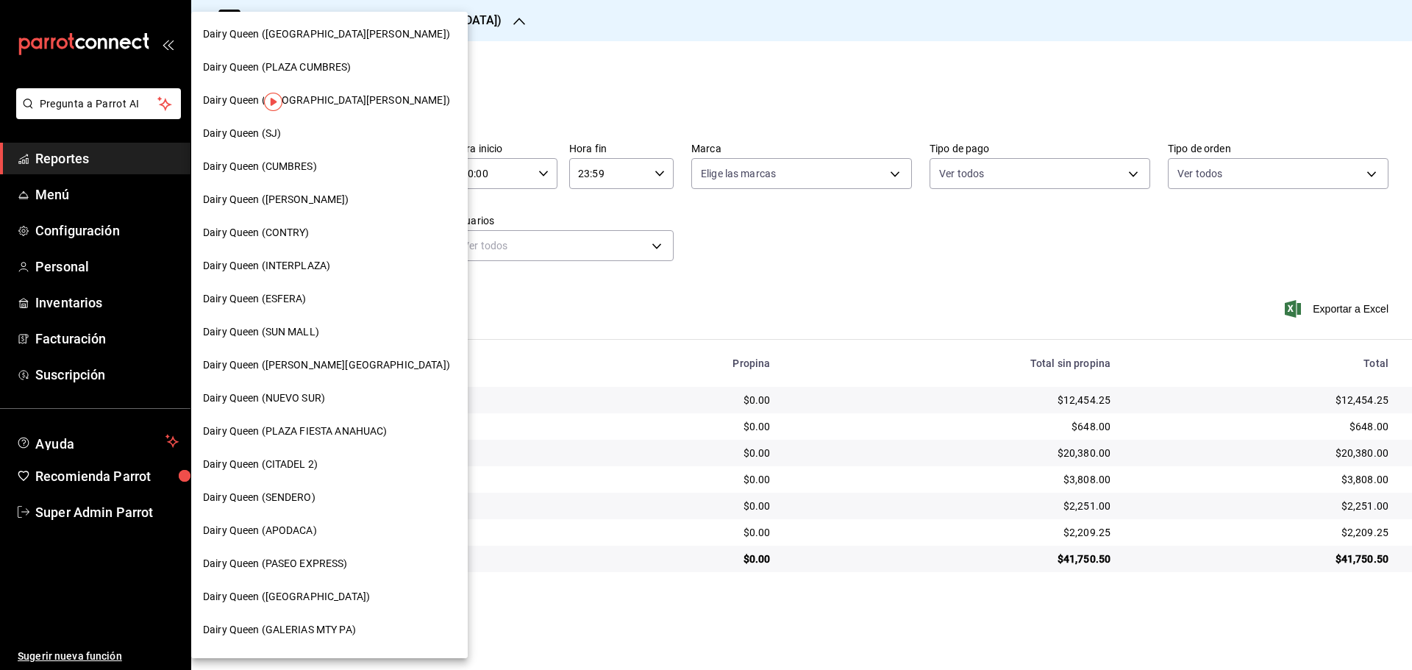
click at [302, 304] on span "Dairy Queen (ESFERA)" at bounding box center [255, 298] width 104 height 15
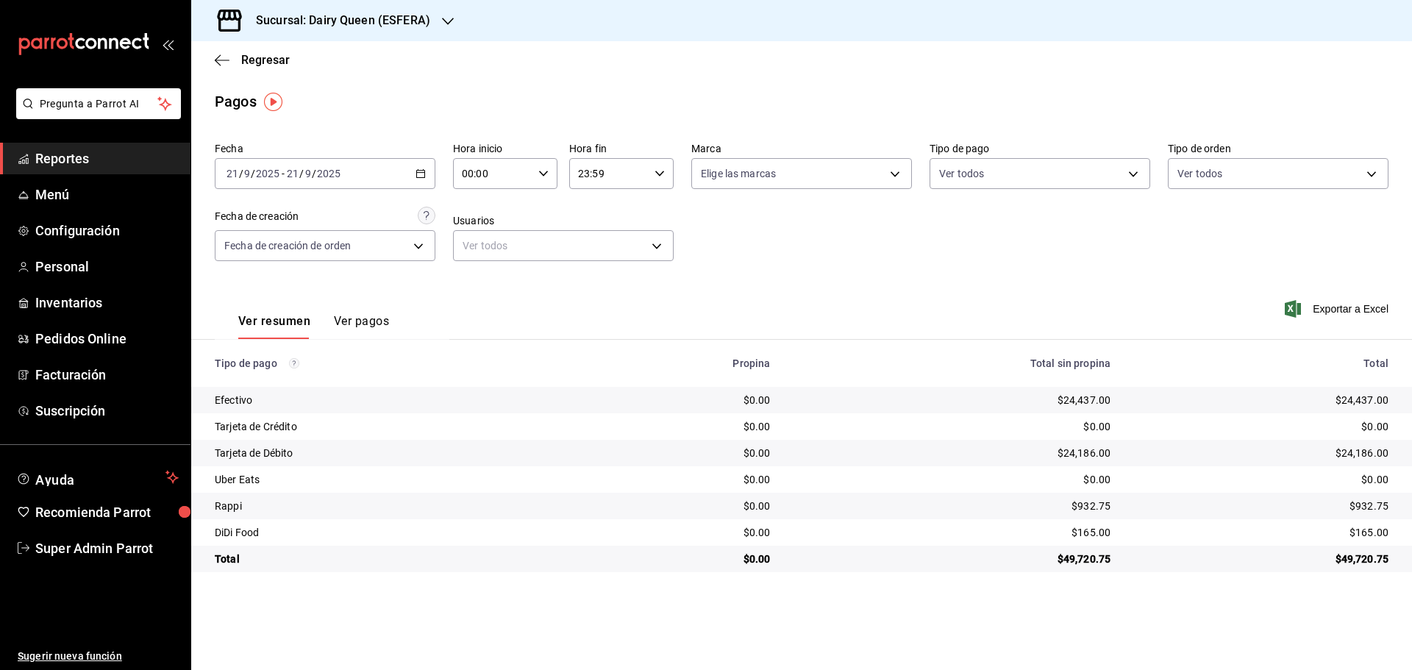
click at [327, 14] on h3 "Sucursal: Dairy Queen (ESFERA)" at bounding box center [337, 21] width 186 height 18
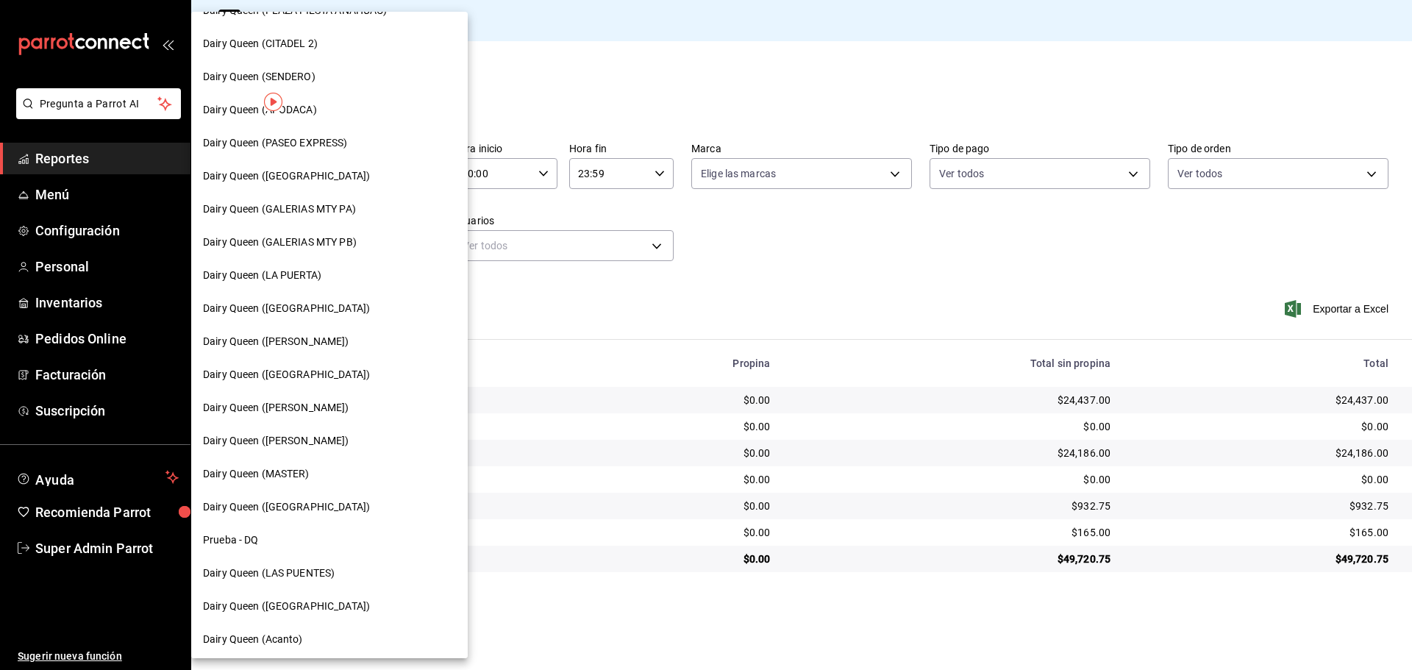
scroll to position [458, 0]
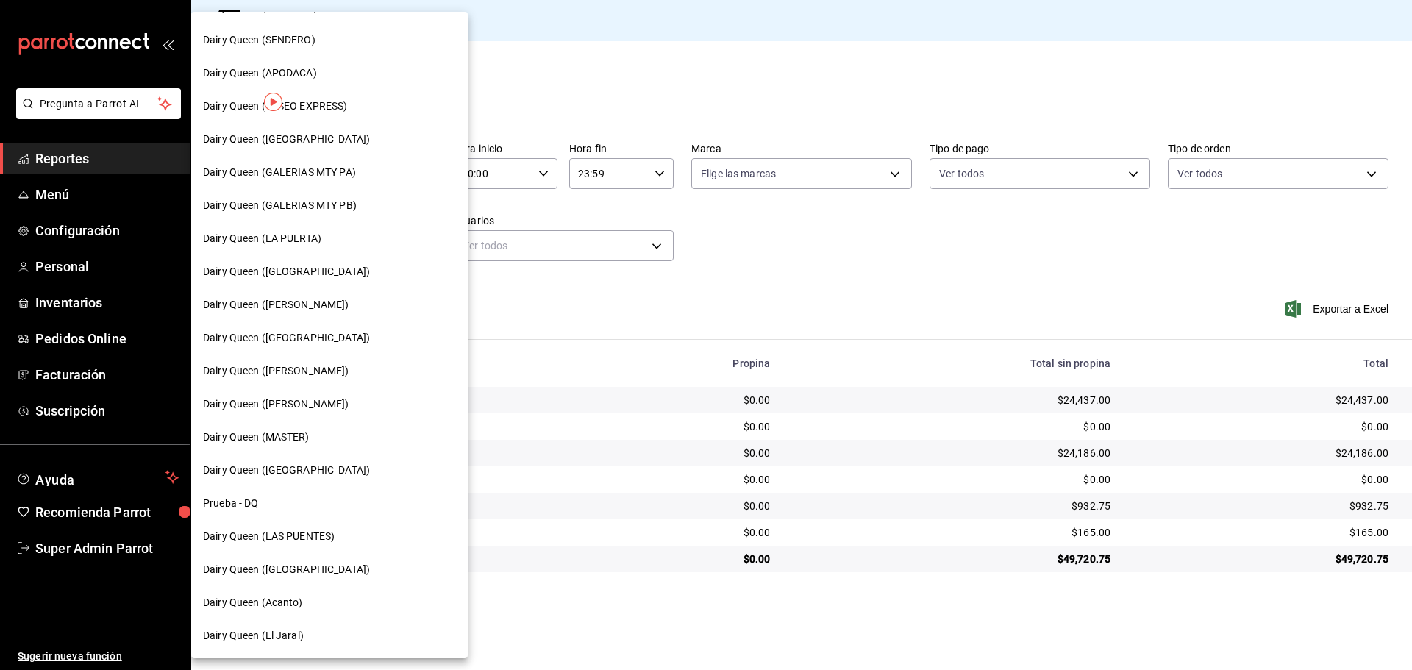
click at [279, 314] on div "Dairy Queen ([PERSON_NAME])" at bounding box center [329, 304] width 277 height 33
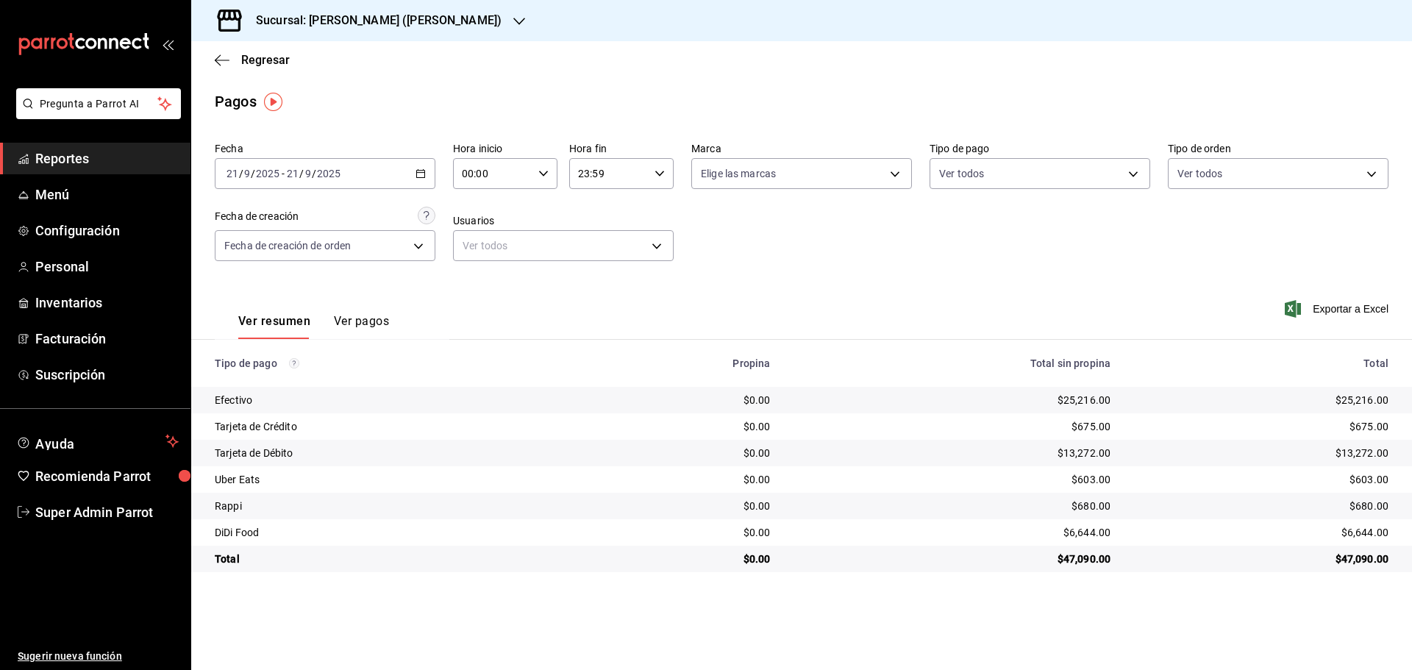
click at [375, 32] on div "Sucursal: [PERSON_NAME] ([PERSON_NAME])" at bounding box center [367, 20] width 328 height 41
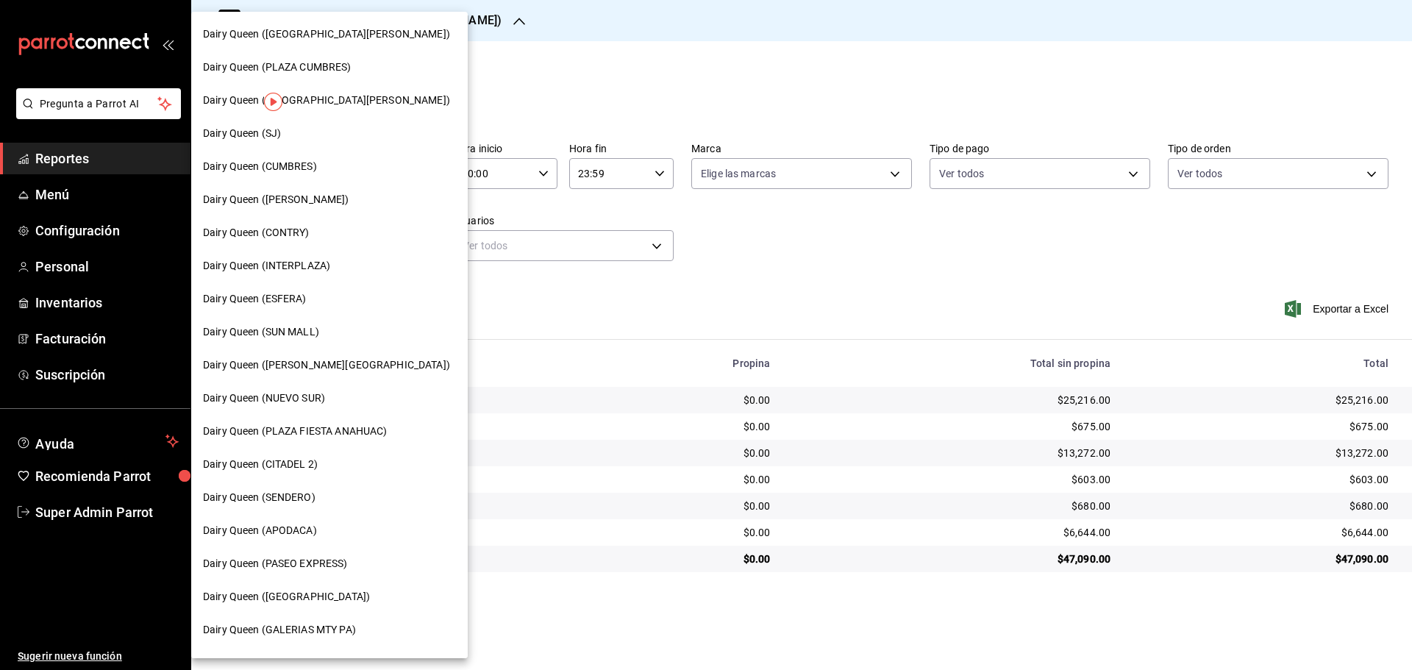
click at [319, 266] on span "Dairy Queen (INTERPLAZA)" at bounding box center [266, 265] width 127 height 15
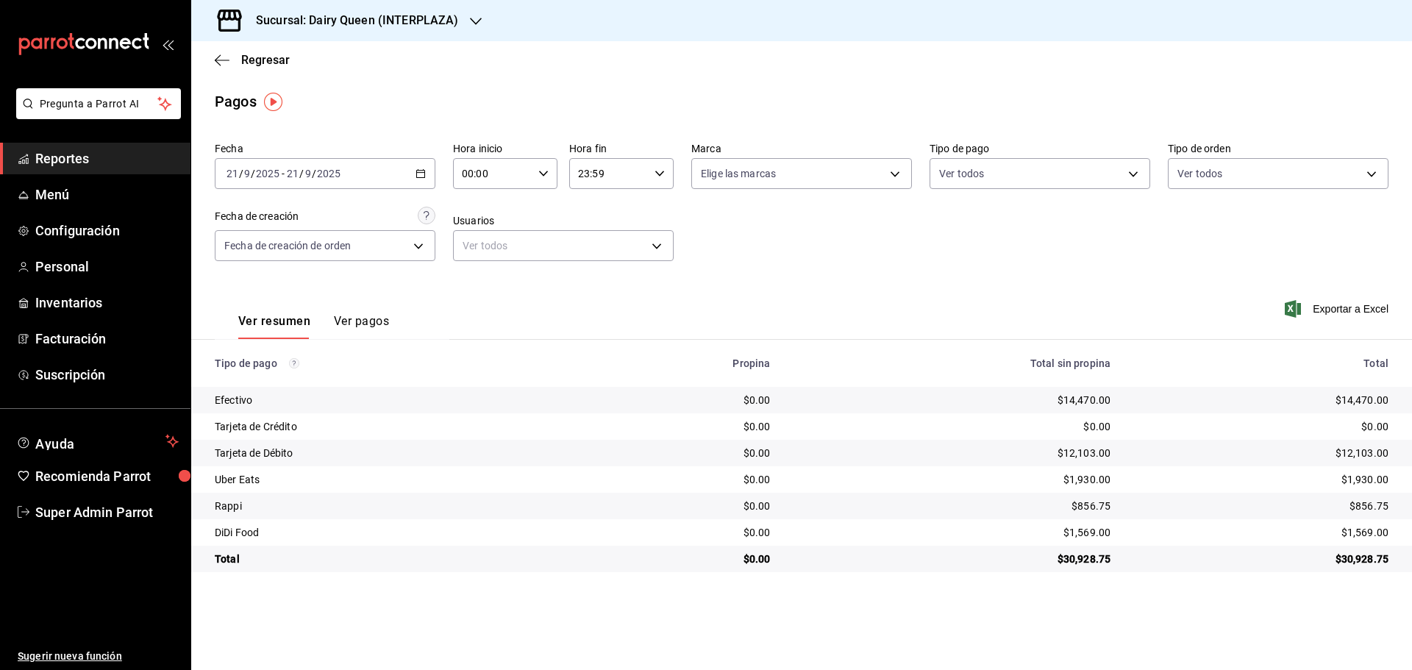
click at [353, 29] on h3 "Sucursal: Dairy Queen (INTERPLAZA)" at bounding box center [351, 21] width 214 height 18
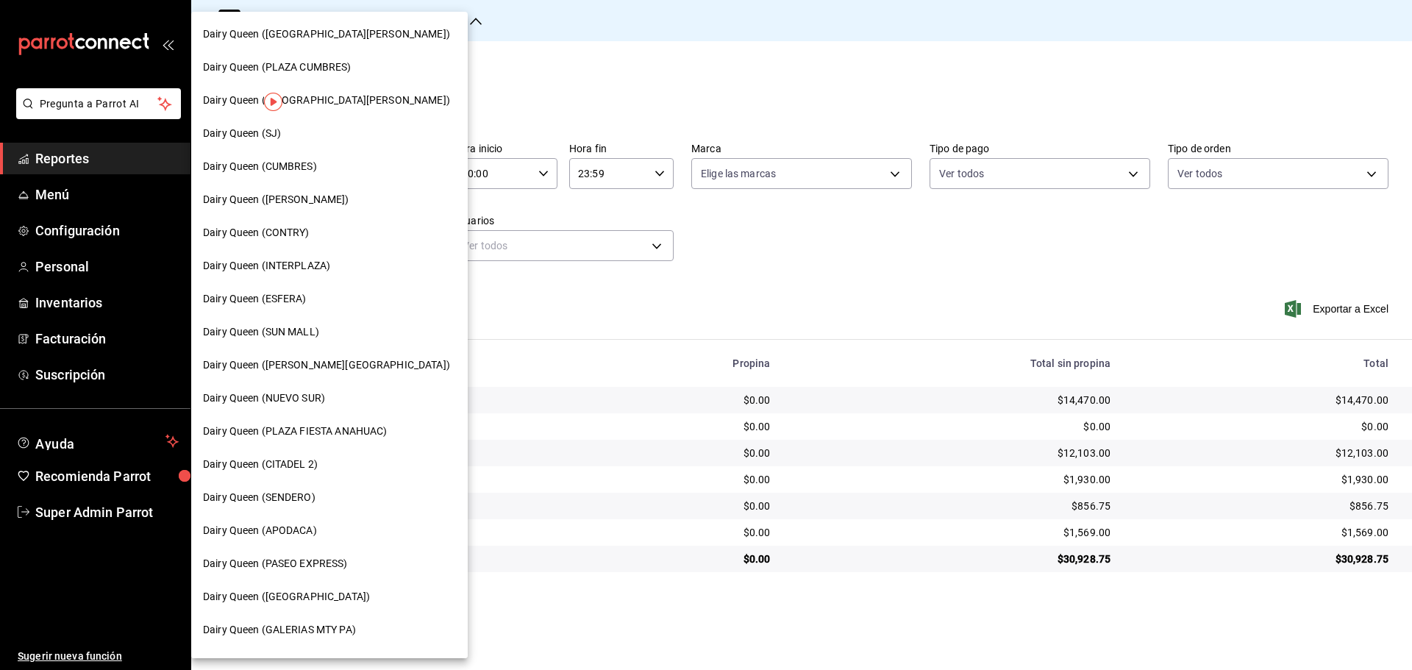
click at [305, 463] on span "Dairy Queen (CITADEL 2)" at bounding box center [260, 464] width 115 height 15
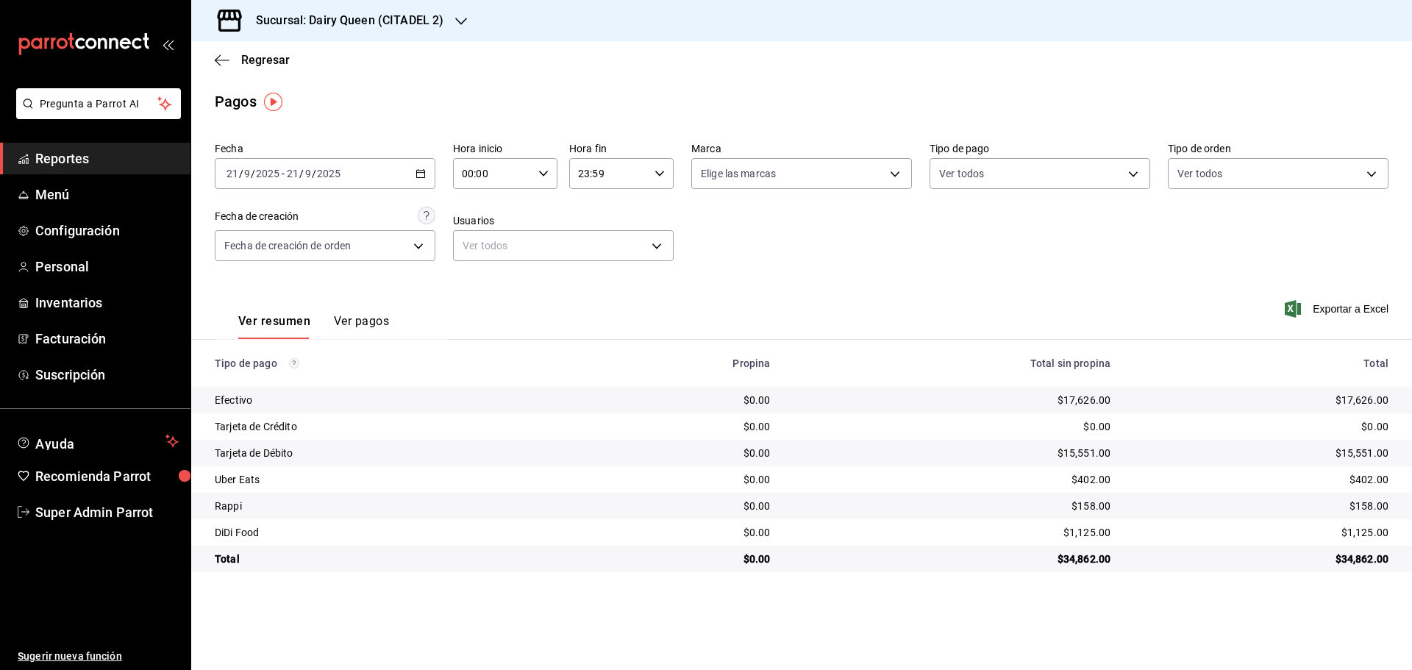
click at [330, 14] on h3 "Sucursal: Dairy Queen (CITADEL 2)" at bounding box center [343, 21] width 199 height 18
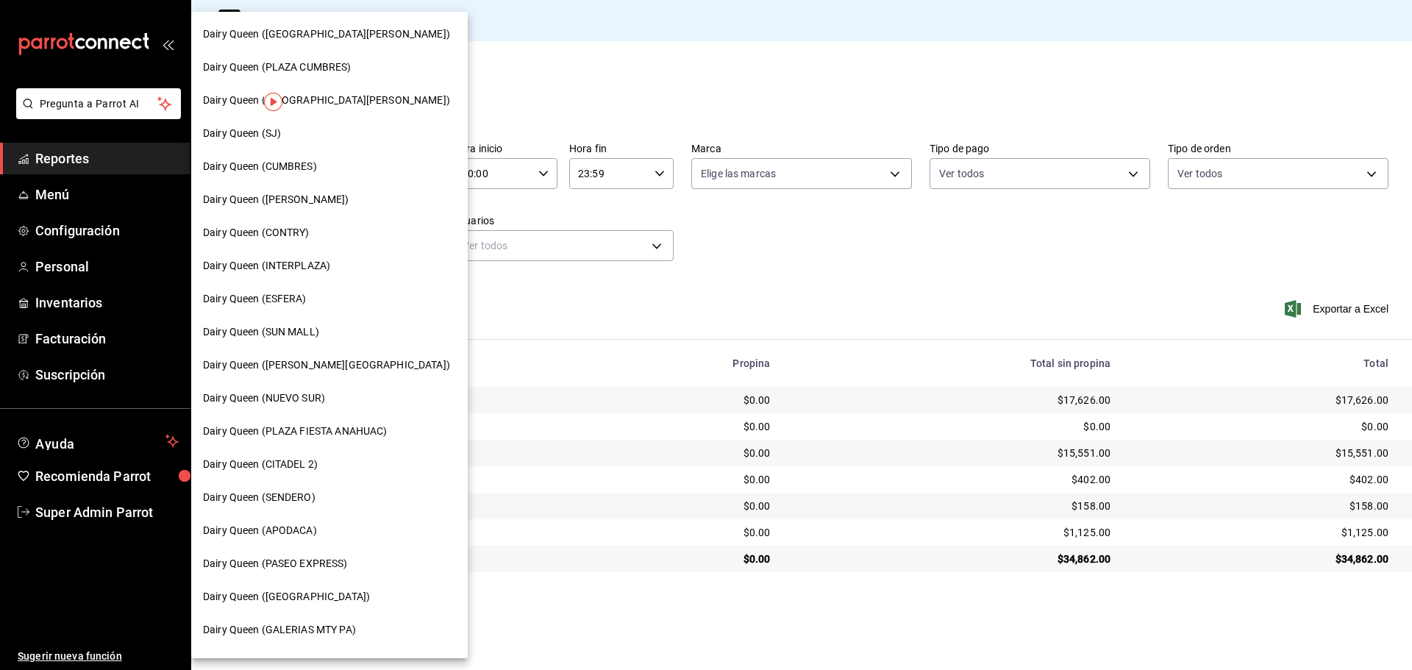
click at [335, 71] on span "Dairy Queen (PLAZA CUMBRES)" at bounding box center [277, 67] width 149 height 15
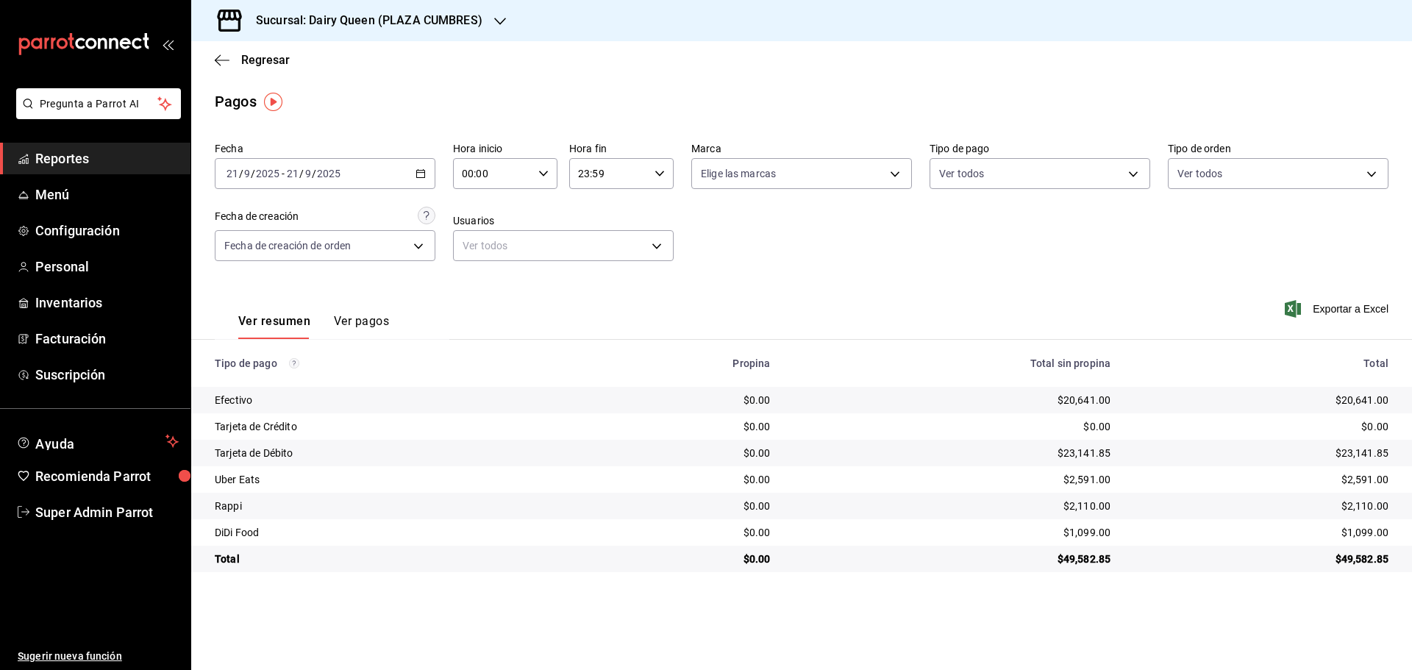
click at [436, 17] on h3 "Sucursal: Dairy Queen (PLAZA CUMBRES)" at bounding box center [363, 21] width 238 height 18
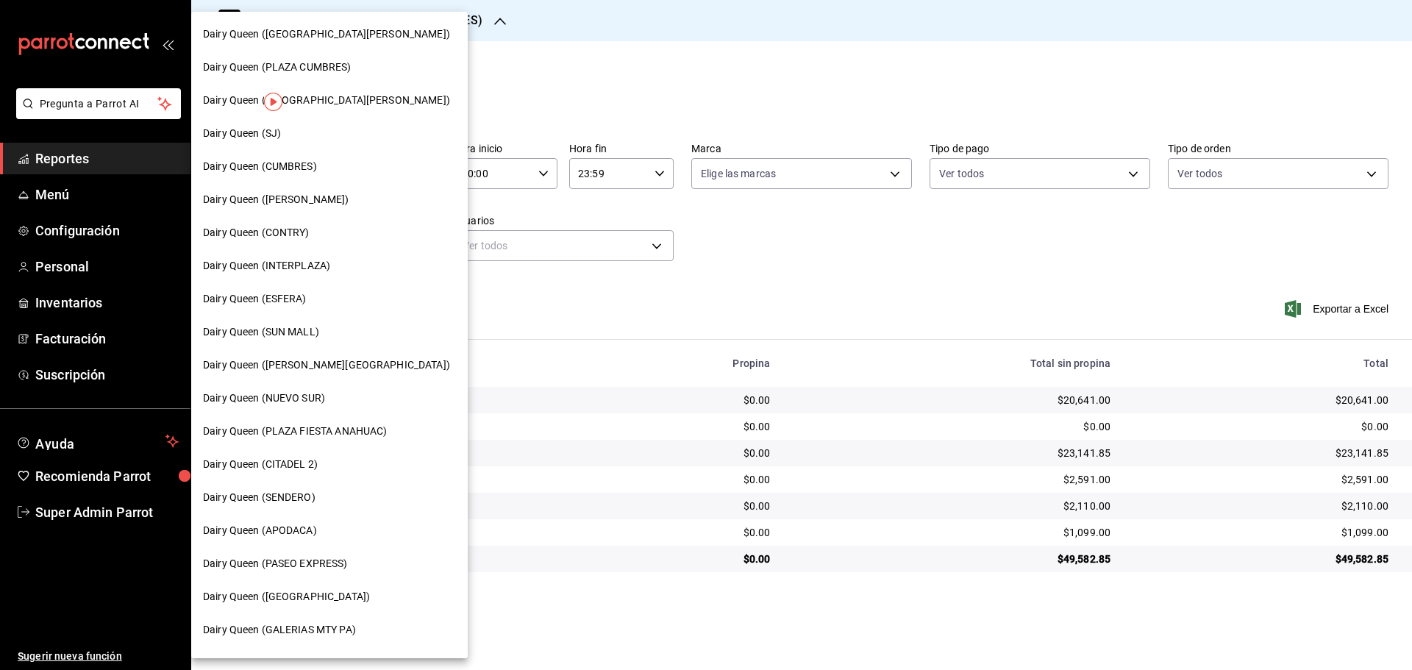
click at [371, 419] on div "Dairy Queen (PLAZA FIESTA ANAHUAC)" at bounding box center [329, 431] width 277 height 33
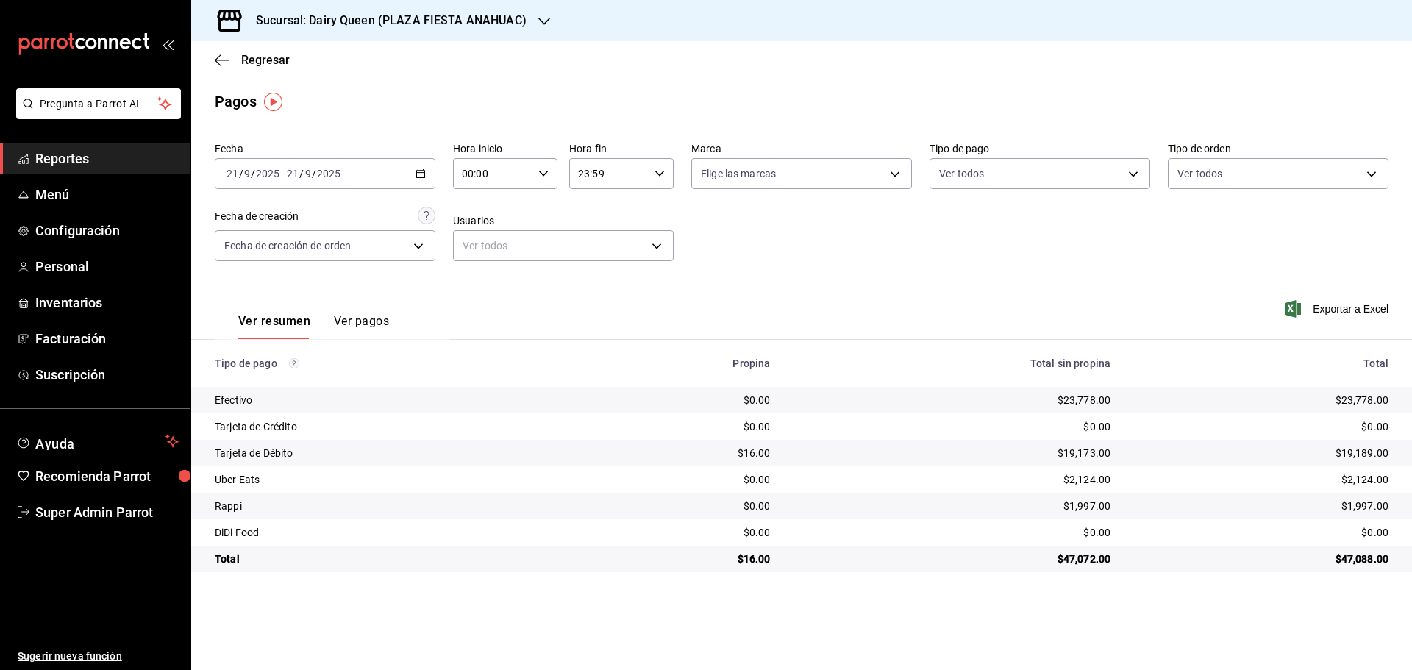
click at [385, 30] on div "Sucursal: Dairy Queen (PLAZA FIESTA ANAHUAC)" at bounding box center [379, 20] width 353 height 41
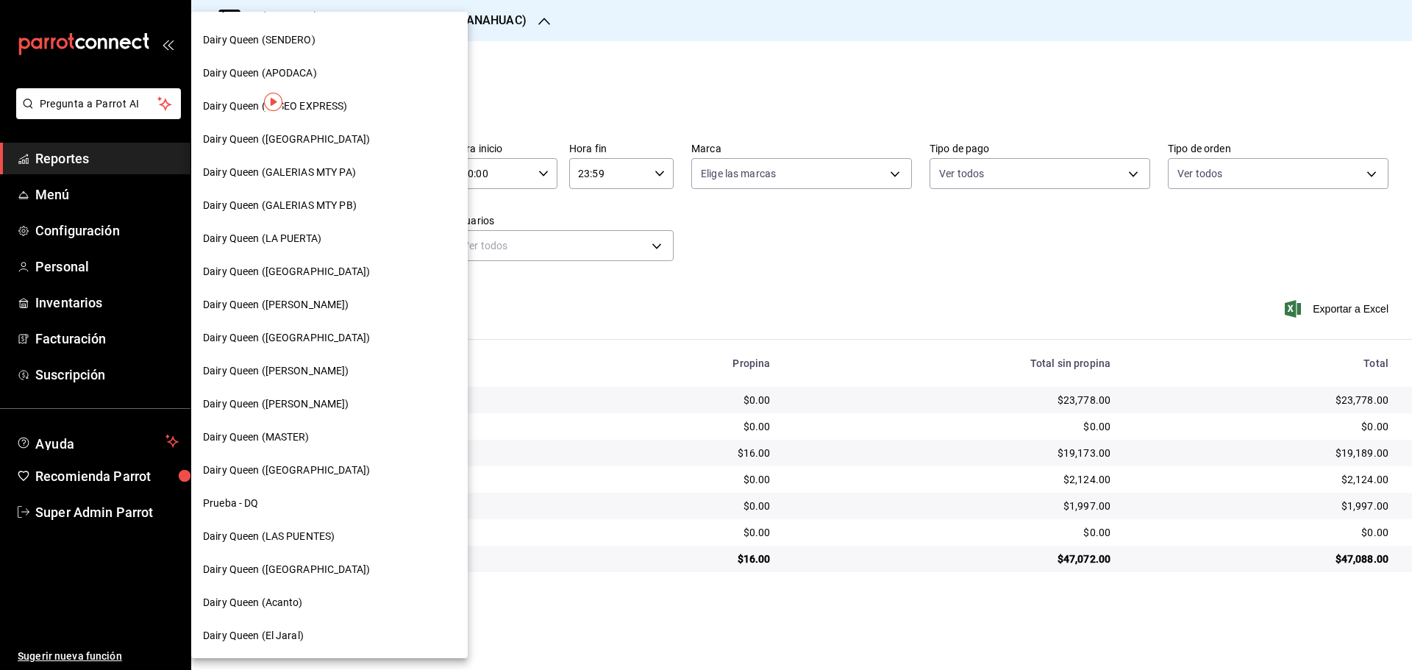
click at [309, 405] on span "Dairy Queen ([PERSON_NAME])" at bounding box center [276, 404] width 146 height 15
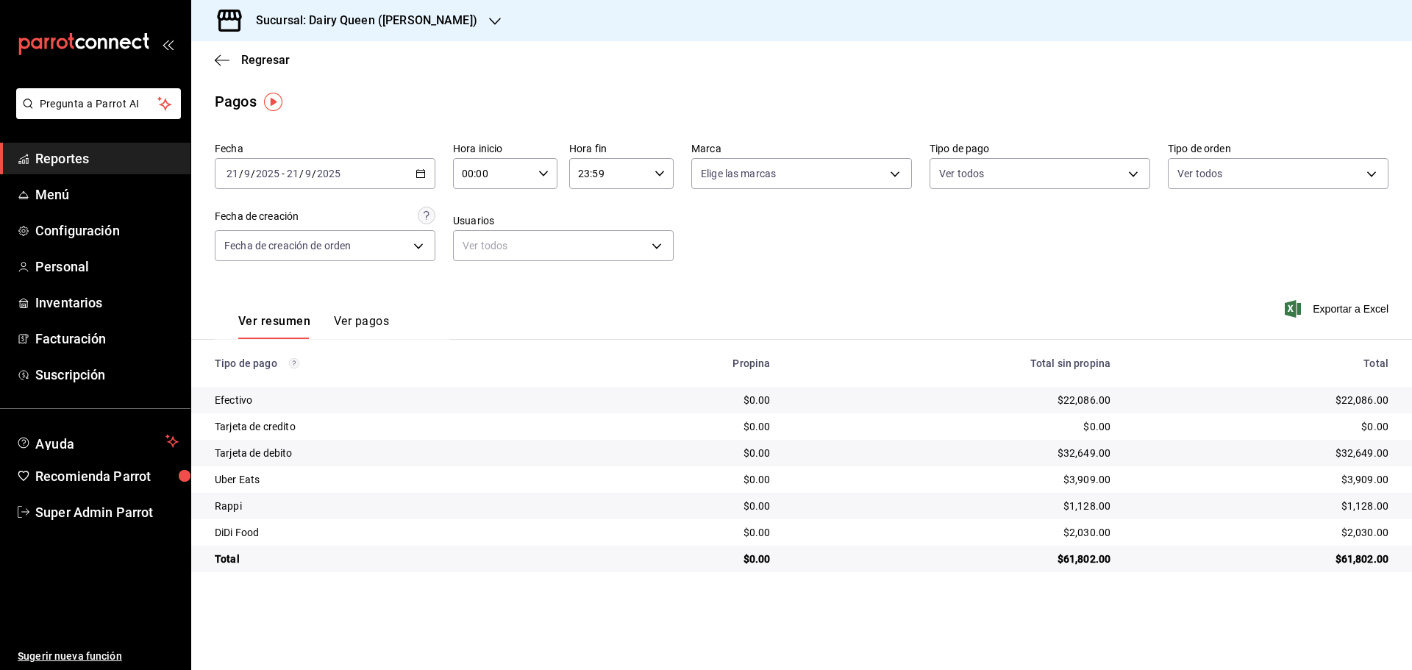
click at [421, 9] on div "Sucursal: Dairy Queen ([PERSON_NAME])" at bounding box center [355, 20] width 304 height 41
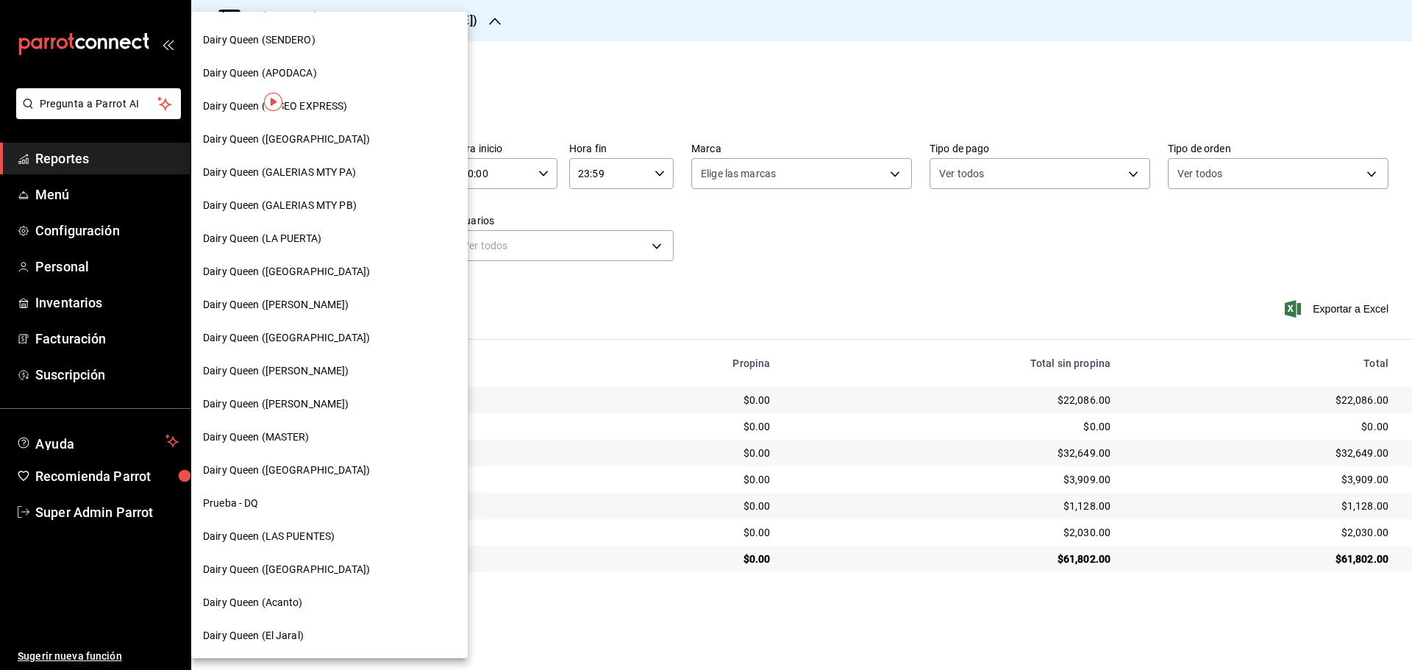
click at [289, 472] on span "Dairy Queen ([GEOGRAPHIC_DATA])" at bounding box center [286, 470] width 167 height 15
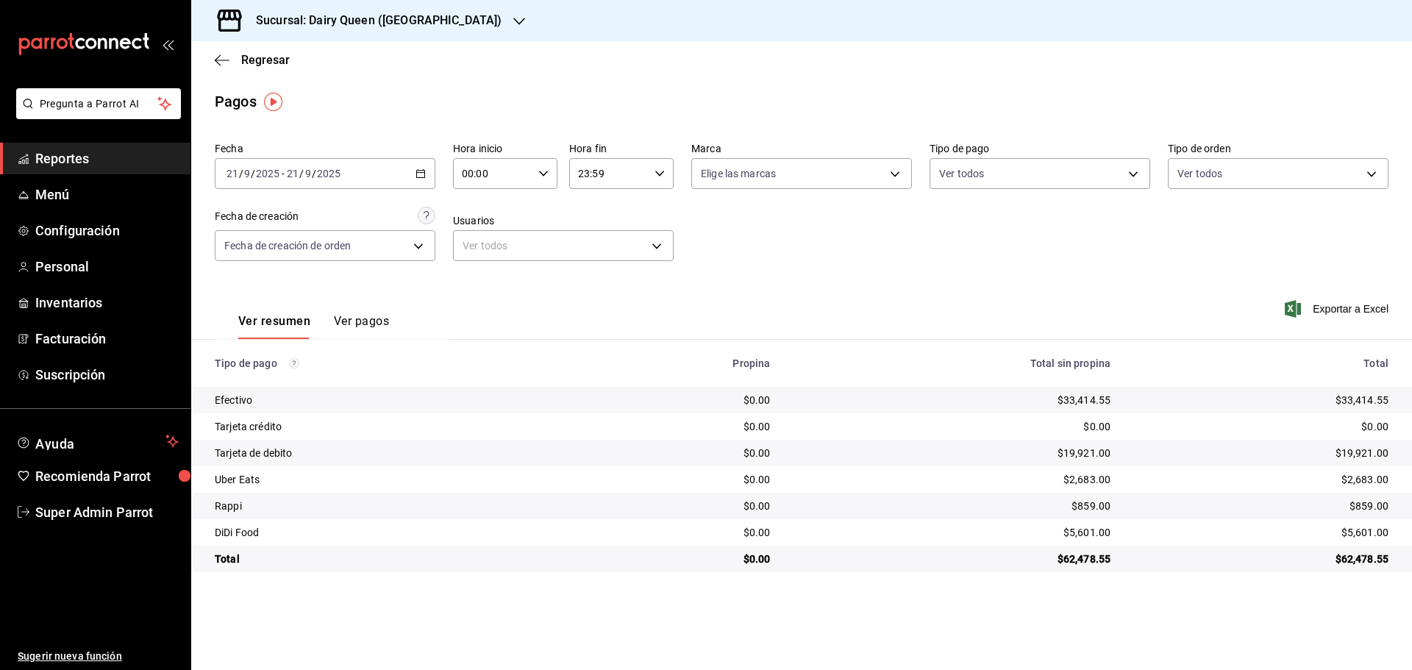
click at [335, 32] on div "Sucursal: Dairy Queen ([GEOGRAPHIC_DATA])" at bounding box center [367, 20] width 328 height 41
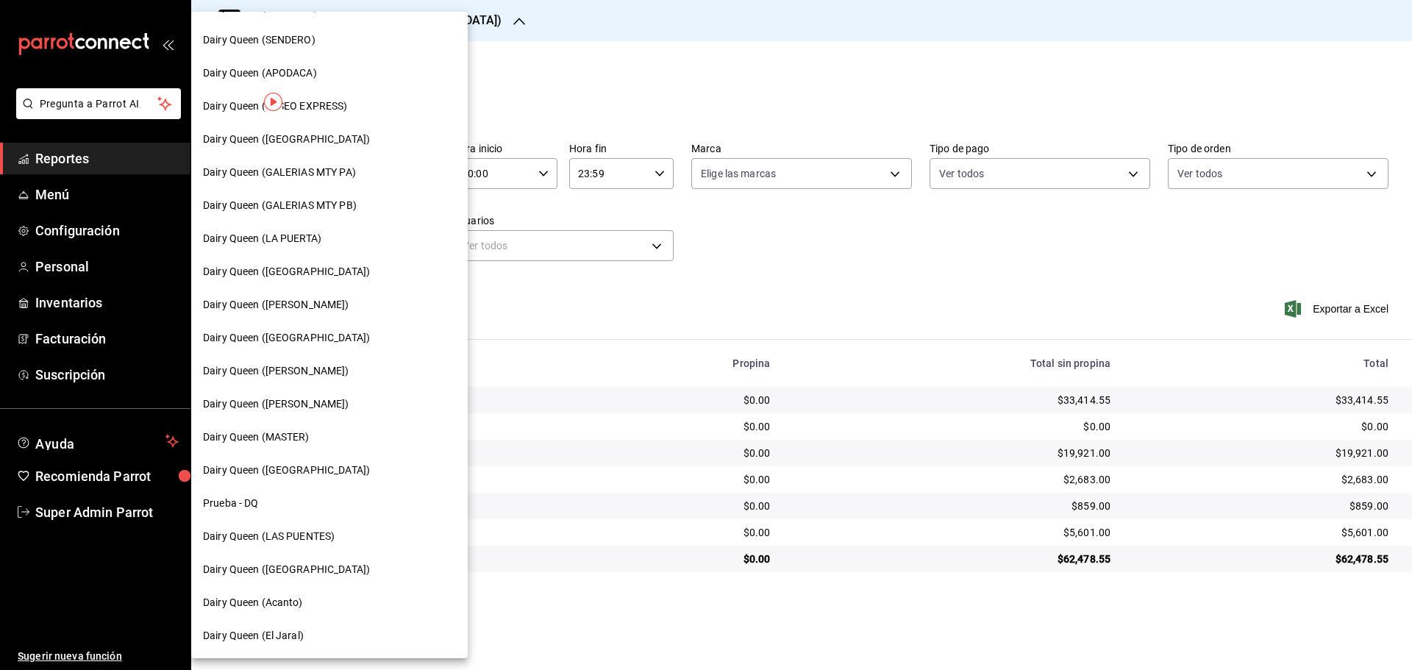
click at [298, 602] on span "Dairy Queen (Acanto)" at bounding box center [253, 602] width 100 height 15
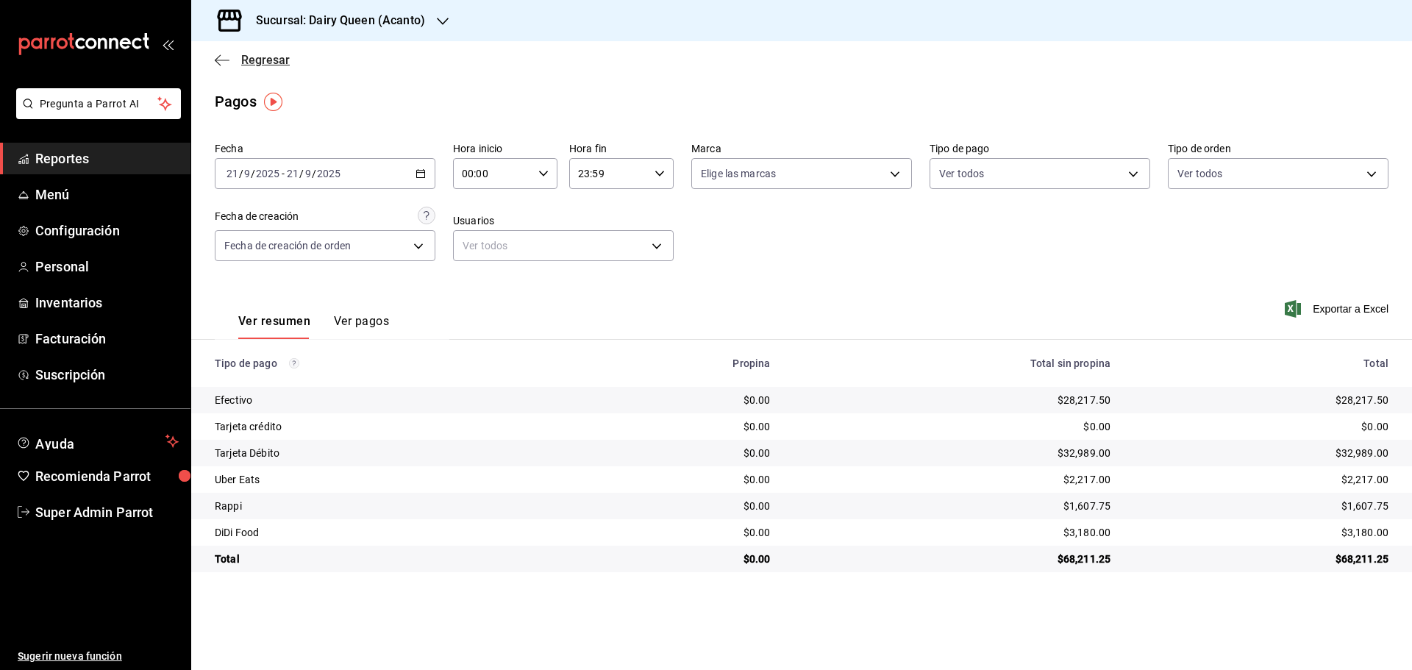
click at [269, 57] on span "Regresar" at bounding box center [265, 60] width 49 height 14
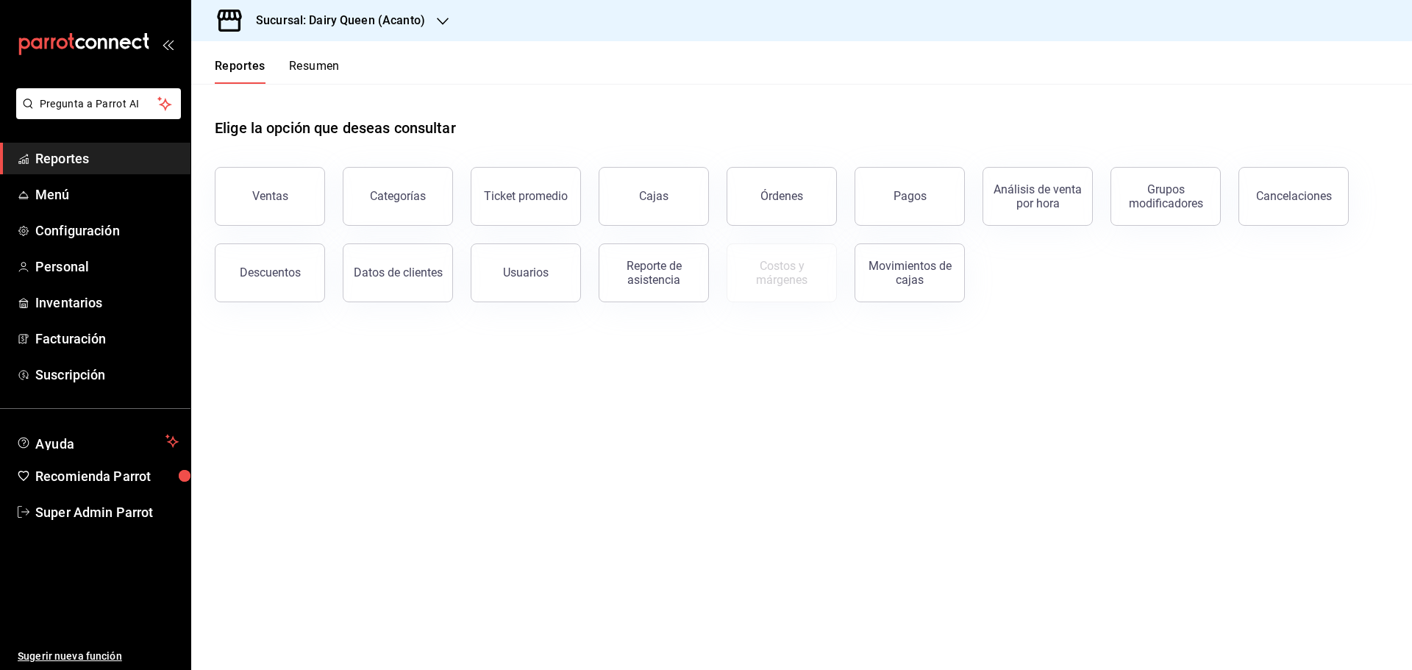
click at [319, 69] on button "Resumen" at bounding box center [314, 71] width 51 height 25
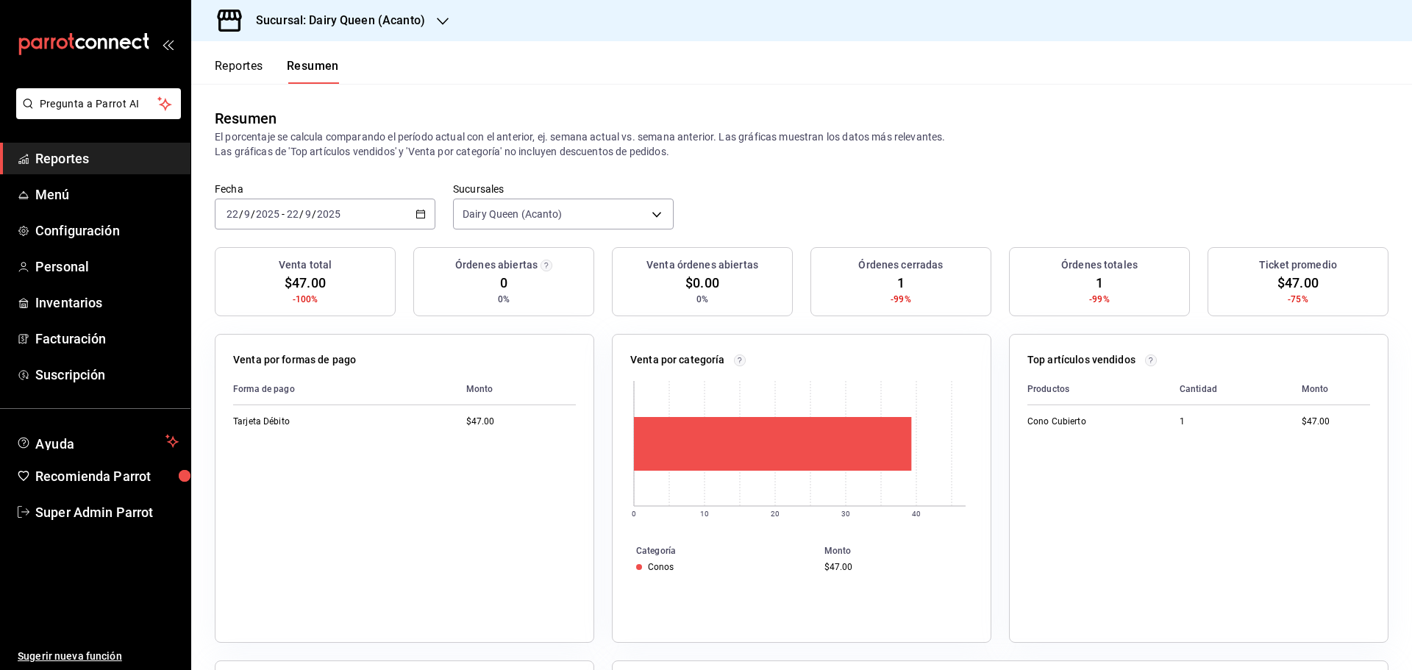
click at [338, 218] on input "2025" at bounding box center [328, 214] width 25 height 12
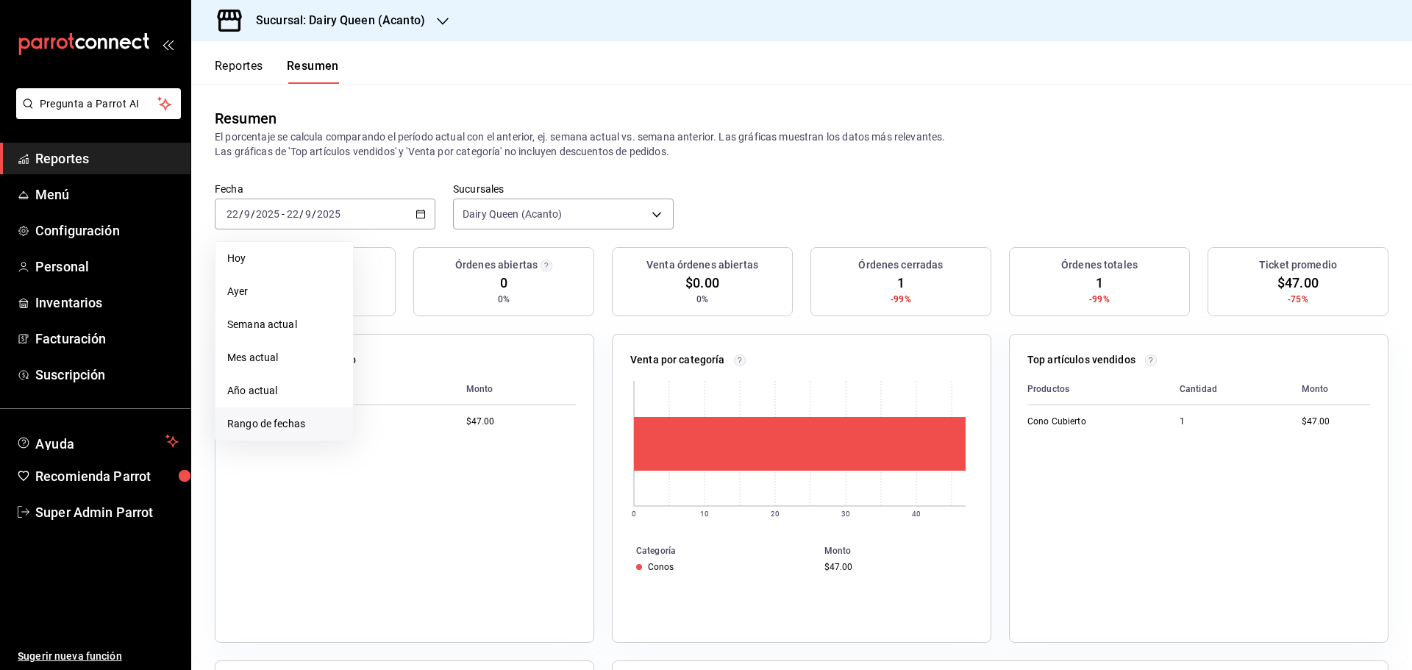
click at [282, 437] on li "Rango de fechas" at bounding box center [285, 424] width 138 height 33
click at [537, 371] on button "21" at bounding box center [541, 376] width 26 height 26
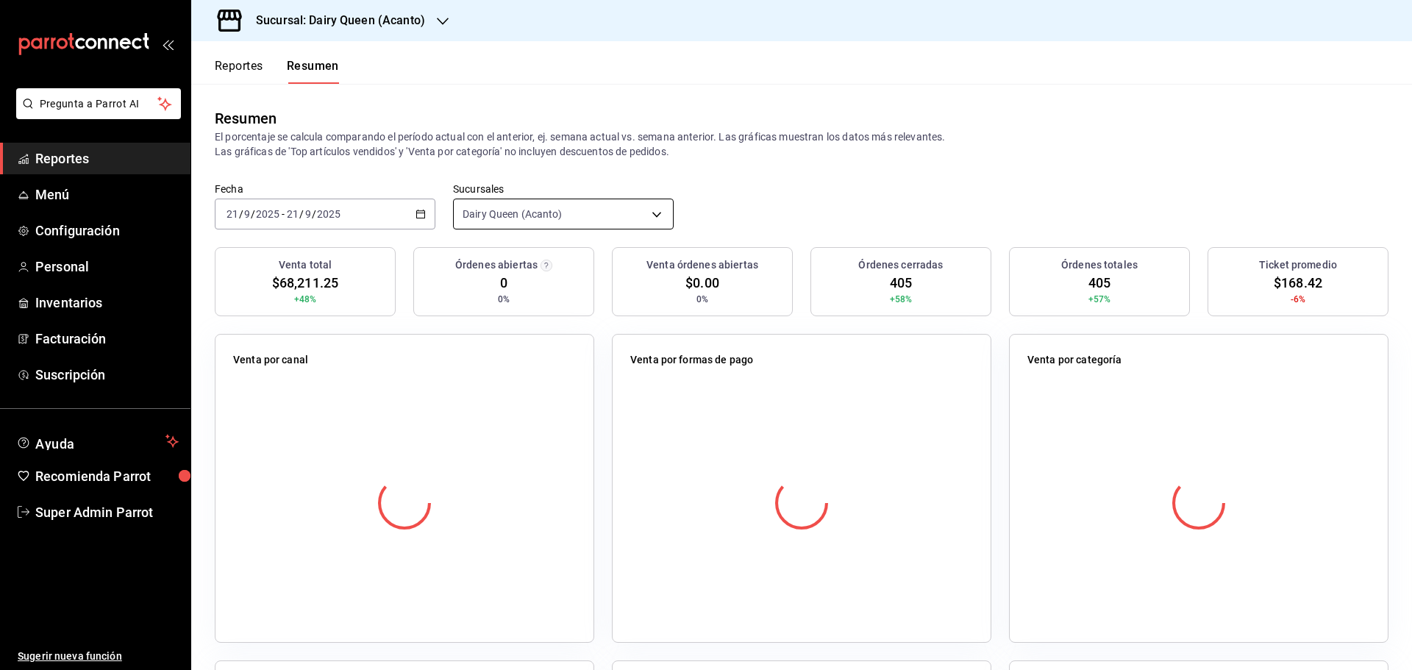
click at [551, 218] on body "Pregunta a Parrot AI Reportes Menú Configuración Personal Inventarios Facturaci…" at bounding box center [706, 335] width 1412 height 670
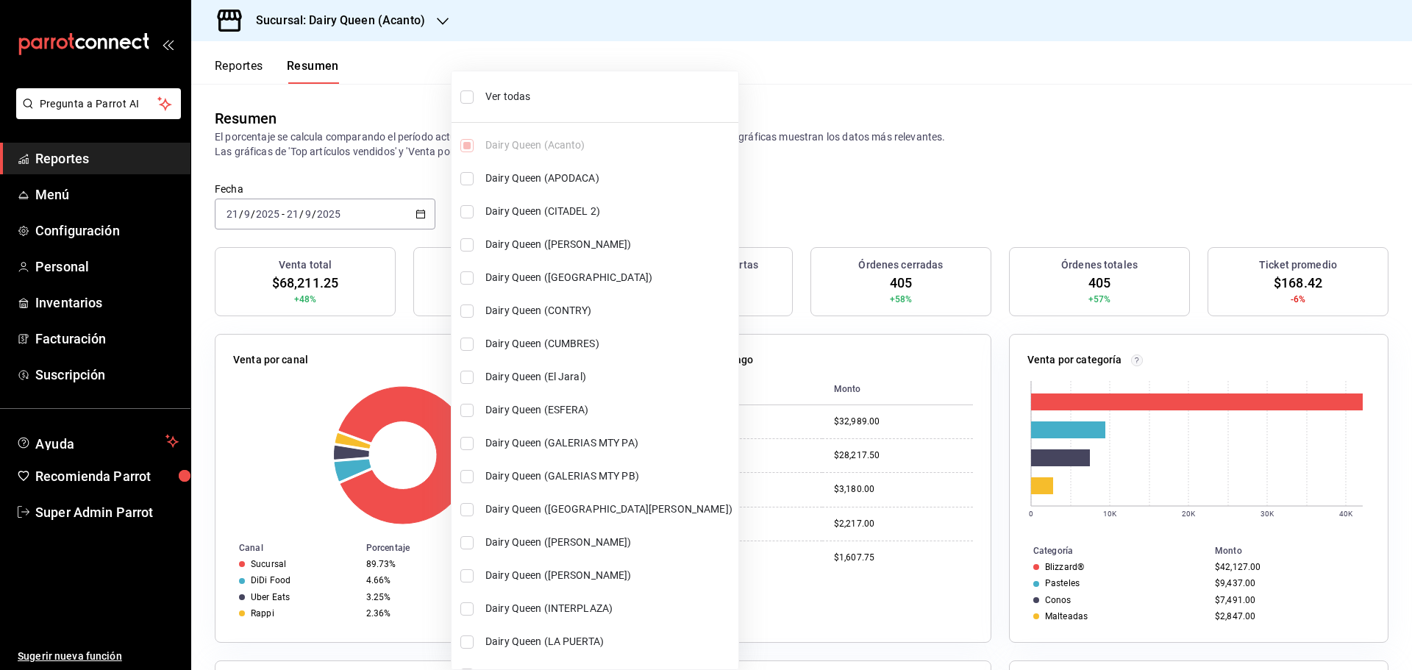
click at [544, 112] on li "Ver todas" at bounding box center [595, 96] width 287 height 39
type input "[object Object],[object Object],[object Object],[object Object],[object Object]…"
checkbox input "true"
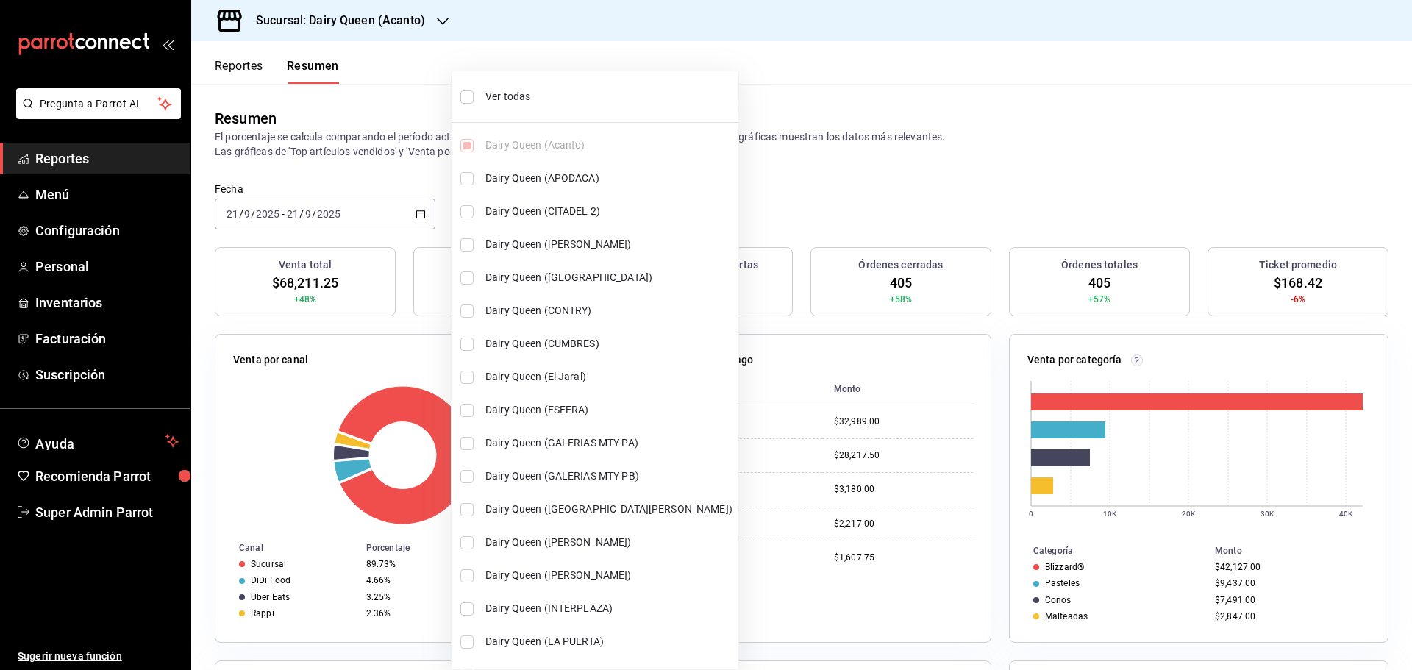
checkbox input "true"
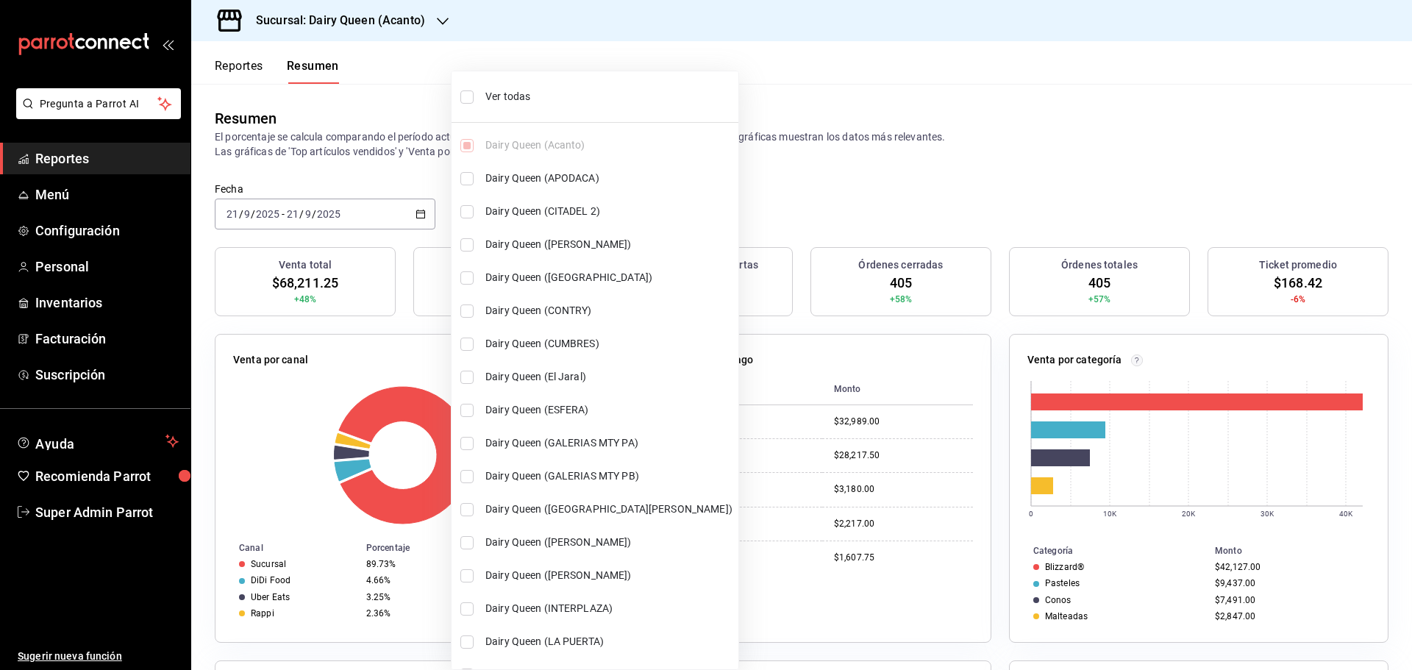
checkbox input "true"
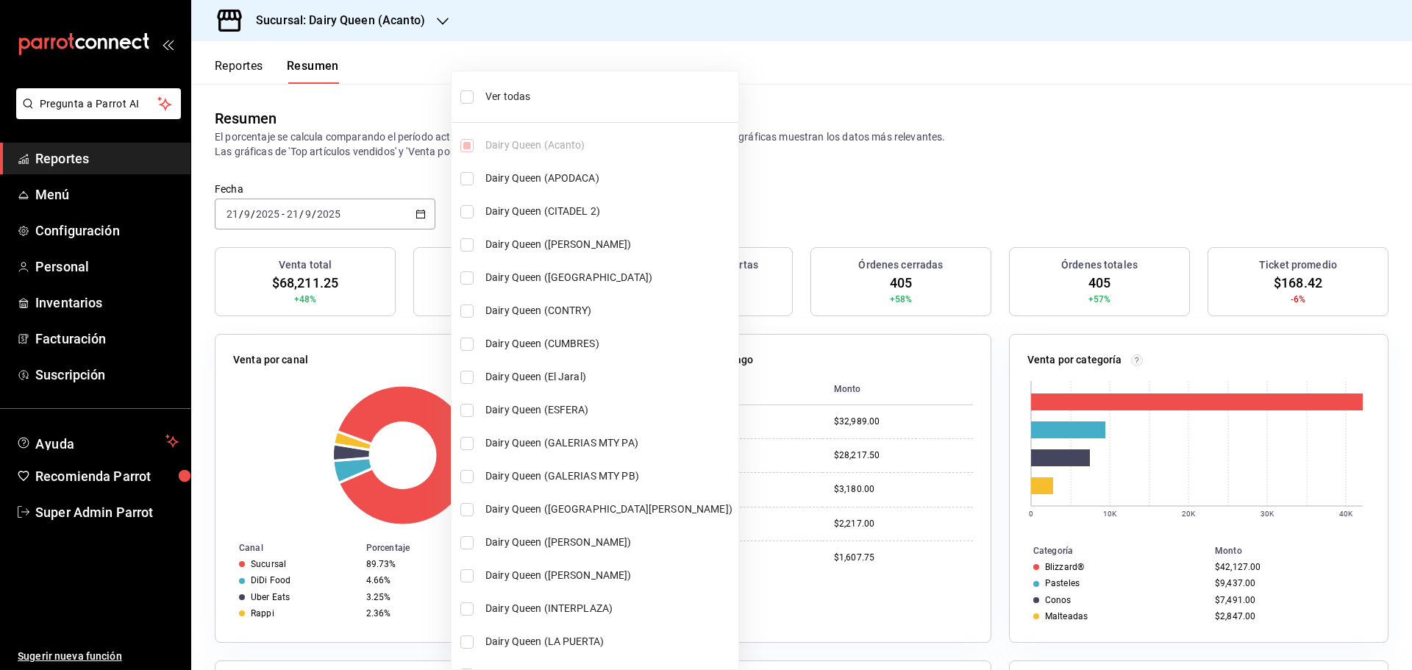
checkbox input "true"
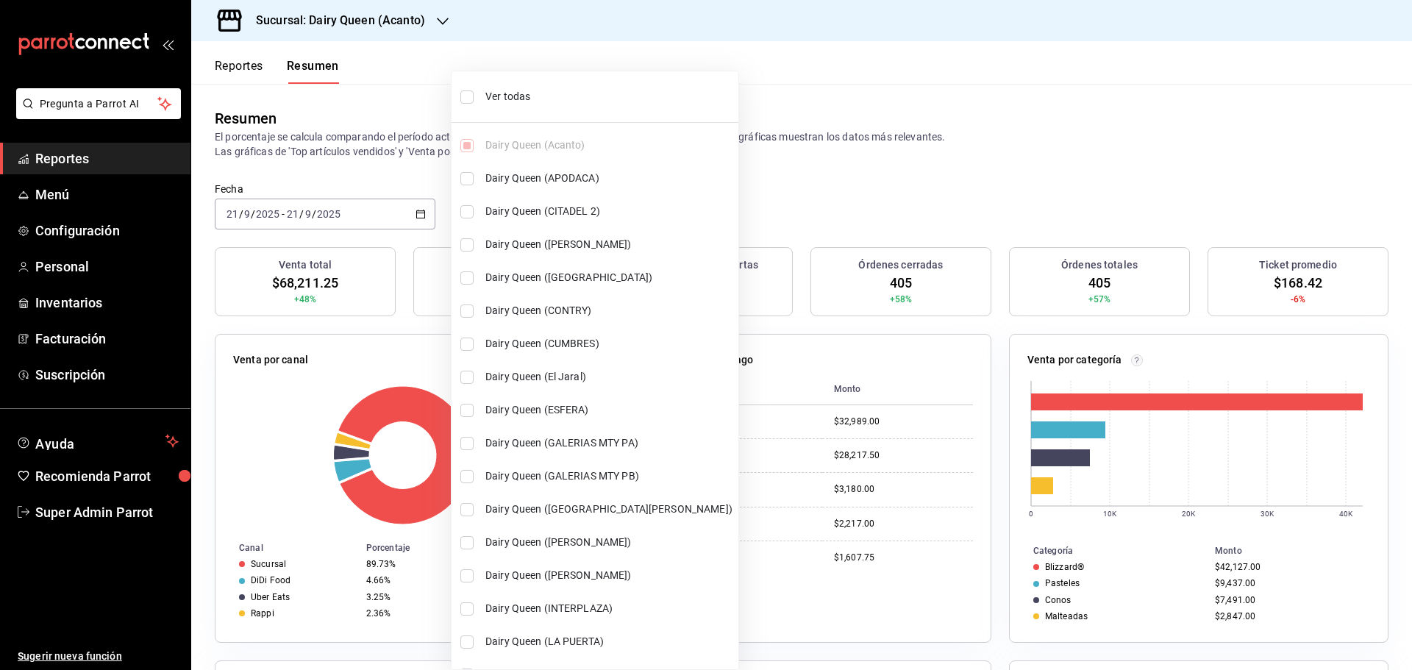
checkbox input "true"
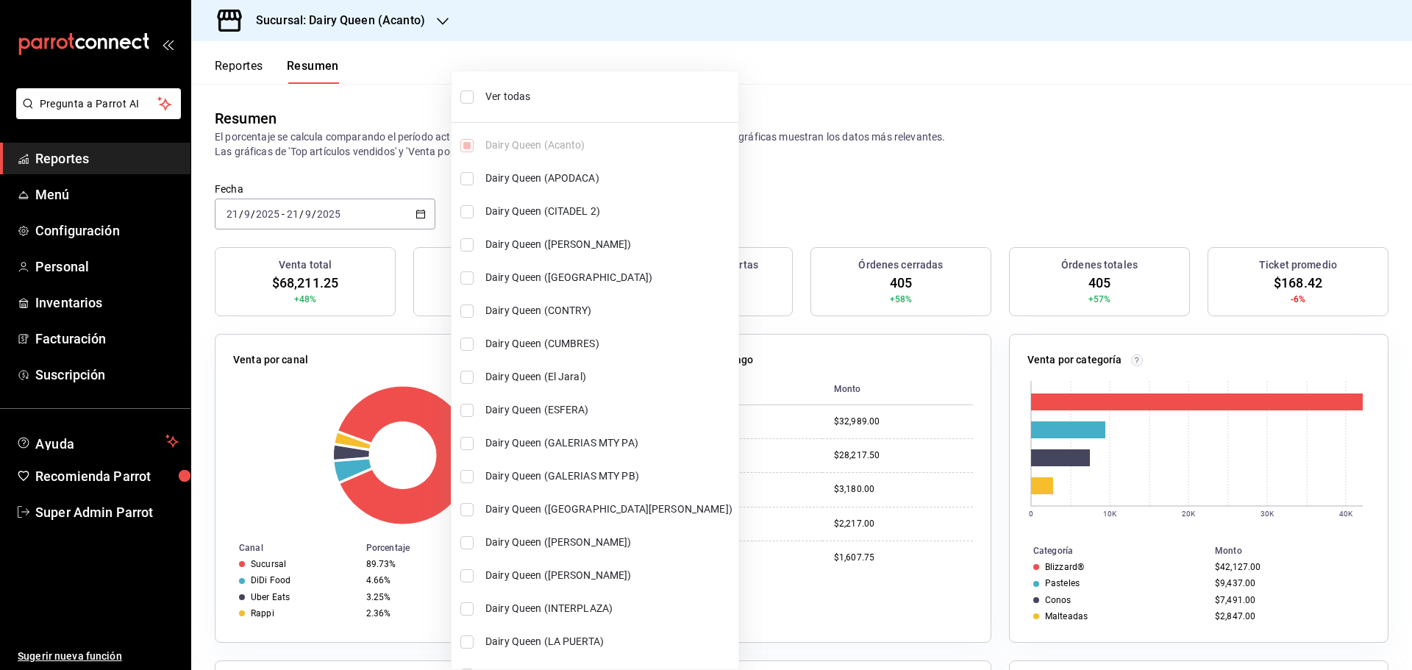
checkbox input "true"
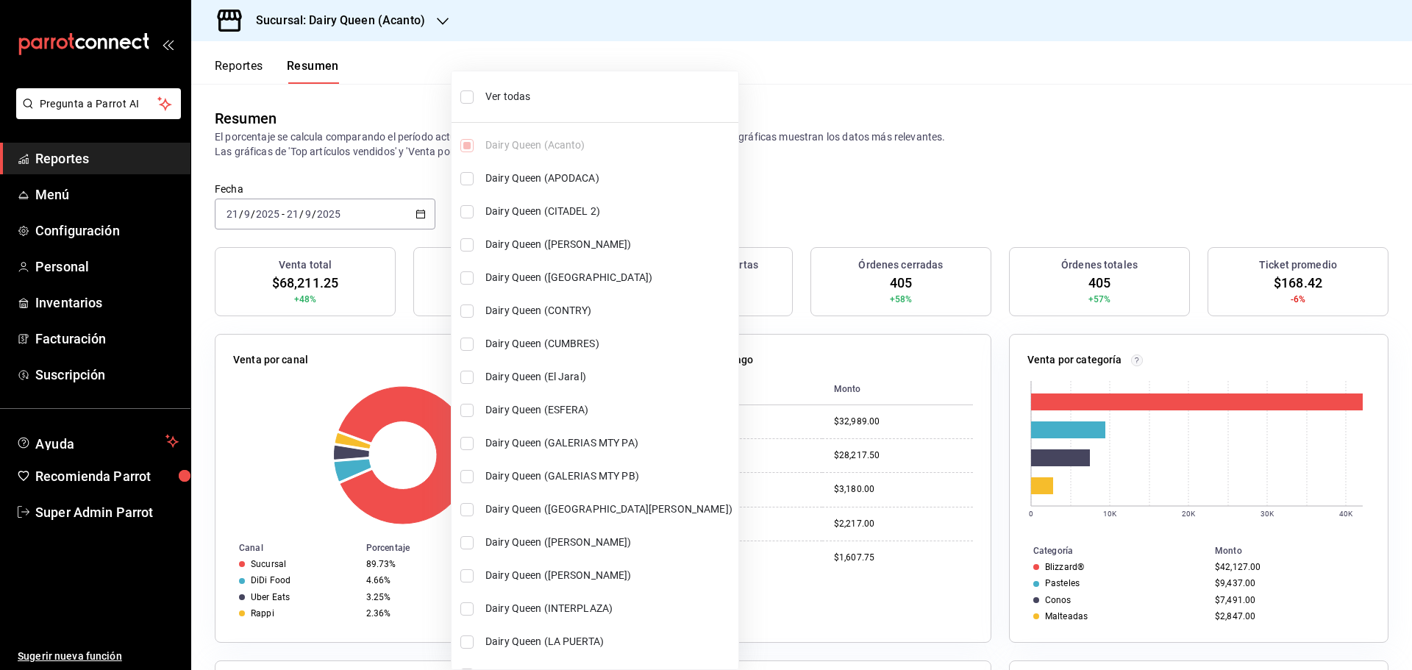
checkbox input "true"
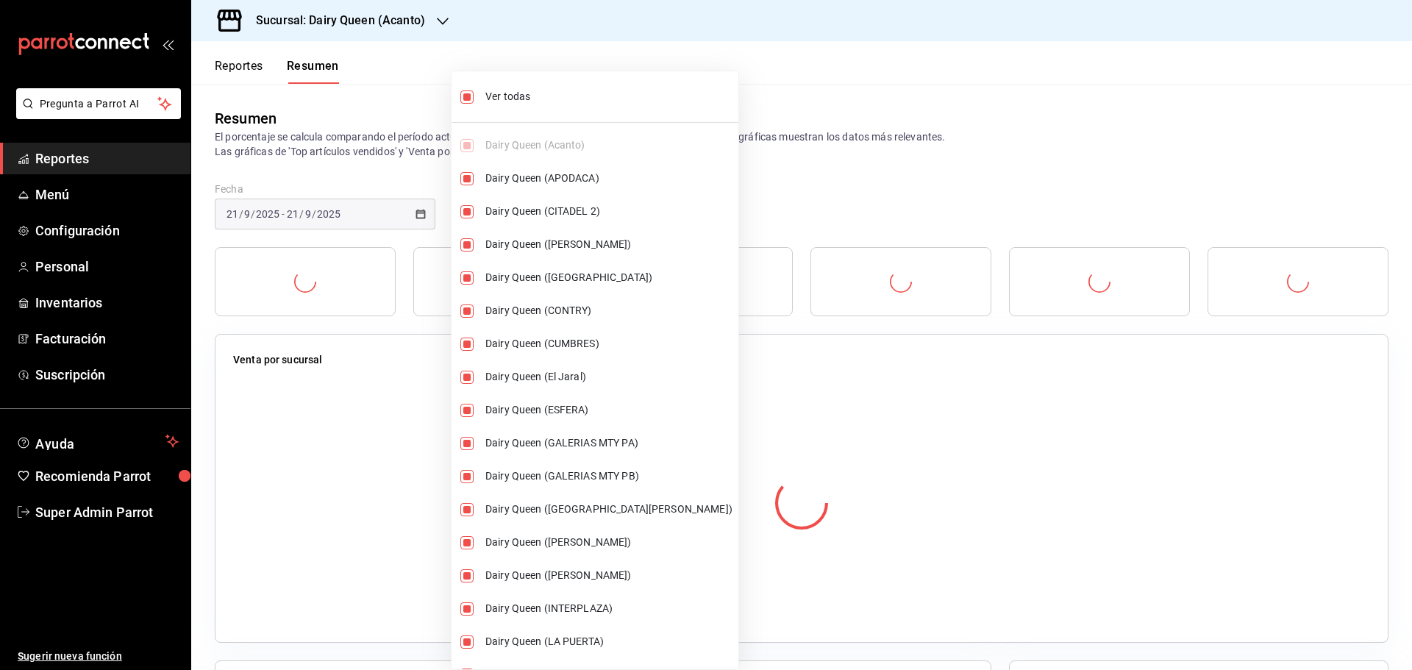
click at [812, 148] on div at bounding box center [706, 335] width 1412 height 670
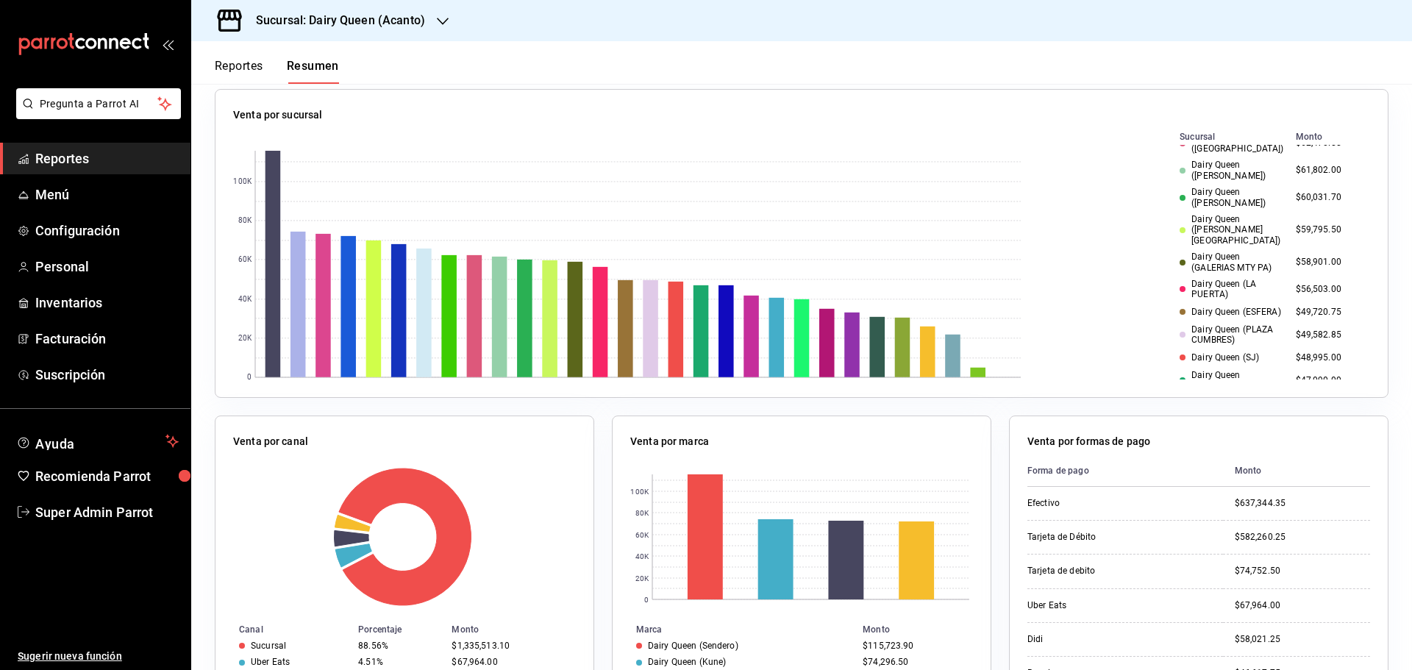
scroll to position [188, 0]
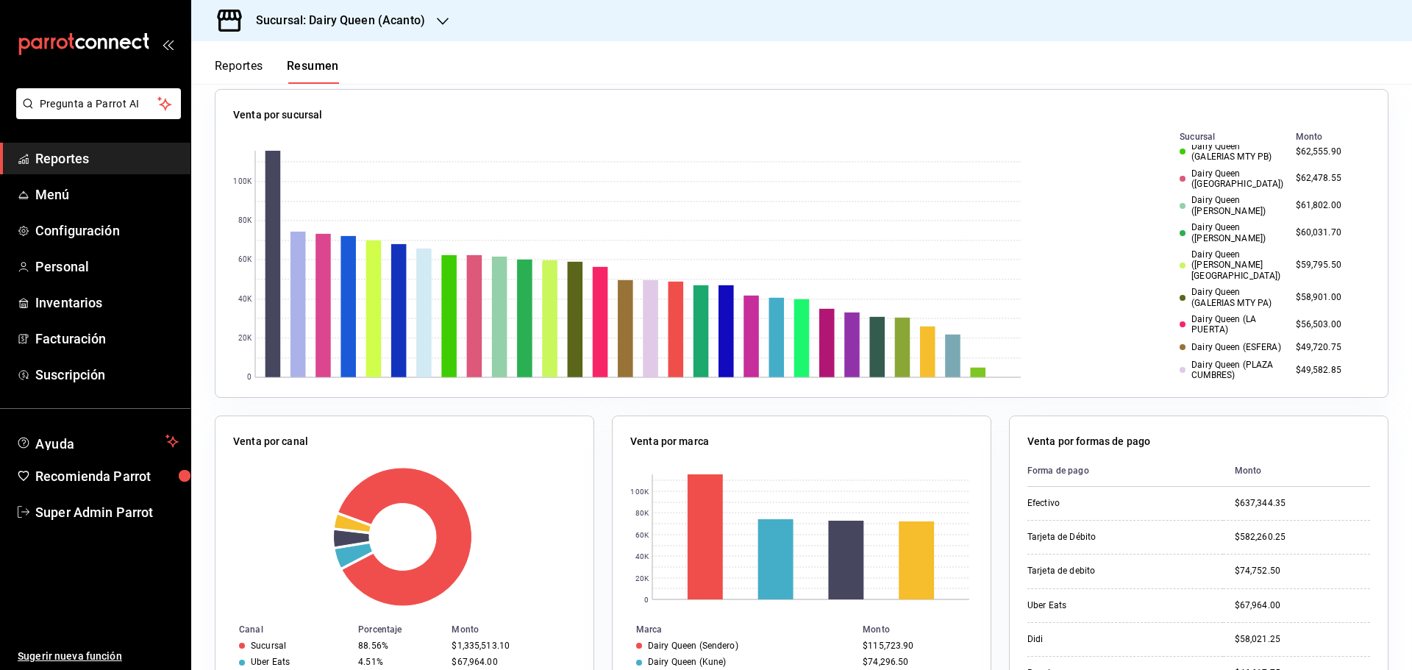
click at [1298, 179] on td "$62,478.55" at bounding box center [1330, 179] width 80 height 27
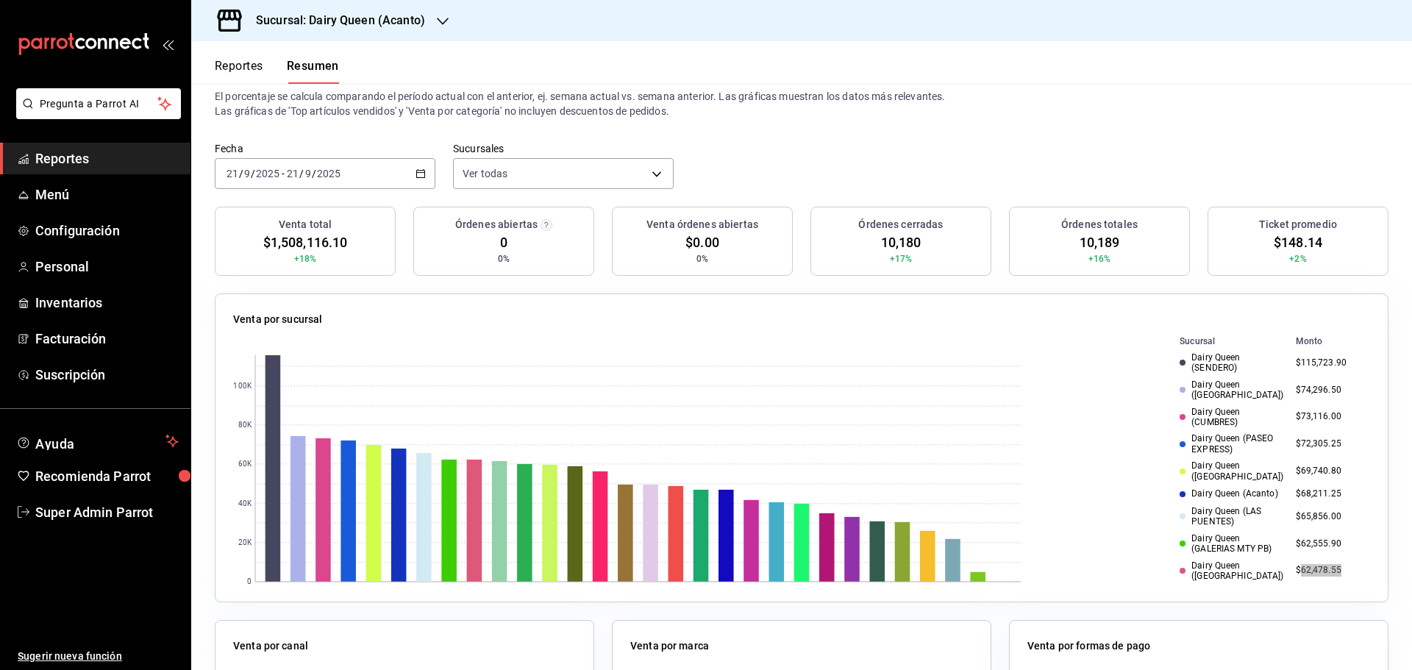
scroll to position [0, 0]
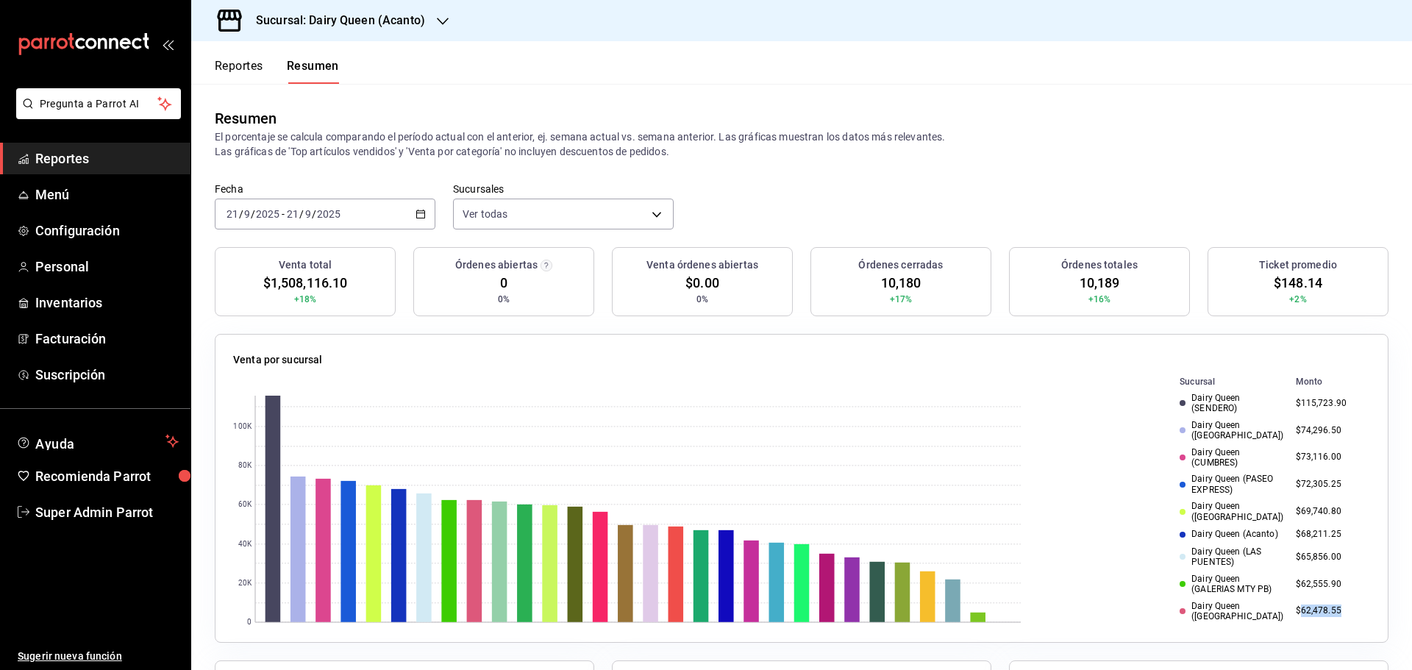
click at [254, 68] on button "Reportes" at bounding box center [239, 71] width 49 height 25
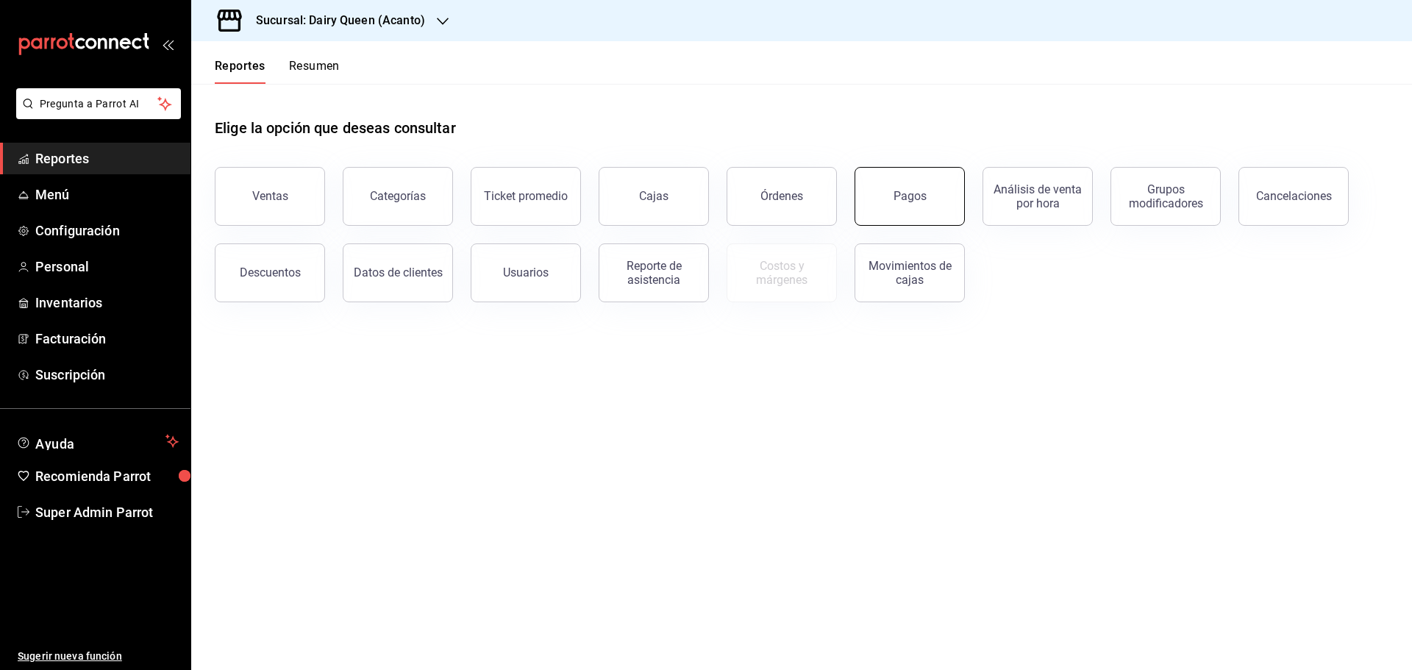
click at [918, 206] on button "Pagos" at bounding box center [910, 196] width 110 height 59
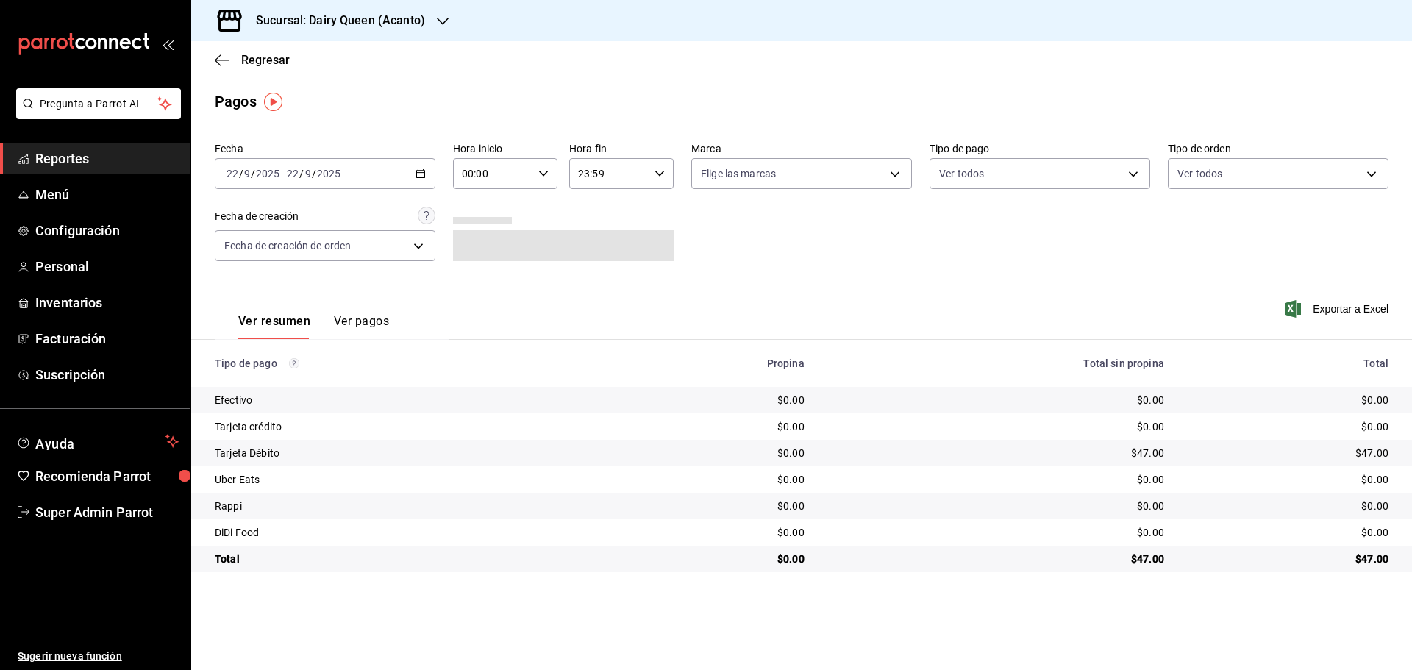
click at [375, 25] on h3 "Sucursal: Dairy Queen (Acanto)" at bounding box center [334, 21] width 181 height 18
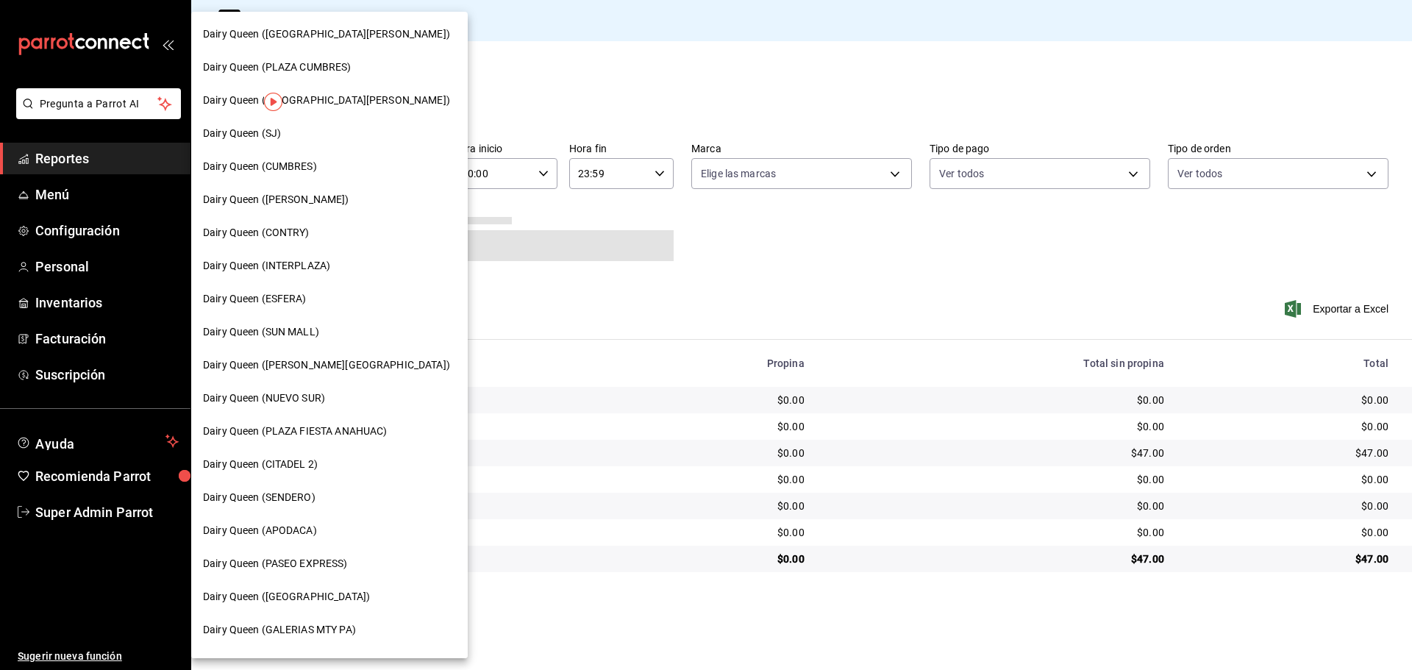
click at [599, 251] on div at bounding box center [706, 335] width 1412 height 670
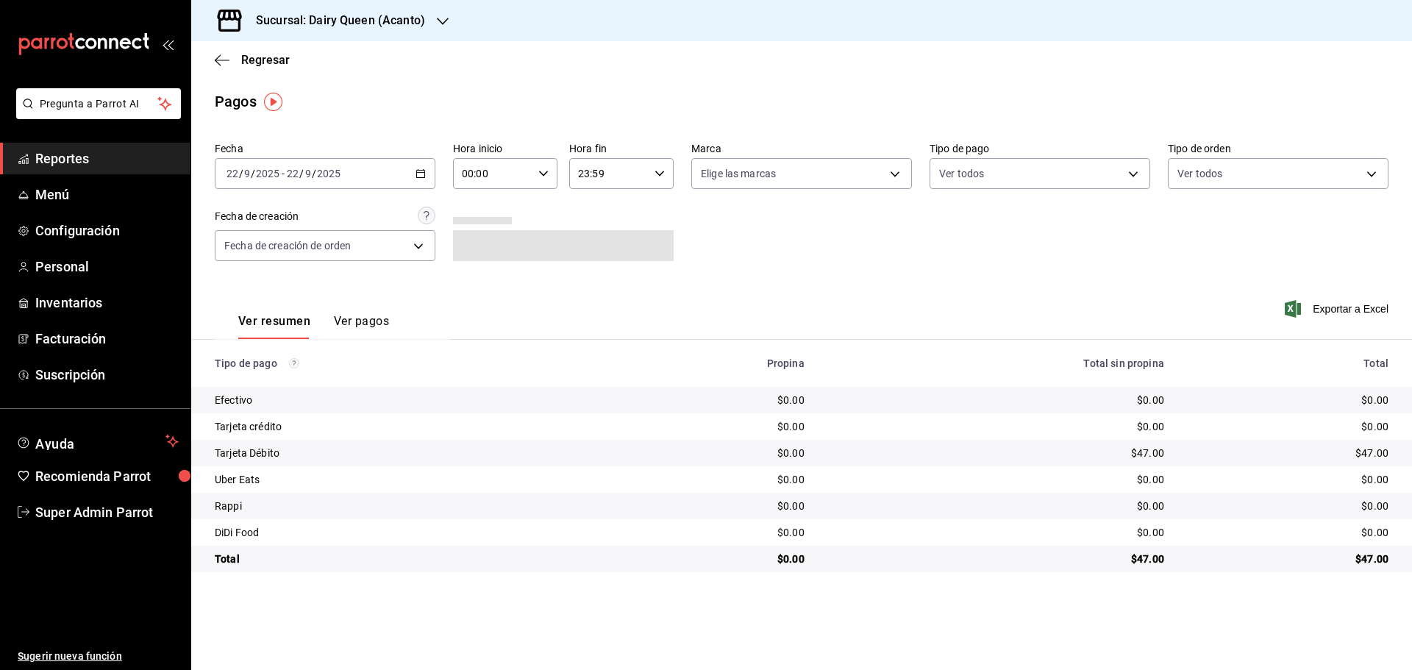
click at [318, 168] on input "2025" at bounding box center [328, 174] width 25 height 12
click at [266, 391] on span "Rango de fechas" at bounding box center [284, 383] width 114 height 15
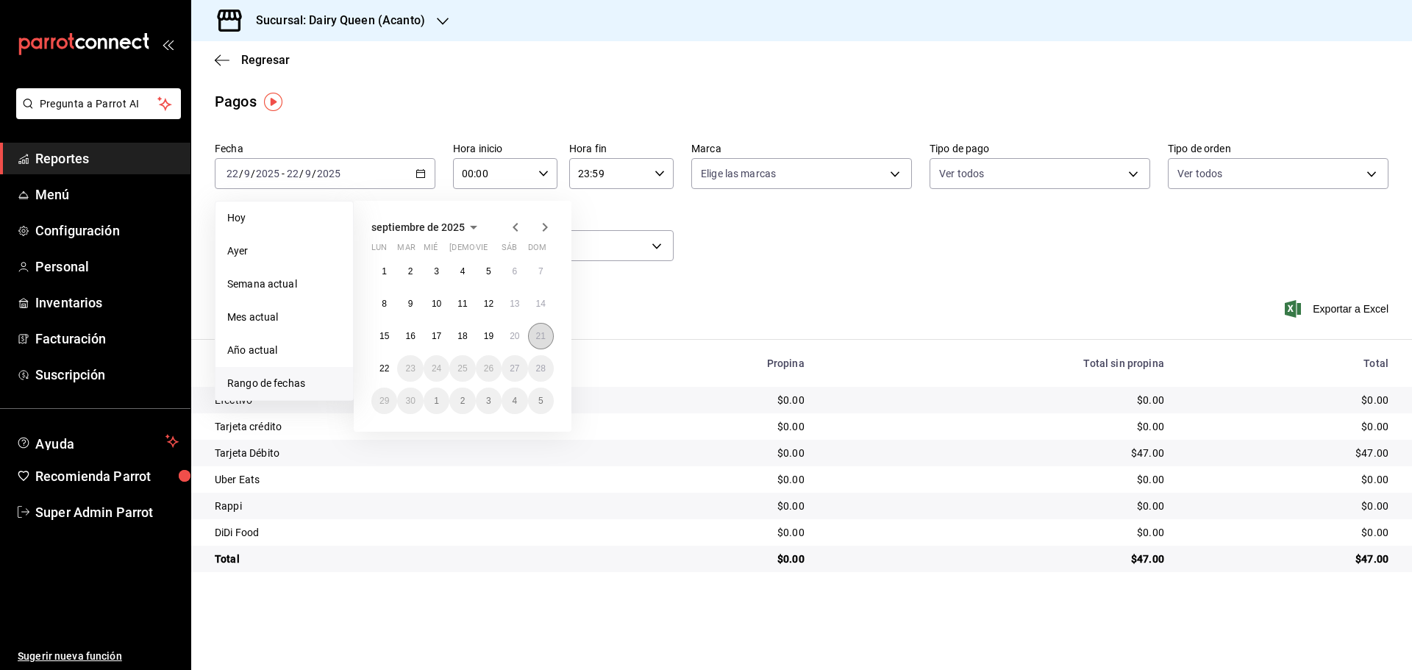
click at [540, 336] on abbr "21" at bounding box center [541, 336] width 10 height 10
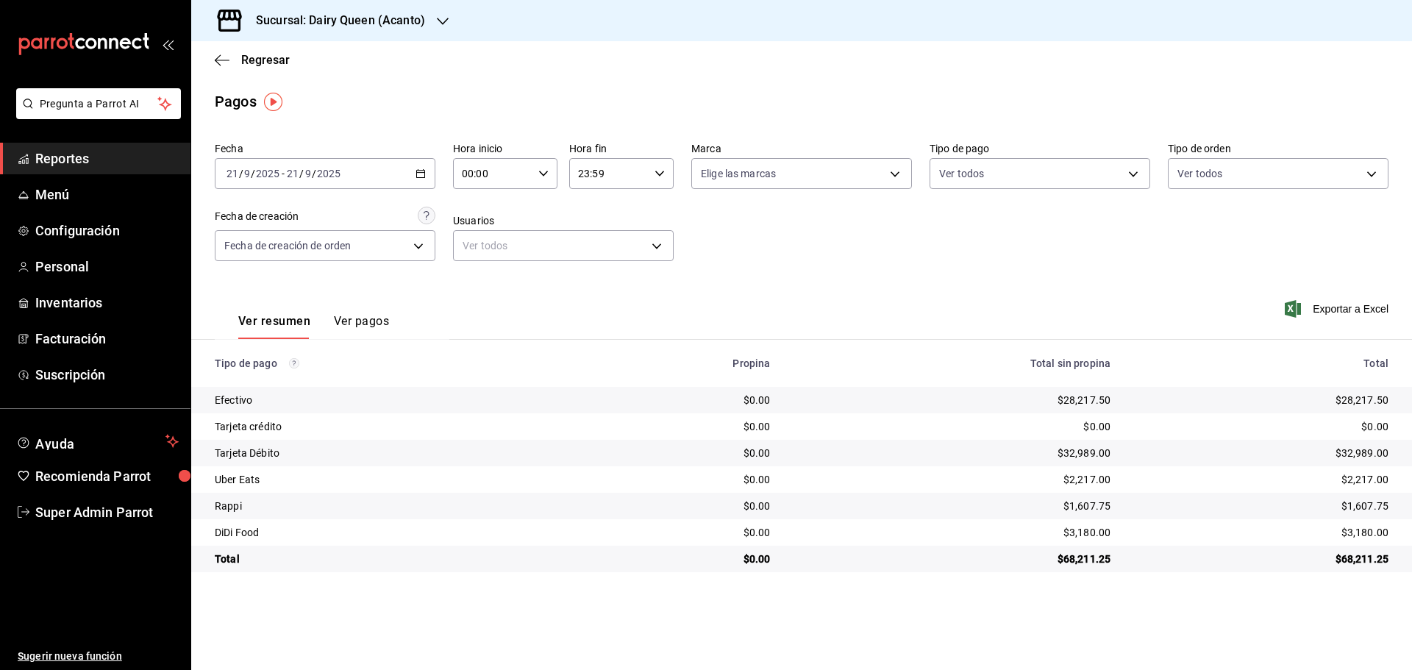
click at [341, 24] on h3 "Sucursal: Dairy Queen (Acanto)" at bounding box center [334, 21] width 181 height 18
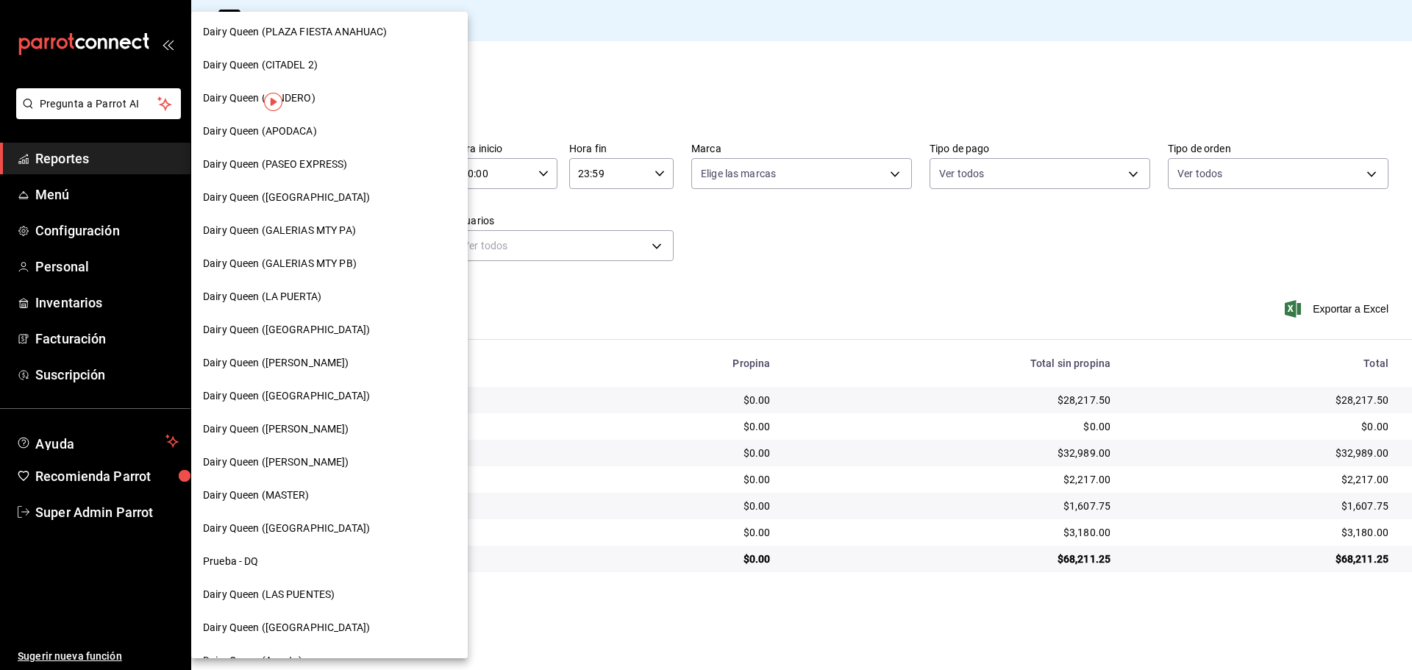
scroll to position [458, 0]
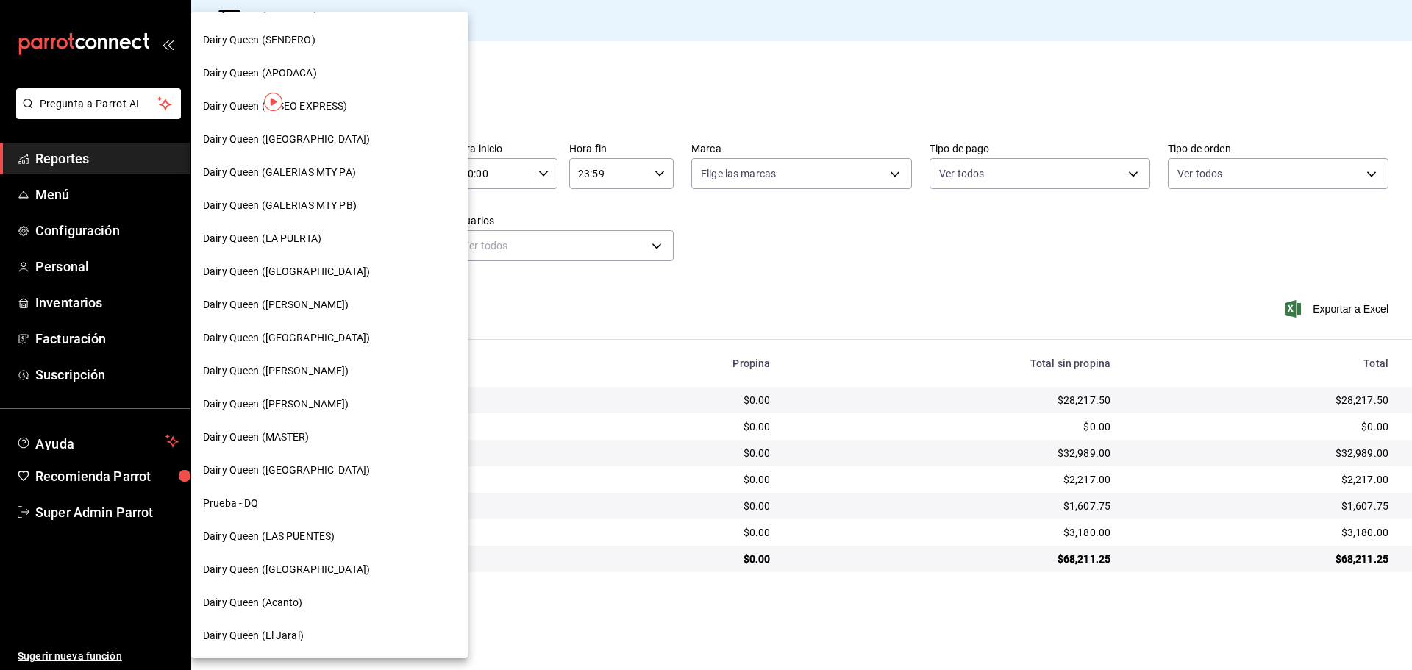
click at [329, 458] on div "Dairy Queen ([GEOGRAPHIC_DATA])" at bounding box center [329, 470] width 277 height 33
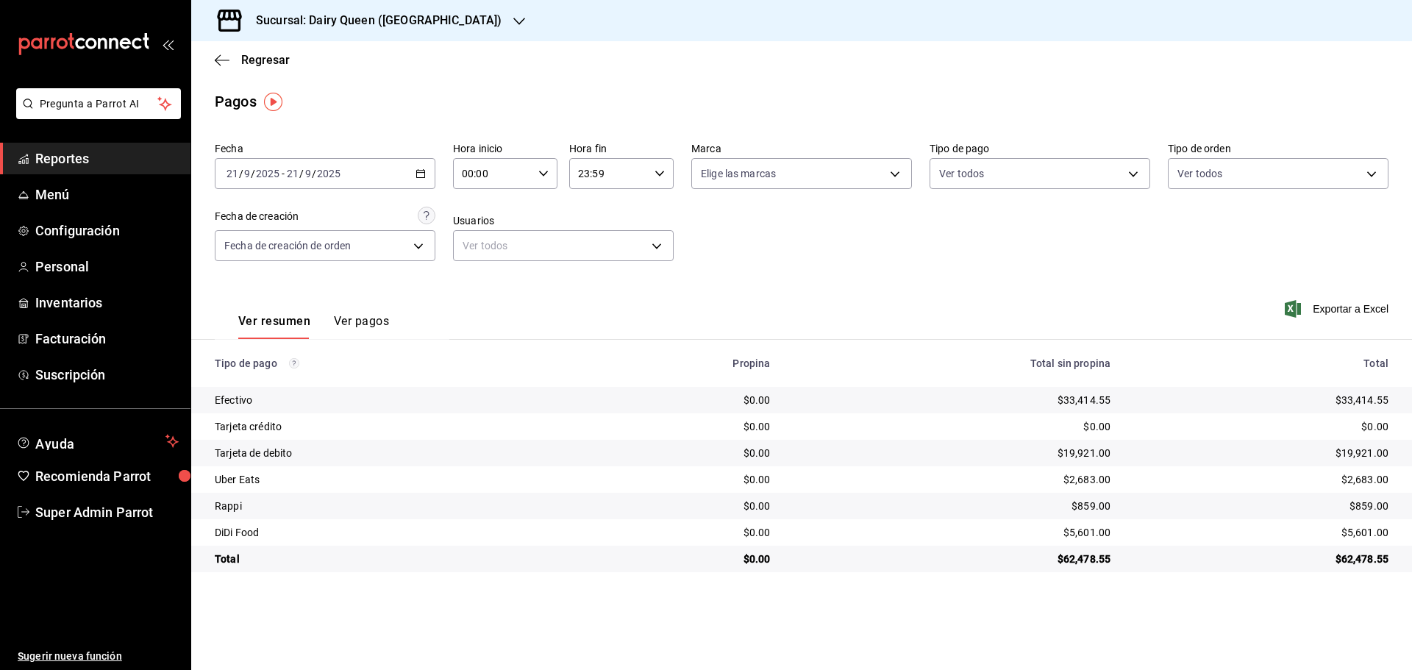
click at [402, 26] on h3 "Sucursal: Dairy Queen ([GEOGRAPHIC_DATA])" at bounding box center [372, 21] width 257 height 18
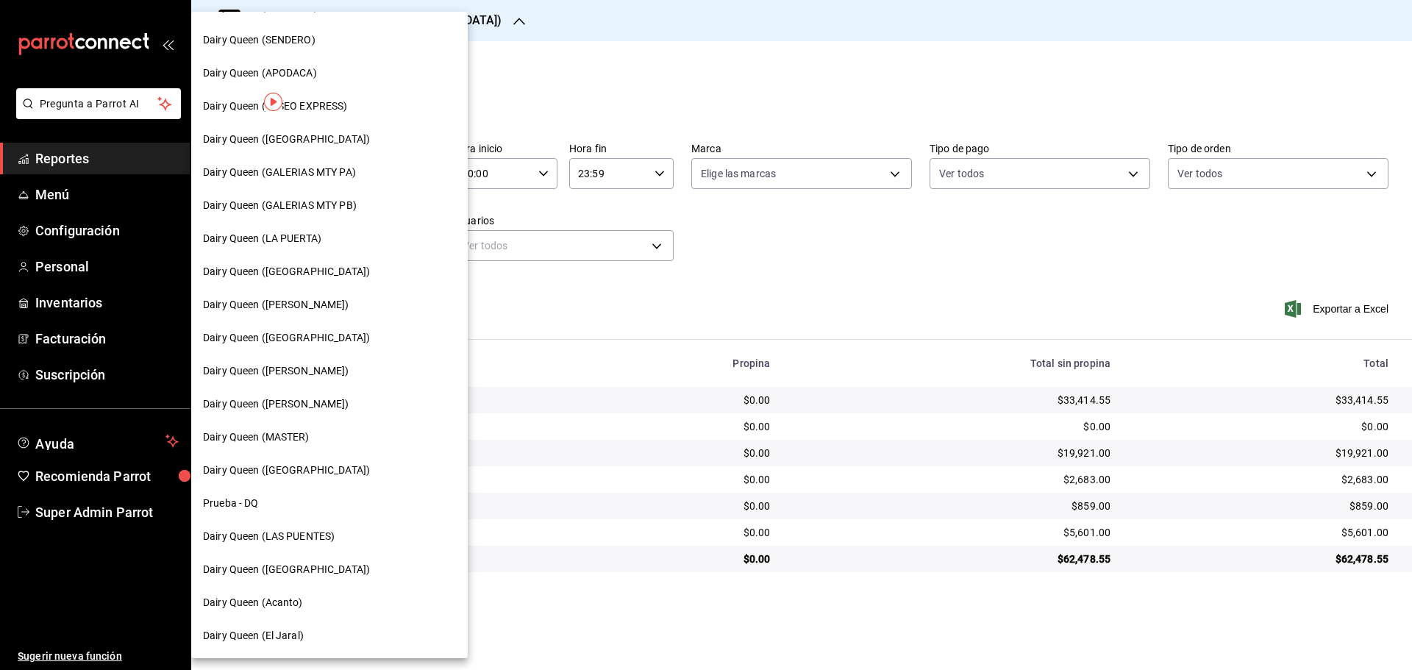
click at [304, 415] on div "Dairy Queen ([PERSON_NAME])" at bounding box center [329, 404] width 277 height 33
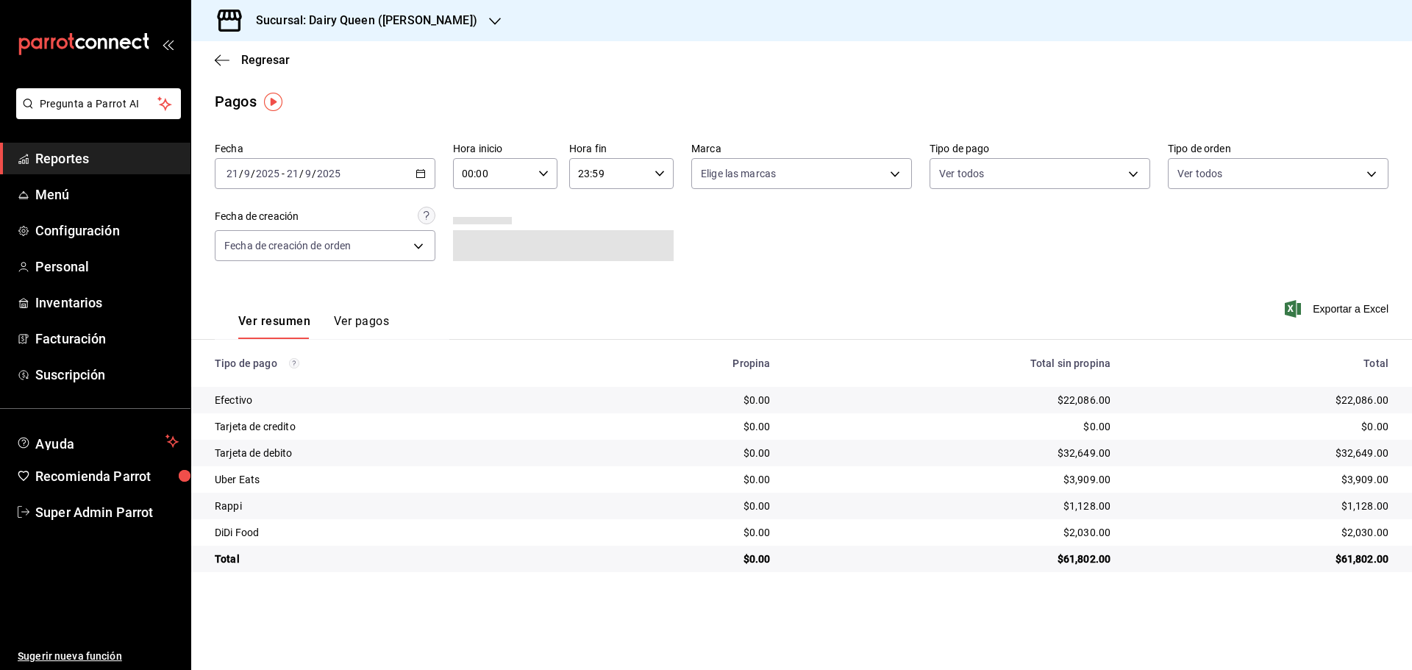
click at [300, 171] on span "/" at bounding box center [301, 174] width 4 height 12
click at [430, 67] on div "Regresar" at bounding box center [801, 60] width 1221 height 38
click at [398, 22] on h3 "Sucursal: Dairy Queen ([PERSON_NAME])" at bounding box center [360, 21] width 233 height 18
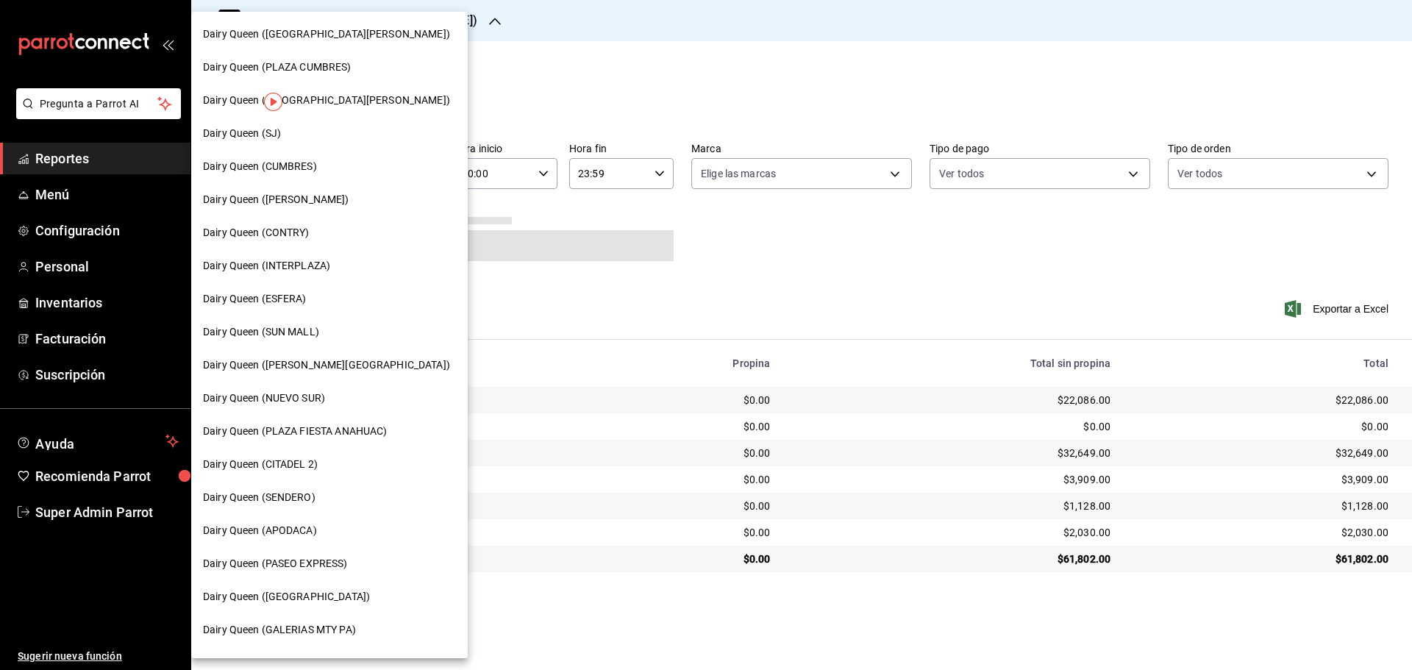
click at [330, 429] on span "Dairy Queen (PLAZA FIESTA ANAHUAC)" at bounding box center [295, 431] width 184 height 15
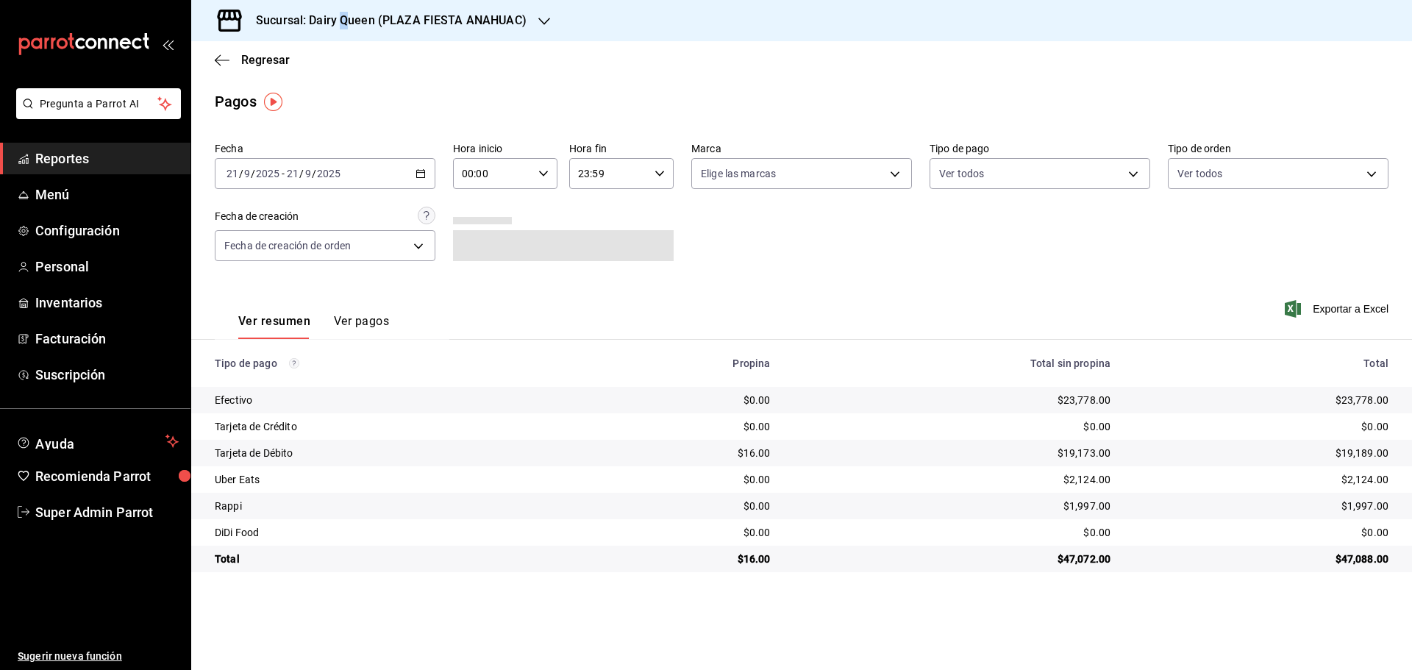
click at [344, 13] on h3 "Sucursal: Dairy Queen (PLAZA FIESTA ANAHUAC)" at bounding box center [385, 21] width 282 height 18
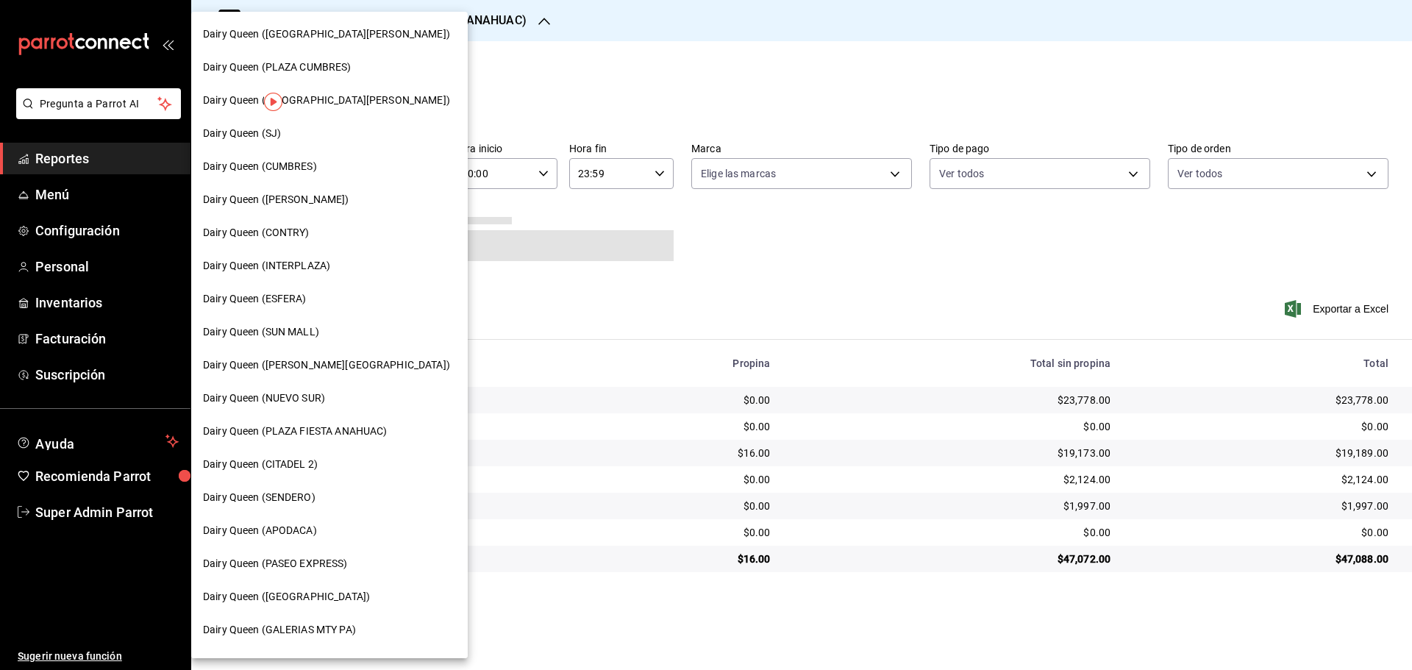
click at [353, 70] on div "Dairy Queen (PLAZA CUMBRES)" at bounding box center [329, 67] width 253 height 15
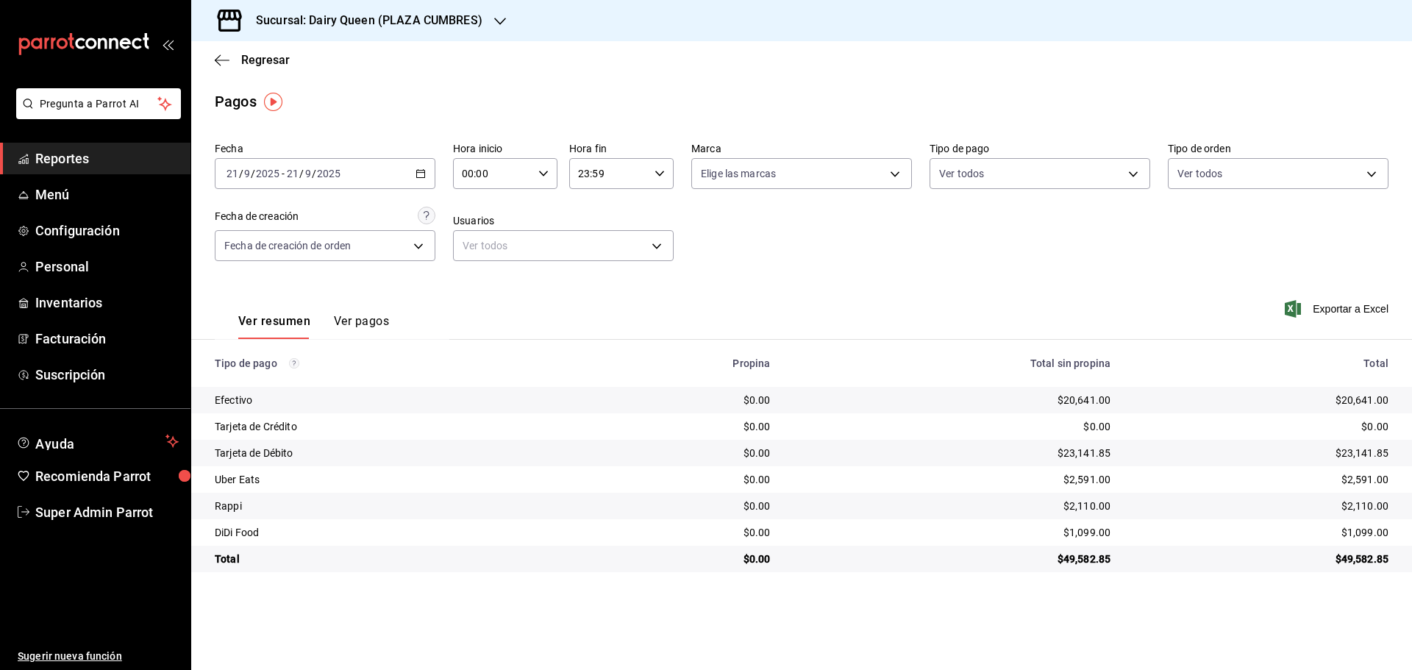
click at [221, 44] on div "Regresar" at bounding box center [801, 60] width 1221 height 38
click at [243, 57] on span "Regresar" at bounding box center [265, 60] width 49 height 14
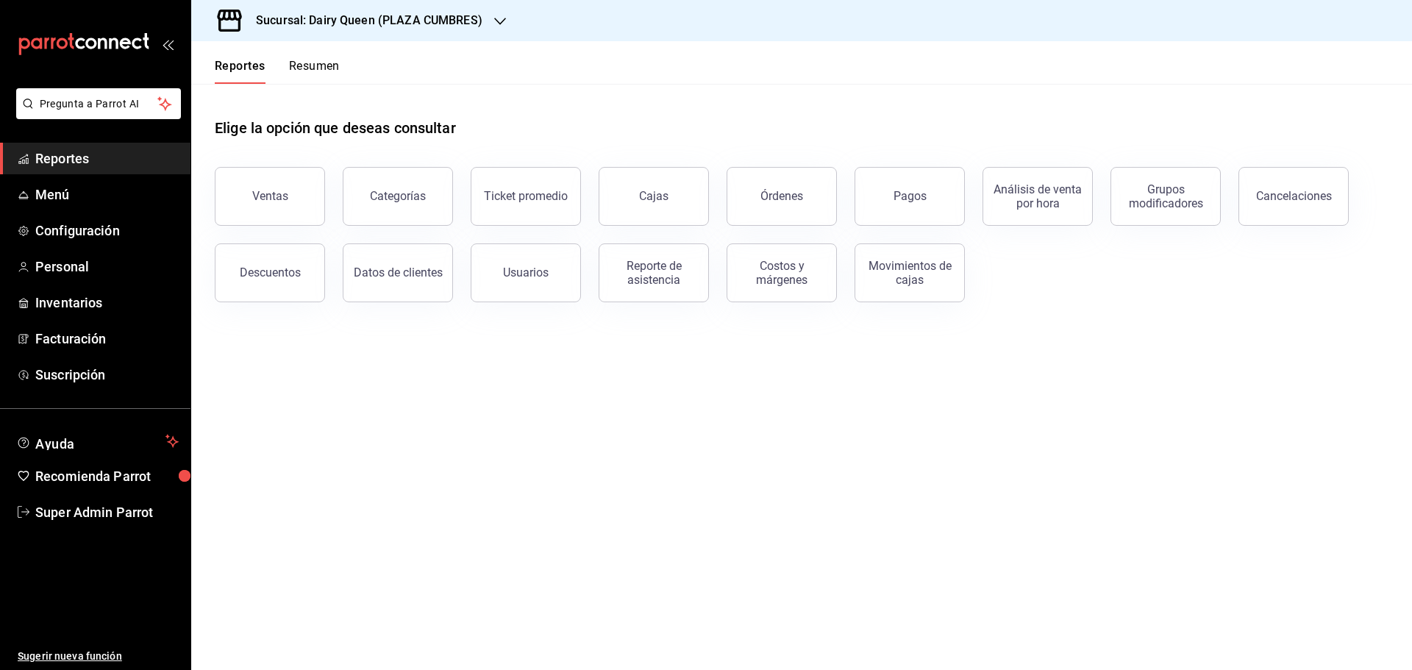
click at [319, 63] on button "Resumen" at bounding box center [314, 71] width 51 height 25
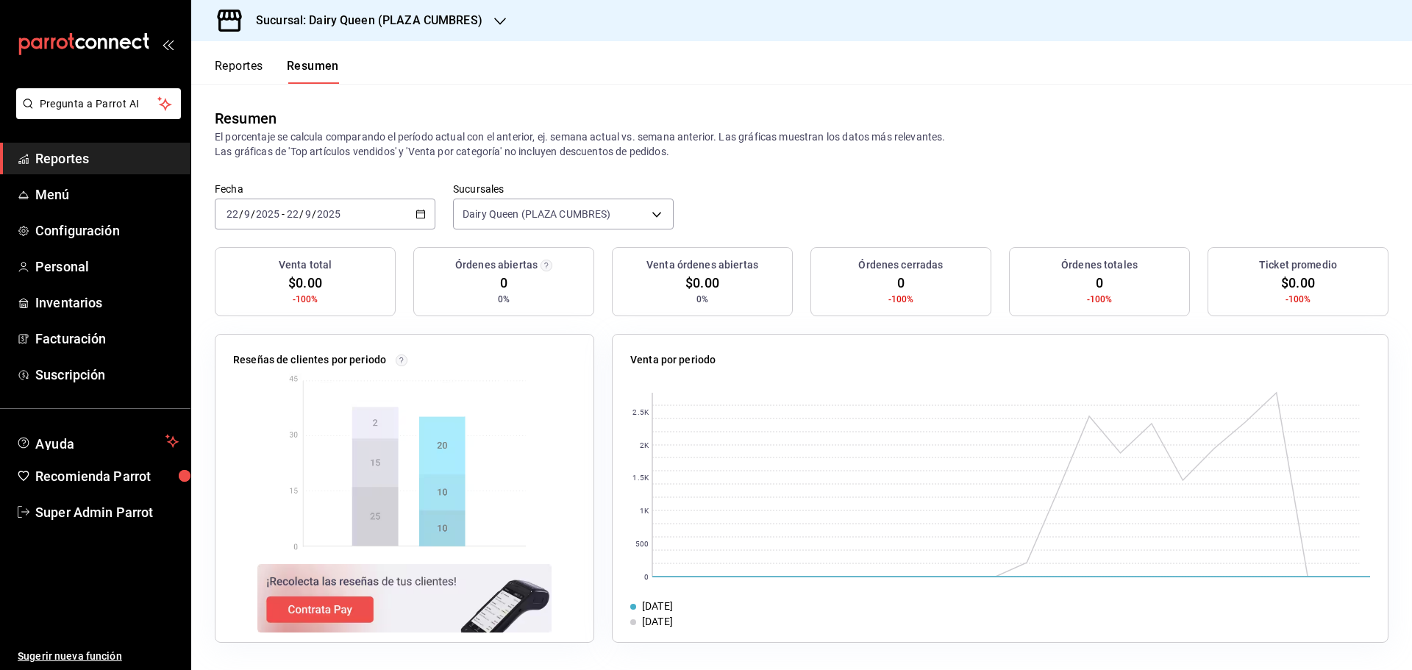
click at [316, 212] on input "2025" at bounding box center [328, 214] width 25 height 12
click at [262, 416] on li "Rango de fechas" at bounding box center [285, 424] width 138 height 33
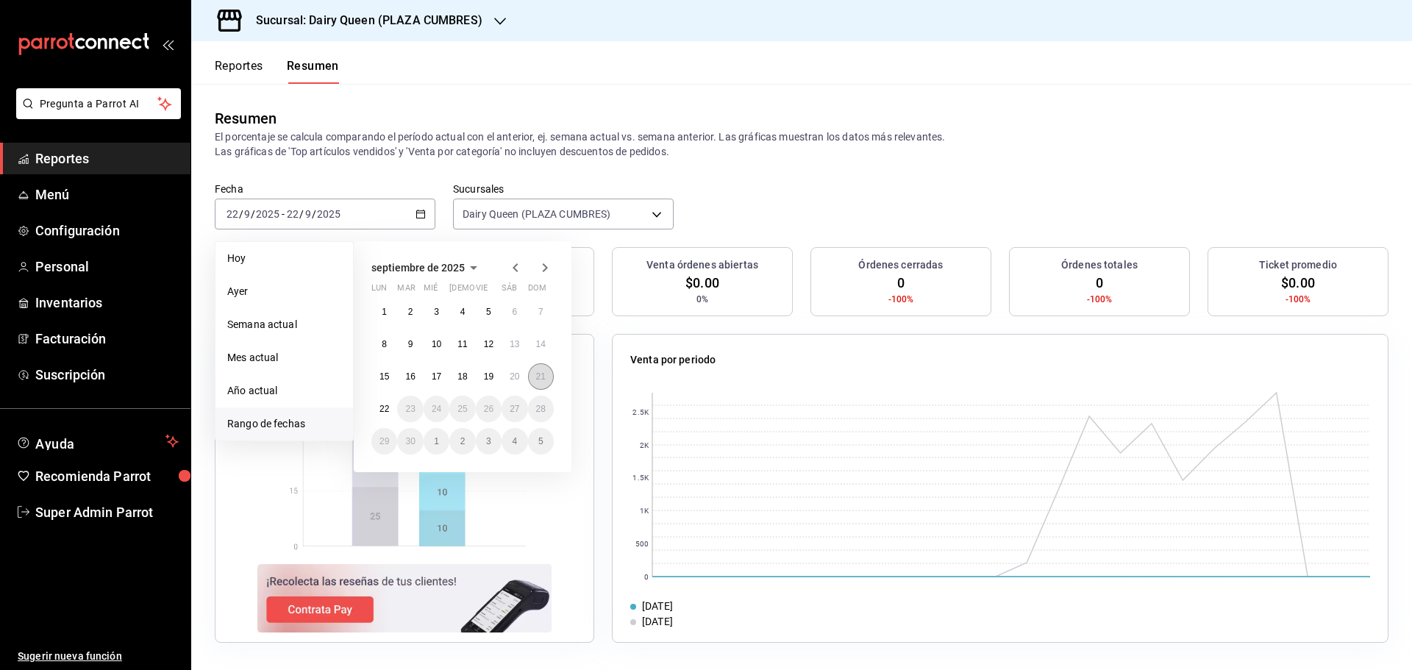
click at [538, 383] on button "21" at bounding box center [541, 376] width 26 height 26
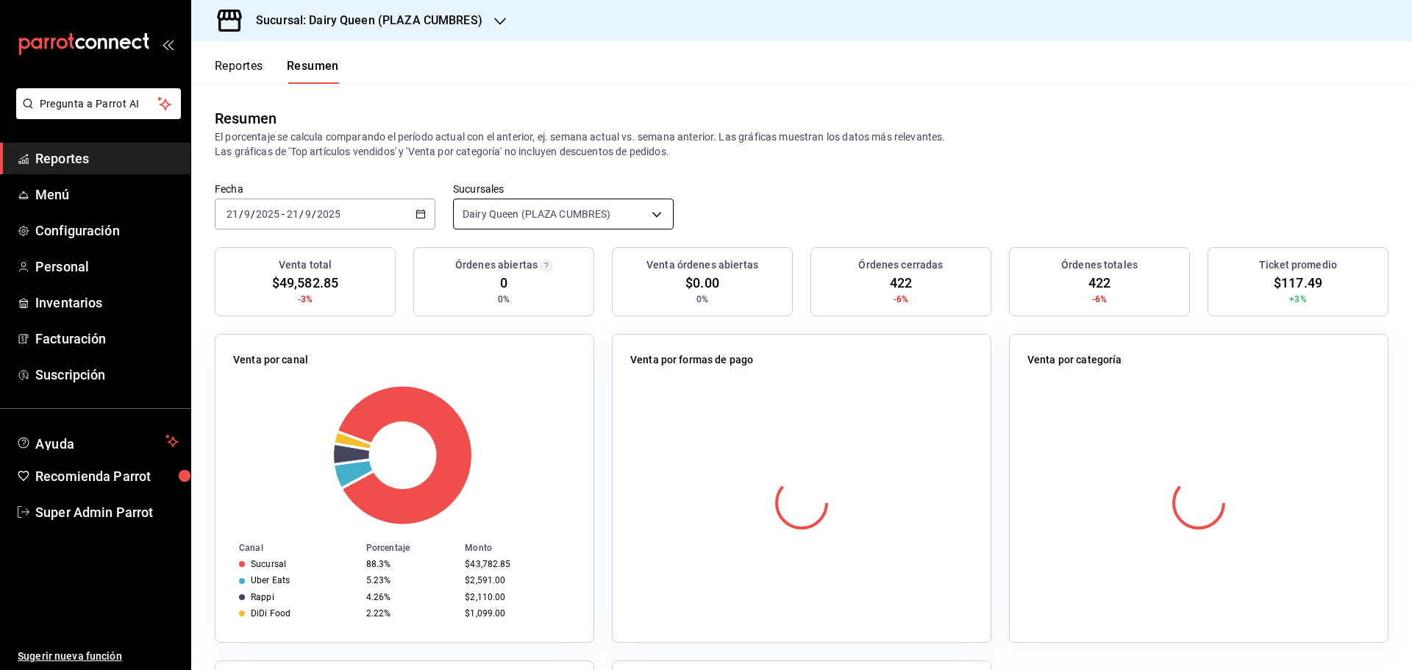
click at [547, 223] on body "Pregunta a Parrot AI Reportes Menú Configuración Personal Inventarios Facturaci…" at bounding box center [706, 335] width 1412 height 670
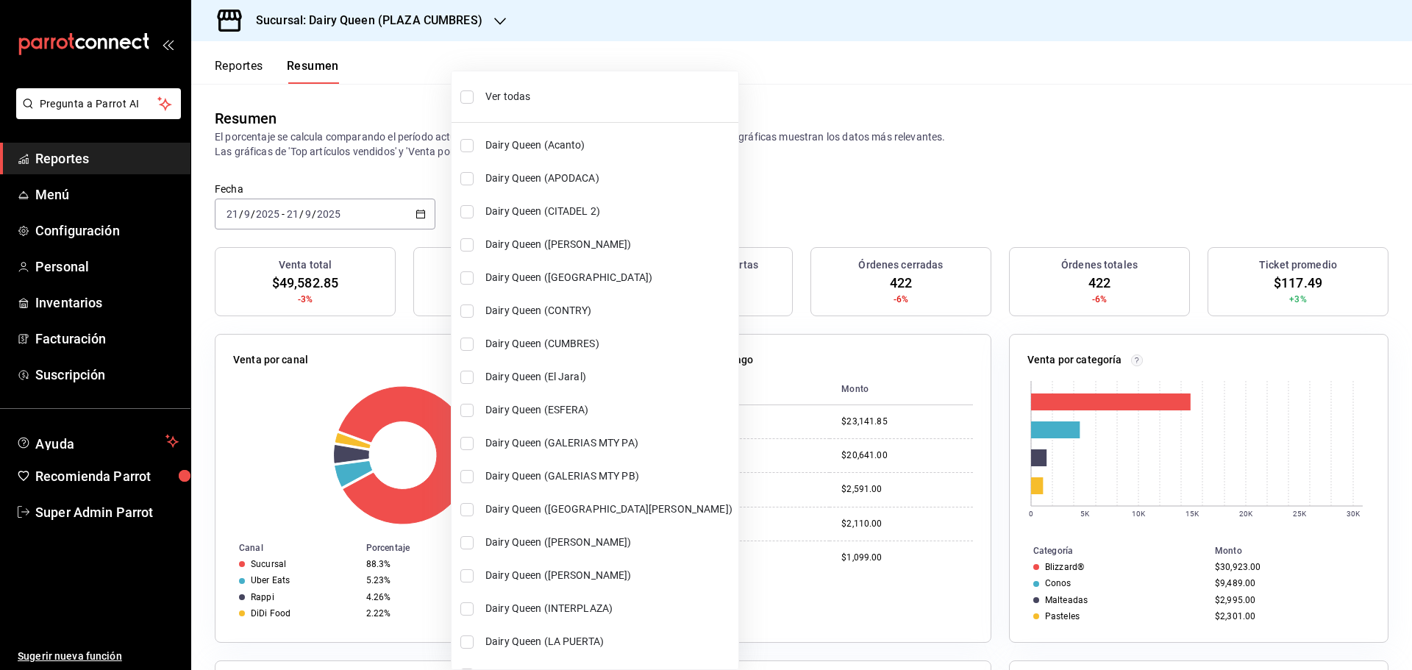
click at [519, 102] on span "Ver todas" at bounding box center [609, 96] width 247 height 15
type input "[object Object],[object Object],[object Object],[object Object],[object Object]…"
checkbox input "true"
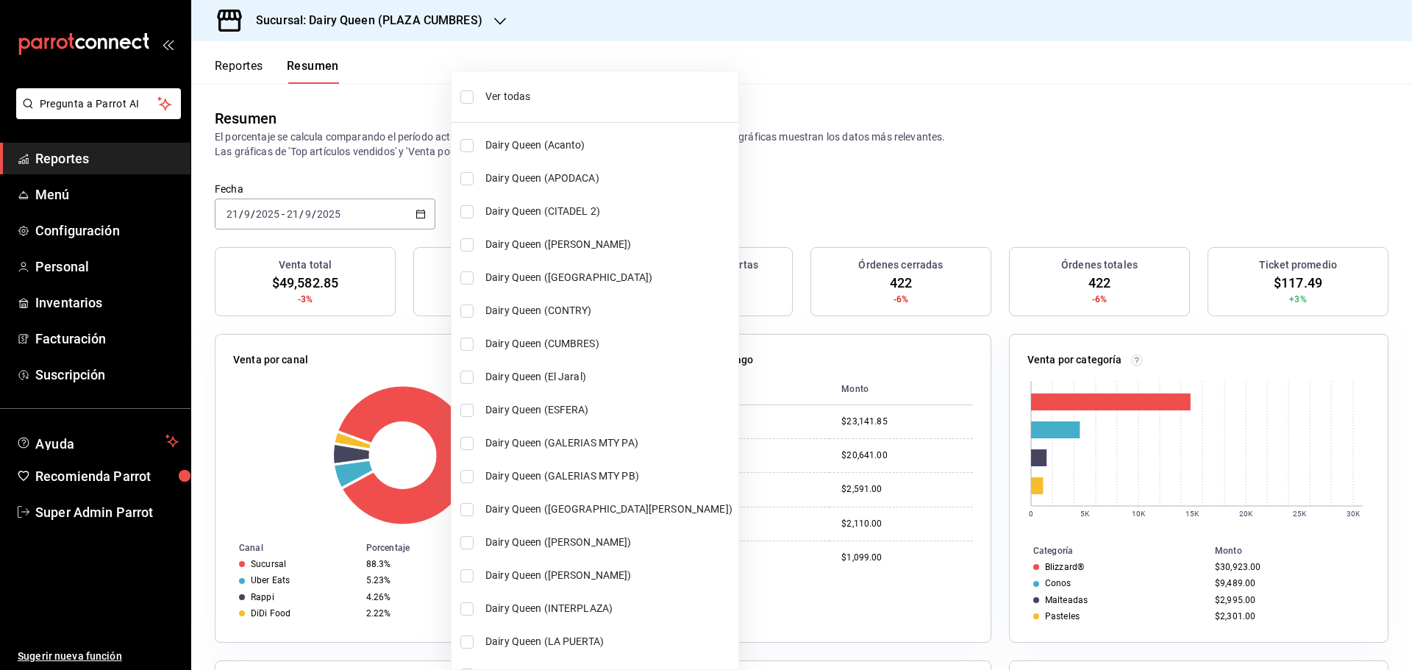
checkbox input "true"
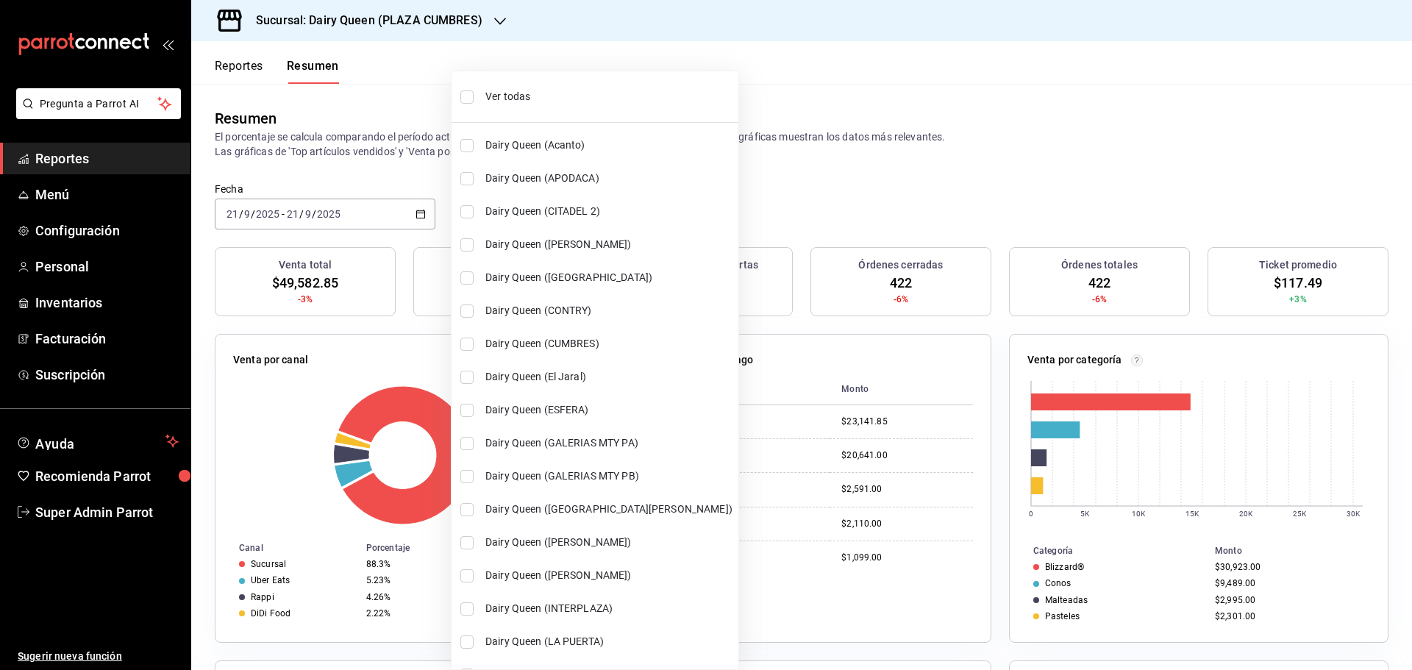
checkbox input "true"
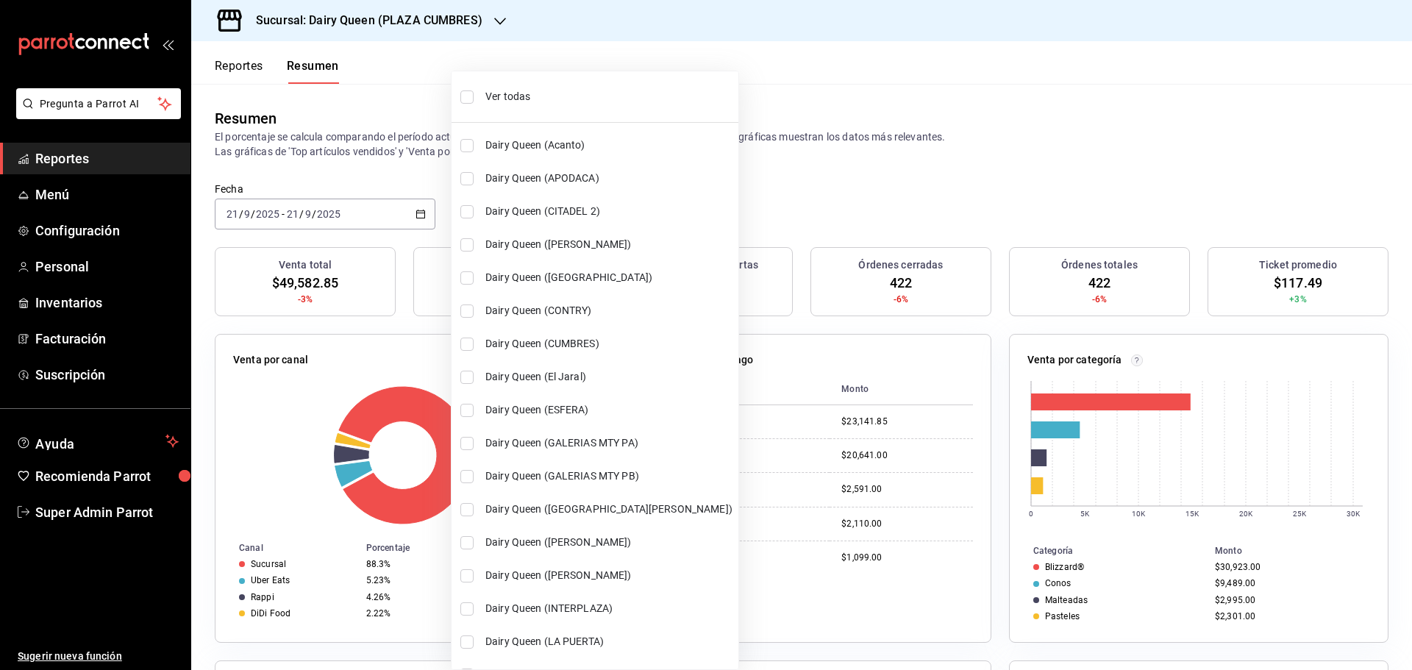
checkbox input "true"
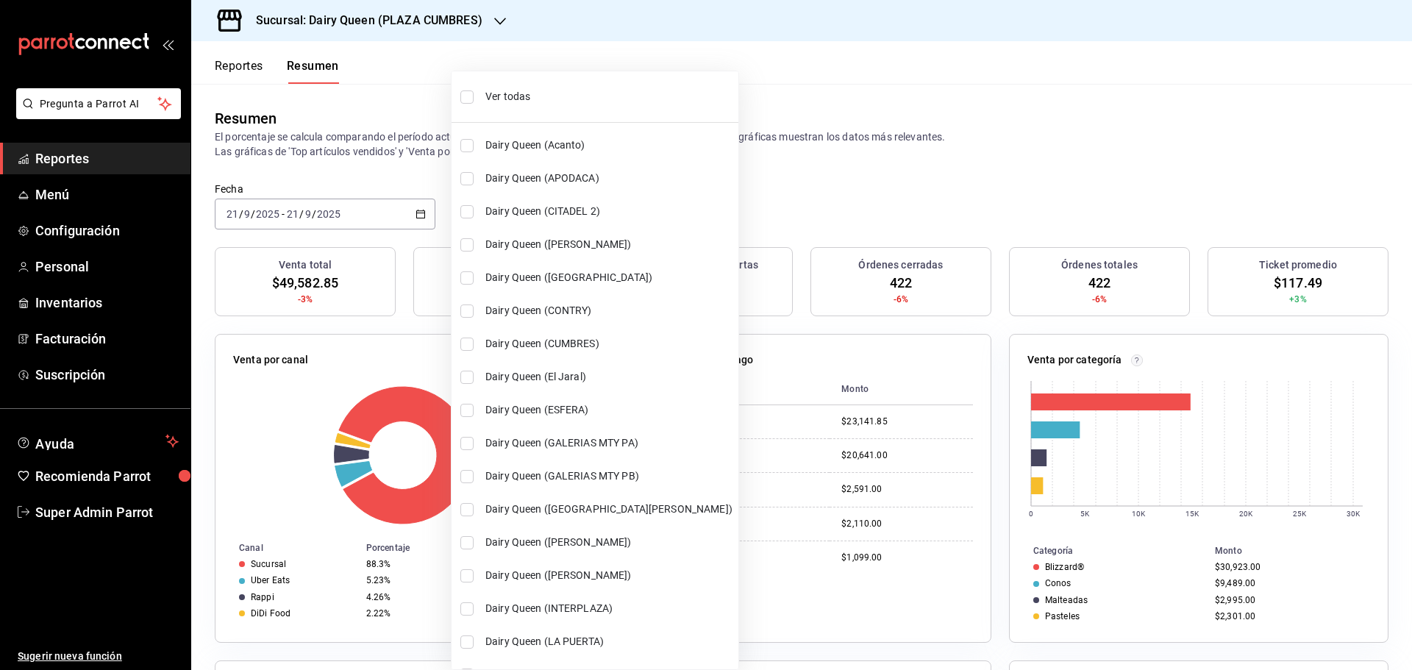
checkbox input "true"
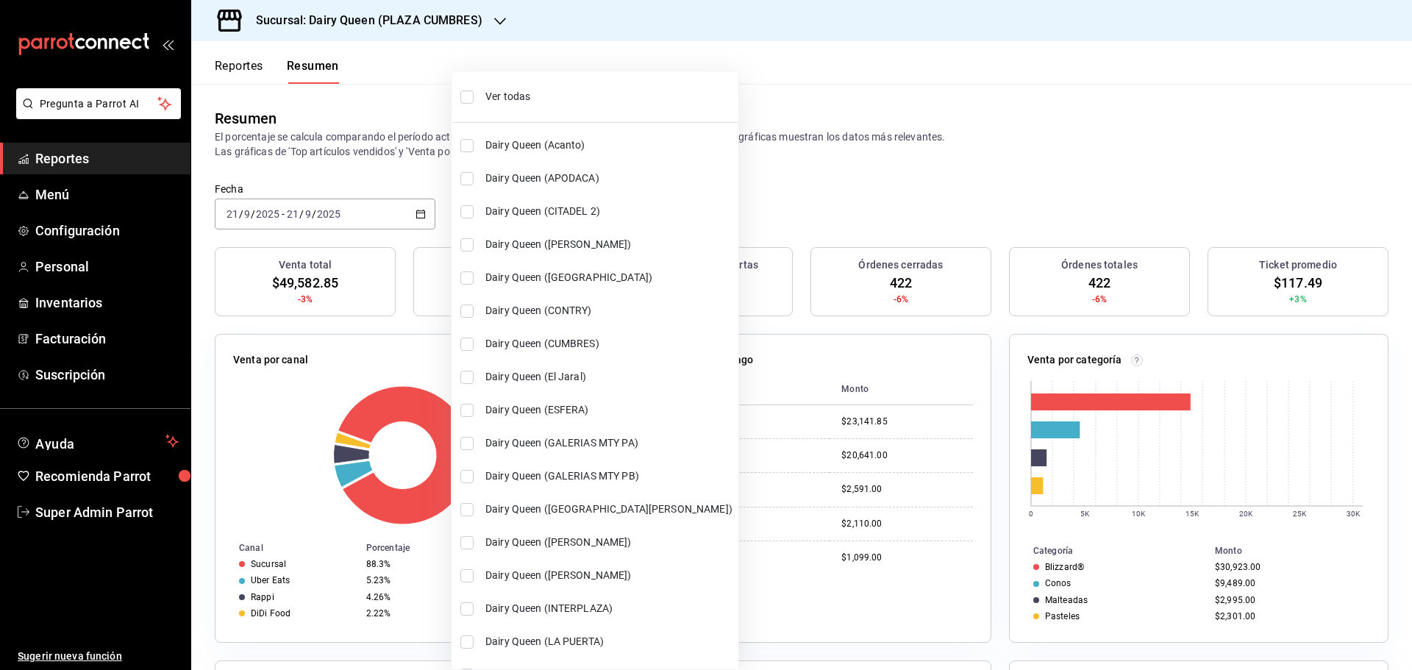
checkbox input "true"
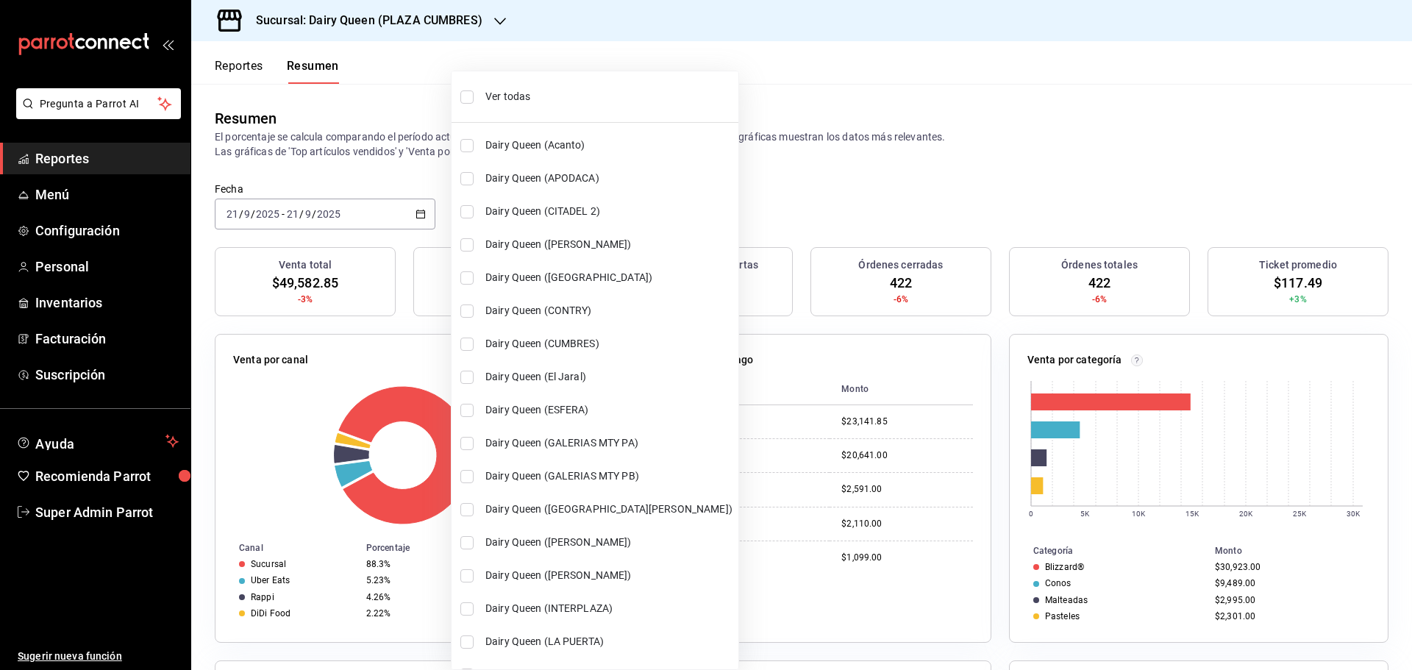
checkbox input "true"
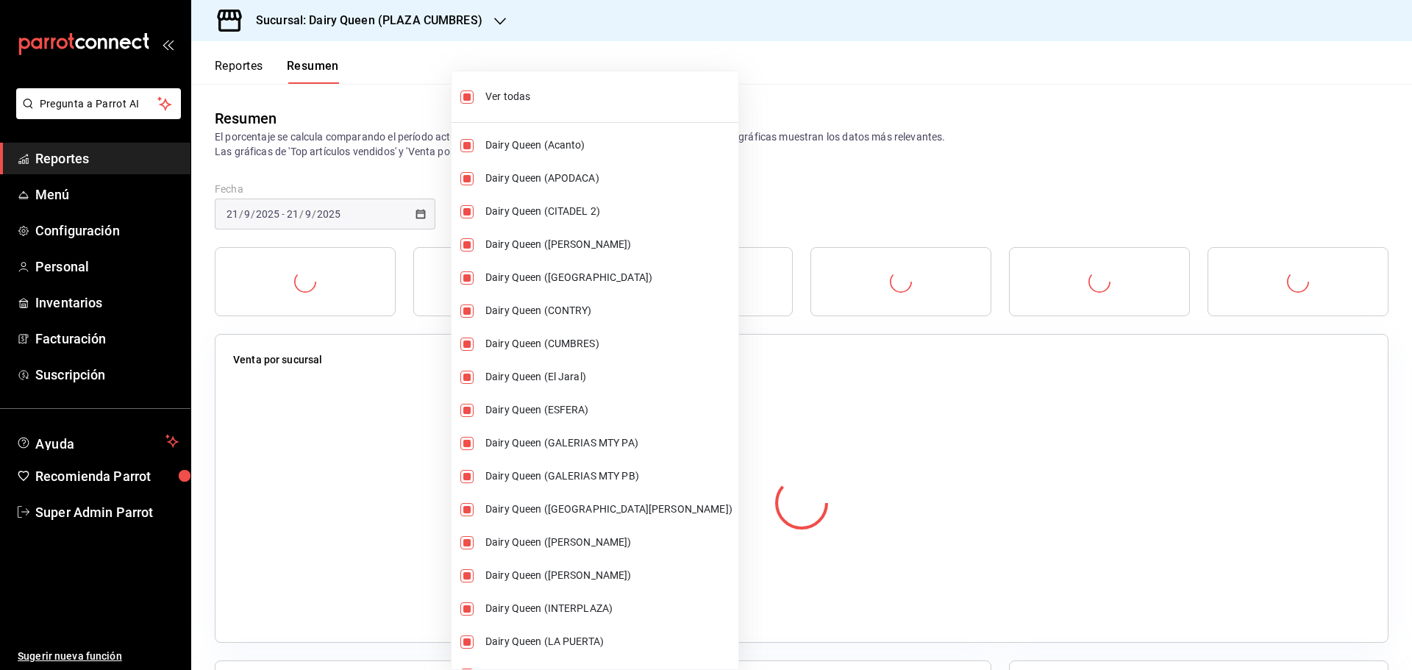
click at [845, 196] on div at bounding box center [706, 335] width 1412 height 670
